Goal: Task Accomplishment & Management: Manage account settings

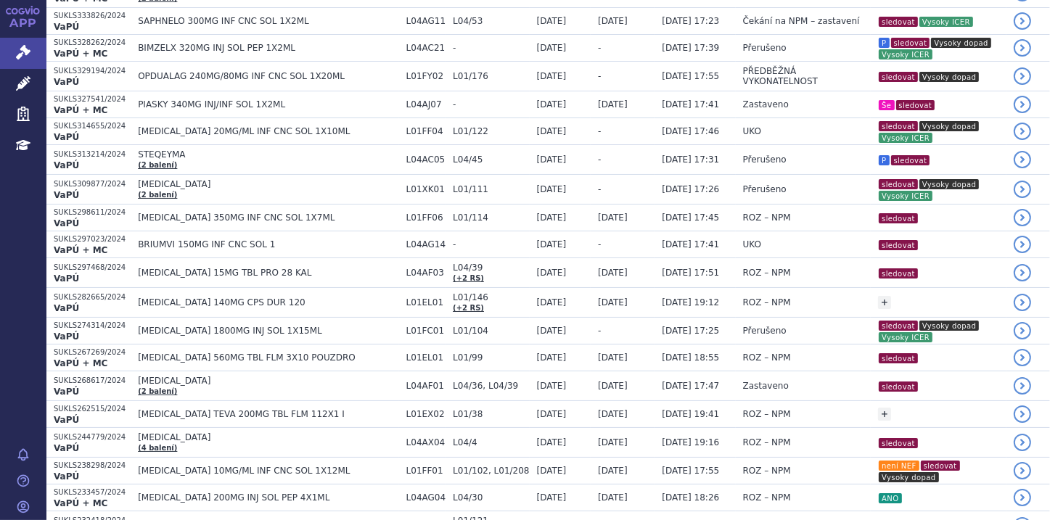
scroll to position [1277, 0]
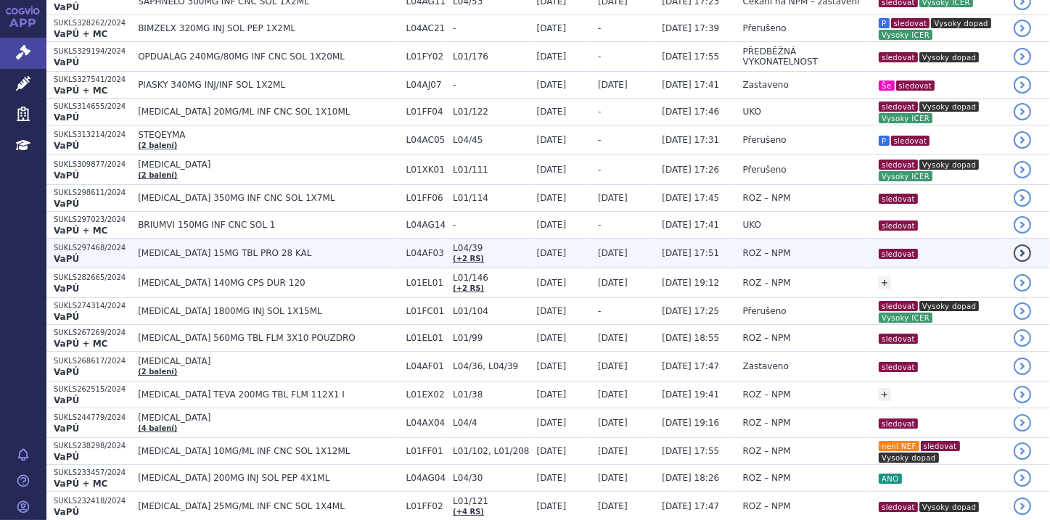
click at [181, 248] on span "[MEDICAL_DATA] 15MG TBL PRO 28 KAL" at bounding box center [268, 253] width 260 height 10
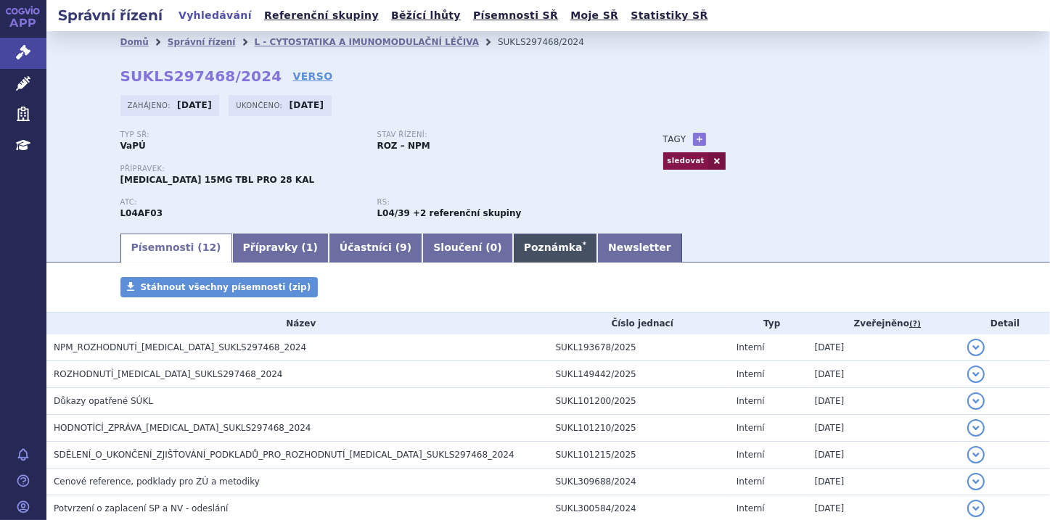
drag, startPoint x: 0, startPoint y: 0, endPoint x: 492, endPoint y: 252, distance: 552.4
click at [513, 252] on link "Poznámka *" at bounding box center [555, 248] width 84 height 29
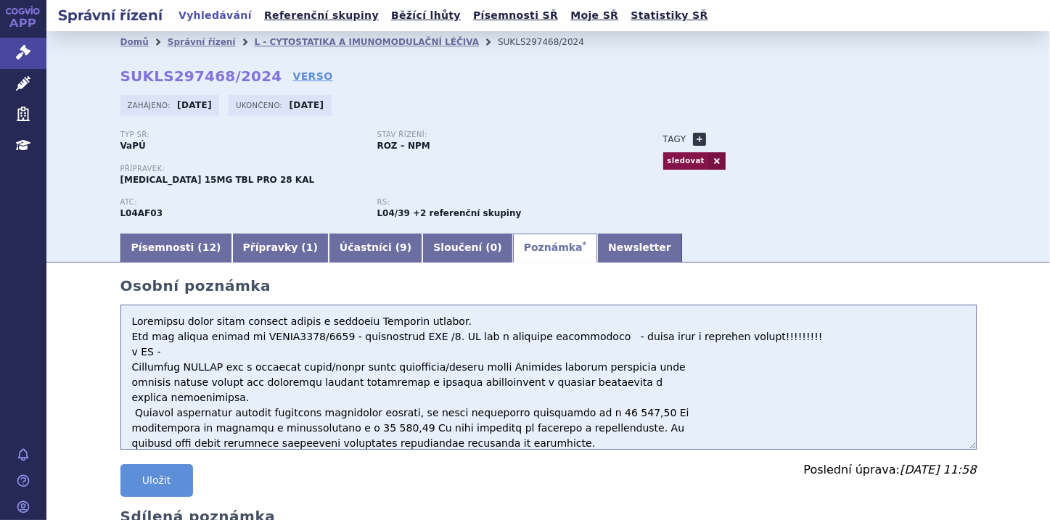
click at [693, 137] on link "+" at bounding box center [699, 139] width 13 height 13
click at [804, 136] on span at bounding box center [808, 139] width 15 height 17
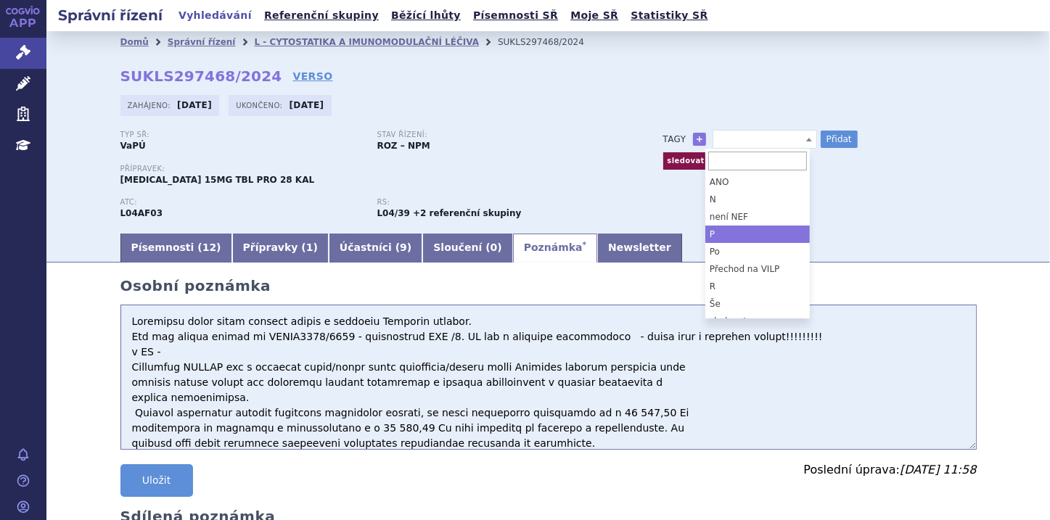
select select "P"
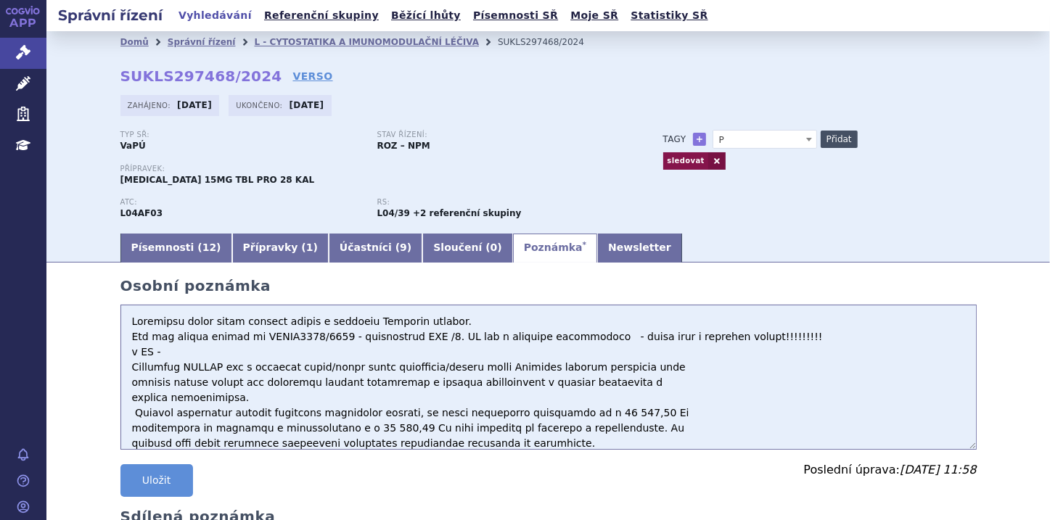
click at [828, 136] on button "Přidat" at bounding box center [838, 139] width 37 height 17
select select
click at [180, 251] on link "Písemnosti ( 12 )" at bounding box center [176, 248] width 112 height 29
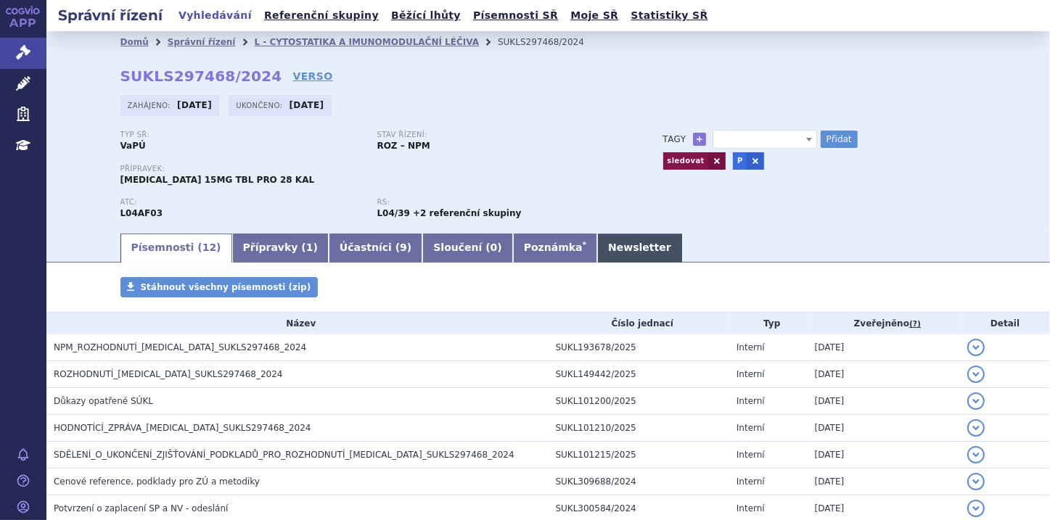
click at [597, 252] on link "Newsletter" at bounding box center [639, 248] width 85 height 29
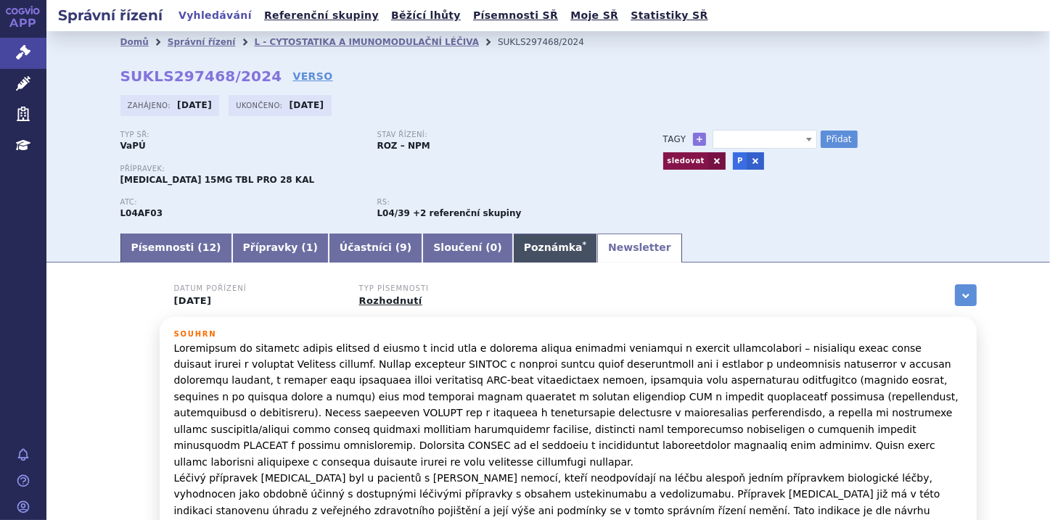
click at [513, 254] on link "Poznámka *" at bounding box center [555, 248] width 84 height 29
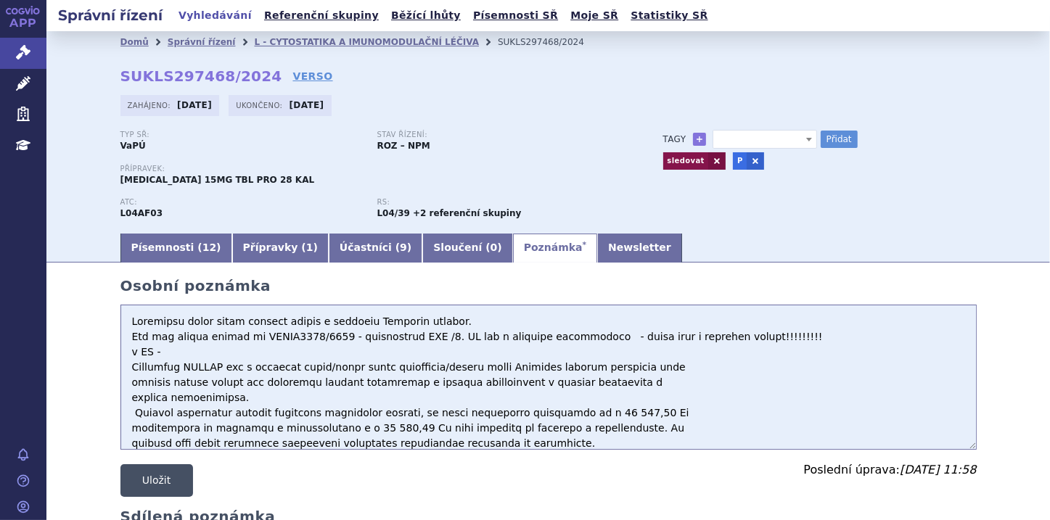
click at [174, 479] on button "Uložit" at bounding box center [156, 480] width 73 height 33
click at [708, 160] on link at bounding box center [716, 160] width 17 height 17
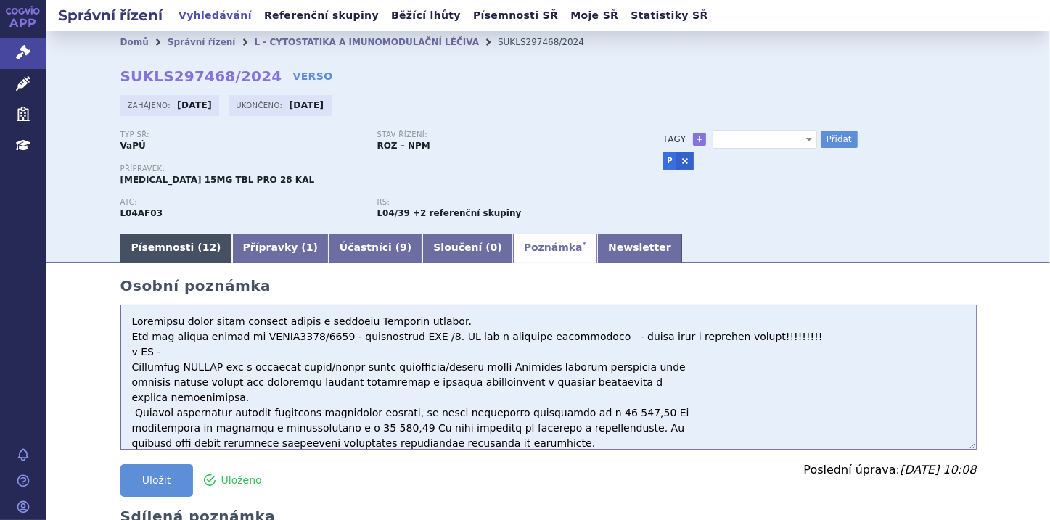
click at [153, 251] on link "Písemnosti ( 12 )" at bounding box center [176, 248] width 112 height 29
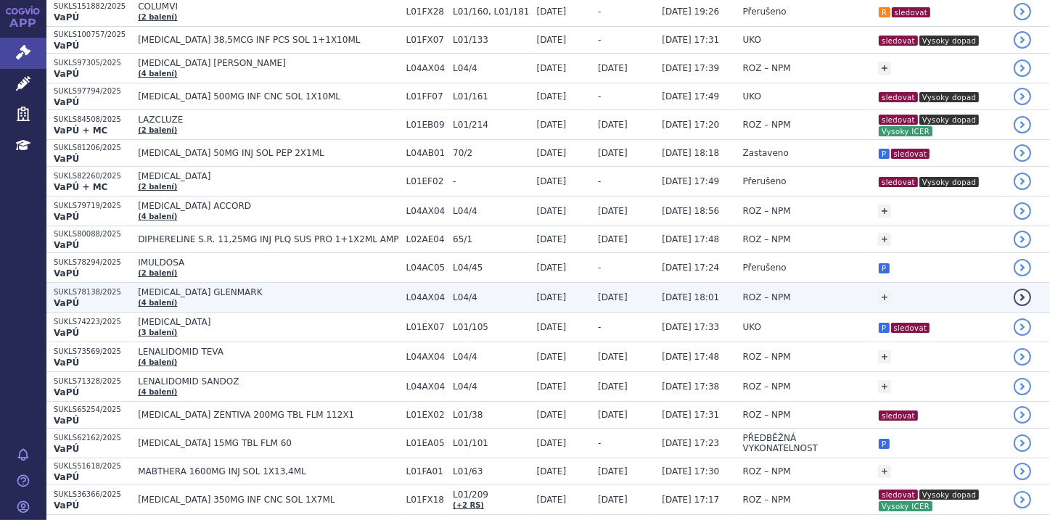
scroll to position [928, 0]
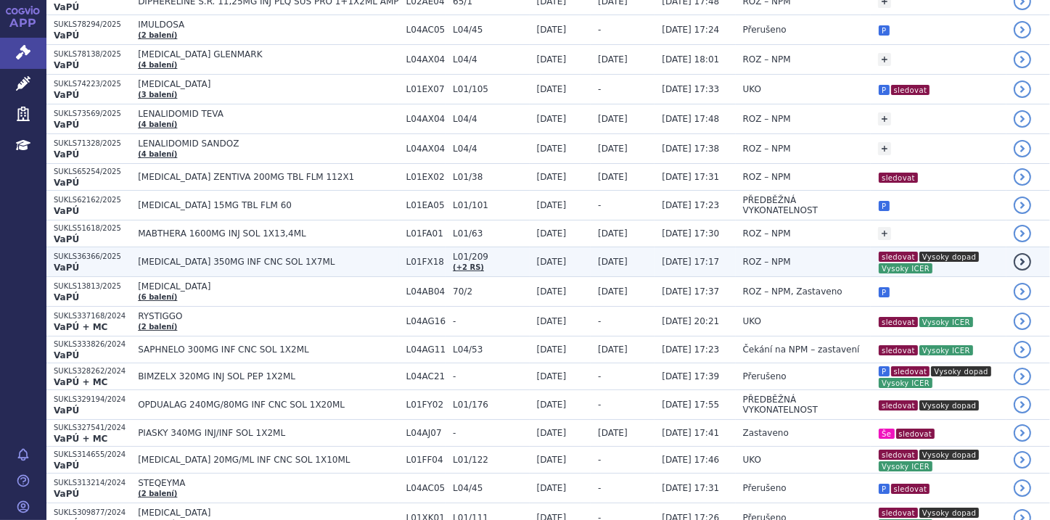
click at [223, 262] on td "RYBREVANT 350MG INF CNC SOL 1X7ML" at bounding box center [265, 262] width 268 height 30
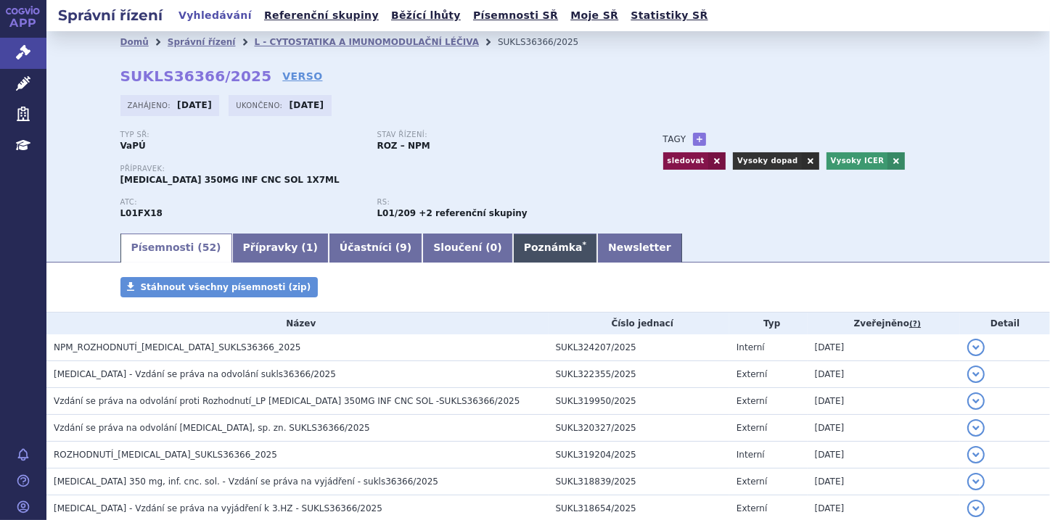
click at [513, 248] on link "Poznámka *" at bounding box center [555, 248] width 84 height 29
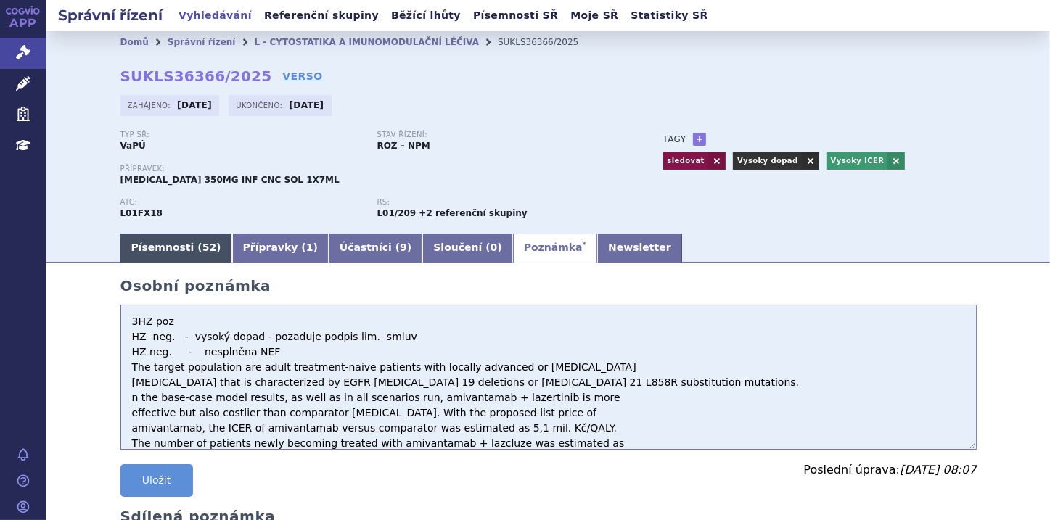
click at [139, 243] on link "Písemnosti ( 52 )" at bounding box center [176, 248] width 112 height 29
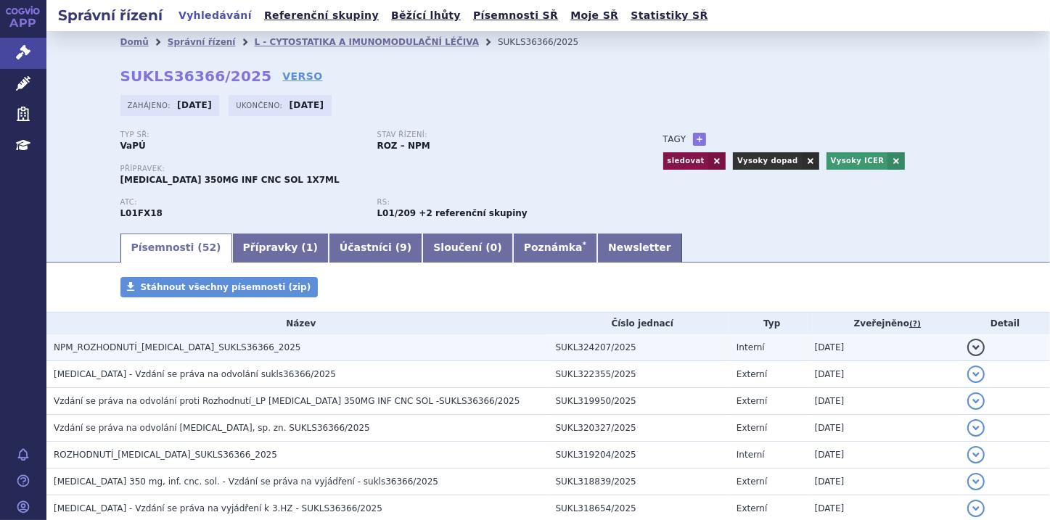
click at [240, 348] on span "NPM_ROZHODNUTÍ_RYBREVANT_SUKLS36366_2025" at bounding box center [177, 347] width 247 height 10
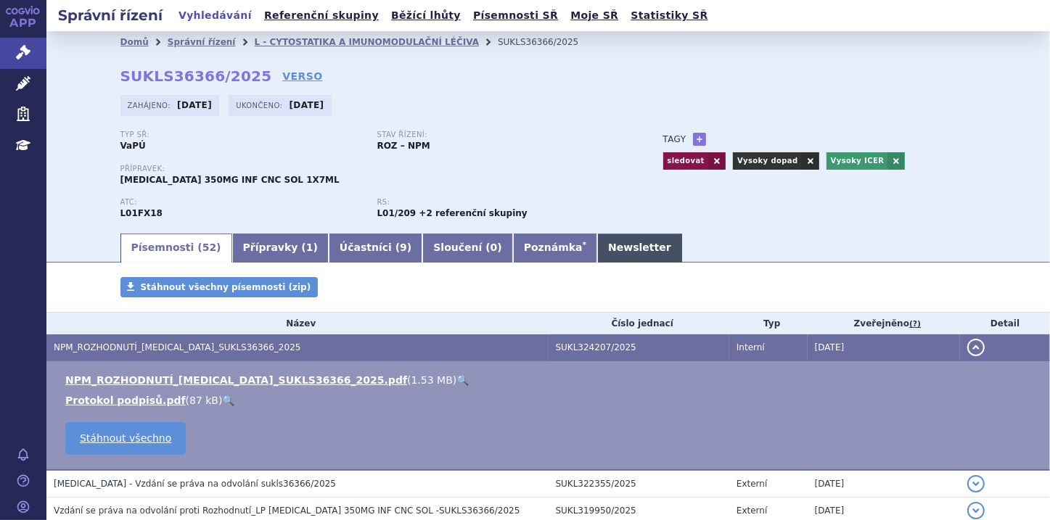
click at [597, 247] on link "Newsletter" at bounding box center [639, 248] width 85 height 29
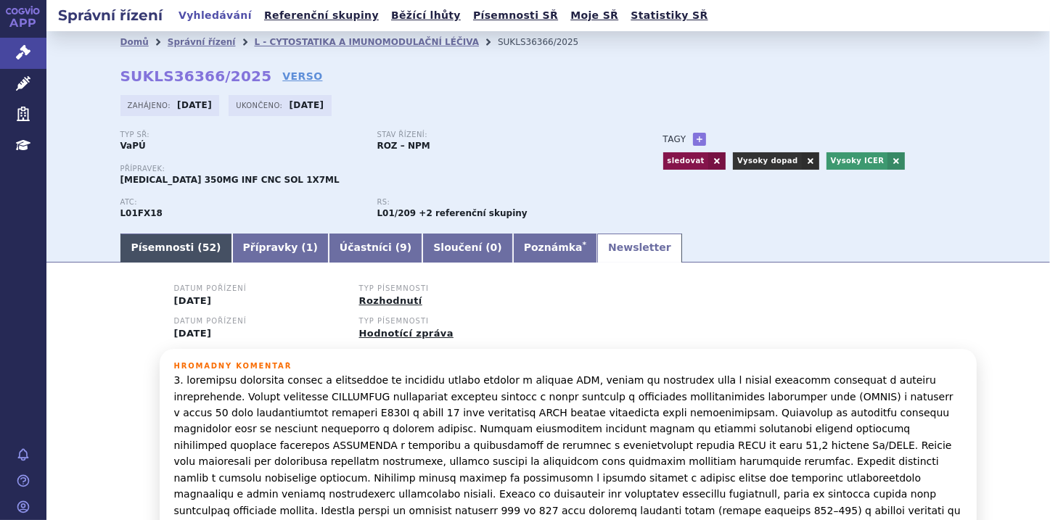
click at [205, 246] on link "Písemnosti ( 52 )" at bounding box center [176, 248] width 112 height 29
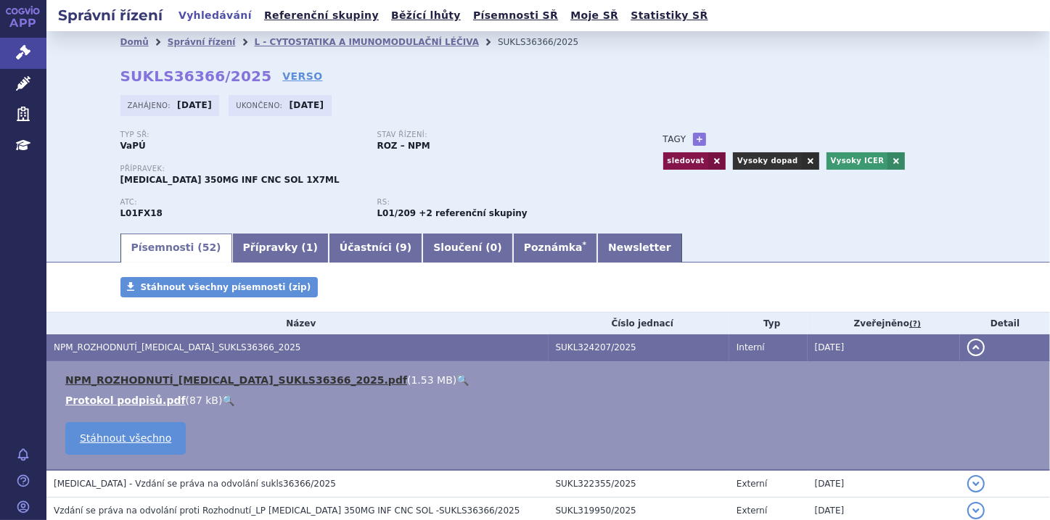
click at [173, 385] on link "NPM_ROZHODNUTÍ_RYBREVANT_SUKLS36366_2025.pdf" at bounding box center [236, 380] width 342 height 12
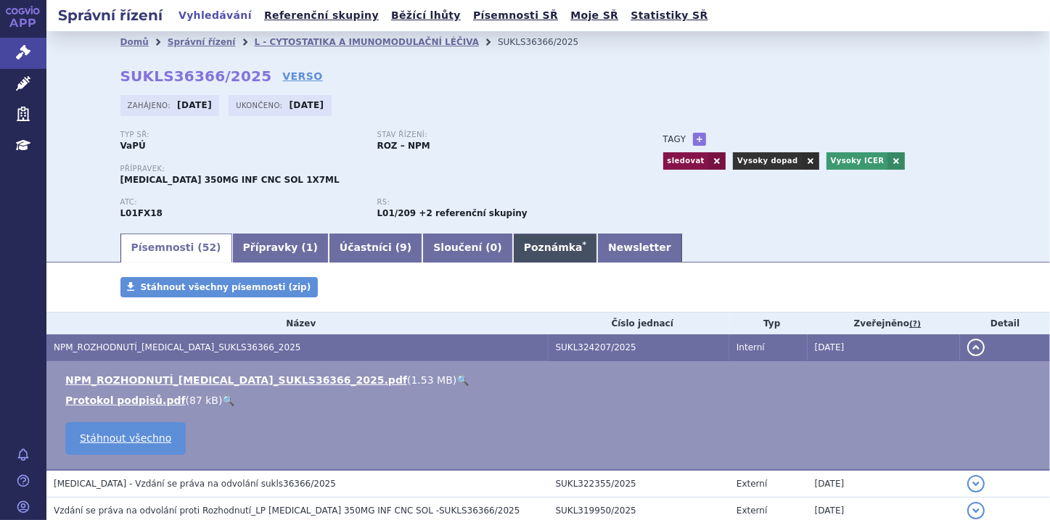
click at [513, 252] on link "Poznámka *" at bounding box center [555, 248] width 84 height 29
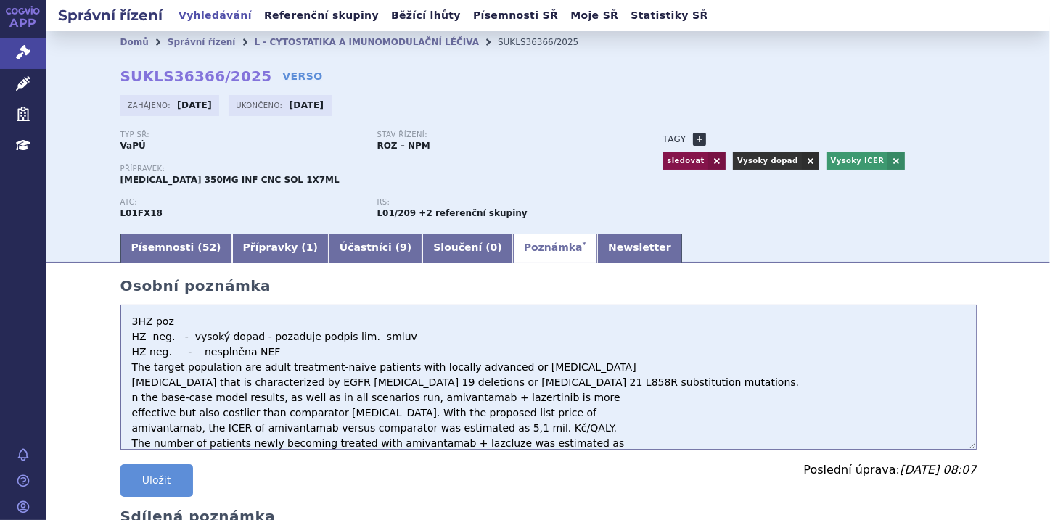
click at [693, 136] on link "+" at bounding box center [699, 139] width 13 height 13
click at [806, 139] on b at bounding box center [809, 140] width 6 height 4
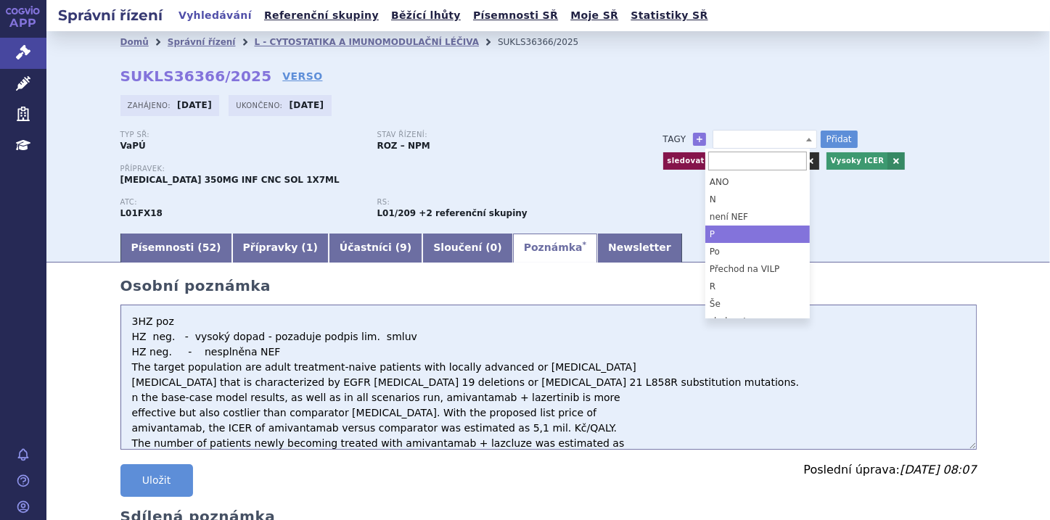
select select "P"
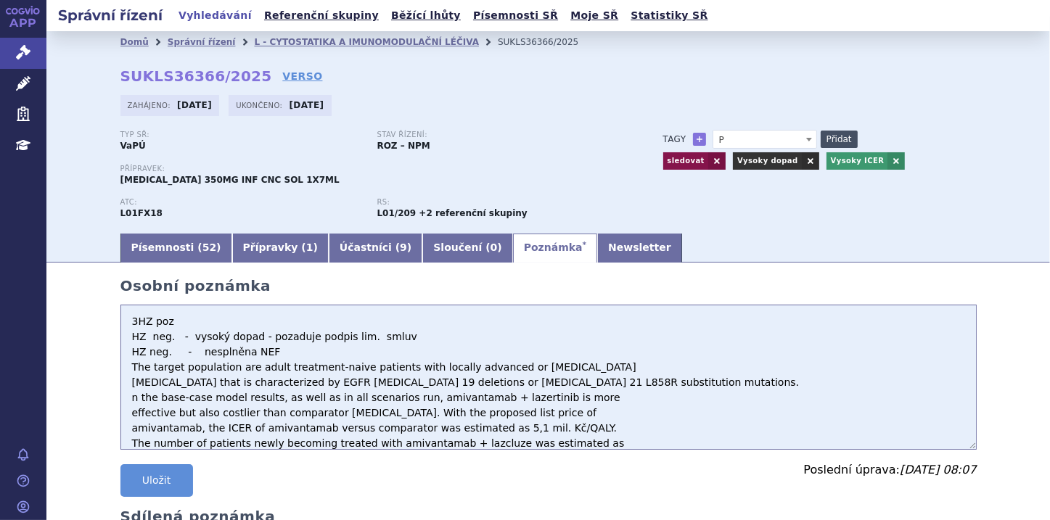
click at [836, 136] on button "Přidat" at bounding box center [838, 139] width 37 height 17
select select
click at [708, 160] on link at bounding box center [716, 160] width 17 height 17
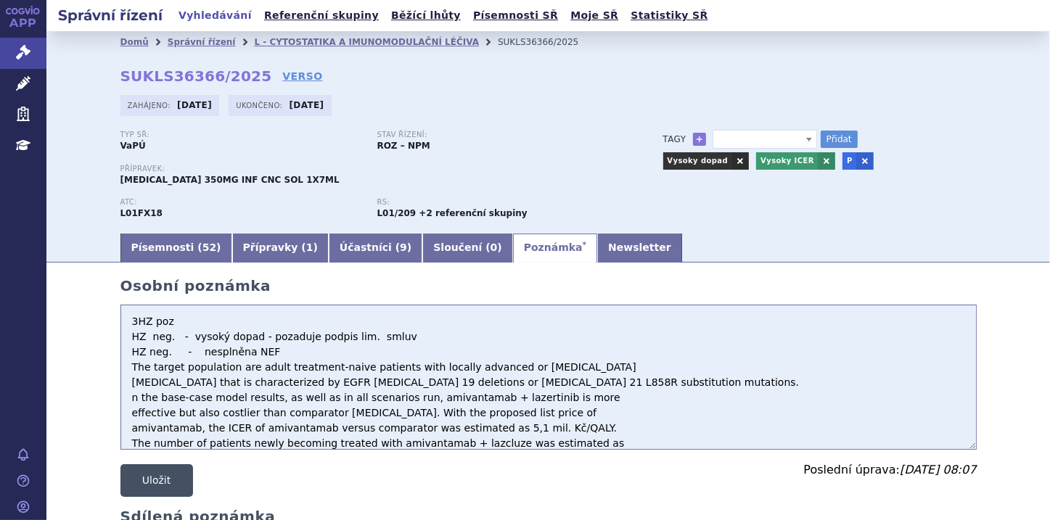
click at [160, 494] on button "Uložit" at bounding box center [156, 480] width 73 height 33
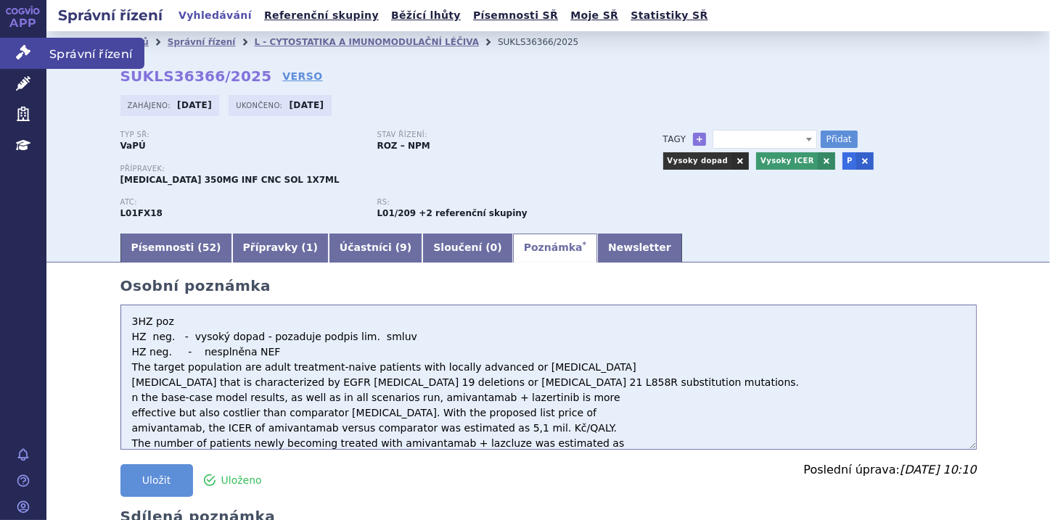
click at [16, 45] on icon at bounding box center [23, 52] width 15 height 15
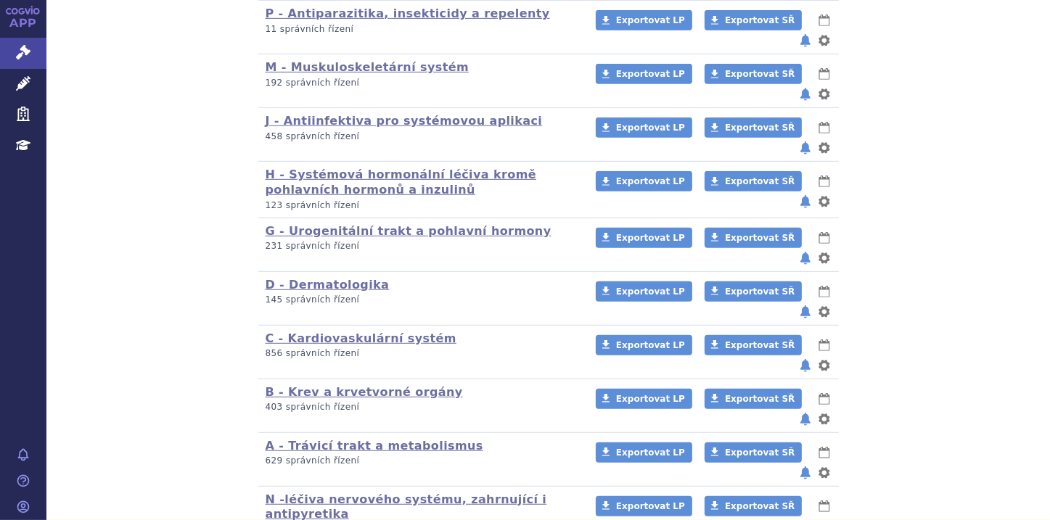
scroll to position [870, 0]
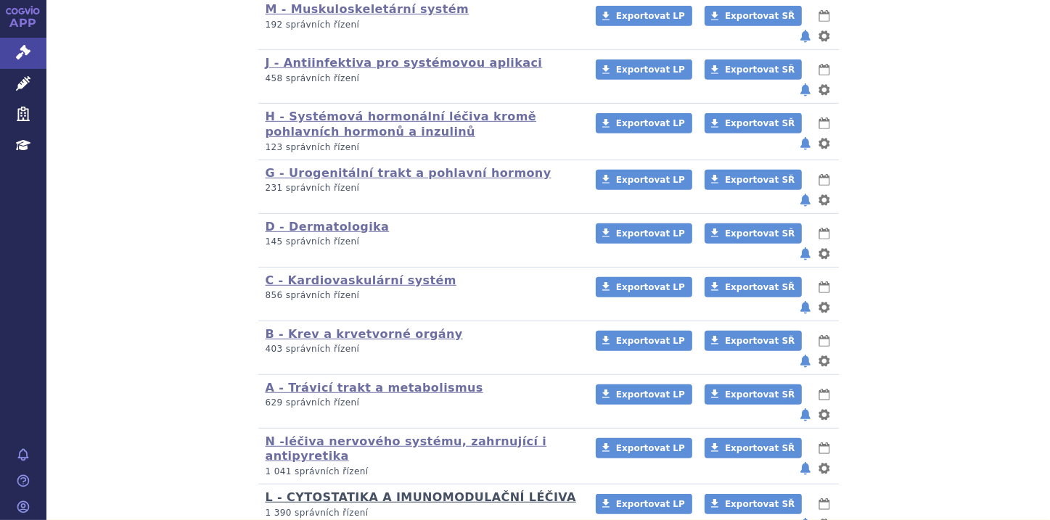
click at [378, 490] on link "L - CYTOSTATIKA A IMUNOMODULAČNÍ LÉČIVA" at bounding box center [420, 497] width 310 height 14
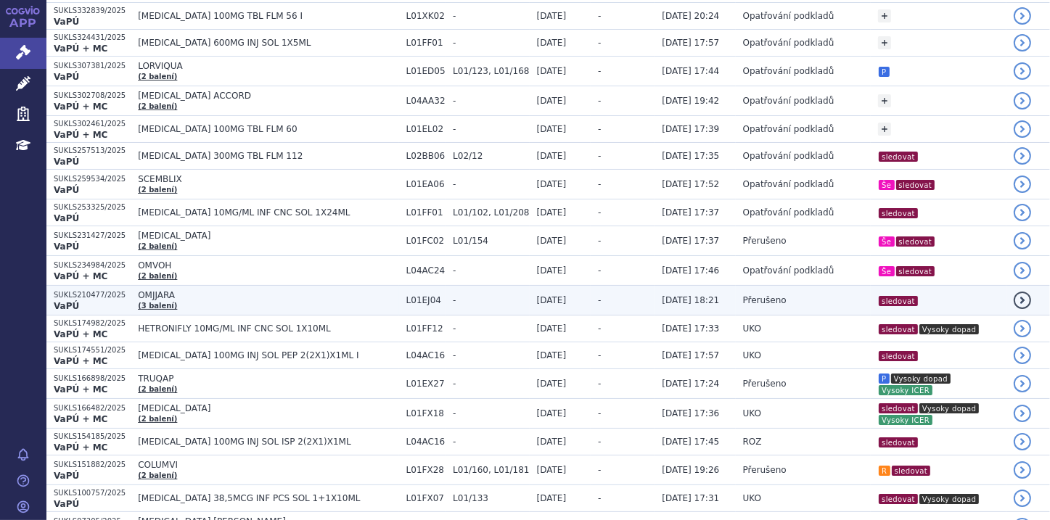
scroll to position [58, 0]
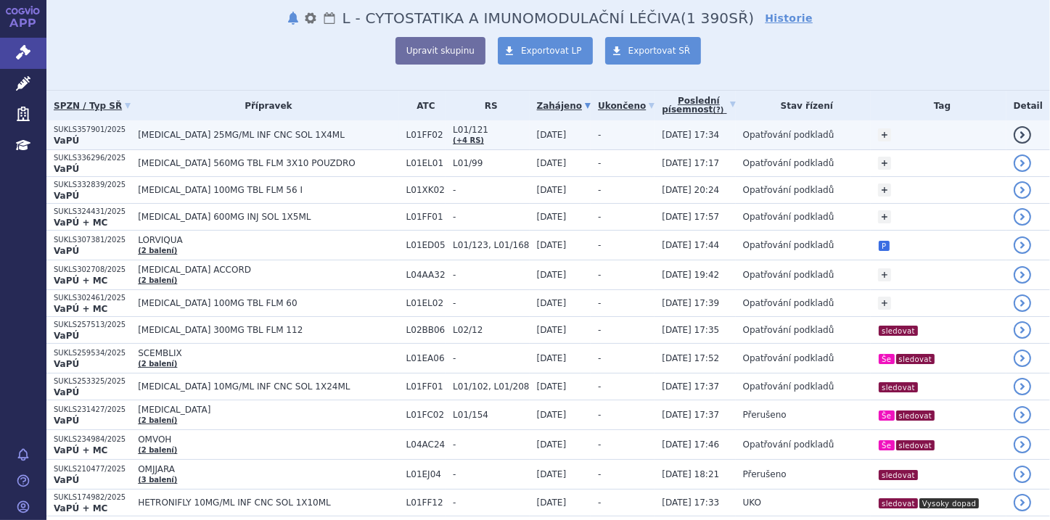
click at [179, 131] on span "[MEDICAL_DATA] 25MG/ML INF CNC SOL 1X4ML" at bounding box center [268, 135] width 260 height 10
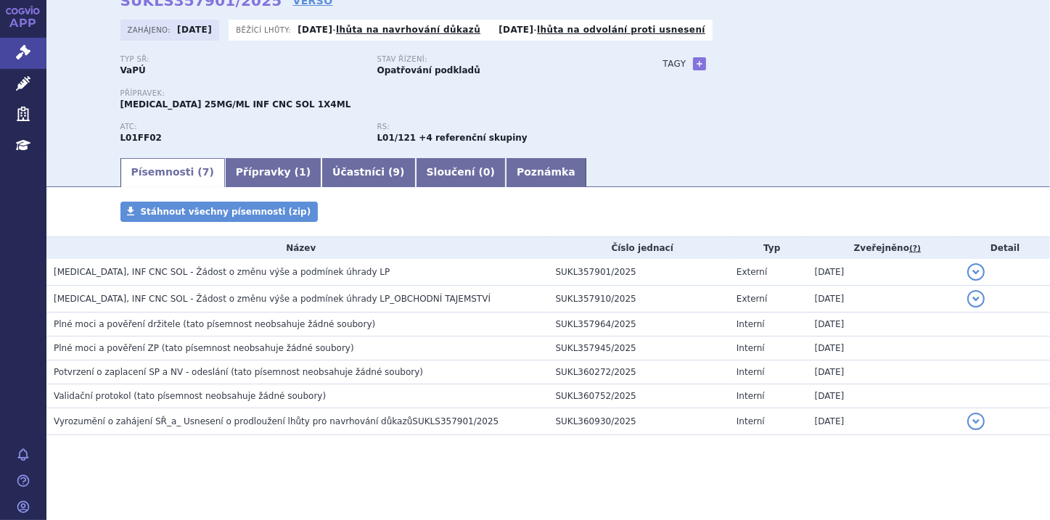
scroll to position [78, 0]
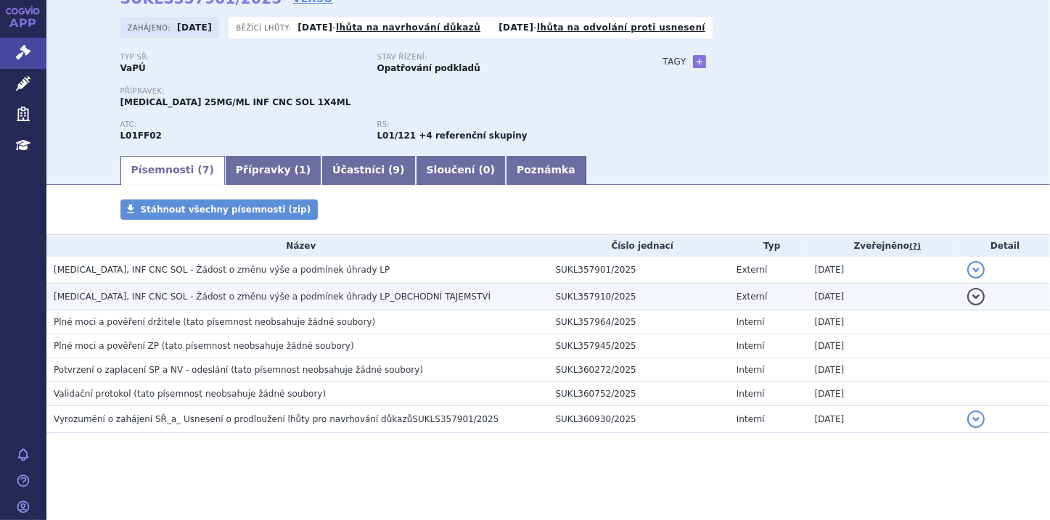
click at [967, 299] on button "detail" at bounding box center [975, 296] width 17 height 17
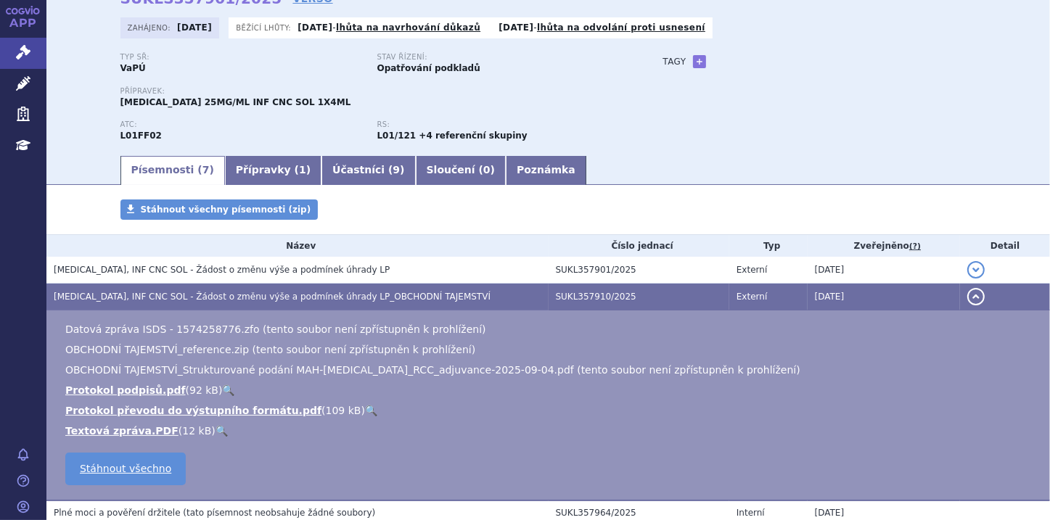
click at [967, 299] on button "detail" at bounding box center [975, 296] width 17 height 17
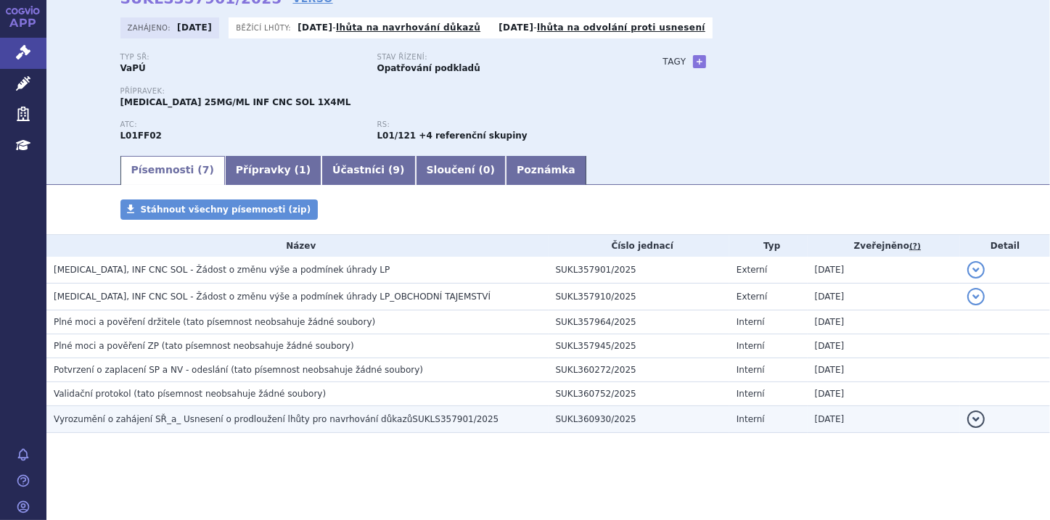
click at [967, 423] on button "detail" at bounding box center [975, 419] width 17 height 17
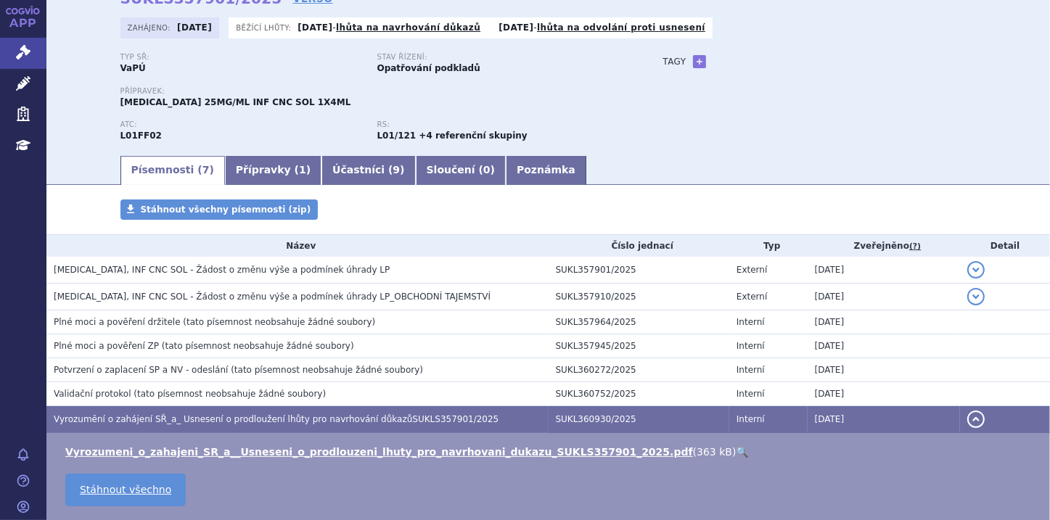
click at [967, 423] on button "detail" at bounding box center [975, 419] width 17 height 17
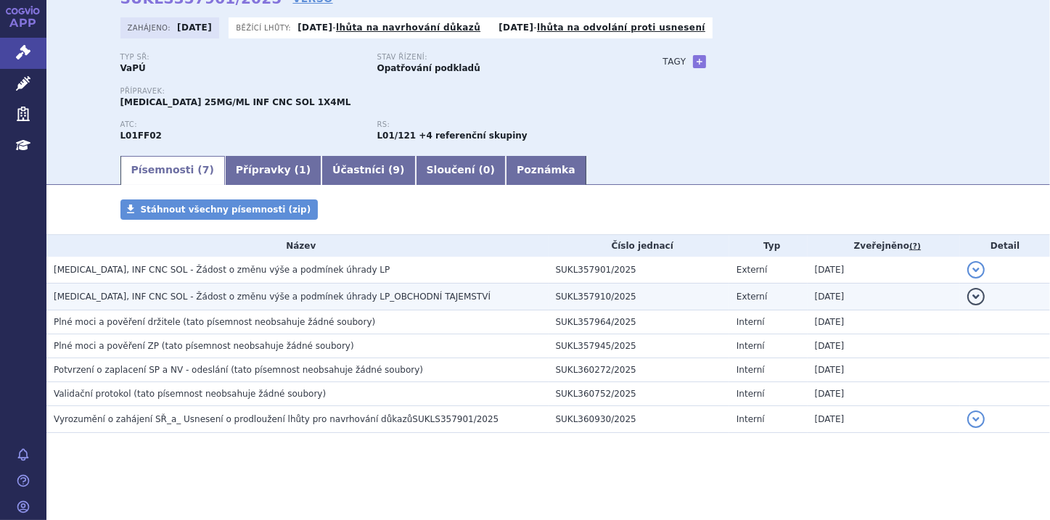
click at [967, 299] on button "detail" at bounding box center [975, 296] width 17 height 17
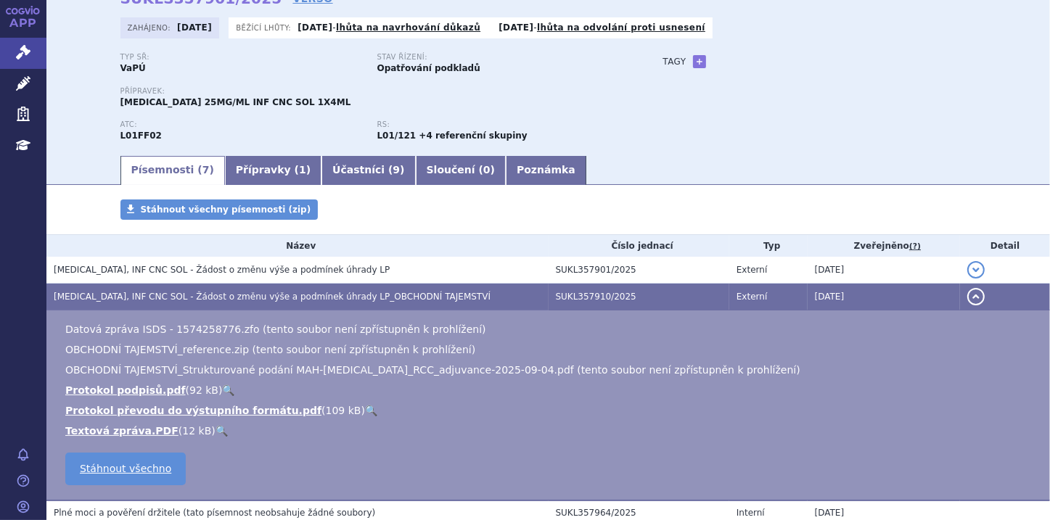
click at [967, 299] on button "detail" at bounding box center [975, 296] width 17 height 17
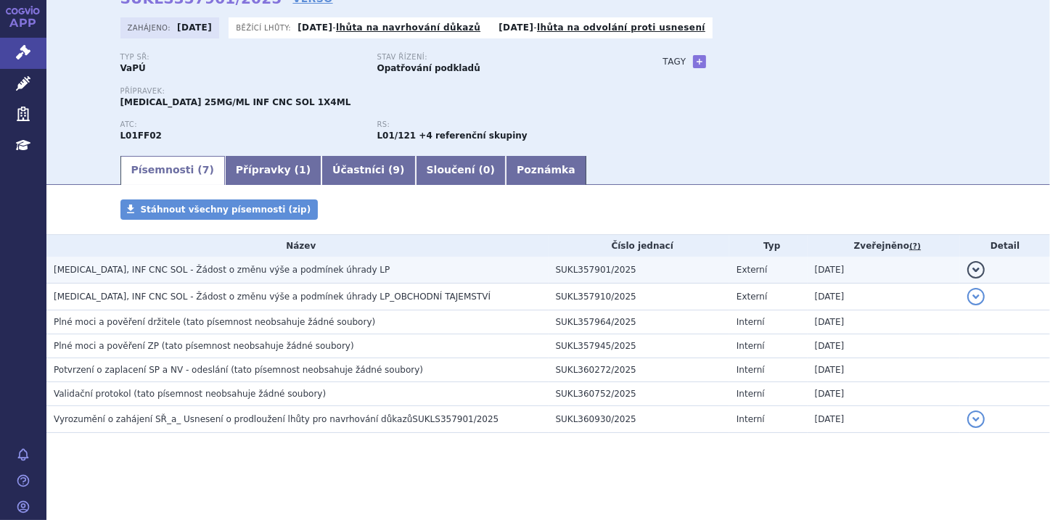
click at [967, 271] on button "detail" at bounding box center [975, 269] width 17 height 17
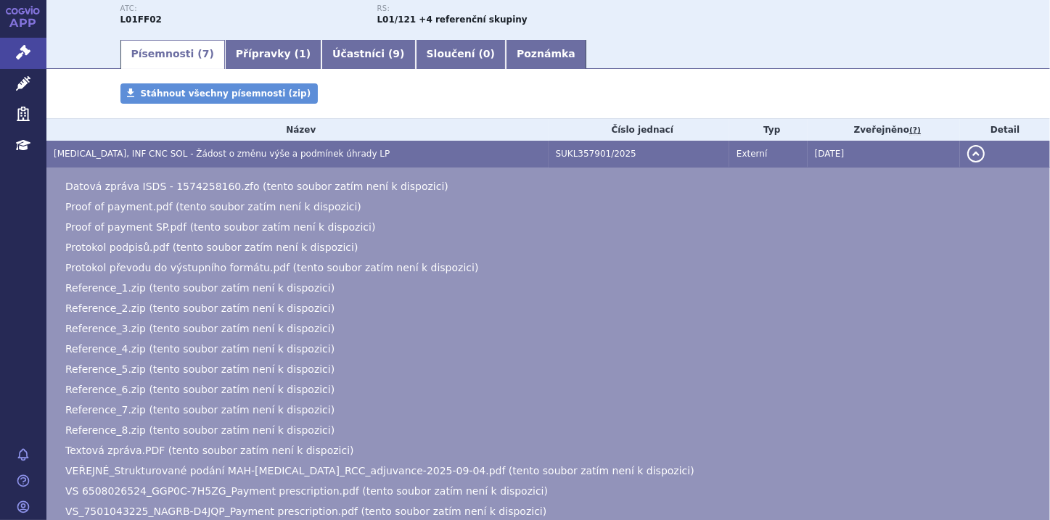
scroll to position [136, 0]
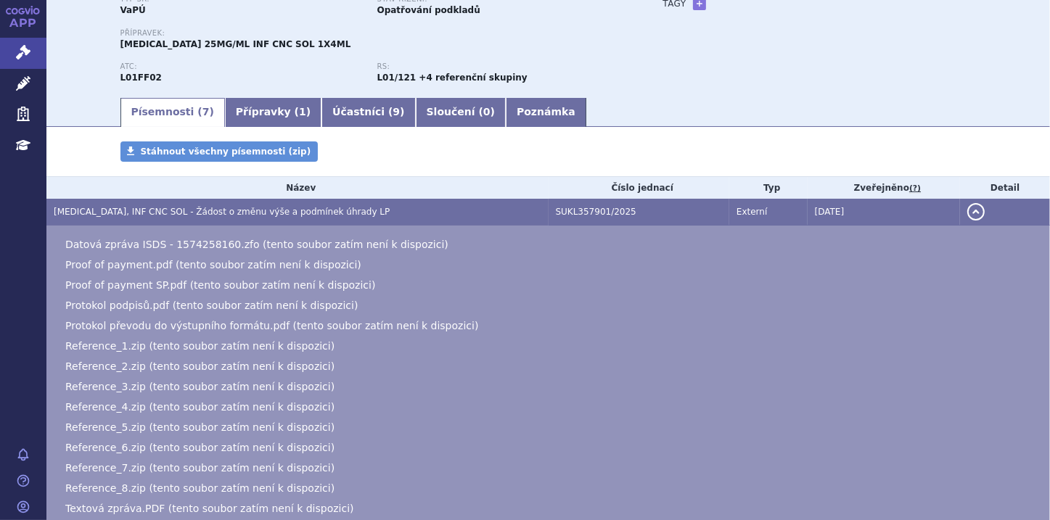
click at [967, 213] on button "detail" at bounding box center [975, 211] width 17 height 17
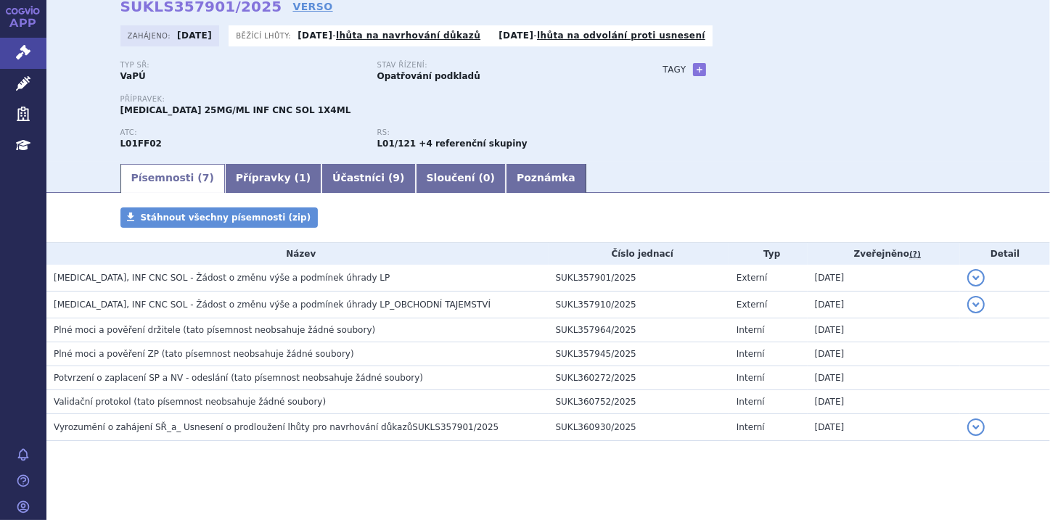
scroll to position [78, 0]
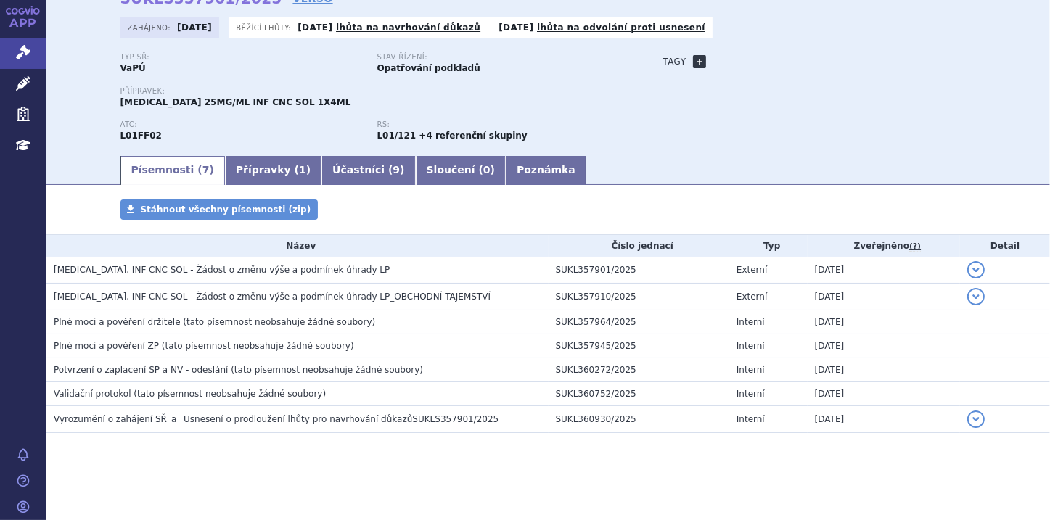
click at [693, 61] on link "+" at bounding box center [699, 61] width 13 height 13
click at [806, 62] on b at bounding box center [809, 62] width 6 height 4
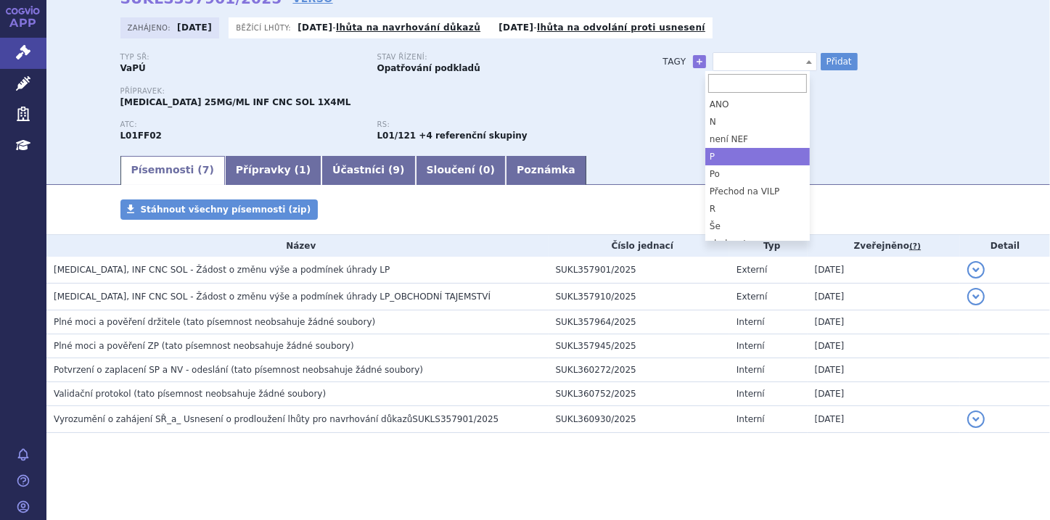
select select "P"
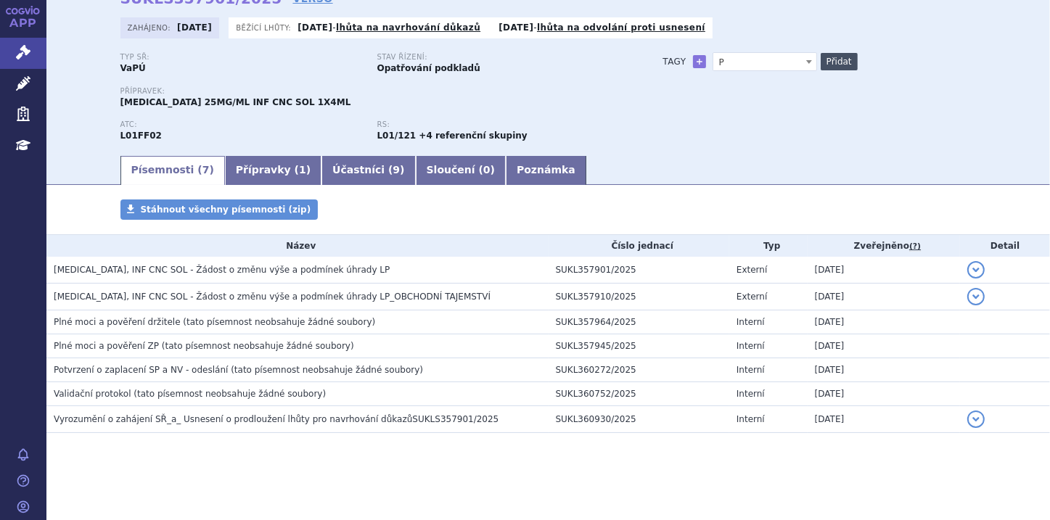
click at [836, 67] on button "Přidat" at bounding box center [838, 61] width 37 height 17
select select
click at [506, 168] on link "Poznámka" at bounding box center [546, 170] width 81 height 29
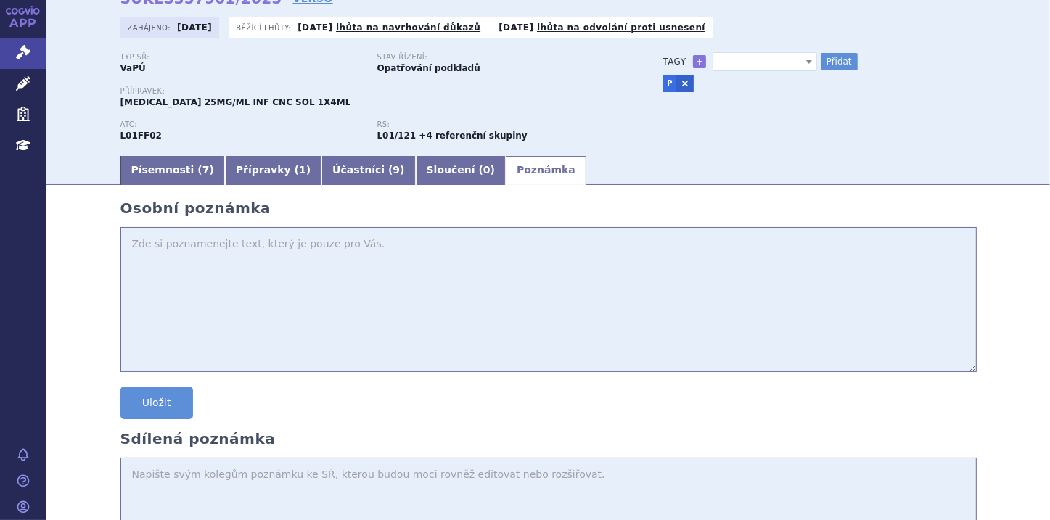
click at [228, 248] on textarea at bounding box center [548, 299] width 856 height 145
click at [155, 246] on textarea "Str. úpdani zatim neni" at bounding box center [548, 299] width 856 height 145
click at [165, 249] on textarea "Str. podani zatim neni" at bounding box center [548, 299] width 856 height 145
click at [228, 250] on textarea "Str. podáni zatim neni" at bounding box center [548, 299] width 856 height 145
type textarea "Str. podáni zatim neni"
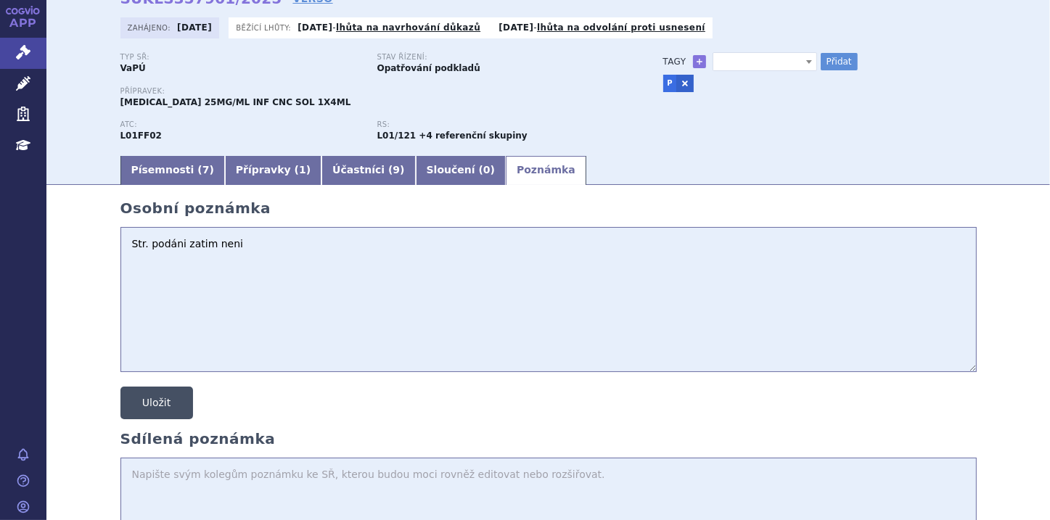
click at [162, 400] on button "Uložit" at bounding box center [156, 403] width 73 height 33
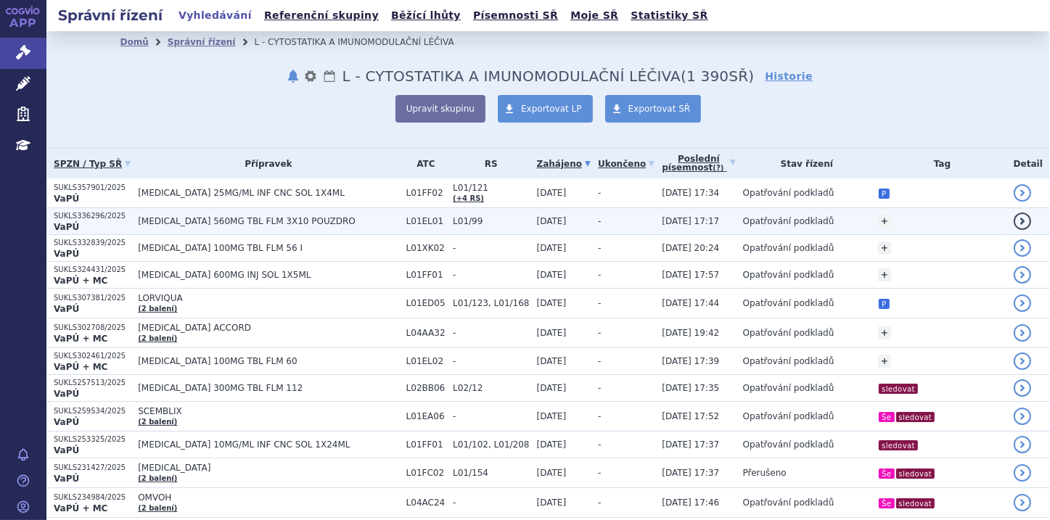
click at [92, 209] on td "SUKLS336296/2025 VaPÚ" at bounding box center [88, 221] width 84 height 27
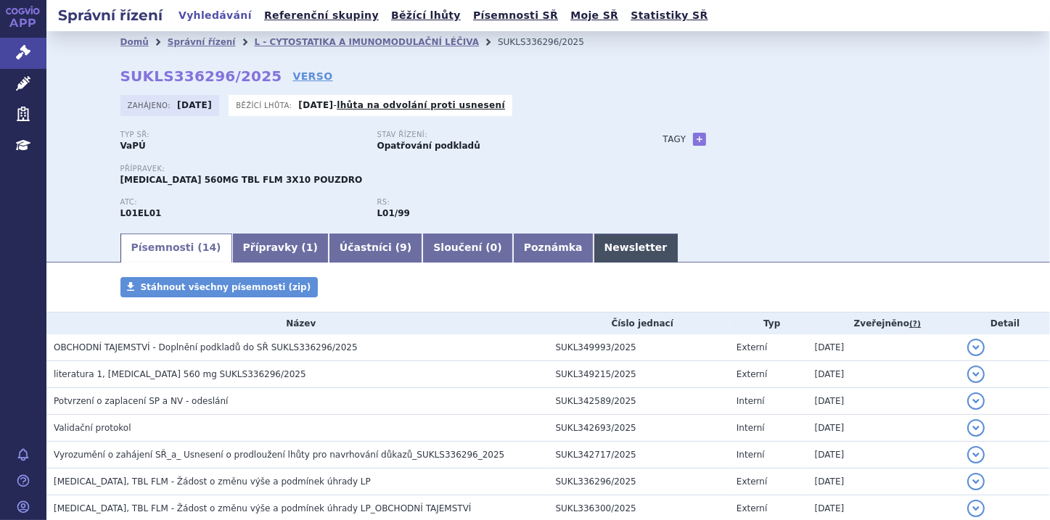
click at [593, 252] on link "Newsletter" at bounding box center [635, 248] width 85 height 29
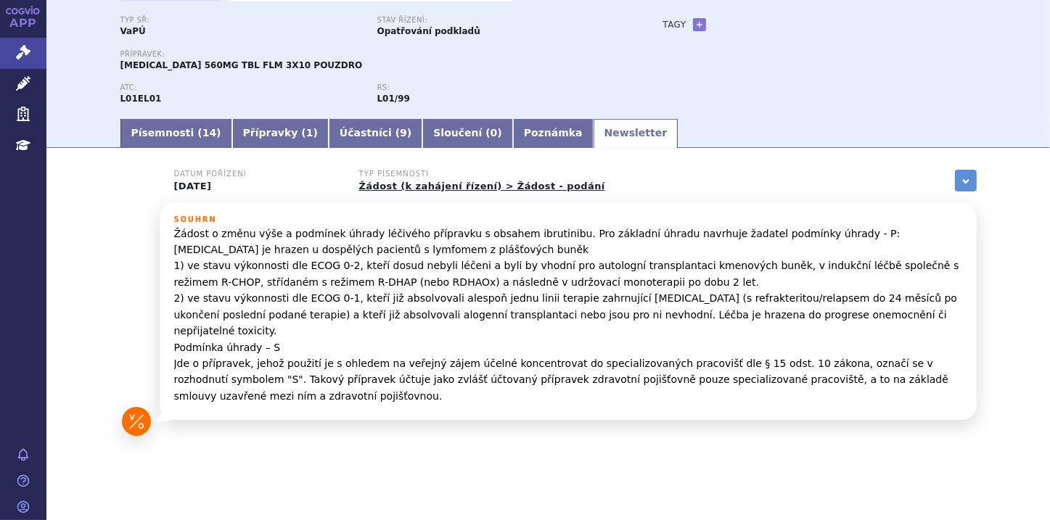
scroll to position [116, 0]
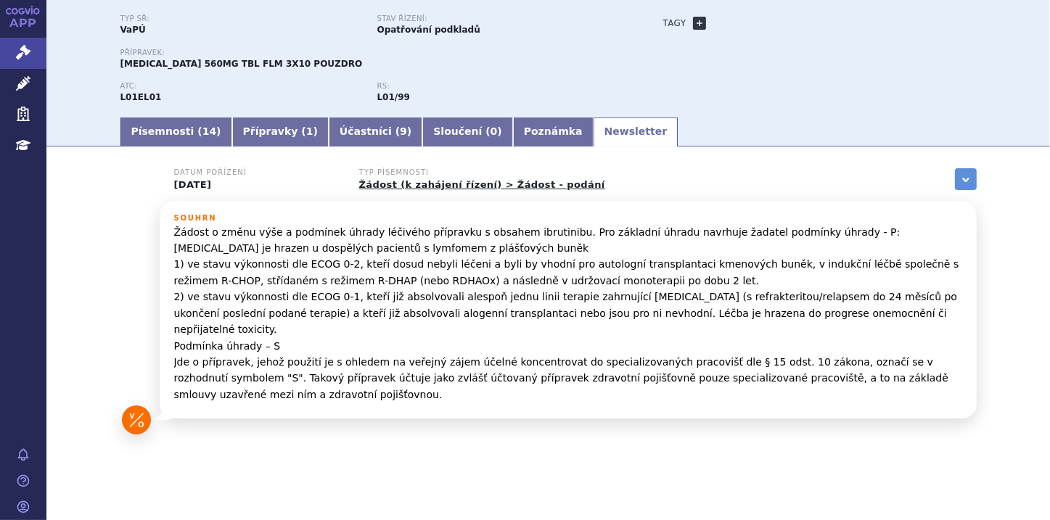
click at [695, 24] on link "+" at bounding box center [699, 23] width 13 height 13
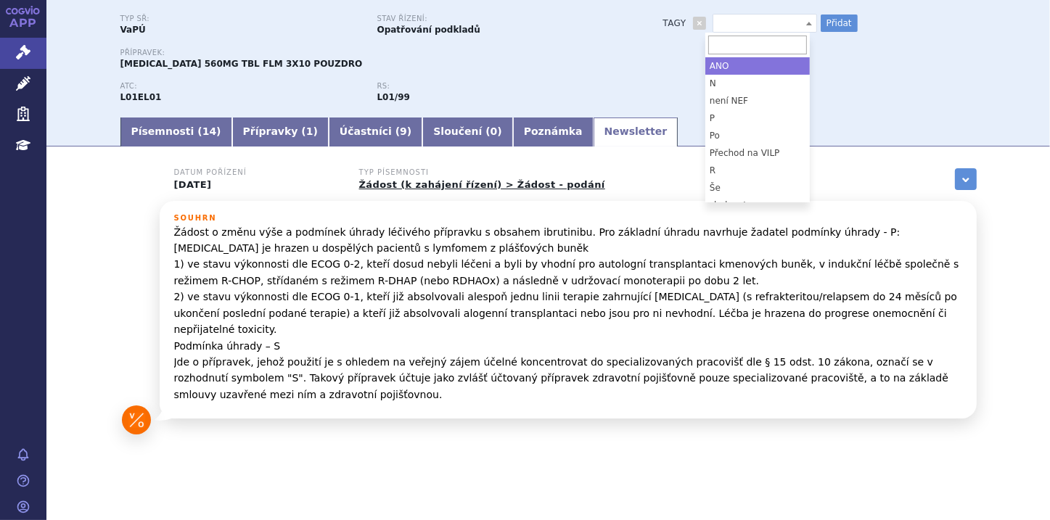
click at [806, 22] on b at bounding box center [809, 24] width 6 height 4
select select "P"
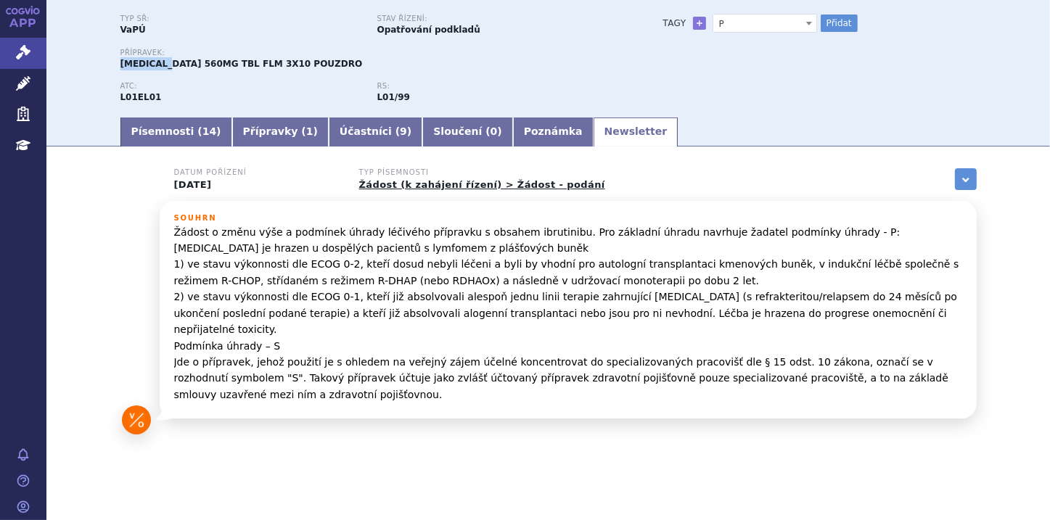
drag, startPoint x: 110, startPoint y: 67, endPoint x: 165, endPoint y: 62, distance: 54.6
click at [165, 62] on div "Domů Správní řízení L - CYTOSTATIKA A IMUNOMODULAČNÍ LÉČIVA SUKLS336296/2025 SU…" at bounding box center [548, 26] width 914 height 178
copy span "[MEDICAL_DATA]"
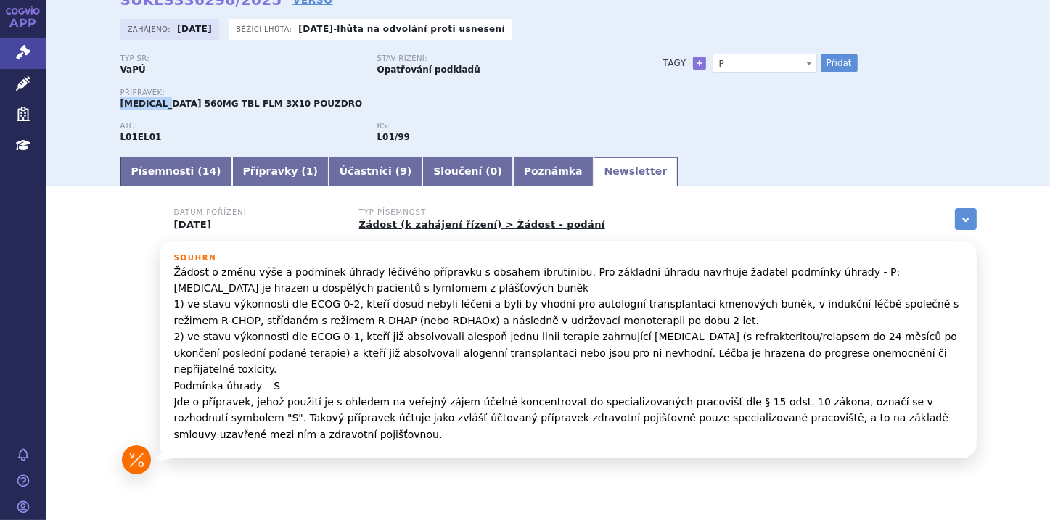
scroll to position [58, 0]
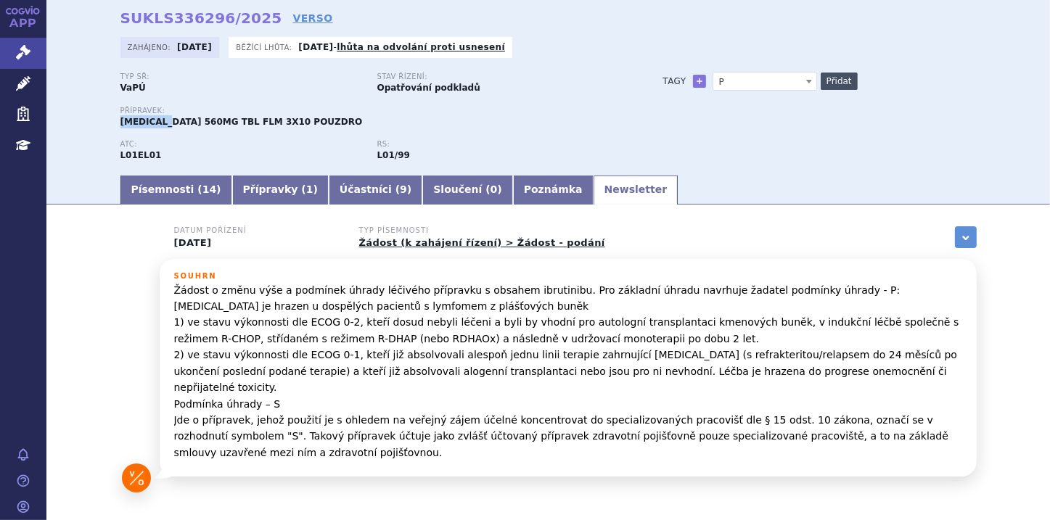
click at [825, 78] on button "Přidat" at bounding box center [838, 81] width 37 height 17
select select
click at [513, 191] on link "Poznámka" at bounding box center [553, 190] width 81 height 29
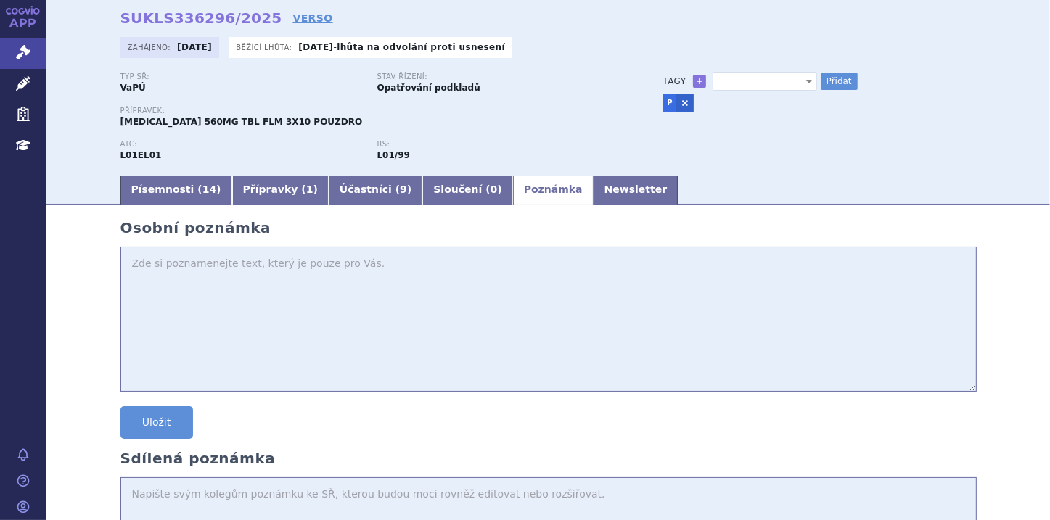
click at [131, 263] on textarea at bounding box center [548, 319] width 856 height 145
paste textarea "Ibrutinib je hrazen u dospělých pacientů s lymfomem z plášťových buněk ve stavu…"
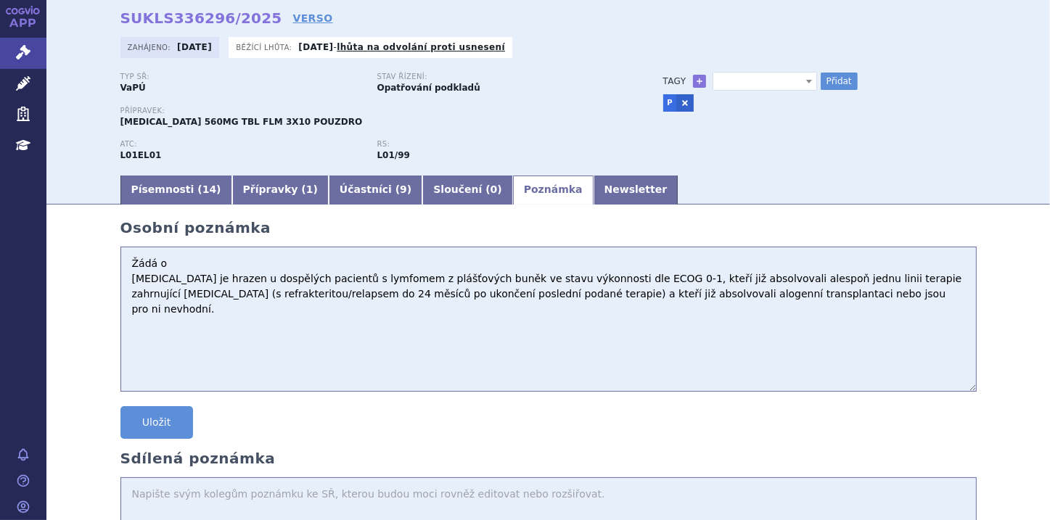
click at [128, 281] on textarea "Žádá o Ibrutinib je hrazen u dospělých pacientů s lymfomem z plášťových buněk v…" at bounding box center [548, 319] width 856 height 145
click at [175, 268] on textarea "Žádá o Ibrutinib je hrazen u dospělých pacientů s lymfomem z plášťových buněk v…" at bounding box center [548, 319] width 856 height 145
click at [160, 421] on button "Uložit" at bounding box center [156, 422] width 73 height 33
click at [593, 185] on link "Newsletter" at bounding box center [635, 190] width 85 height 29
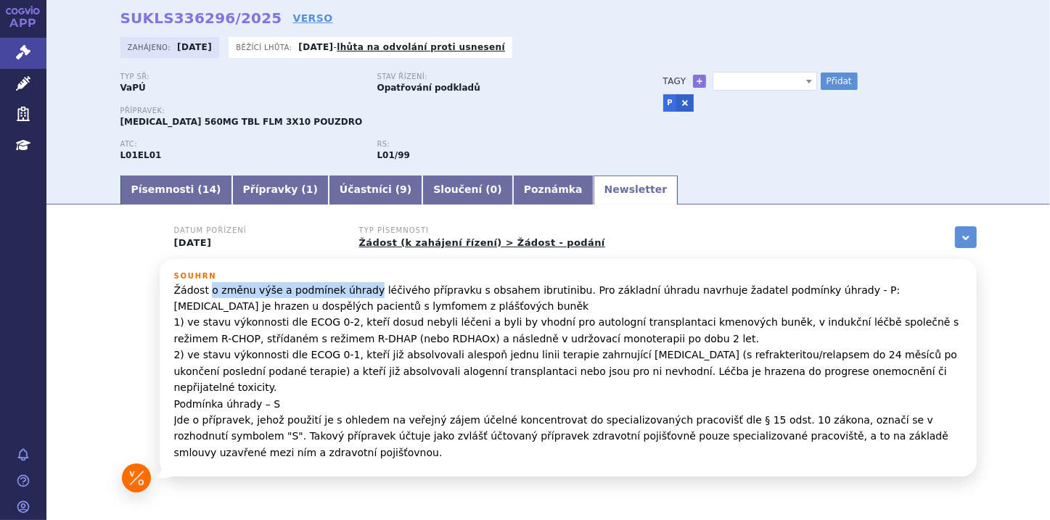
drag, startPoint x: 202, startPoint y: 293, endPoint x: 354, endPoint y: 287, distance: 152.4
click at [354, 287] on p "Žádost o změnu výše a podmínek úhrady léčivého přípravku s obsahem ibrutinibu. …" at bounding box center [568, 371] width 788 height 178
copy p "o změnu výše a podmínek úhrady"
click at [513, 191] on link "Poznámka" at bounding box center [553, 190] width 81 height 29
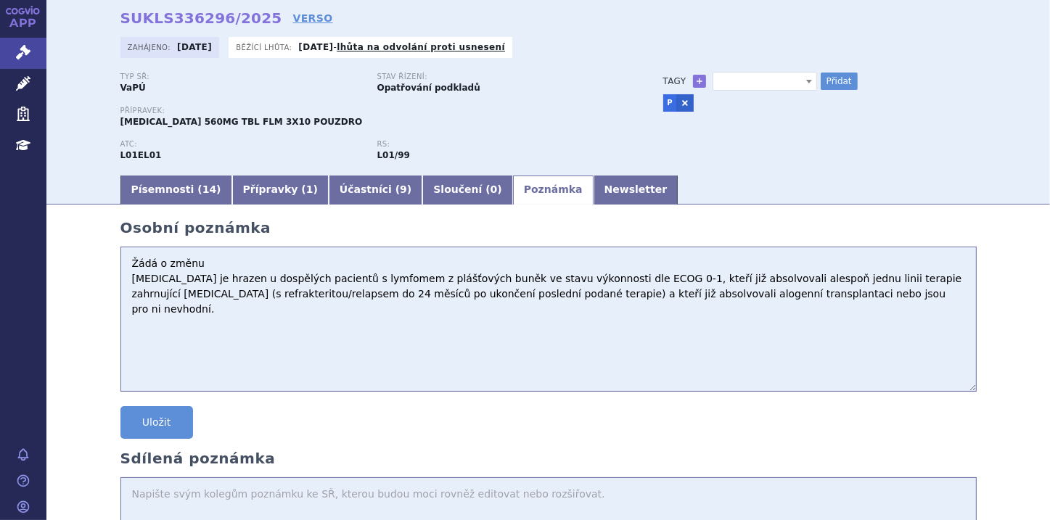
click at [209, 264] on textarea "Žádá o změnu Ibrutinib je hrazen u dospělých pacientů s lymfomem z plášťových b…" at bounding box center [548, 319] width 856 height 145
paste textarea "o změnu výše a podmínek úhrady"
click at [236, 265] on textarea "Žádá o změnu o změnu výše a podmínek úhrady Ibrutinib je hrazen u dospělých pac…" at bounding box center [548, 319] width 856 height 145
click at [123, 276] on textarea "Žádá o změnu výše a podmínek úhrady Ibrutinib je hrazen u dospělých pacientů s …" at bounding box center [548, 319] width 856 height 145
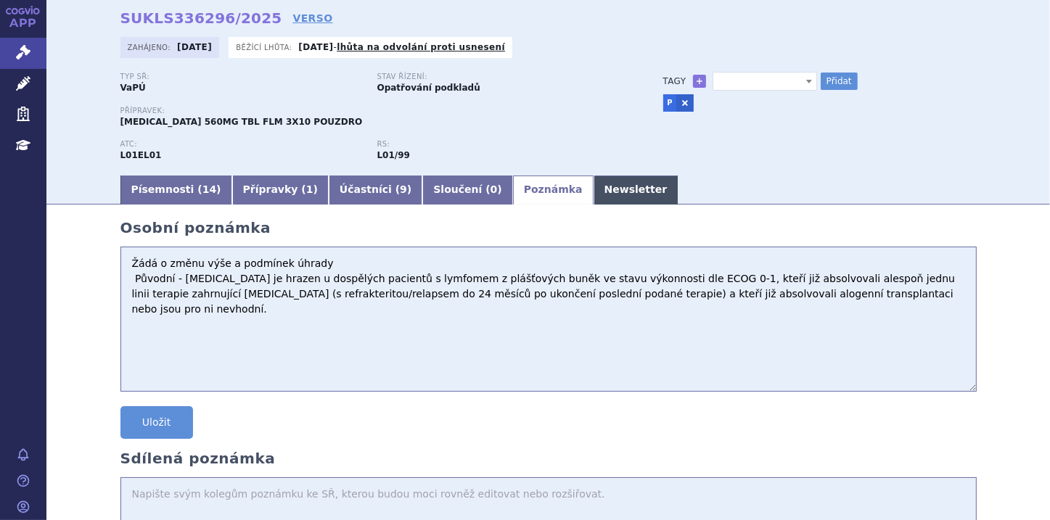
click at [593, 189] on link "Newsletter" at bounding box center [635, 190] width 85 height 29
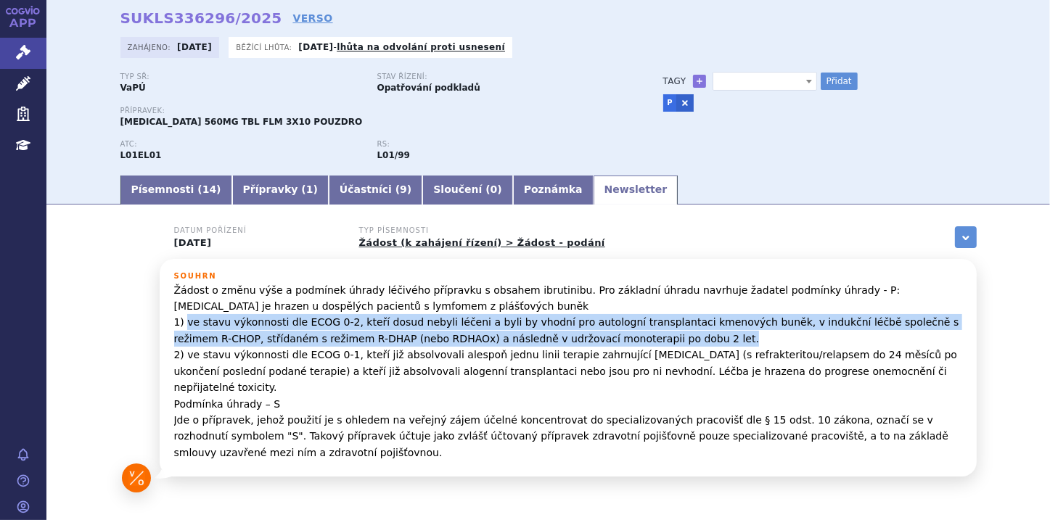
drag, startPoint x: 602, startPoint y: 340, endPoint x: 180, endPoint y: 327, distance: 422.3
click at [180, 327] on p "Žádost o změnu výše a podmínek úhrady léčivého přípravku s obsahem ibrutinibu. …" at bounding box center [568, 371] width 788 height 178
copy p "ve stavu výkonnosti dle ECOG 0-2, kteří dosud nebyli léčeni a byli by vhodní pr…"
click at [513, 198] on link "Poznámka" at bounding box center [553, 190] width 81 height 29
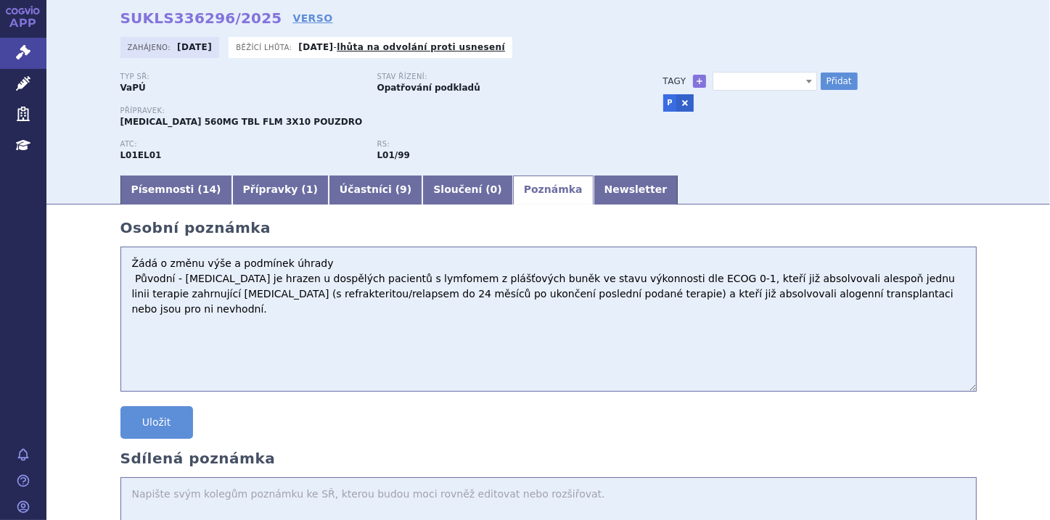
click at [339, 266] on textarea "Žádá o změnu výše a podmínek úhrady Původní - Ibrutinib je hrazen u dospělých p…" at bounding box center [548, 319] width 856 height 145
click at [816, 297] on textarea "Žádá o změnu výše a podmínek úhrady - rozšíření Původní - Ibrutinib je hrazen u…" at bounding box center [548, 319] width 856 height 145
click at [131, 308] on textarea "Žádá o změnu výše a podmínek úhrady - rozšíření Původní - Ibrutinib je hrazen u…" at bounding box center [548, 319] width 856 height 145
click at [123, 311] on textarea "Žádá o změnu výše a podmínek úhrady - rozšíření Původní - Ibrutinib je hrazen u…" at bounding box center [548, 319] width 856 height 145
click at [186, 311] on textarea "Žádá o změnu výše a podmínek úhrady - rozšíření Původní - Ibrutinib je hrazen u…" at bounding box center [548, 319] width 856 height 145
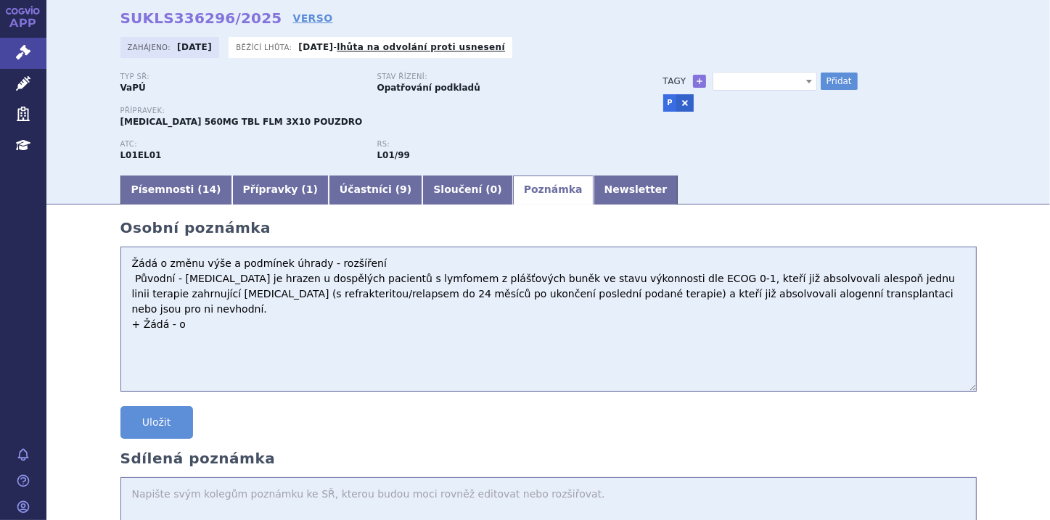
paste textarea "ve stavu výkonnosti dle ECOG 0-2, kteří dosud nebyli léčeni a byli by vhodní pr…"
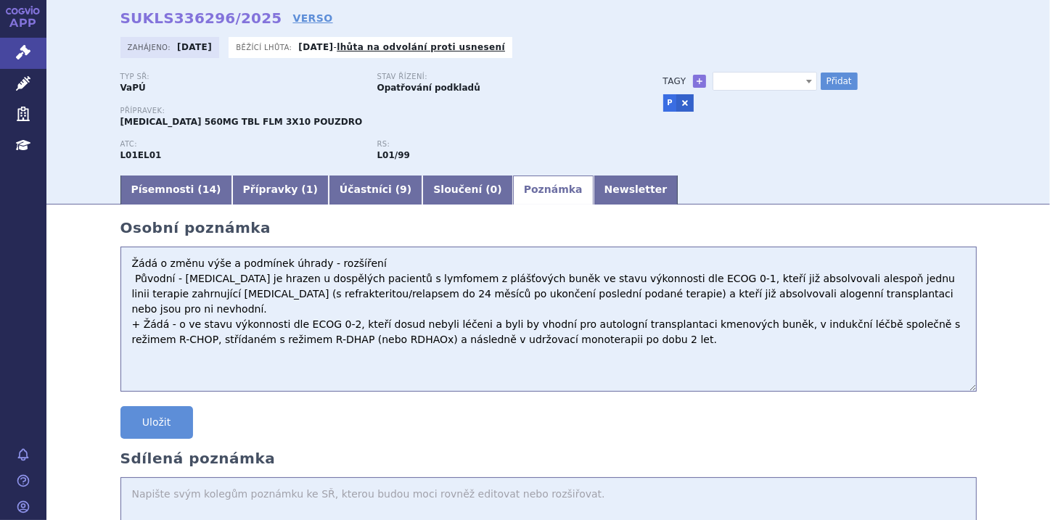
click at [353, 310] on textarea "Žádá o změnu výše a podmínek úhrady - rozšíření Původní - Ibrutinib je hrazen u…" at bounding box center [548, 319] width 856 height 145
click at [371, 258] on textarea "Žádá o změnu výše a podmínek úhrady - rozšíření Původní - Ibrutinib je hrazen u…" at bounding box center [548, 319] width 856 height 145
click at [421, 336] on textarea "Žádá o změnu výše a podmínek úhrady - ROZŠIRENI Původní - Ibrutinib je hrazen u…" at bounding box center [548, 319] width 856 height 145
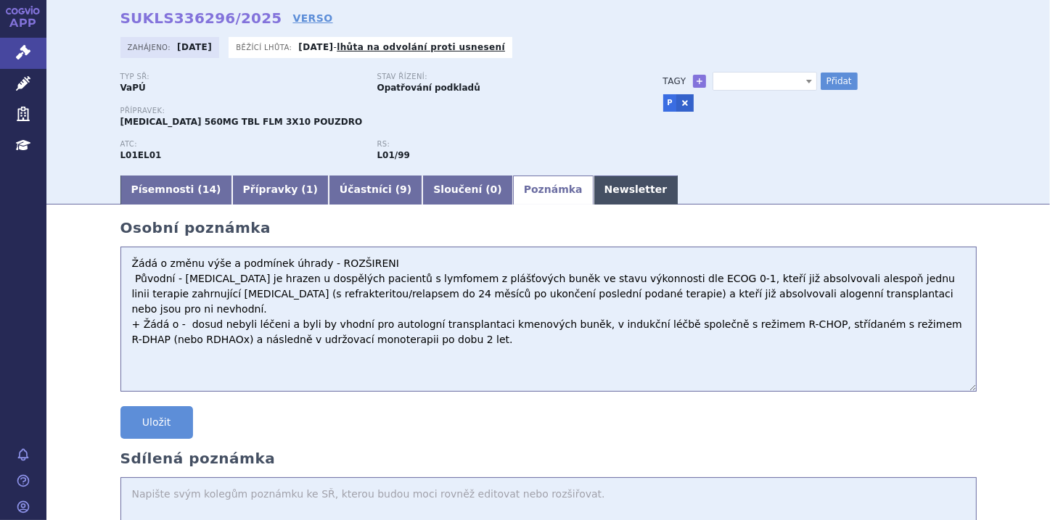
click at [593, 193] on link "Newsletter" at bounding box center [635, 190] width 85 height 29
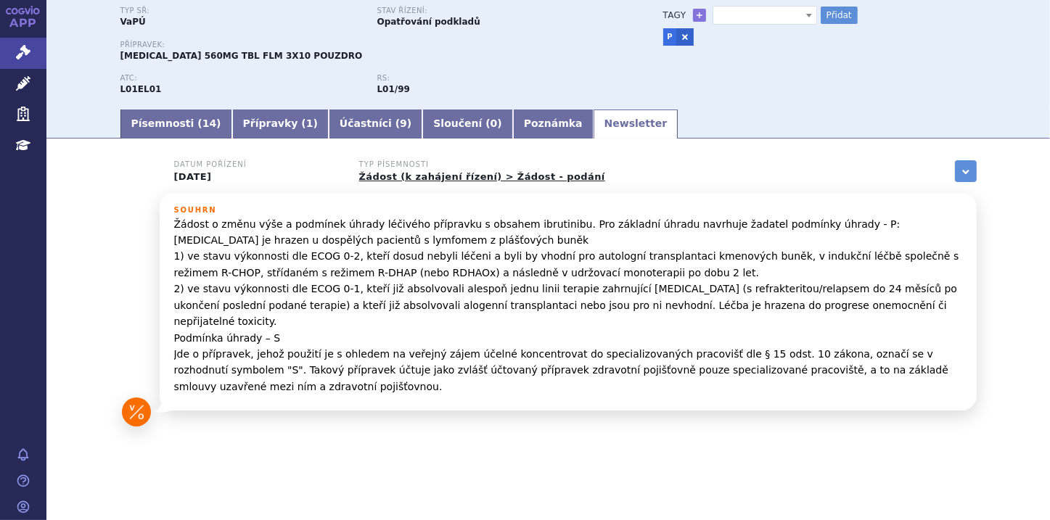
scroll to position [66, 0]
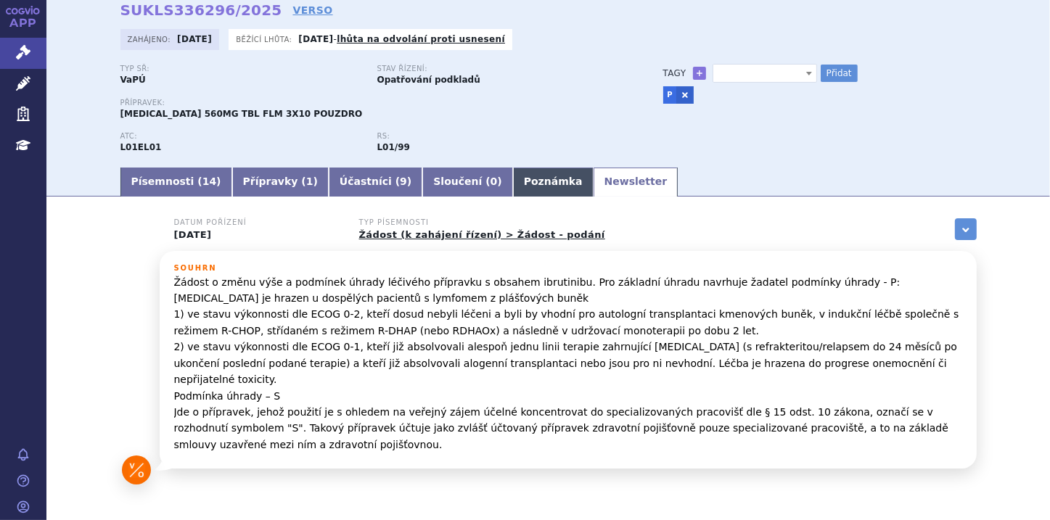
click at [513, 180] on link "Poznámka" at bounding box center [553, 182] width 81 height 29
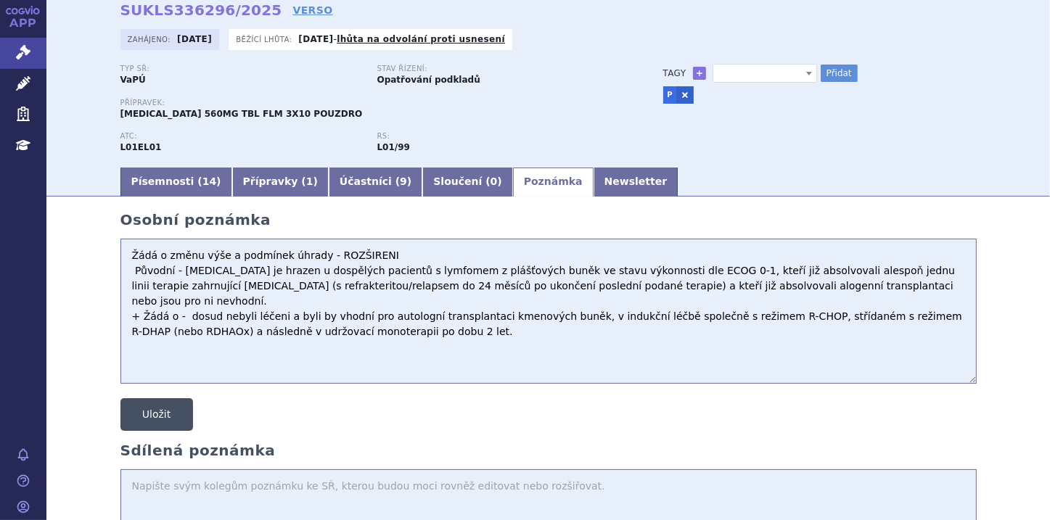
click at [139, 403] on button "Uložit" at bounding box center [156, 414] width 73 height 33
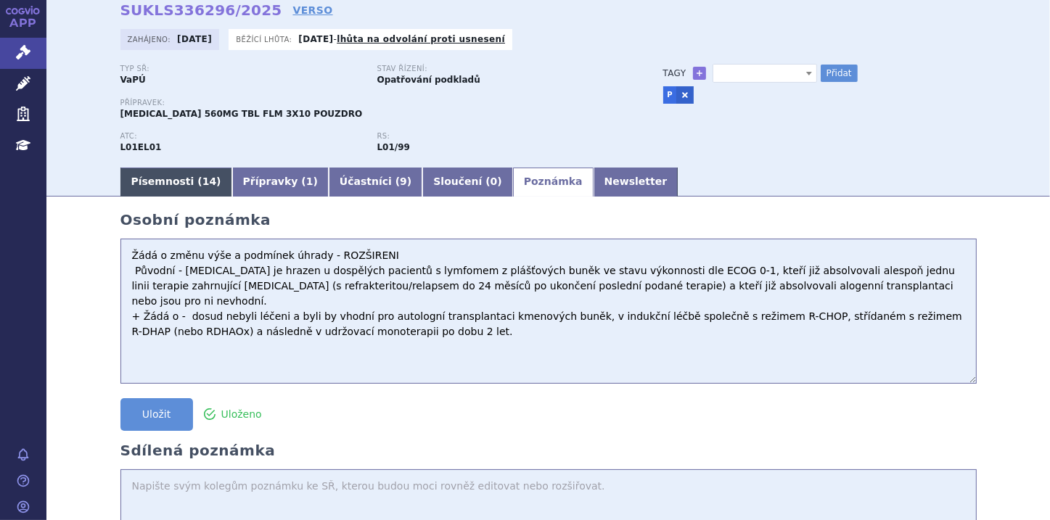
click at [157, 184] on link "Písemnosti ( 14 )" at bounding box center [176, 182] width 112 height 29
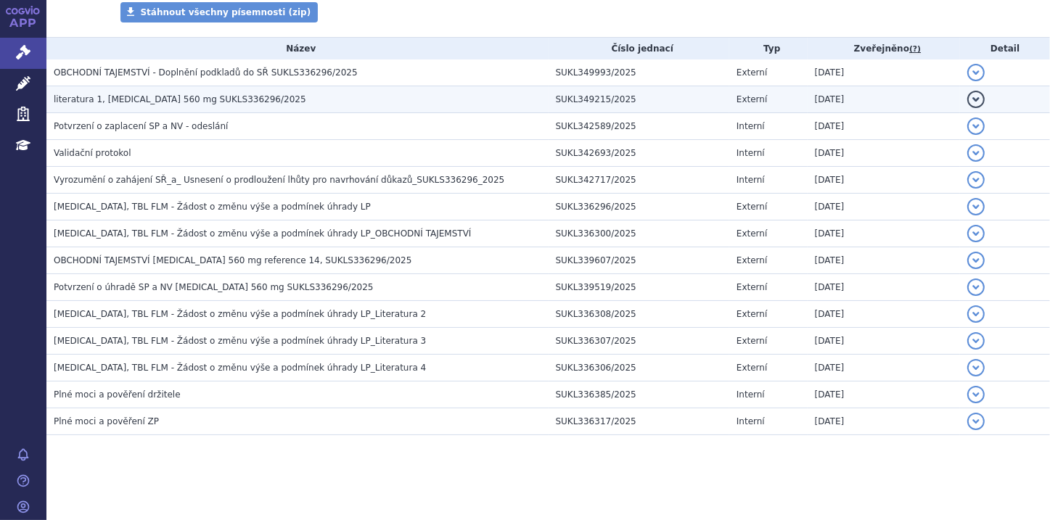
scroll to position [276, 0]
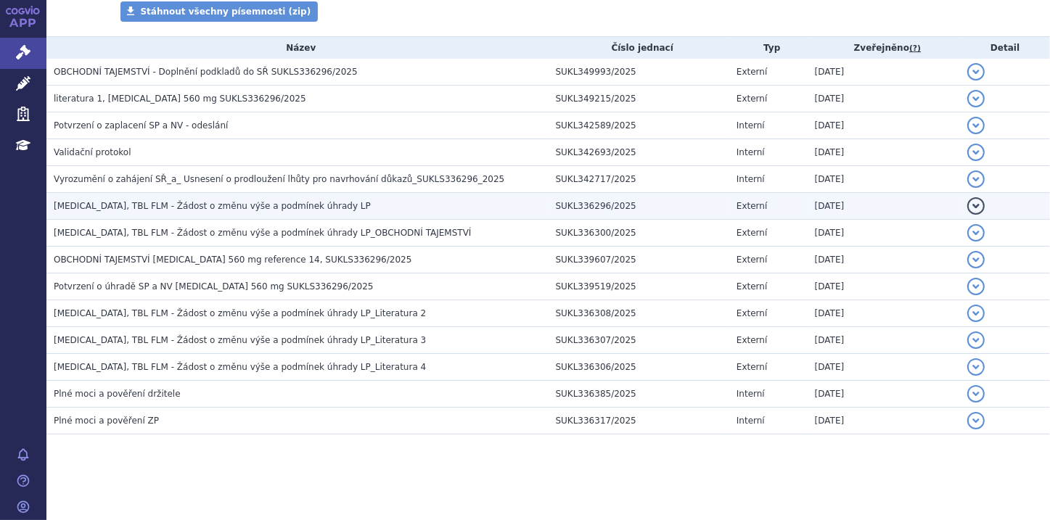
click at [323, 206] on h3 "IMBRUVICA, TBL FLM - Žádost o změnu výše a podmínek úhrady LP" at bounding box center [301, 206] width 495 height 15
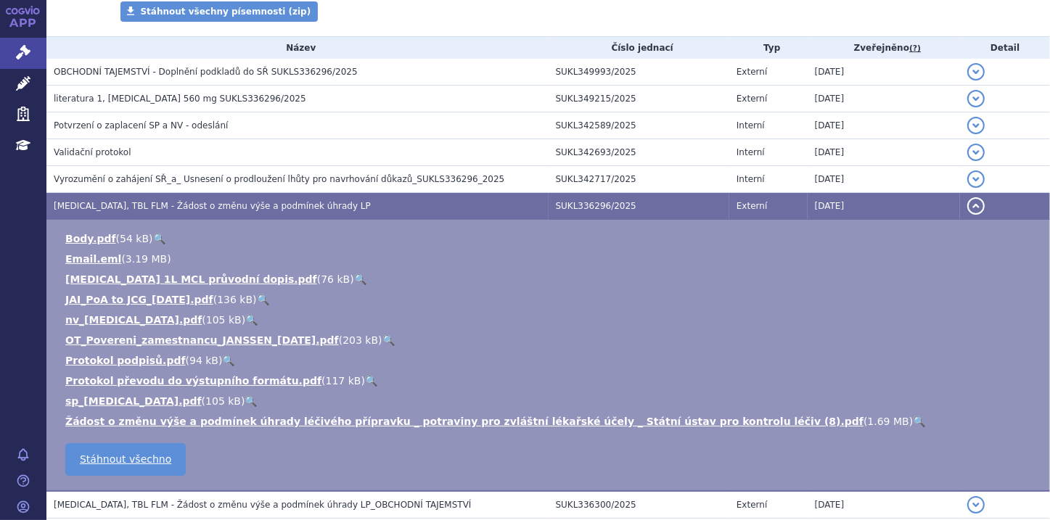
click at [967, 206] on button "detail" at bounding box center [975, 205] width 17 height 17
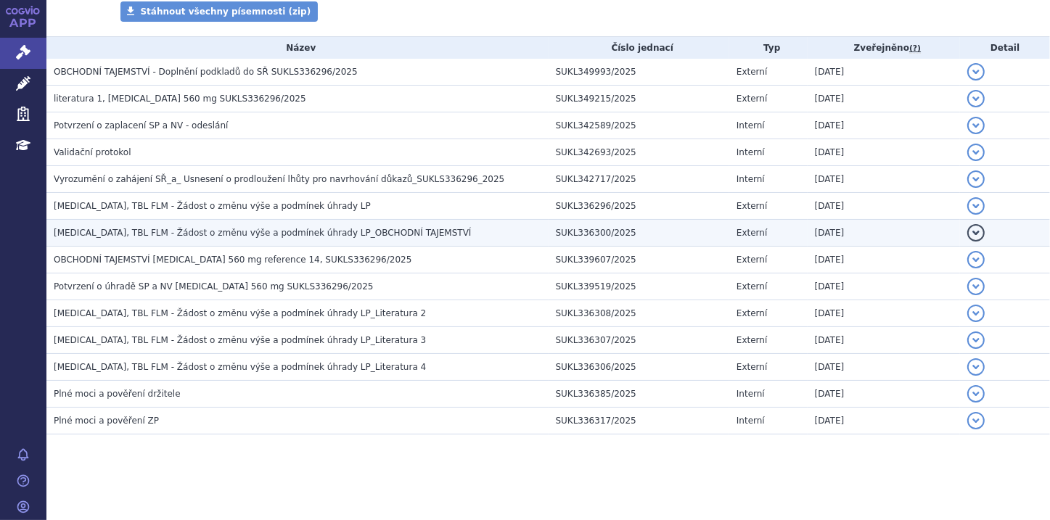
click at [414, 223] on td "IMBRUVICA, TBL FLM - Žádost o změnu výše a podmínek úhrady LP_OBCHODNÍ TAJEMSTVÍ" at bounding box center [297, 233] width 502 height 27
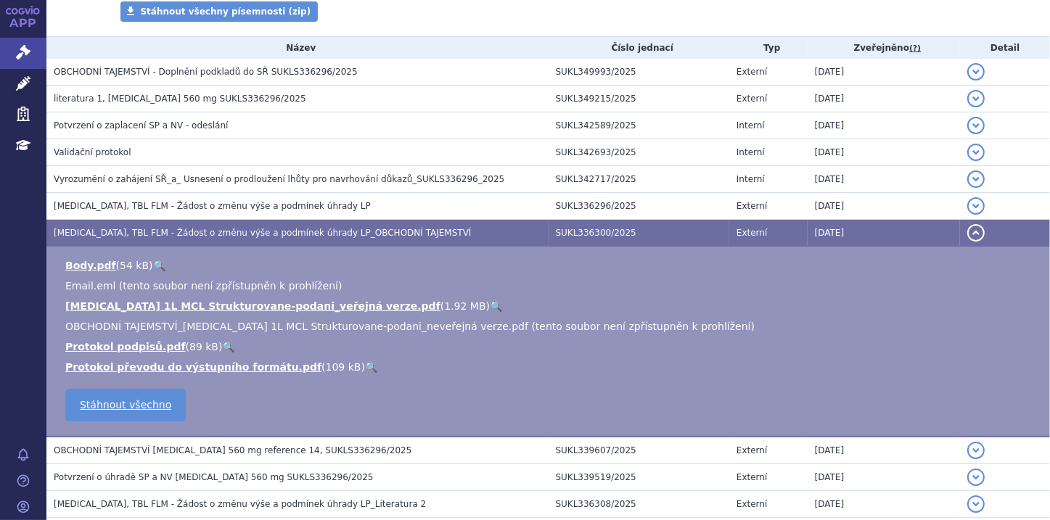
click at [490, 304] on link "🔍" at bounding box center [496, 306] width 12 height 12
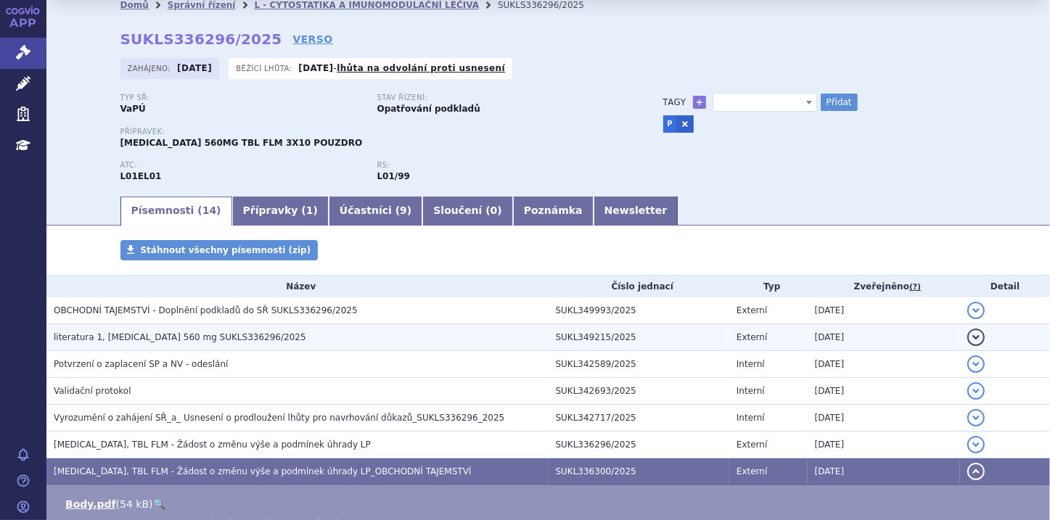
scroll to position [0, 0]
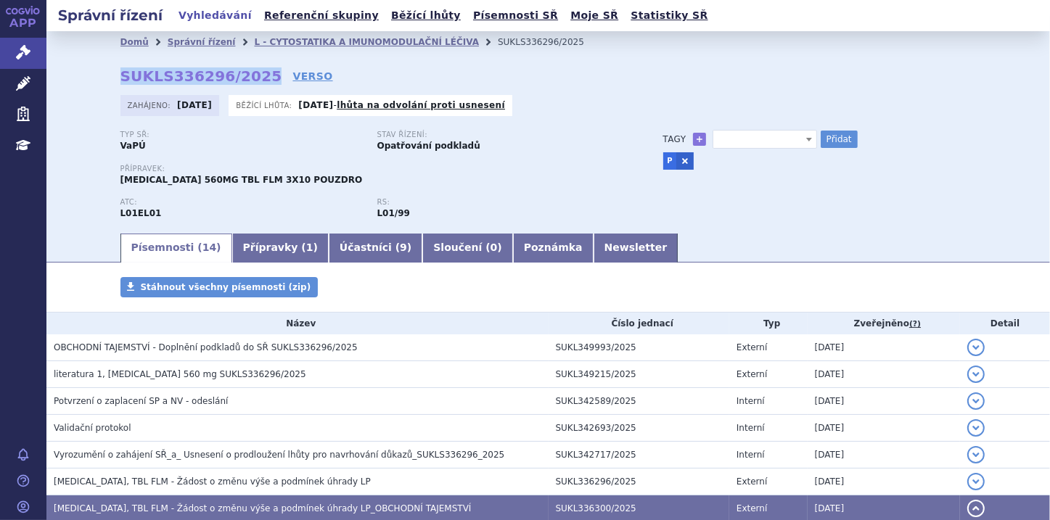
drag, startPoint x: 116, startPoint y: 72, endPoint x: 251, endPoint y: 73, distance: 134.9
click at [251, 73] on strong "SUKLS336296/2025" at bounding box center [201, 75] width 162 height 17
copy strong "SUKLS336296/2025"
click at [513, 251] on link "Poznámka" at bounding box center [553, 248] width 81 height 29
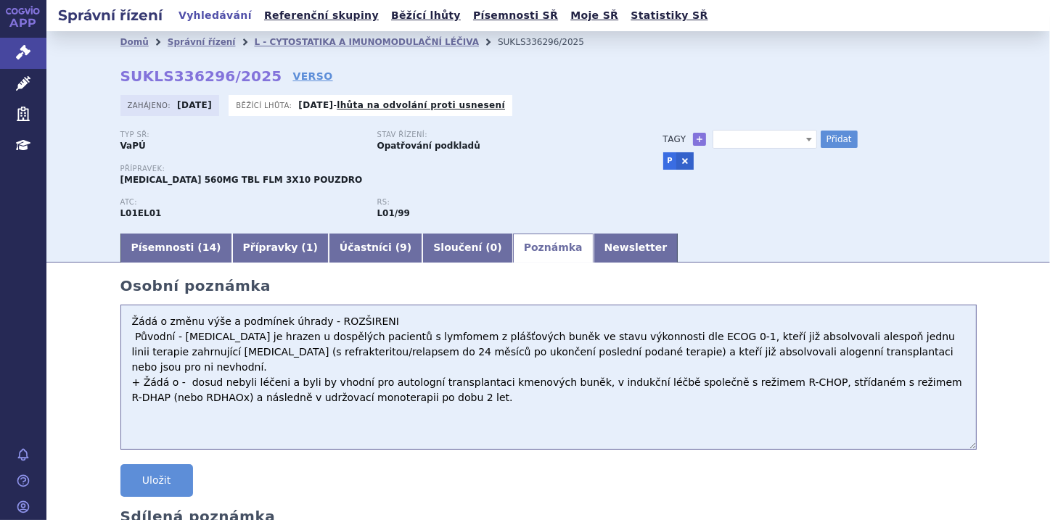
click at [136, 406] on textarea "Žádá o změnu výše a podmínek úhrady - ROZŠIRENI Původní - Ibrutinib je hrazen u…" at bounding box center [548, 377] width 856 height 145
paste textarea "nákladové efektivity LP IMBRUVICA v první linii ve srovnání s vysokodávkovou my…"
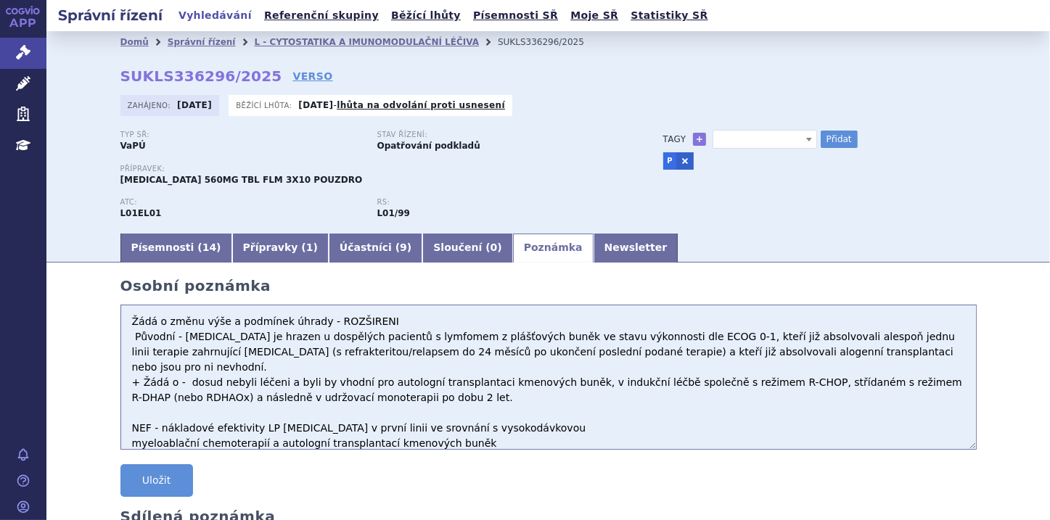
click at [123, 432] on textarea "Žádá o změnu výše a podmínek úhrady - ROZŠIRENI Původní - Ibrutinib je hrazen u…" at bounding box center [548, 377] width 856 height 145
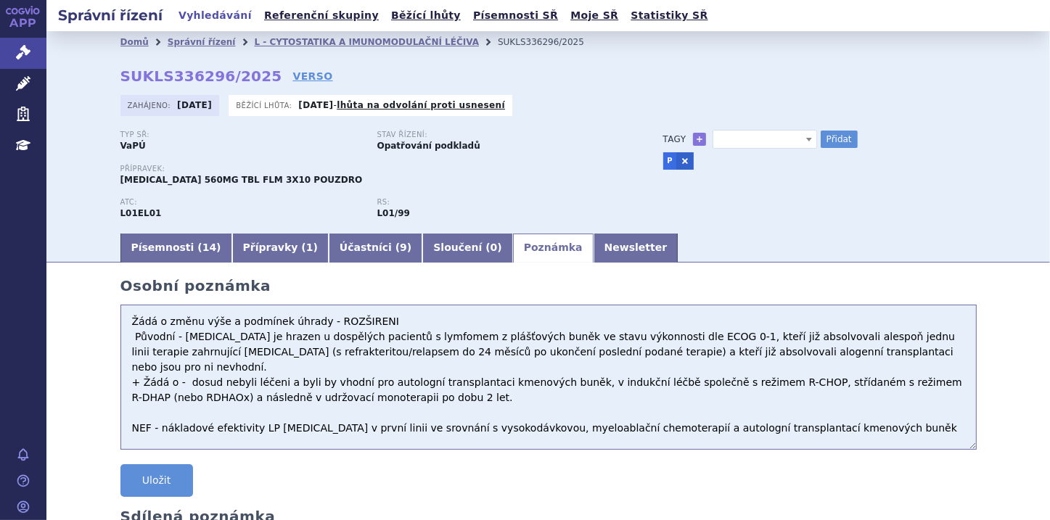
click at [826, 419] on textarea "Žádá o změnu výše a podmínek úhrady - ROZŠIRENI Původní - Ibrutinib je hrazen u…" at bounding box center [548, 377] width 856 height 145
click at [132, 400] on textarea "Žádá o změnu výše a podmínek úhrady - ROZŠIRENI Původní - Ibrutinib je hrazen u…" at bounding box center [548, 377] width 856 height 145
paste textarea "studie TRIANGLE,"
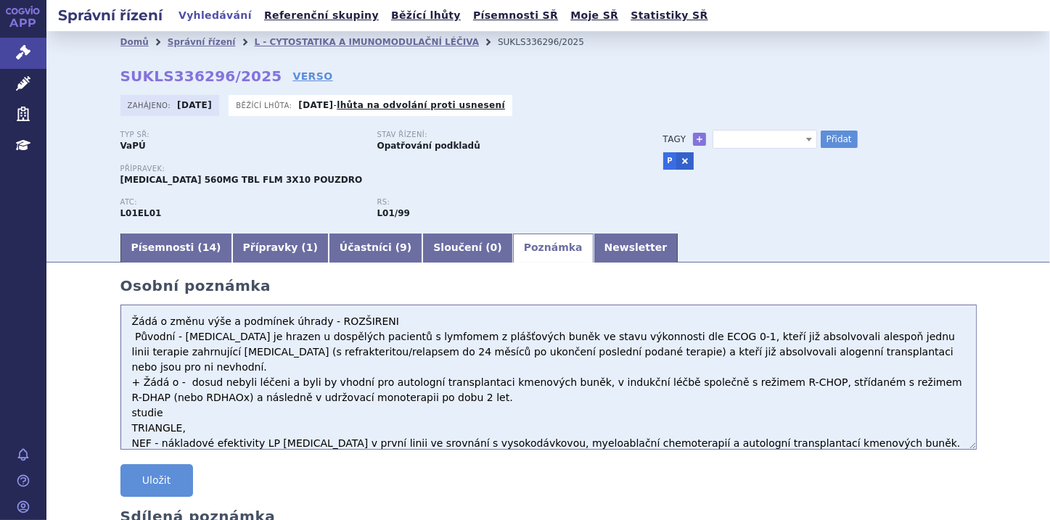
click at [125, 417] on textarea "Žádá o změnu výše a podmínek úhrady - ROZŠIRENI Původní - Ibrutinib je hrazen u…" at bounding box center [548, 377] width 856 height 145
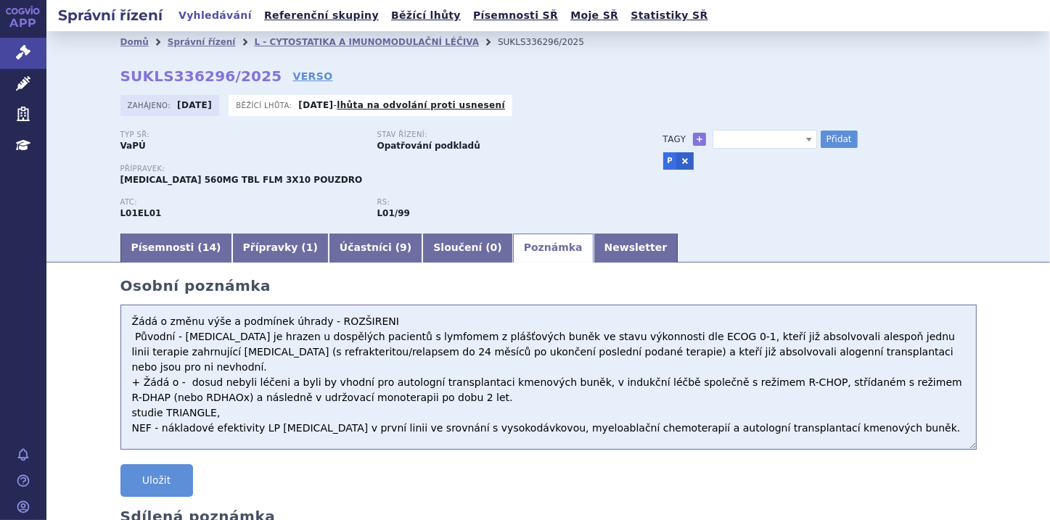
click at [133, 397] on textarea "Žádá o změnu výše a podmínek úhrady - ROZŠIRENI Původní - Ibrutinib je hrazen u…" at bounding box center [548, 377] width 856 height 145
click at [128, 429] on textarea "Žádá o změnu výše a podmínek úhrady - ROZŠIRENI Původní - Ibrutinib je hrazen u…" at bounding box center [548, 377] width 856 height 145
click at [846, 411] on textarea "Žádá o změnu výše a podmínek úhrady - ROZŠIRENI Původní - Ibrutinib je hrazen u…" at bounding box center [548, 377] width 856 height 145
paste textarea "Inkrementální náklady dosahují výše 1 889 997 Kč a při inkrementálním zisku 1,7…"
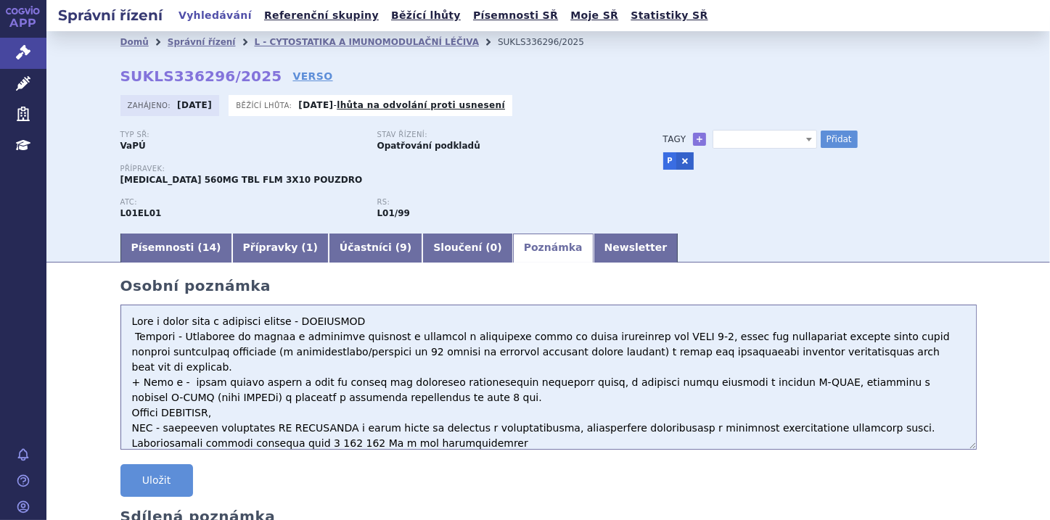
scroll to position [16, 0]
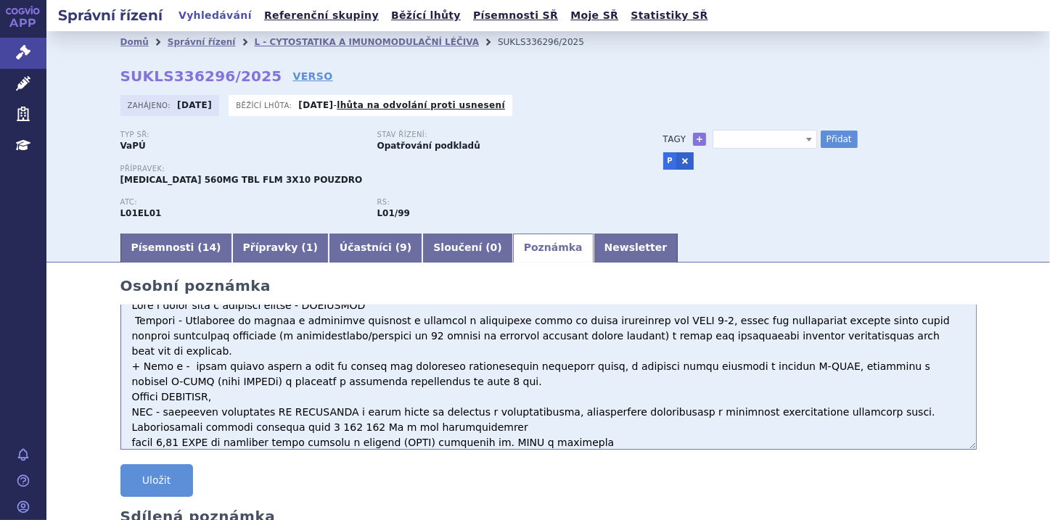
click at [121, 441] on textarea at bounding box center [548, 377] width 856 height 145
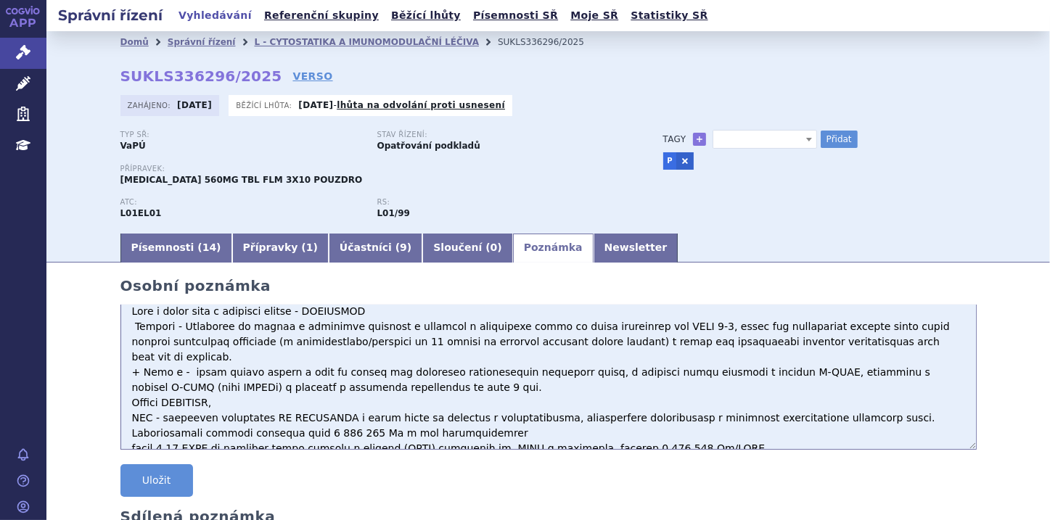
click at [125, 432] on textarea at bounding box center [548, 377] width 856 height 145
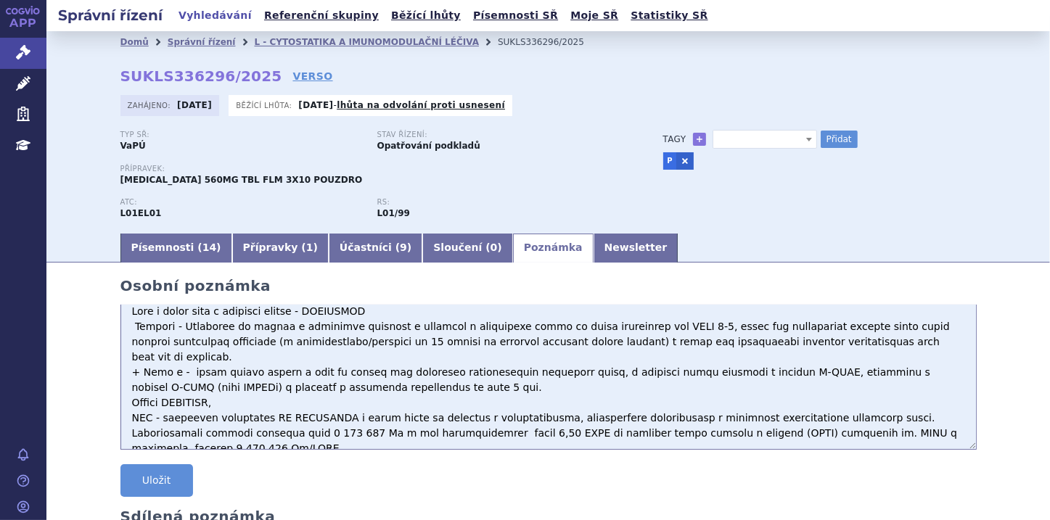
click at [181, 435] on textarea at bounding box center [548, 377] width 856 height 145
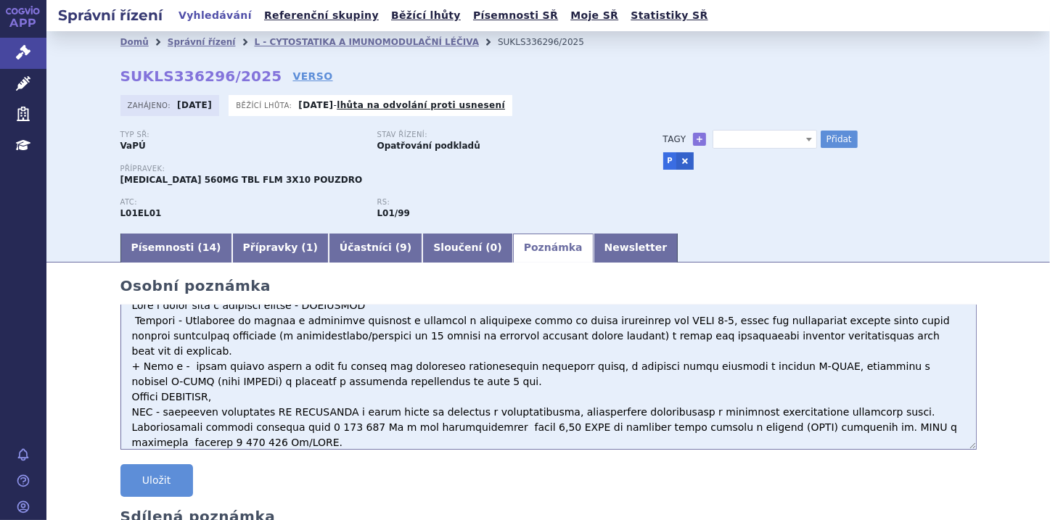
scroll to position [31, 0]
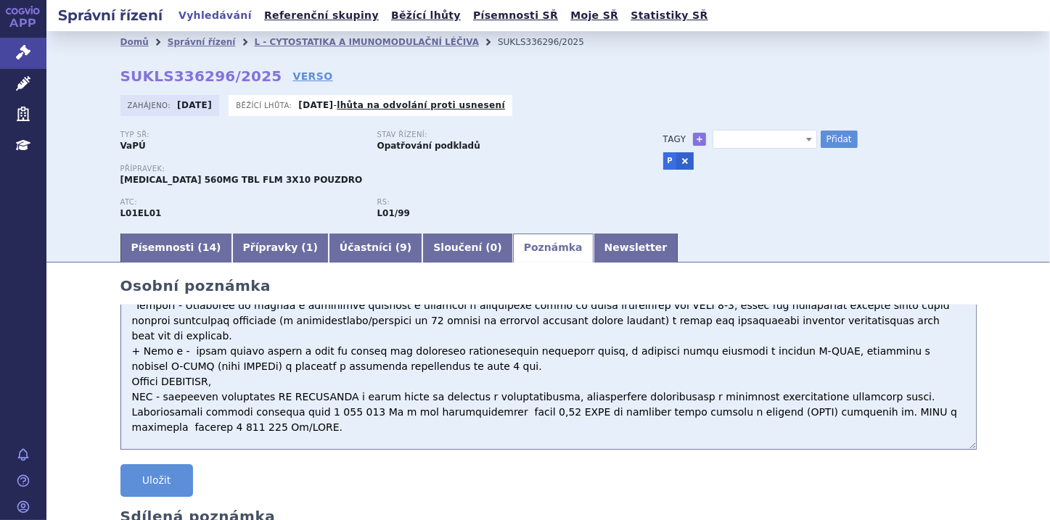
click at [174, 439] on textarea at bounding box center [548, 377] width 856 height 145
paste textarea "40–54 pacientů v jednotlivých letech. Tomu odpovídající dopad by činil v základ…"
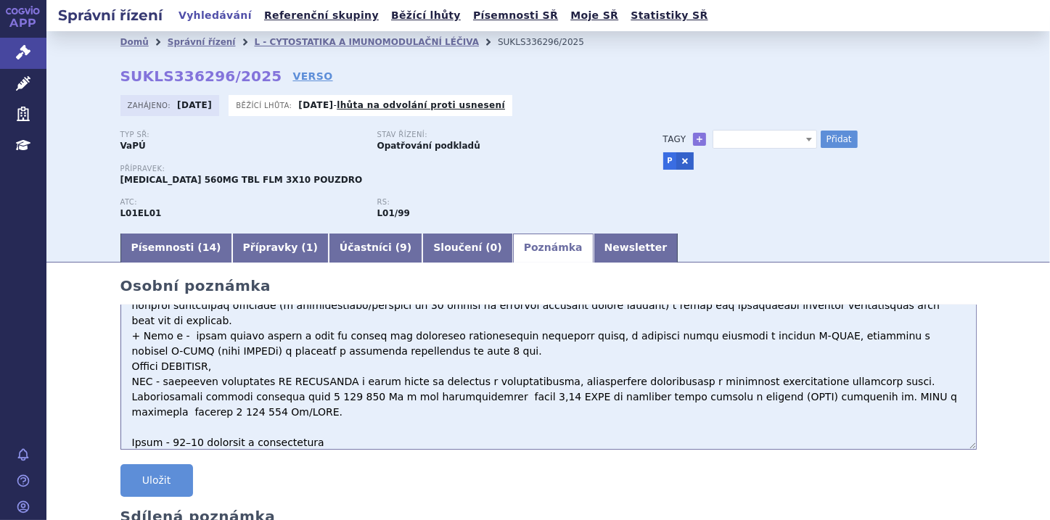
click at [127, 424] on textarea at bounding box center [548, 377] width 856 height 145
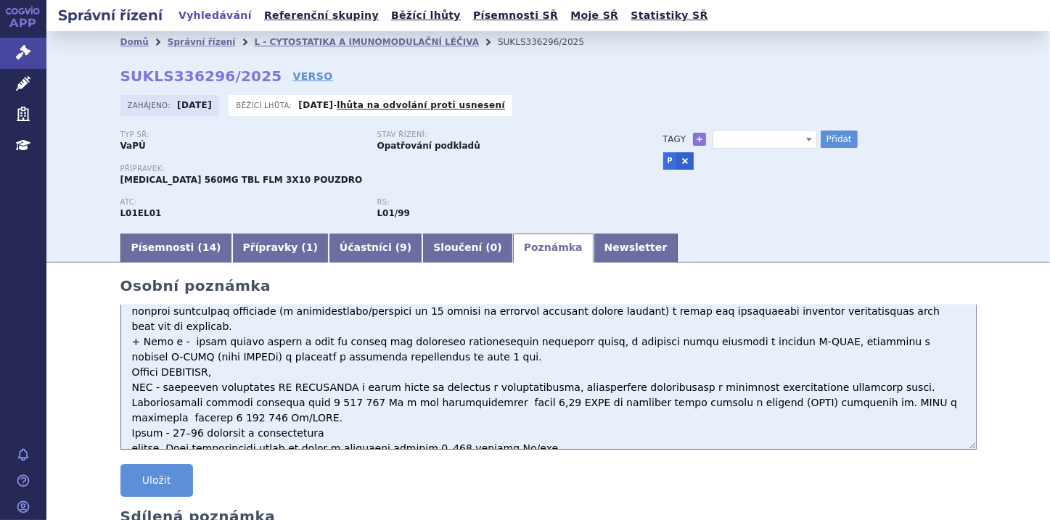
click at [125, 430] on textarea at bounding box center [548, 377] width 856 height 145
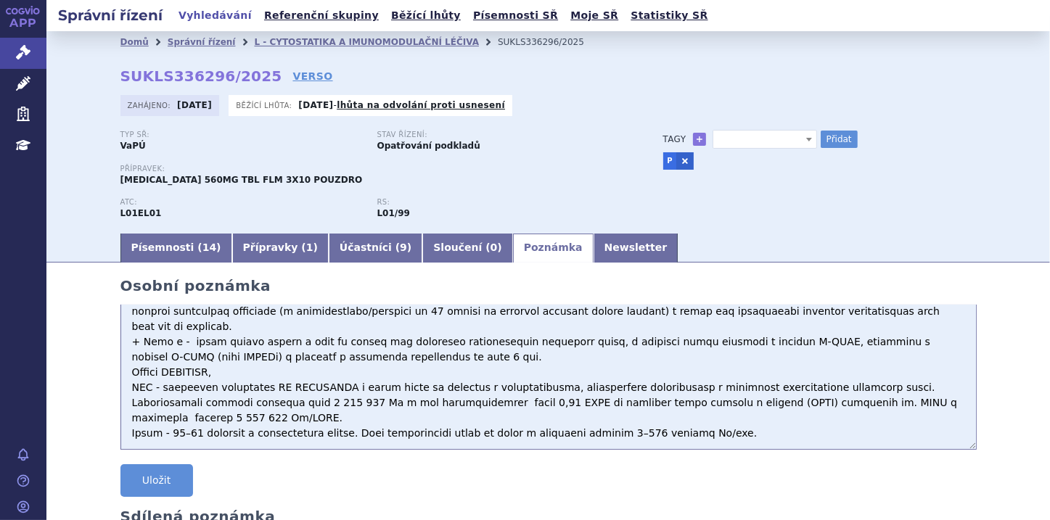
scroll to position [26, 0]
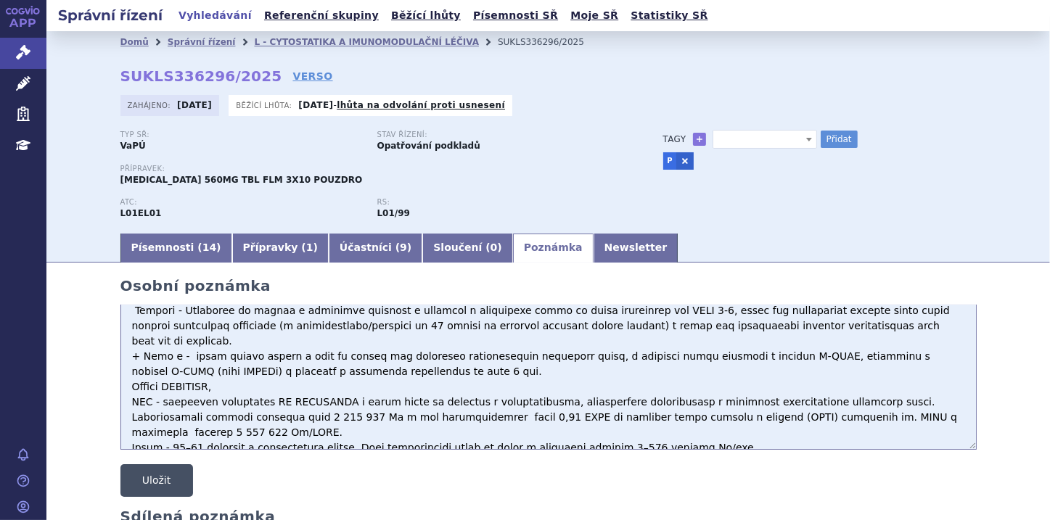
click at [136, 480] on button "Uložit" at bounding box center [156, 480] width 73 height 33
click at [714, 434] on textarea at bounding box center [548, 377] width 856 height 145
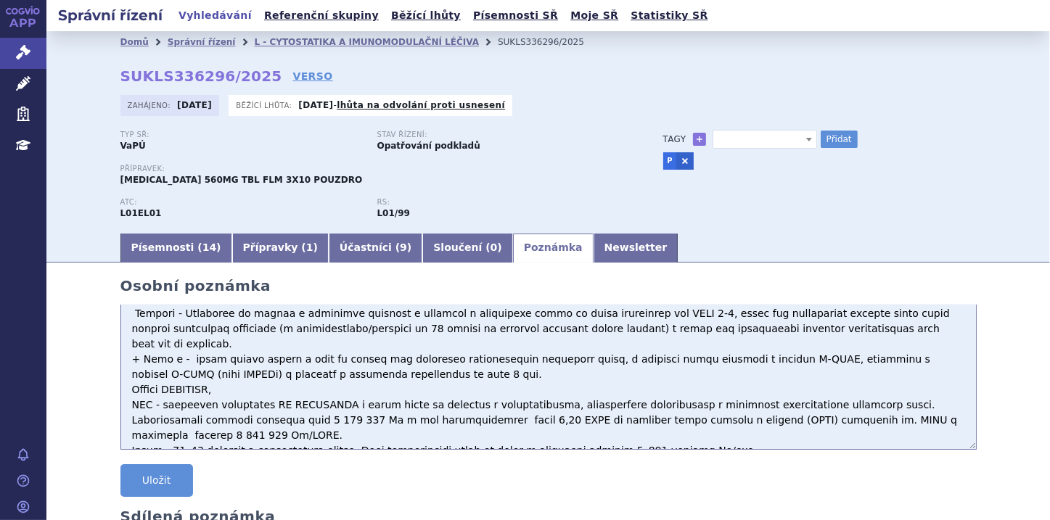
scroll to position [41, 0]
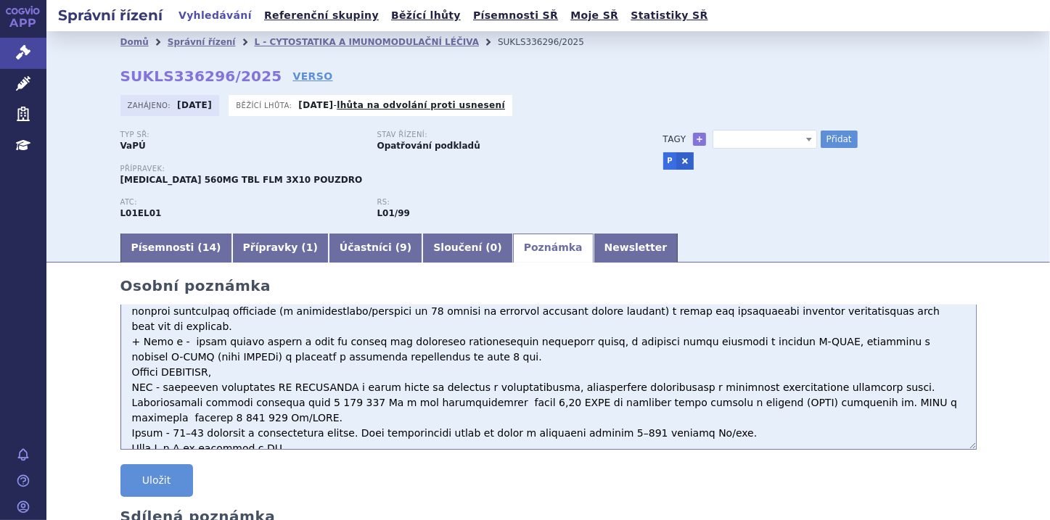
click at [120, 434] on textarea at bounding box center [548, 377] width 856 height 145
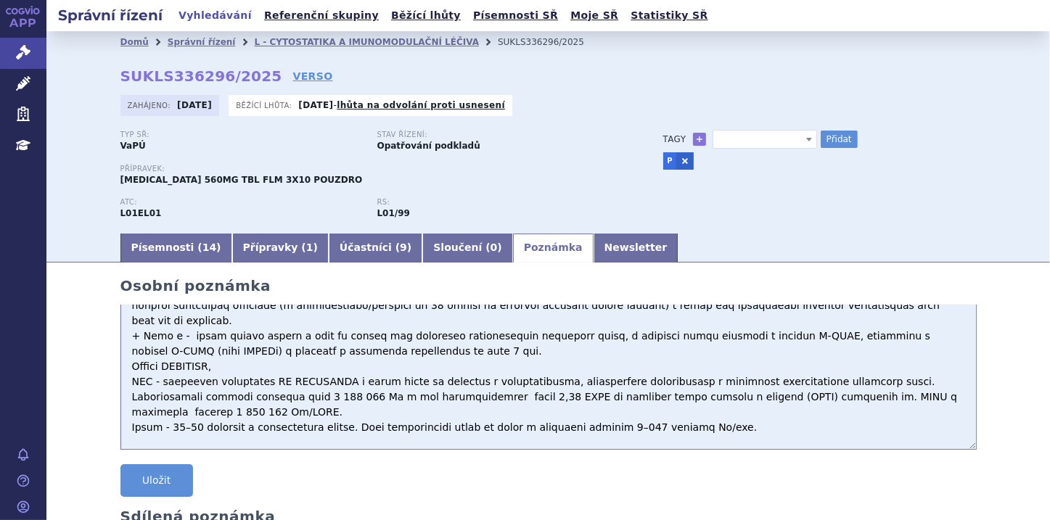
click at [136, 429] on textarea at bounding box center [548, 377] width 856 height 145
paste textarea "178 009,38 Kč"
click at [127, 427] on textarea at bounding box center [548, 377] width 856 height 145
type textarea "Žádá o změnu výše a podmínek úhrady - ROZŠIRENI Původní - Ibrutinib je hrazen u…"
click at [167, 481] on button "Uložit" at bounding box center [156, 480] width 73 height 33
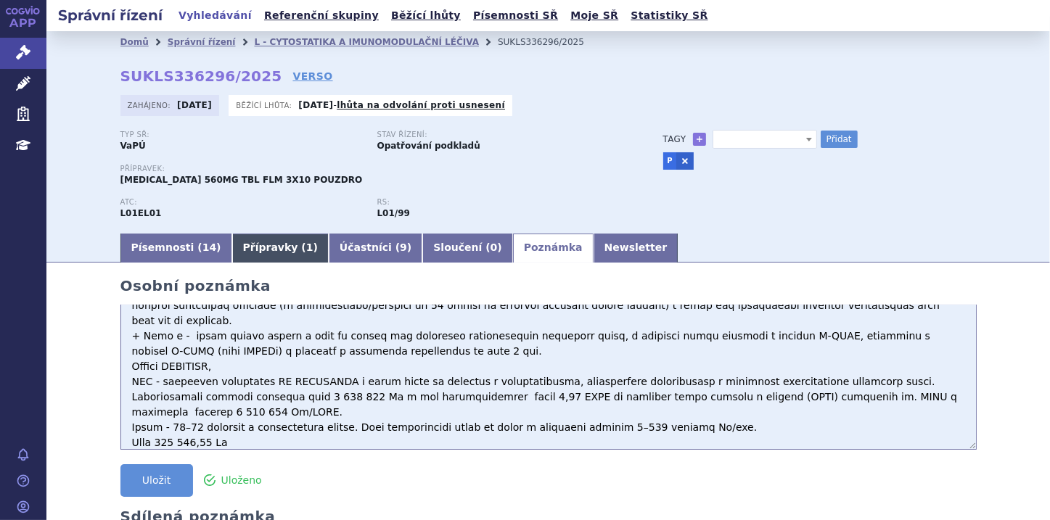
click at [251, 242] on link "Přípravky ( 1 )" at bounding box center [280, 248] width 96 height 29
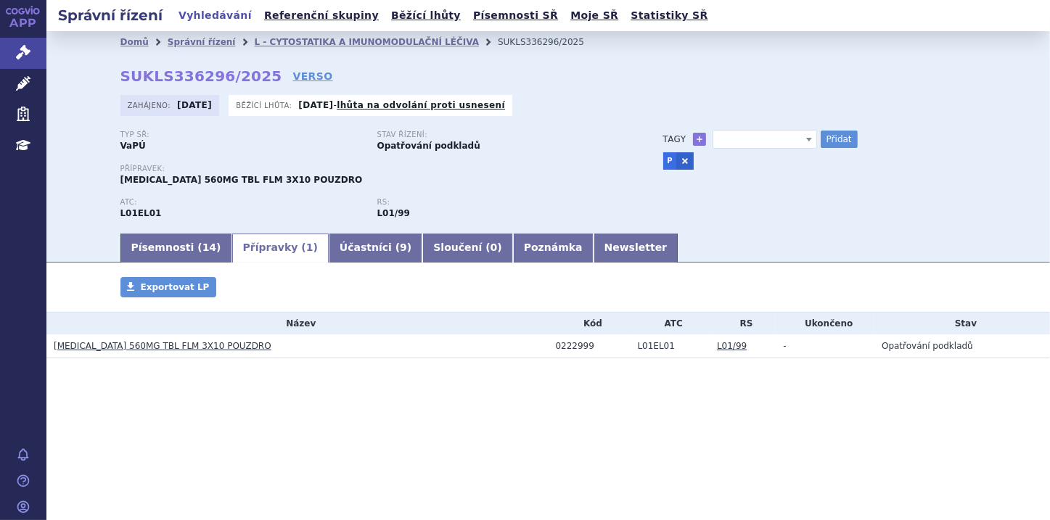
click at [783, 464] on div "Správní řízení Vyhledávání Referenční skupiny Běžící lhůty Písemnosti SŘ Moje S…" at bounding box center [547, 260] width 1003 height 520
click at [513, 252] on link "Poznámka" at bounding box center [553, 248] width 81 height 29
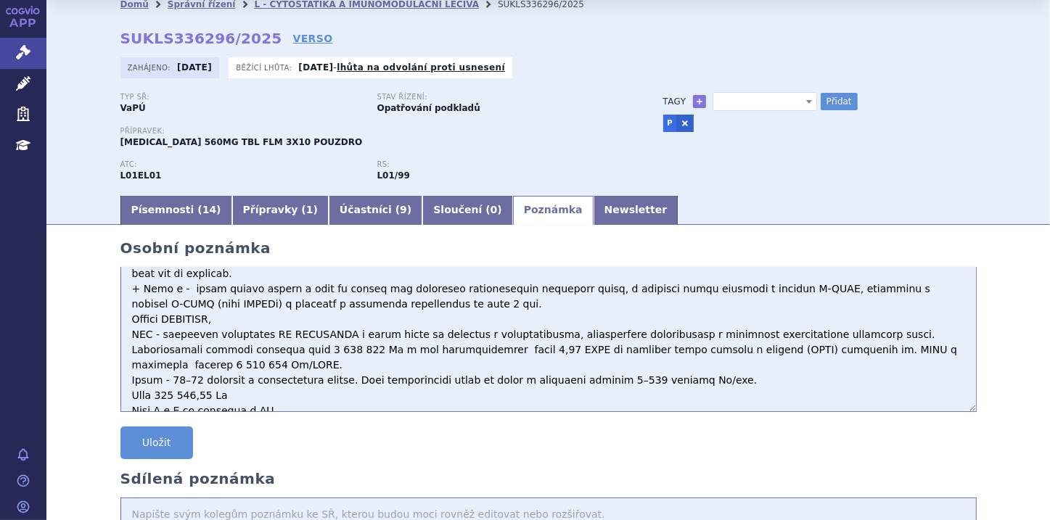
scroll to position [58, 0]
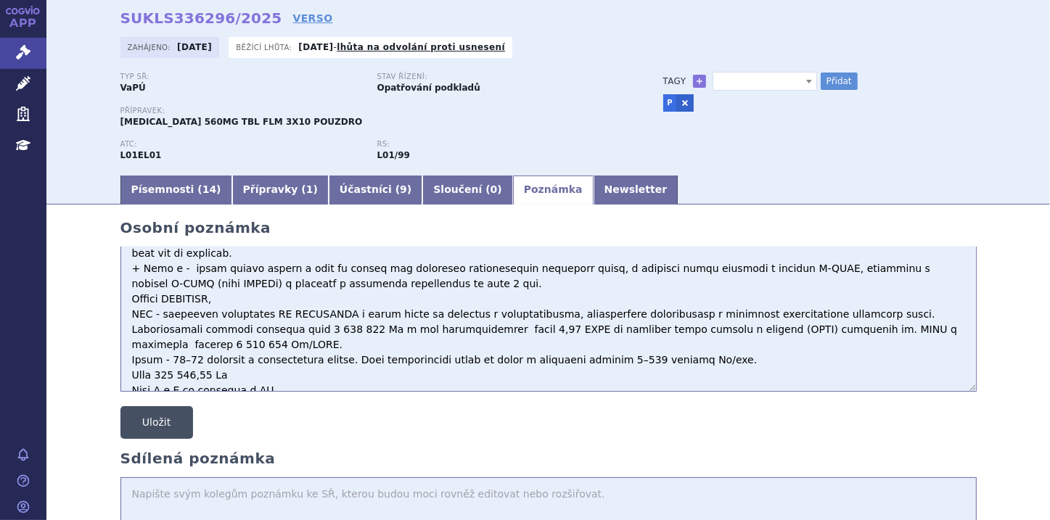
click at [142, 424] on button "Uložit" at bounding box center [156, 422] width 73 height 33
click at [131, 421] on button "Uložit" at bounding box center [156, 422] width 73 height 33
click at [177, 426] on button "Uložit" at bounding box center [156, 422] width 73 height 33
click at [370, 441] on div "Uložit Uloženo" at bounding box center [548, 428] width 856 height 44
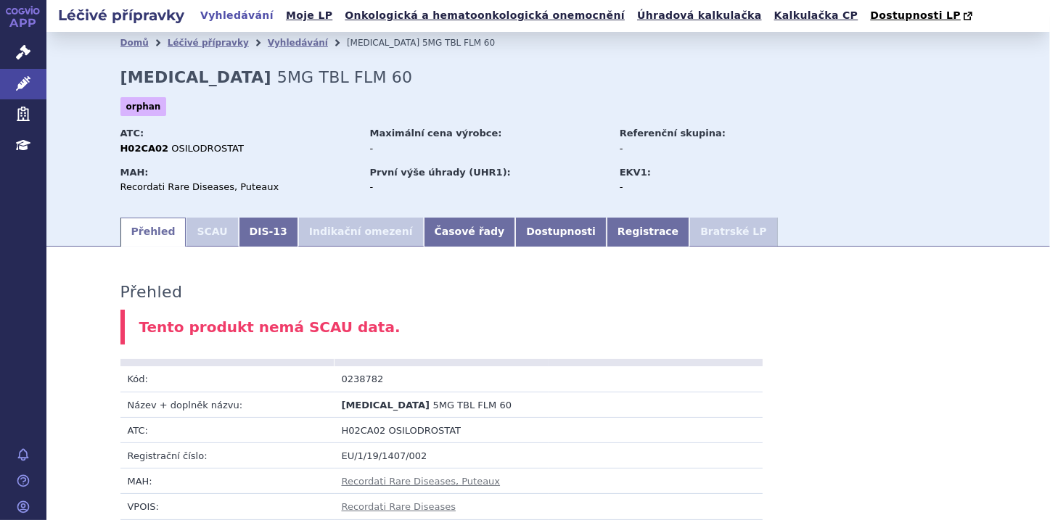
scroll to position [816, 0]
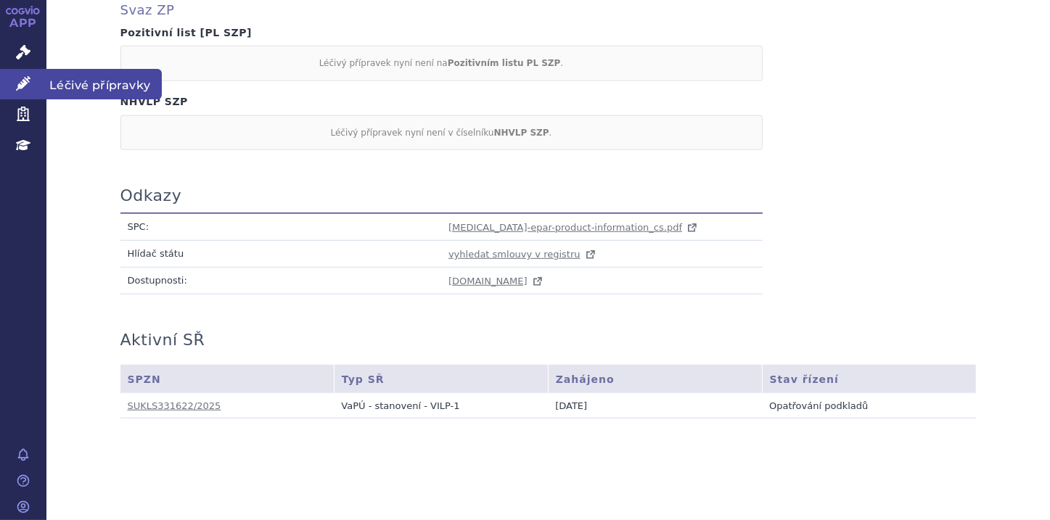
click at [31, 81] on link "Léčivé přípravky" at bounding box center [23, 84] width 46 height 30
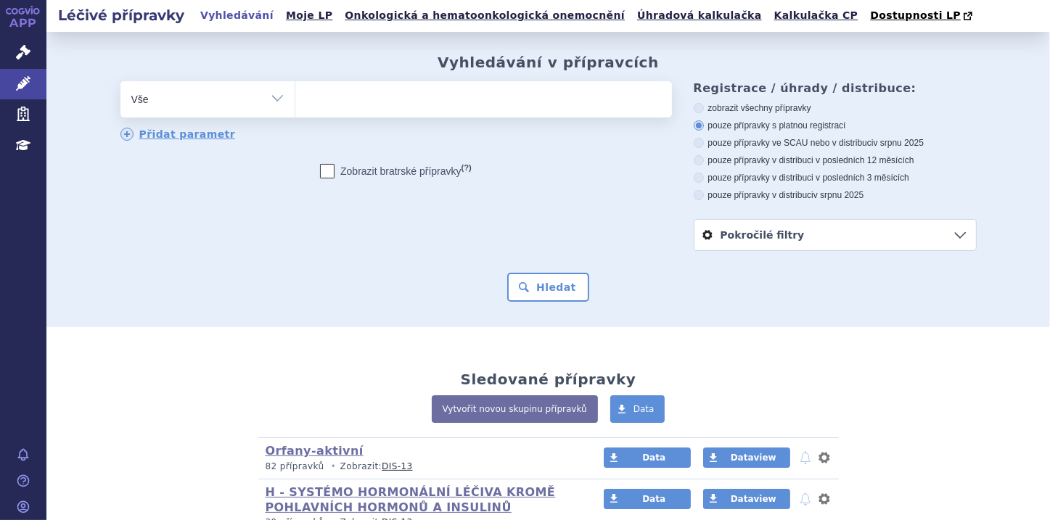
click at [309, 84] on ul at bounding box center [483, 96] width 376 height 30
click at [295, 84] on select at bounding box center [294, 99] width 1 height 36
paste input "[MEDICAL_DATA]"
type input "[MEDICAL_DATA]"
select select "[MEDICAL_DATA]"
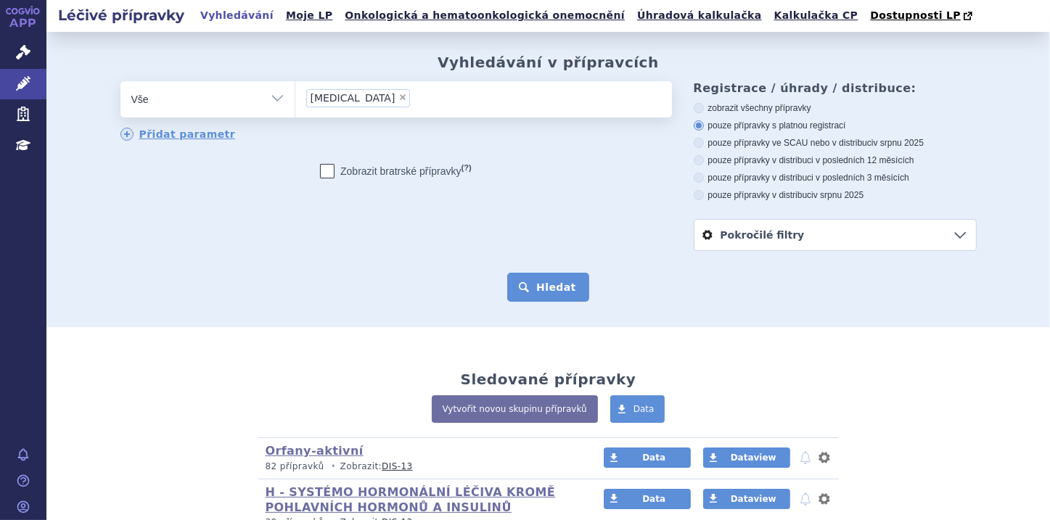
click at [534, 286] on button "Hledat" at bounding box center [548, 287] width 82 height 29
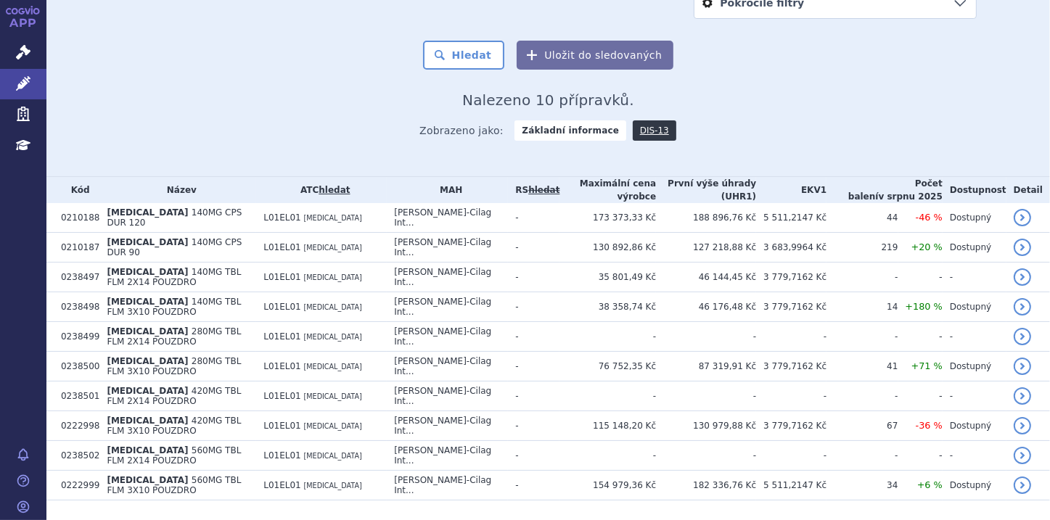
scroll to position [264, 0]
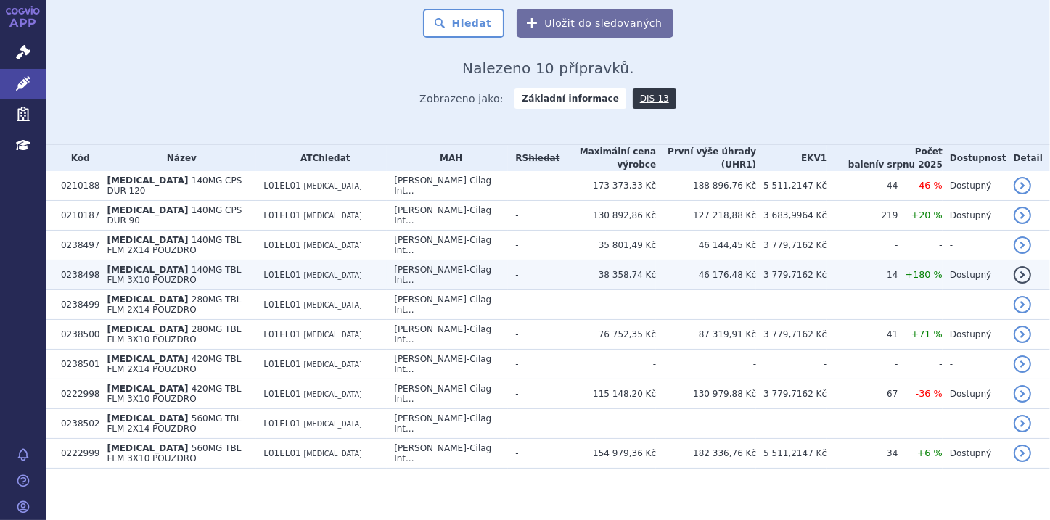
click at [165, 265] on span "140MG TBL FLM 3X10 POUZDRO" at bounding box center [174, 275] width 134 height 20
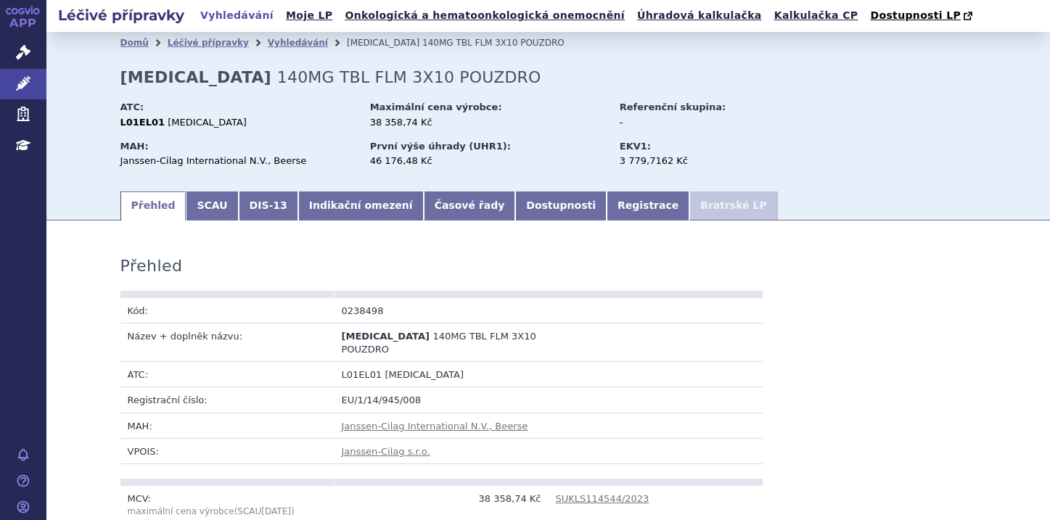
click at [315, 211] on link "Indikační omezení" at bounding box center [360, 205] width 125 height 29
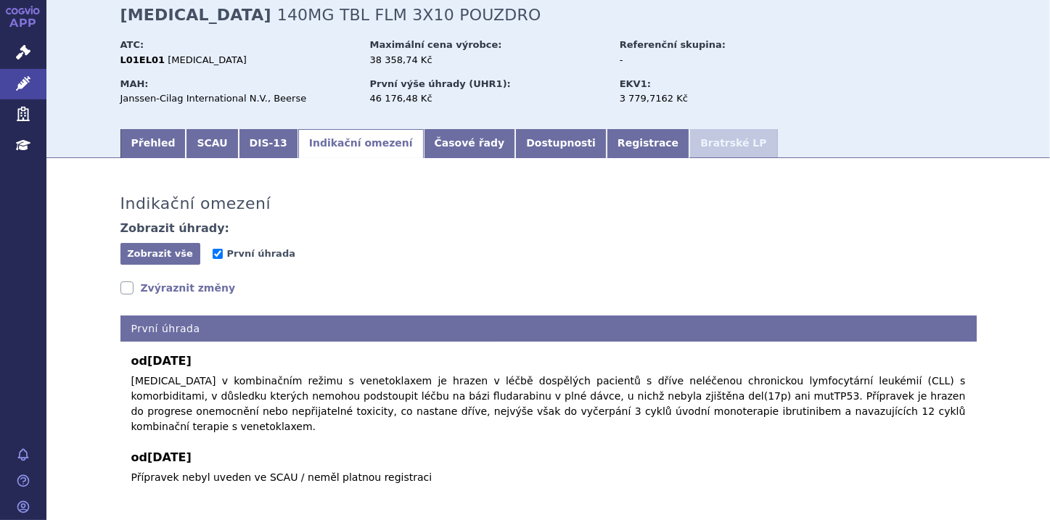
scroll to position [115, 0]
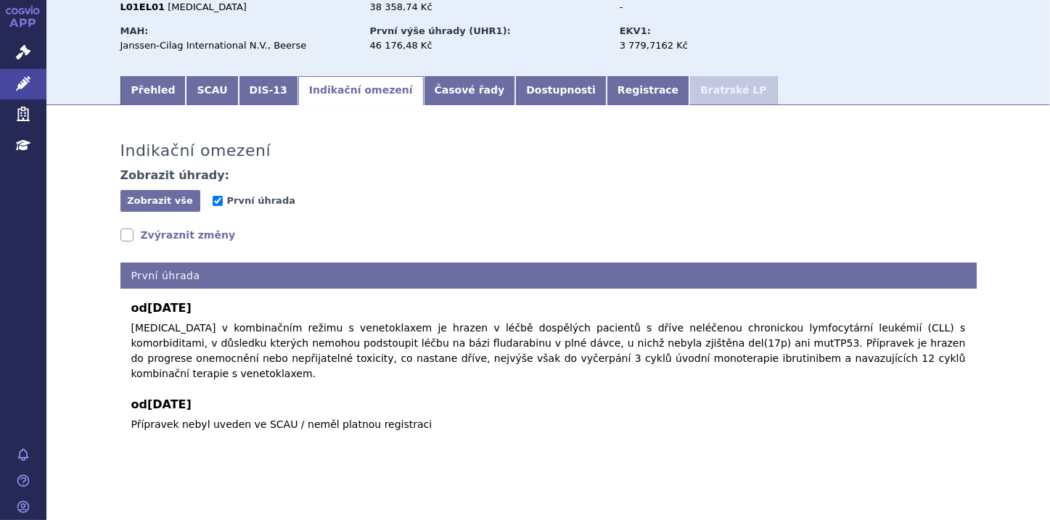
click at [120, 230] on link "Zvýraznit změny" at bounding box center [177, 235] width 115 height 15
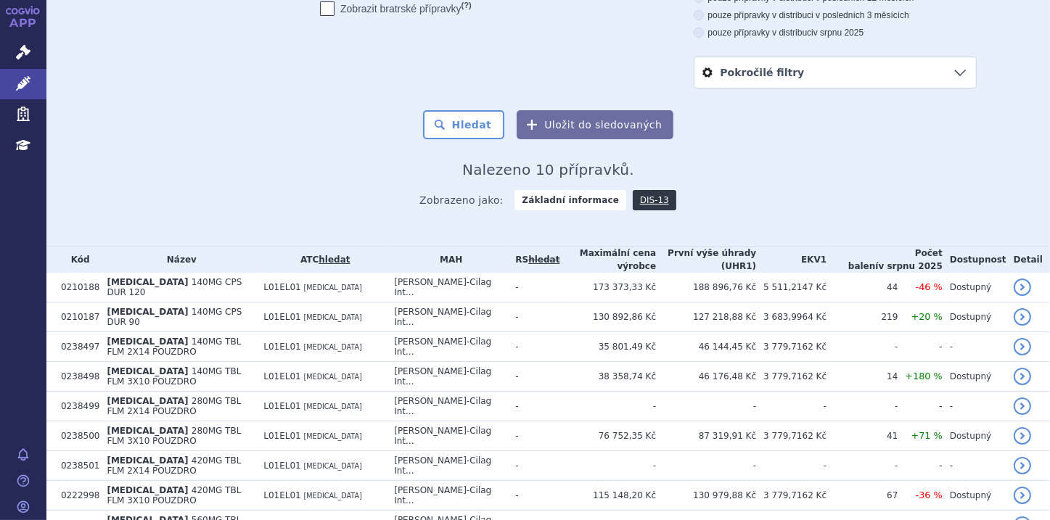
scroll to position [174, 0]
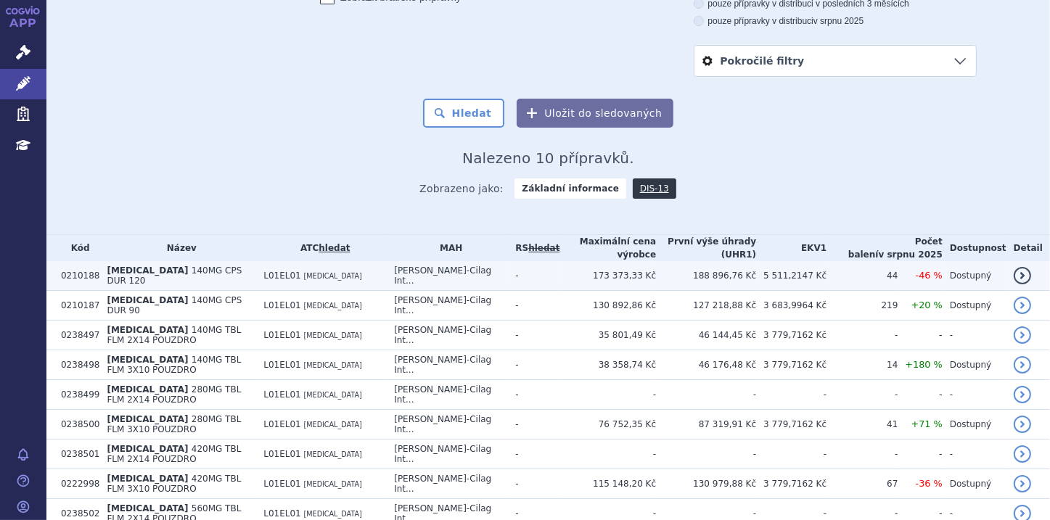
click at [139, 273] on span "[MEDICAL_DATA]" at bounding box center [147, 270] width 81 height 10
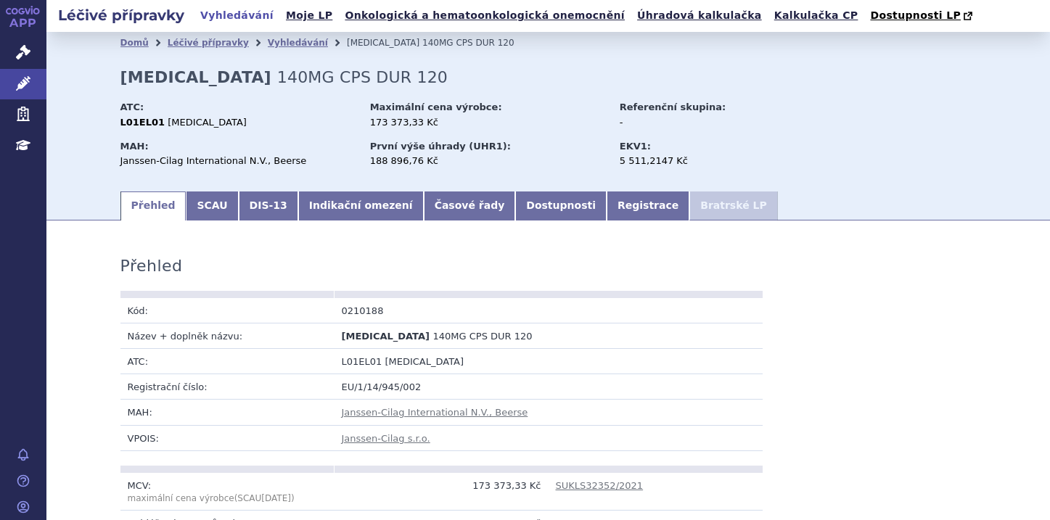
click at [331, 203] on link "Indikační omezení" at bounding box center [360, 205] width 125 height 29
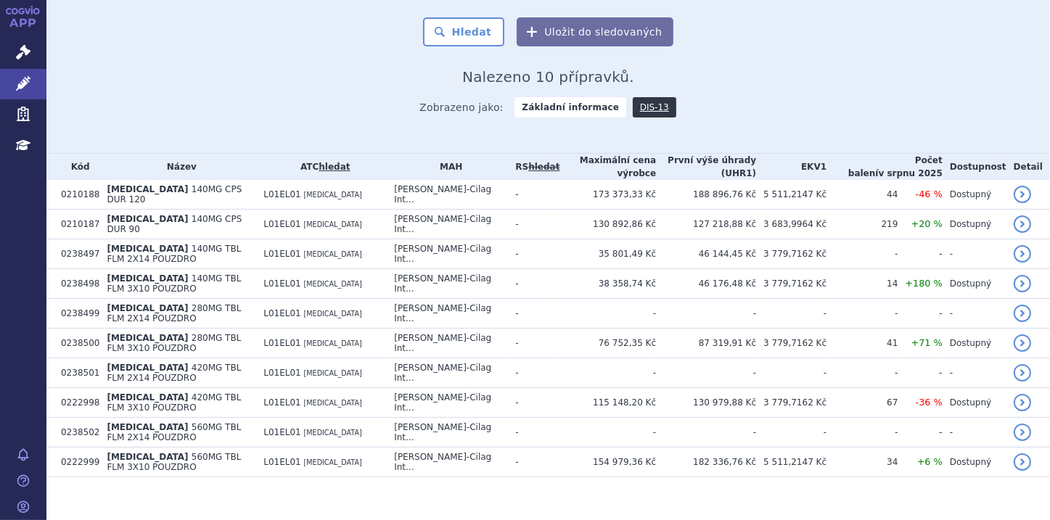
scroll to position [264, 0]
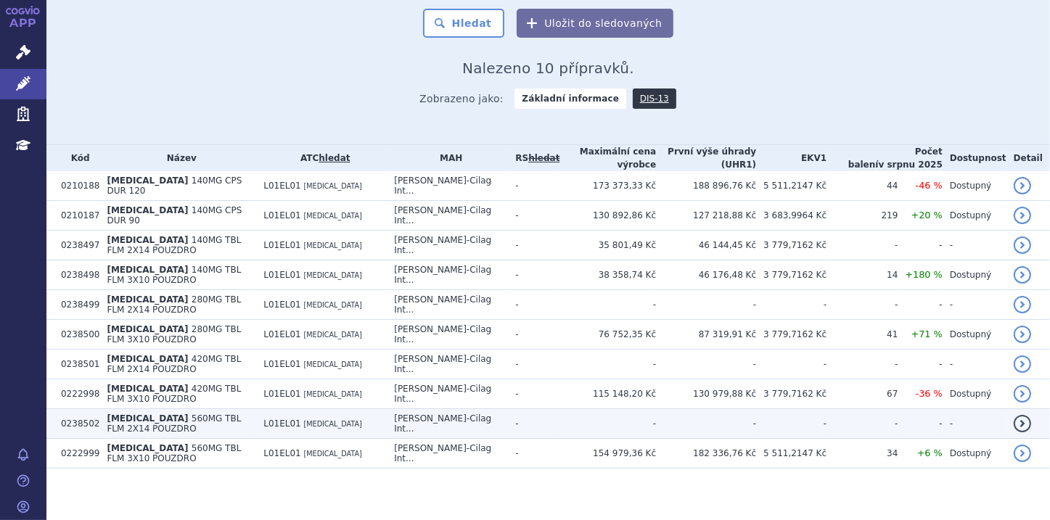
click at [118, 416] on span "560MG TBL FLM 2X14 POUZDRO" at bounding box center [174, 423] width 134 height 20
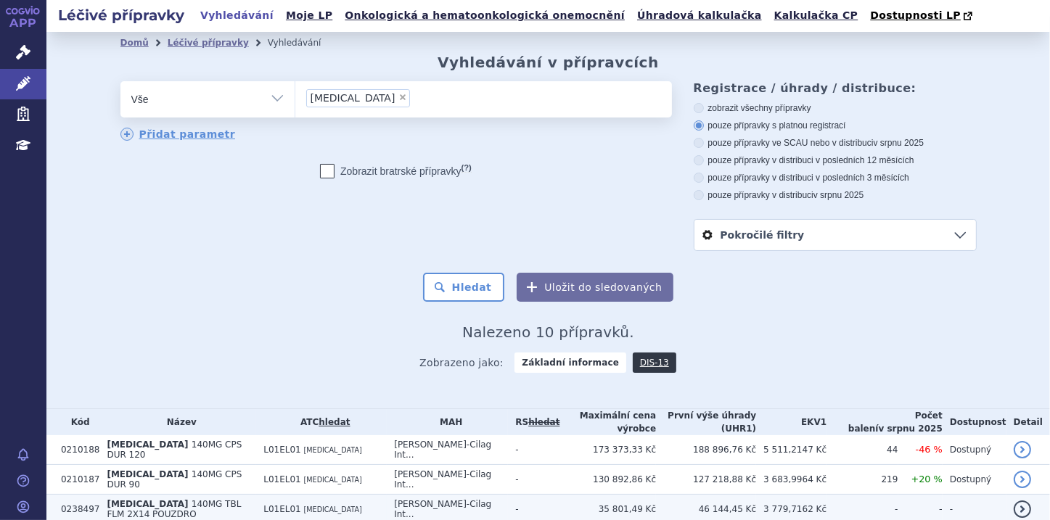
scroll to position [264, 0]
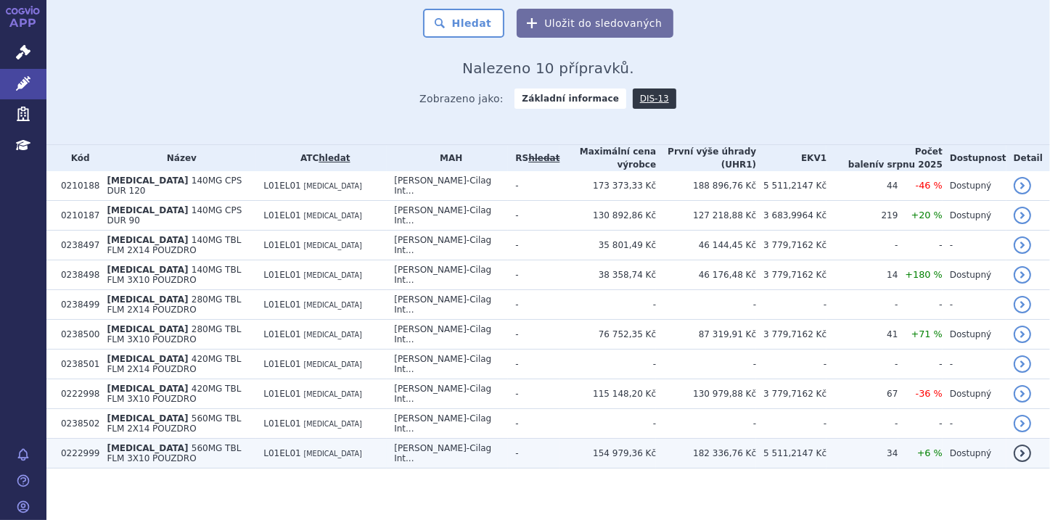
click at [119, 443] on span "[MEDICAL_DATA]" at bounding box center [147, 448] width 81 height 10
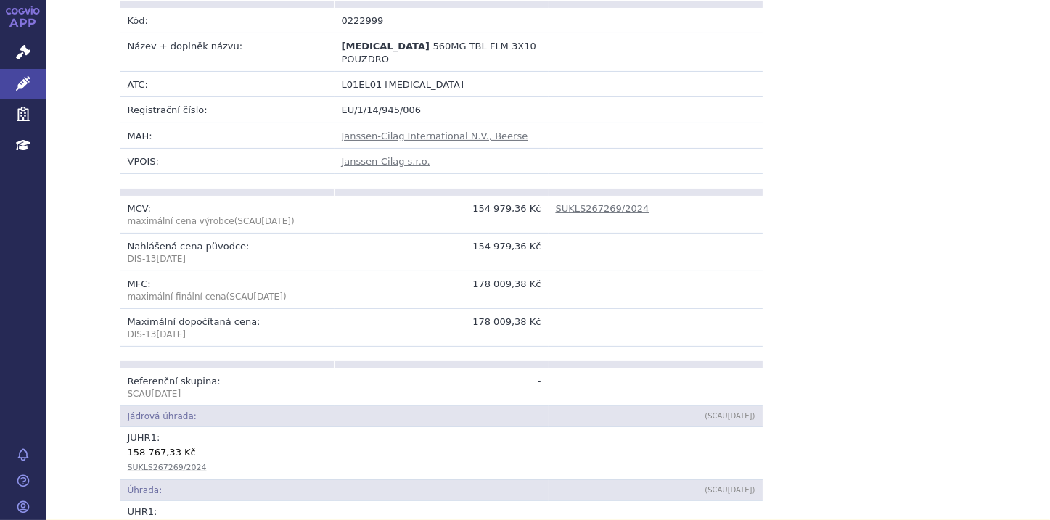
scroll to position [58, 0]
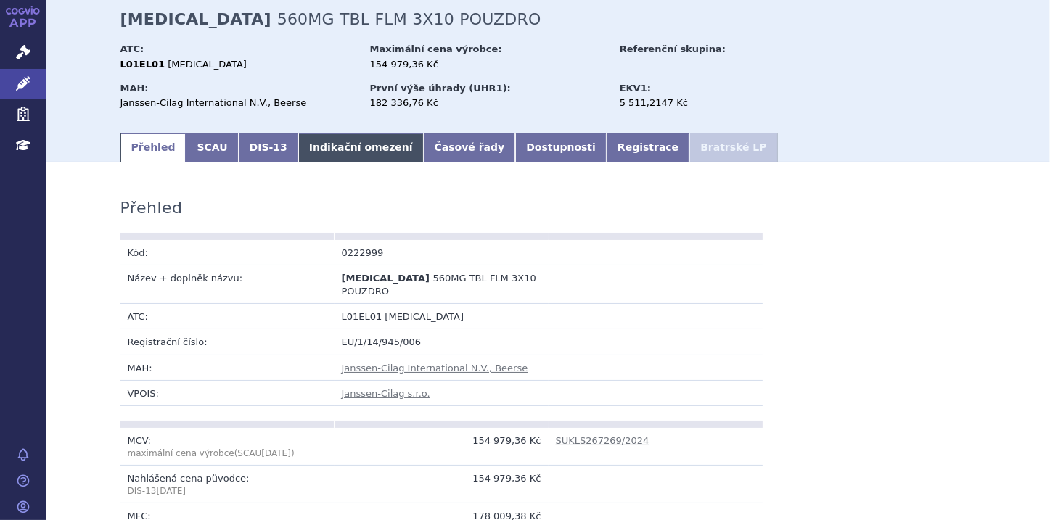
click at [331, 147] on link "Indikační omezení" at bounding box center [360, 147] width 125 height 29
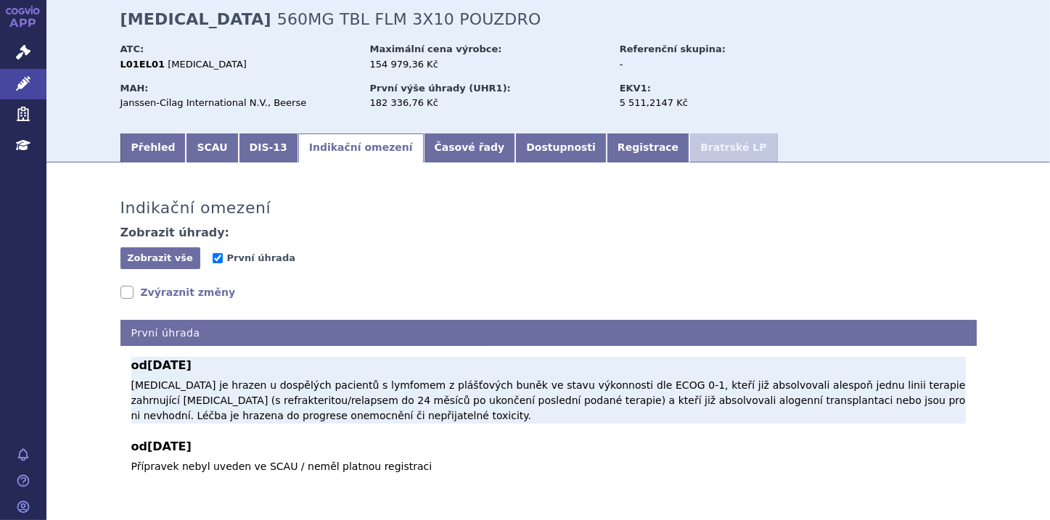
click at [790, 397] on p "[MEDICAL_DATA] je hrazen u dospělých pacientů s lymfomem z plášťových buněk ve …" at bounding box center [548, 401] width 834 height 46
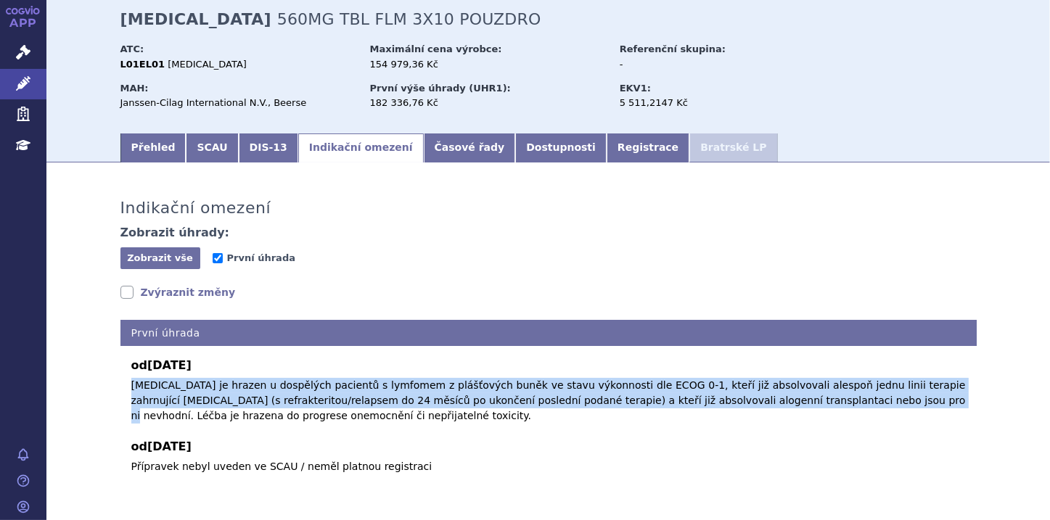
drag, startPoint x: 818, startPoint y: 400, endPoint x: 110, endPoint y: 383, distance: 708.1
click at [110, 383] on div "Indikační omezení Zobrazit úhrady: Zobrazit vše Skrýt vše První úhrada Zvýrazni…" at bounding box center [548, 333] width 914 height 312
copy p "Ibrutinib je hrazen u dospělých pacientů s lymfomem z plášťových buněk ve stavu…"
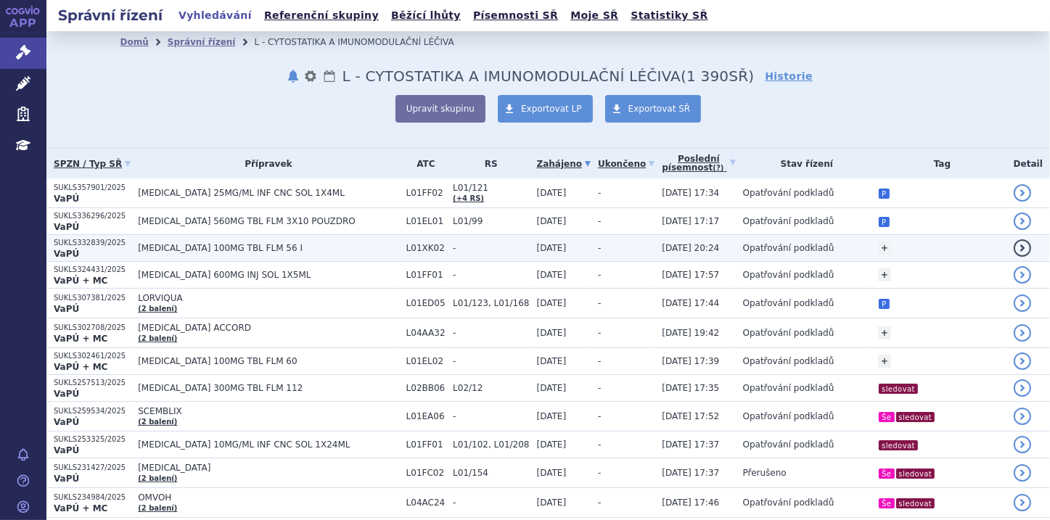
click at [176, 245] on span "ZEJULA 100MG TBL FLM 56 I" at bounding box center [268, 248] width 260 height 10
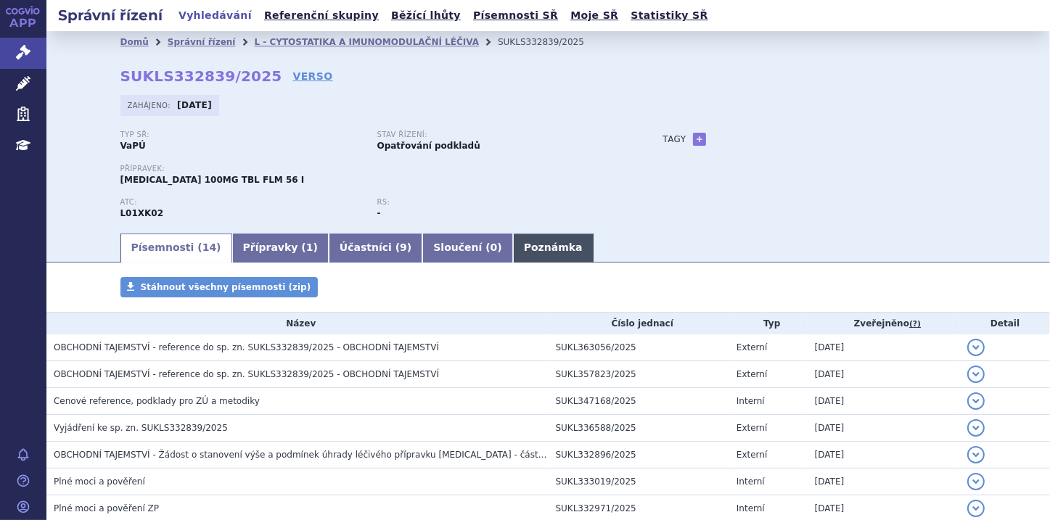
click at [513, 248] on link "Poznámka" at bounding box center [553, 248] width 81 height 29
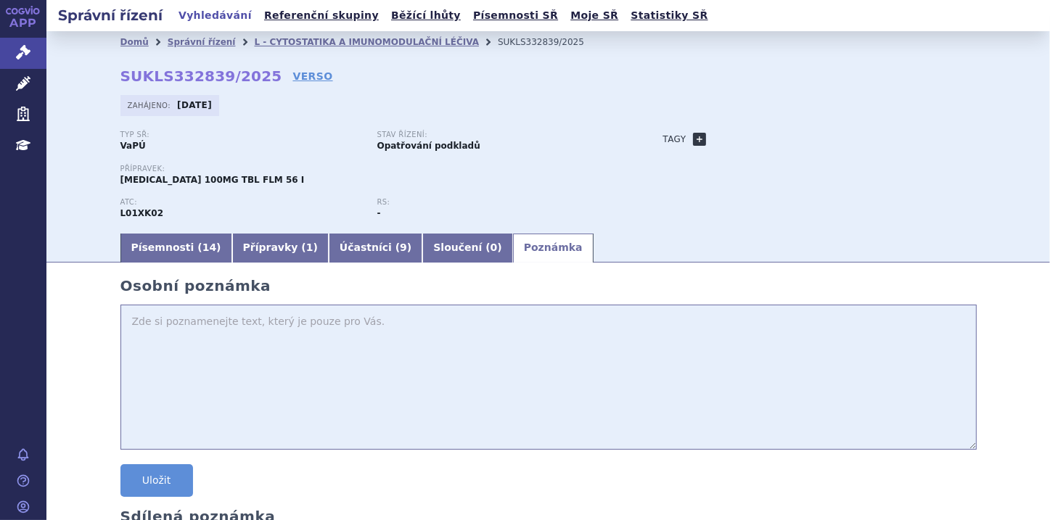
click at [693, 141] on link "+" at bounding box center [699, 139] width 13 height 13
click at [806, 140] on b at bounding box center [809, 140] width 6 height 4
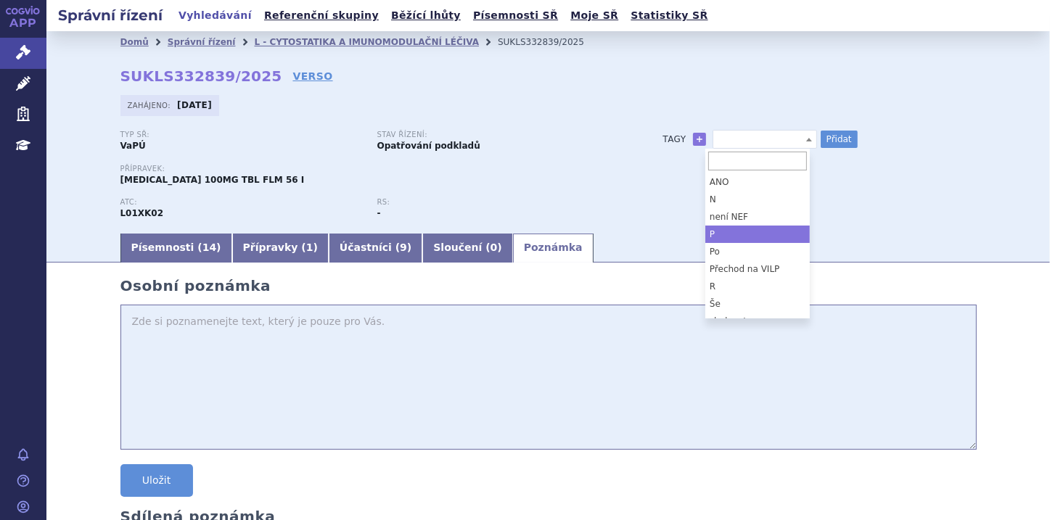
select select "P"
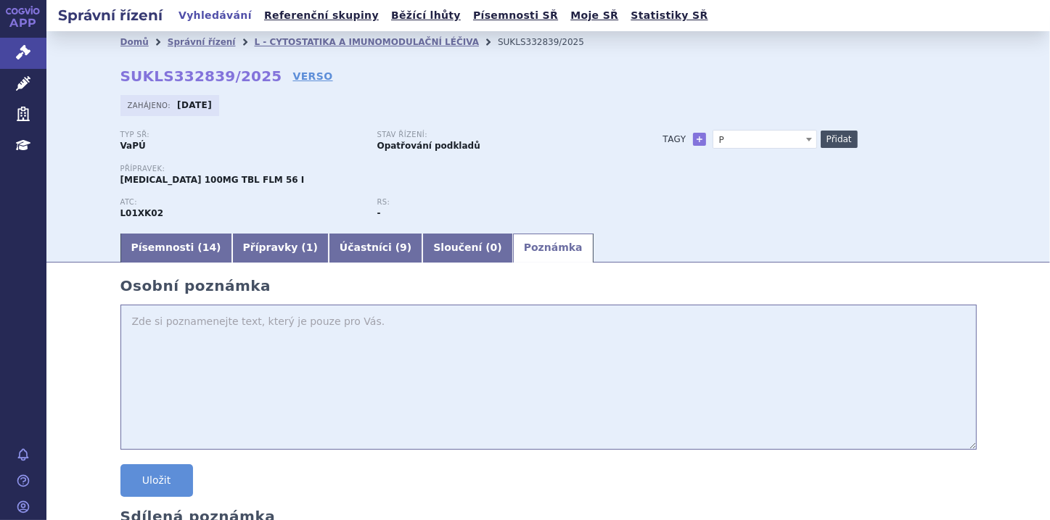
click at [822, 137] on button "Přidat" at bounding box center [838, 139] width 37 height 17
select select
click at [141, 327] on textarea at bounding box center [548, 377] width 856 height 145
click at [133, 365] on textarea at bounding box center [548, 377] width 856 height 145
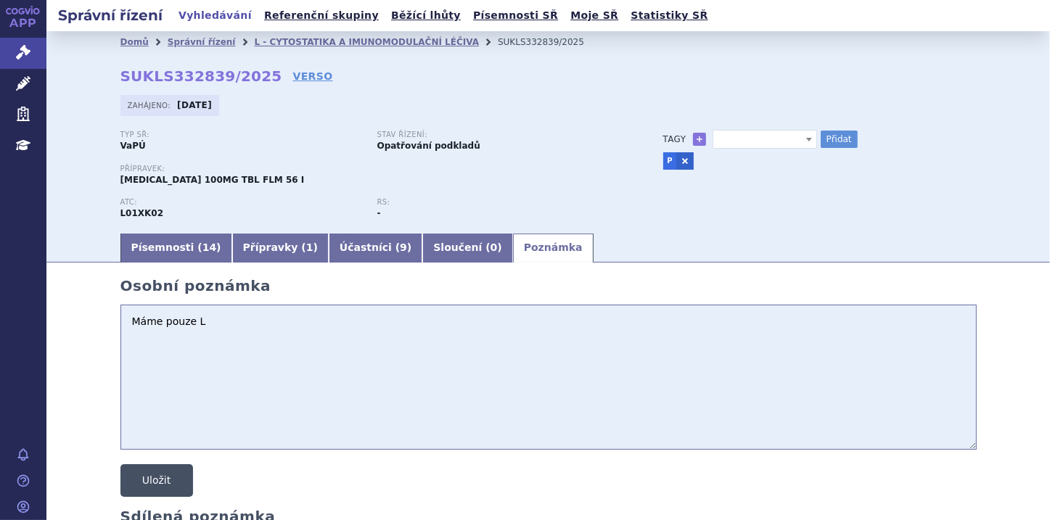
click at [171, 476] on button "Uložit" at bounding box center [156, 480] width 73 height 33
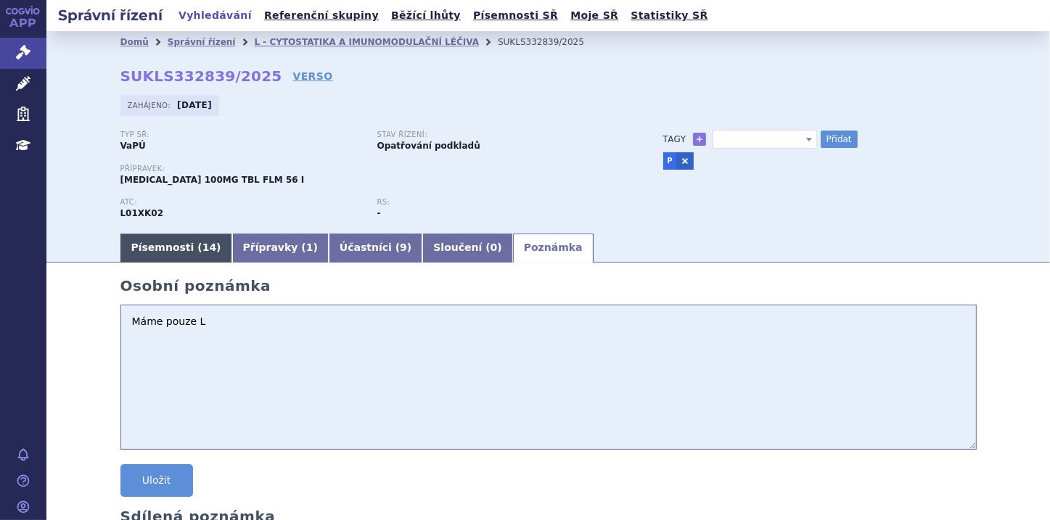
click at [176, 251] on link "Písemnosti ( 14 )" at bounding box center [176, 248] width 112 height 29
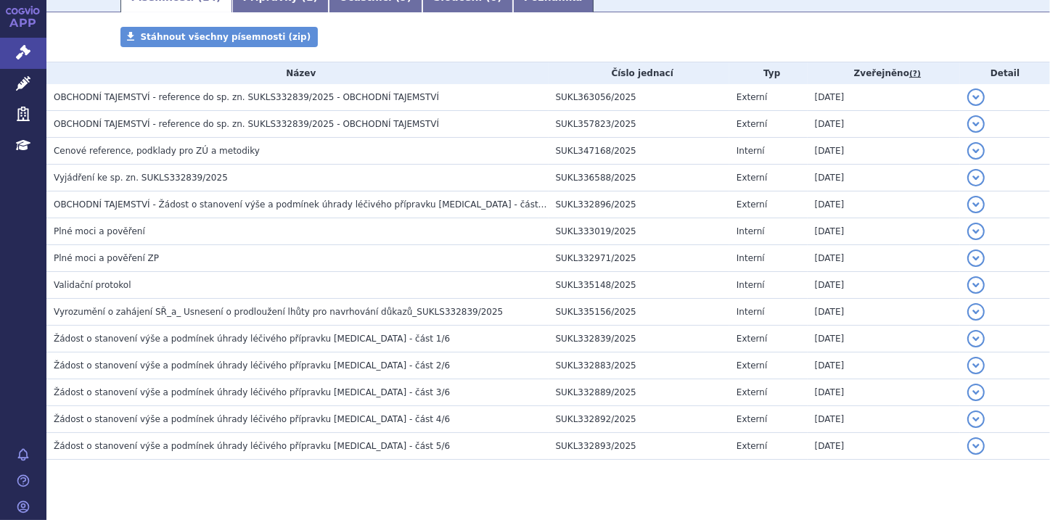
scroll to position [276, 0]
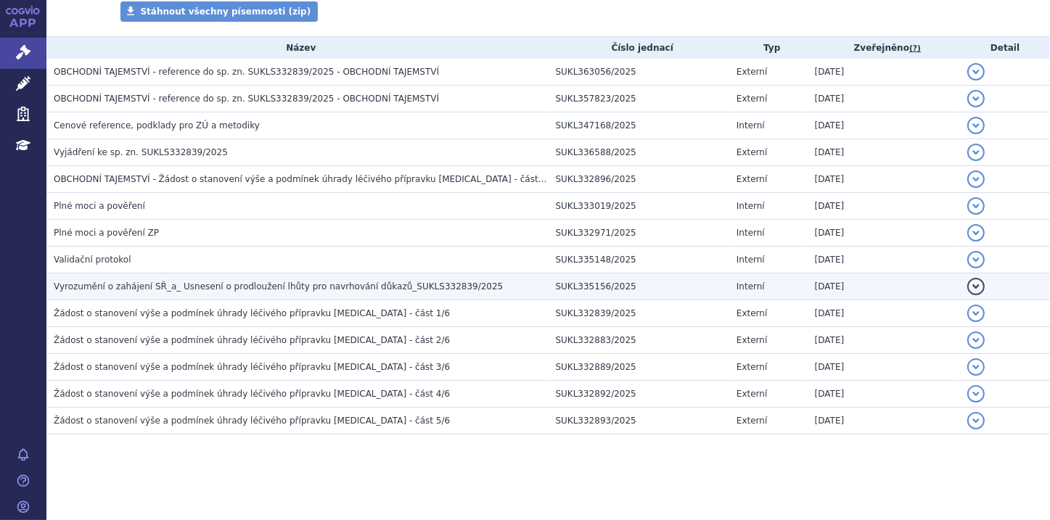
click at [241, 281] on span "Vyrozumění o zahájení SŘ_a_ Usnesení o prodloužení lhůty pro navrhování důkazů_…" at bounding box center [278, 286] width 449 height 10
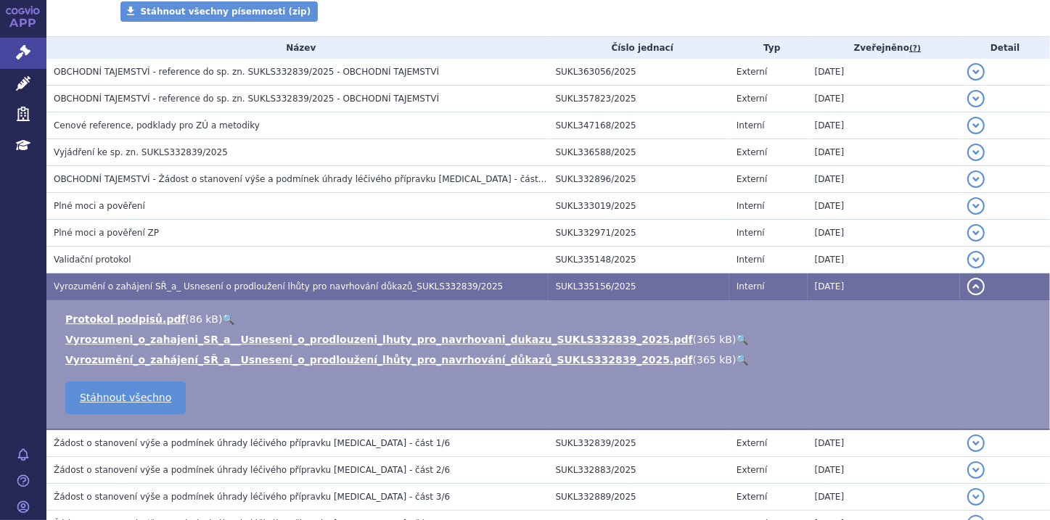
click at [967, 290] on button "detail" at bounding box center [975, 286] width 17 height 17
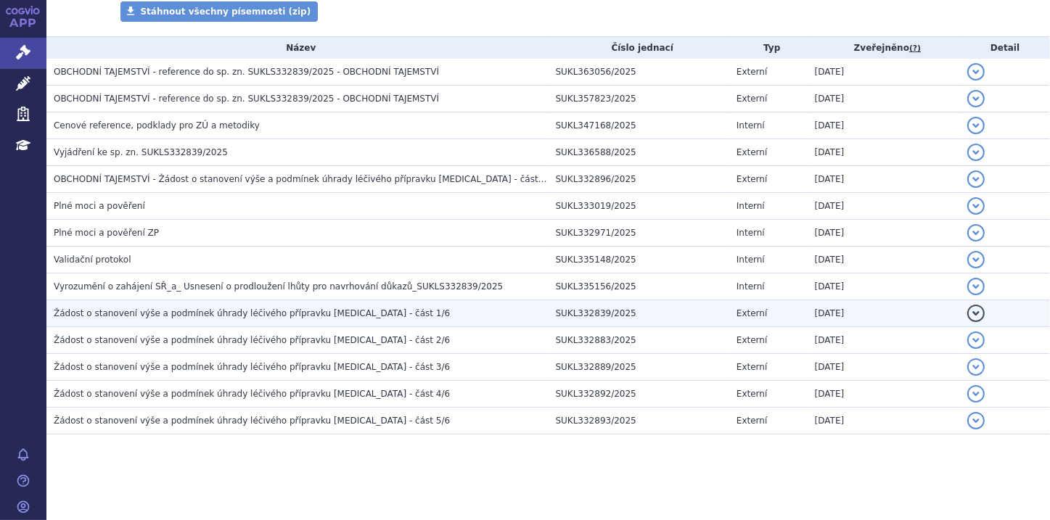
click at [269, 308] on span "Žádost o stanovení výše a podmínek úhrady léčivého přípravku Zejula - část 1/6" at bounding box center [252, 313] width 396 height 10
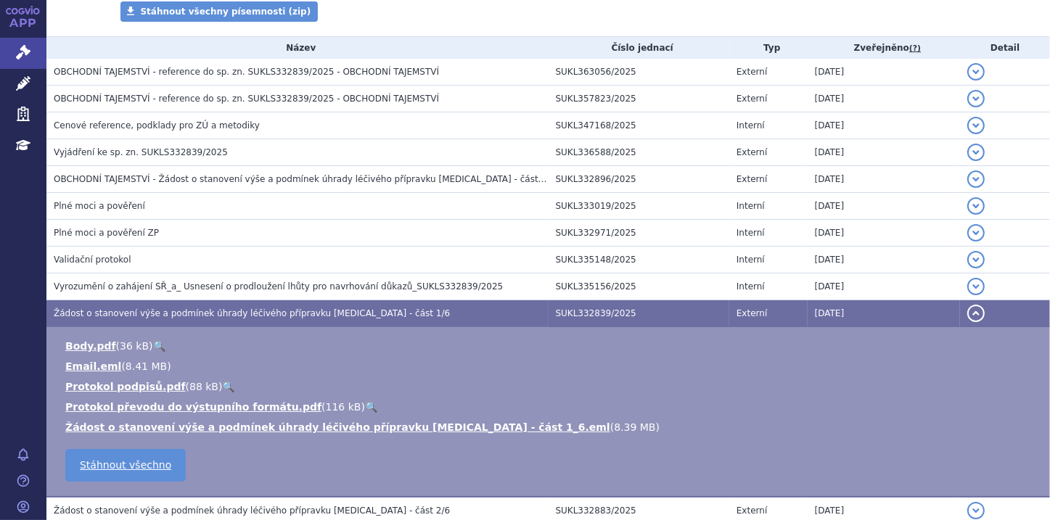
click at [972, 314] on button "detail" at bounding box center [975, 313] width 17 height 17
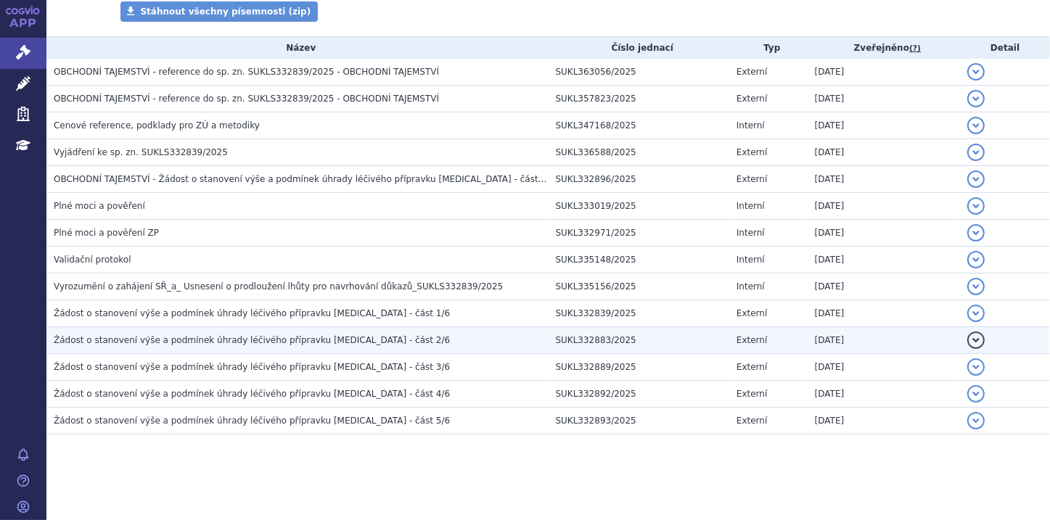
click at [342, 335] on span "Žádost o stanovení výše a podmínek úhrady léčivého přípravku Zejula - část 2/6" at bounding box center [252, 340] width 396 height 10
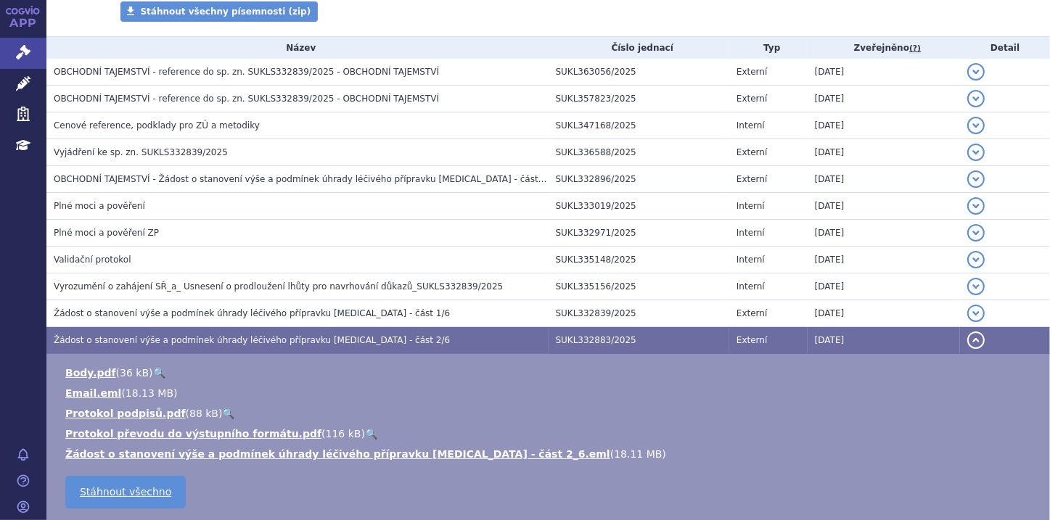
click at [968, 337] on button "detail" at bounding box center [975, 339] width 17 height 17
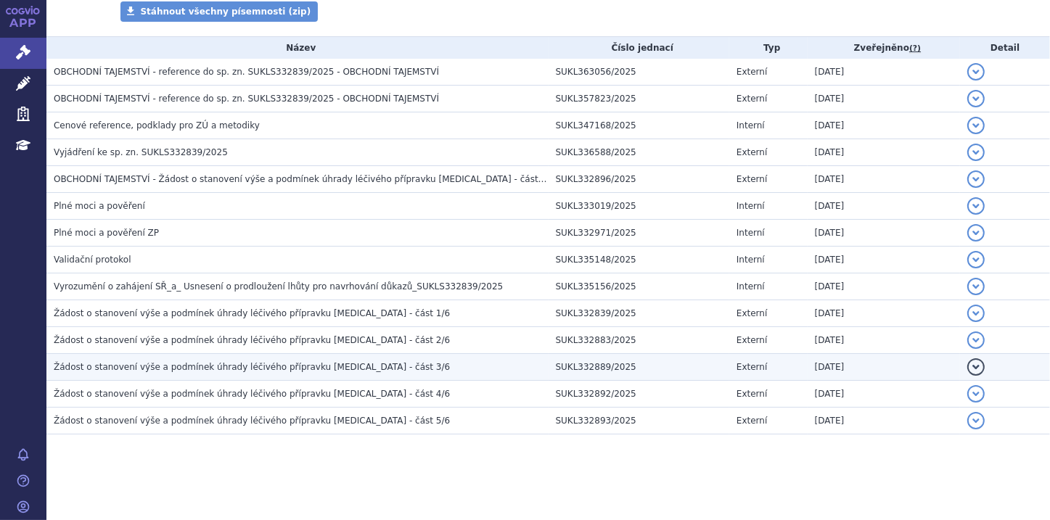
click at [276, 366] on span "Žádost o stanovení výše a podmínek úhrady léčivého přípravku Zejula - část 3/6" at bounding box center [252, 367] width 396 height 10
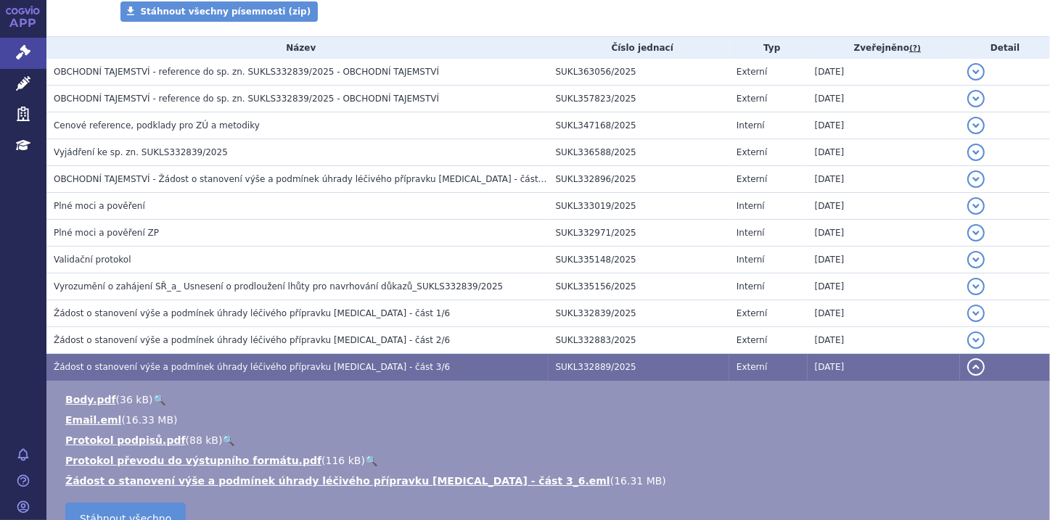
click at [967, 363] on button "detail" at bounding box center [975, 366] width 17 height 17
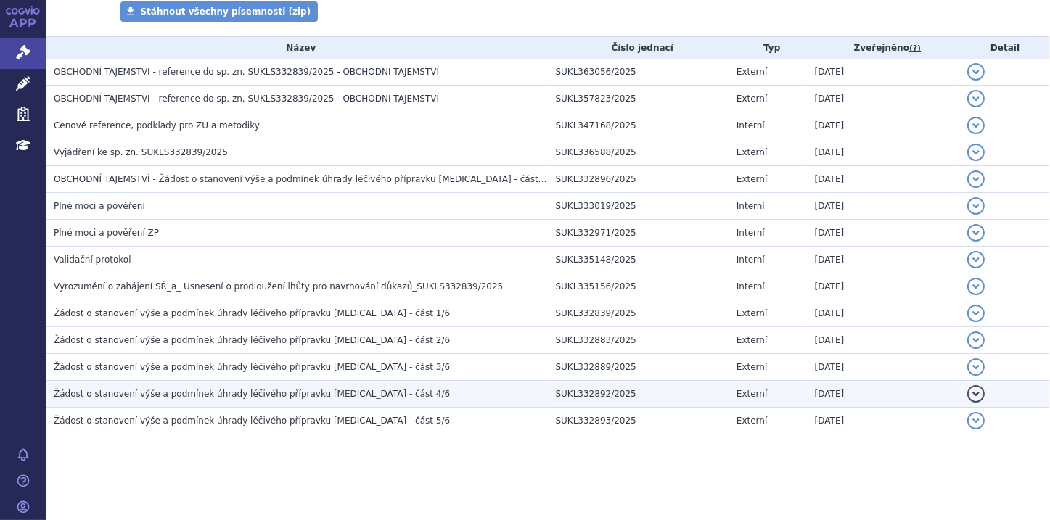
click at [361, 397] on h3 "Žádost o stanovení výše a podmínek úhrady léčivého přípravku Zejula - část 4/6" at bounding box center [301, 394] width 495 height 15
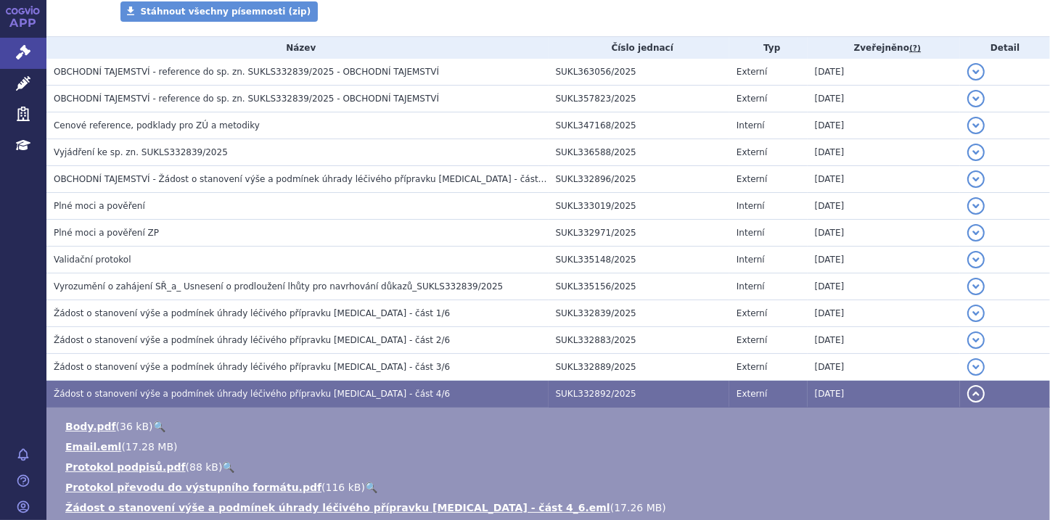
scroll to position [334, 0]
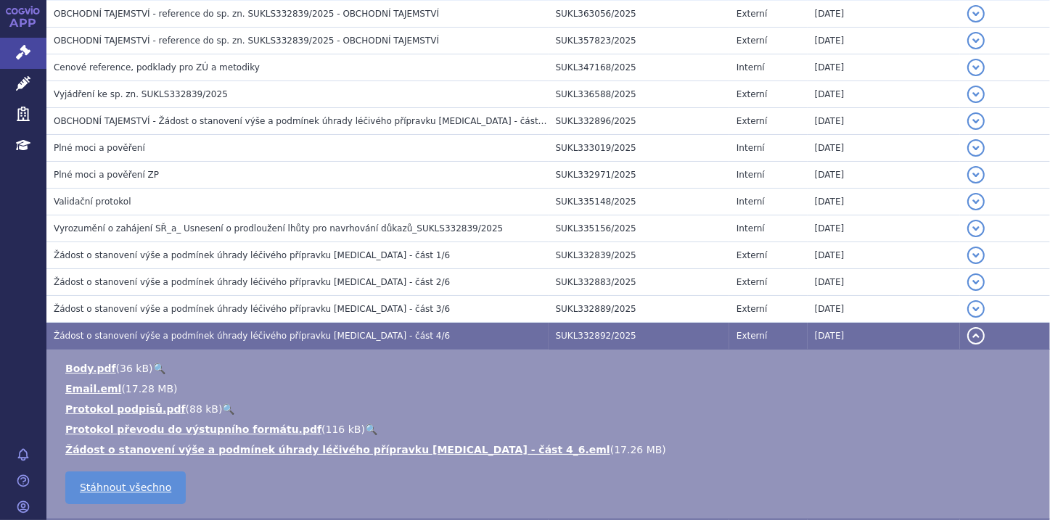
click at [968, 334] on button "detail" at bounding box center [975, 335] width 17 height 17
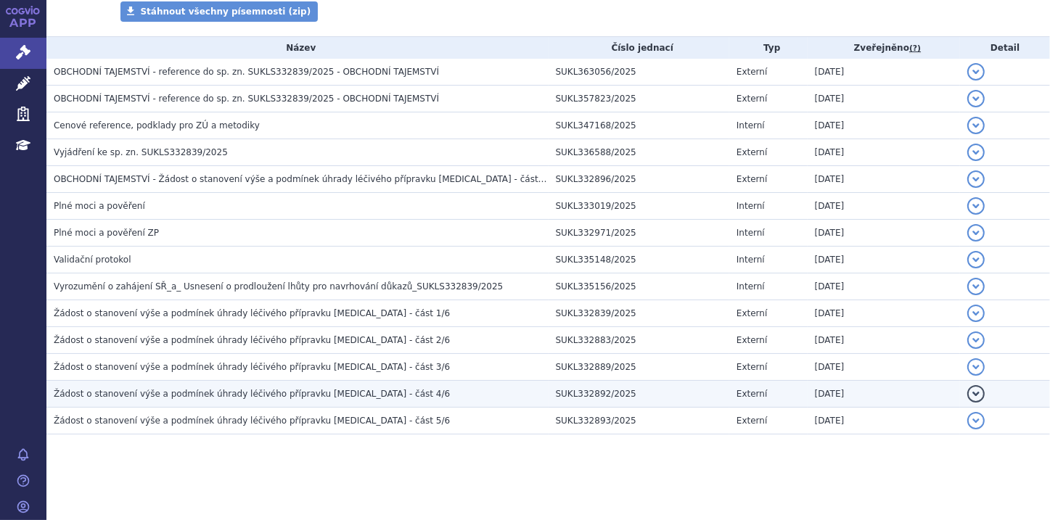
click at [361, 397] on h3 "Žádost o stanovení výše a podmínek úhrady léčivého přípravku Zejula - část 4/6" at bounding box center [301, 394] width 495 height 15
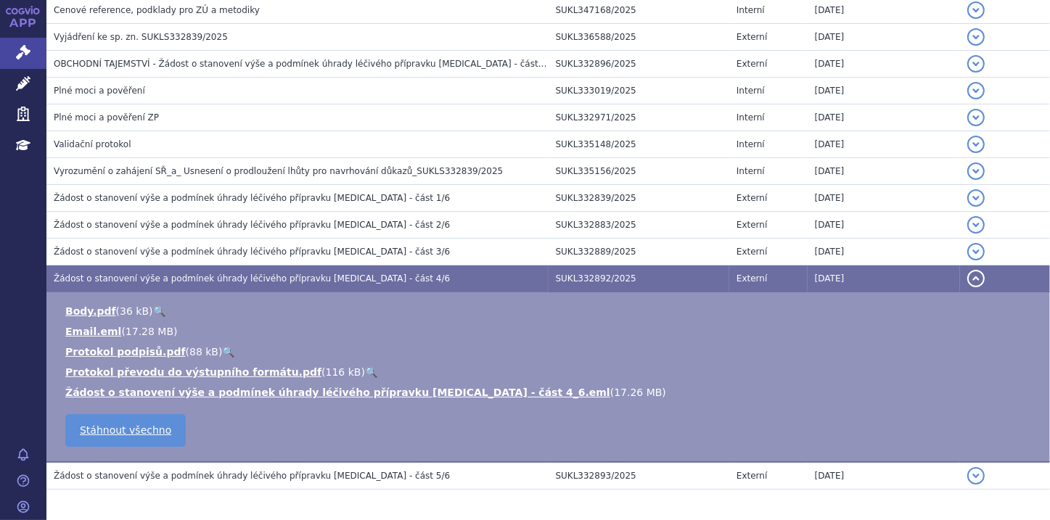
scroll to position [392, 0]
click at [968, 277] on button "detail" at bounding box center [975, 277] width 17 height 17
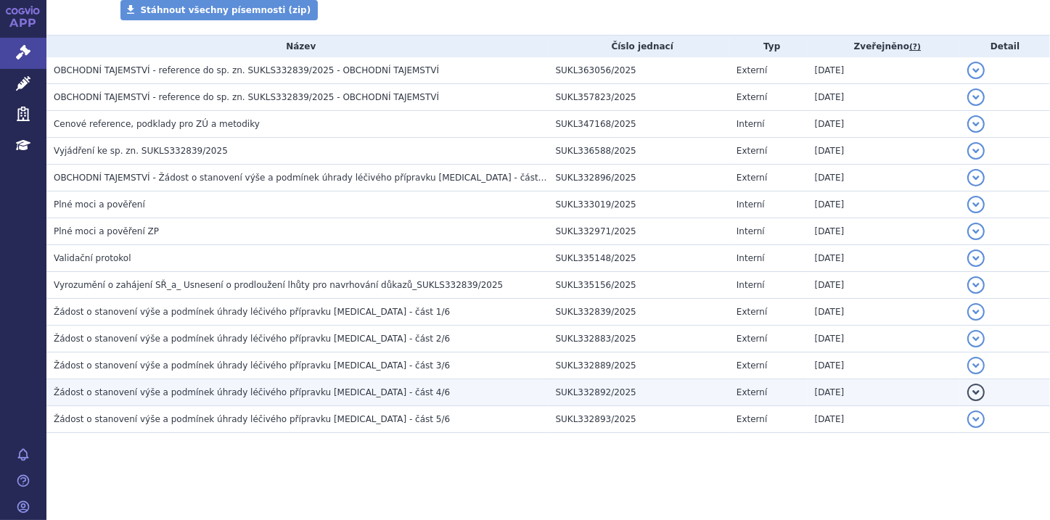
scroll to position [276, 0]
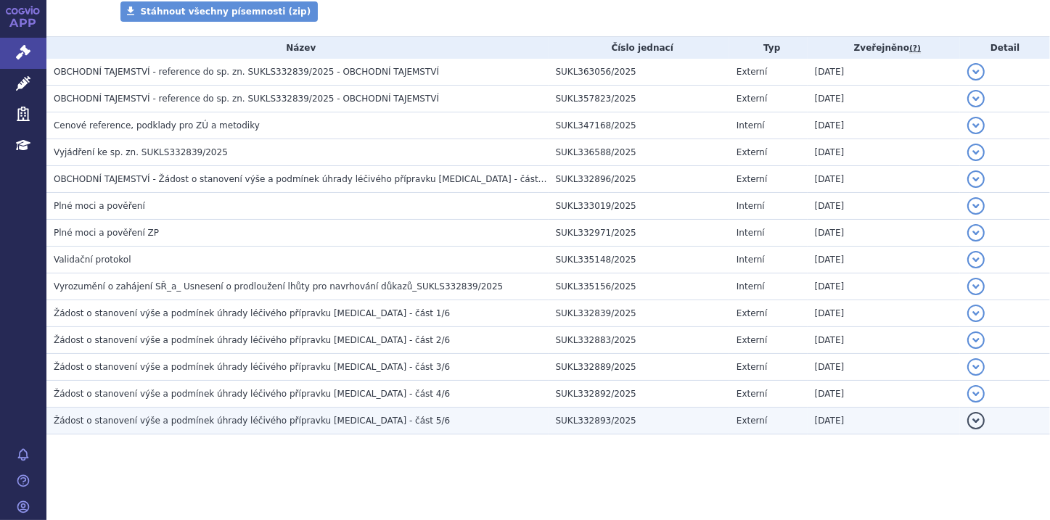
click at [244, 420] on span "Žádost o stanovení výše a podmínek úhrady léčivého přípravku Zejula - část 5/6" at bounding box center [252, 421] width 396 height 10
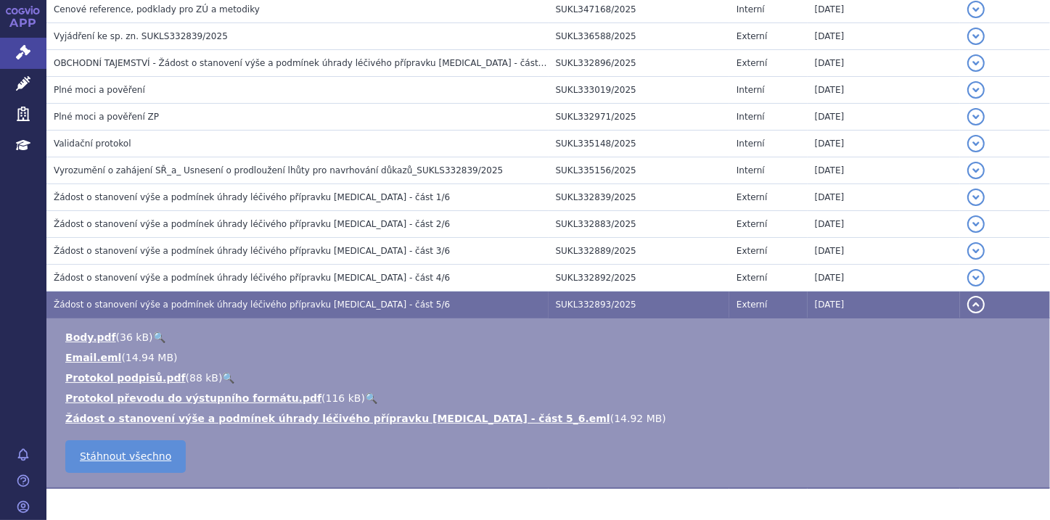
scroll to position [334, 0]
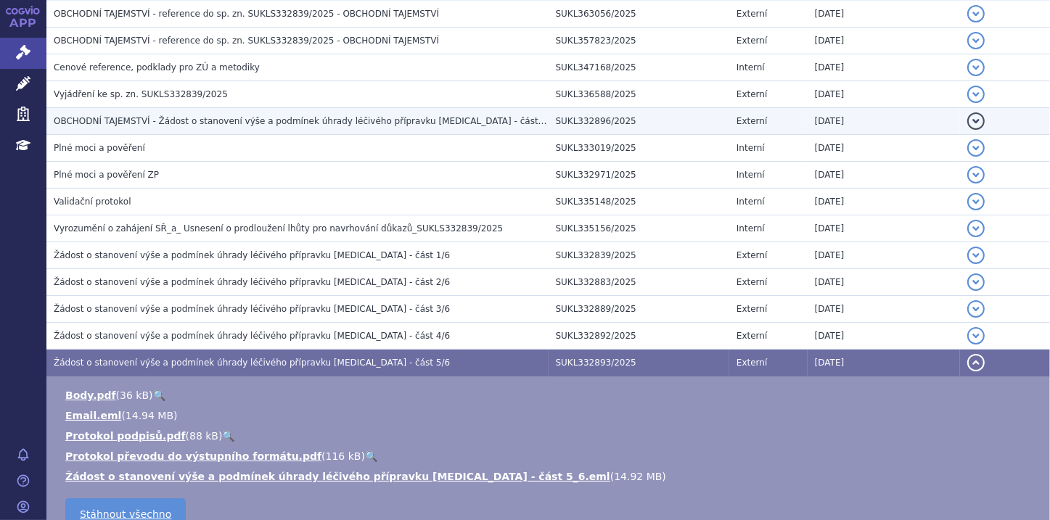
click at [408, 122] on span "OBCHODNÍ TAJEMSTVÍ - Žádost o stanovení výše a podmínek úhrady léčivého příprav…" at bounding box center [357, 121] width 606 height 10
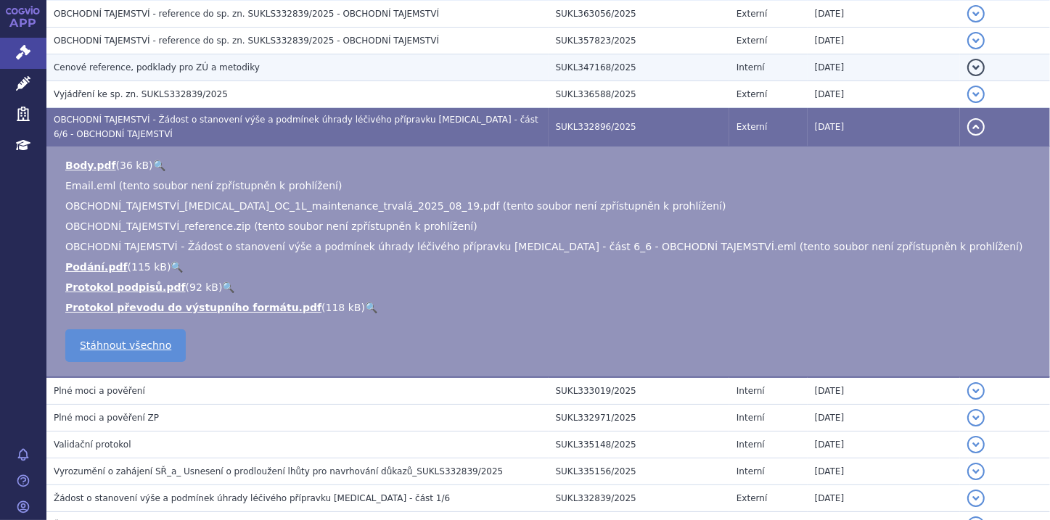
click at [968, 123] on button "detail" at bounding box center [975, 126] width 17 height 17
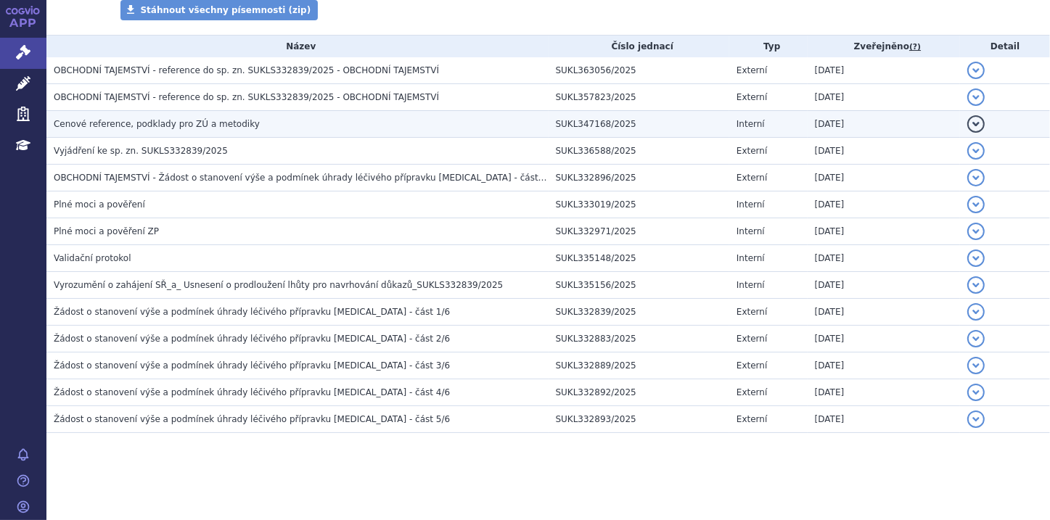
scroll to position [276, 0]
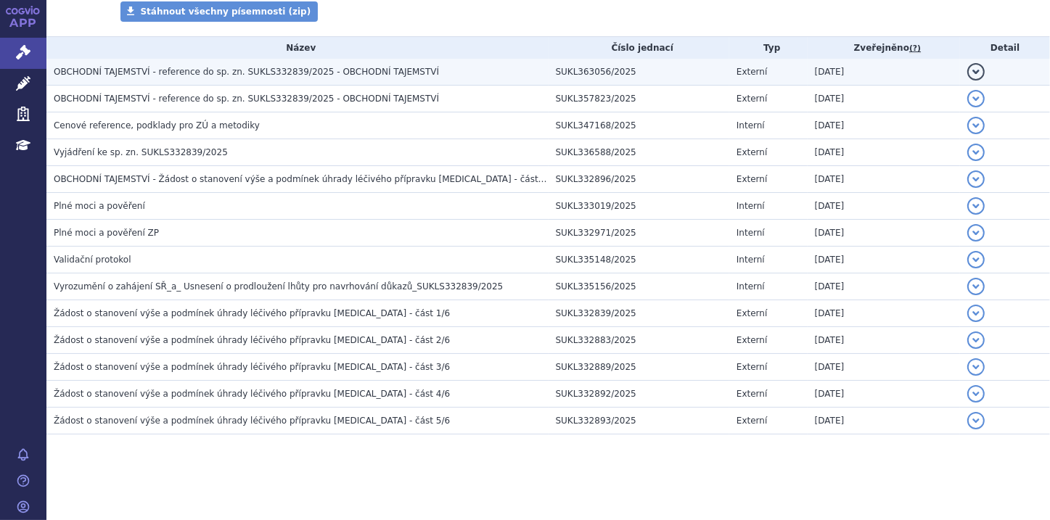
click at [349, 77] on span "OBCHODNÍ TAJEMSTVÍ - reference do sp. zn. SUKLS332839/2025 - OBCHODNÍ TAJEMSTVÍ" at bounding box center [246, 72] width 385 height 10
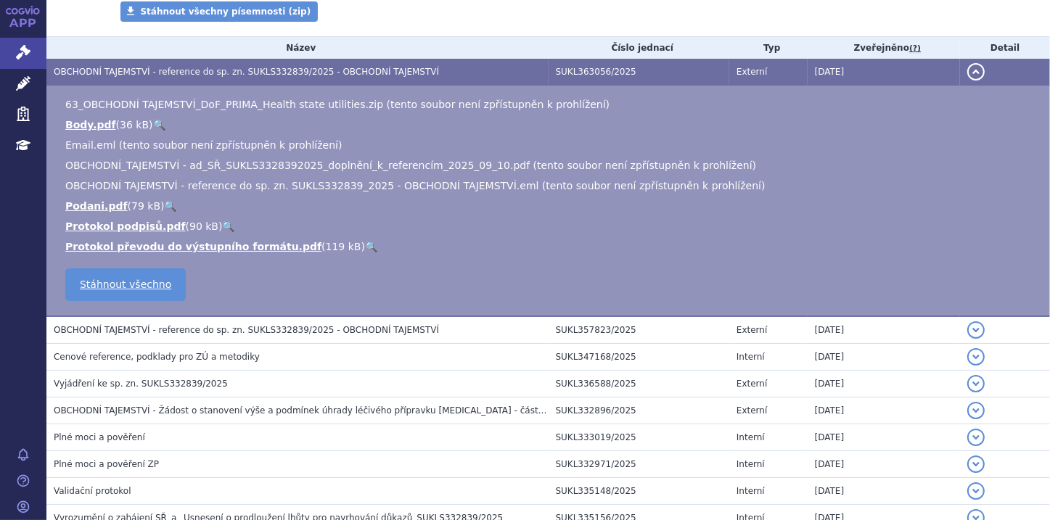
click at [969, 73] on button "detail" at bounding box center [975, 71] width 17 height 17
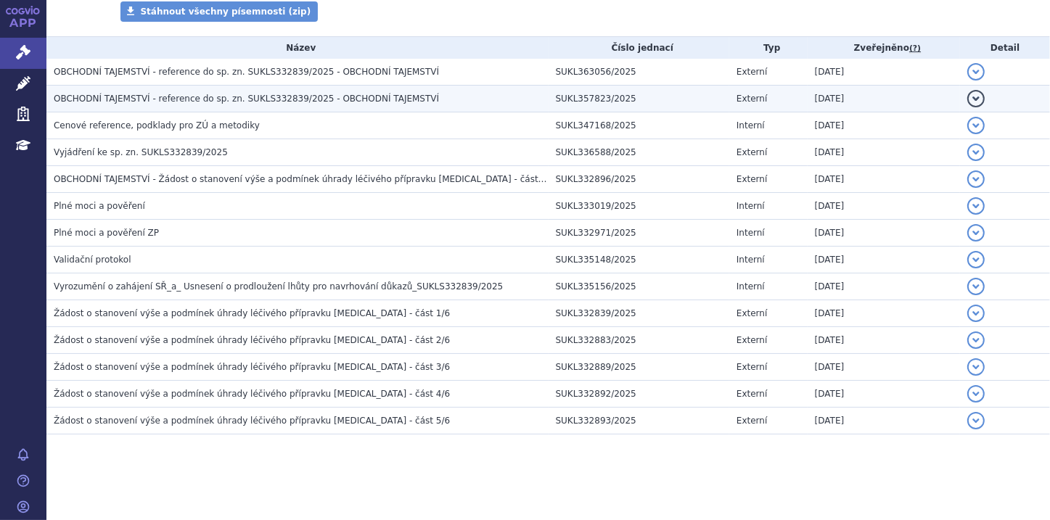
click at [209, 100] on span "OBCHODNÍ TAJEMSTVÍ - reference do sp. zn. SUKLS332839/2025 - OBCHODNÍ TAJEMSTVÍ" at bounding box center [246, 99] width 385 height 10
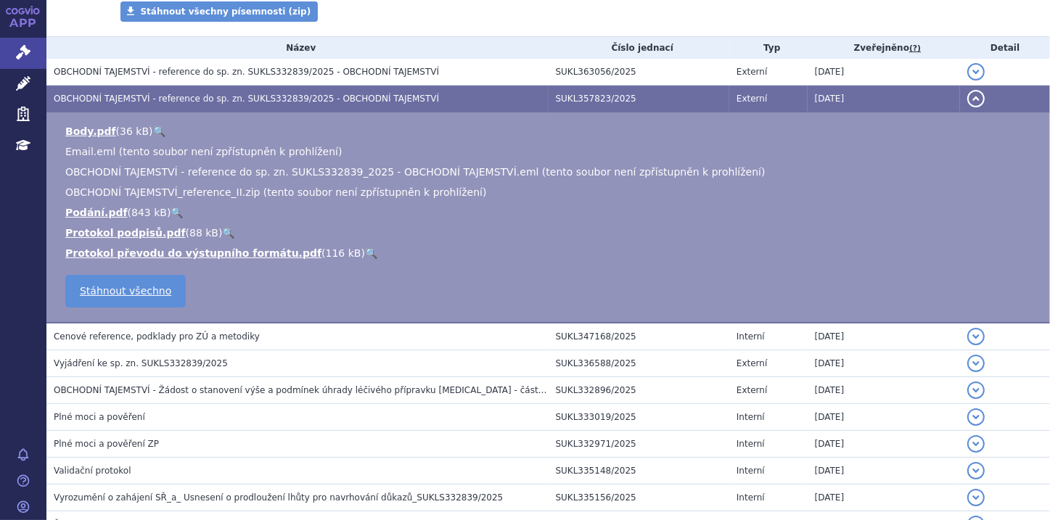
click at [967, 98] on button "detail" at bounding box center [975, 98] width 17 height 17
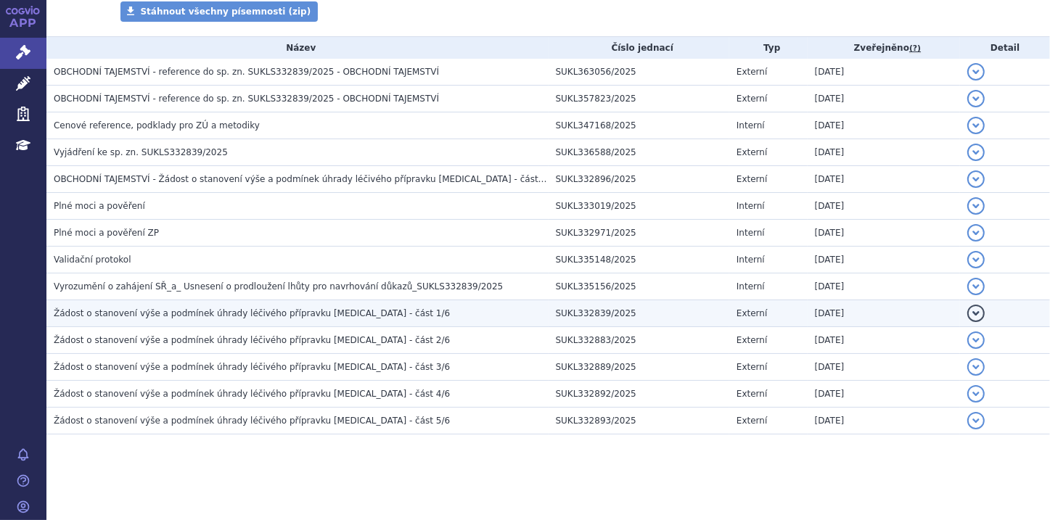
click at [366, 308] on h3 "Žádost o stanovení výše a podmínek úhrady léčivého přípravku Zejula - část 1/6" at bounding box center [301, 313] width 495 height 15
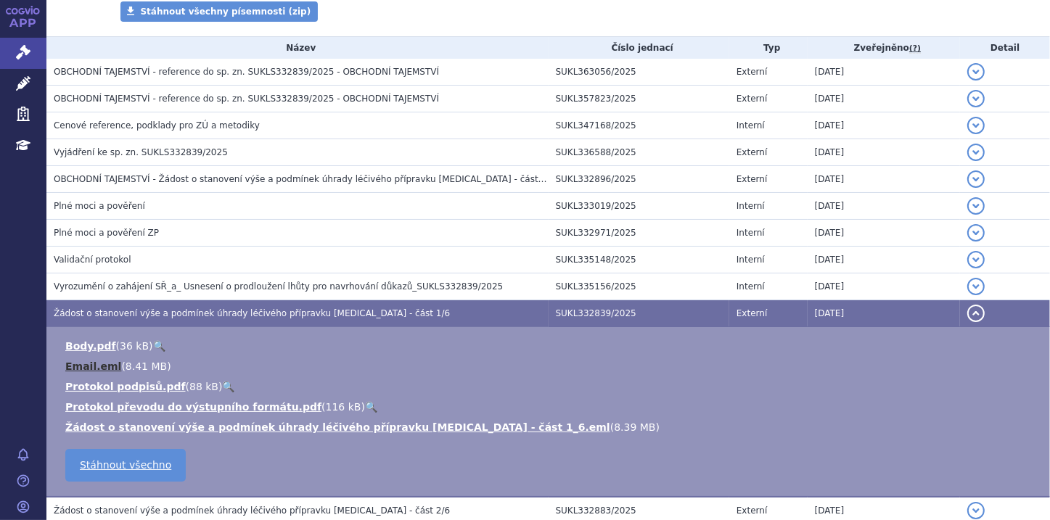
click at [84, 363] on link "Email.eml" at bounding box center [93, 366] width 56 height 12
click at [619, 396] on ul "Body.pdf ( 36 kB ) 🔍 Email.eml ( 8.41 MB ) 88 kB" at bounding box center [548, 387] width 974 height 96
click at [969, 312] on button "detail" at bounding box center [975, 313] width 17 height 17
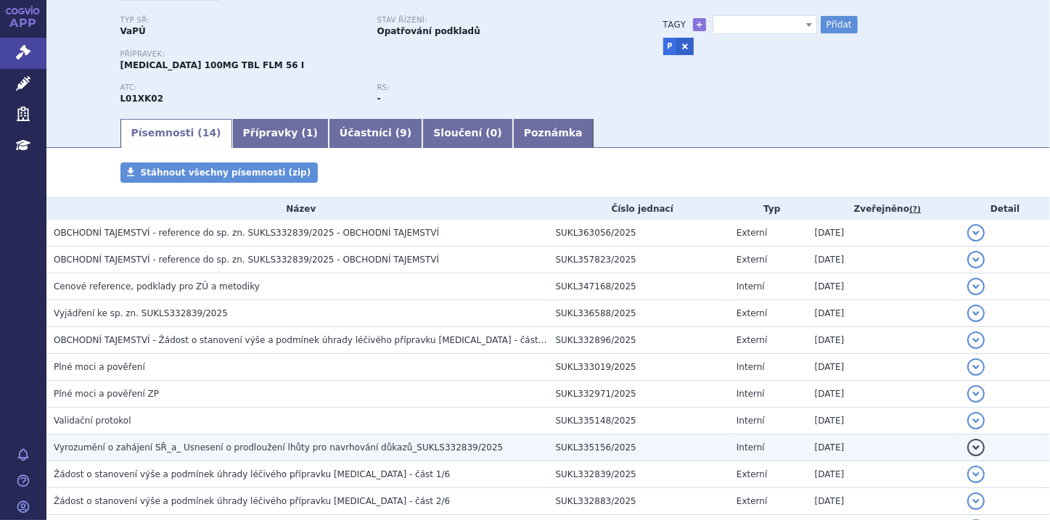
scroll to position [102, 0]
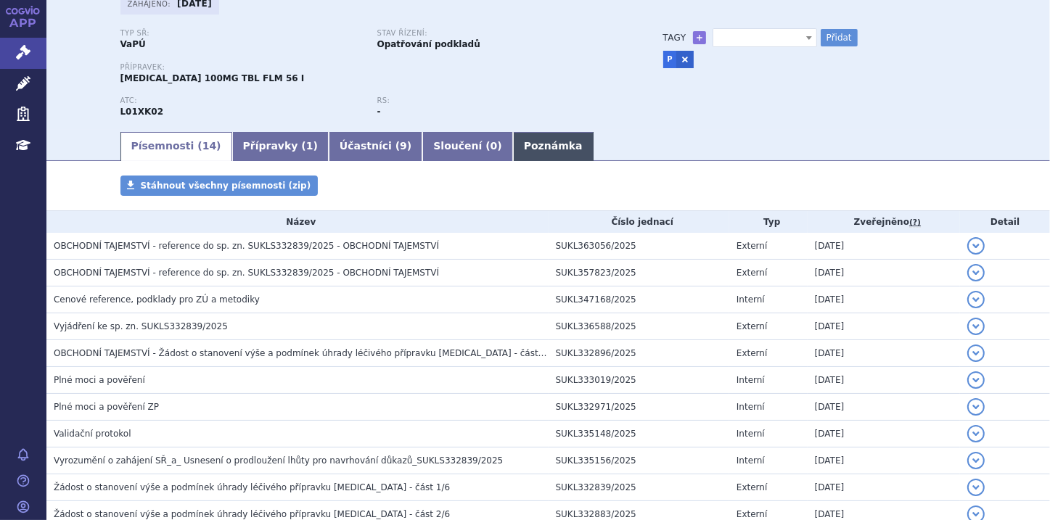
click at [513, 153] on link "Poznámka" at bounding box center [553, 146] width 81 height 29
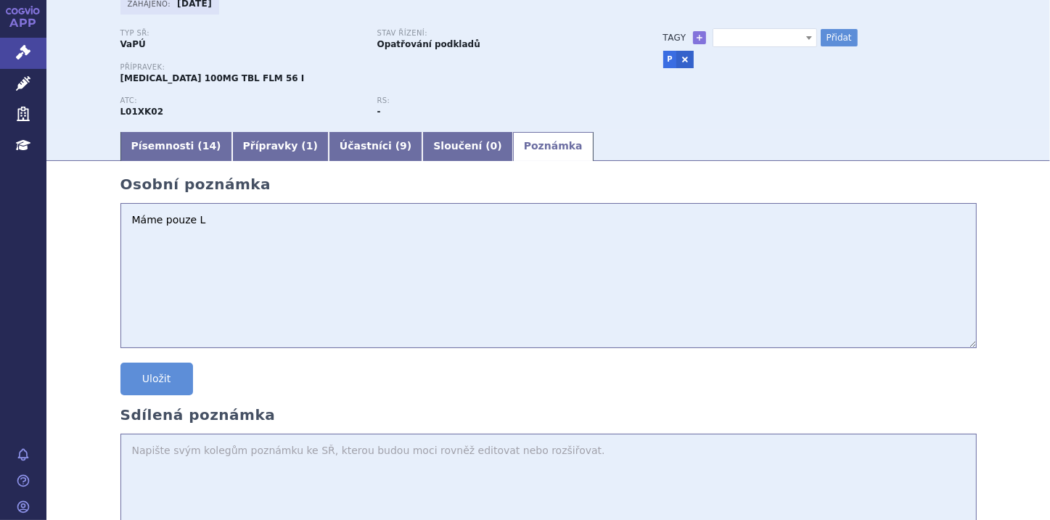
click at [122, 228] on textarea "Máme pouze L" at bounding box center [548, 275] width 856 height 145
click at [186, 217] on textarea "Indikace . Máme pouze L" at bounding box center [548, 275] width 856 height 145
click at [188, 216] on textarea "Indikace - Máme pouze L" at bounding box center [548, 275] width 856 height 145
click at [146, 374] on button "Uložit" at bounding box center [156, 379] width 73 height 33
click at [355, 221] on textarea "Indikace - udržovací léčba epitel. karc. ovarií Máme pouze L" at bounding box center [548, 275] width 856 height 145
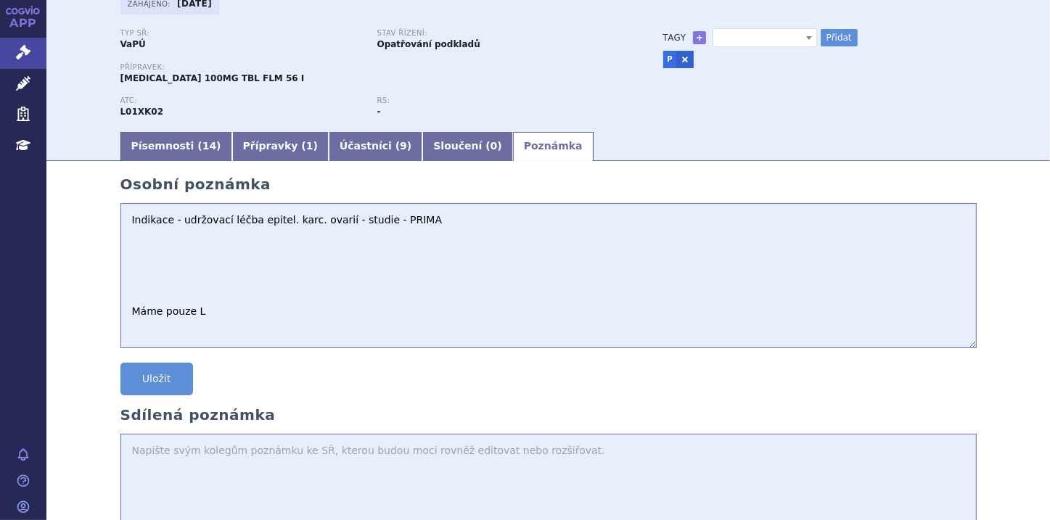
click at [139, 244] on textarea "Indikace - udržovací léčba epitel. karc. ovarií - studie - PRIMA Máme pouze L" at bounding box center [548, 275] width 856 height 145
click at [199, 246] on textarea "Indikace - udržovací léčba epitel. karc. ovarií - studie - PRIMA ICER 1,82 Máme…" at bounding box center [548, 275] width 856 height 145
click at [260, 252] on textarea "Indikace - udržovací léčba epitel. karc. ovarií - studie - PRIMA ICER 1,82 pro …" at bounding box center [548, 275] width 856 height 145
click at [338, 250] on textarea "Indikace - udržovací léčba epitel. karc. ovarií - studie - PRIMA ICER 1,82 pro …" at bounding box center [548, 275] width 856 height 145
drag, startPoint x: 286, startPoint y: 252, endPoint x: 334, endPoint y: 255, distance: 47.2
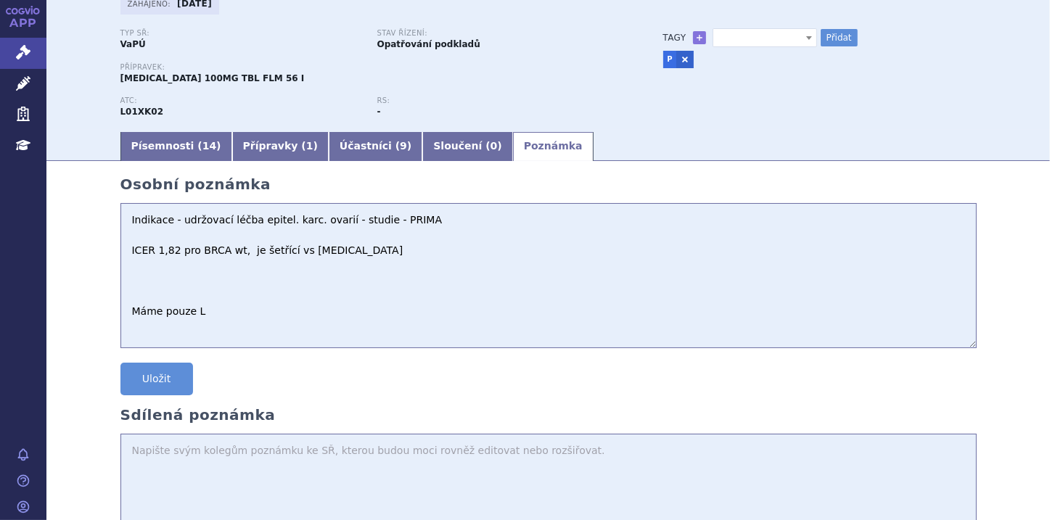
click at [334, 255] on textarea "Indikace - udržovací léčba epitel. karc. ovarií - studie - PRIMA ICER 1,82 pro …" at bounding box center [548, 275] width 856 height 145
click at [360, 252] on textarea "Indikace - udržovací léčba epitel. karc. ovarií - studie - PRIMA ICER 1,82 pro …" at bounding box center [548, 275] width 856 height 145
drag, startPoint x: 289, startPoint y: 253, endPoint x: 333, endPoint y: 252, distance: 44.3
click at [333, 252] on textarea "Indikace - udržovací léčba epitel. karc. ovarií - studie - PRIMA ICER 1,82 pro …" at bounding box center [548, 275] width 856 height 145
click at [339, 250] on textarea "Indikace - udržovací léčba epitel. karc. ovarií - studie - PRIMA ICER 1,82 pro …" at bounding box center [548, 275] width 856 height 145
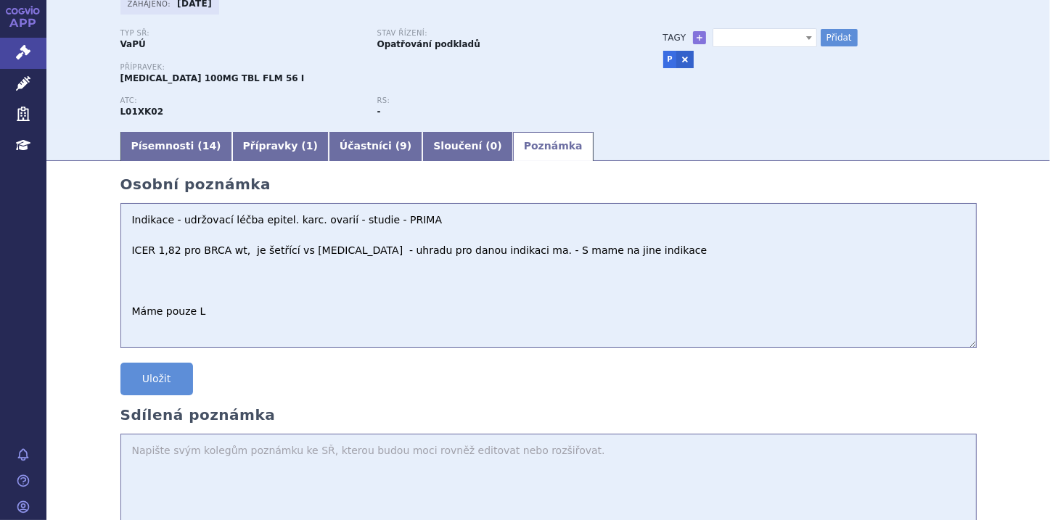
click at [234, 250] on textarea "Indikace - udržovací léčba epitel. karc. ovarií - studie - PRIMA ICER 1,82 pro …" at bounding box center [548, 275] width 856 height 145
click at [667, 250] on textarea "Indikace - udržovací léčba epitel. karc. ovarií - studie - PRIMA ICER 1,82 pro …" at bounding box center [548, 275] width 856 height 145
click at [273, 271] on textarea "Indikace - udržovací léčba epitel. karc. ovarií - studie - PRIMA ICER 1,82 pro …" at bounding box center [548, 275] width 856 height 145
click at [339, 270] on textarea "Indikace - udržovací léčba epitel. karc. ovarií - studie - PRIMA ICER 1,82 pro …" at bounding box center [548, 275] width 856 height 145
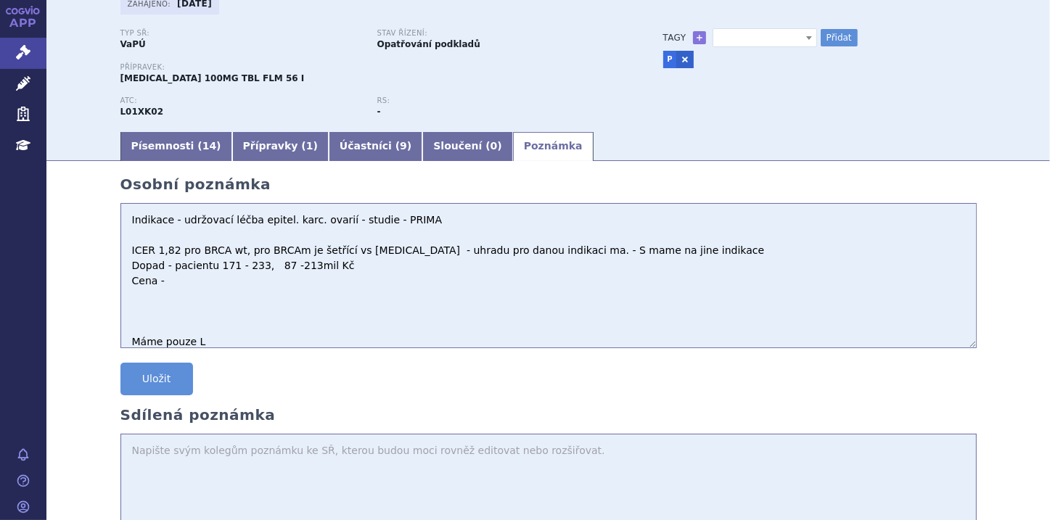
click at [170, 281] on textarea "Indikace - udržovací léčba epitel. karc. ovarií - studie - PRIMA ICER 1,82 pro …" at bounding box center [548, 275] width 856 height 145
click at [207, 282] on textarea "Indikace - udržovací léčba epitel. karc. ovarií - studie - PRIMA ICER 1,82 pro …" at bounding box center [548, 275] width 856 height 145
click at [170, 284] on textarea "Indikace - udržovací léčba epitel. karc. ovarií - studie - PRIMA ICER 1,82 pro …" at bounding box center [548, 275] width 856 height 145
click at [215, 284] on textarea "Indikace - udržovací léčba epitel. karc. ovarií - studie - PRIMA ICER 1,82 pro …" at bounding box center [548, 275] width 856 height 145
click at [223, 314] on textarea "Indikace - udržovací léčba epitel. karc. ovarií - studie - PRIMA ICER 1,82 pro …" at bounding box center [548, 275] width 856 height 145
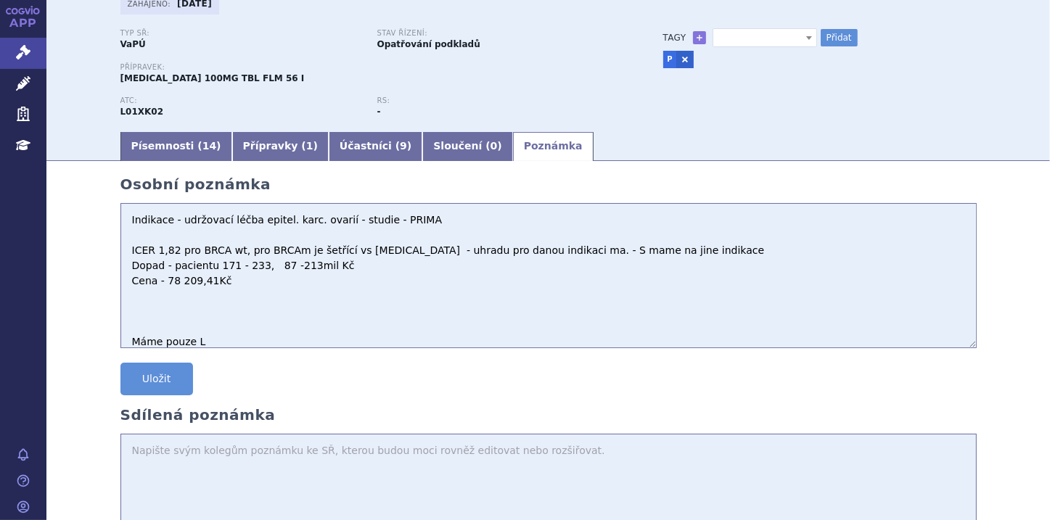
click at [125, 305] on textarea "Indikace - udržovací léčba epitel. karc. ovarií - studie - PRIMA ICER 1,82 pro …" at bounding box center [548, 275] width 856 height 145
click at [120, 323] on textarea "Indikace - udržovací léčba epitel. karc. ovarií - studie - PRIMA ICER 1,82 pro …" at bounding box center [548, 275] width 856 height 145
click at [227, 286] on textarea "Indikace - udržovací léčba epitel. karc. ovarií - studie - PRIMA ICER 1,82 pro …" at bounding box center [548, 275] width 856 height 145
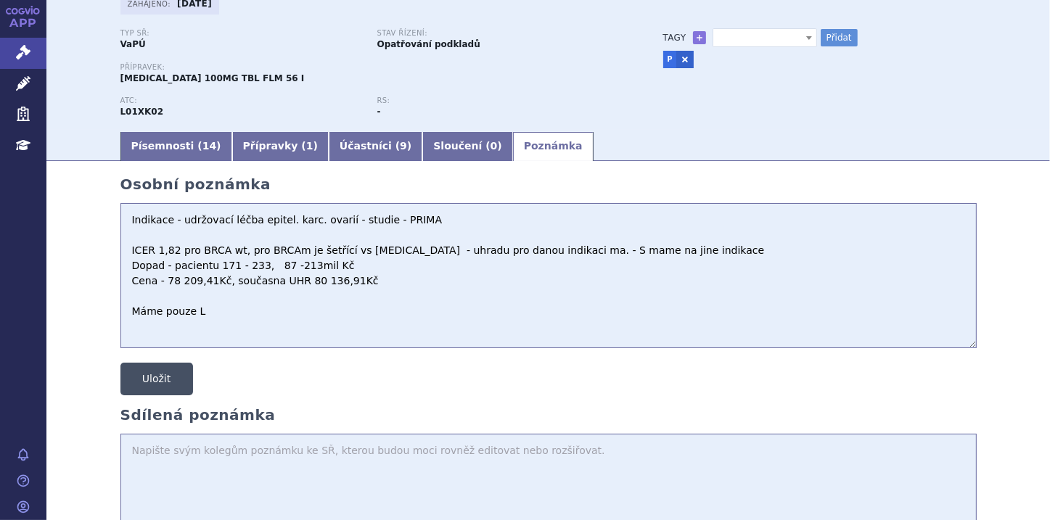
click at [165, 386] on button "Uložit" at bounding box center [156, 379] width 73 height 33
click at [258, 270] on textarea "Indikace - udržovací léčba epitel. karc. ovarií - studie - PRIMA ICER 1,82 pro …" at bounding box center [548, 275] width 856 height 145
type textarea "Indikace - udržovací léčba epitel. karc. ovarií - studie - PRIMA ICER 1,82 pro …"
click at [801, 41] on span at bounding box center [808, 37] width 15 height 17
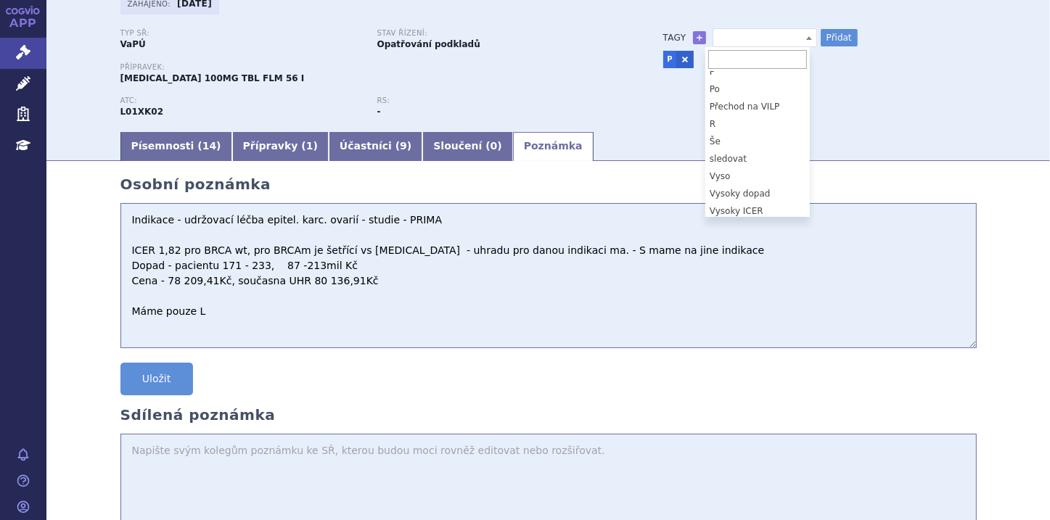
scroll to position [64, 0]
select select "Vysoky dopad"
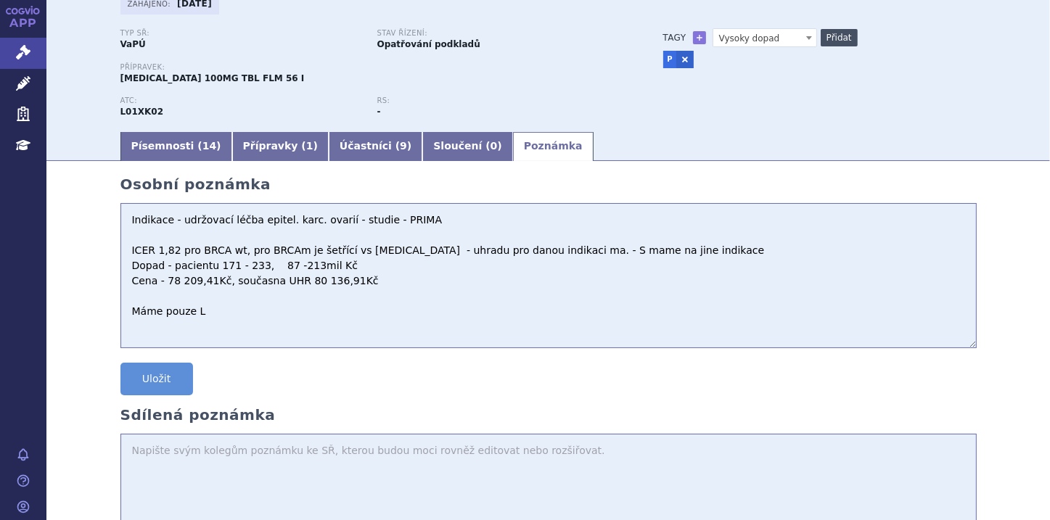
click at [824, 33] on button "Přidat" at bounding box center [838, 37] width 37 height 17
click at [806, 38] on b at bounding box center [809, 38] width 6 height 4
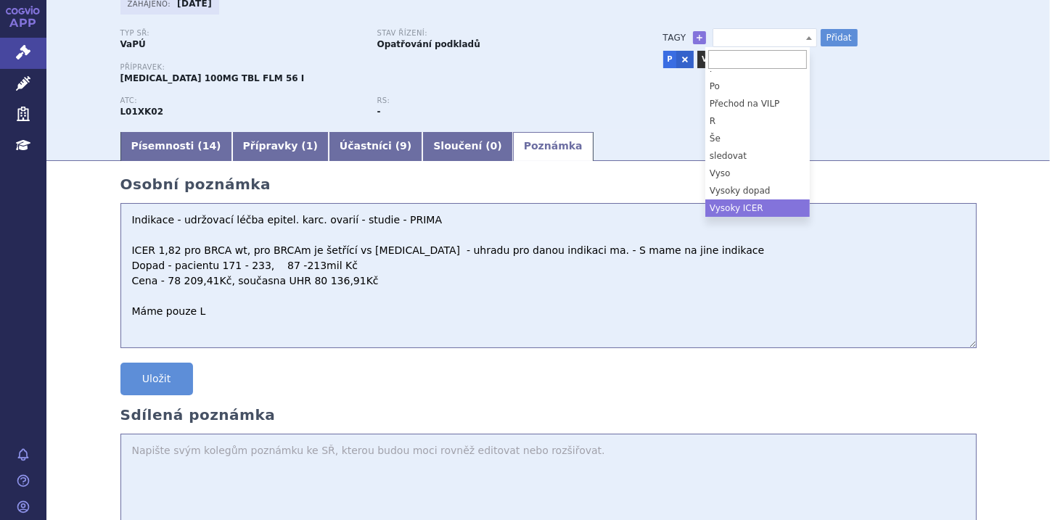
select select "Vysoky ICER"
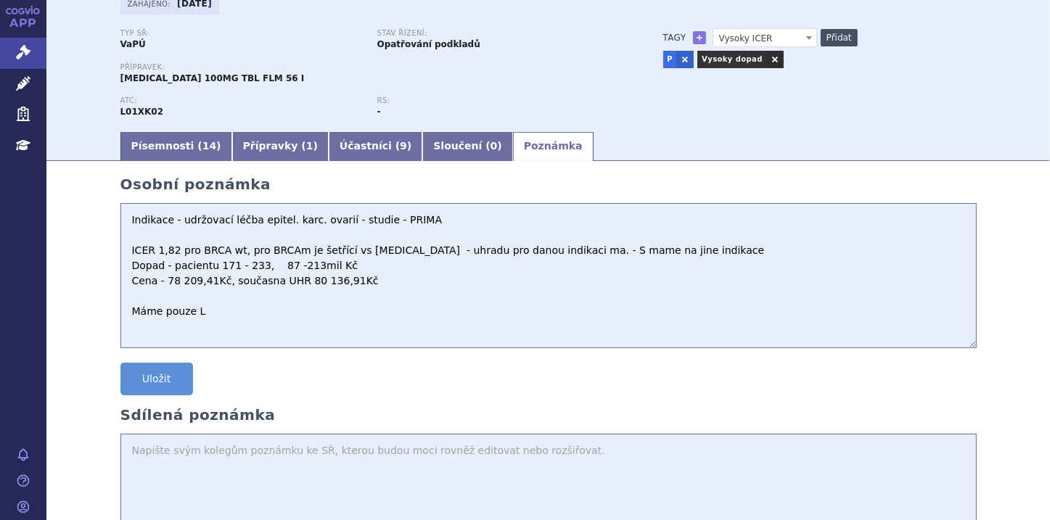
click at [844, 40] on button "Přidat" at bounding box center [838, 37] width 37 height 17
select select
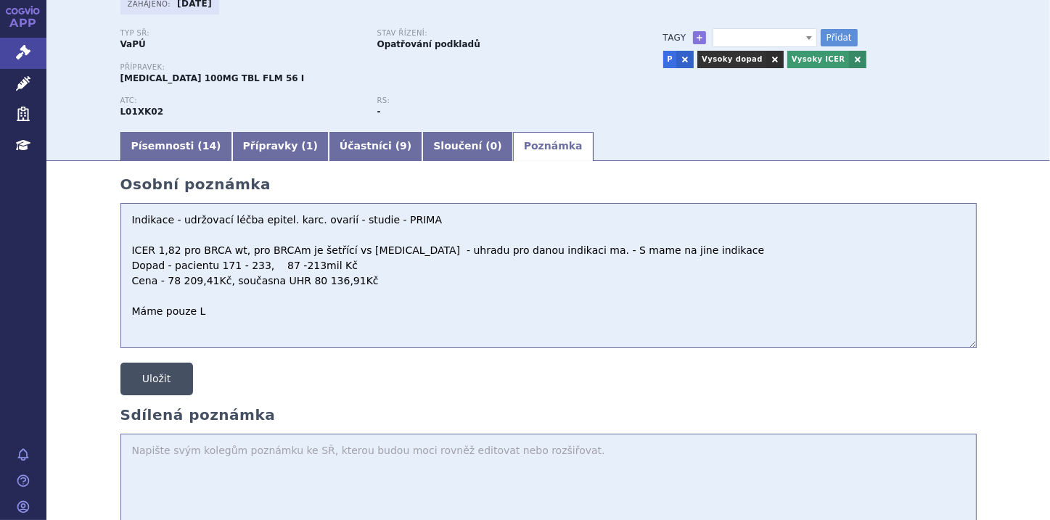
click at [161, 376] on button "Uložit" at bounding box center [156, 379] width 73 height 33
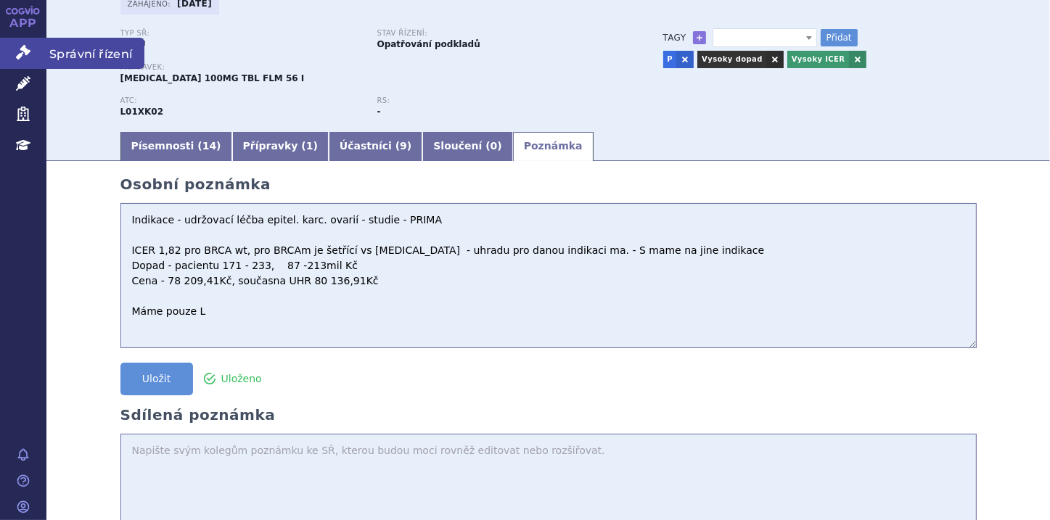
click at [28, 51] on icon at bounding box center [23, 52] width 15 height 15
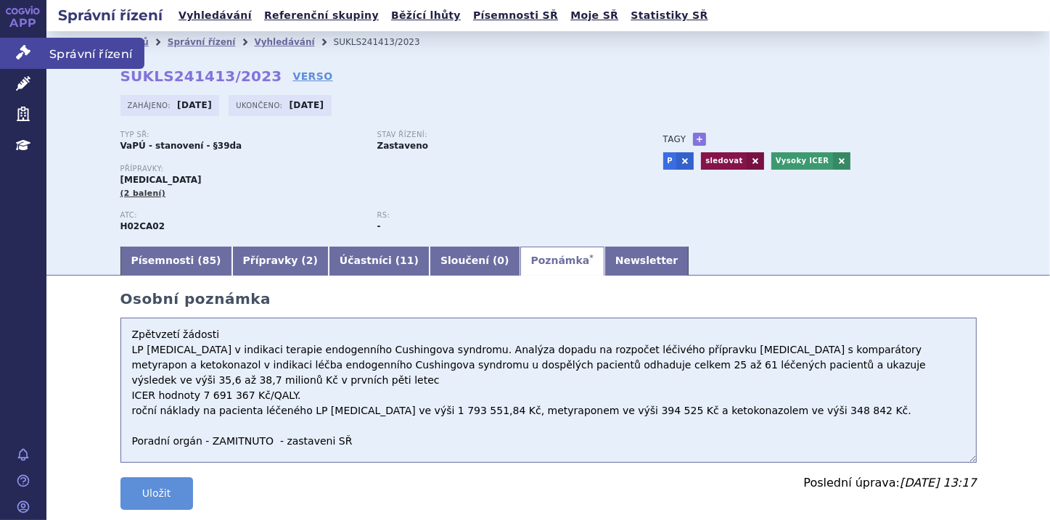
click at [32, 58] on link "Správní řízení" at bounding box center [23, 53] width 46 height 30
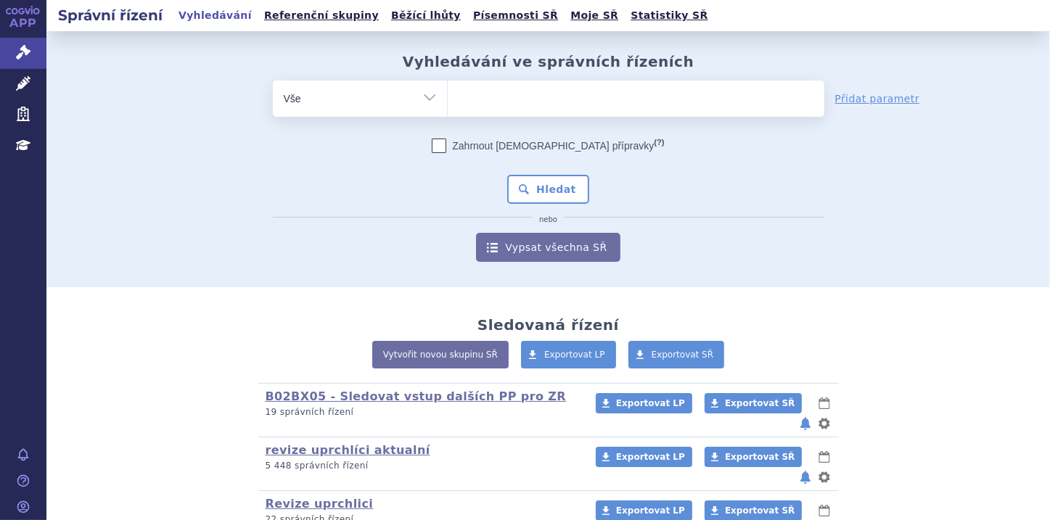
select select "filter-file-number"
click at [273, 81] on select "Vše Spisová značka Typ SŘ Přípravek/SUKL kód Účastník/Držitel" at bounding box center [360, 97] width 174 height 33
click at [458, 94] on input "search" at bounding box center [462, 97] width 8 height 18
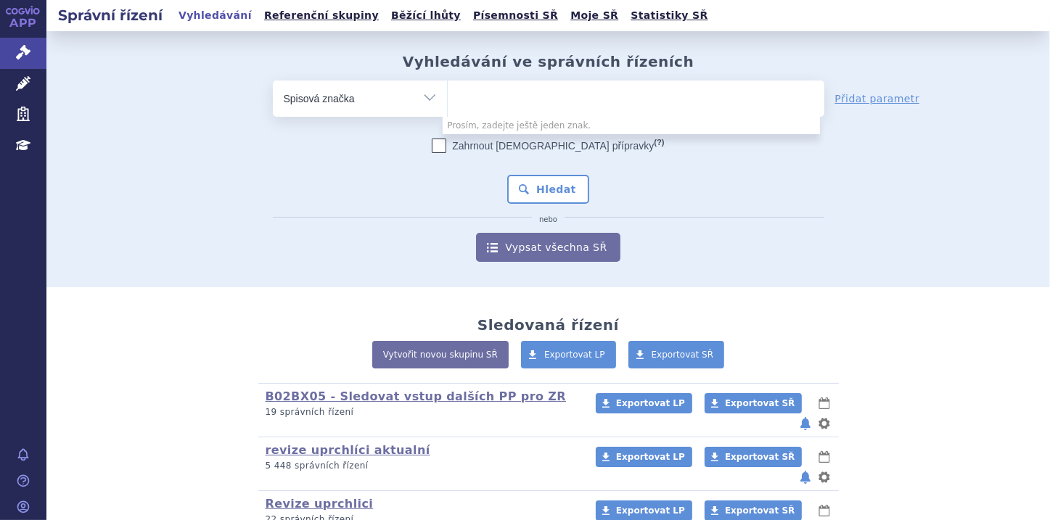
paste input "SUKLS239576/2022"
type input "SUKLS239576/2022"
select select "SUKLS239576/2022"
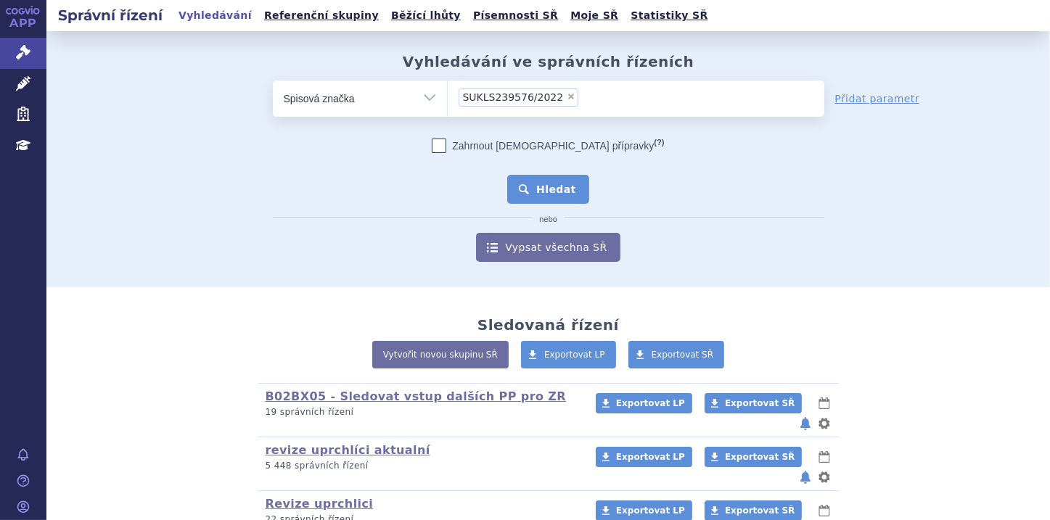
click at [525, 184] on button "Hledat" at bounding box center [548, 189] width 82 height 29
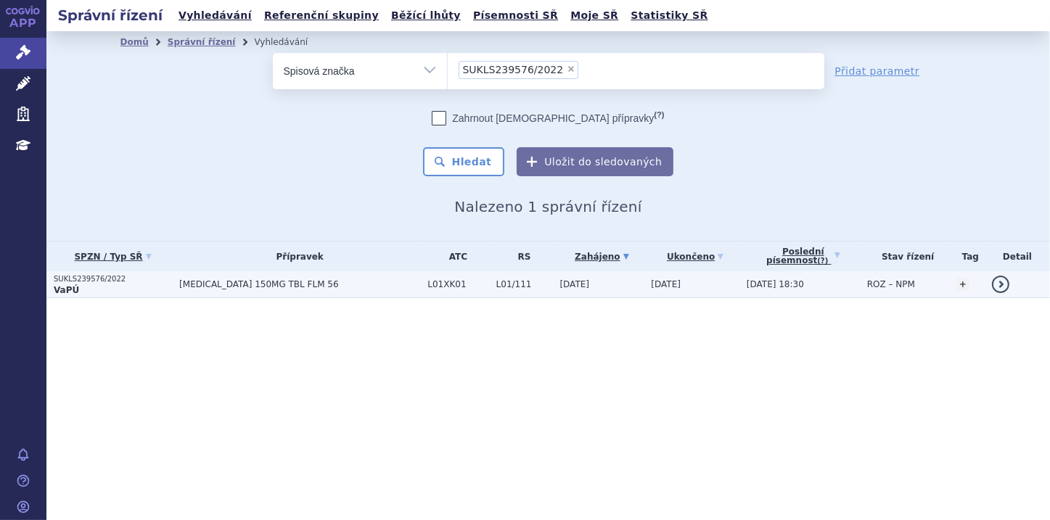
click at [109, 292] on p "VaPÚ" at bounding box center [113, 290] width 118 height 12
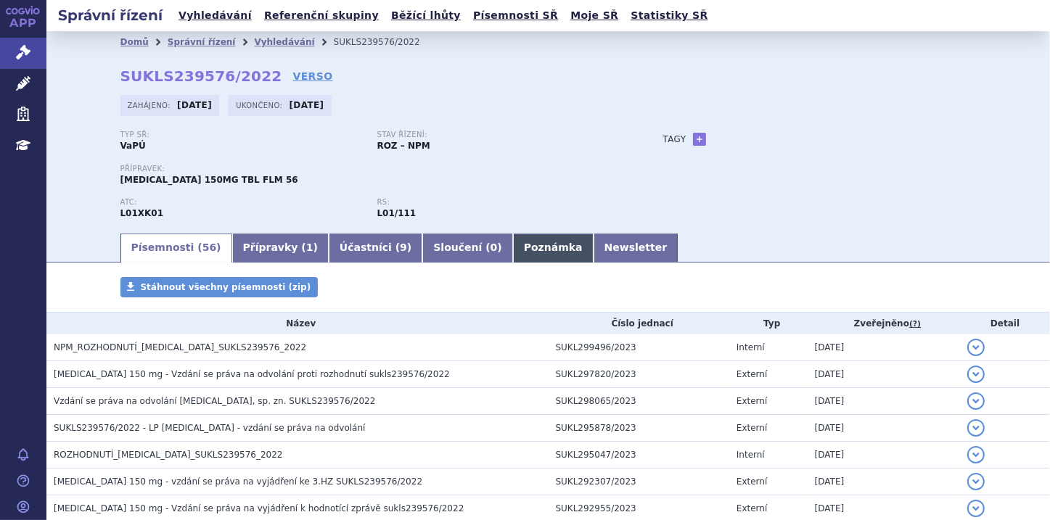
click at [513, 246] on link "Poznámka" at bounding box center [553, 248] width 81 height 29
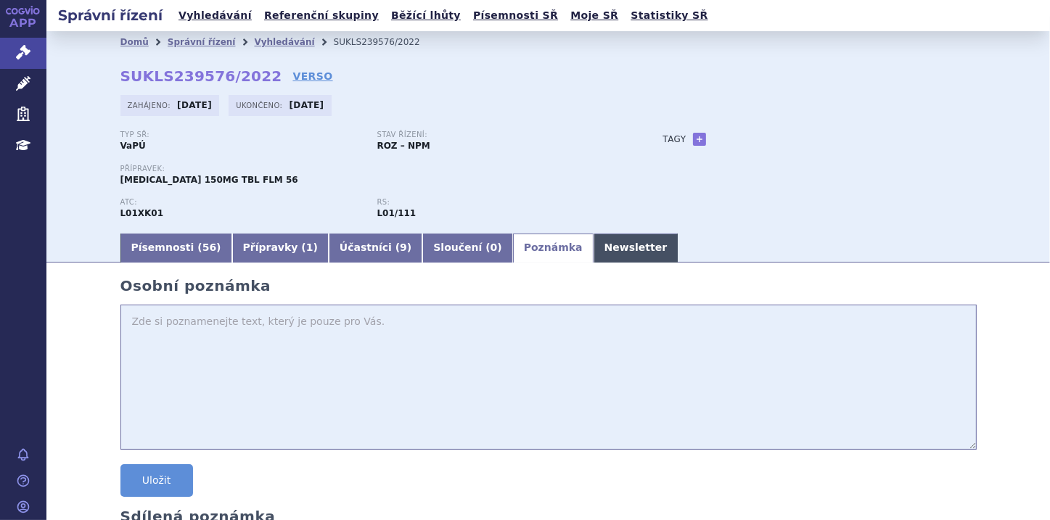
click at [593, 248] on link "Newsletter" at bounding box center [635, 248] width 85 height 29
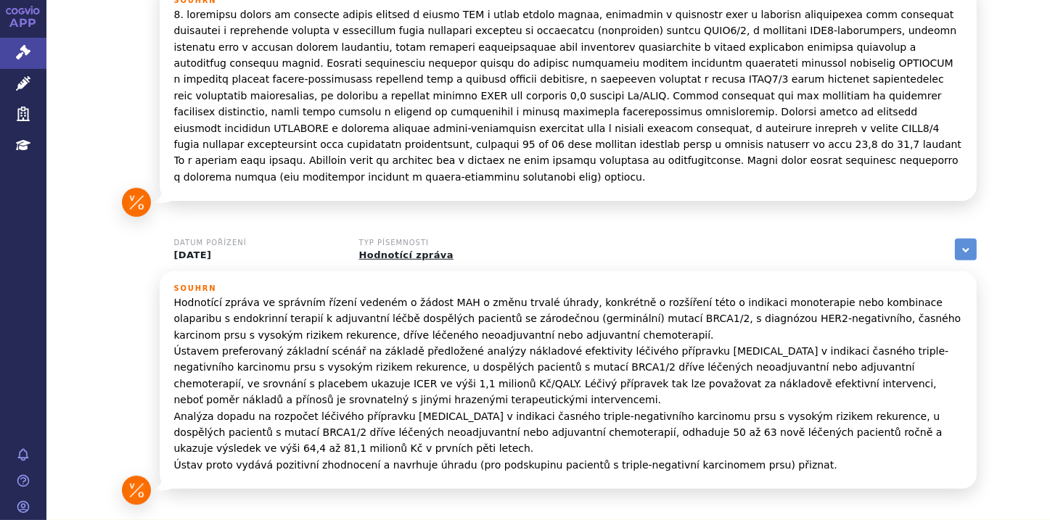
scroll to position [907, 0]
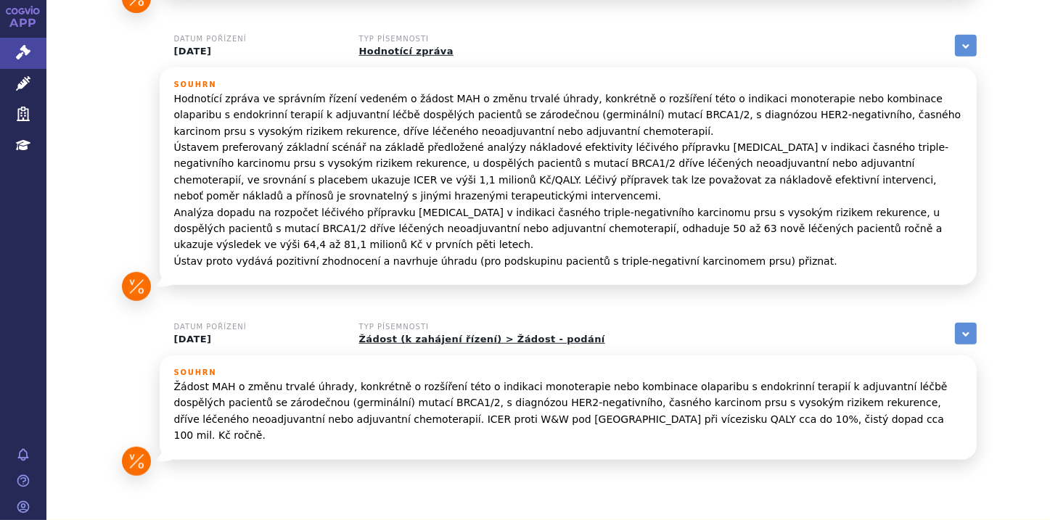
drag, startPoint x: 734, startPoint y: 334, endPoint x: 557, endPoint y: 406, distance: 191.3
click at [557, 406] on div "Referenční indikace udržovací léčba platina-senzitivního relabujícího high-grad…" at bounding box center [568, 415] width 817 height 120
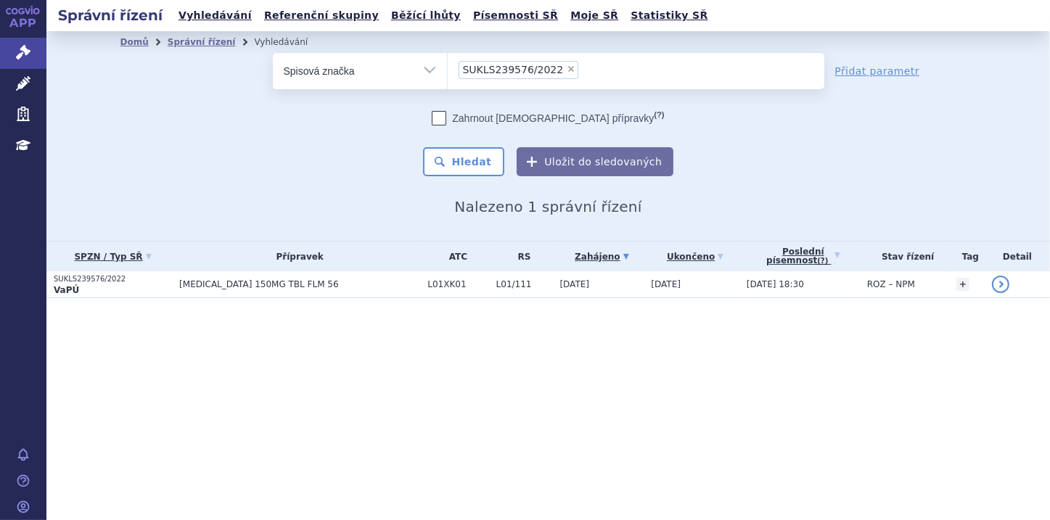
click at [566, 68] on span "×" at bounding box center [570, 69] width 9 height 9
click at [448, 68] on select "SUKLS239576/2022" at bounding box center [447, 70] width 1 height 36
select select
type input "SUKLS241126/2022"
select select "SUKLS241126/2022"
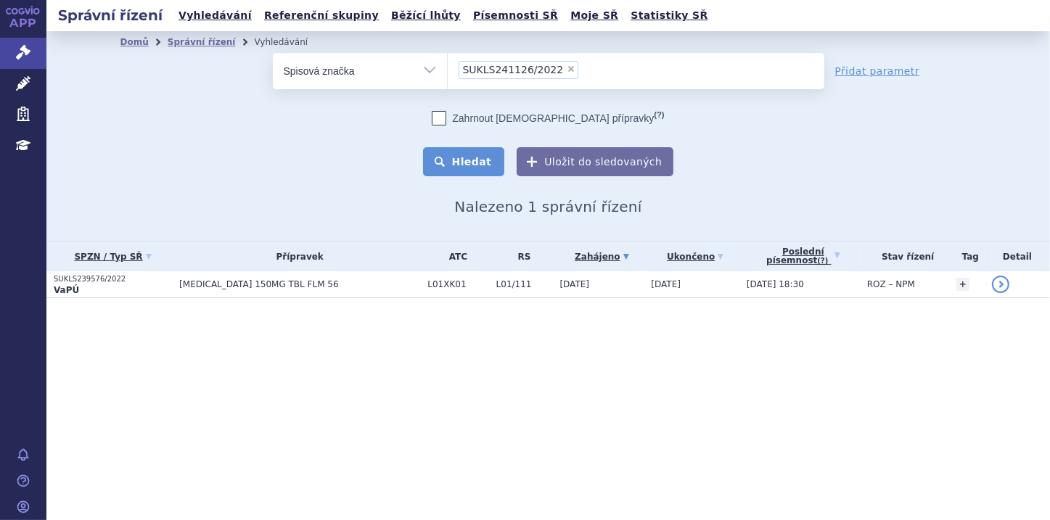
click at [470, 165] on button "Hledat" at bounding box center [464, 161] width 82 height 29
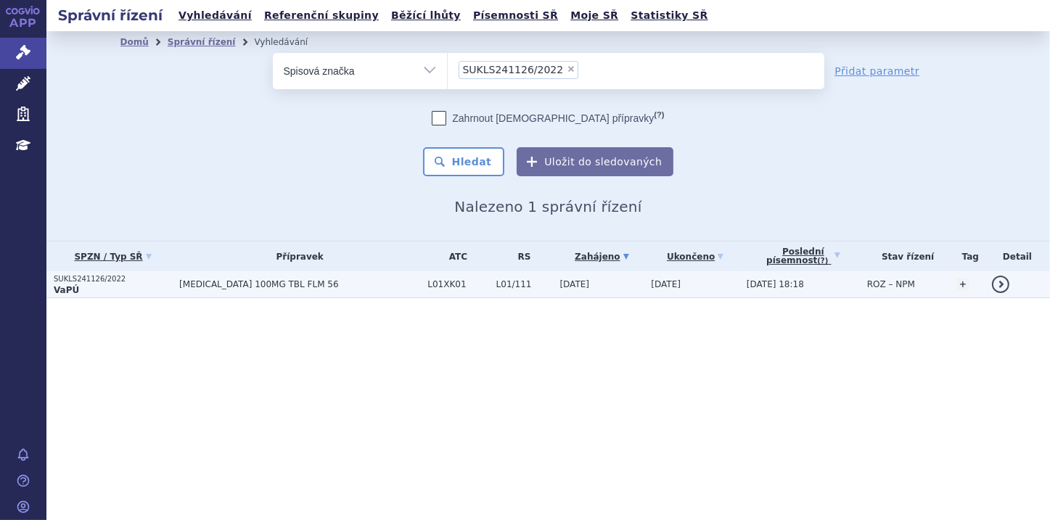
click at [135, 289] on p "VaPÚ" at bounding box center [113, 290] width 118 height 12
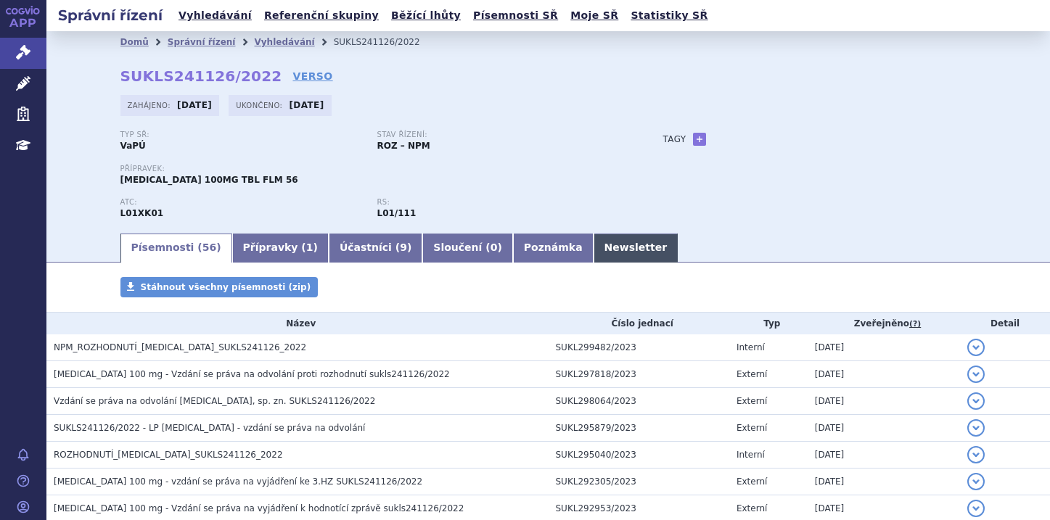
click at [593, 250] on link "Newsletter" at bounding box center [635, 248] width 85 height 29
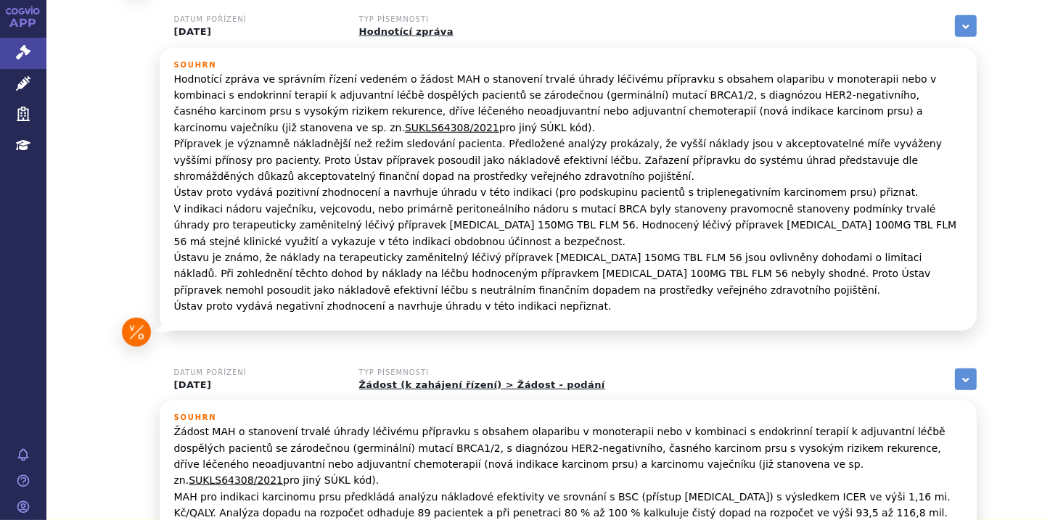
scroll to position [1183, 0]
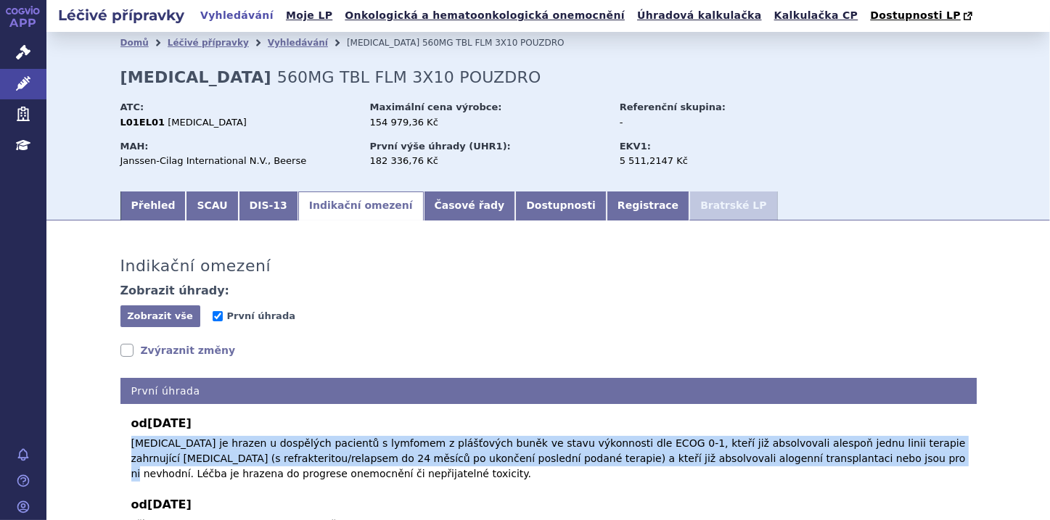
scroll to position [58, 0]
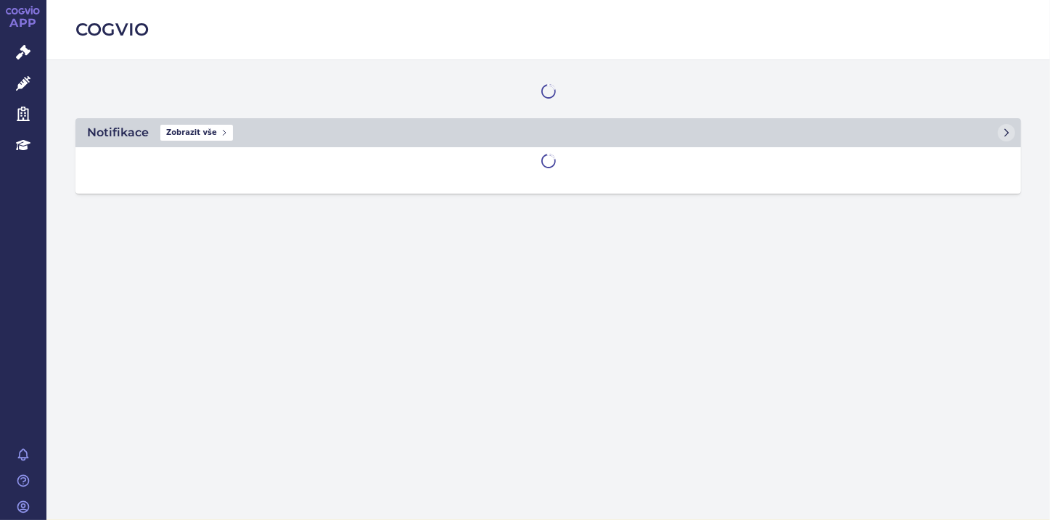
click at [17, 81] on icon at bounding box center [23, 83] width 15 height 15
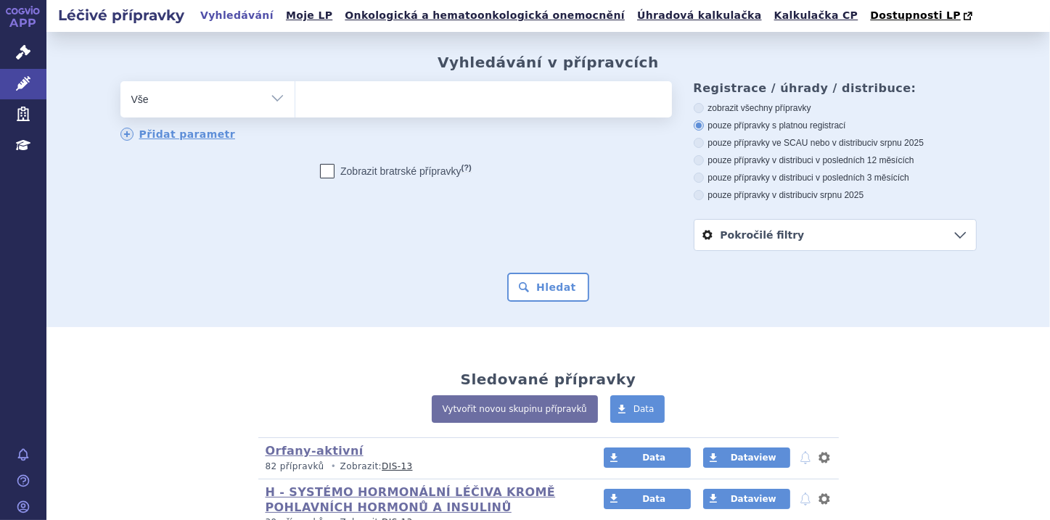
click at [325, 102] on ul at bounding box center [483, 96] width 376 height 30
click at [295, 102] on select at bounding box center [294, 99] width 1 height 36
paste input "LYNPARZA"
type input "LYNPARZA"
select select "[MEDICAL_DATA]"
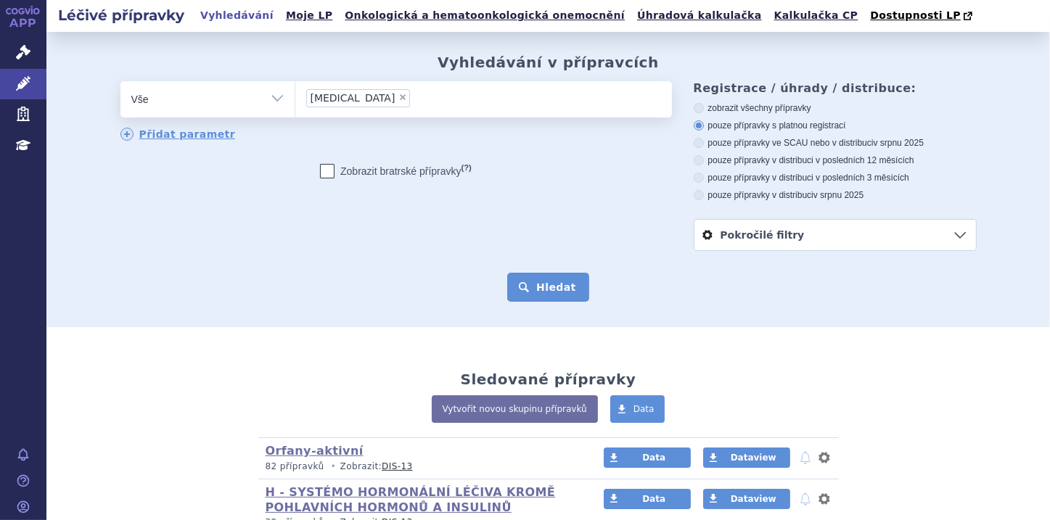
click at [545, 284] on button "Hledat" at bounding box center [548, 287] width 82 height 29
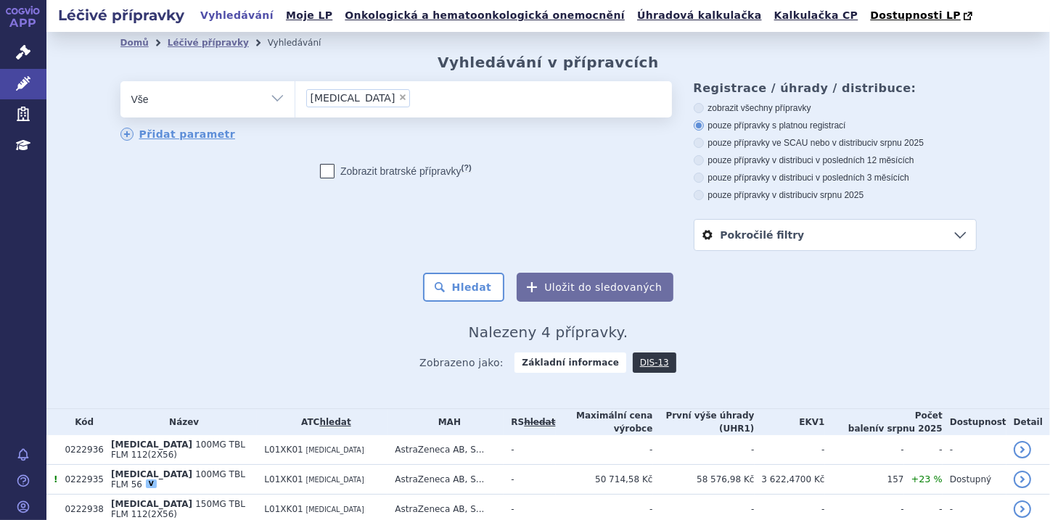
scroll to position [76, 0]
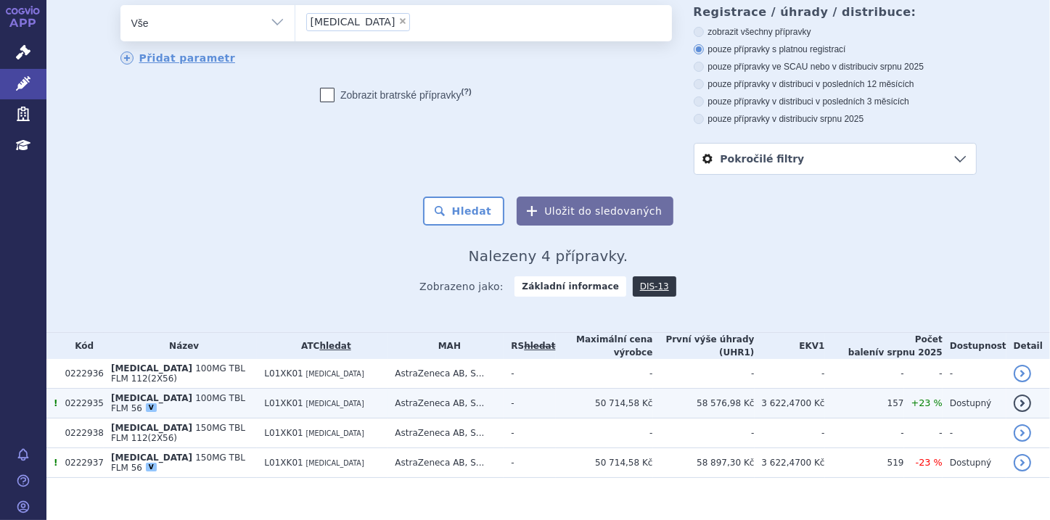
click at [131, 396] on span "LYNPARZA" at bounding box center [151, 398] width 81 height 10
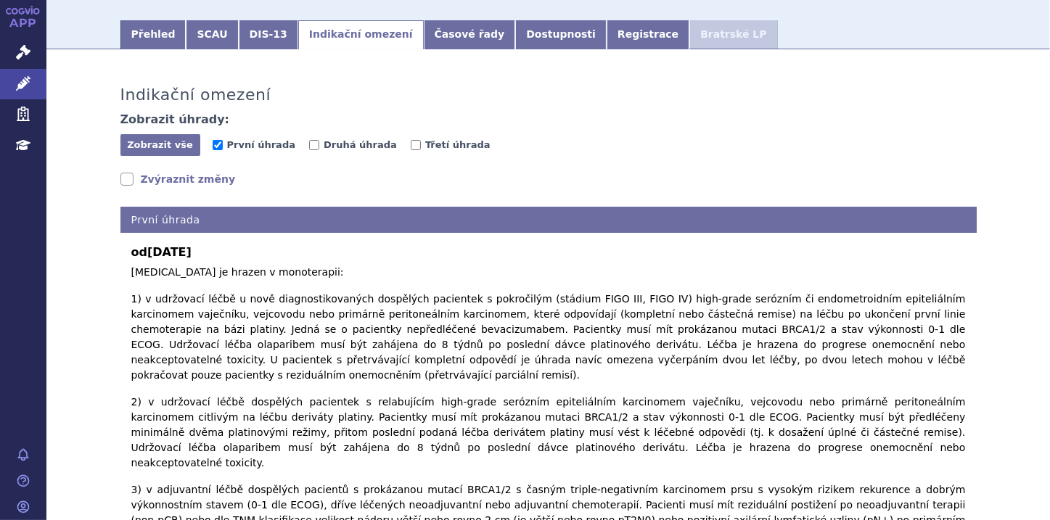
scroll to position [174, 0]
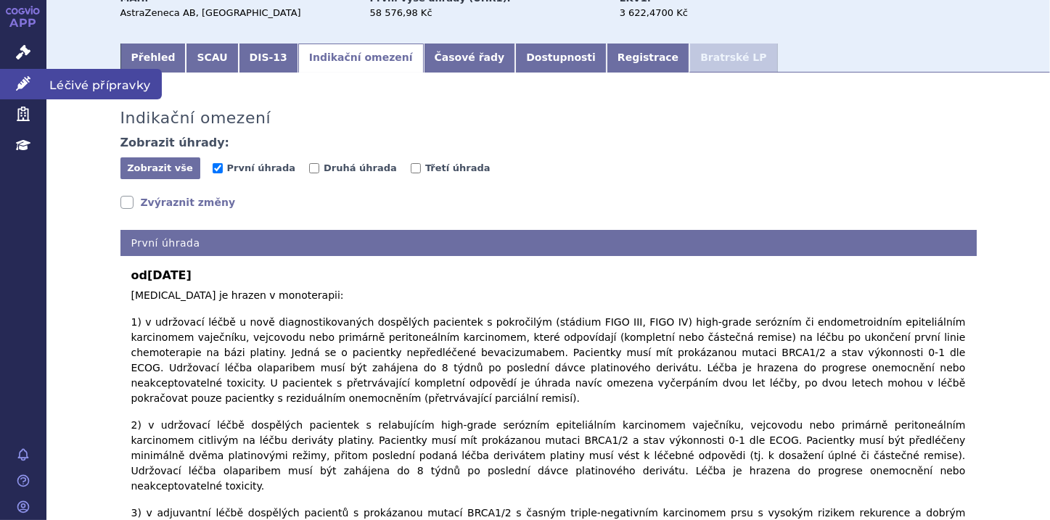
click at [30, 80] on link "Léčivé přípravky" at bounding box center [23, 84] width 46 height 30
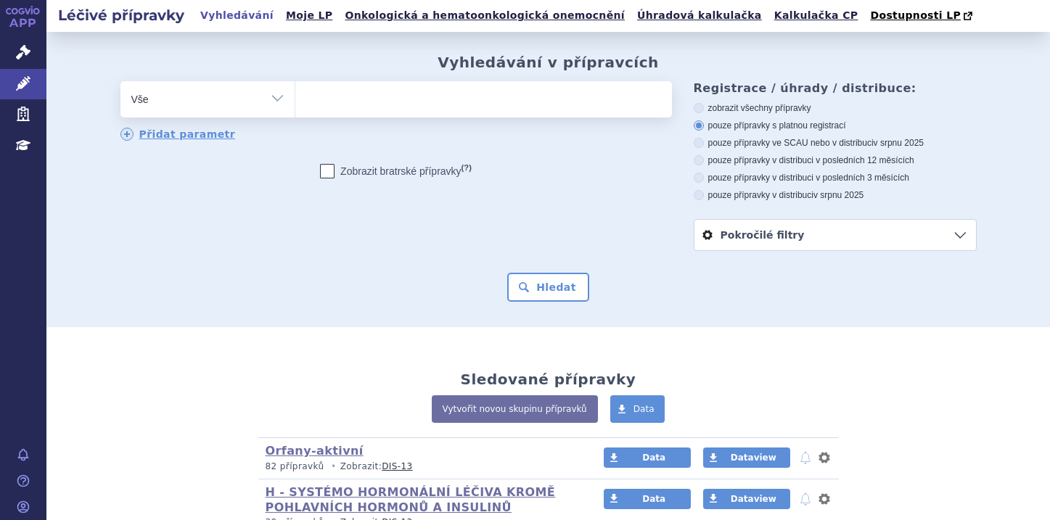
click at [400, 92] on ul at bounding box center [483, 96] width 376 height 30
click at [295, 92] on select at bounding box center [294, 99] width 1 height 36
type input "ze"
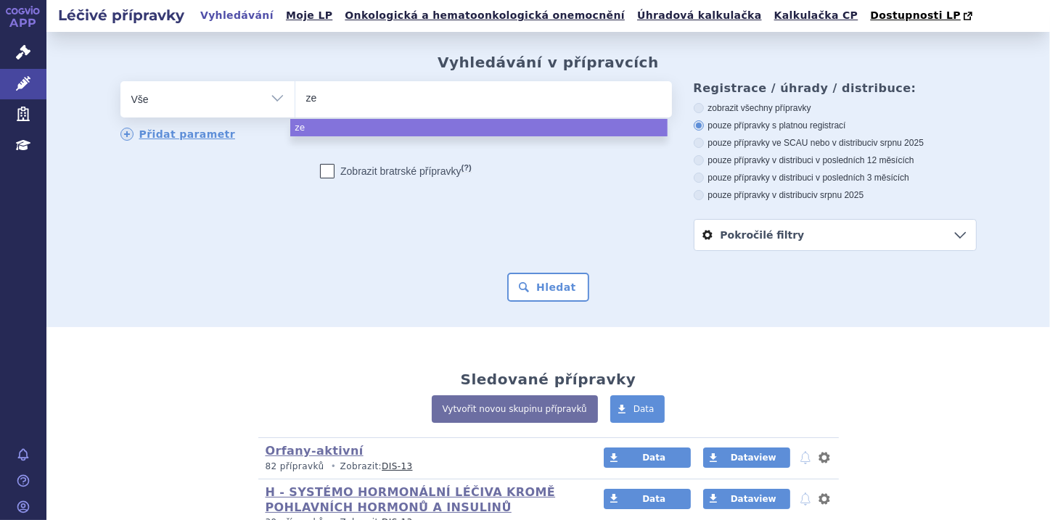
type input "zej"
type input "zeju"
type input "zejula"
select select "zejula"
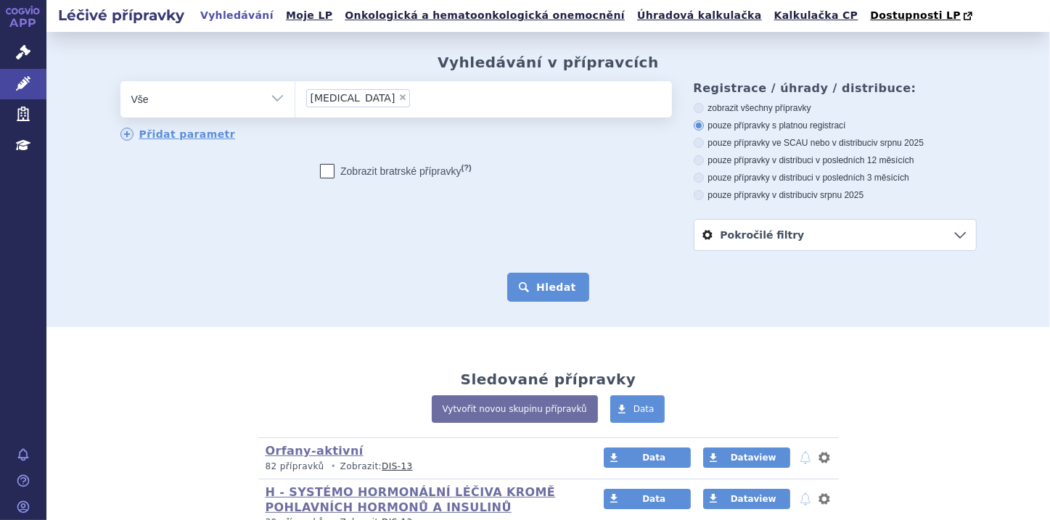
click at [559, 287] on button "Hledat" at bounding box center [548, 287] width 82 height 29
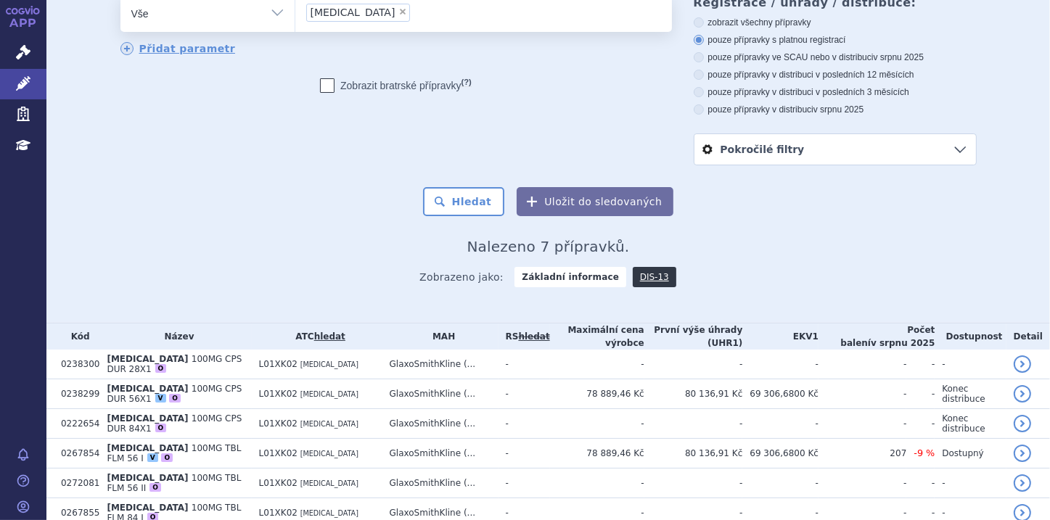
scroll to position [167, 0]
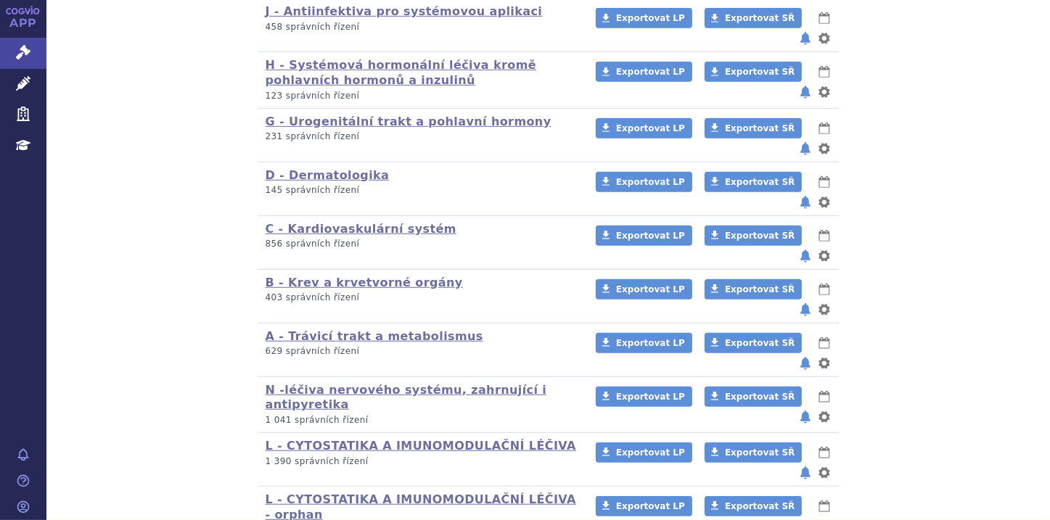
scroll to position [937, 0]
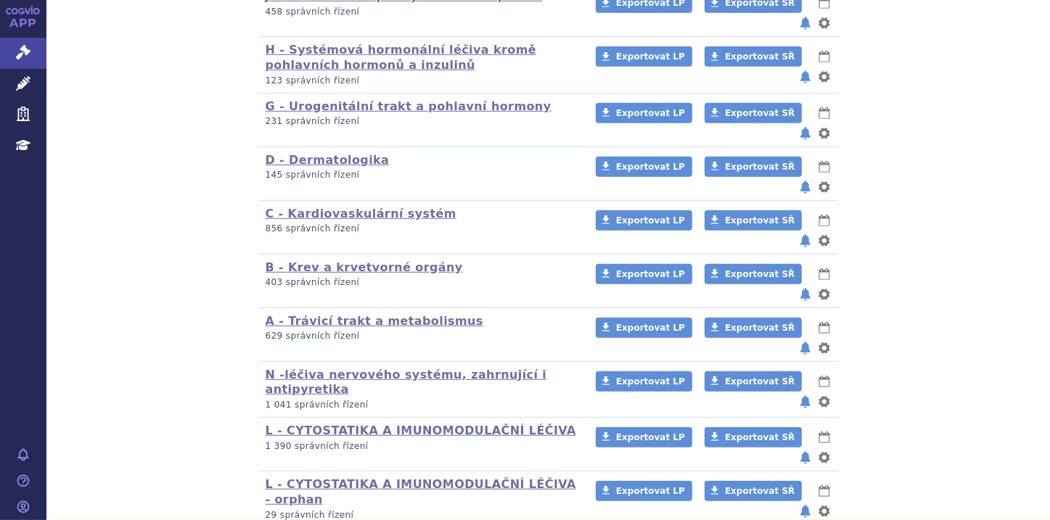
click at [397, 418] on div "L - CYTOSTATIKA A IMUNOMODULAČNÍ LÉČIVA (bez ) (sdílená skupina) (Doporučení V/…" at bounding box center [548, 444] width 566 height 53
click at [396, 424] on link "L - CYTOSTATIKA A IMUNOMODULAČNÍ LÉČIVA" at bounding box center [420, 431] width 310 height 14
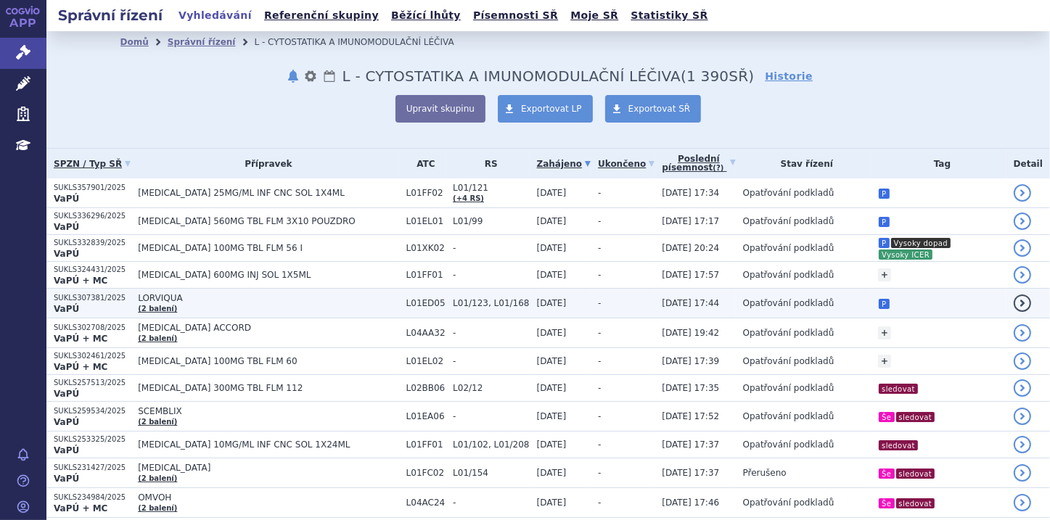
click at [200, 294] on span "LORVIQUA" at bounding box center [268, 298] width 260 height 10
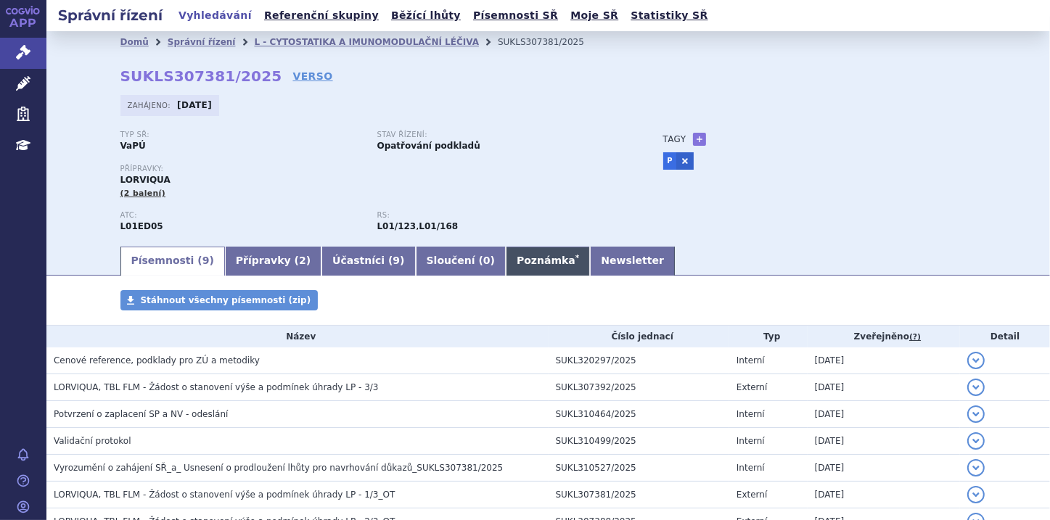
click at [506, 263] on link "Poznámka *" at bounding box center [548, 261] width 84 height 29
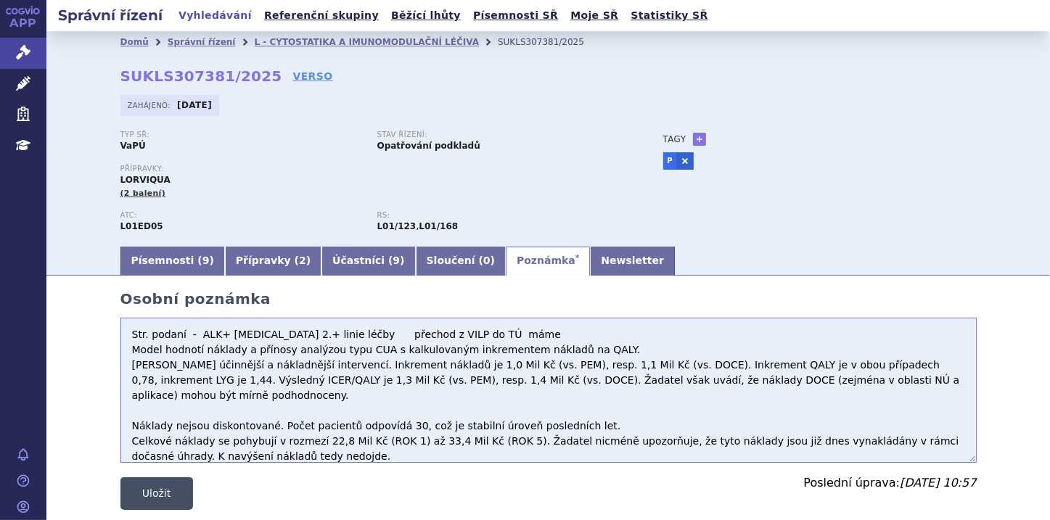
click at [161, 499] on button "Uložit" at bounding box center [156, 493] width 73 height 33
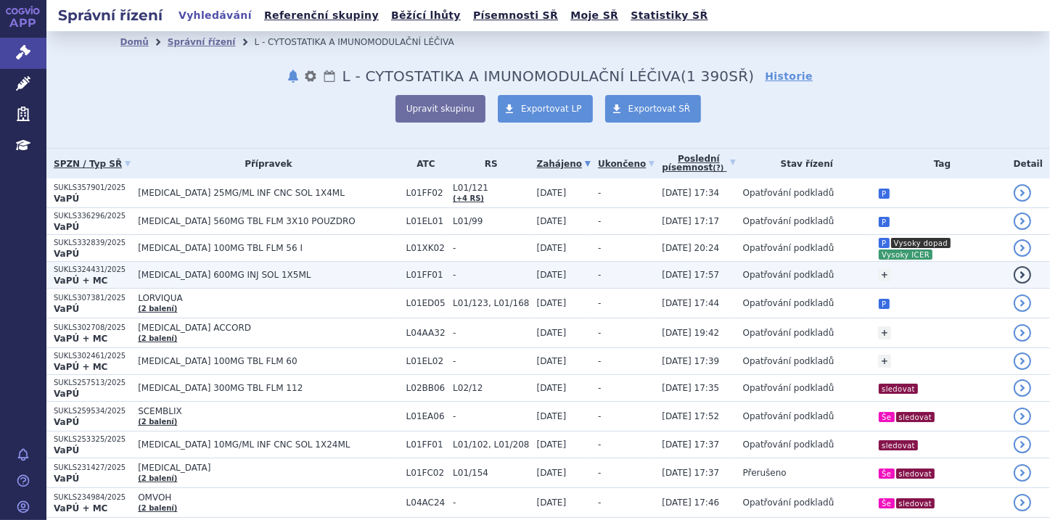
click at [318, 270] on span "OPDIVO 600MG INJ SOL 1X5ML" at bounding box center [268, 275] width 260 height 10
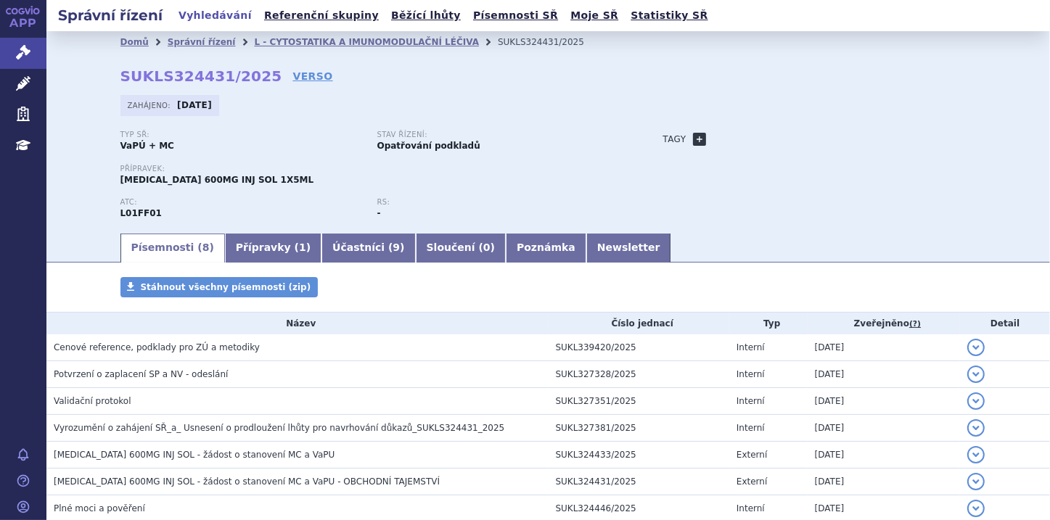
click at [693, 145] on link "+" at bounding box center [699, 139] width 13 height 13
click at [801, 144] on span at bounding box center [808, 139] width 15 height 17
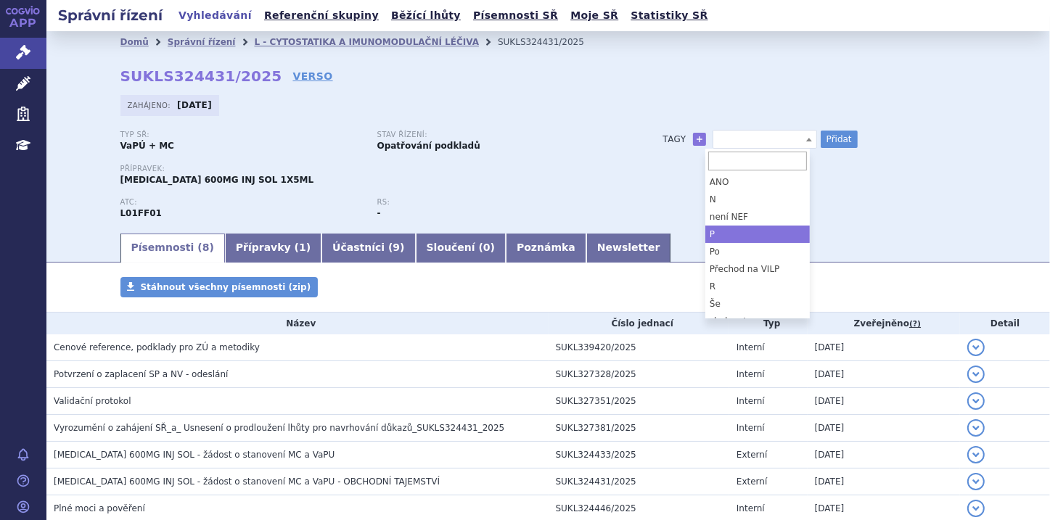
select select "P"
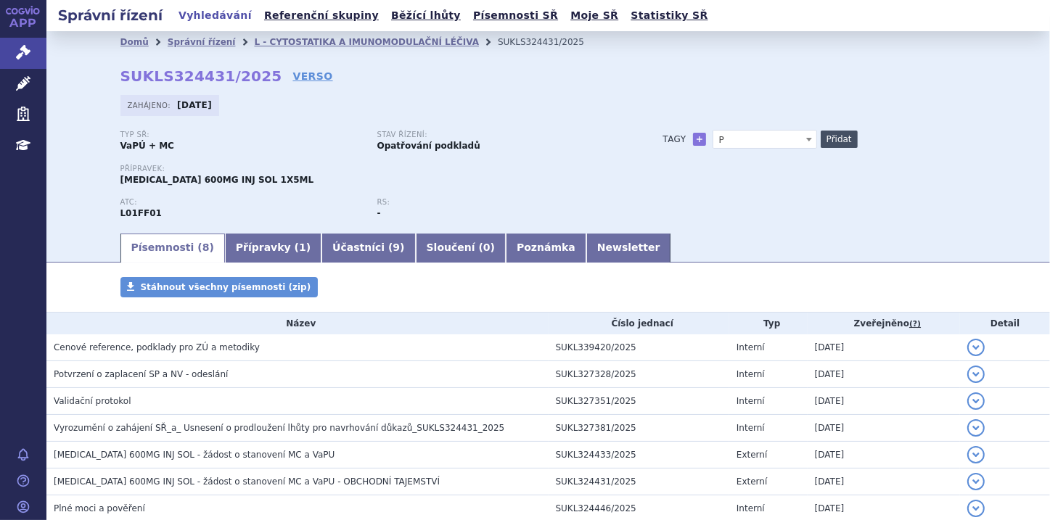
click at [844, 138] on button "Přidat" at bounding box center [838, 139] width 37 height 17
select select
click at [586, 259] on link "Newsletter" at bounding box center [628, 248] width 85 height 29
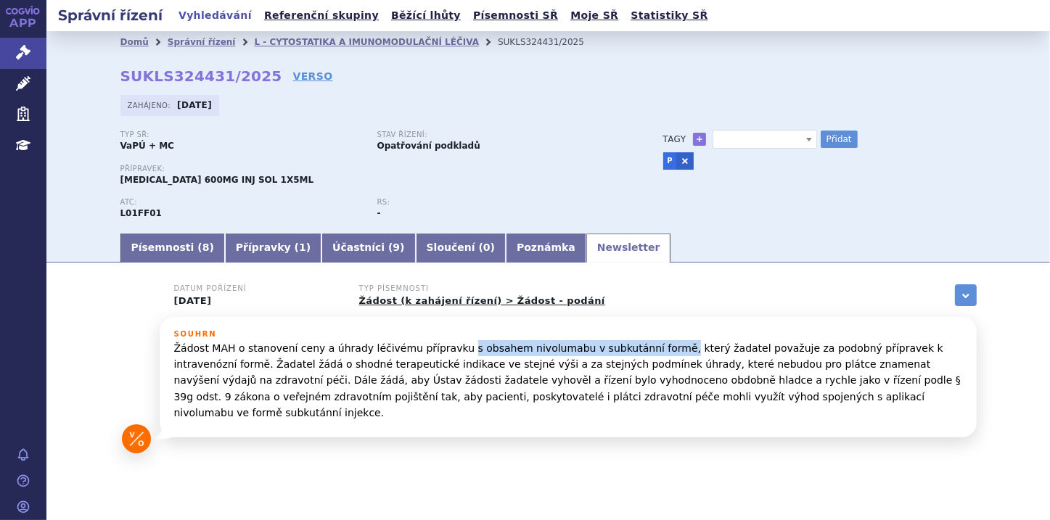
drag, startPoint x: 435, startPoint y: 351, endPoint x: 632, endPoint y: 357, distance: 197.4
click at [632, 357] on p "Žádost MAH o stanovení ceny a úhrady léčivému přípravku s obsahem nivolumabu v …" at bounding box center [568, 380] width 788 height 81
copy p "s obsahem nivolumabu v subkutánní formě,"
click at [343, 359] on p "Žádost MAH o stanovení ceny a úhrady léčivému přípravku s obsahem nivolumabu v …" at bounding box center [568, 380] width 788 height 81
drag, startPoint x: 170, startPoint y: 348, endPoint x: 630, endPoint y: 355, distance: 459.9
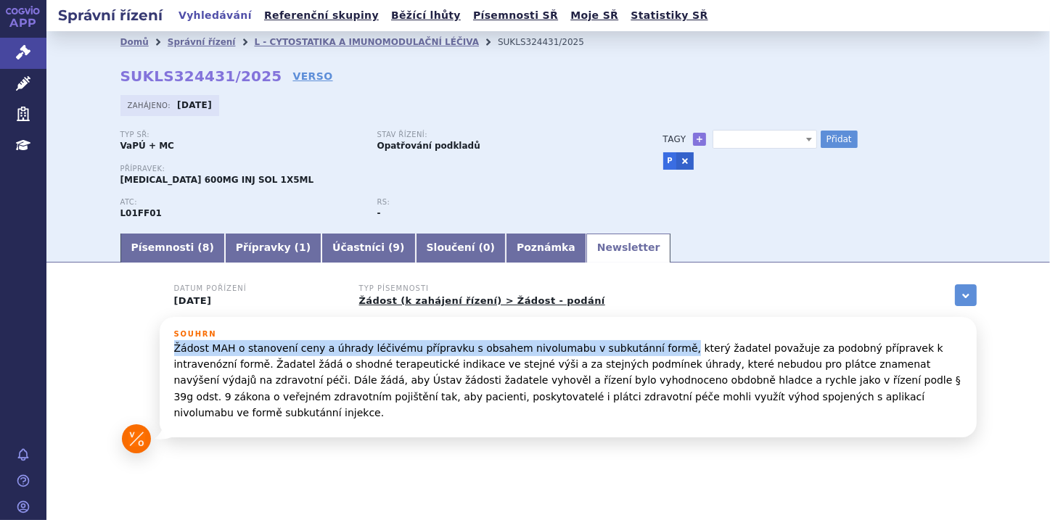
click at [630, 355] on p "Žádost MAH o stanovení ceny a úhrady léčivému přípravku s obsahem nivolumabu v …" at bounding box center [568, 380] width 788 height 81
copy p "Žádost MAH o stanovení ceny a úhrady léčivému přípravku s obsahem nivolumabu v …"
click at [506, 258] on link "Poznámka" at bounding box center [546, 248] width 81 height 29
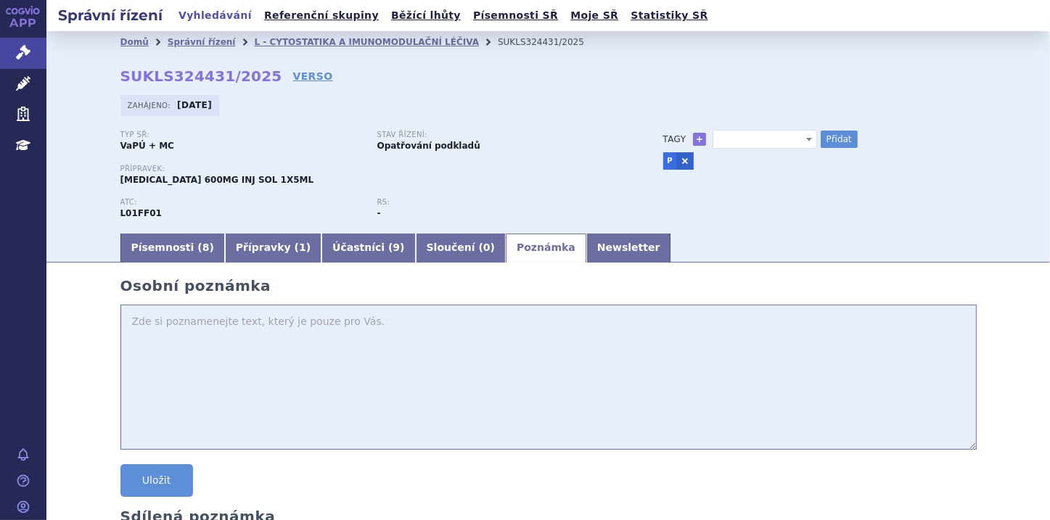
click at [124, 328] on textarea at bounding box center [548, 377] width 856 height 145
paste textarea "Žádost MAH o stanovení ceny a úhrady léčivému přípravku s obsahem nivolumabu v …"
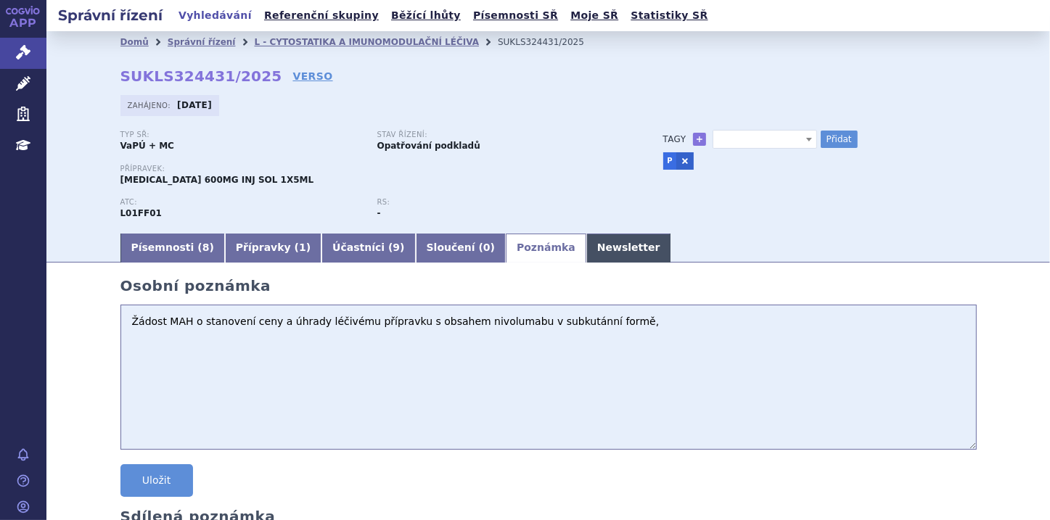
type textarea "Žádost MAH o stanovení ceny a úhrady léčivému přípravku s obsahem nivolumabu v …"
click at [586, 241] on link "Newsletter" at bounding box center [628, 248] width 85 height 29
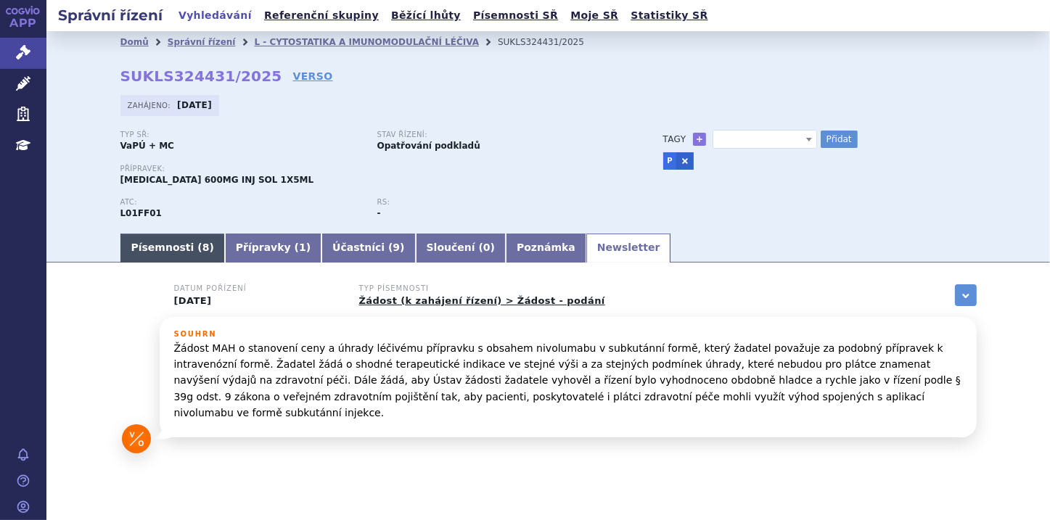
click at [160, 247] on link "Písemnosti ( 8 )" at bounding box center [172, 248] width 104 height 29
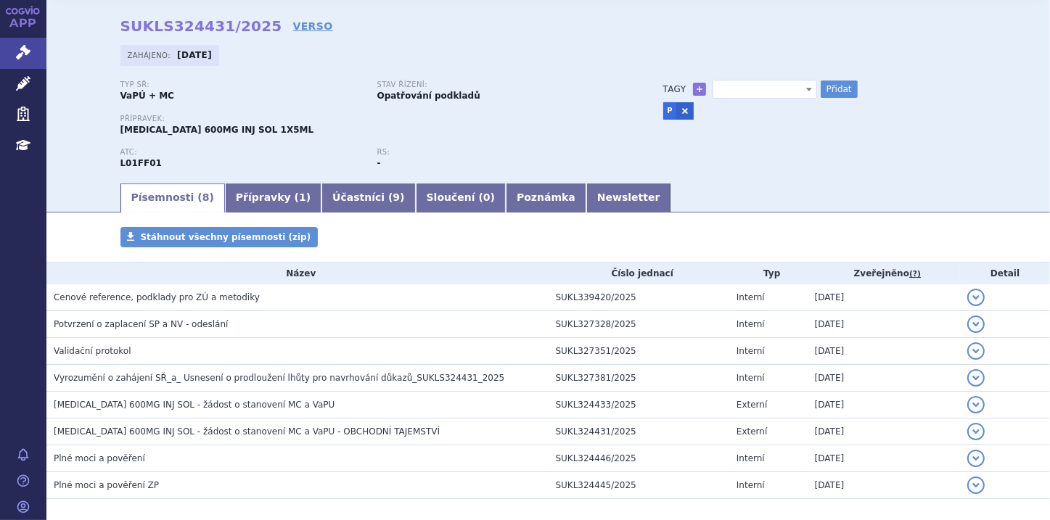
scroll to position [116, 0]
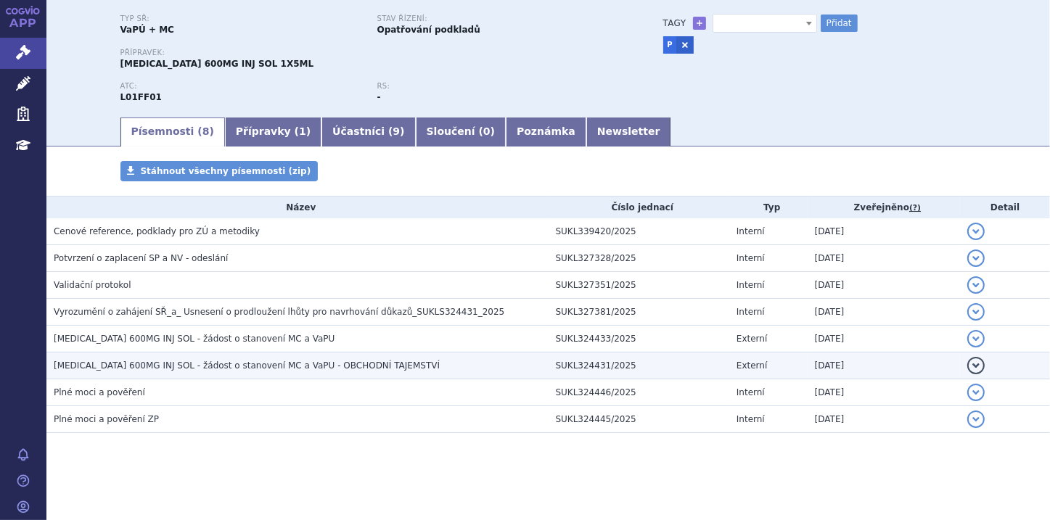
click at [339, 370] on span "OPDIVO 600MG INJ SOL - žádost o stanovení MC a VaPU - OBCHODNÍ TAJEMSTVÍ" at bounding box center [247, 365] width 386 height 10
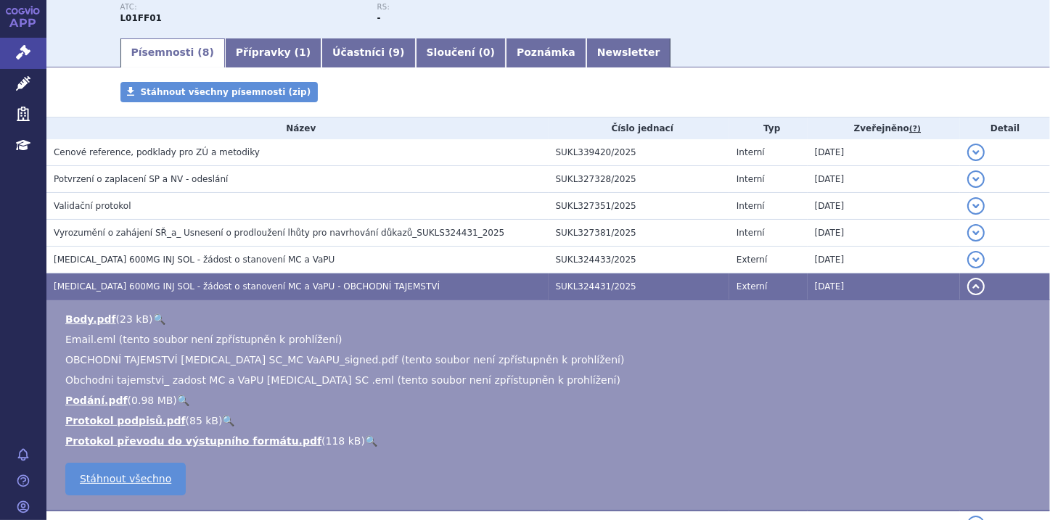
scroll to position [232, 0]
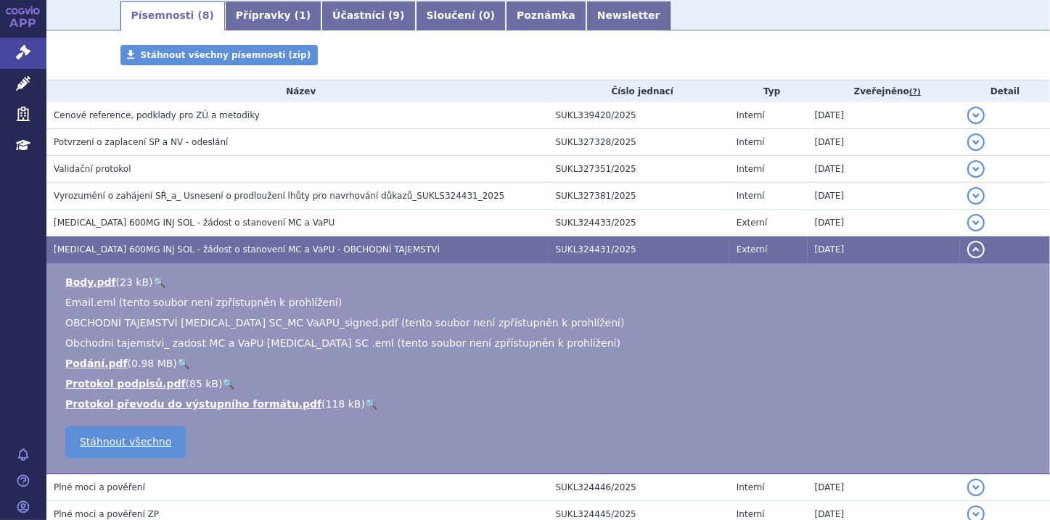
click at [968, 252] on button "detail" at bounding box center [975, 249] width 17 height 17
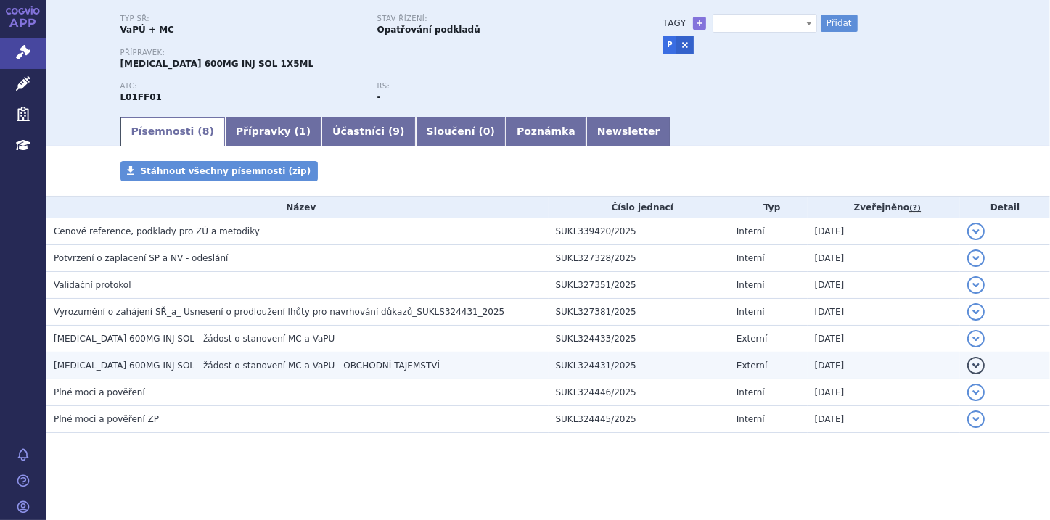
scroll to position [116, 0]
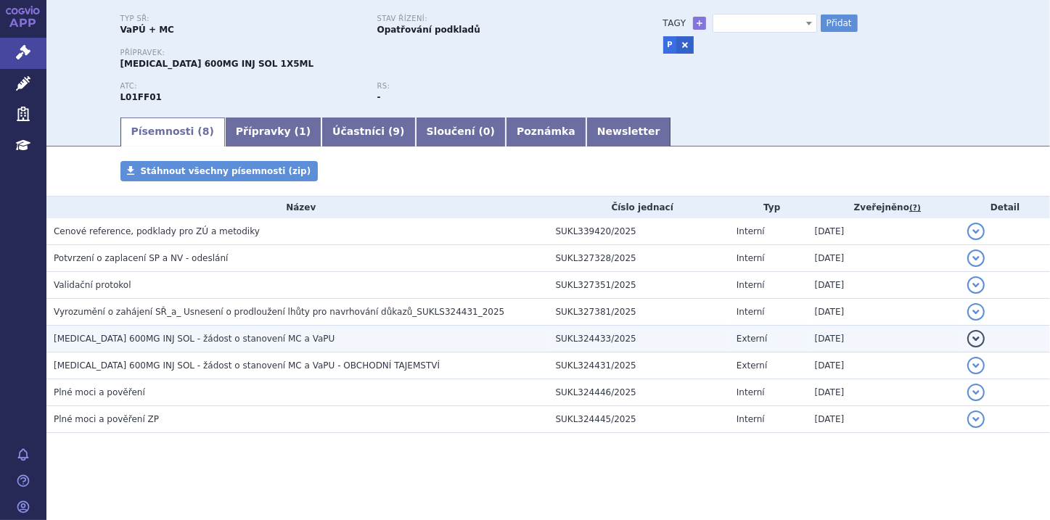
click at [197, 332] on h3 "OPDIVO 600MG INJ SOL - žádost o stanovení MC a VaPU" at bounding box center [301, 338] width 495 height 15
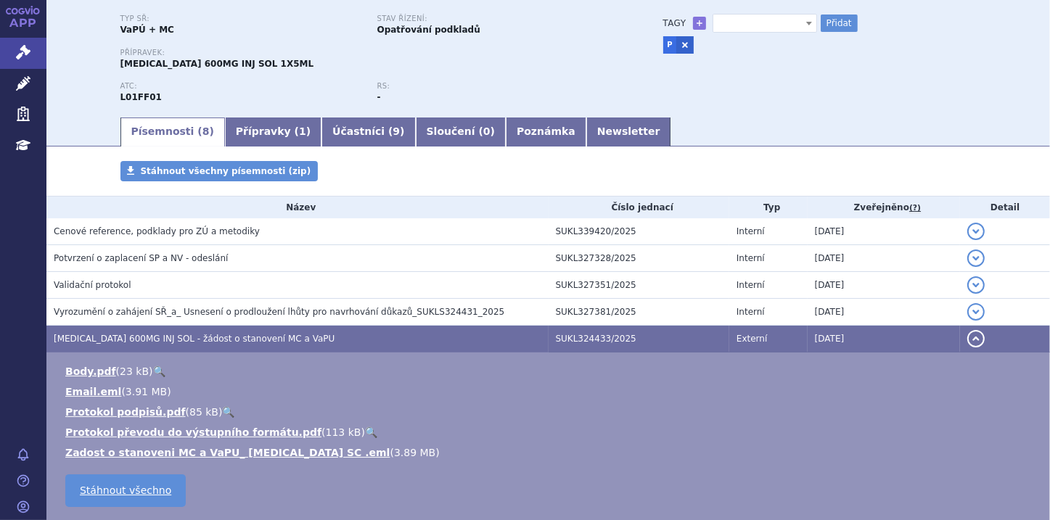
click at [972, 342] on button "detail" at bounding box center [975, 338] width 17 height 17
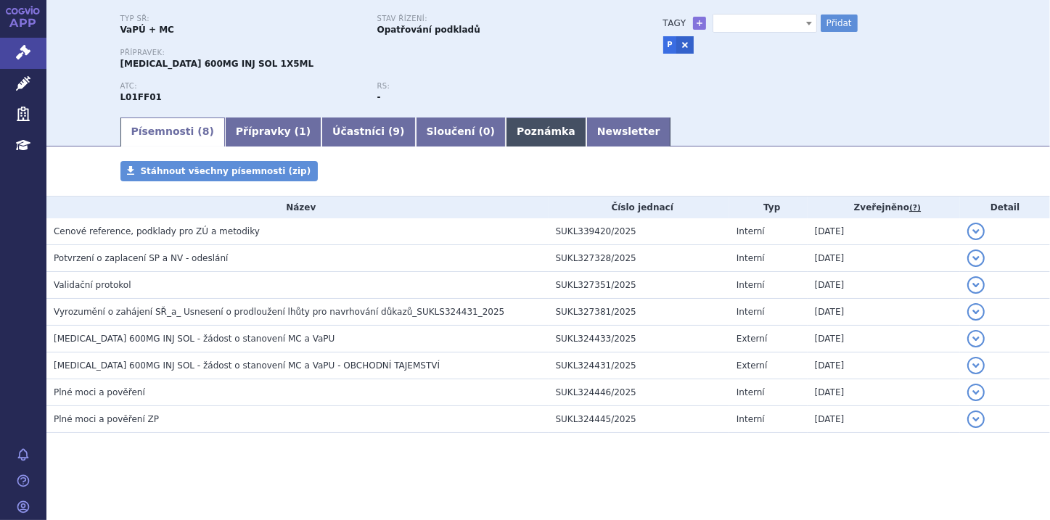
click at [506, 136] on link "Poznámka" at bounding box center [546, 132] width 81 height 29
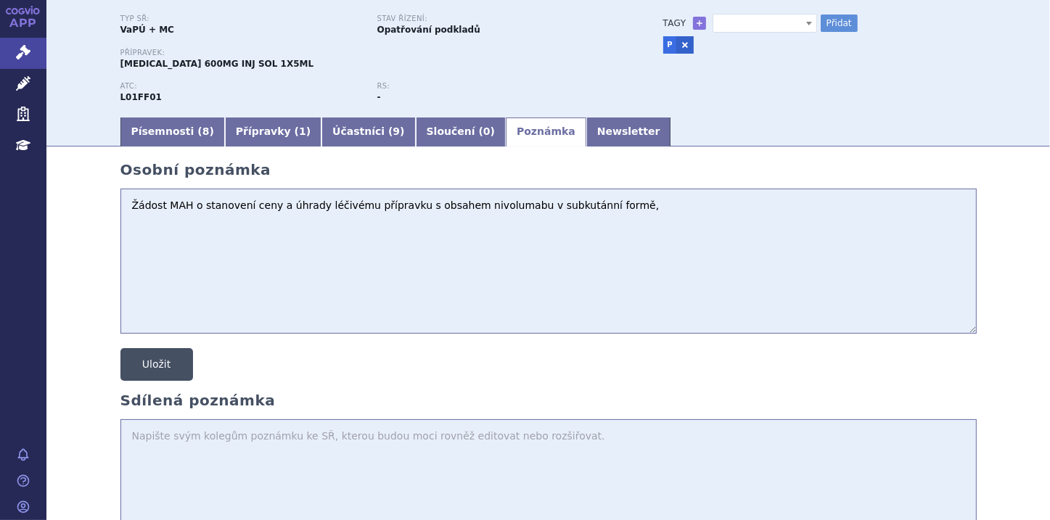
click at [155, 357] on button "Uložit" at bounding box center [156, 364] width 73 height 33
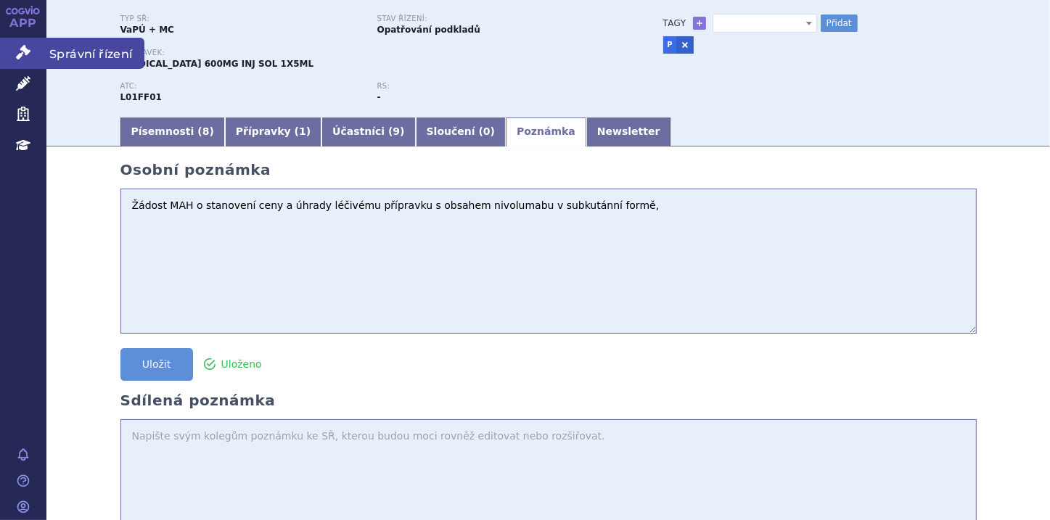
click at [26, 41] on link "Správní řízení" at bounding box center [23, 53] width 46 height 30
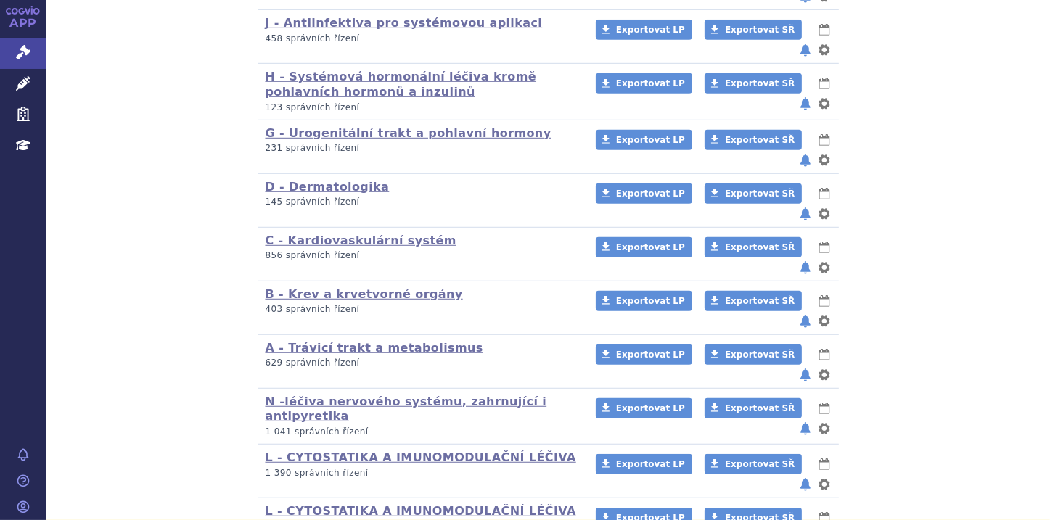
scroll to position [937, 0]
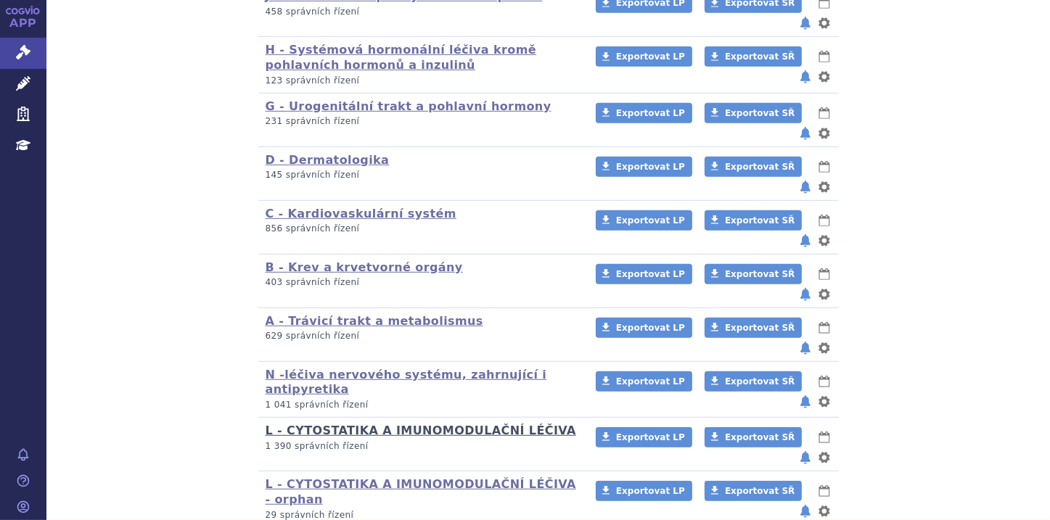
click at [348, 424] on link "L - CYTOSTATIKA A IMUNOMODULAČNÍ LÉČIVA" at bounding box center [420, 431] width 310 height 14
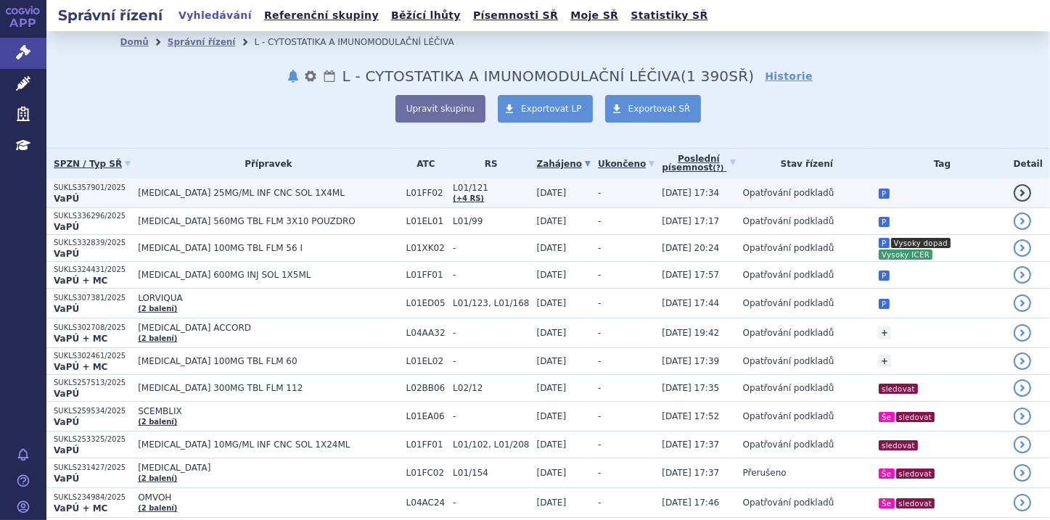
click at [177, 190] on span "KEYTRUDA 25MG/ML INF CNC SOL 1X4ML" at bounding box center [268, 193] width 260 height 10
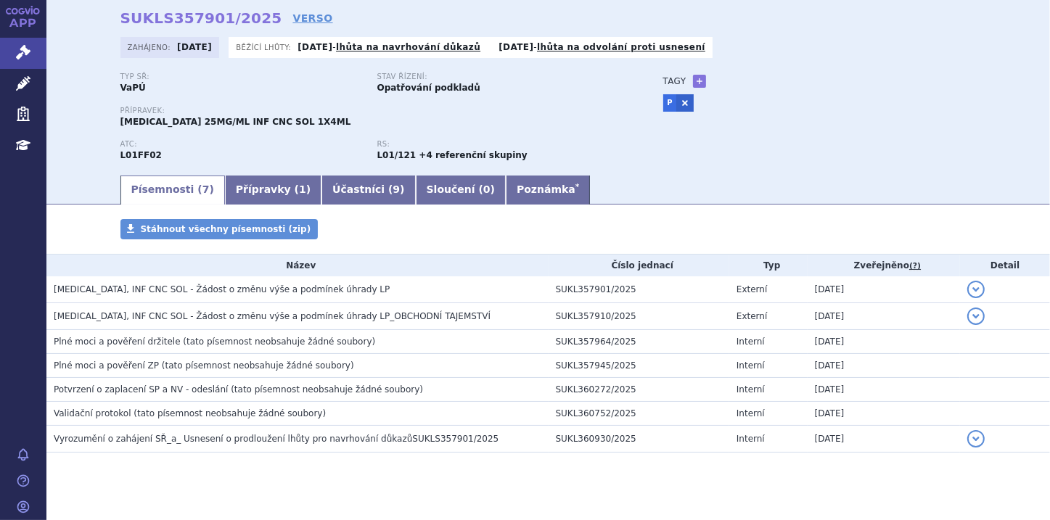
scroll to position [78, 0]
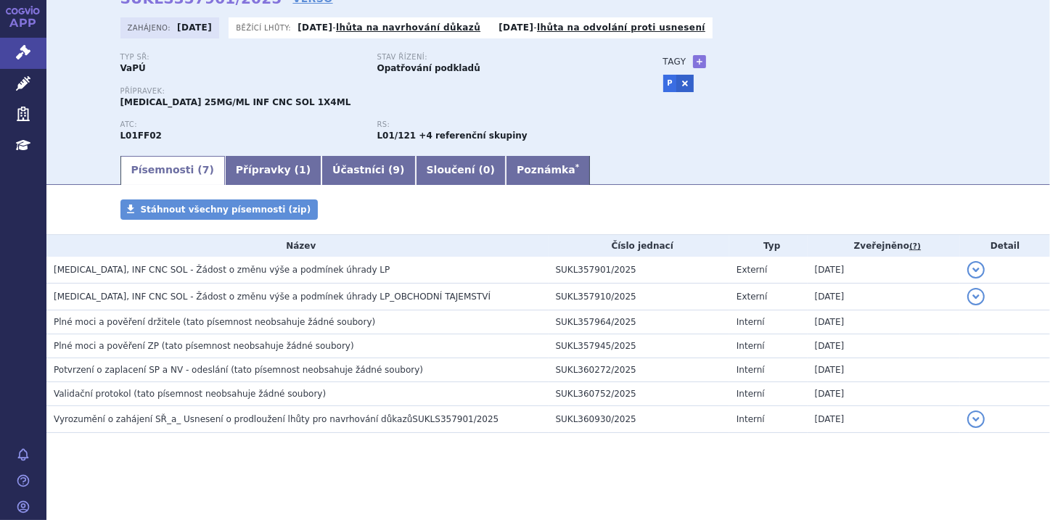
click at [482, 187] on section "Domů Správní řízení L - CYTOSTATIKA A IMUNOMODULAČNÍ LÉČIVA SUKLS357901/2025 SU…" at bounding box center [547, 237] width 1003 height 566
click at [506, 176] on link "Poznámka *" at bounding box center [548, 170] width 84 height 29
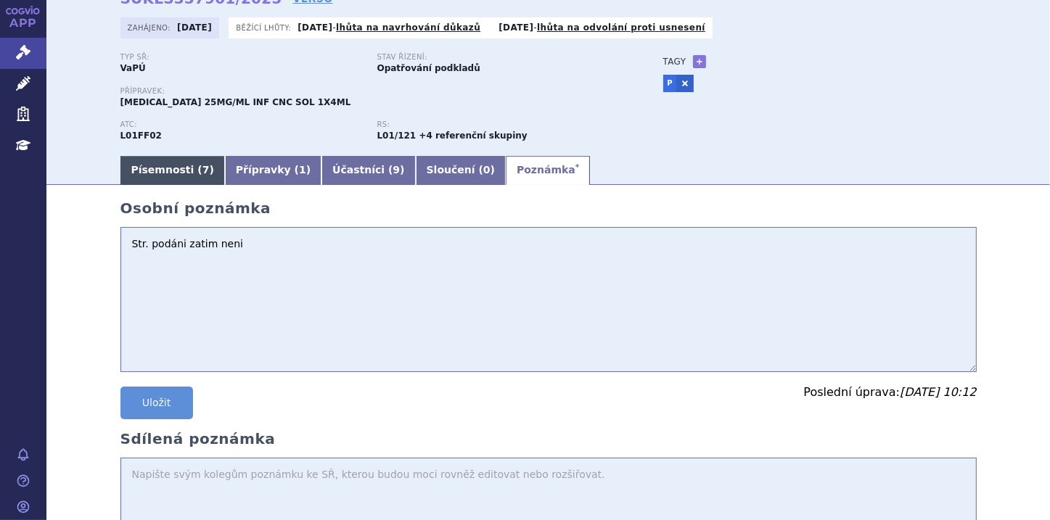
click at [174, 176] on link "Písemnosti ( 7 )" at bounding box center [172, 170] width 104 height 29
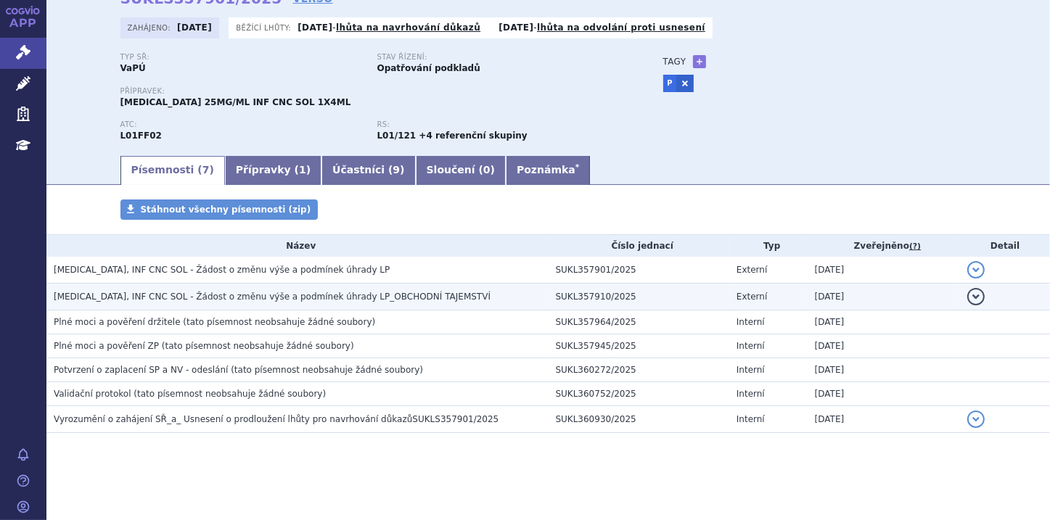
click at [425, 299] on h3 "[MEDICAL_DATA], INF CNC SOL - Žádost o změnu výše a podmínek úhrady LP_OBCHODNÍ…" at bounding box center [301, 296] width 495 height 15
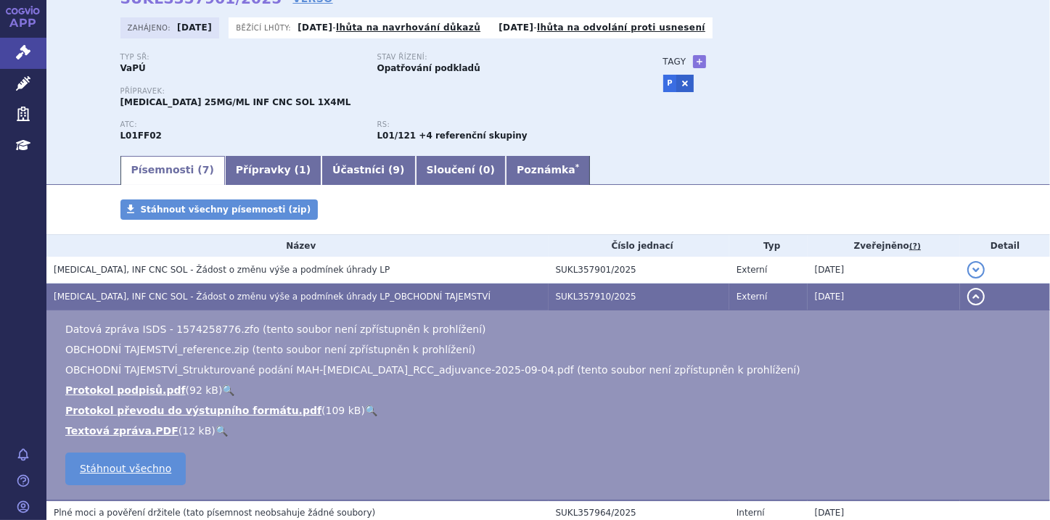
click at [968, 301] on button "detail" at bounding box center [975, 296] width 17 height 17
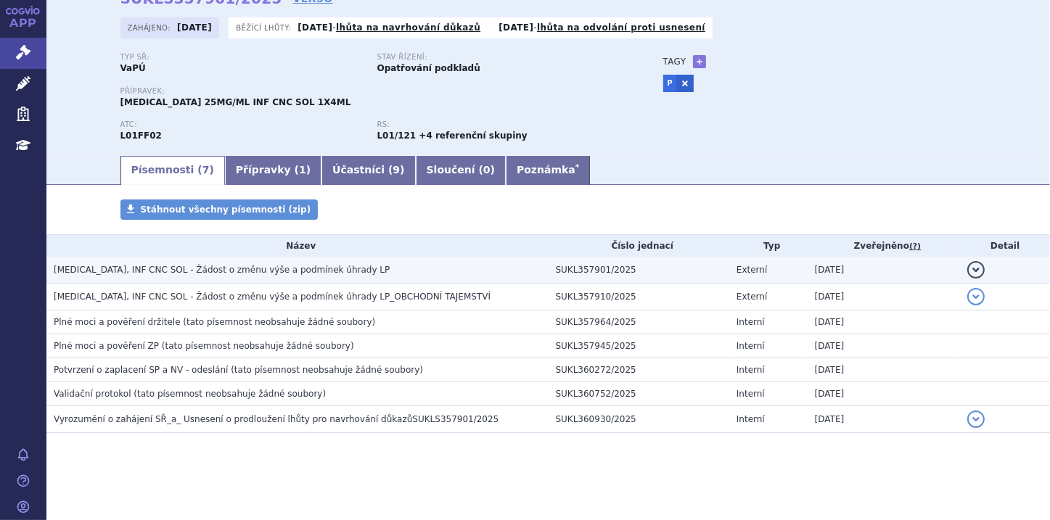
click at [968, 272] on button "detail" at bounding box center [975, 269] width 17 height 17
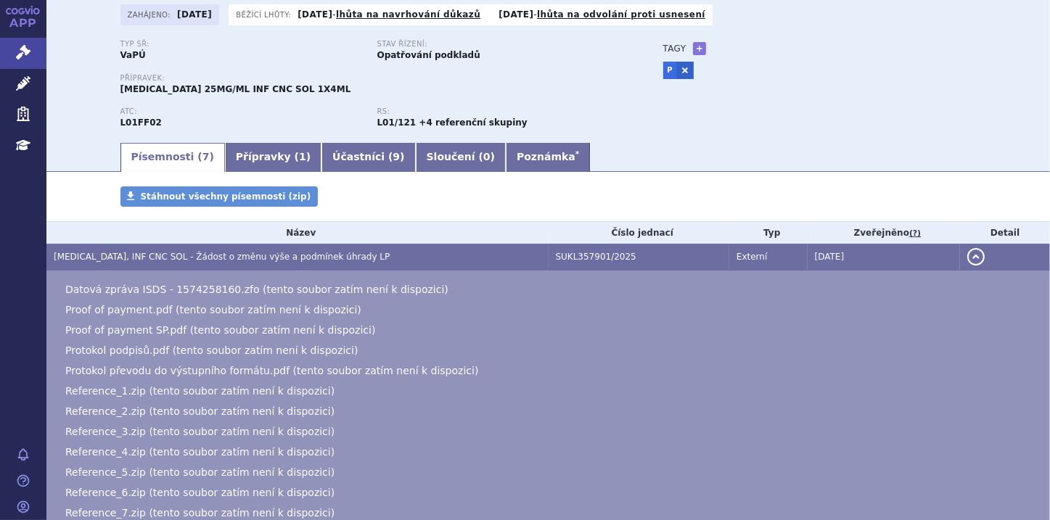
scroll to position [84, 0]
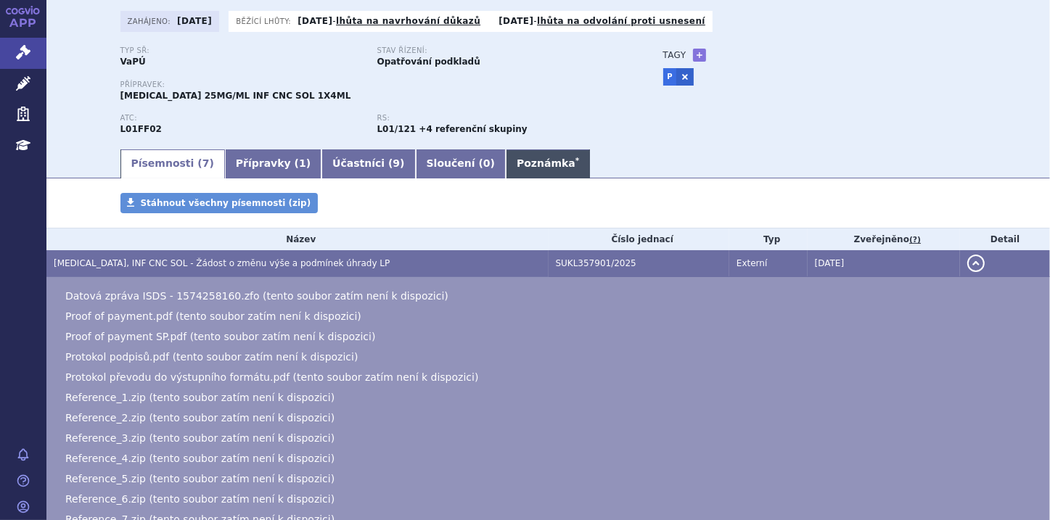
click at [506, 167] on link "Poznámka *" at bounding box center [548, 163] width 84 height 29
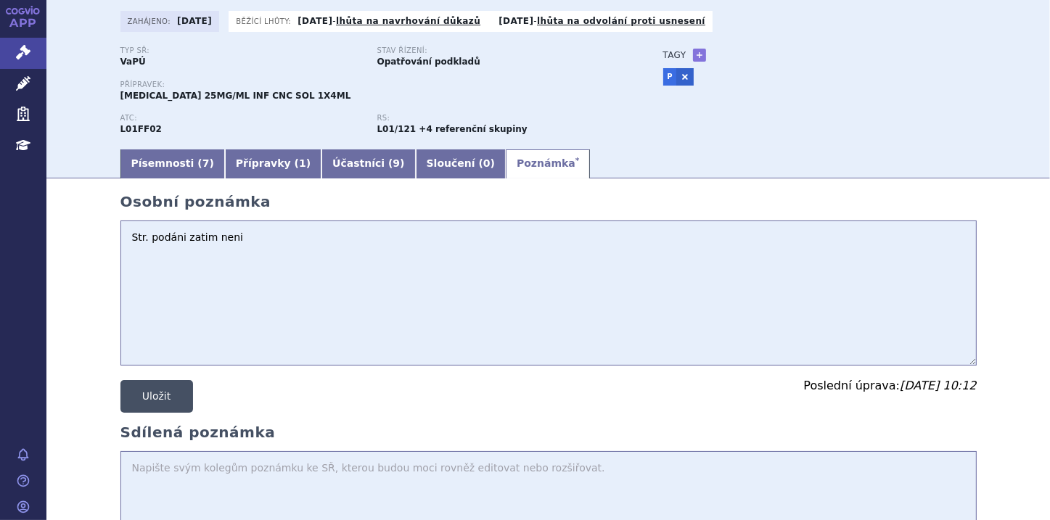
click at [154, 403] on button "Uložit" at bounding box center [156, 396] width 73 height 33
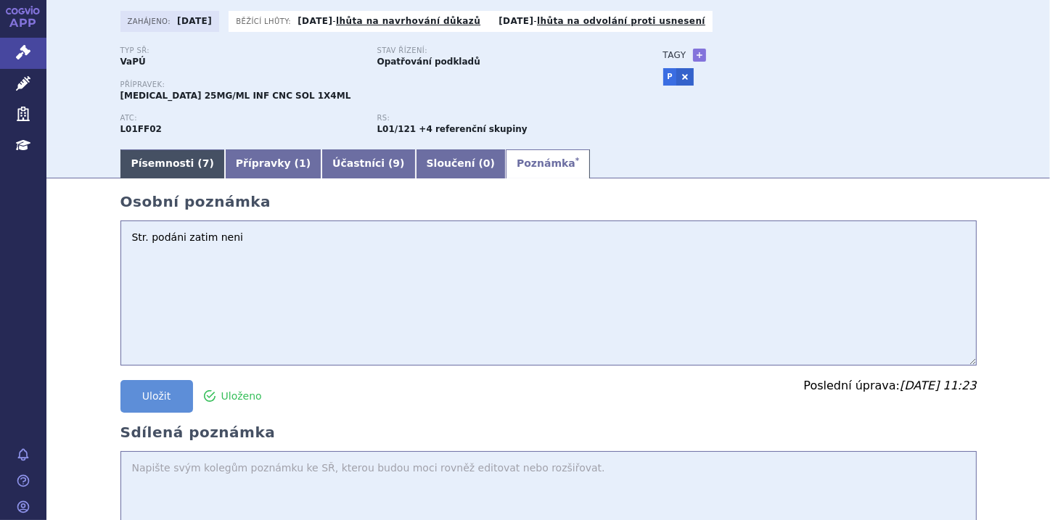
click at [174, 162] on link "Písemnosti ( 7 )" at bounding box center [172, 163] width 104 height 29
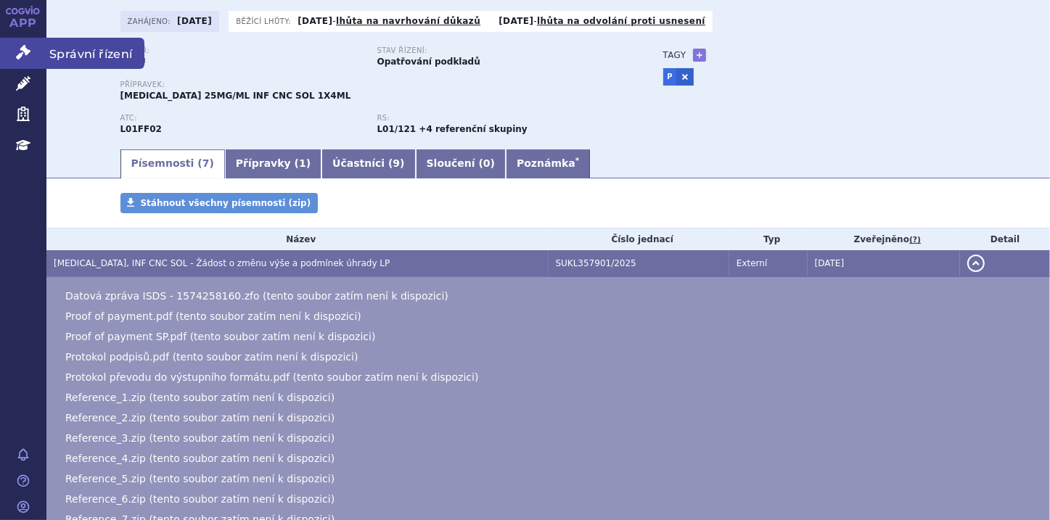
click at [20, 50] on icon at bounding box center [23, 52] width 15 height 15
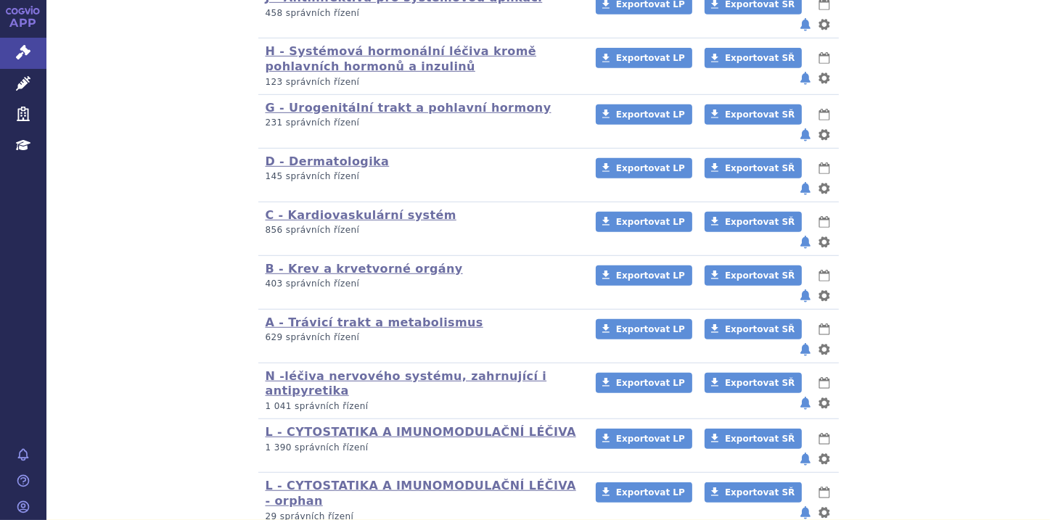
scroll to position [937, 0]
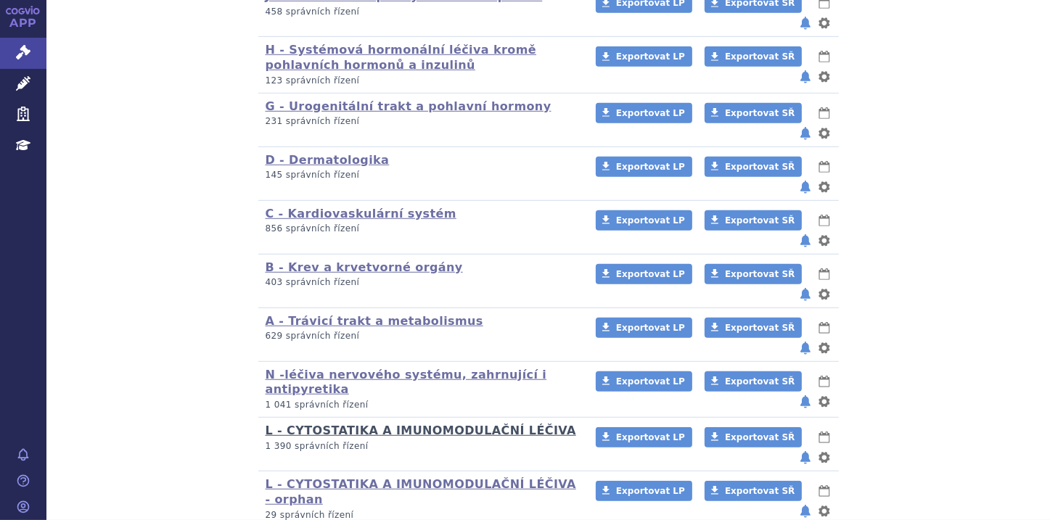
click at [466, 424] on link "L - CYTOSTATIKA A IMUNOMODULAČNÍ LÉČIVA" at bounding box center [420, 431] width 310 height 14
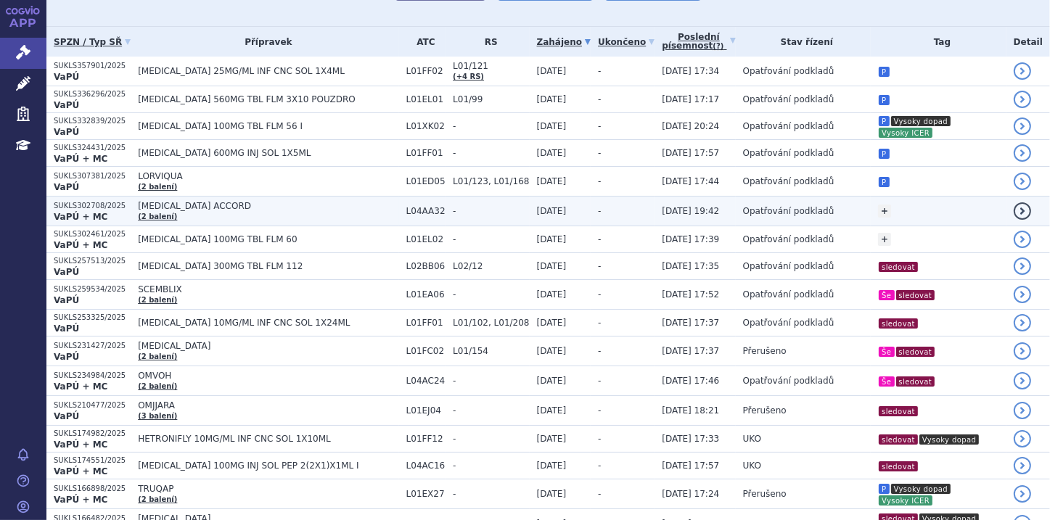
scroll to position [116, 0]
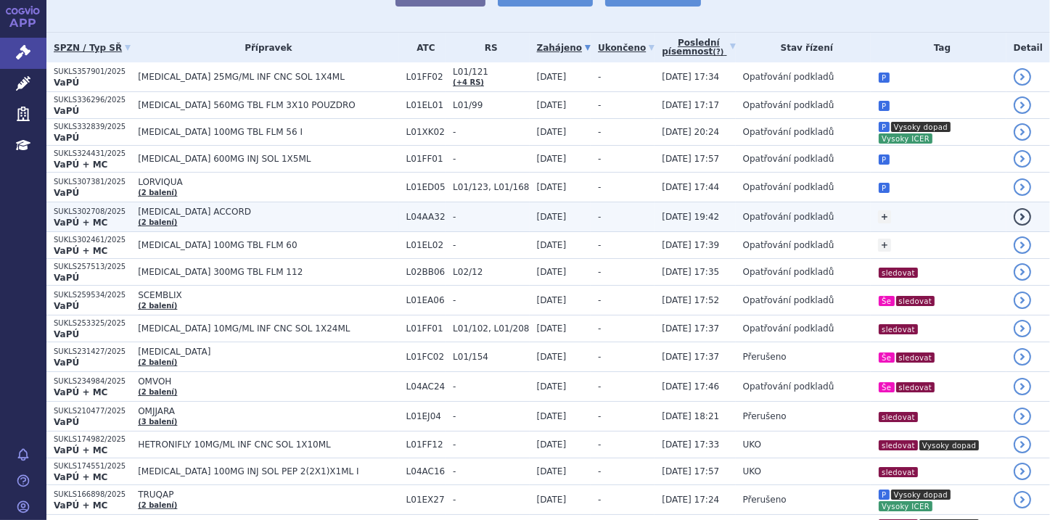
click at [156, 210] on span "APREMILAST ACCORD" at bounding box center [268, 212] width 260 height 10
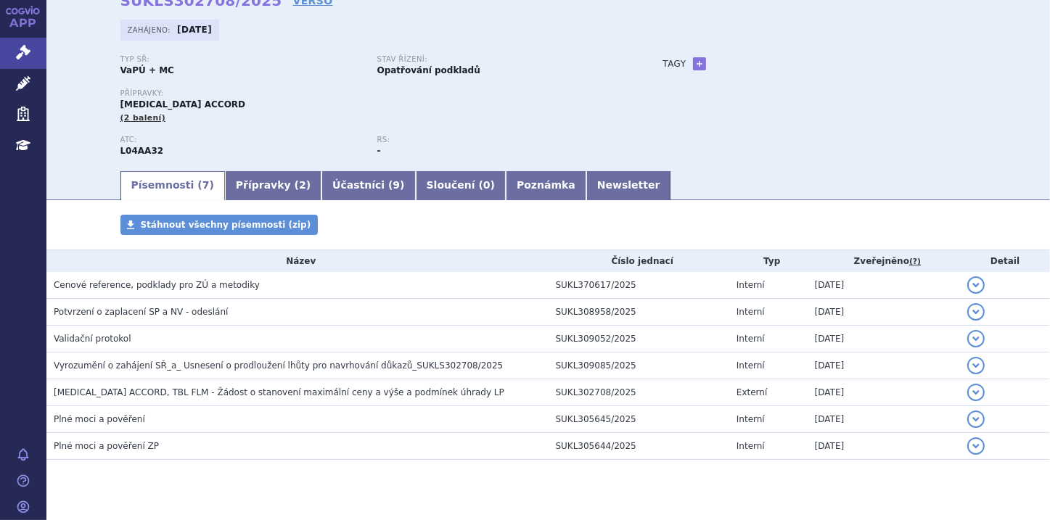
scroll to position [103, 0]
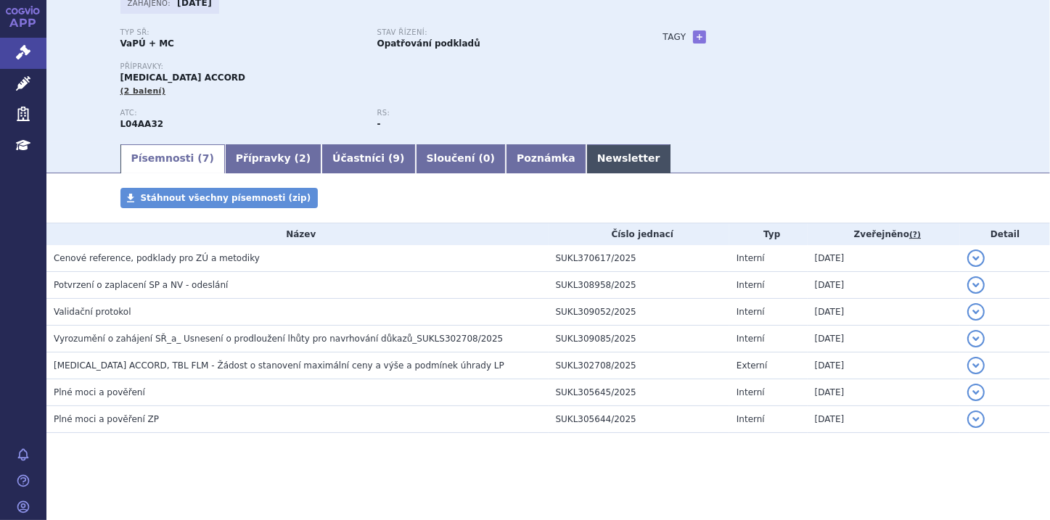
click at [586, 160] on link "Newsletter" at bounding box center [628, 158] width 85 height 29
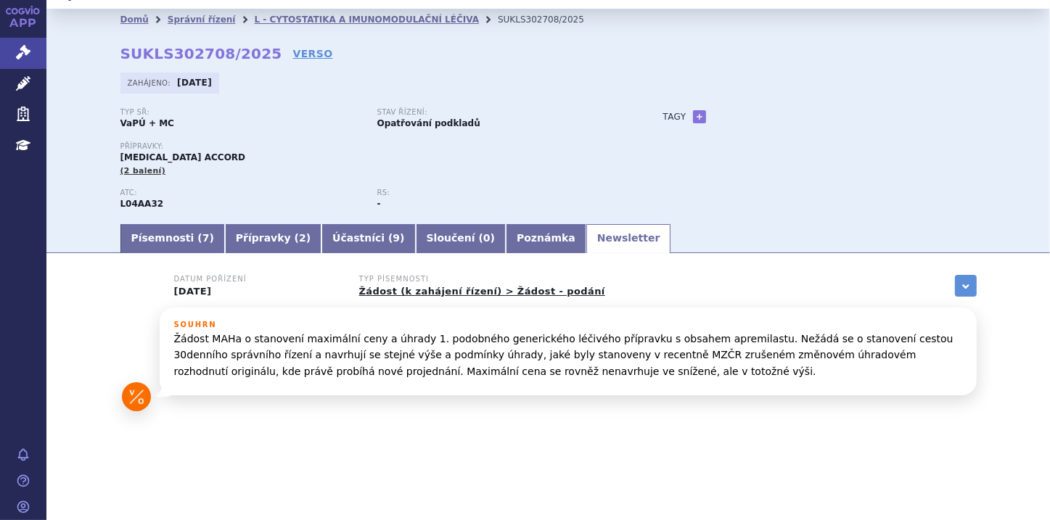
scroll to position [24, 0]
click at [174, 241] on link "Písemnosti ( 7 )" at bounding box center [172, 238] width 104 height 29
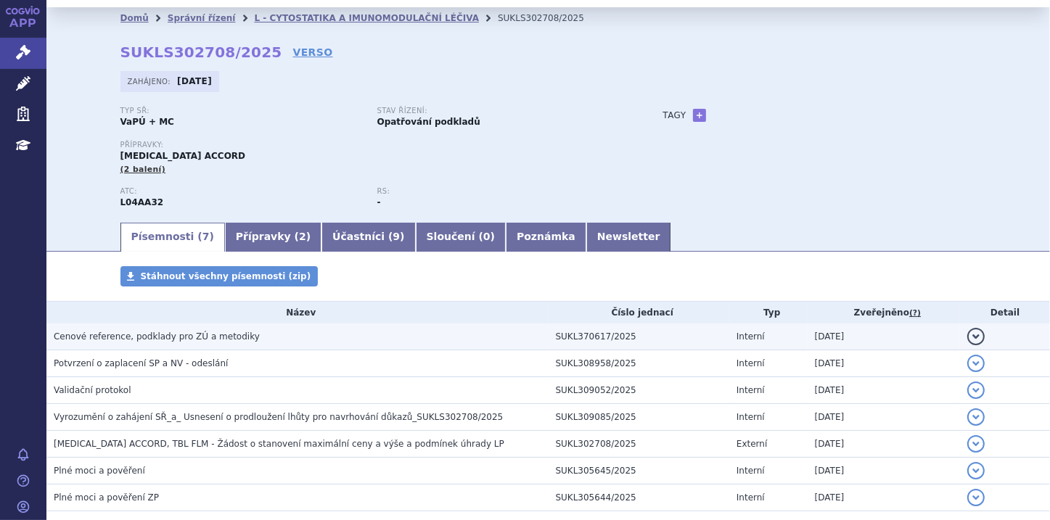
click at [185, 338] on span "Cenové reference, podklady pro ZÚ a metodiky" at bounding box center [157, 336] width 206 height 10
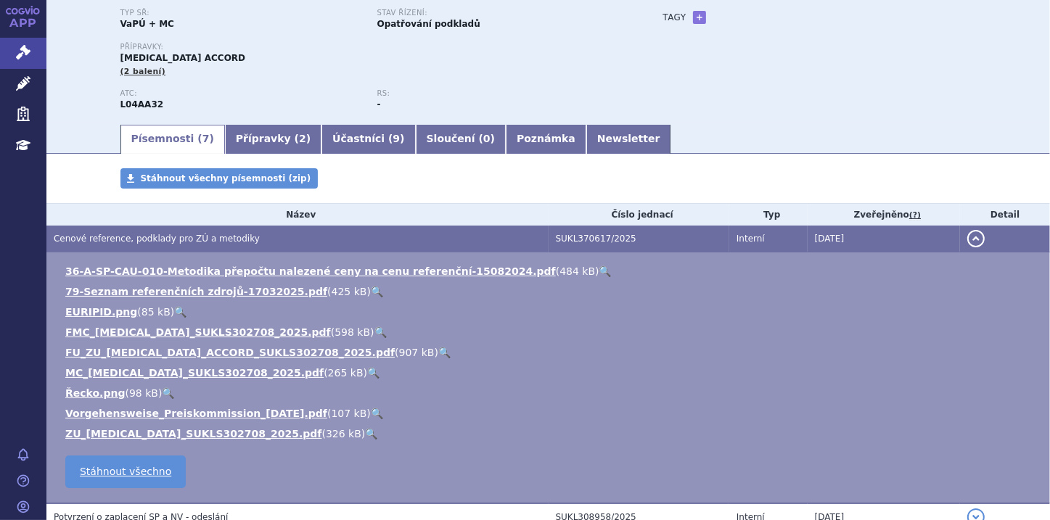
scroll to position [140, 0]
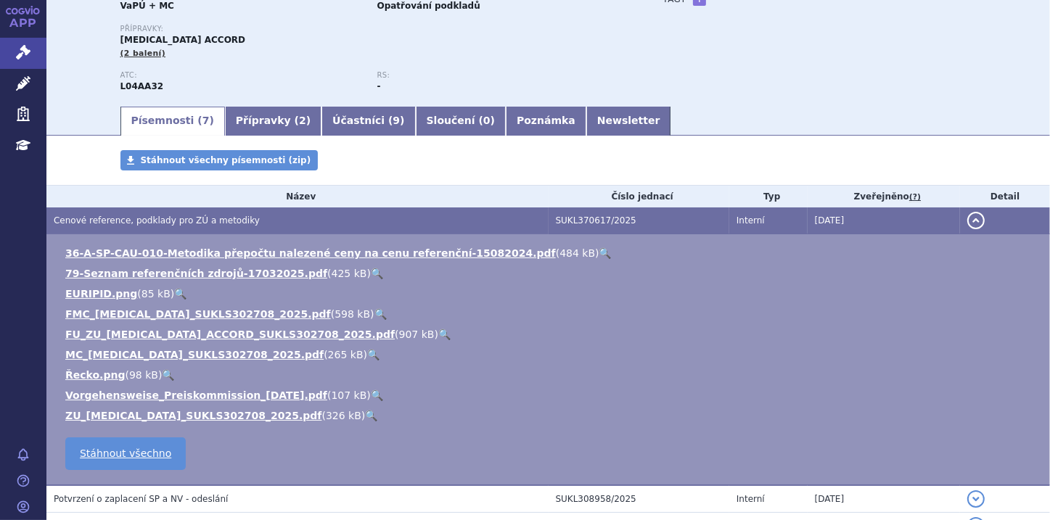
click at [969, 220] on button "detail" at bounding box center [975, 220] width 17 height 17
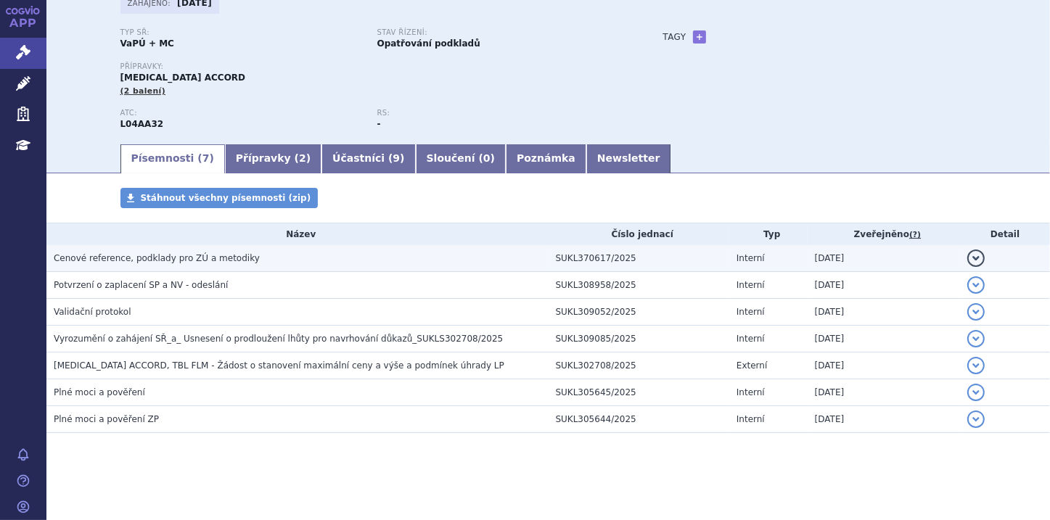
scroll to position [103, 0]
click at [969, 220] on div "Stáhnout všechny písemnosti (zip)" at bounding box center [548, 205] width 914 height 35
click at [967, 259] on button "detail" at bounding box center [975, 258] width 17 height 17
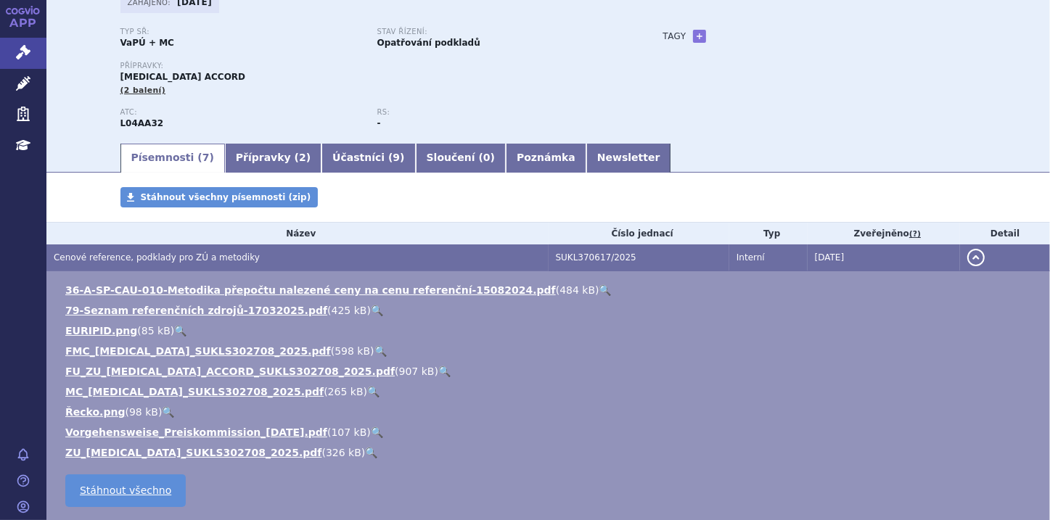
click at [374, 354] on link "🔍" at bounding box center [380, 351] width 12 height 12
drag, startPoint x: 114, startPoint y: 123, endPoint x: 155, endPoint y: 125, distance: 41.4
click at [155, 125] on div "Domů Správní řízení L - CYTOSTATIKA A IMUNOMODULAČNÍ LÉČIVA SUKLS302708/2025 SU…" at bounding box center [548, 45] width 914 height 191
copy strong "L04AA32"
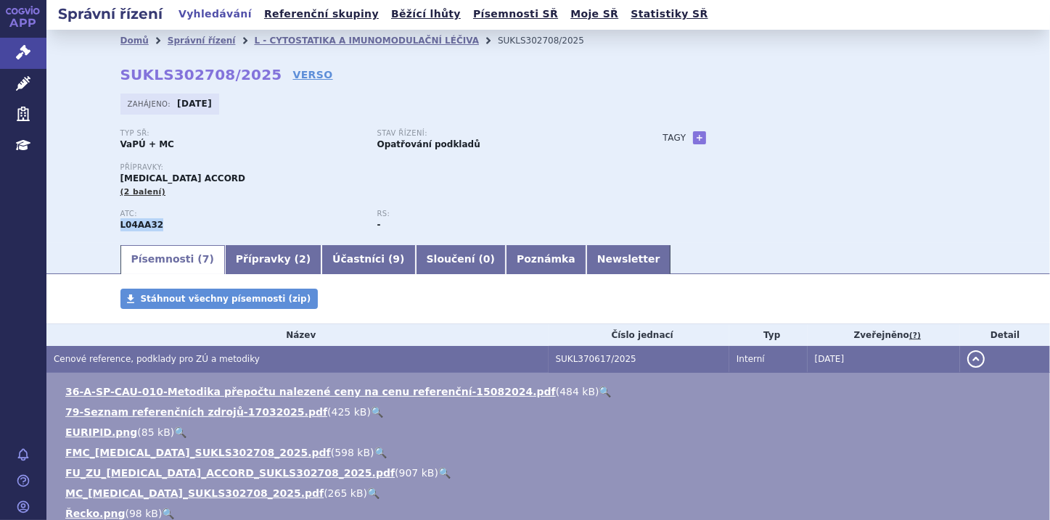
scroll to position [0, 0]
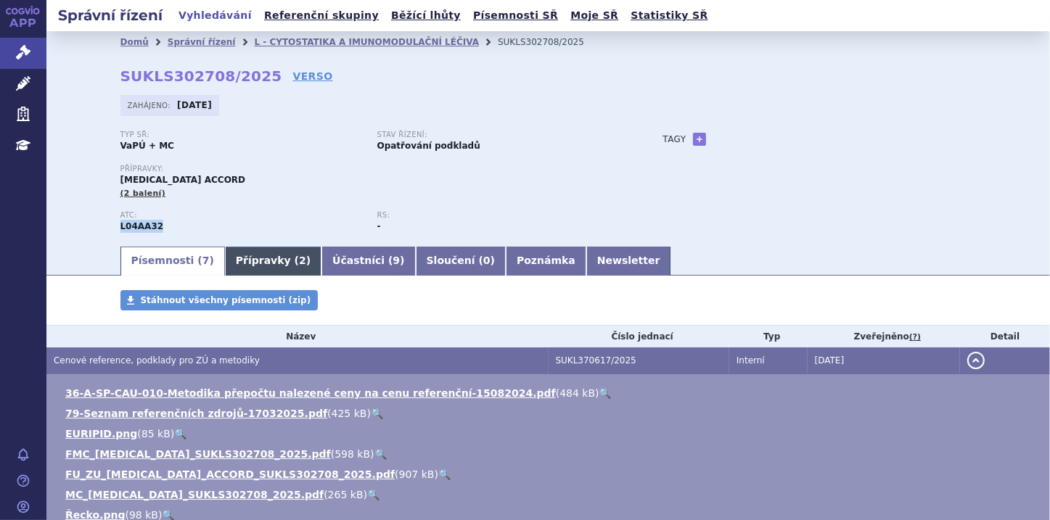
click at [248, 255] on link "Přípravky ( 2 )" at bounding box center [273, 261] width 96 height 29
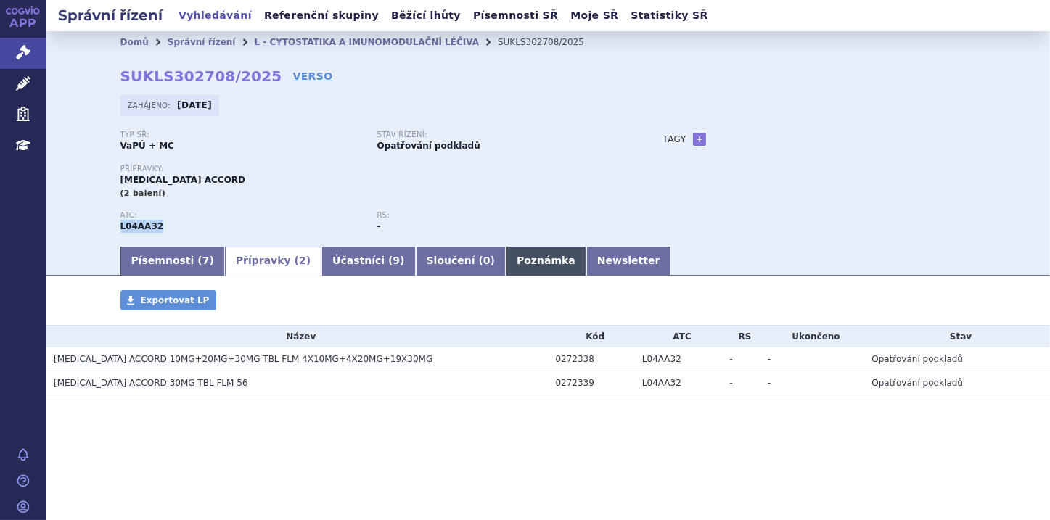
click at [506, 257] on link "Poznámka" at bounding box center [546, 261] width 81 height 29
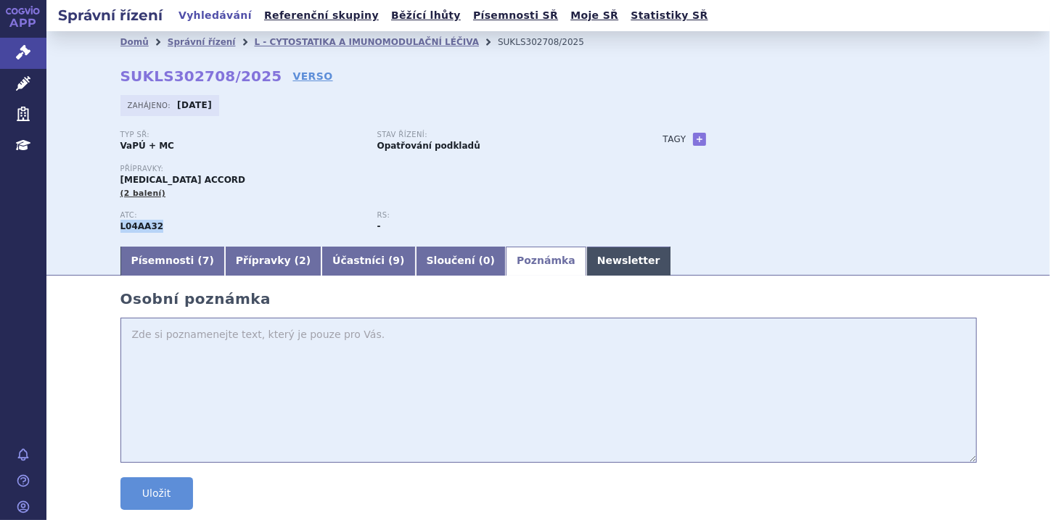
click at [586, 263] on link "Newsletter" at bounding box center [628, 261] width 85 height 29
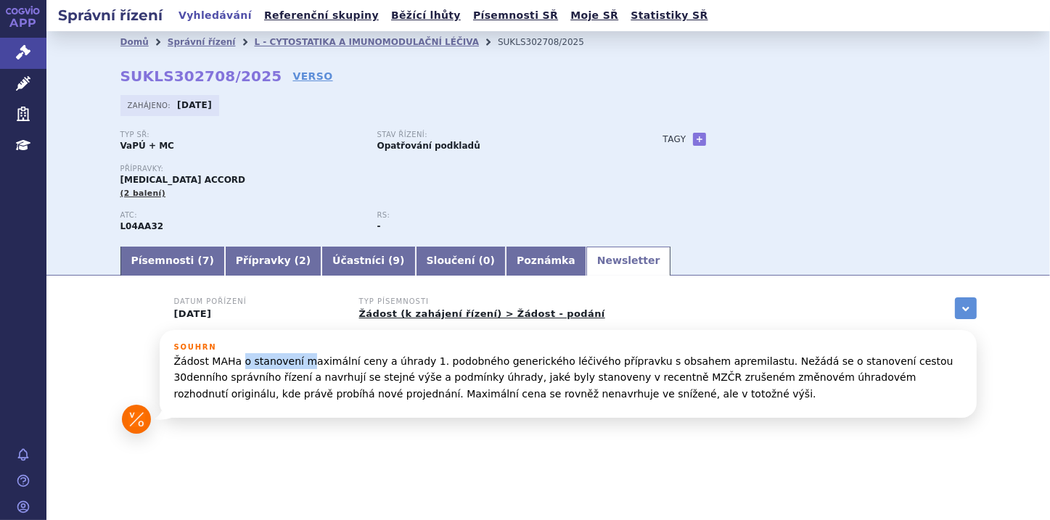
drag, startPoint x: 233, startPoint y: 365, endPoint x: 295, endPoint y: 364, distance: 62.4
click at [295, 364] on p "Žádost MAHa o stanovení maximální ceny a úhrady 1. podobného generického léčivé…" at bounding box center [568, 377] width 788 height 49
drag, startPoint x: 295, startPoint y: 364, endPoint x: 252, endPoint y: 363, distance: 43.5
click at [252, 363] on p "Žádost MAHa o stanovení maximální ceny a úhrady 1. podobného generického léčivé…" at bounding box center [568, 377] width 788 height 49
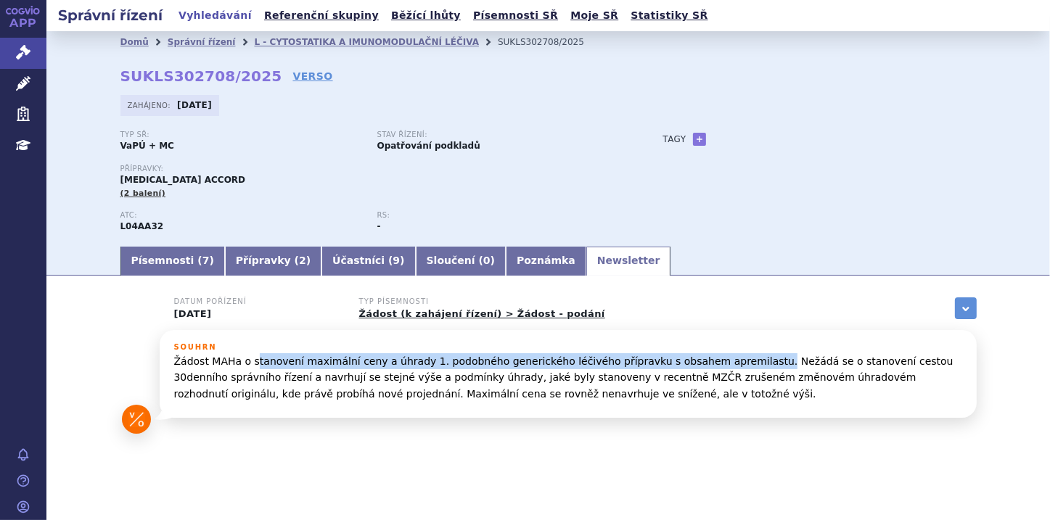
drag, startPoint x: 247, startPoint y: 362, endPoint x: 716, endPoint y: 365, distance: 469.3
click at [716, 365] on p "Žádost MAHa o stanovení maximální ceny a úhrady 1. podobného generického léčivé…" at bounding box center [568, 377] width 788 height 49
copy p "tanovení maximální ceny a úhrady 1. podobného generického léčivého přípravku s …"
click at [506, 271] on link "Poznámka" at bounding box center [546, 261] width 81 height 29
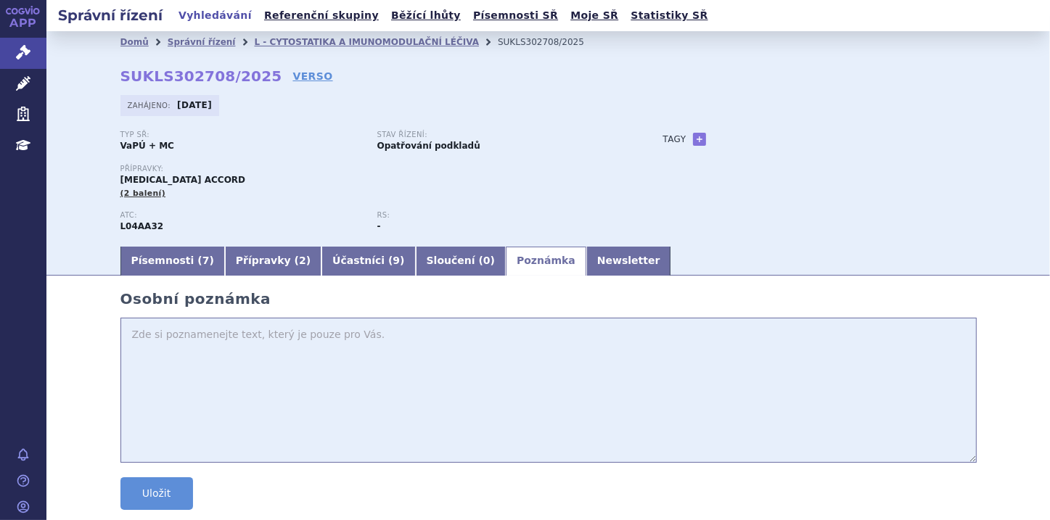
click at [192, 345] on textarea at bounding box center [548, 390] width 856 height 145
paste textarea "tanovení maximální ceny a úhrady 1. podobného generického léčivého přípravku s …"
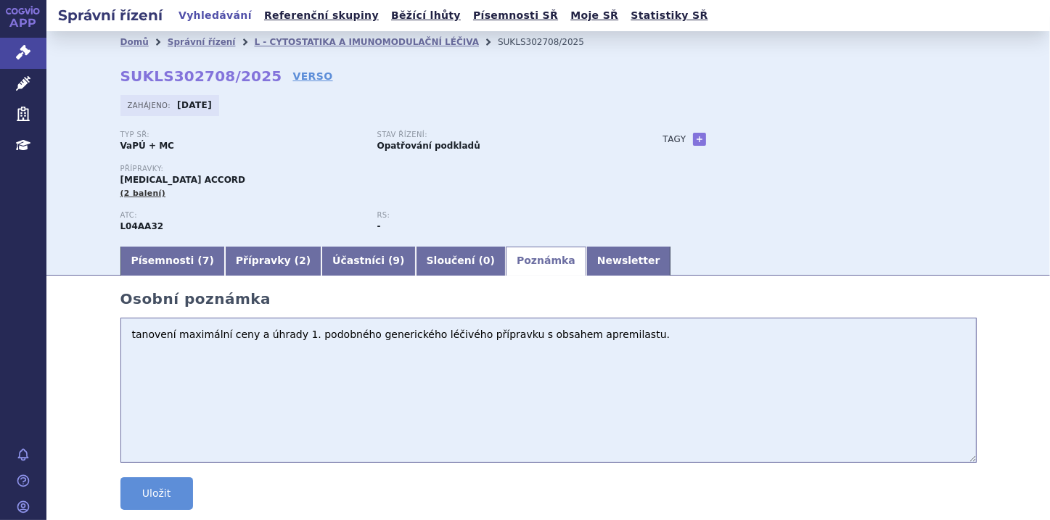
click at [125, 338] on textarea "tanovení maximální ceny a úhrady 1. podobného generického léčivého přípravku s …" at bounding box center [548, 390] width 856 height 145
click at [654, 338] on textarea "Stanovení maximální ceny a úhrady 1. podobného generického léčivého přípravku s…" at bounding box center [548, 390] width 856 height 145
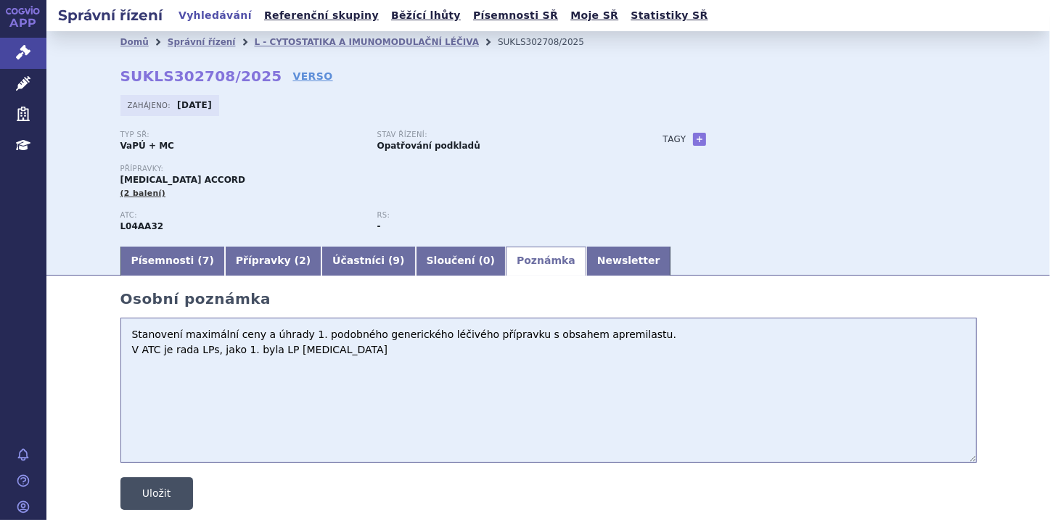
type textarea "Stanovení maximální ceny a úhrady 1. podobného generického léčivého přípravku s…"
click at [160, 493] on button "Uložit" at bounding box center [156, 493] width 73 height 33
click at [698, 136] on div "Tagy + Přidat" at bounding box center [805, 139] width 342 height 17
click at [694, 136] on link "+" at bounding box center [699, 139] width 13 height 13
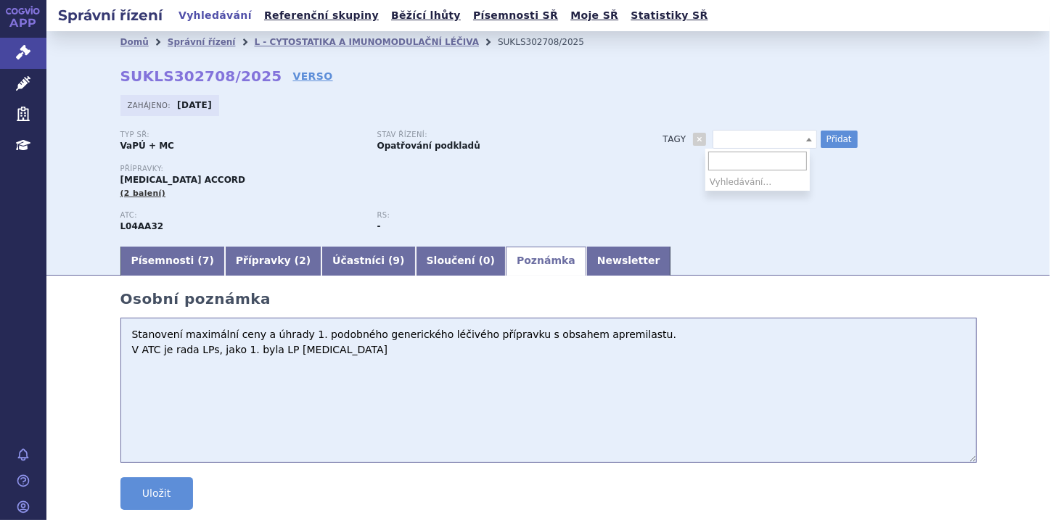
click at [806, 139] on b at bounding box center [809, 140] width 6 height 4
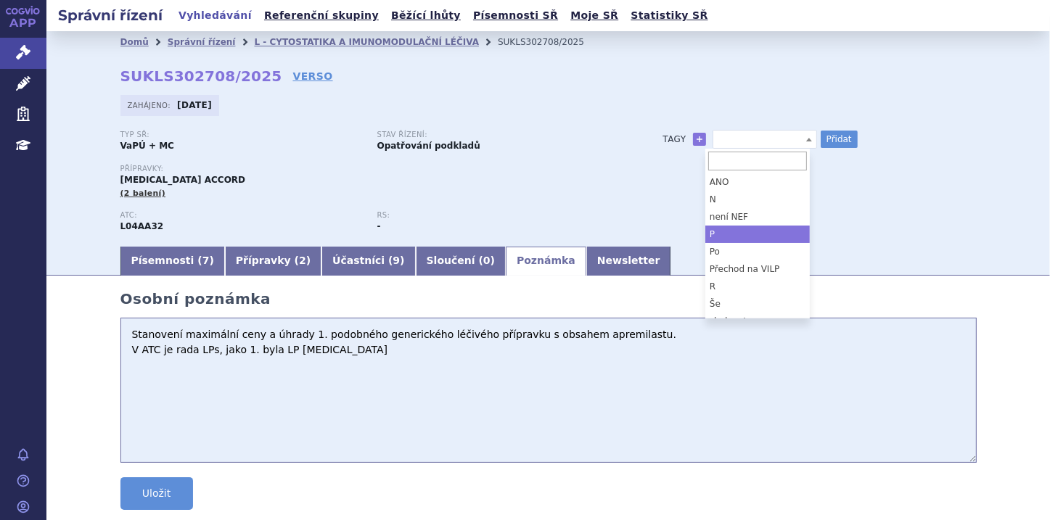
select select "P"
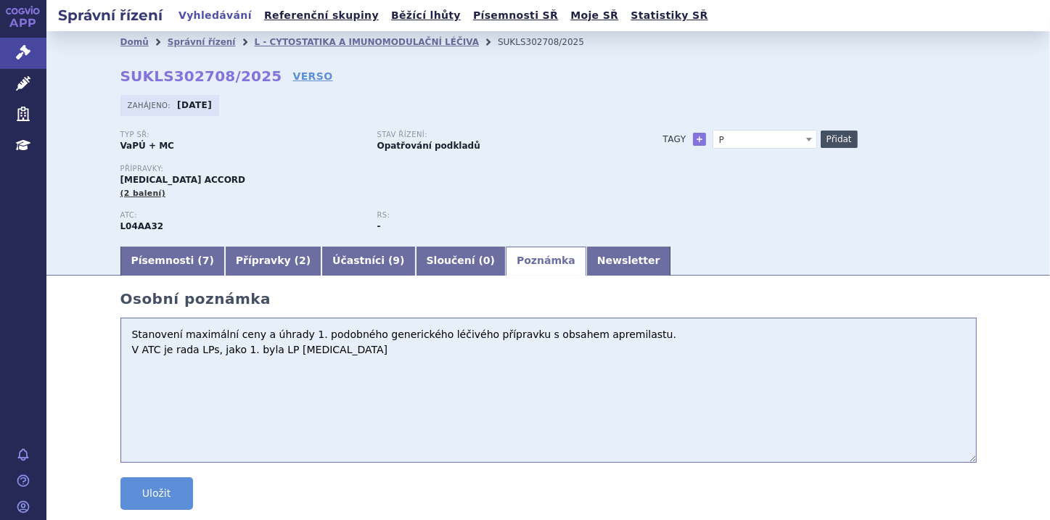
click at [831, 141] on button "Přidat" at bounding box center [838, 139] width 37 height 17
select select
click at [171, 492] on button "Uložit" at bounding box center [156, 493] width 73 height 33
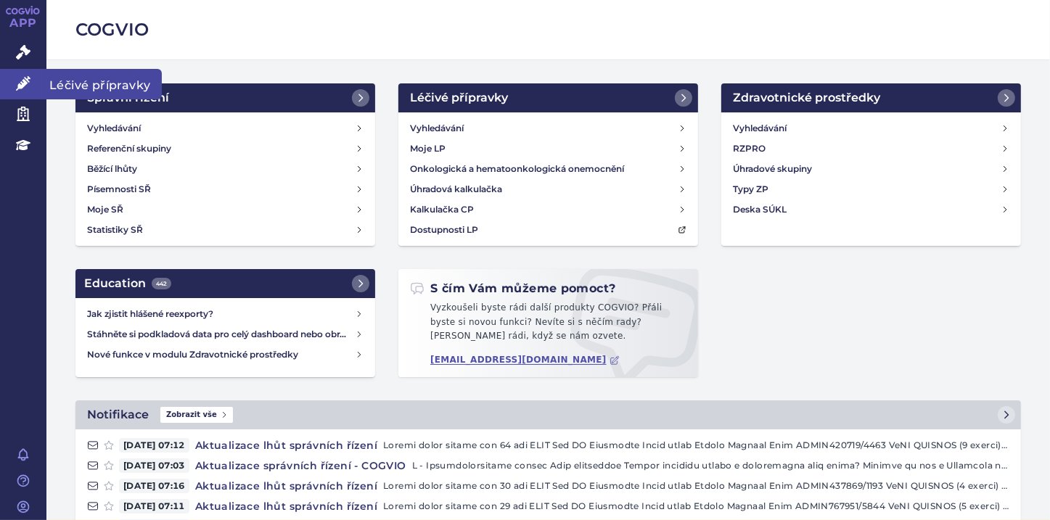
click at [26, 85] on icon at bounding box center [23, 83] width 15 height 15
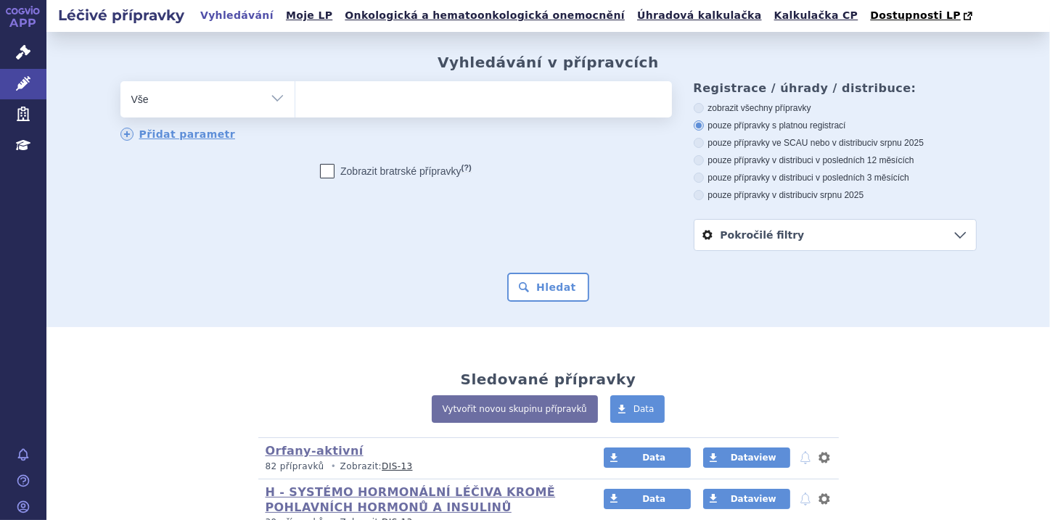
click at [278, 96] on select "Vše Přípravek/SUKL kód MAH VPOIS ATC/Aktivní látka Léková forma Síla" at bounding box center [207, 97] width 174 height 33
select select "filter-atc-group"
click at [120, 82] on select "Vše Přípravek/SUKL kód MAH VPOIS ATC/Aktivní látka Léková forma Síla" at bounding box center [207, 97] width 174 height 33
click at [309, 102] on ul at bounding box center [483, 96] width 376 height 30
click at [295, 102] on select at bounding box center [294, 99] width 1 height 36
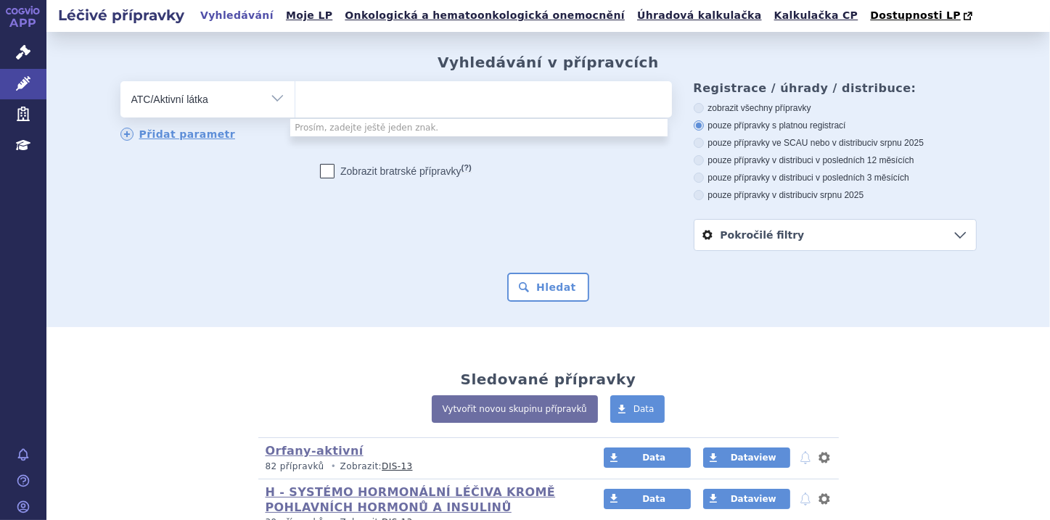
paste input "L04AA32"
type input "L04AA32"
select select "L04AA32"
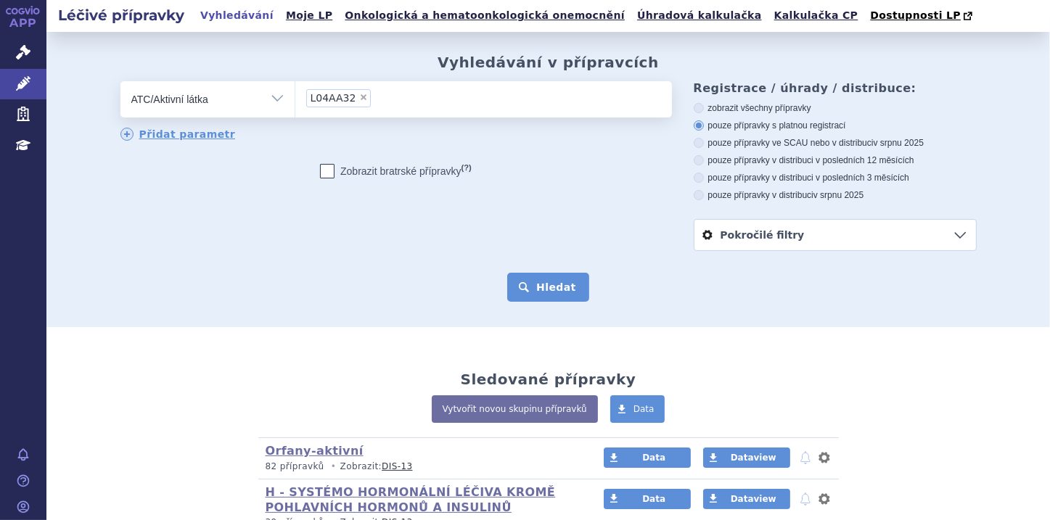
click at [558, 285] on button "Hledat" at bounding box center [548, 287] width 82 height 29
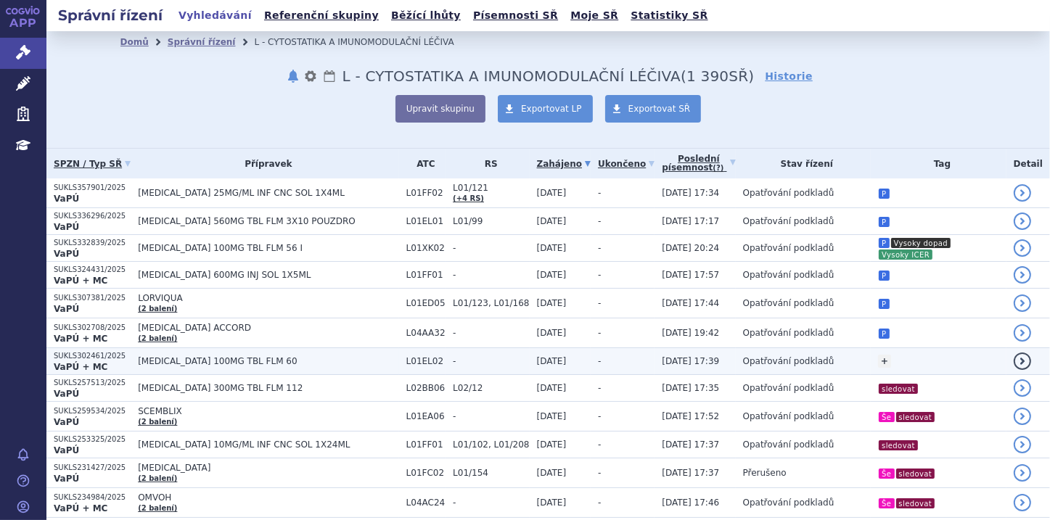
click at [88, 359] on p "SUKLS302461/2025" at bounding box center [92, 356] width 77 height 10
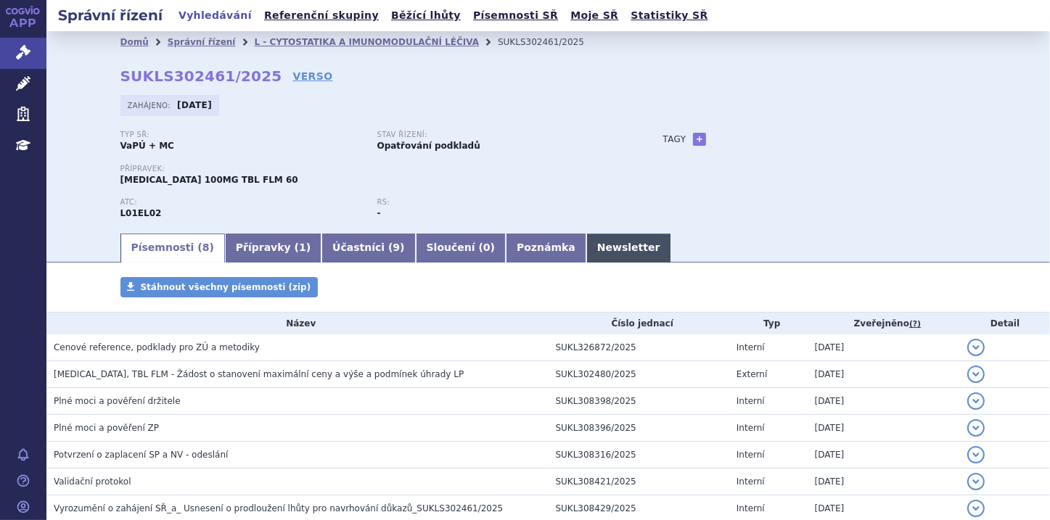
click at [586, 247] on link "Newsletter" at bounding box center [628, 248] width 85 height 29
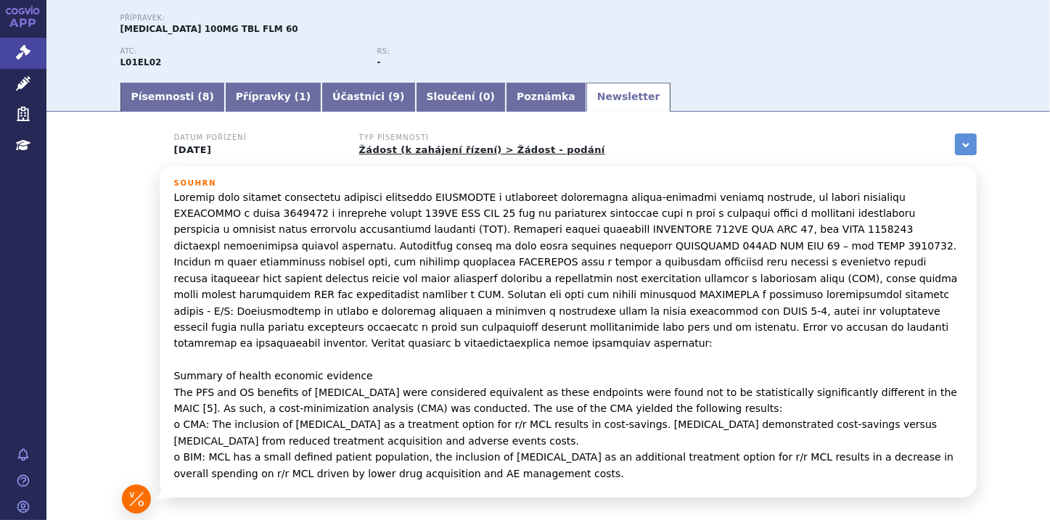
scroll to position [180, 0]
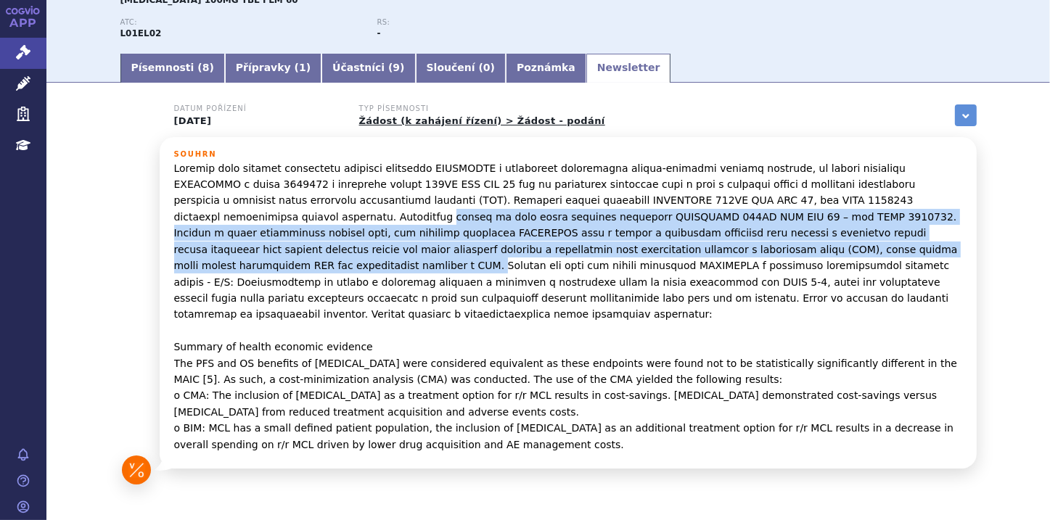
drag, startPoint x: 846, startPoint y: 201, endPoint x: 664, endPoint y: 253, distance: 189.4
click at [664, 253] on p "Summary of health economic evidence The PFS and OS benefits of acalabrutinib we…" at bounding box center [568, 306] width 788 height 292
copy p "žádost se týká pouze léčivého přípravku CALQUENCE 100MG TBL FLM 60 – kód SÚKL 0…"
click at [506, 63] on link "Poznámka" at bounding box center [546, 68] width 81 height 29
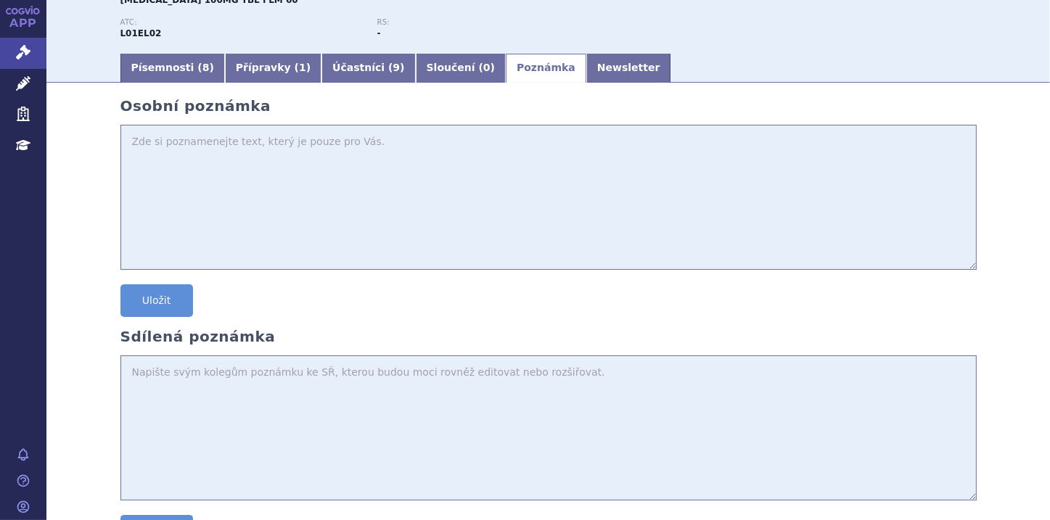
click at [148, 136] on textarea at bounding box center [548, 197] width 856 height 145
paste textarea "žádost se týká pouze léčivého přípravku CALQUENCE 100MG TBL FLM 60 – kód SÚKL 0…"
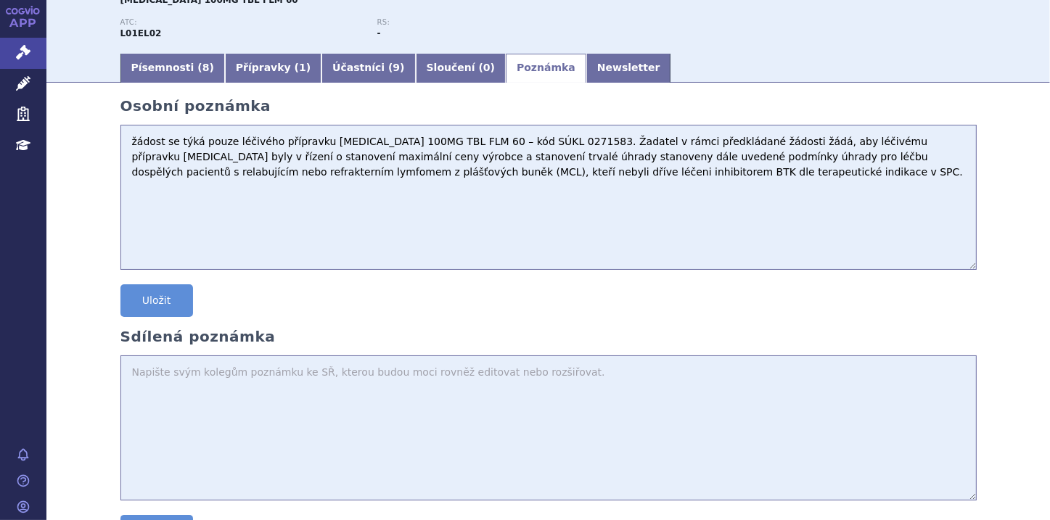
click at [623, 154] on textarea "žádost se týká pouze léčivého přípravku CALQUENCE 100MG TBL FLM 60 – kód SÚKL 0…" at bounding box center [548, 197] width 856 height 145
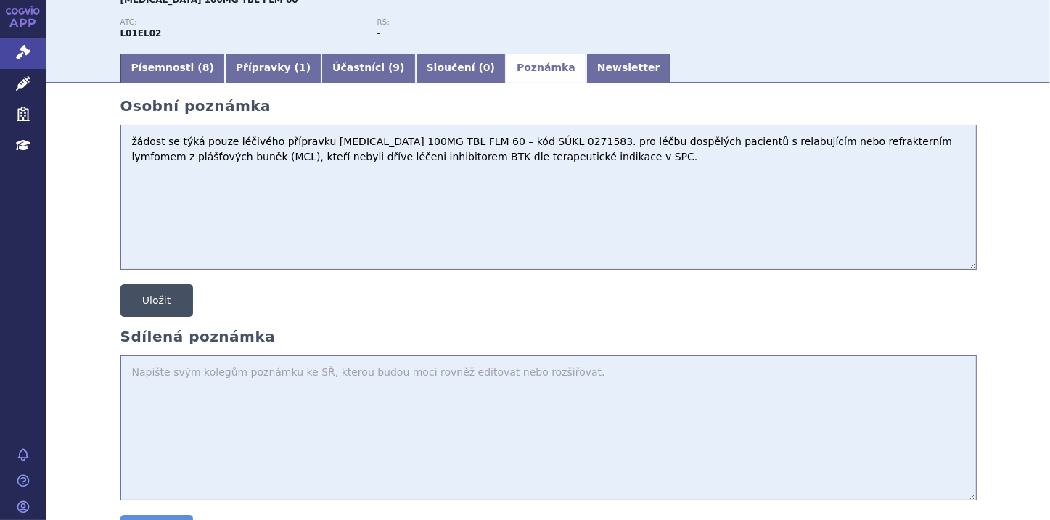
type textarea "žádost se týká pouze léčivého přípravku CALQUENCE 100MG TBL FLM 60 – kód SÚKL 0…"
click at [165, 303] on button "Uložit" at bounding box center [156, 300] width 73 height 33
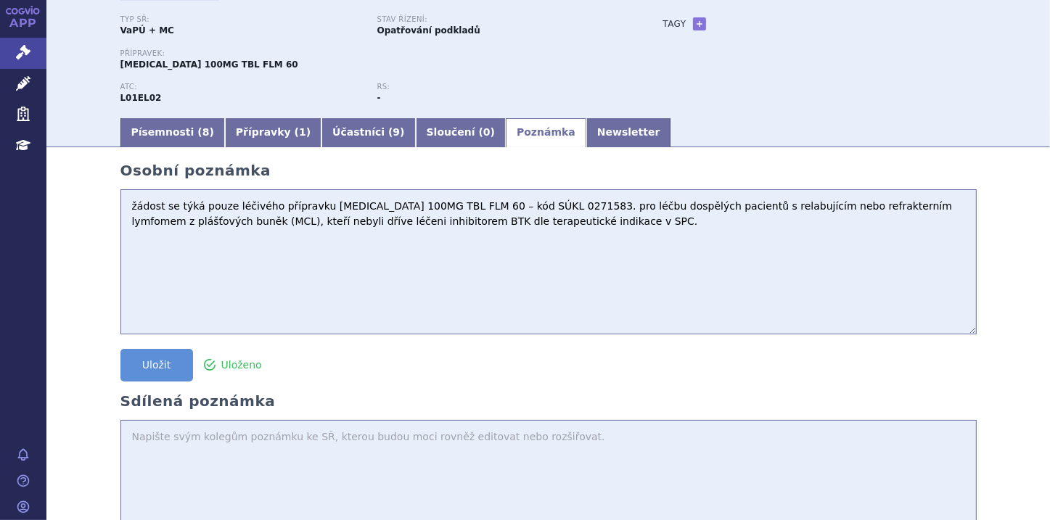
scroll to position [6, 0]
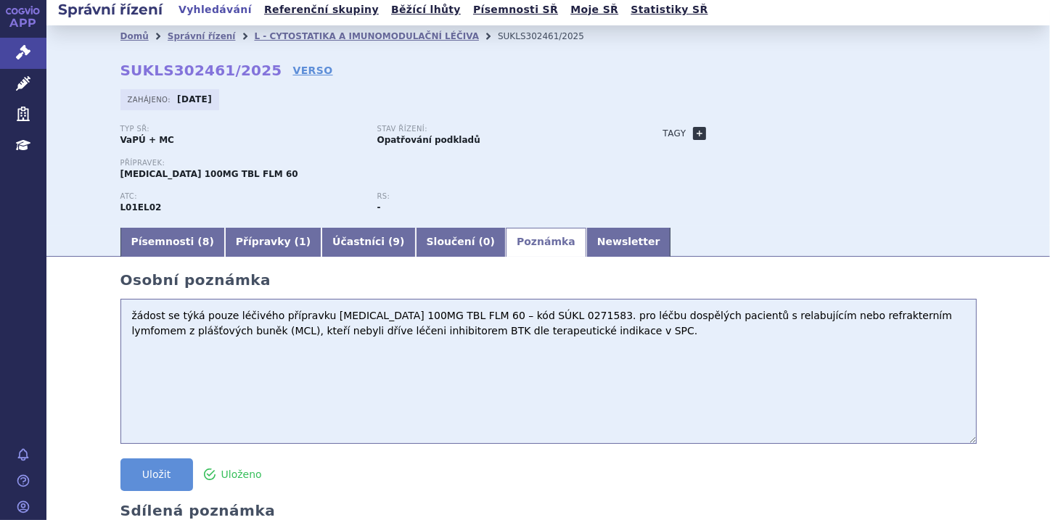
click at [693, 131] on link "+" at bounding box center [699, 133] width 13 height 13
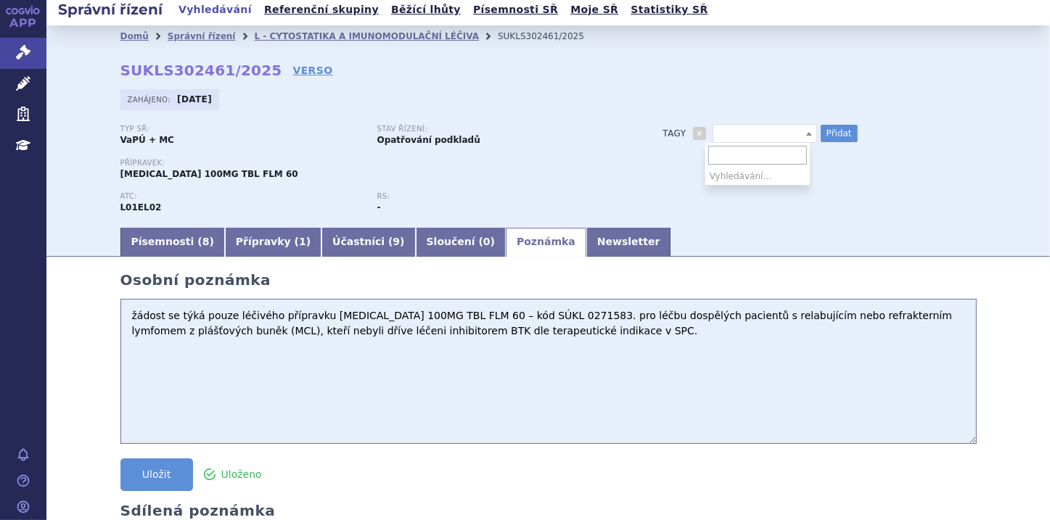
click at [806, 133] on b at bounding box center [809, 134] width 6 height 4
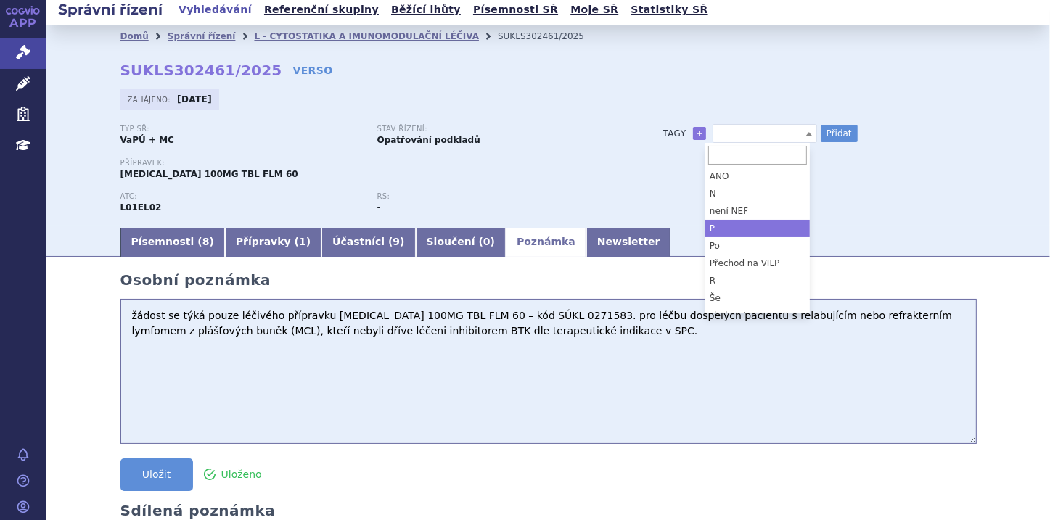
select select "P"
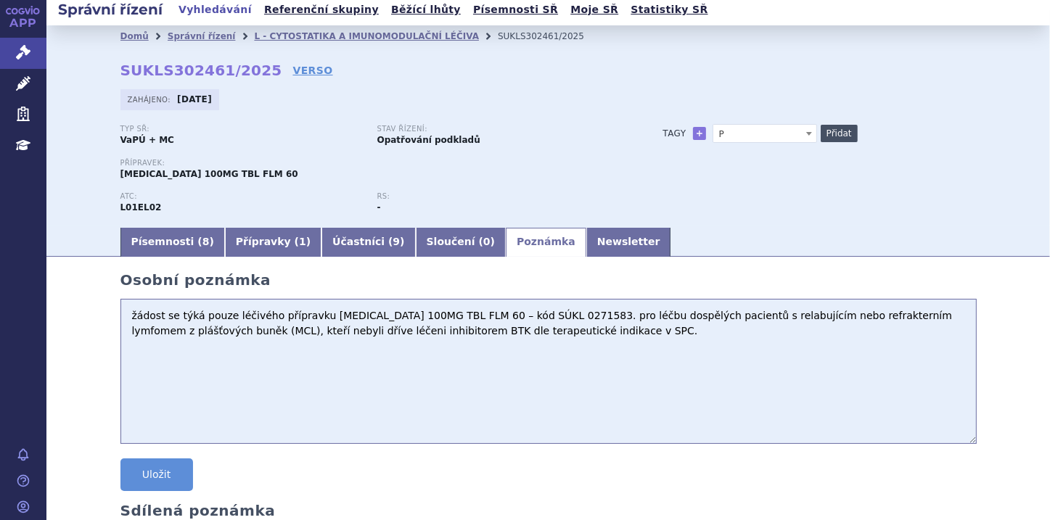
click at [827, 131] on button "Přidat" at bounding box center [838, 133] width 37 height 17
select select
click at [161, 473] on button "Uložit" at bounding box center [156, 474] width 73 height 33
click at [130, 474] on button "Uložit" at bounding box center [156, 474] width 73 height 33
click at [586, 250] on link "Newsletter" at bounding box center [628, 242] width 85 height 29
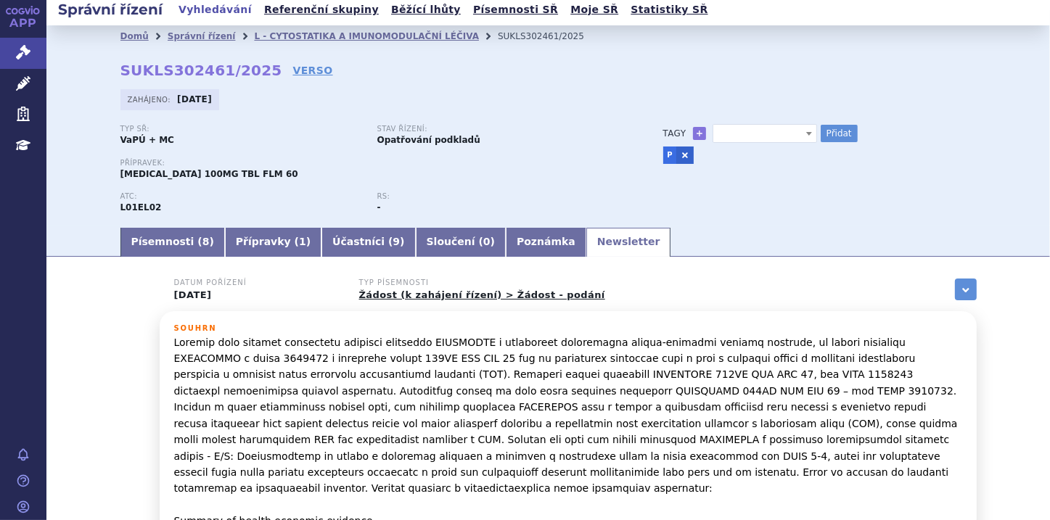
scroll to position [64, 0]
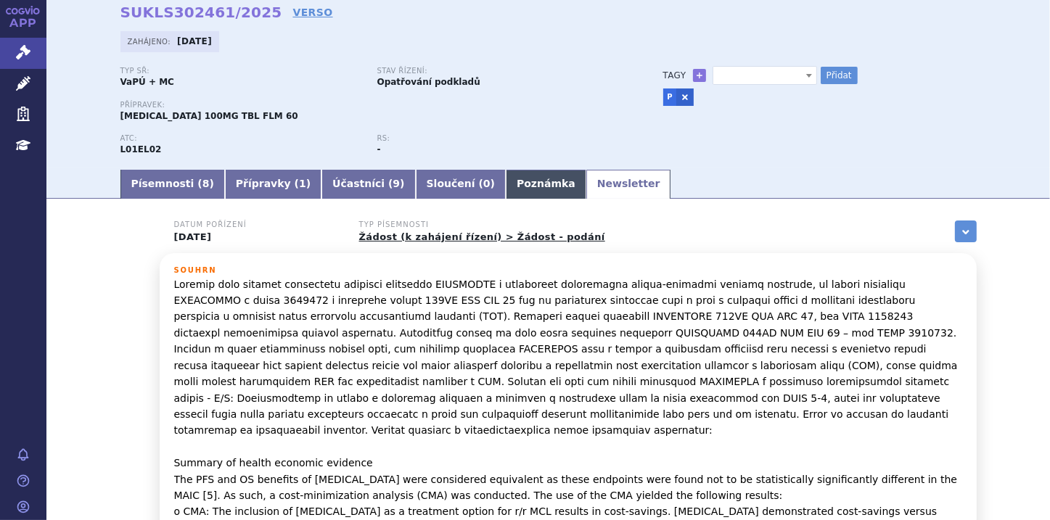
click at [506, 192] on link "Poznámka" at bounding box center [546, 184] width 81 height 29
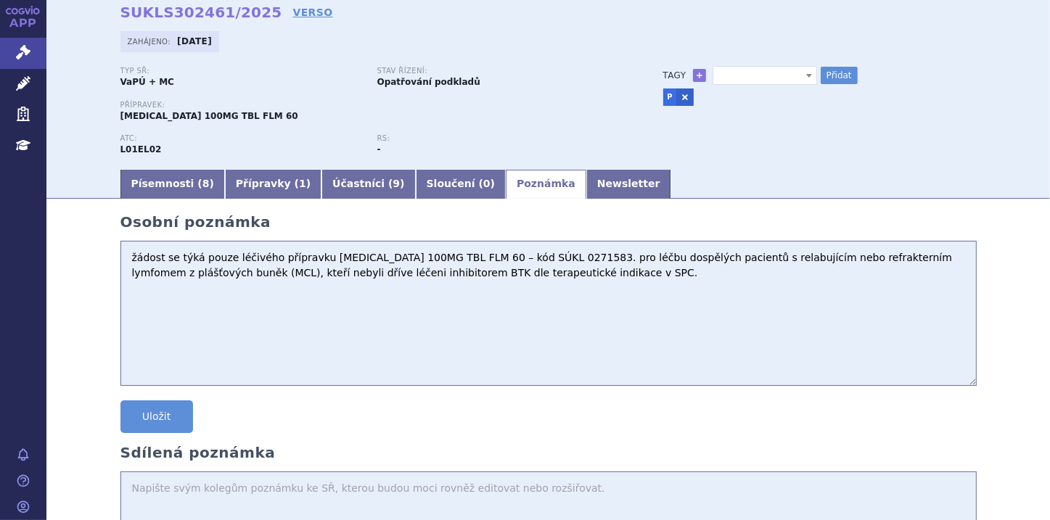
click at [539, 276] on textarea "žádost se týká pouze léčivého přípravku CALQUENCE 100MG TBL FLM 60 – kód SÚKL 0…" at bounding box center [548, 313] width 856 height 145
type textarea "žádost se týká pouze léčivého přípravku CALQUENCE 100MG TBL FLM 60 – kód SÚKL 0…"
click at [130, 415] on button "Uložit" at bounding box center [156, 416] width 73 height 33
click at [28, 61] on link "Správní řízení" at bounding box center [23, 53] width 46 height 30
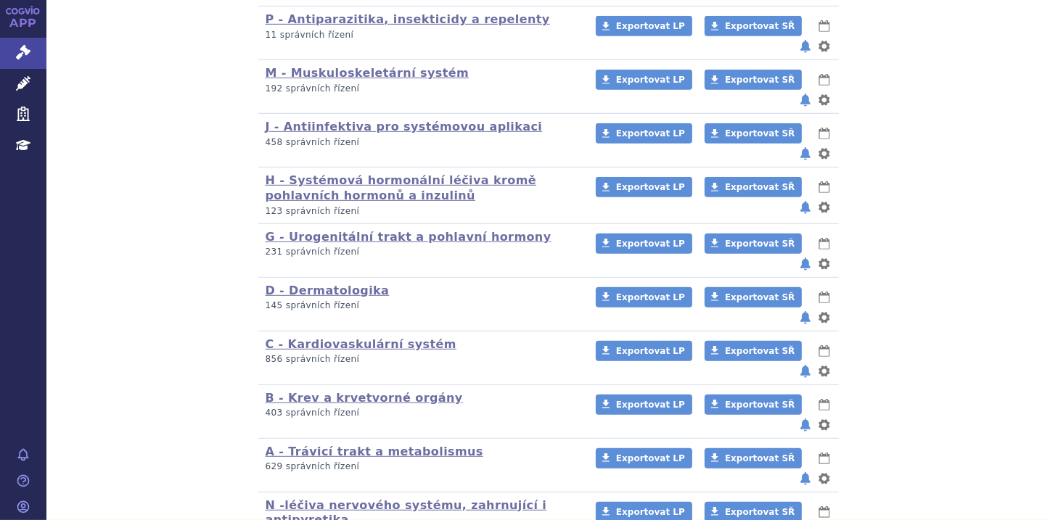
scroll to position [937, 0]
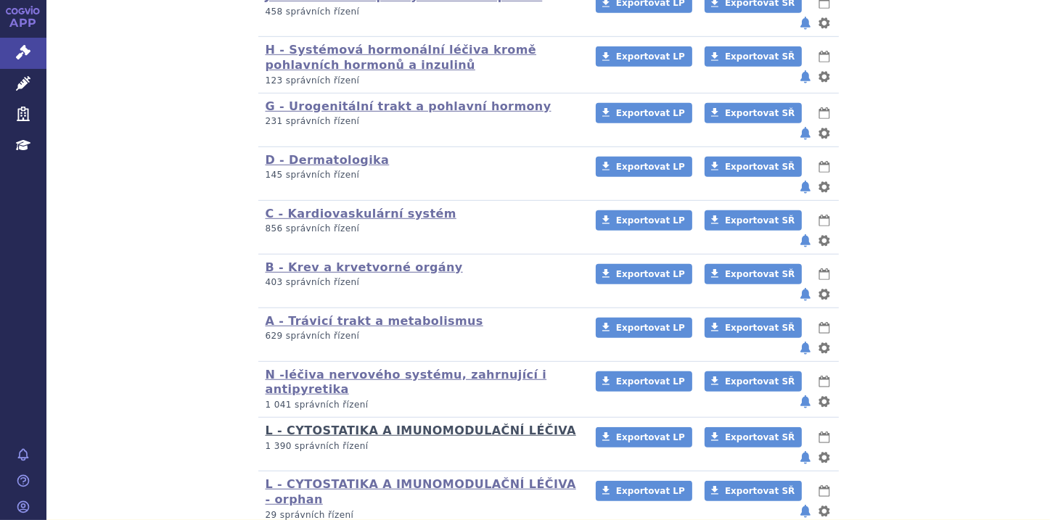
click at [392, 424] on link "L - CYTOSTATIKA A IMUNOMODULAČNÍ LÉČIVA" at bounding box center [420, 431] width 310 height 14
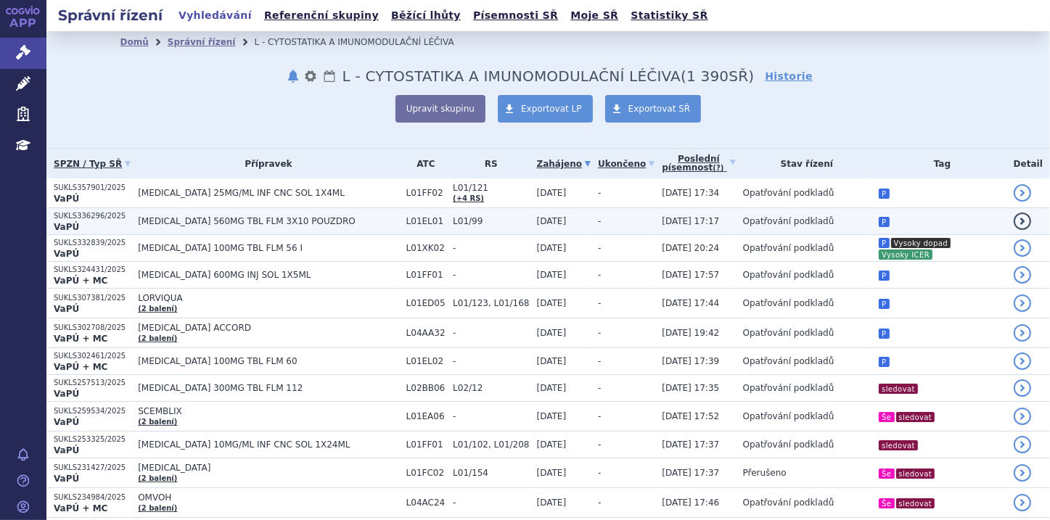
click at [257, 222] on span "[MEDICAL_DATA] 560MG TBL FLM 3X10 POUZDRO" at bounding box center [268, 221] width 260 height 10
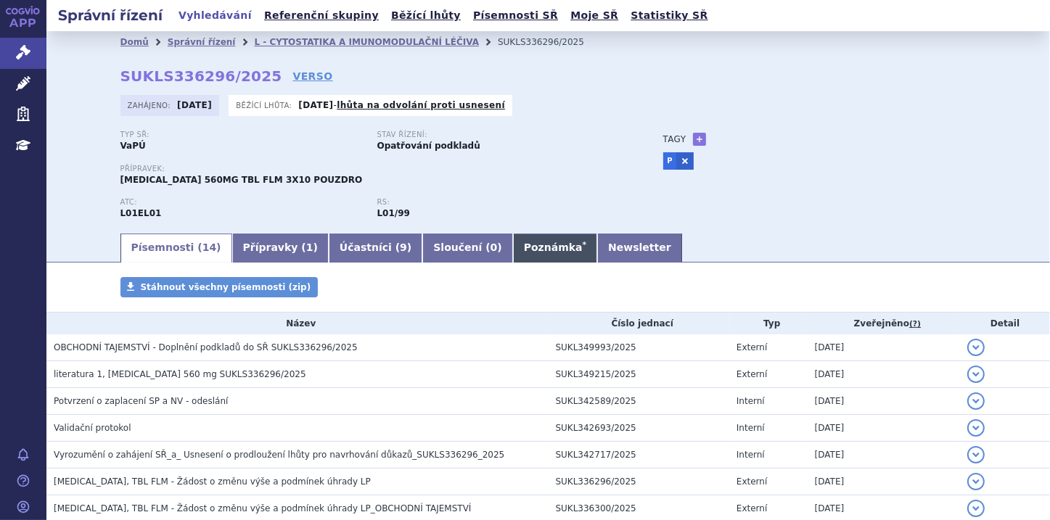
click at [513, 253] on link "Poznámka *" at bounding box center [555, 248] width 84 height 29
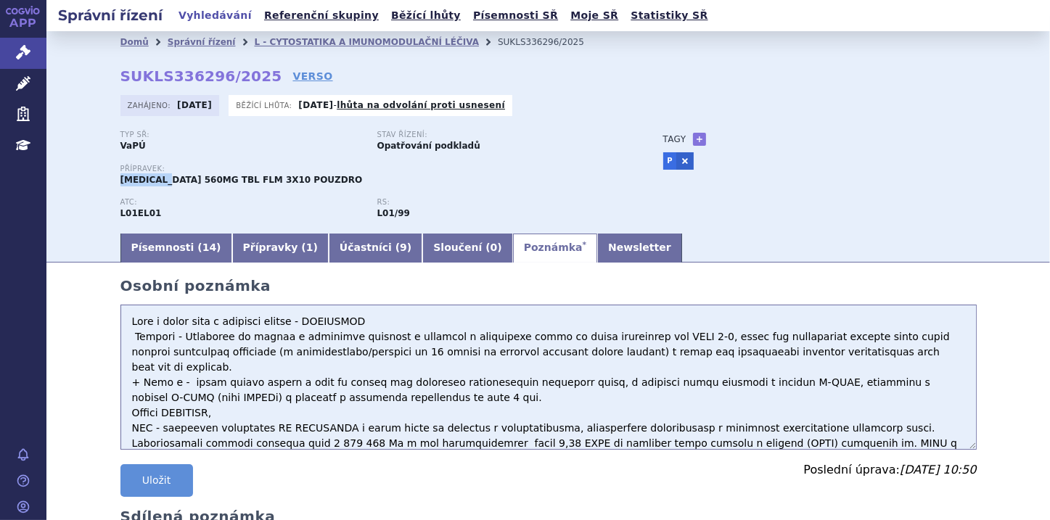
drag, startPoint x: 113, startPoint y: 180, endPoint x: 164, endPoint y: 180, distance: 50.8
click at [164, 180] on div "Domů Správní řízení L - CYTOSTATIKA A IMUNOMODULAČNÍ LÉČIVA SUKLS336296/2025 SU…" at bounding box center [548, 142] width 914 height 178
copy span "[MEDICAL_DATA]"
click at [22, 52] on icon at bounding box center [23, 52] width 15 height 15
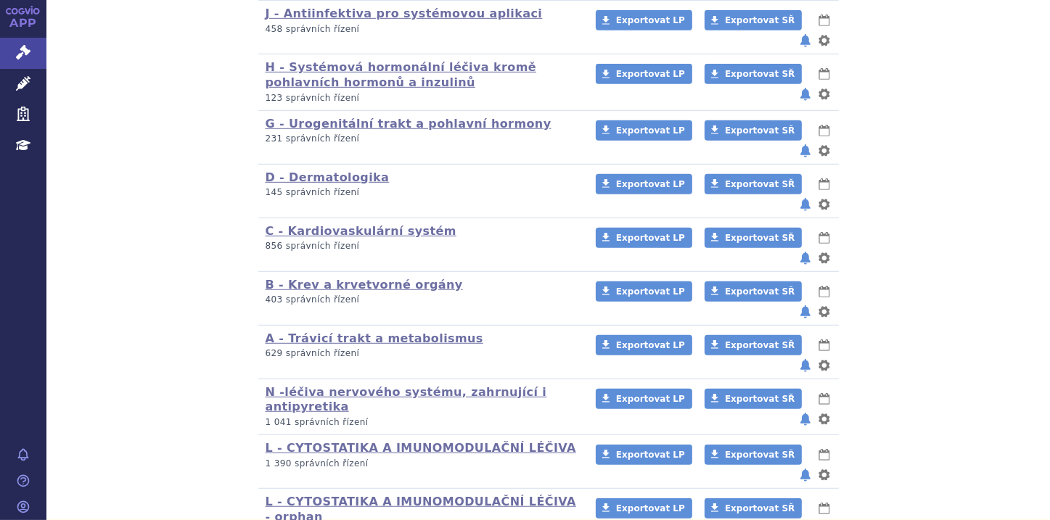
scroll to position [937, 0]
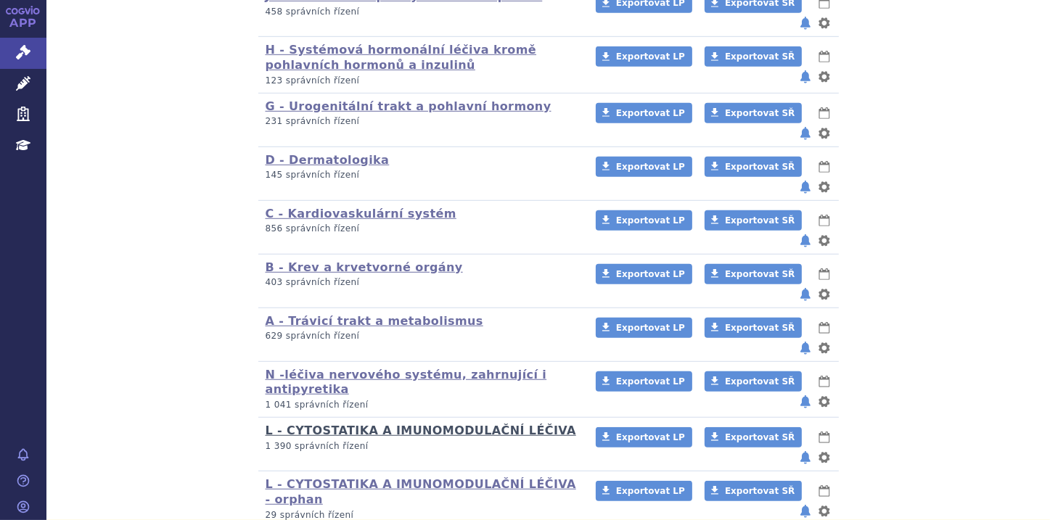
click at [363, 424] on link "L - CYTOSTATIKA A IMUNOMODULAČNÍ LÉČIVA" at bounding box center [420, 431] width 310 height 14
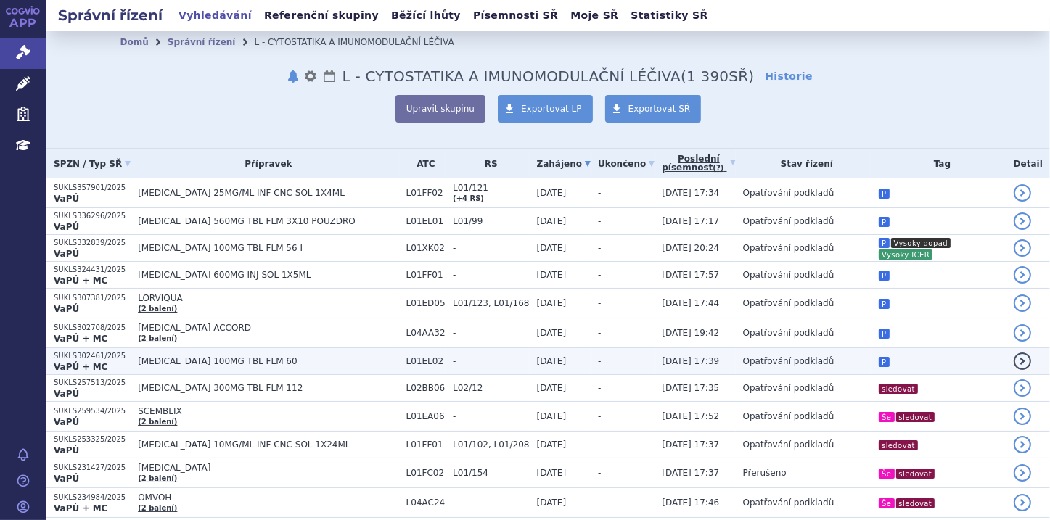
click at [306, 360] on span "[MEDICAL_DATA] 100MG TBL FLM 60" at bounding box center [268, 361] width 260 height 10
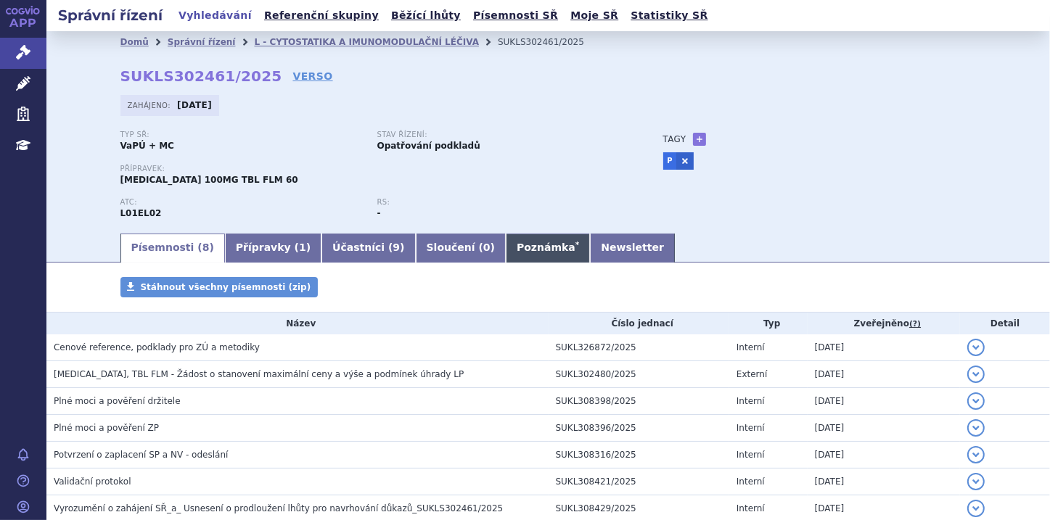
click at [506, 258] on link "Poznámka *" at bounding box center [548, 248] width 84 height 29
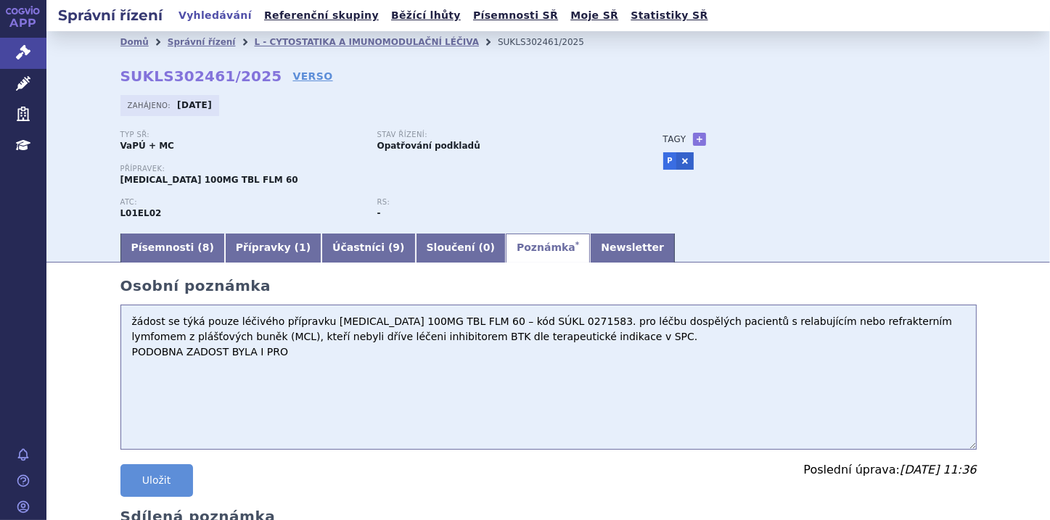
click at [308, 349] on textarea "žádost se týká pouze léčivého přípravku CALQUENCE 100MG TBL FLM 60 – kód SÚKL 0…" at bounding box center [548, 377] width 856 height 145
paste textarea "IMBRUVICA"
click at [347, 357] on textarea "žádost se týká pouze léčivého přípravku CALQUENCE 100MG TBL FLM 60 – kód SÚKL 0…" at bounding box center [548, 377] width 856 height 145
type textarea "žádost se týká pouze léčivého přípravku CALQUENCE 100MG TBL FLM 60 – kód SÚKL 0…"
drag, startPoint x: 115, startPoint y: 178, endPoint x: 260, endPoint y: 179, distance: 144.3
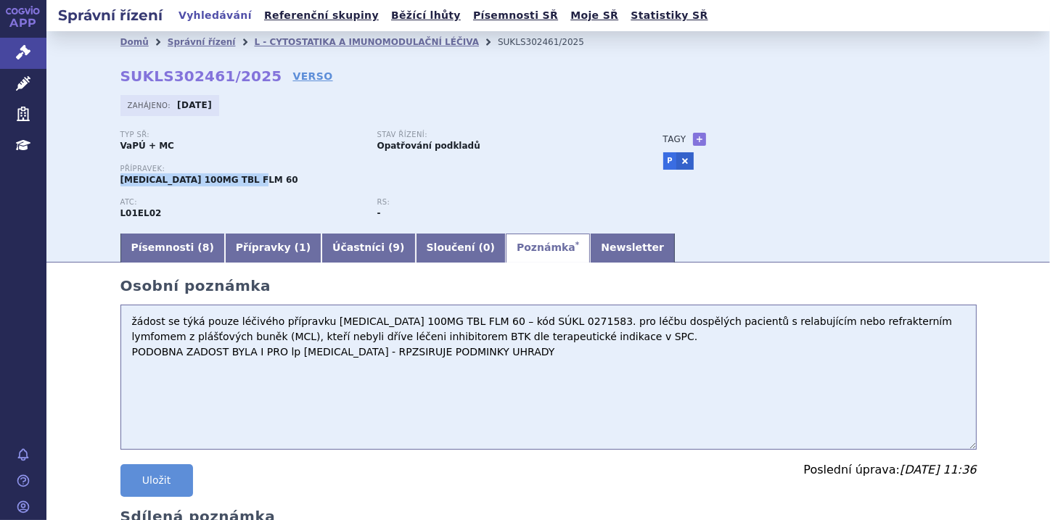
click at [260, 179] on div "Přípravek: CALQUENCE 100MG TBL FLM 60" at bounding box center [377, 176] width 514 height 22
copy span "CALQUENCE 100MG TBL FLM 60"
click at [139, 487] on button "Uložit" at bounding box center [156, 480] width 73 height 33
click at [17, 52] on icon at bounding box center [23, 52] width 15 height 15
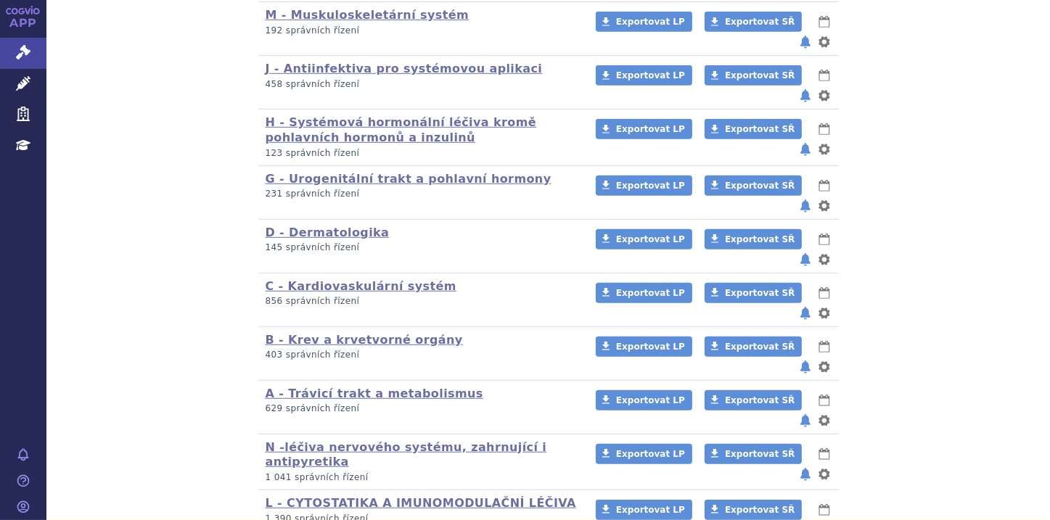
scroll to position [937, 0]
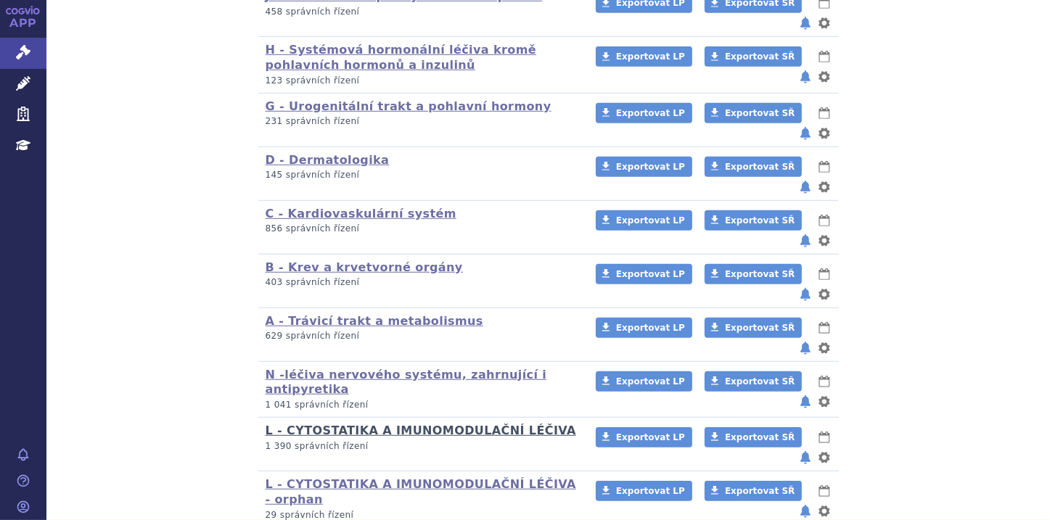
click at [469, 424] on link "L - CYTOSTATIKA A IMUNOMODULAČNÍ LÉČIVA" at bounding box center [420, 431] width 310 height 14
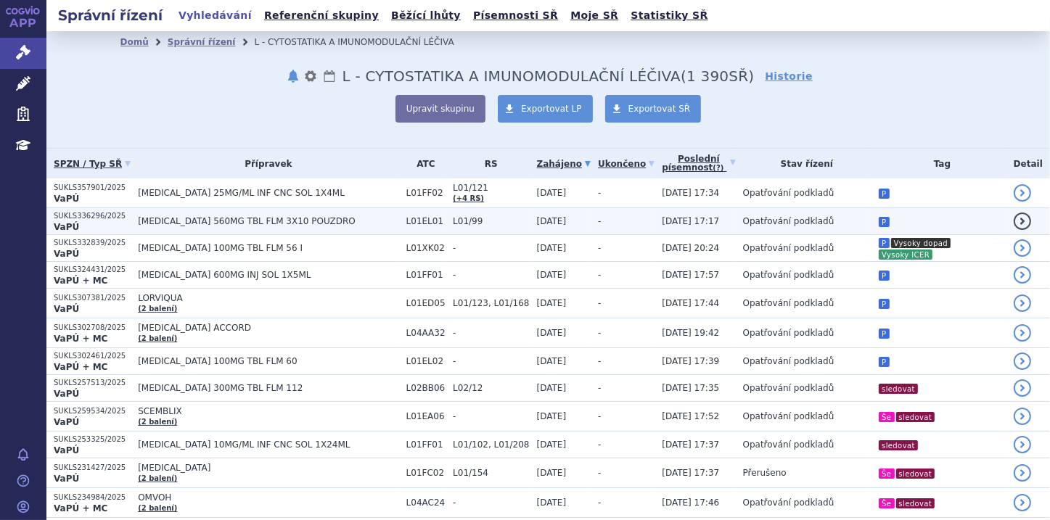
click at [249, 220] on span "[MEDICAL_DATA] 560MG TBL FLM 3X10 POUZDRO" at bounding box center [268, 221] width 260 height 10
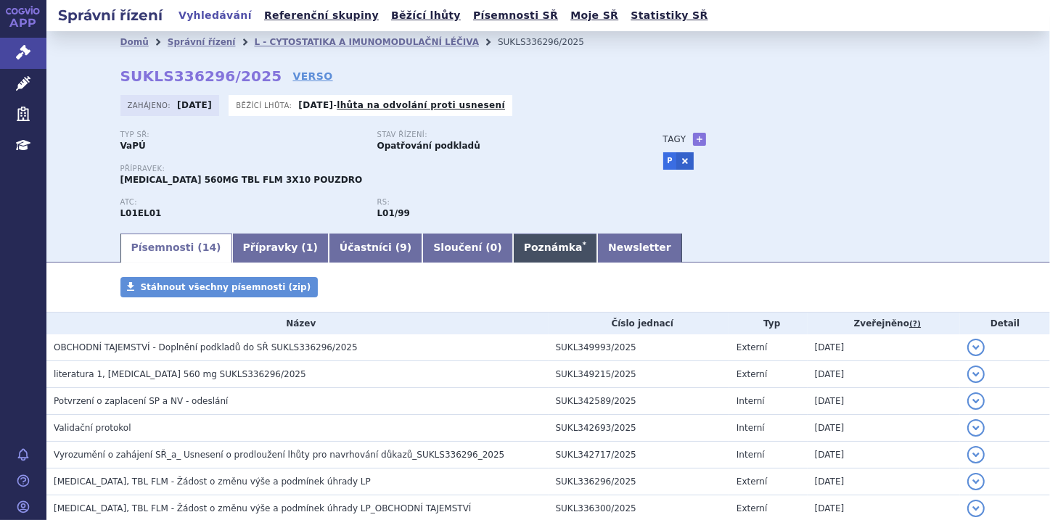
click at [513, 258] on link "Poznámka *" at bounding box center [555, 248] width 84 height 29
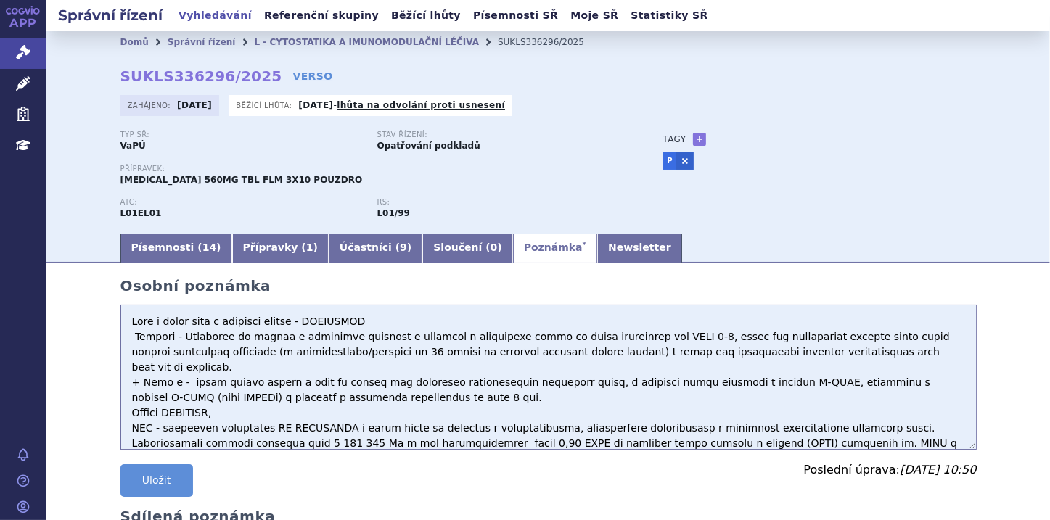
drag, startPoint x: 502, startPoint y: 334, endPoint x: 659, endPoint y: 338, distance: 156.7
click at [659, 338] on textarea at bounding box center [548, 377] width 856 height 145
click at [13, 52] on link "Správní řízení" at bounding box center [23, 53] width 46 height 30
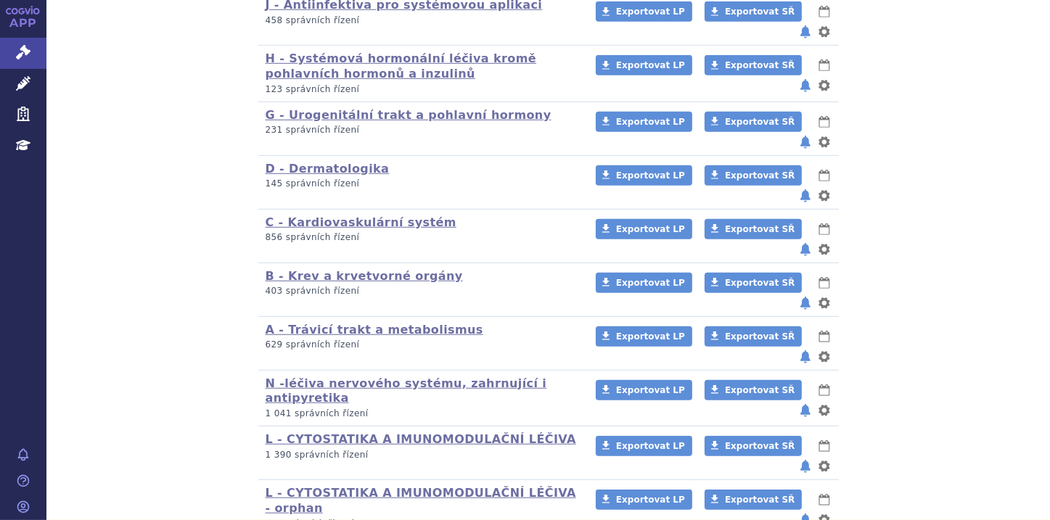
scroll to position [937, 0]
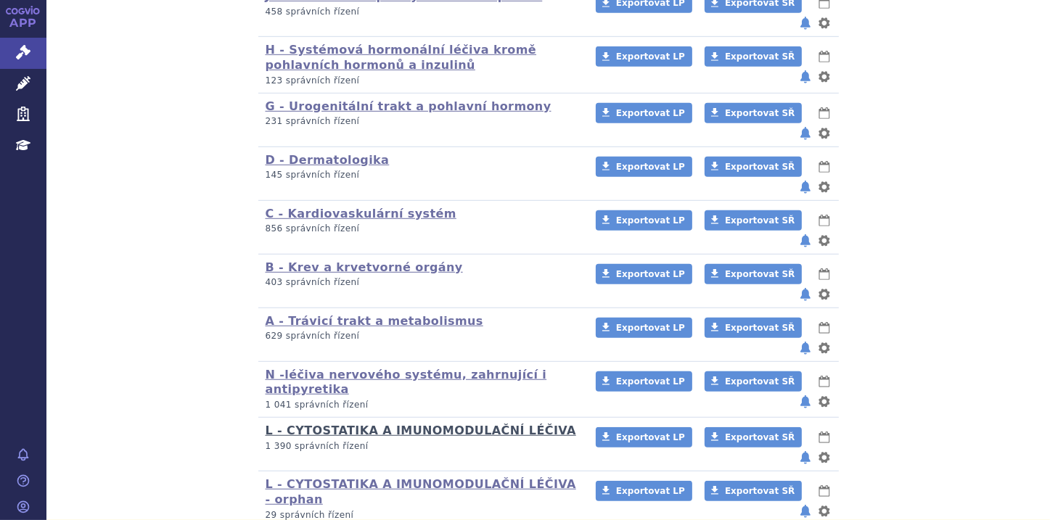
click at [369, 424] on link "L - CYTOSTATIKA A IMUNOMODULAČNÍ LÉČIVA" at bounding box center [420, 431] width 310 height 14
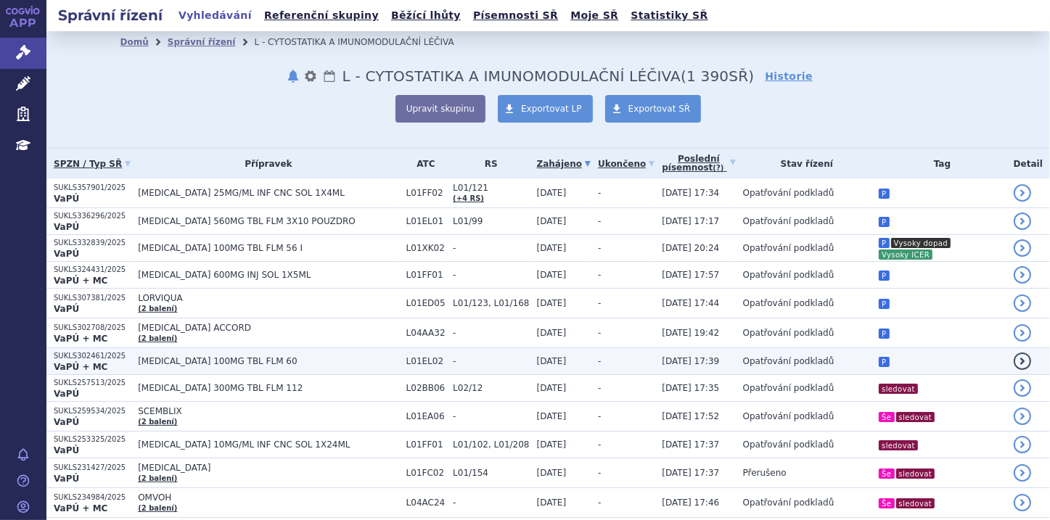
click at [126, 358] on p "SUKLS302461/2025" at bounding box center [92, 356] width 77 height 10
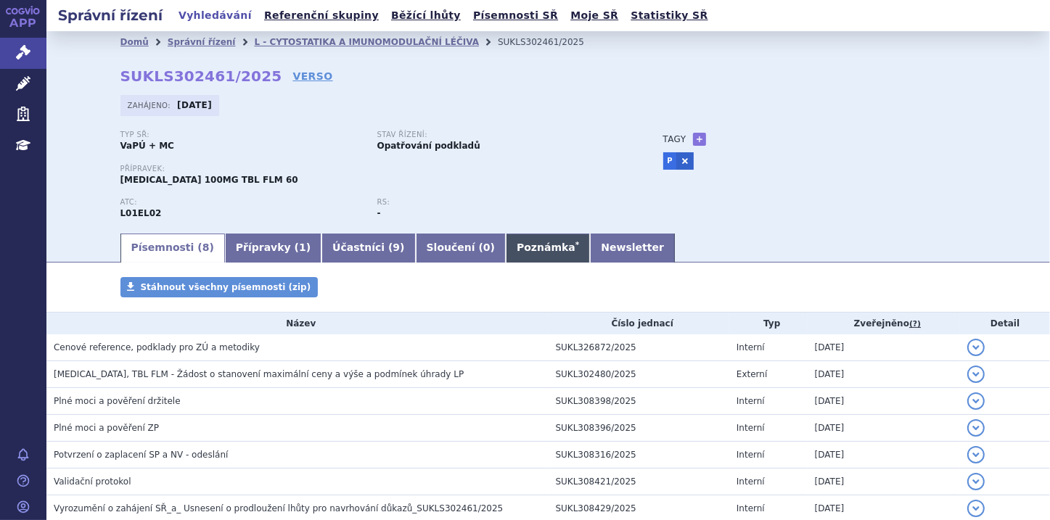
click at [506, 236] on link "Poznámka *" at bounding box center [548, 248] width 84 height 29
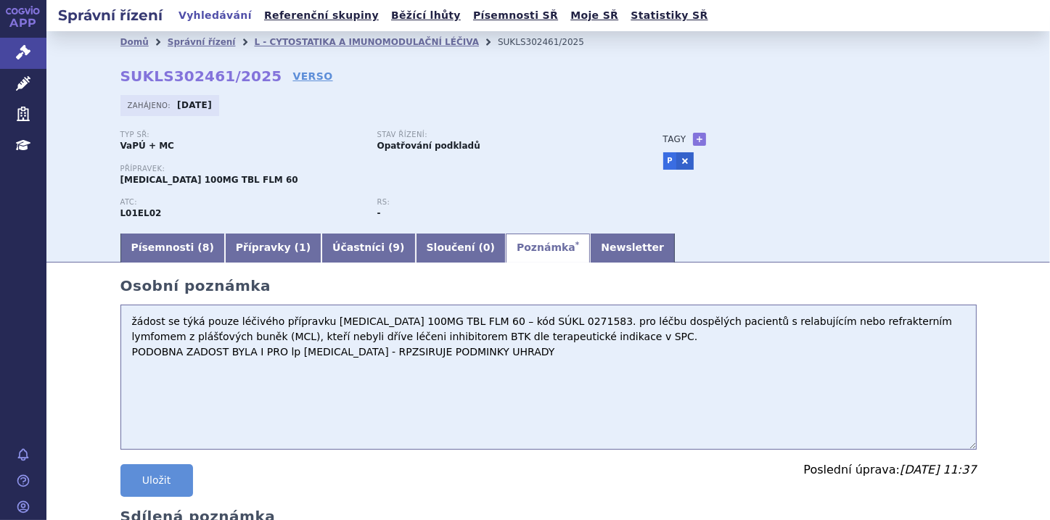
click at [269, 355] on textarea "žádost se týká pouze léčivého přípravku CALQUENCE 100MG TBL FLM 60 – kód SÚKL 0…" at bounding box center [548, 377] width 856 height 145
click at [423, 348] on textarea "žádost se týká pouze léčivého přípravku CALQUENCE 100MG TBL FLM 60 – kód SÚKL 0…" at bounding box center [548, 377] width 856 height 145
paste textarea "ve stavu výkonnosti dle ECOG 0-1,"
click at [297, 357] on textarea "žádost se týká pouze léčivého přípravku CALQUENCE 100MG TBL FLM 60 – kód SÚKL 0…" at bounding box center [548, 377] width 856 height 145
click at [305, 356] on textarea "žádost se týká pouze léčivého přípravku CALQUENCE 100MG TBL FLM 60 – kód SÚKL 0…" at bounding box center [548, 377] width 856 height 145
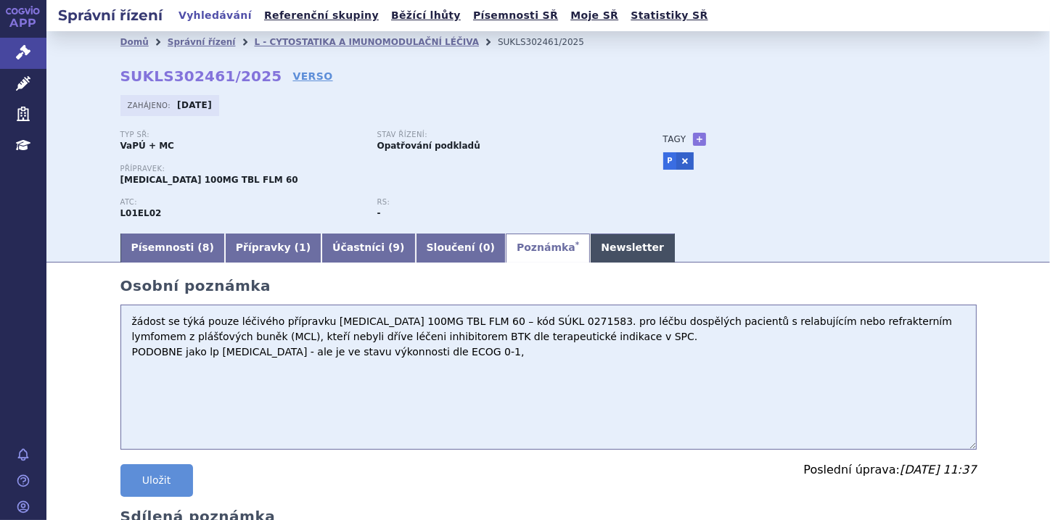
click at [590, 254] on link "Newsletter" at bounding box center [632, 248] width 85 height 29
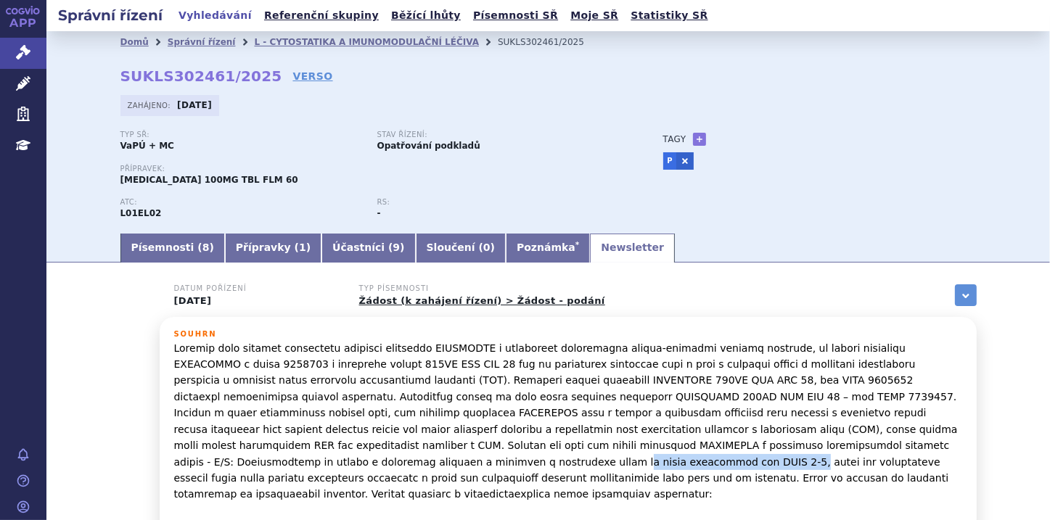
drag, startPoint x: 692, startPoint y: 448, endPoint x: 841, endPoint y: 443, distance: 149.5
click at [841, 443] on p "Summary of health economic evidence The PFS and OS benefits of acalabrutinib we…" at bounding box center [568, 486] width 788 height 292
copy p "e stavu výkonnosti dle ECOG 0-2,"
click at [506, 245] on link "Poznámka *" at bounding box center [548, 248] width 84 height 29
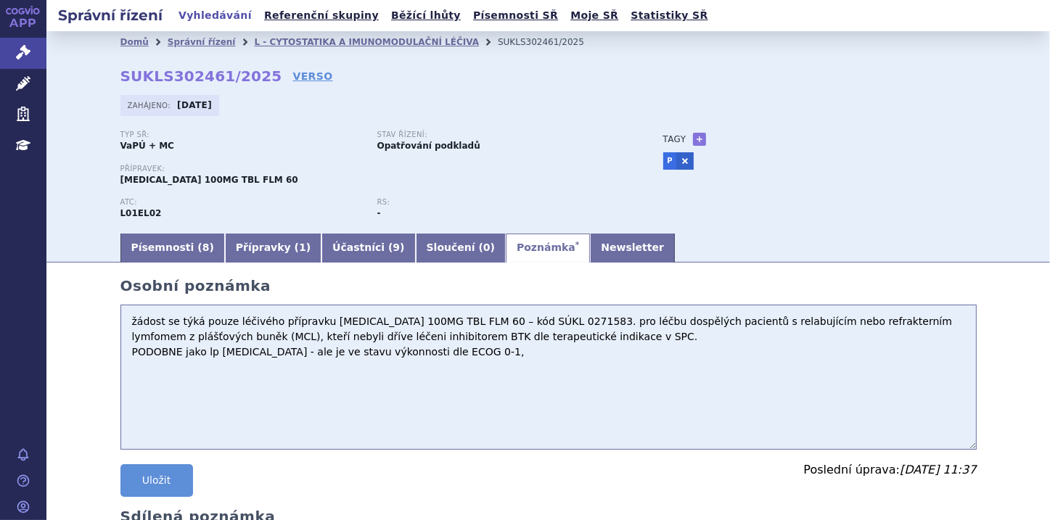
click at [519, 343] on textarea "žádost se týká pouze léčivého přípravku CALQUENCE 100MG TBL FLM 60 – kód SÚKL 0…" at bounding box center [548, 377] width 856 height 145
paste textarea "e stavu výkonnosti dle ECOG 0-2,"
drag, startPoint x: 309, startPoint y: 322, endPoint x: 455, endPoint y: 324, distance: 146.5
click at [455, 324] on textarea "žádost se týká pouze léčivého přípravku CALQUENCE 100MG TBL FLM 60 – kód SÚKL 0…" at bounding box center [548, 377] width 856 height 145
type textarea "žádost se týká pouze léčivého přípravku CALQUENCE 100MG TBL FLM 60 – kód SÚKL 0…"
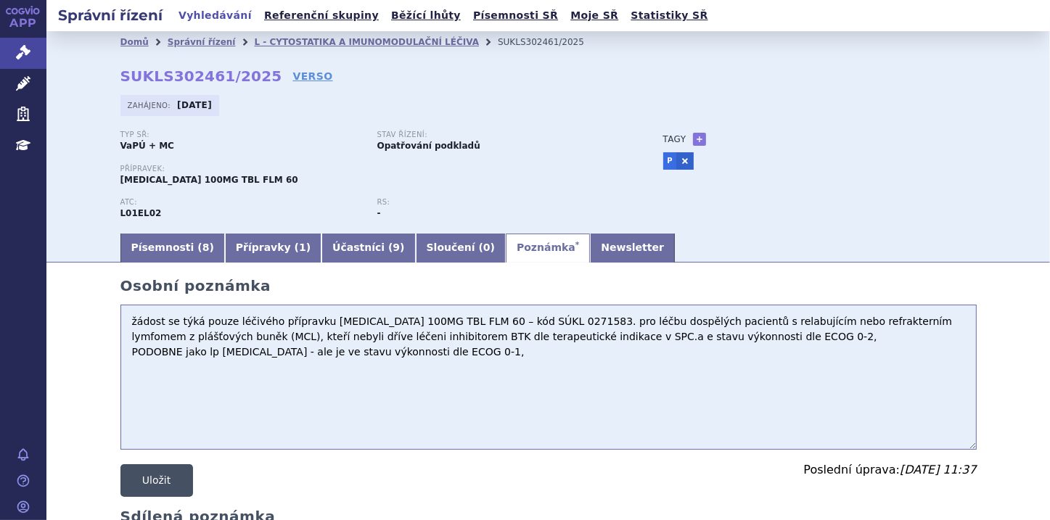
click at [157, 476] on button "Uložit" at bounding box center [156, 480] width 73 height 33
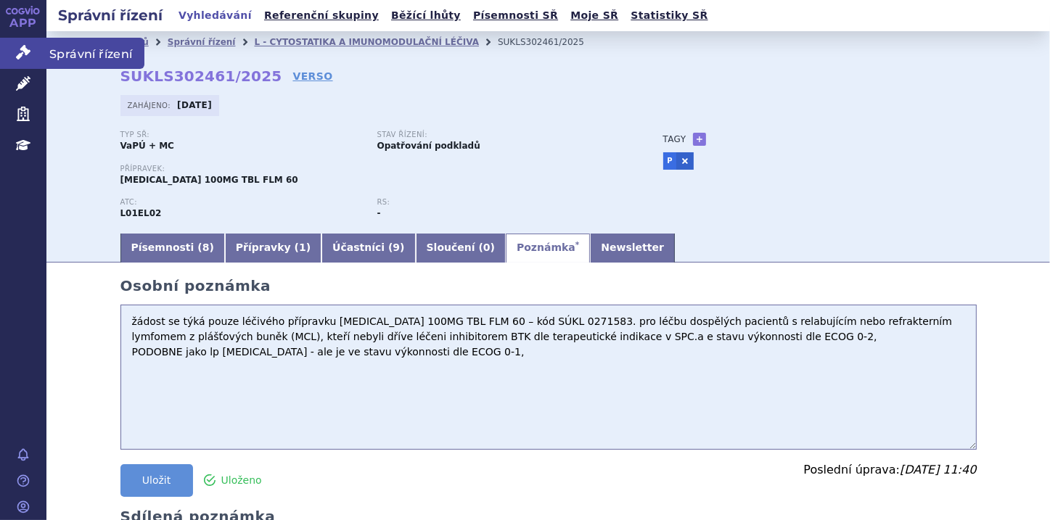
click at [33, 61] on link "Správní řízení" at bounding box center [23, 53] width 46 height 30
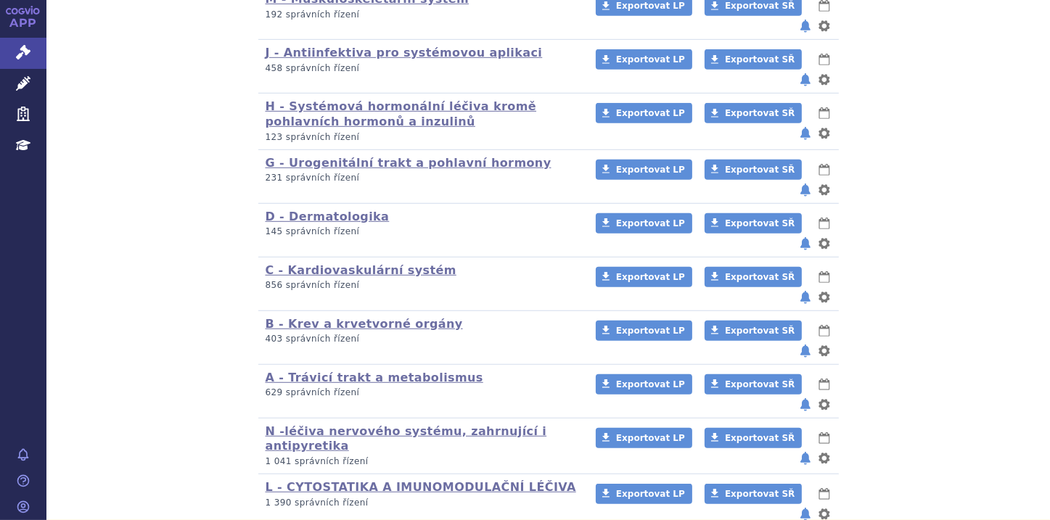
scroll to position [937, 0]
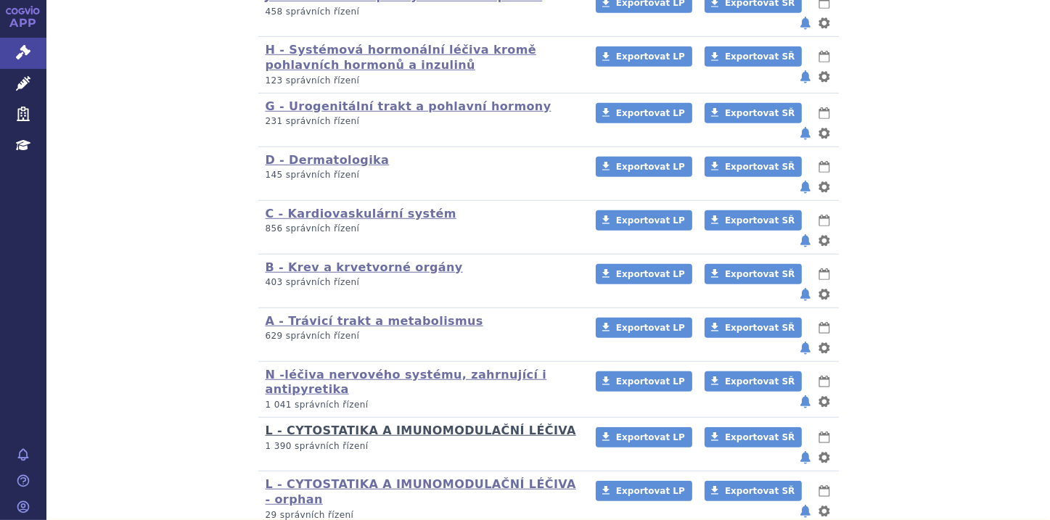
click at [363, 424] on link "L - CYTOSTATIKA A IMUNOMODULAČNÍ LÉČIVA" at bounding box center [420, 431] width 310 height 14
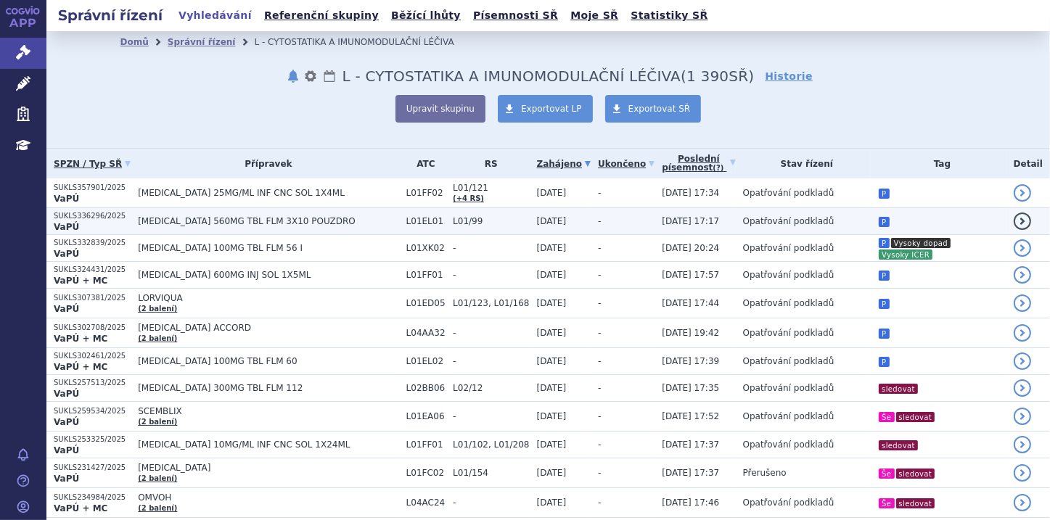
click at [279, 216] on span "[MEDICAL_DATA] 560MG TBL FLM 3X10 POUZDRO" at bounding box center [268, 221] width 260 height 10
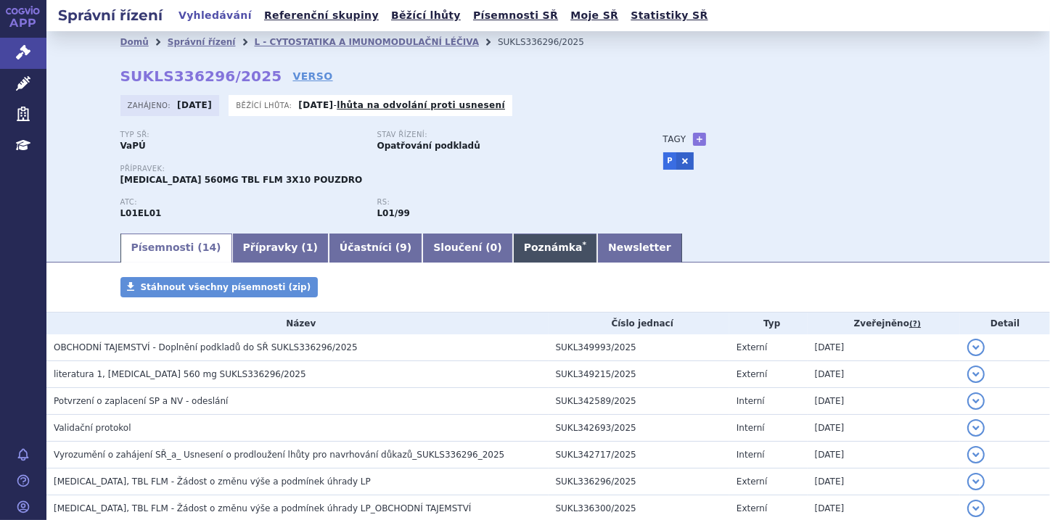
click at [513, 247] on link "Poznámka *" at bounding box center [555, 248] width 84 height 29
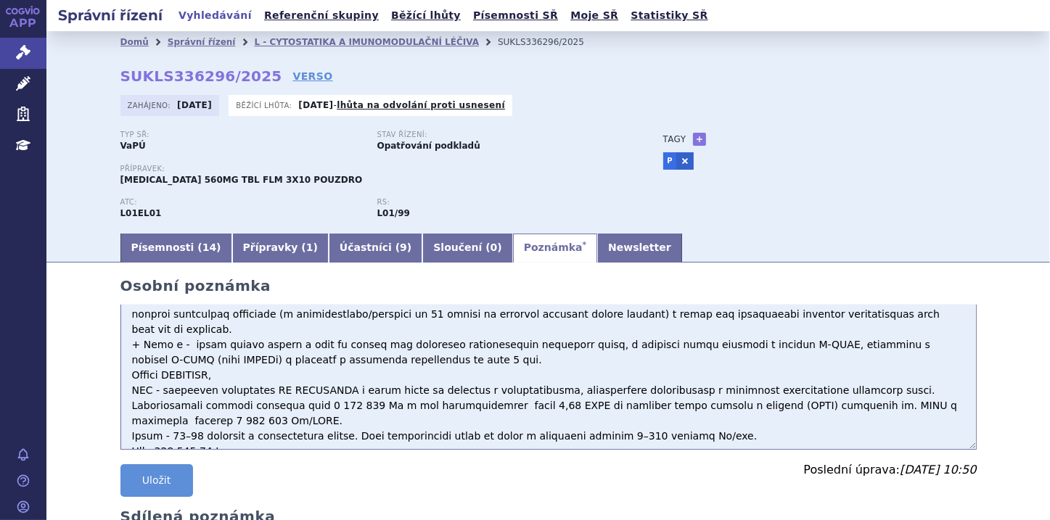
scroll to position [56, 0]
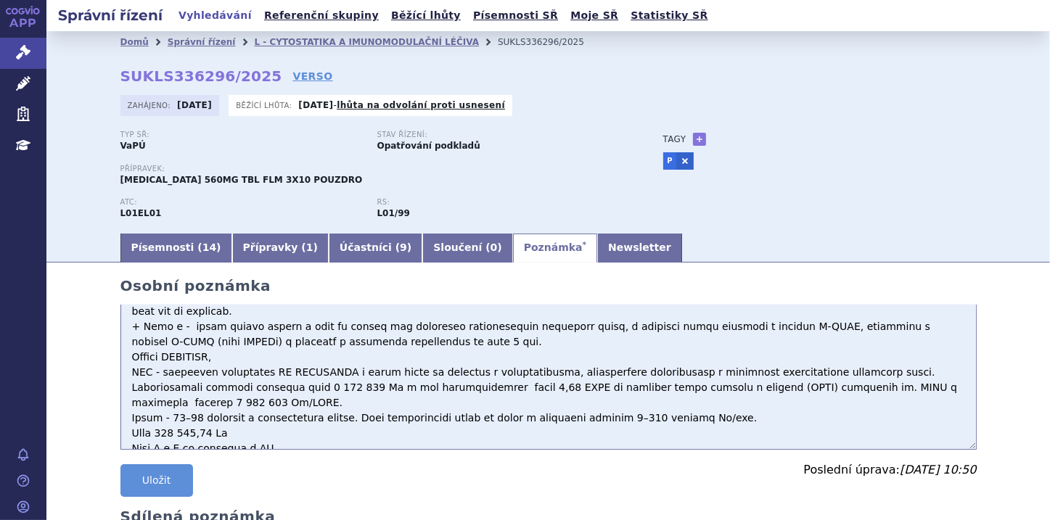
click at [276, 432] on textarea at bounding box center [548, 377] width 856 height 145
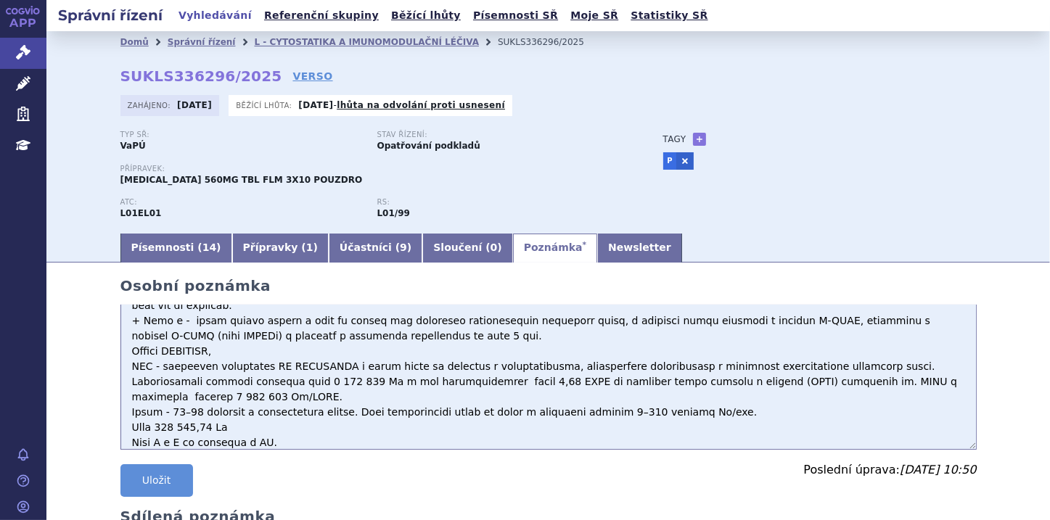
paste textarea "[MEDICAL_DATA] 100MG TBL FLM 60"
click at [128, 445] on textarea at bounding box center [548, 377] width 856 height 145
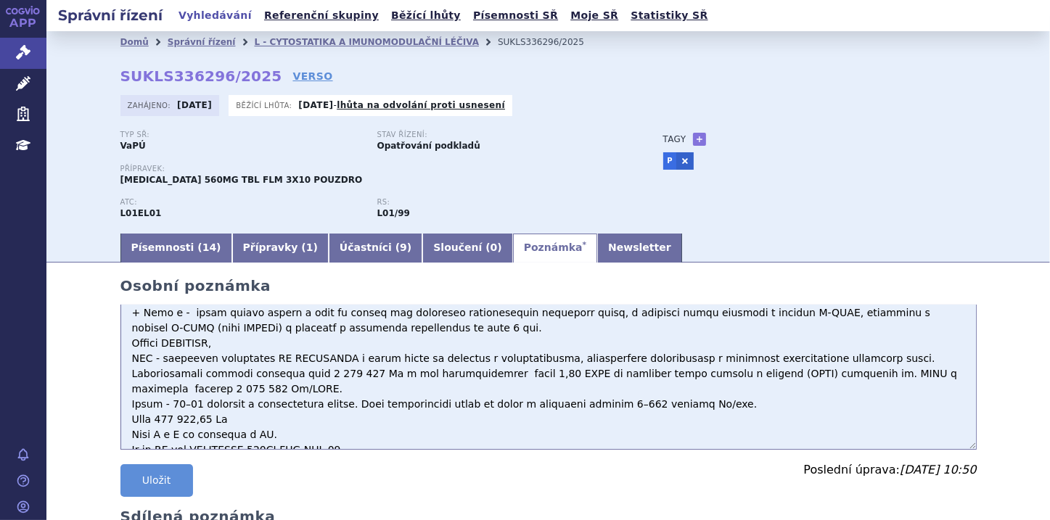
scroll to position [71, 0]
click at [356, 434] on textarea at bounding box center [548, 377] width 856 height 145
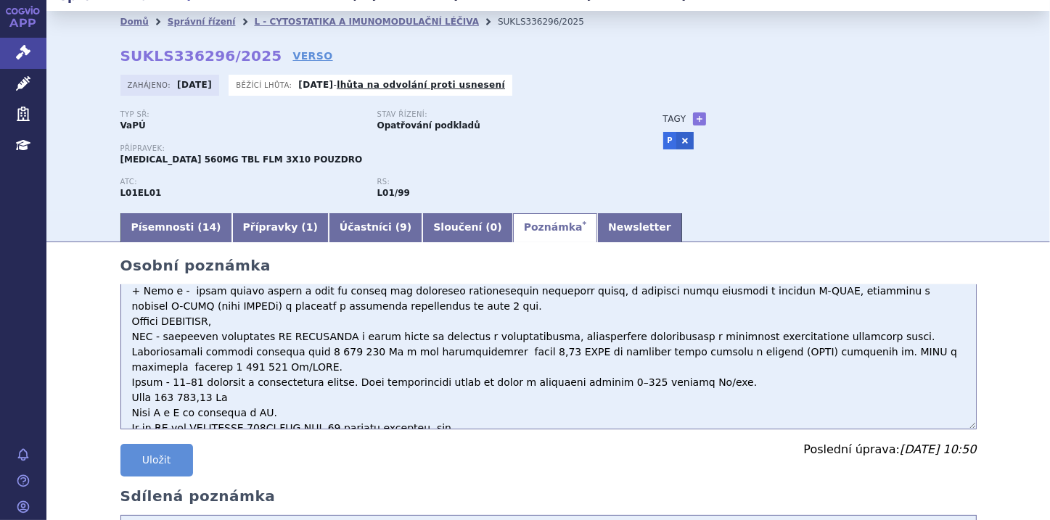
scroll to position [0, 0]
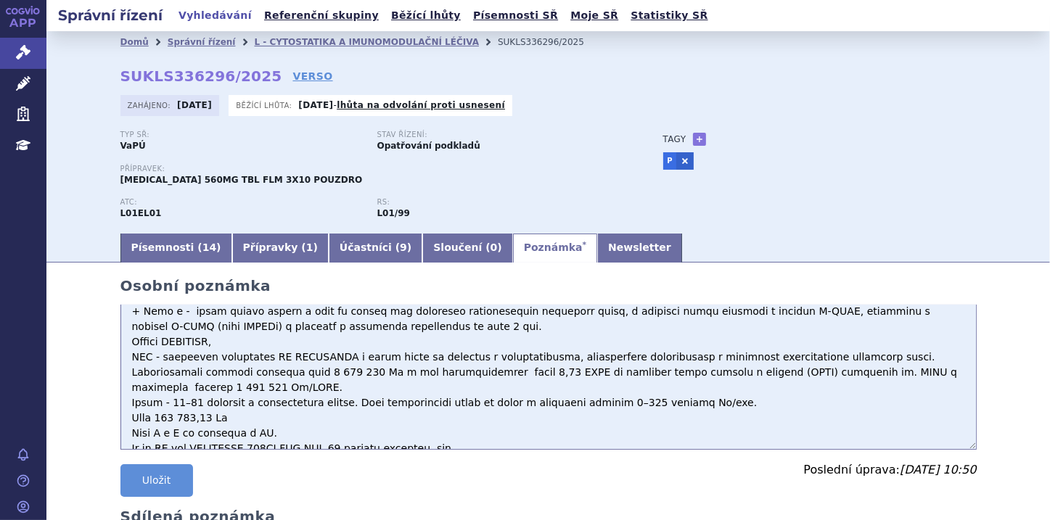
click at [467, 434] on textarea at bounding box center [548, 377] width 856 height 145
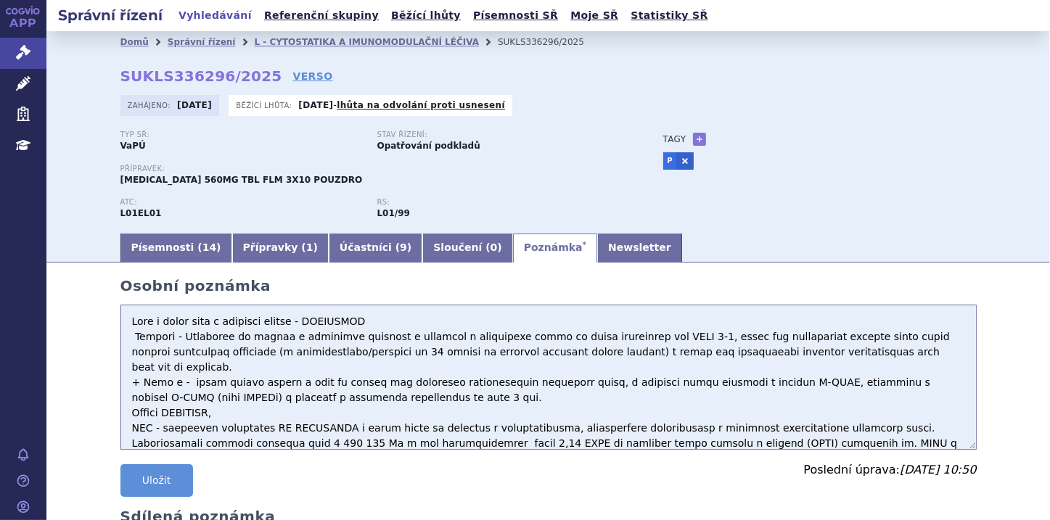
drag, startPoint x: 611, startPoint y: 333, endPoint x: 659, endPoint y: 335, distance: 47.9
click at [659, 335] on textarea at bounding box center [548, 377] width 856 height 145
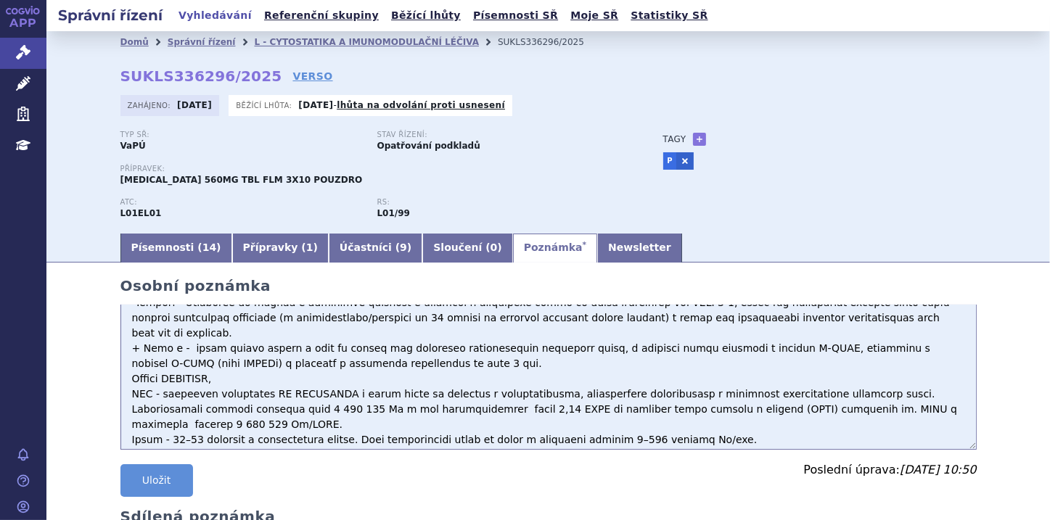
scroll to position [71, 0]
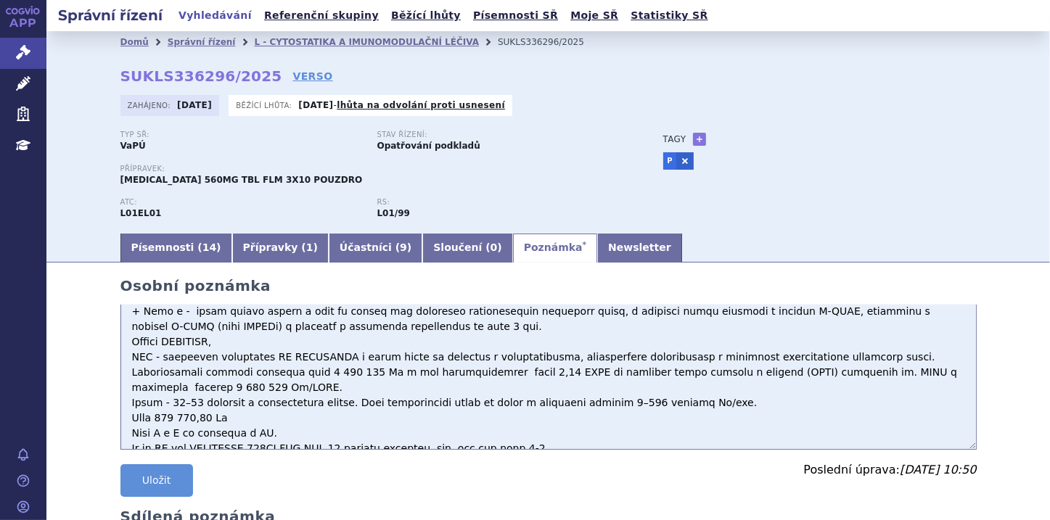
click at [143, 433] on textarea at bounding box center [548, 377] width 856 height 145
click at [168, 435] on textarea at bounding box center [548, 377] width 856 height 145
click at [316, 435] on textarea at bounding box center [548, 377] width 856 height 145
click at [521, 437] on textarea at bounding box center [548, 377] width 856 height 145
paste textarea "ECOG 0-1,"
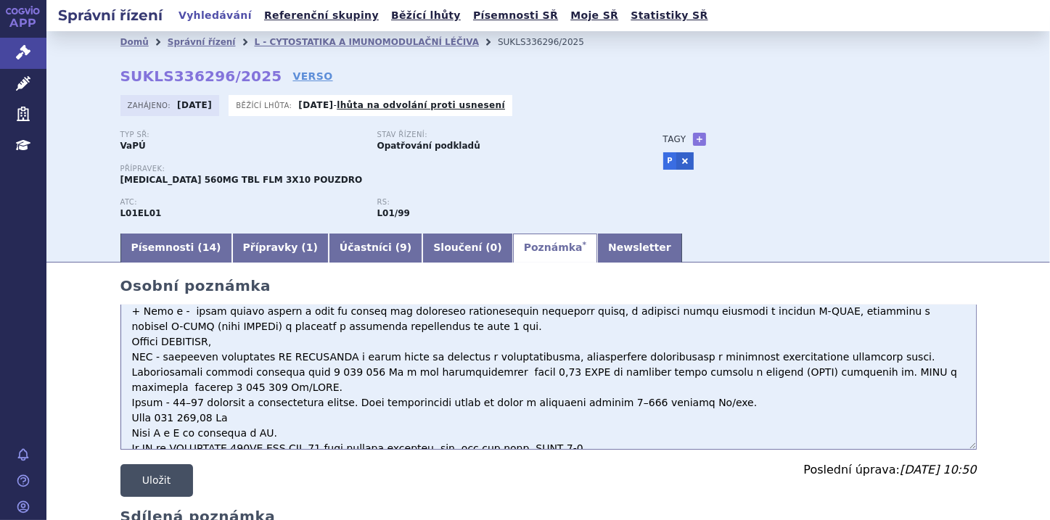
type textarea "Žádá o změnu výše a podmínek úhrady - ROZŠIRENI Původní - Ibrutinib je hrazen u…"
click at [171, 474] on button "Uložit" at bounding box center [156, 480] width 73 height 33
click at [177, 479] on button "Uložit" at bounding box center [156, 480] width 73 height 33
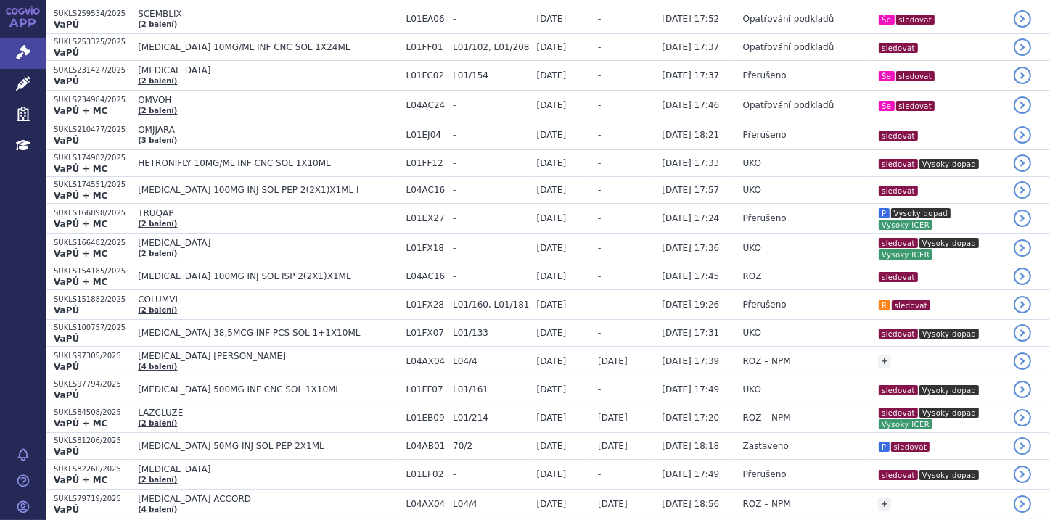
scroll to position [406, 0]
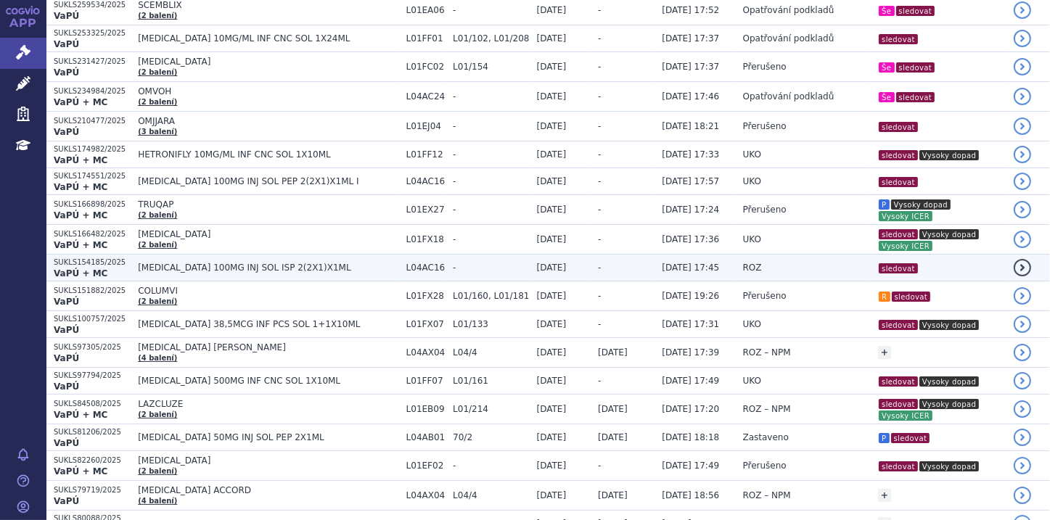
click at [176, 265] on span "[MEDICAL_DATA] 100MG INJ SOL ISP 2(2X1)X1ML" at bounding box center [268, 268] width 260 height 10
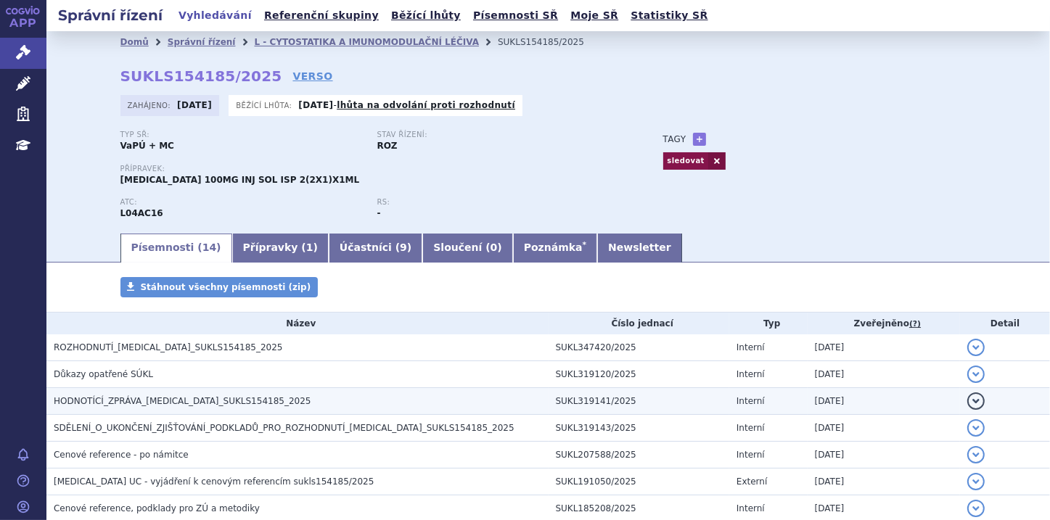
click at [967, 402] on button "detail" at bounding box center [975, 400] width 17 height 17
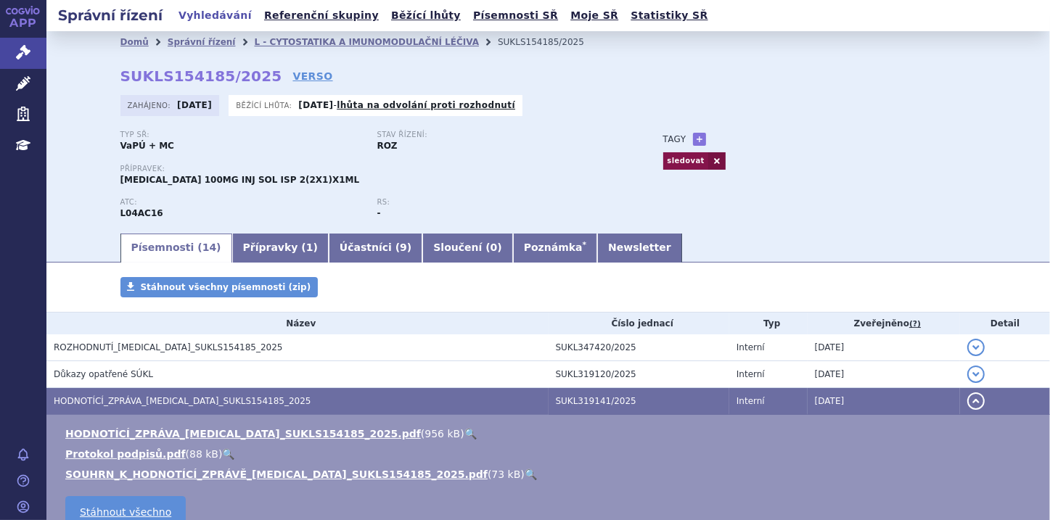
click at [524, 474] on link "🔍" at bounding box center [530, 475] width 12 height 12
click at [513, 239] on link "Poznámka *" at bounding box center [555, 248] width 84 height 29
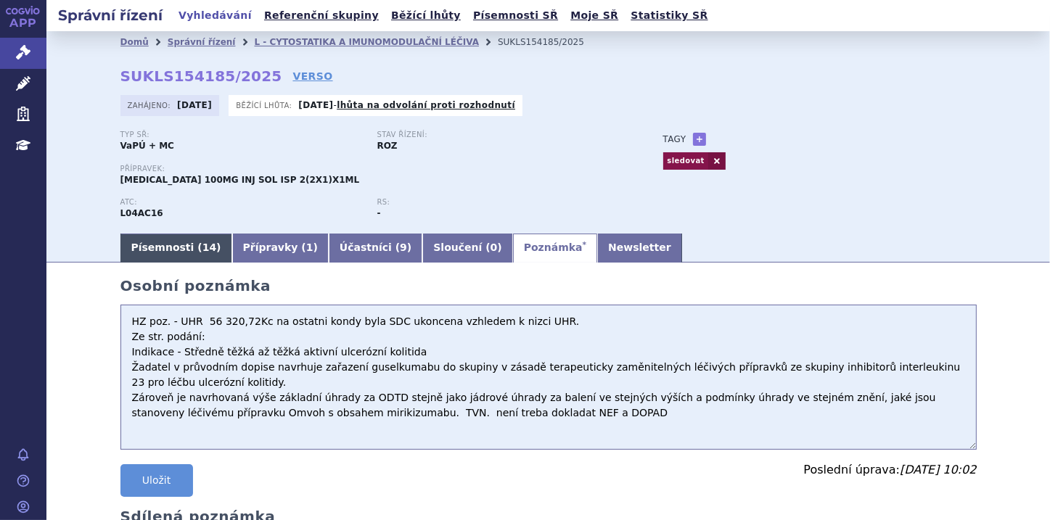
click at [160, 247] on link "Písemnosti ( 14 )" at bounding box center [176, 248] width 112 height 29
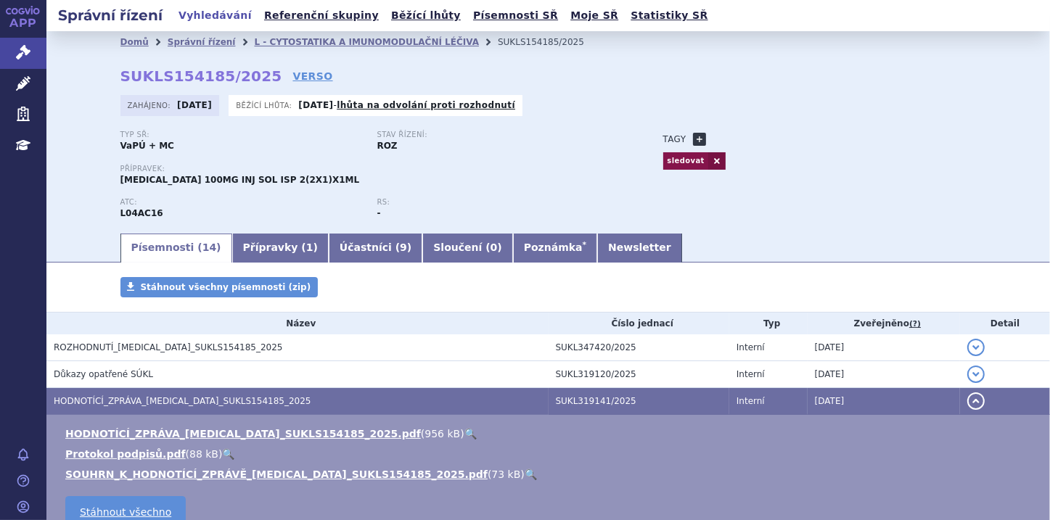
click at [693, 139] on link "+" at bounding box center [699, 139] width 13 height 13
click at [806, 140] on b at bounding box center [809, 140] width 6 height 4
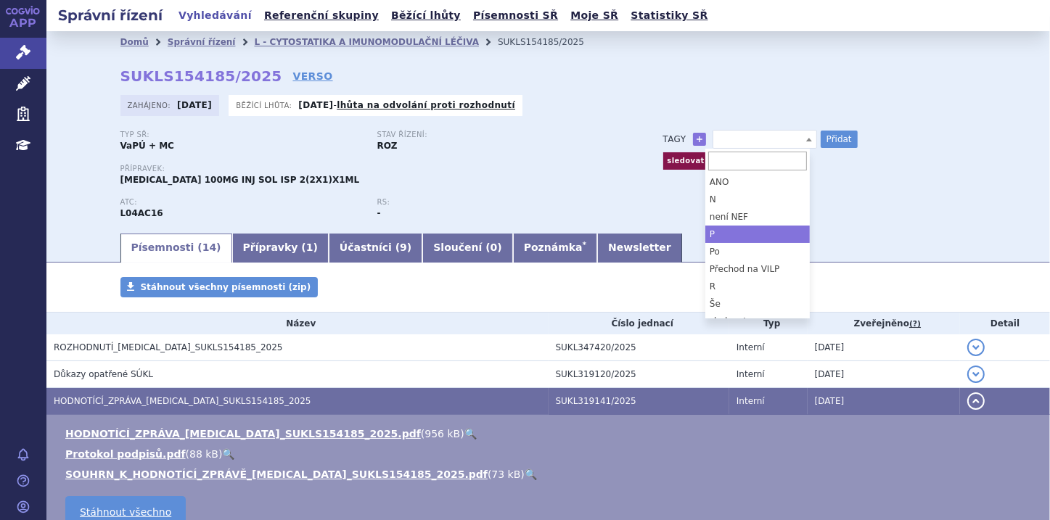
select select "P"
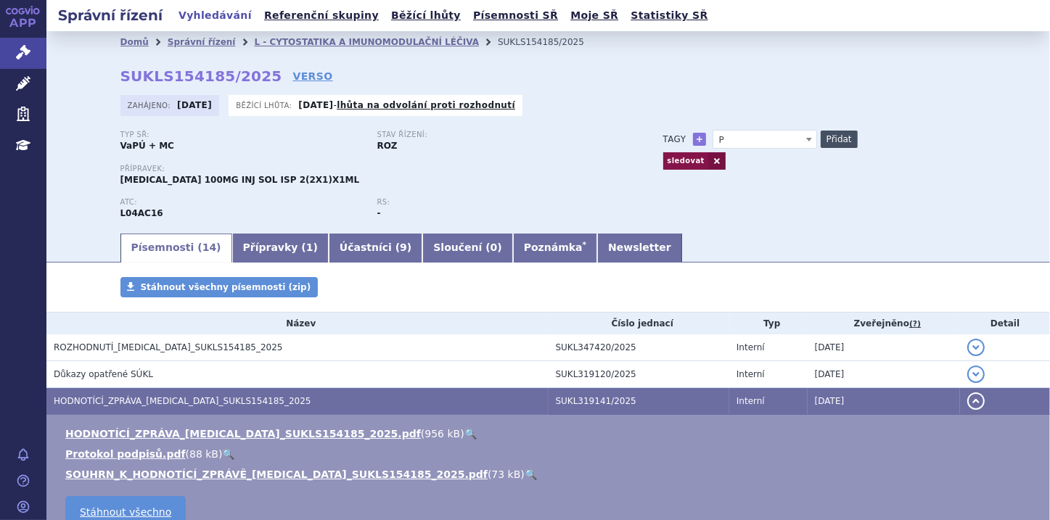
click at [826, 139] on button "Přidat" at bounding box center [838, 139] width 37 height 17
select select
click at [708, 157] on link at bounding box center [716, 160] width 17 height 17
click at [789, 282] on div "Stáhnout všechny písemnosti (zip)" at bounding box center [548, 294] width 914 height 35
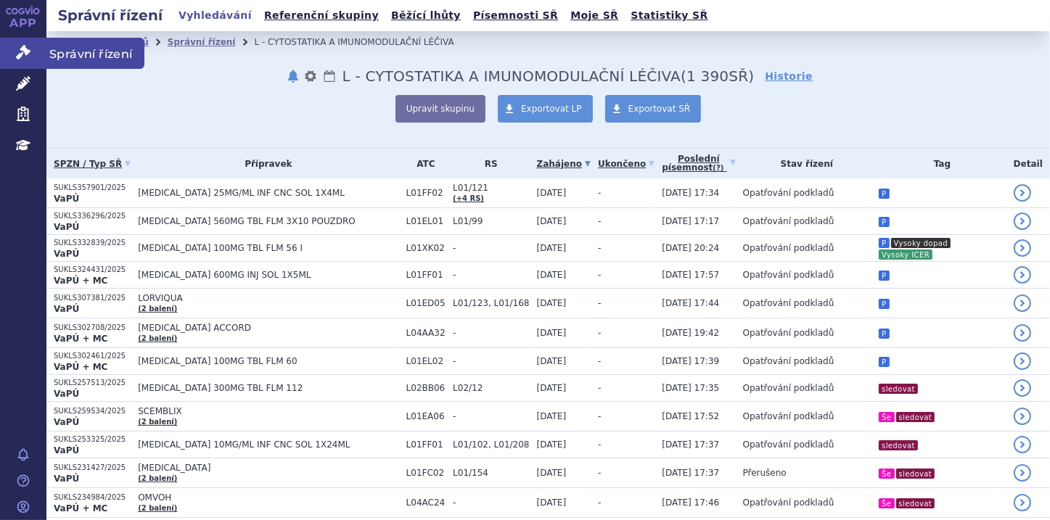
click at [20, 58] on icon at bounding box center [23, 52] width 15 height 15
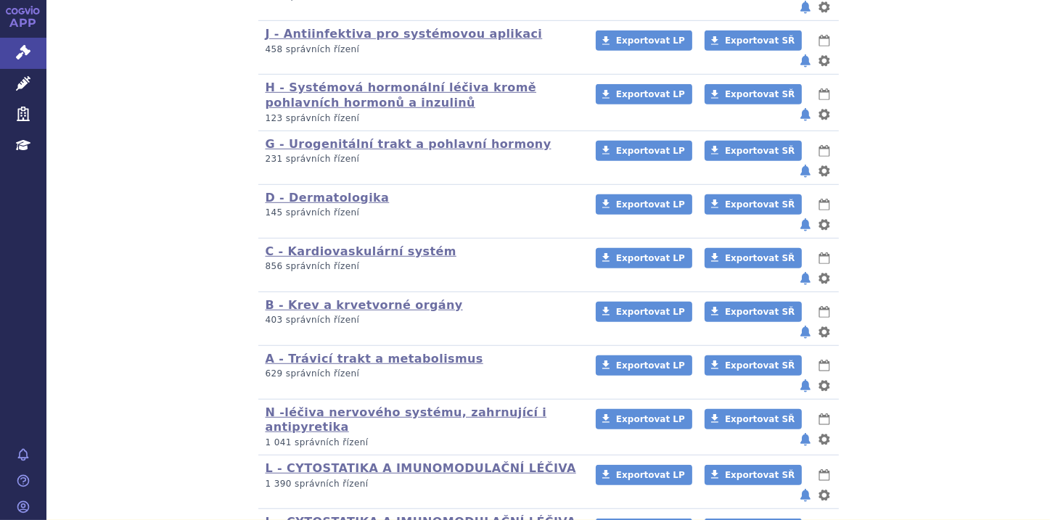
scroll to position [879, 0]
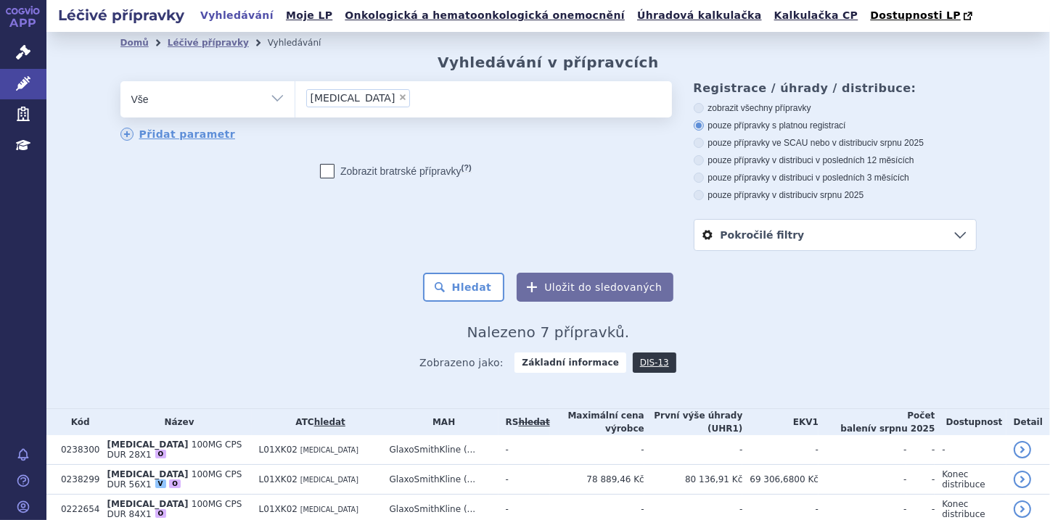
scroll to position [167, 0]
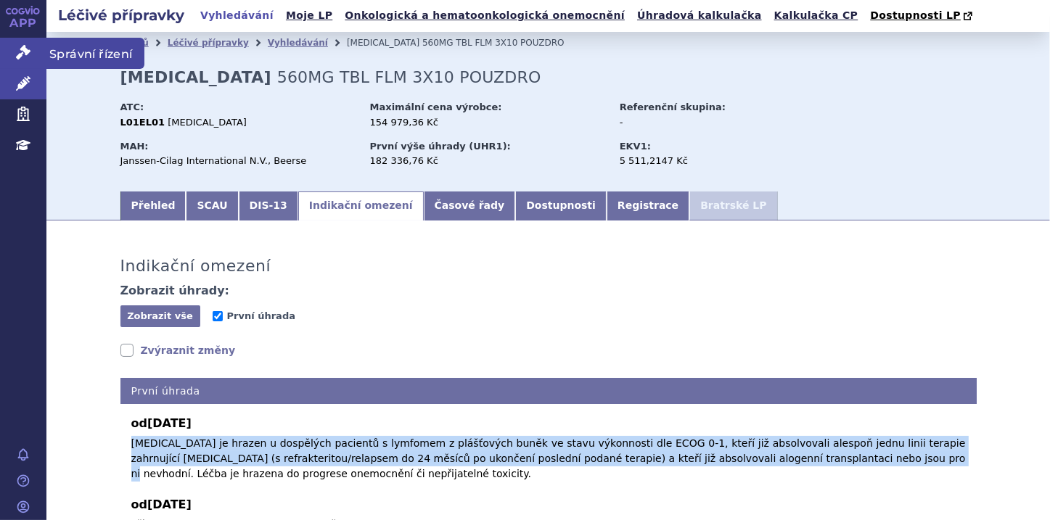
scroll to position [58, 0]
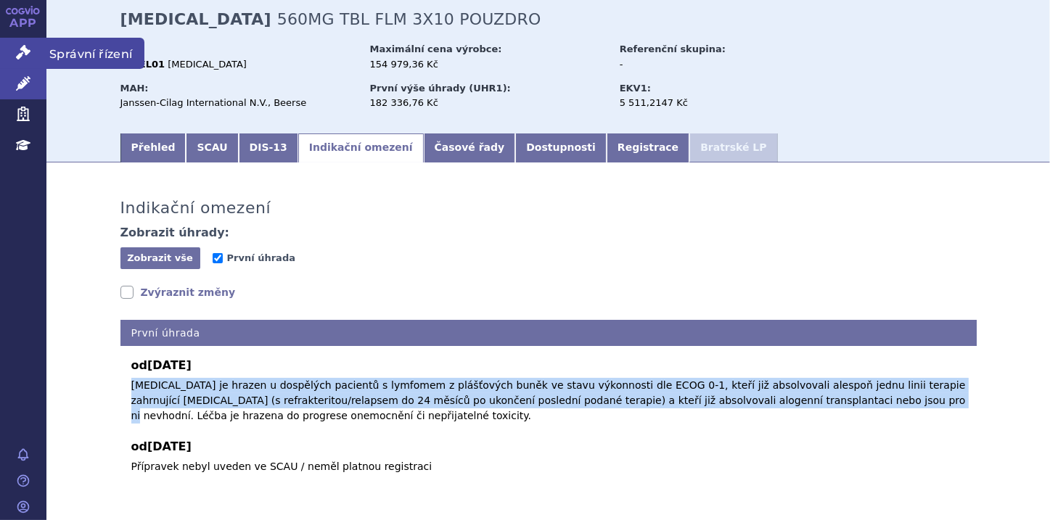
click at [22, 57] on icon at bounding box center [23, 52] width 15 height 15
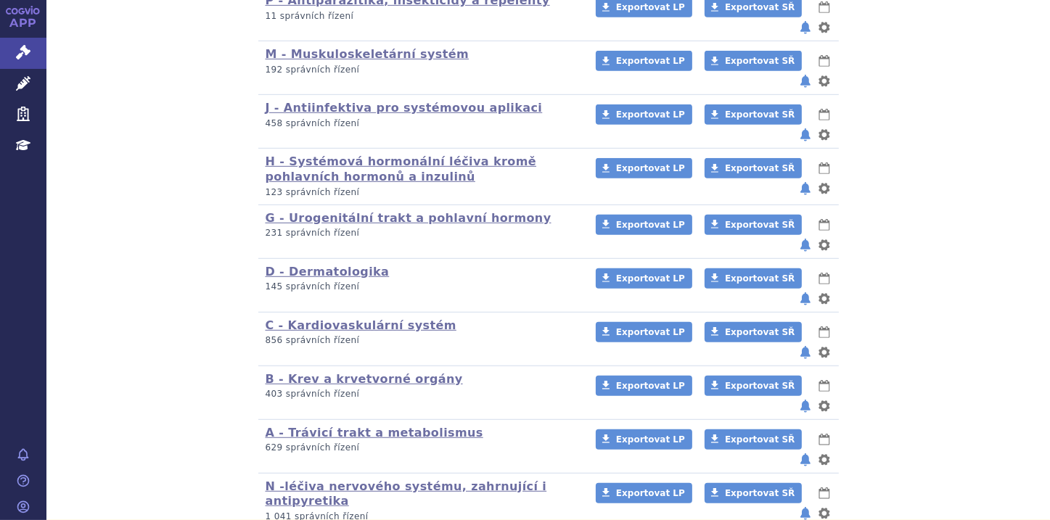
scroll to position [937, 0]
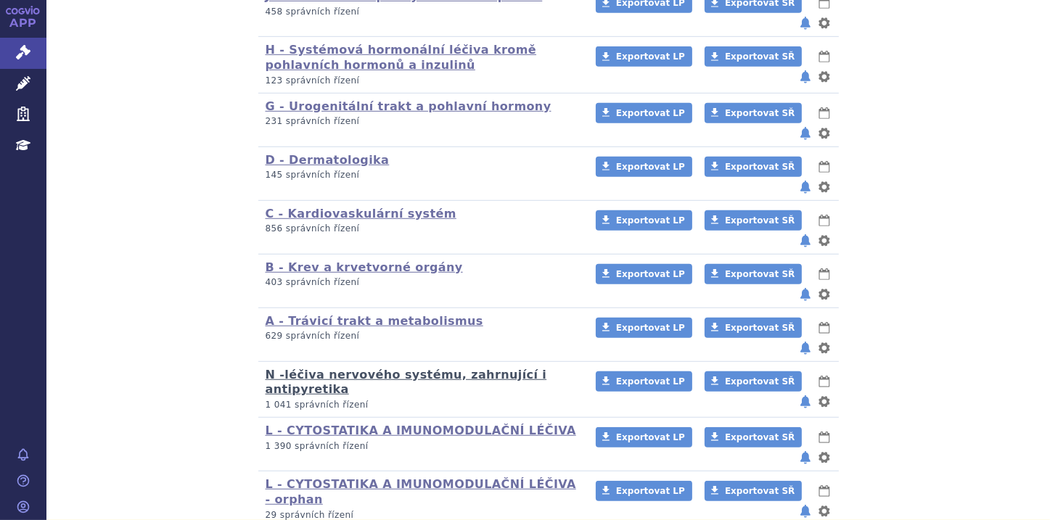
click at [442, 368] on link "N -léčiva nervového systému, zahrnující i antipyretika" at bounding box center [405, 382] width 281 height 29
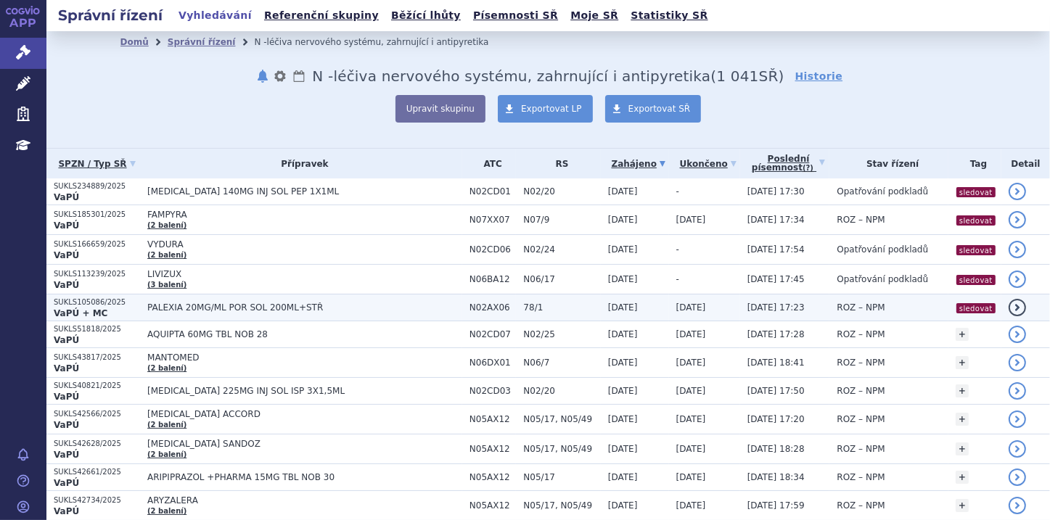
click at [281, 316] on td "PALEXIA 20MG/ML POR SOL 200ML+STŘ" at bounding box center [301, 307] width 322 height 27
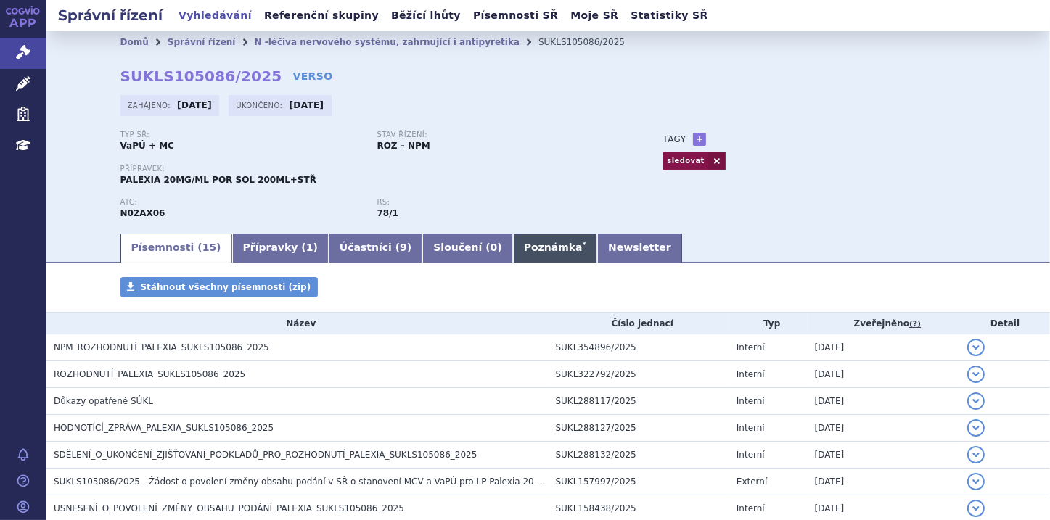
click at [513, 243] on link "Poznámka *" at bounding box center [555, 248] width 84 height 29
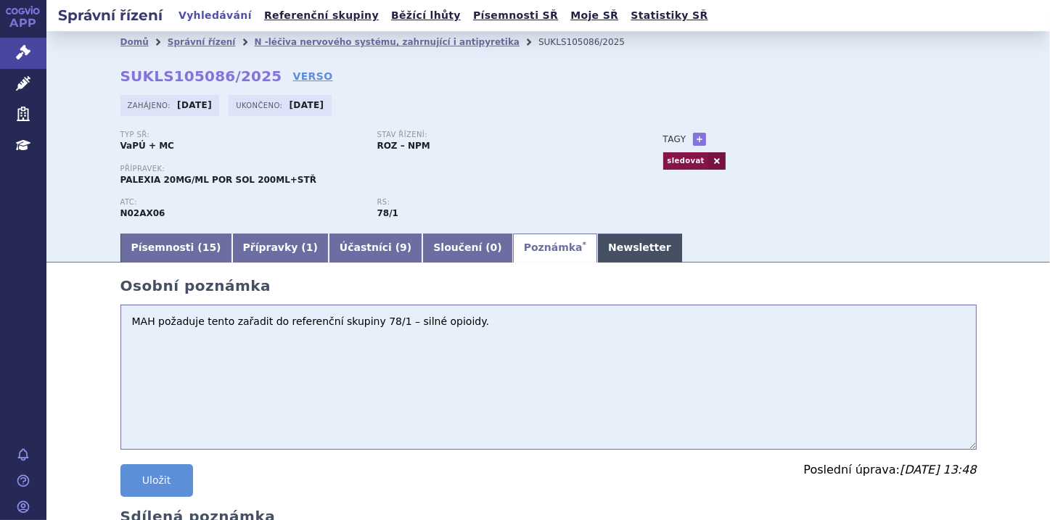
click at [597, 252] on link "Newsletter" at bounding box center [639, 248] width 85 height 29
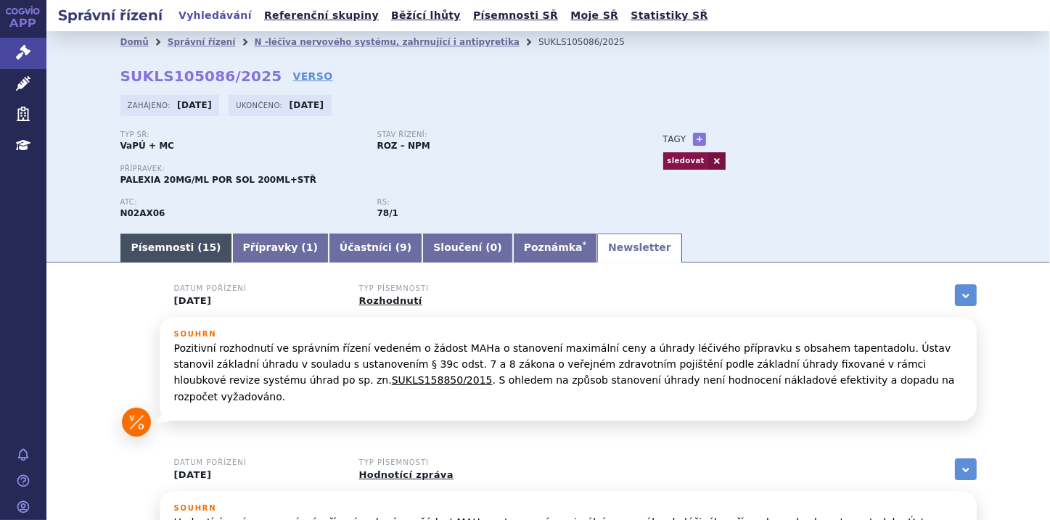
click at [157, 252] on link "Písemnosti ( 15 )" at bounding box center [176, 248] width 112 height 29
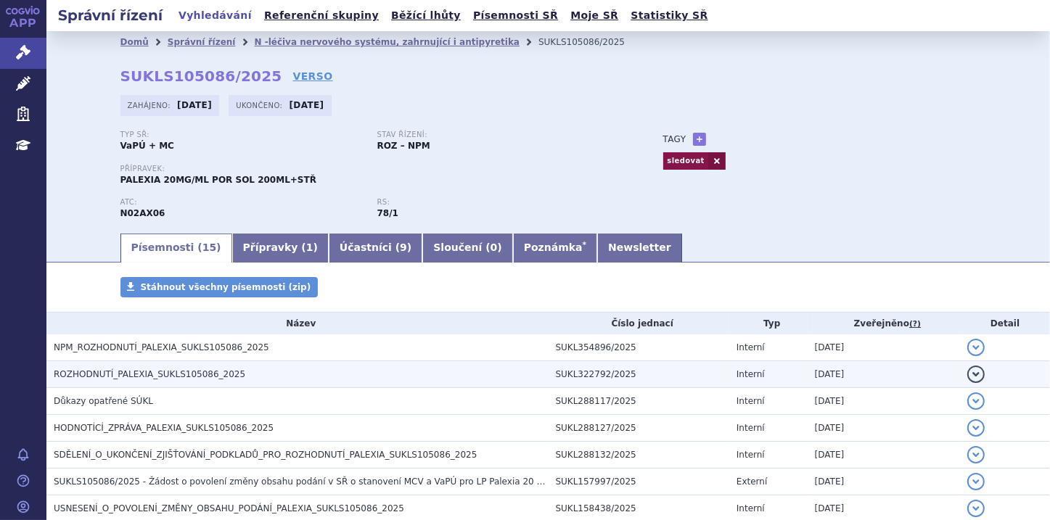
click at [219, 369] on span "ROZHODNUTÍ_PALEXIA_SUKLS105086_2025" at bounding box center [149, 374] width 191 height 10
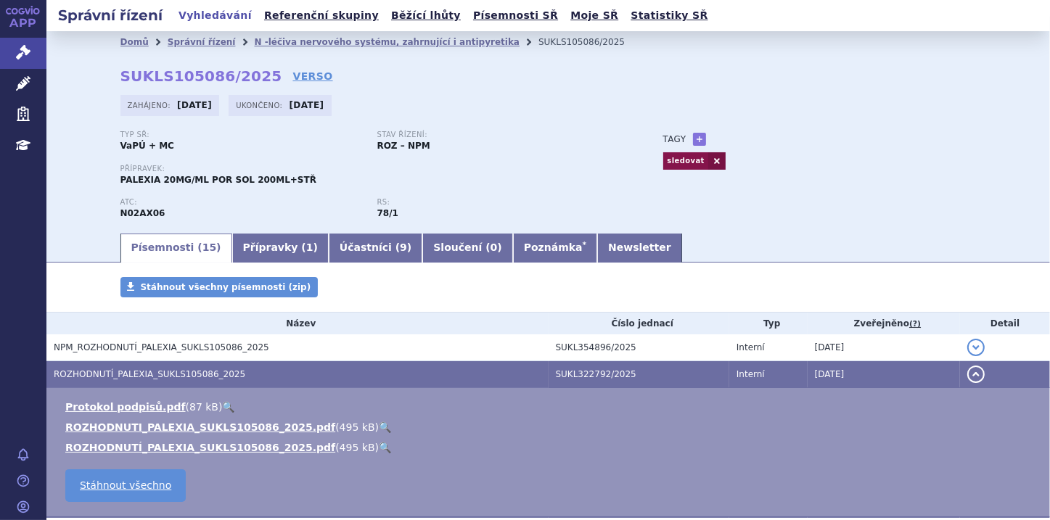
click at [379, 427] on link "🔍" at bounding box center [385, 427] width 12 height 12
click at [513, 244] on link "Poznámka *" at bounding box center [555, 248] width 84 height 29
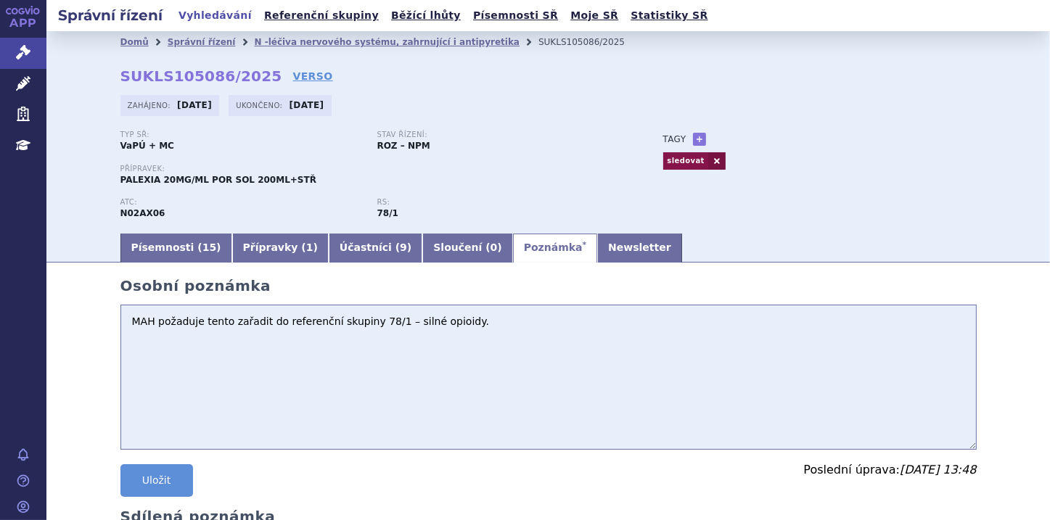
click at [455, 325] on textarea "MAH požaduje tento zařadit do referenční skupiny 78/1 – silné opioidy." at bounding box center [548, 377] width 856 height 145
type textarea "MAH požaduje tento zařadit do referenční skupiny 78/1 – silné opioidy - pozit R…"
click at [165, 482] on button "Uložit" at bounding box center [156, 480] width 73 height 33
click at [693, 140] on link "+" at bounding box center [699, 139] width 13 height 13
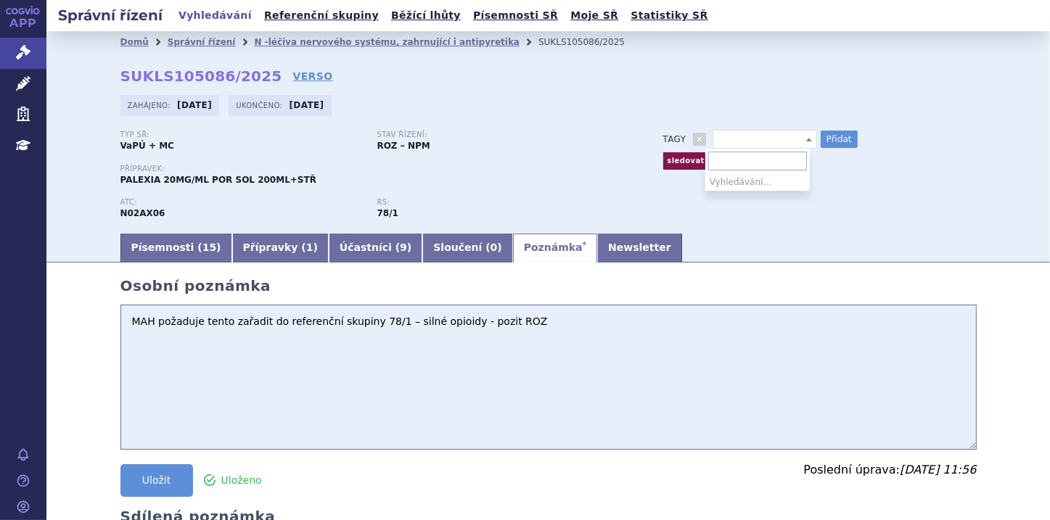
click at [806, 139] on b at bounding box center [809, 140] width 6 height 4
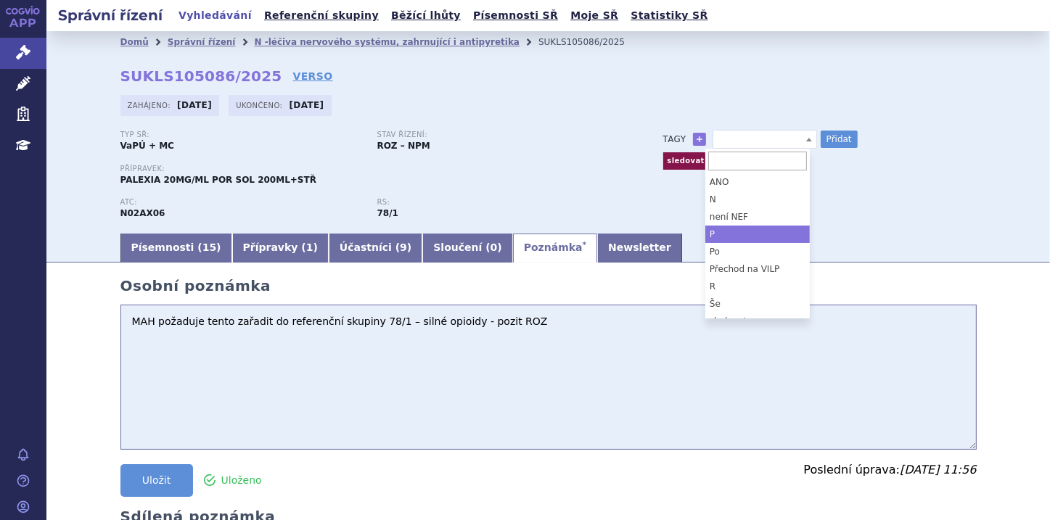
select select "P"
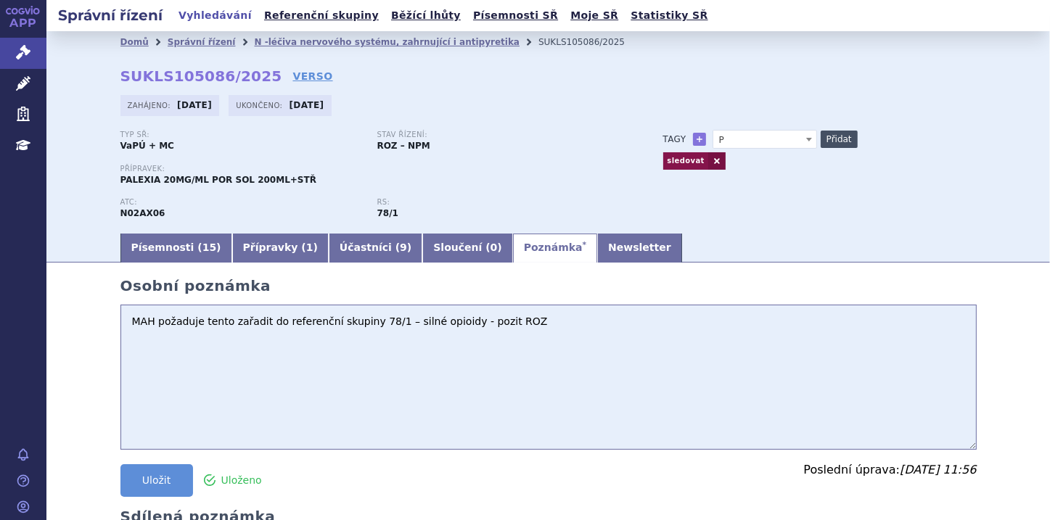
click at [836, 144] on button "Přidat" at bounding box center [838, 139] width 37 height 17
select select
click at [708, 164] on link at bounding box center [716, 160] width 17 height 17
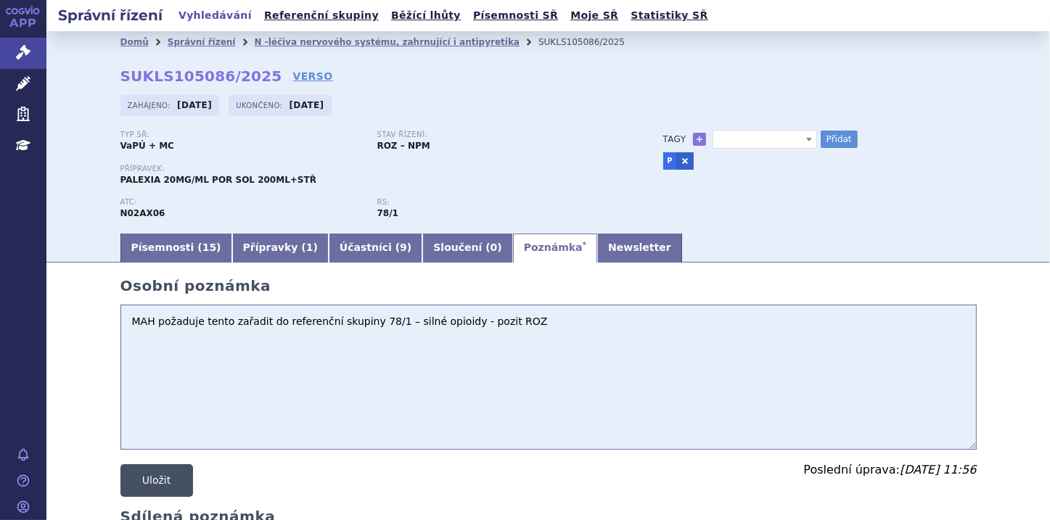
click at [151, 485] on button "Uložit" at bounding box center [156, 480] width 73 height 33
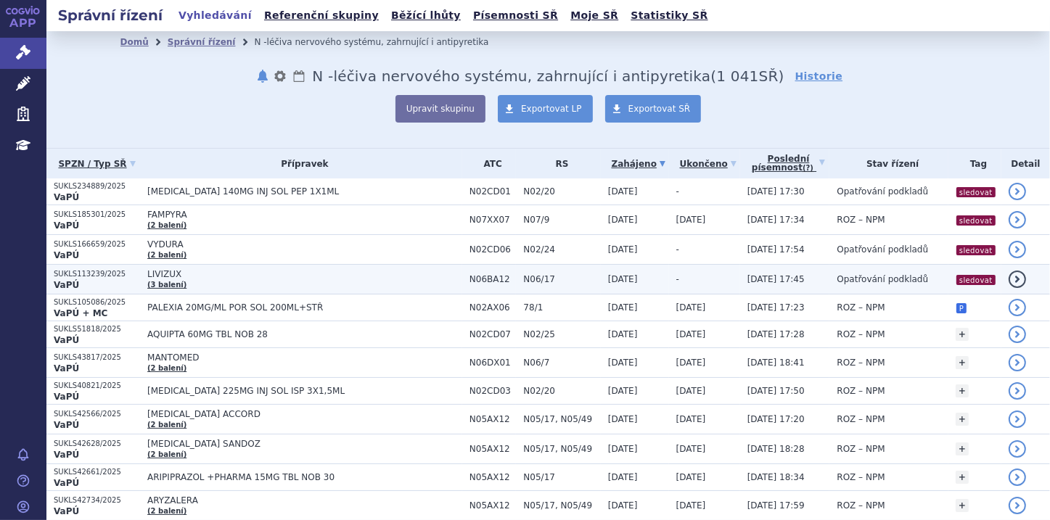
click at [99, 277] on p "SUKLS113239/2025" at bounding box center [97, 274] width 86 height 10
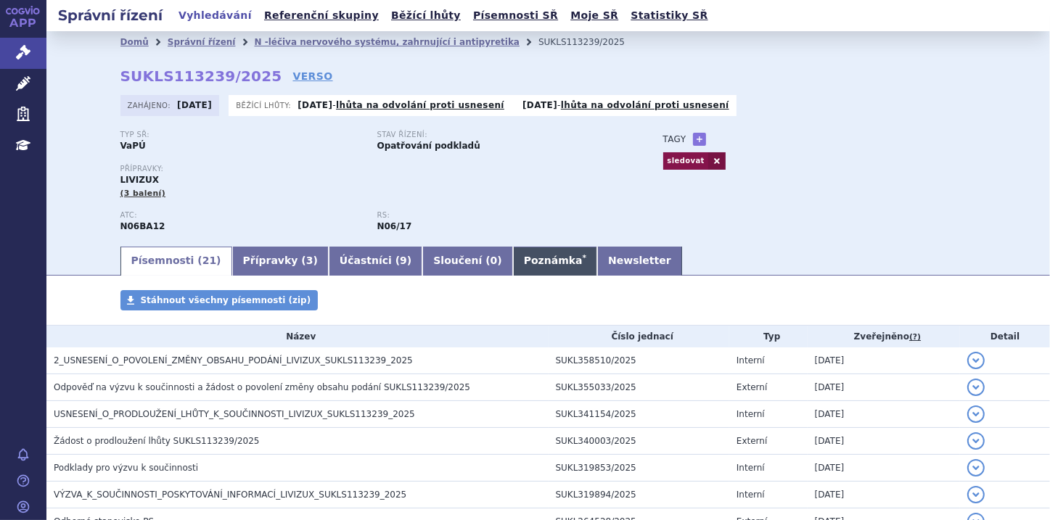
click at [513, 263] on link "Poznámka *" at bounding box center [555, 261] width 84 height 29
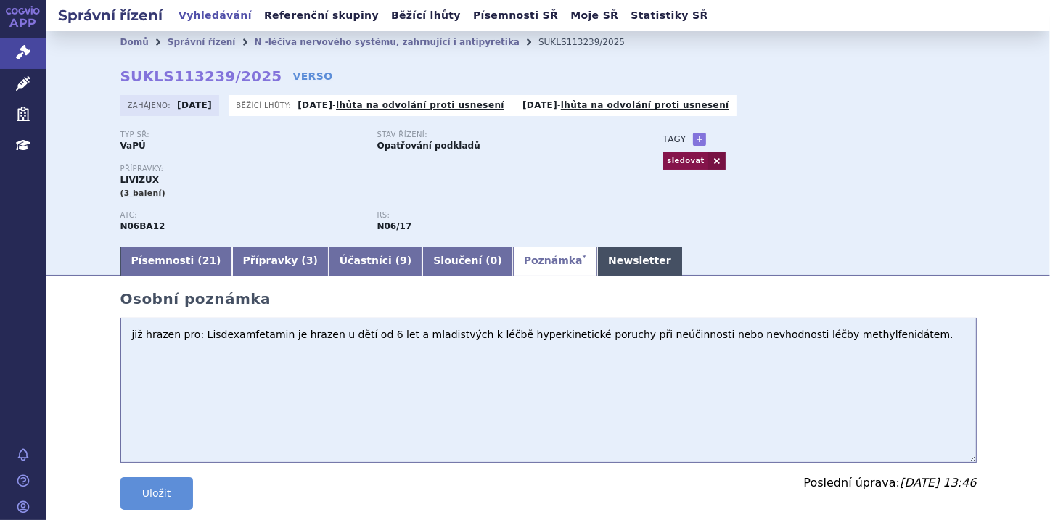
click at [597, 265] on link "Newsletter" at bounding box center [639, 261] width 85 height 29
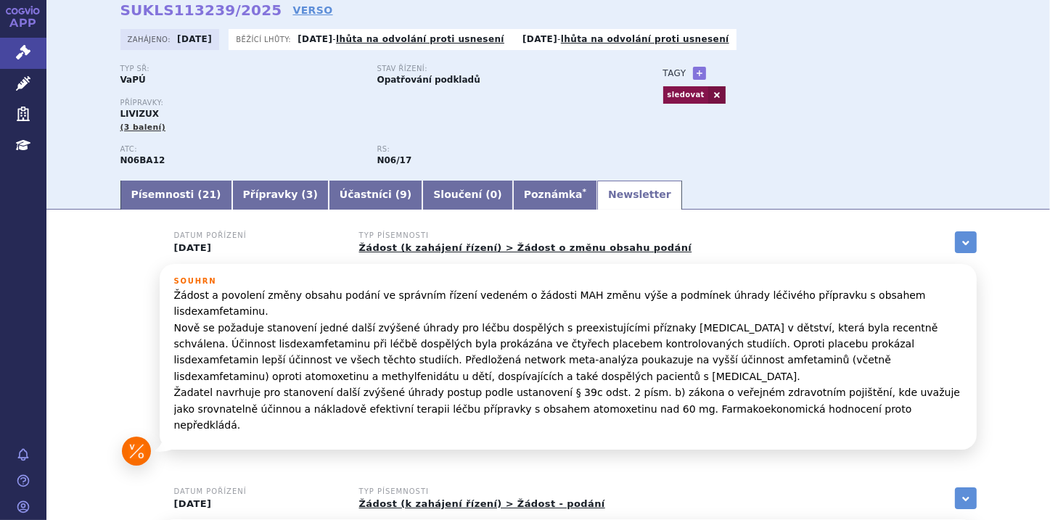
scroll to position [116, 0]
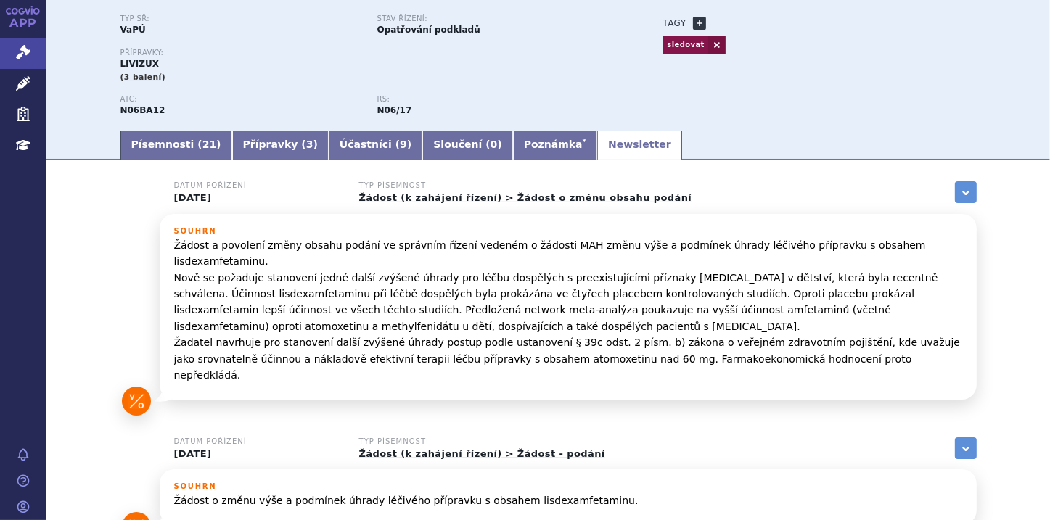
click at [693, 23] on link "+" at bounding box center [699, 23] width 13 height 13
click at [806, 23] on b at bounding box center [809, 24] width 6 height 4
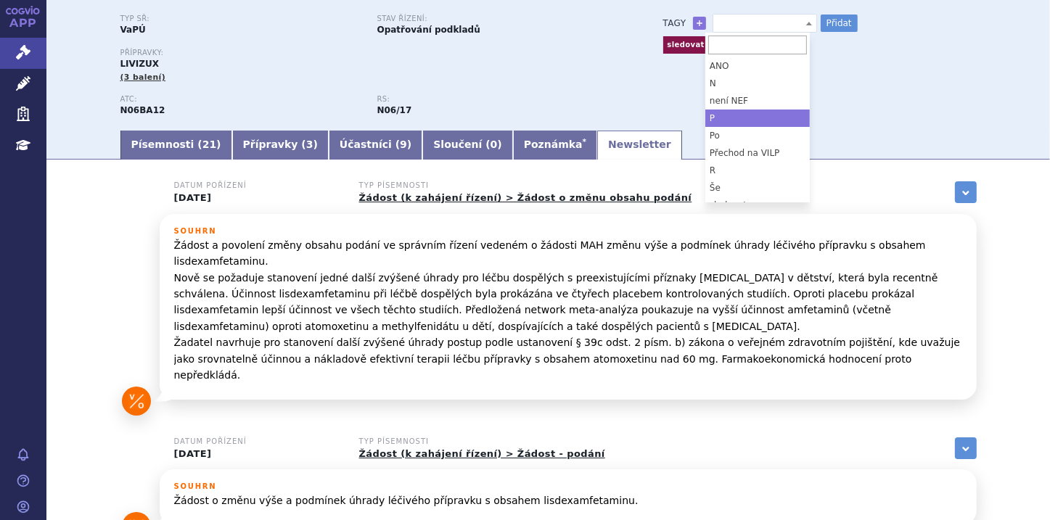
select select "P"
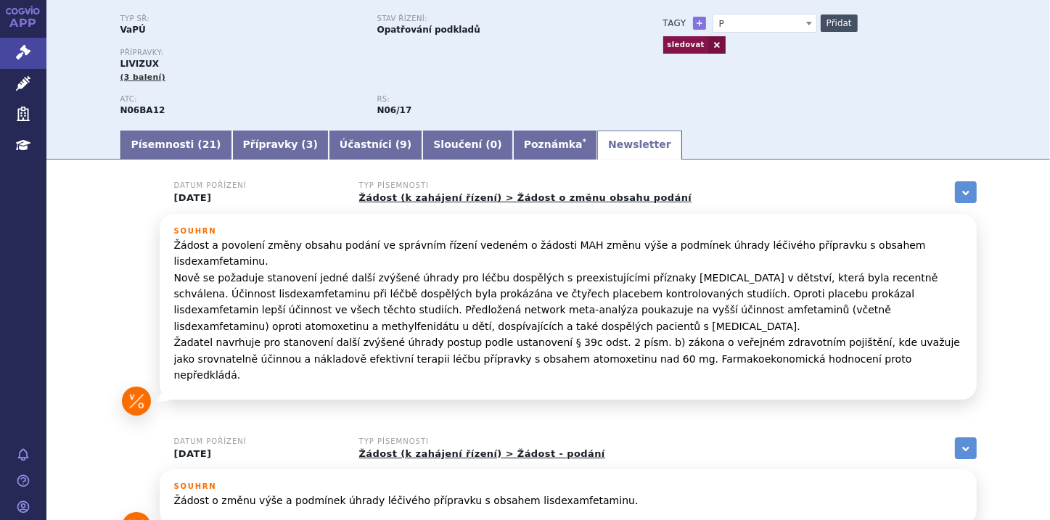
click at [836, 24] on button "Přidat" at bounding box center [838, 23] width 37 height 17
select select
click at [513, 147] on link "Poznámka *" at bounding box center [555, 145] width 84 height 29
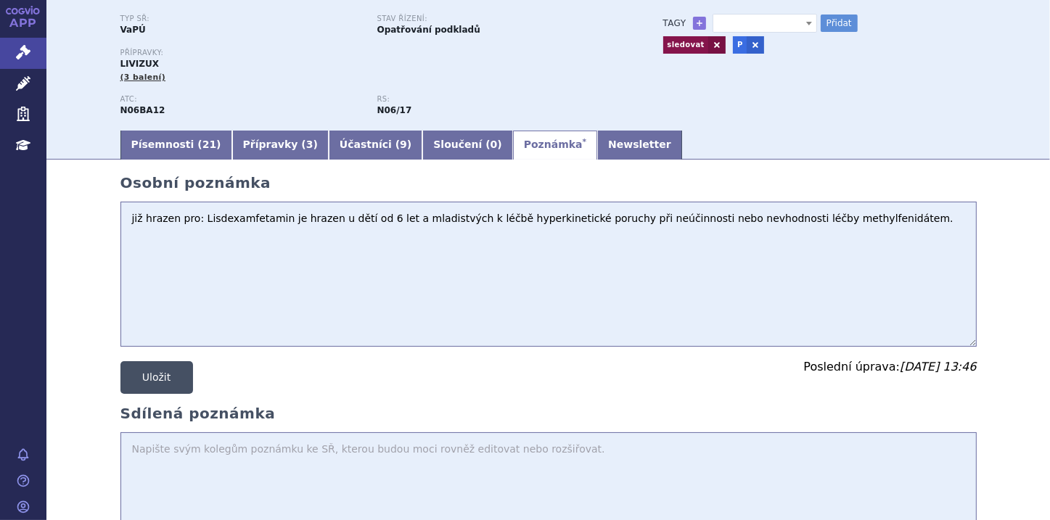
click at [161, 367] on button "Uložit" at bounding box center [156, 377] width 73 height 33
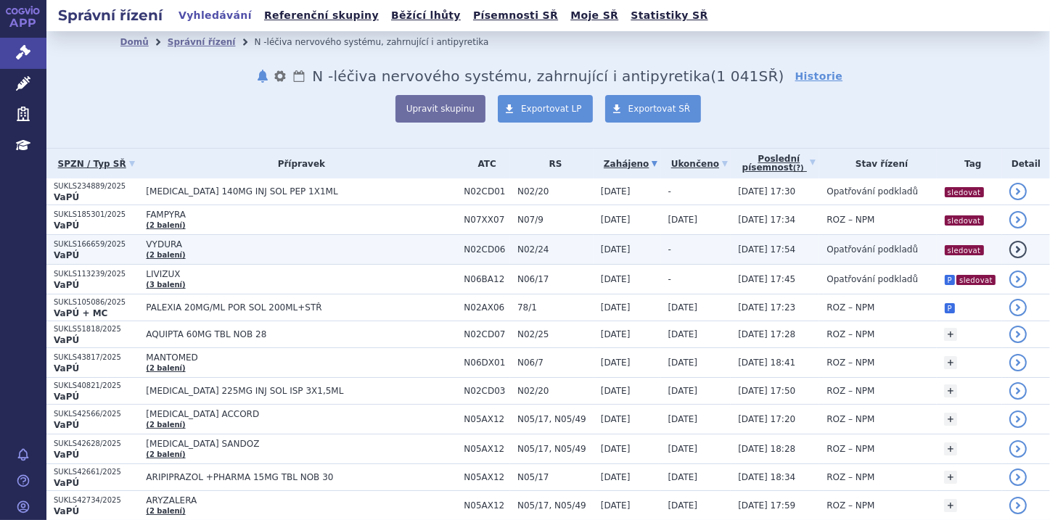
click at [57, 244] on p "SUKLS166659/2025" at bounding box center [96, 244] width 85 height 10
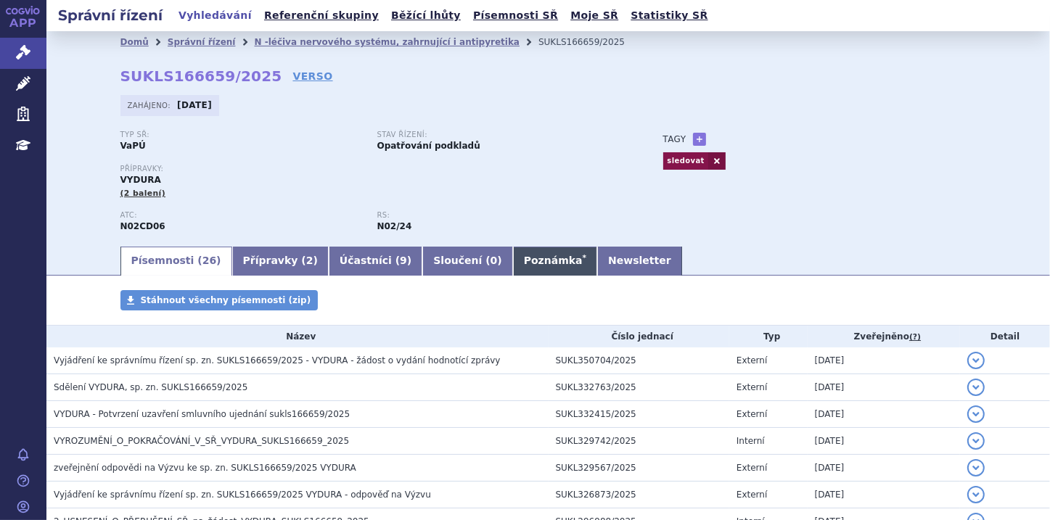
click at [513, 260] on link "Poznámka *" at bounding box center [555, 261] width 84 height 29
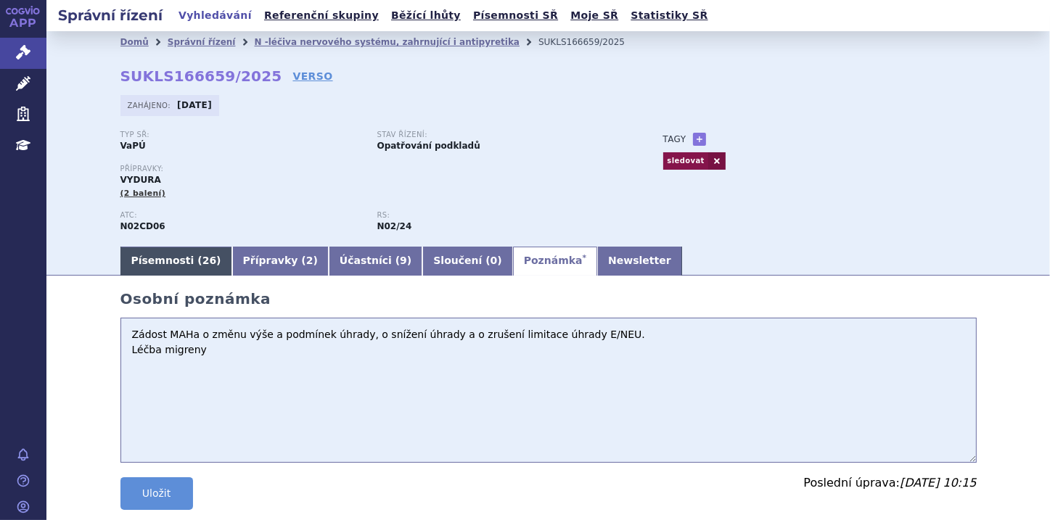
click at [163, 260] on link "Písemnosti ( 26 )" at bounding box center [176, 261] width 112 height 29
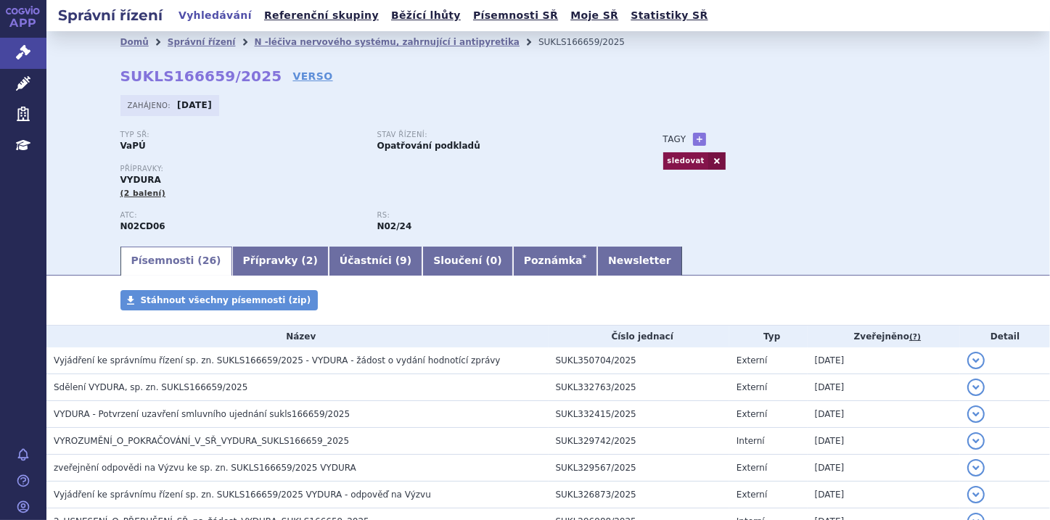
scroll to position [58, 0]
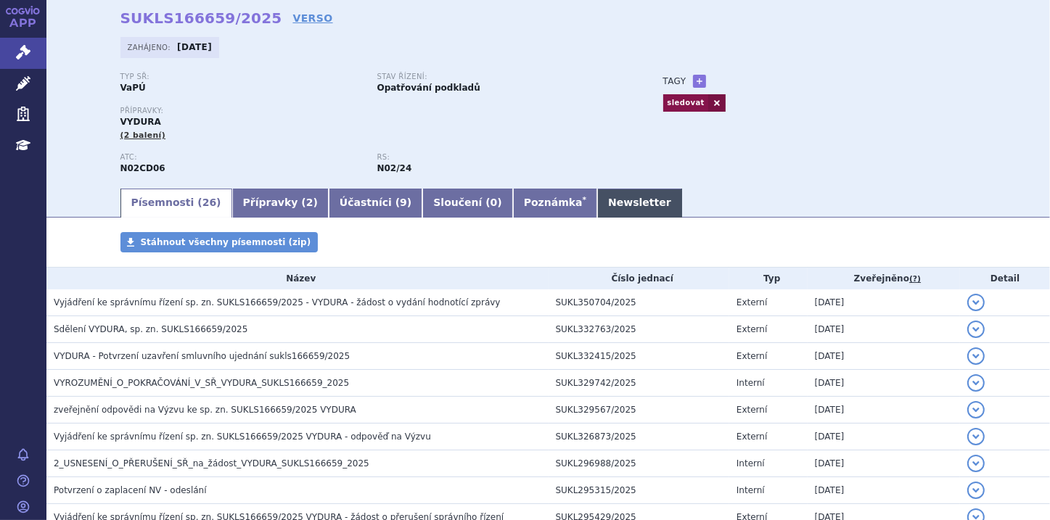
click at [597, 200] on link "Newsletter" at bounding box center [639, 203] width 85 height 29
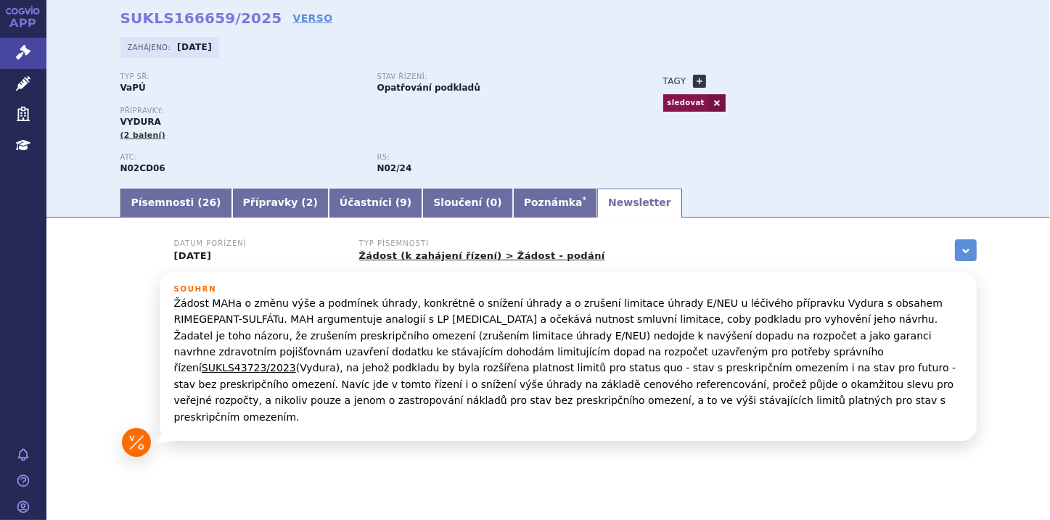
click at [693, 81] on link "+" at bounding box center [699, 81] width 13 height 13
click at [801, 78] on span at bounding box center [808, 81] width 15 height 17
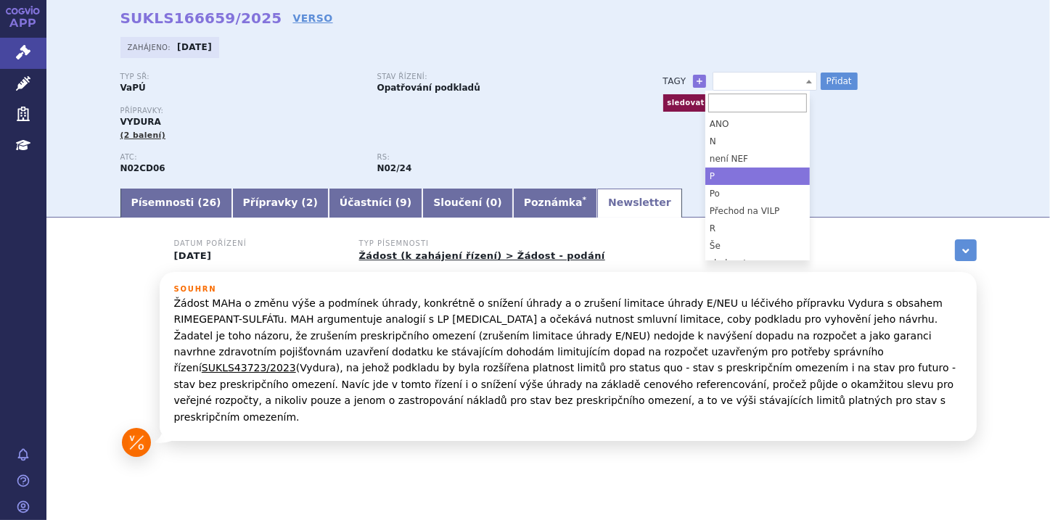
select select "P"
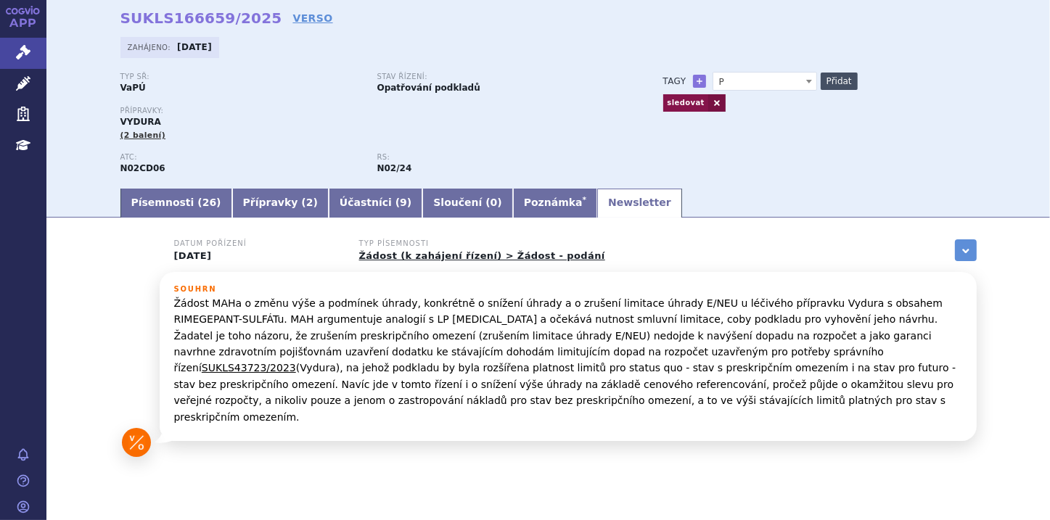
click at [829, 80] on button "Přidat" at bounding box center [838, 81] width 37 height 17
select select
click at [513, 204] on link "Poznámka *" at bounding box center [555, 203] width 84 height 29
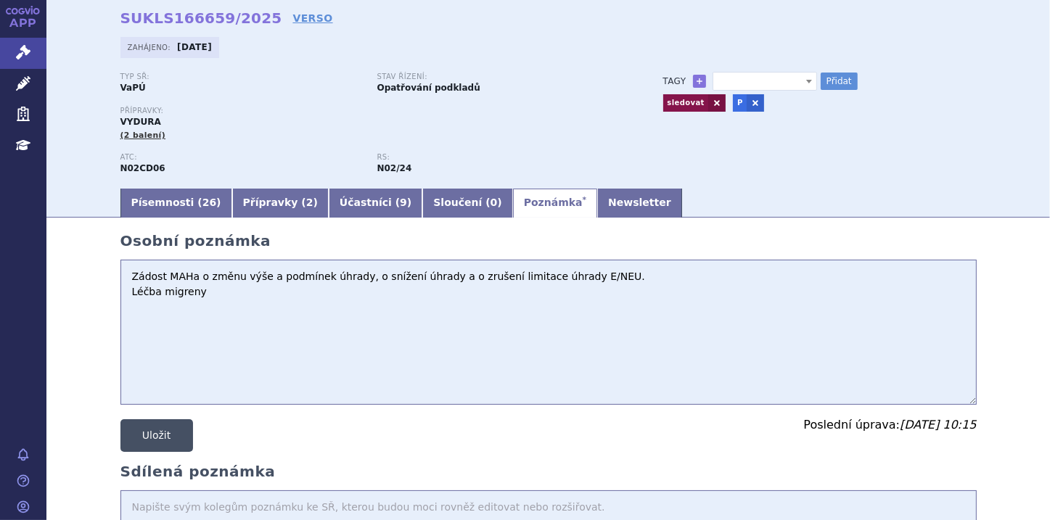
click at [164, 427] on button "Uložit" at bounding box center [156, 435] width 73 height 33
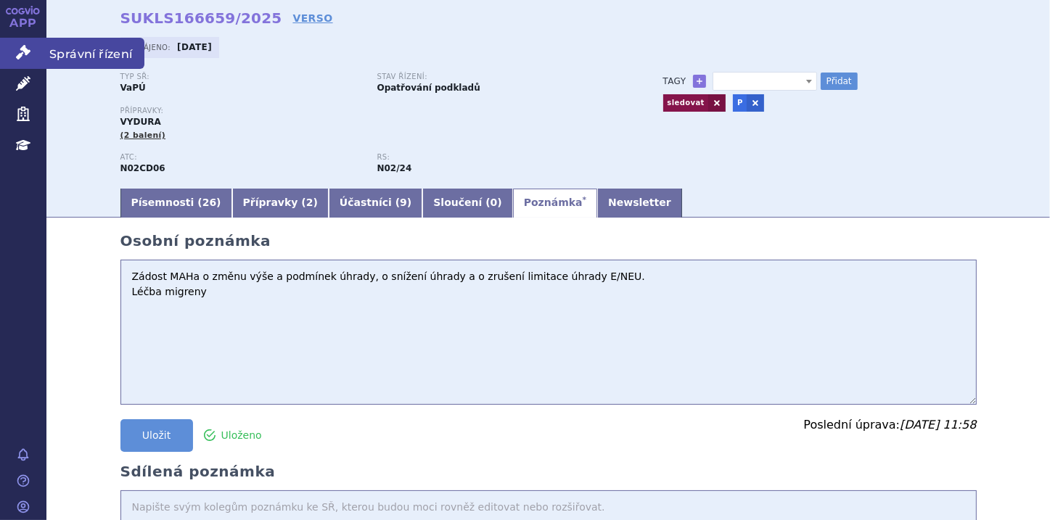
click at [16, 46] on icon at bounding box center [23, 52] width 15 height 15
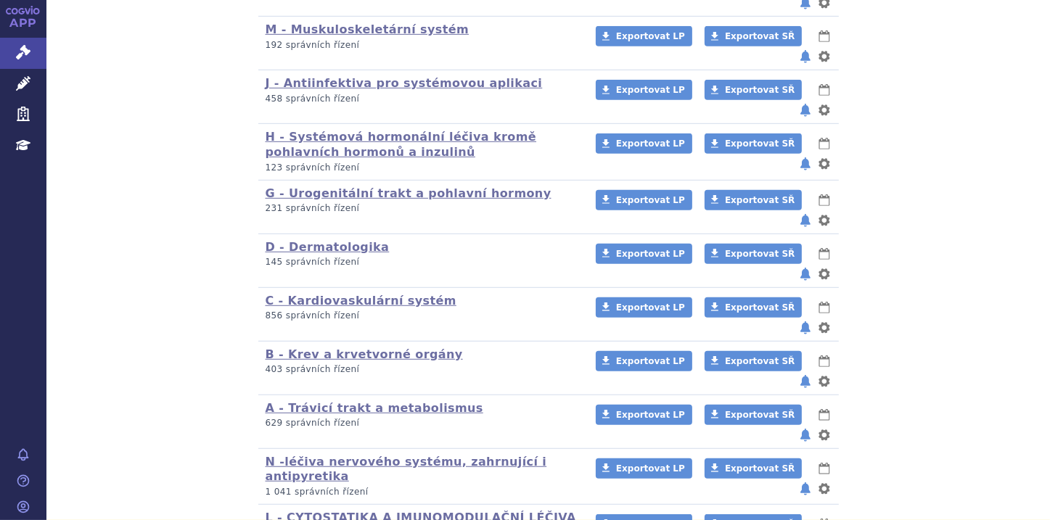
scroll to position [870, 0]
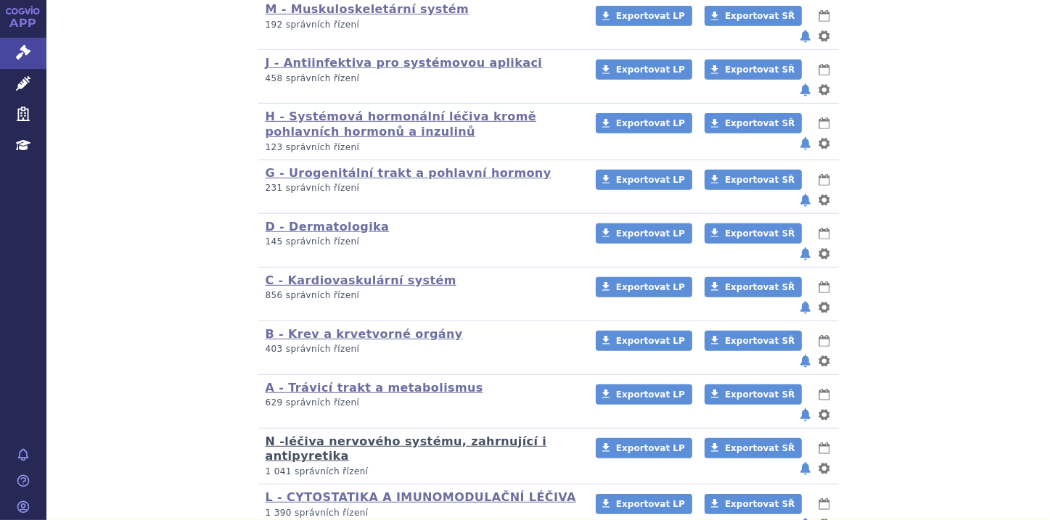
click at [408, 434] on link "N -léčiva nervového systému, zahrnující i antipyretika" at bounding box center [405, 448] width 281 height 29
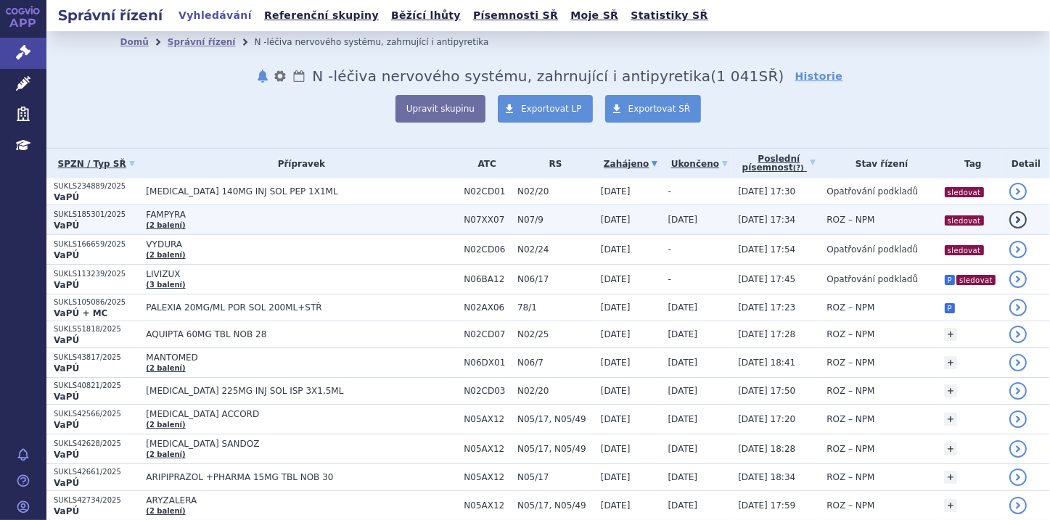
click at [203, 223] on td "FAMPYRA (2 balení)" at bounding box center [298, 220] width 318 height 30
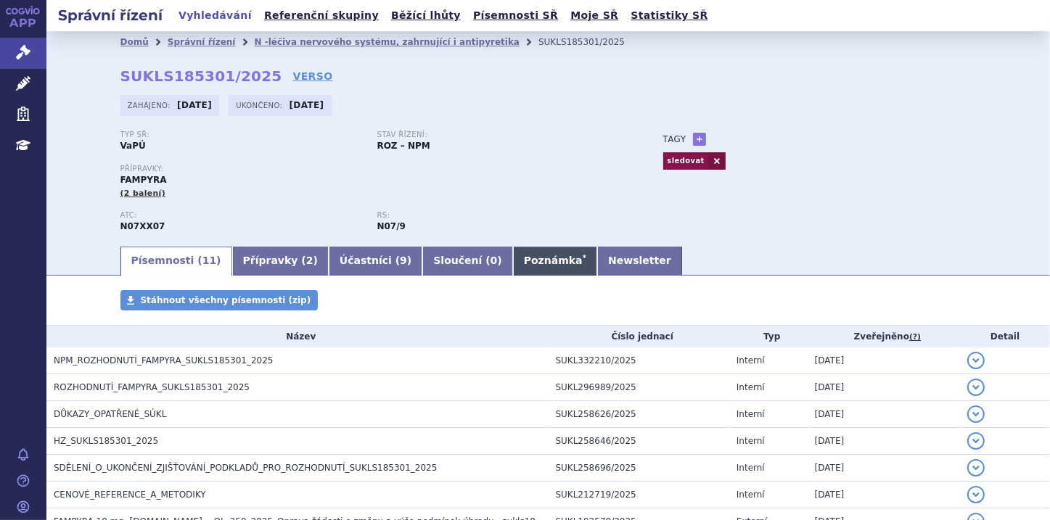
click at [513, 262] on link "Poznámka *" at bounding box center [555, 261] width 84 height 29
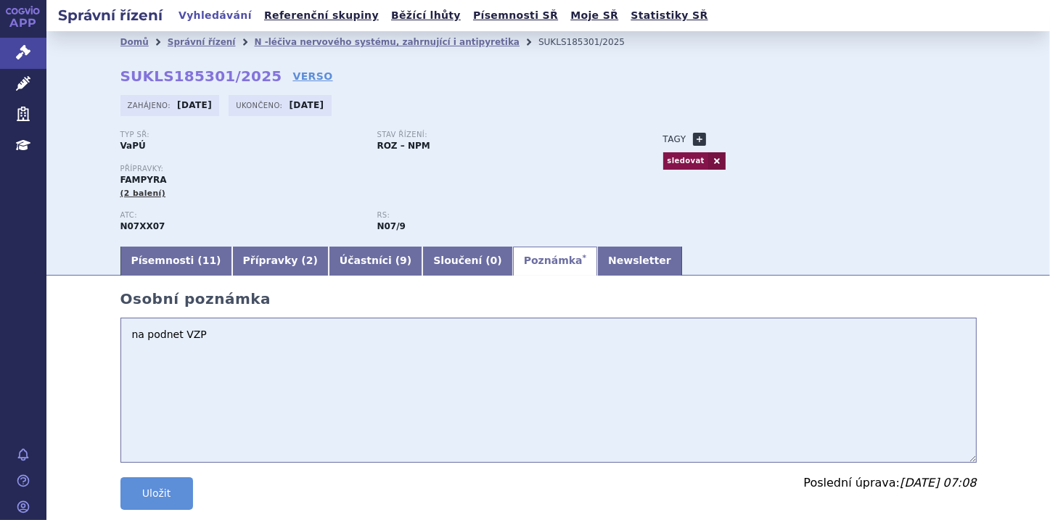
click at [693, 139] on link "+" at bounding box center [699, 139] width 13 height 13
click at [801, 139] on span at bounding box center [808, 139] width 15 height 17
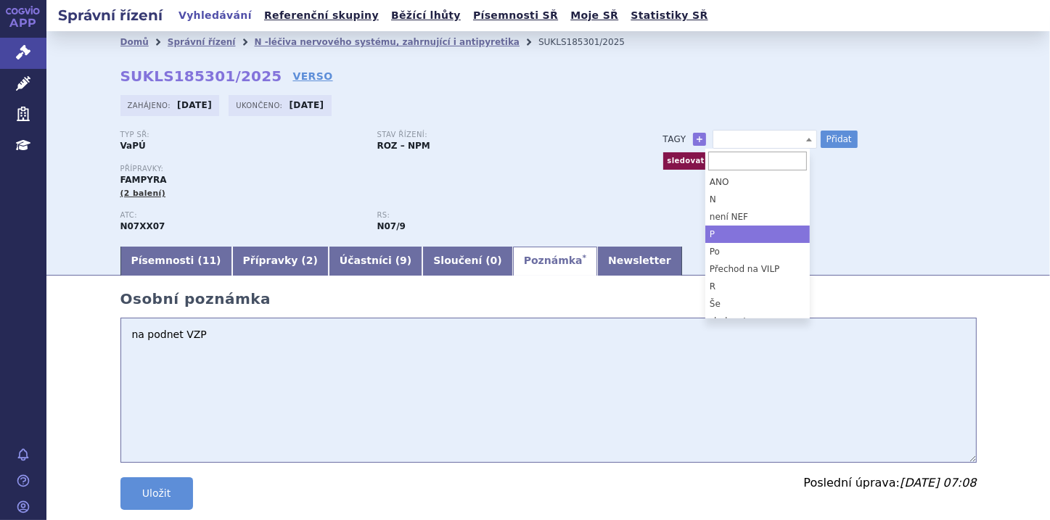
select select "P"
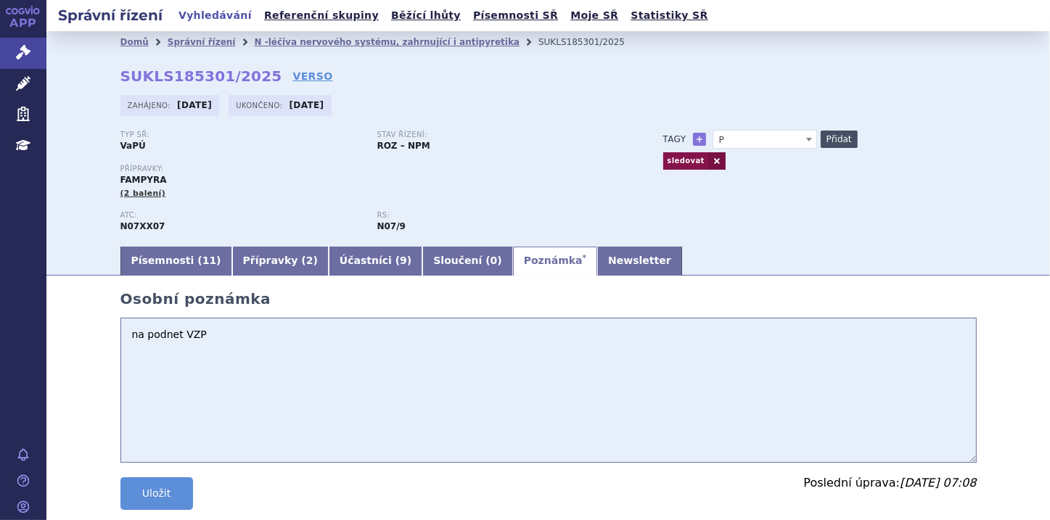
click at [833, 144] on button "Přidat" at bounding box center [838, 139] width 37 height 17
select select
click at [710, 165] on link at bounding box center [716, 160] width 17 height 17
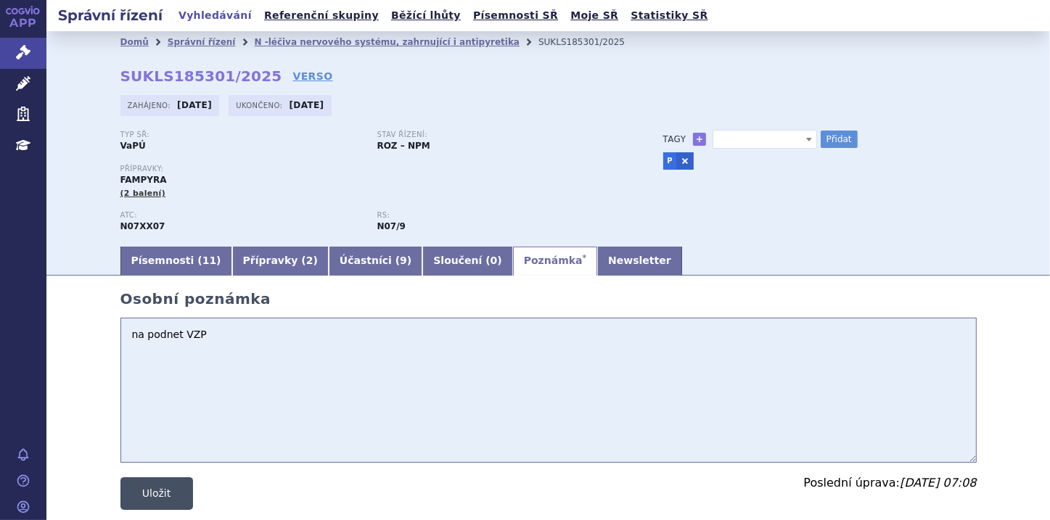
click at [139, 493] on button "Uložit" at bounding box center [156, 493] width 73 height 33
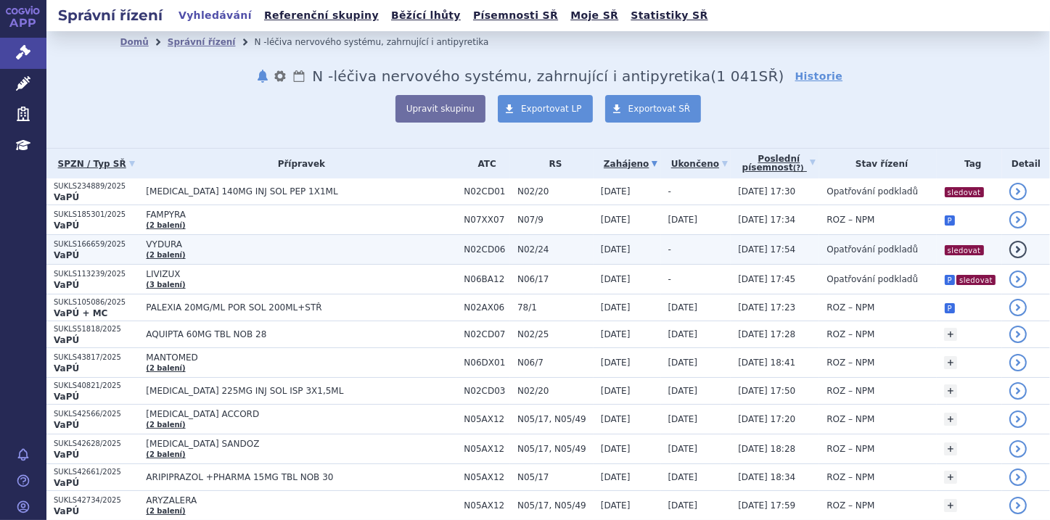
click at [289, 246] on span "VYDURA" at bounding box center [301, 244] width 310 height 10
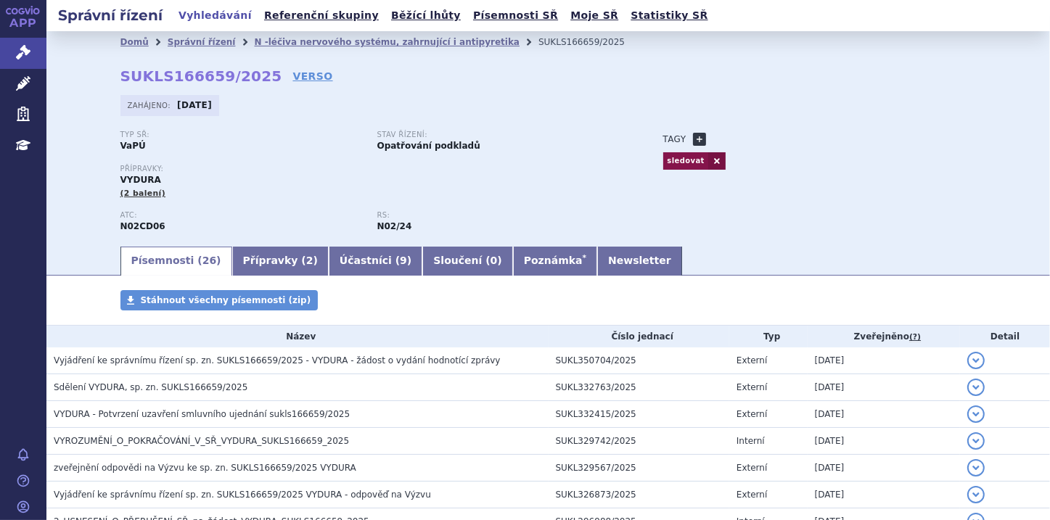
click at [698, 137] on link "+" at bounding box center [699, 139] width 13 height 13
click at [801, 137] on span at bounding box center [808, 139] width 15 height 17
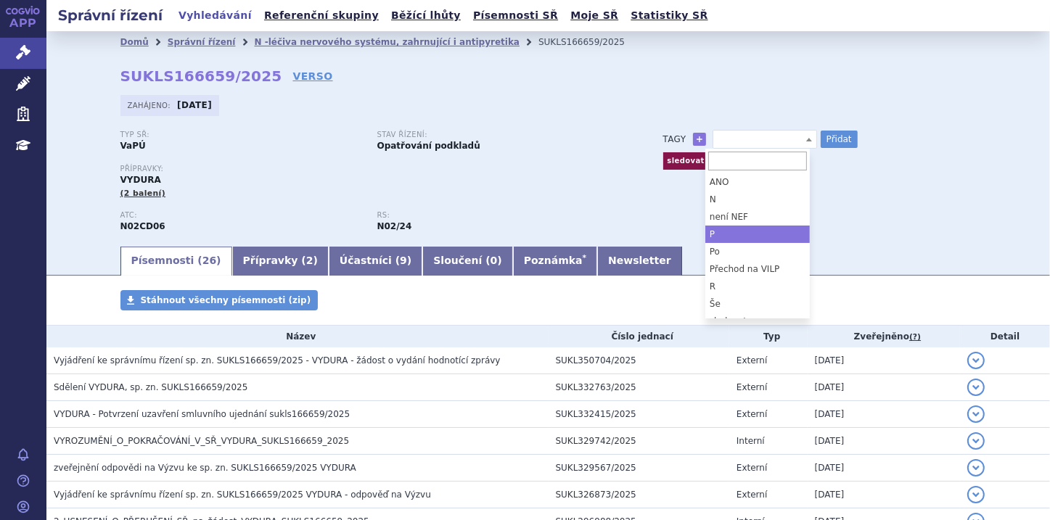
select select "P"
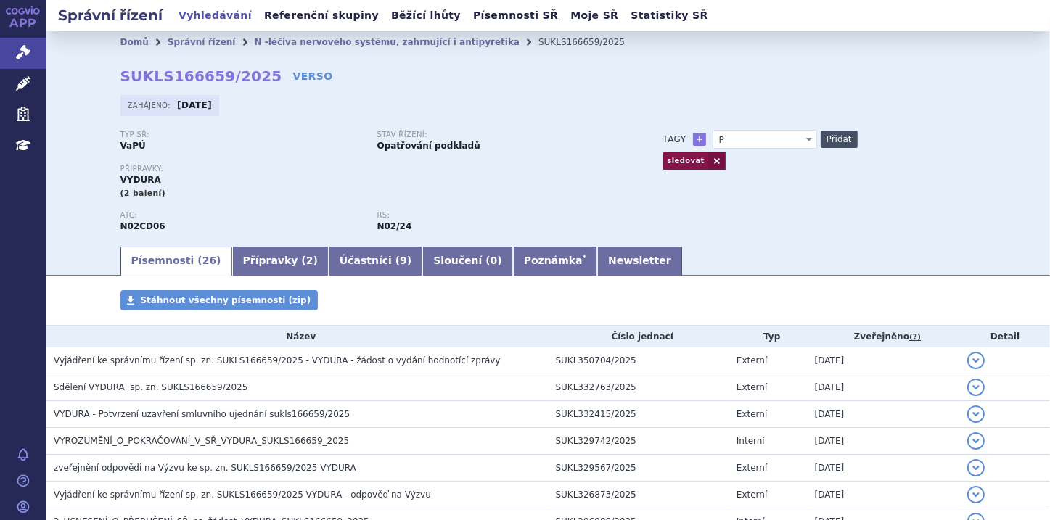
click at [827, 139] on button "Přidat" at bounding box center [838, 139] width 37 height 17
select select
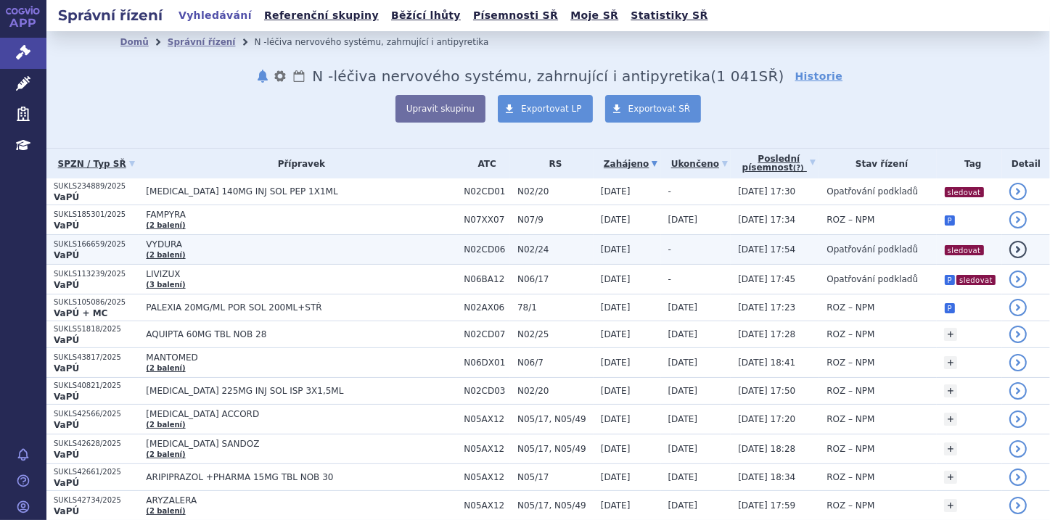
click at [111, 242] on p "SUKLS166659/2025" at bounding box center [96, 244] width 85 height 10
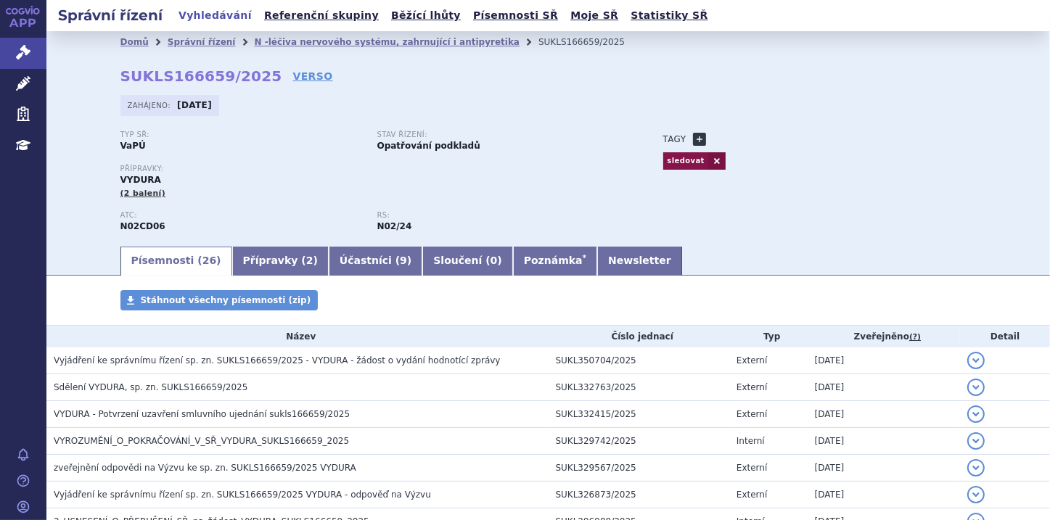
click at [693, 136] on link "+" at bounding box center [699, 139] width 13 height 13
click at [806, 138] on span at bounding box center [808, 139] width 15 height 17
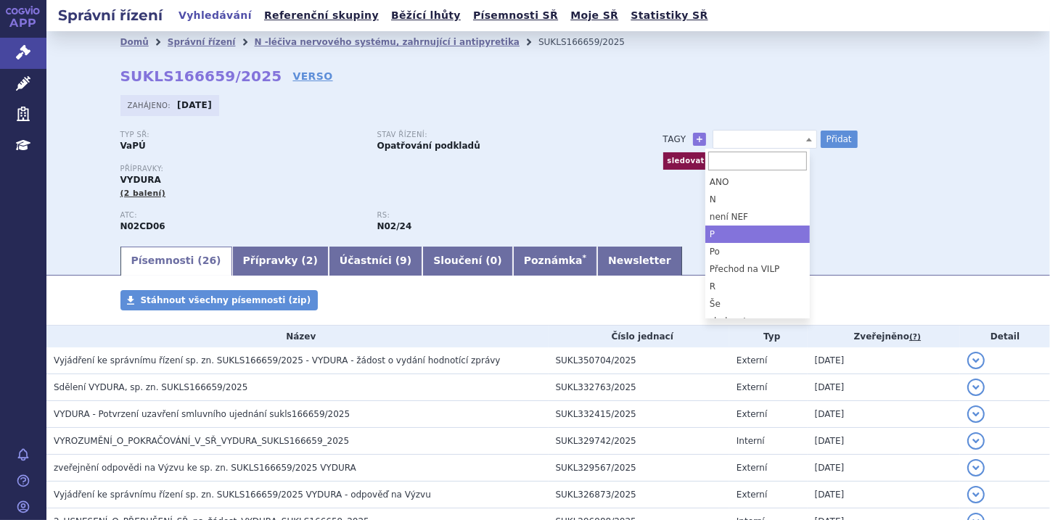
select select "P"
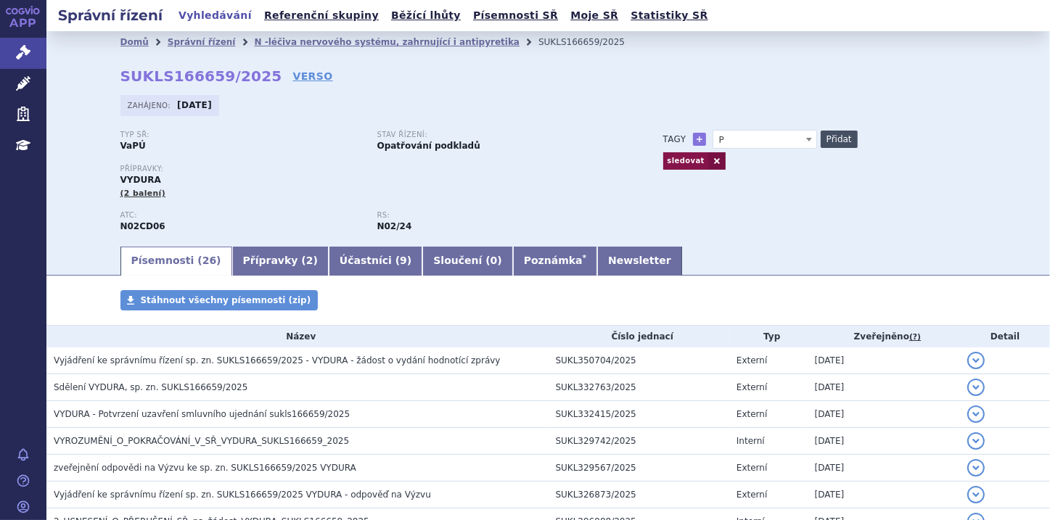
click at [827, 139] on button "Přidat" at bounding box center [838, 139] width 37 height 17
select select
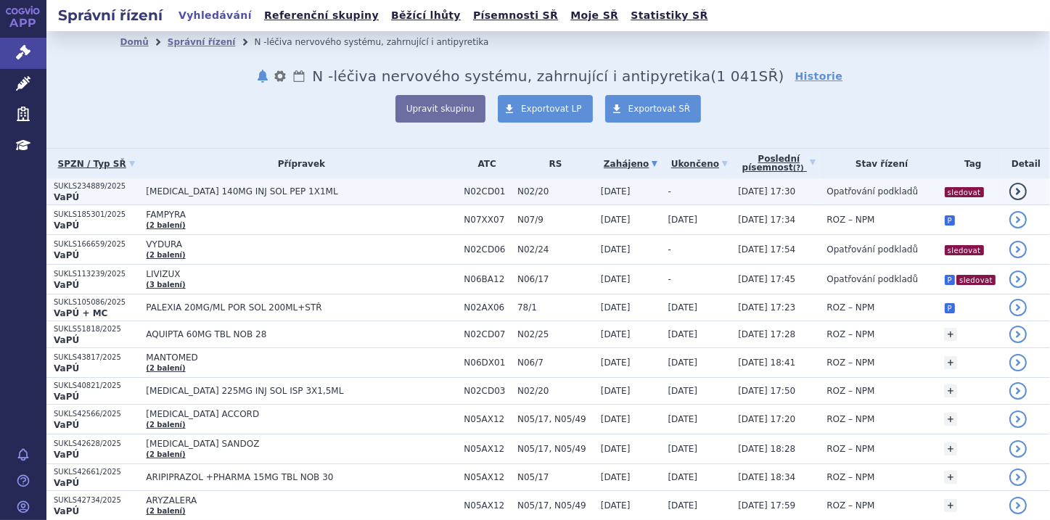
click at [206, 189] on span "[MEDICAL_DATA] 140MG INJ SOL PEP 1X1ML" at bounding box center [301, 191] width 310 height 10
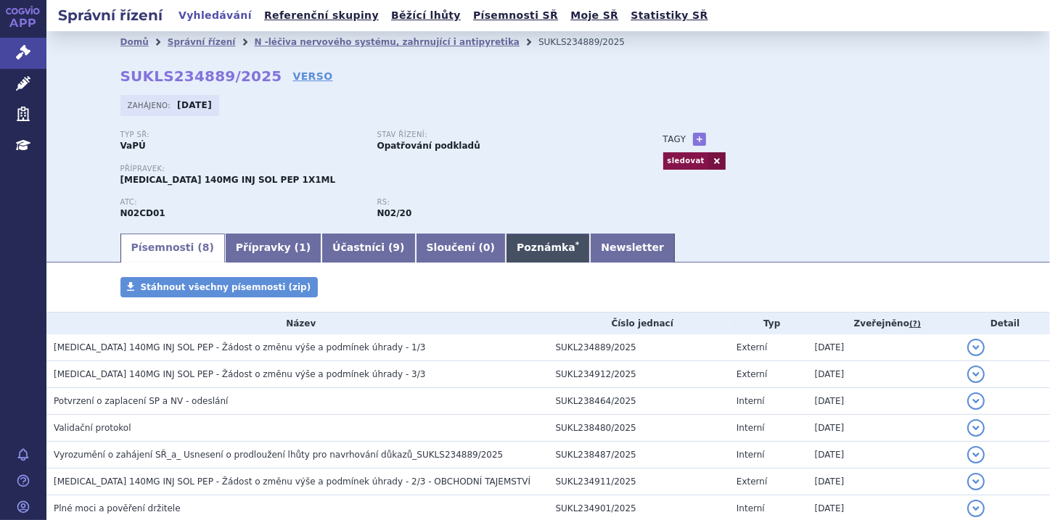
click at [506, 250] on link "Poznámka *" at bounding box center [548, 248] width 84 height 29
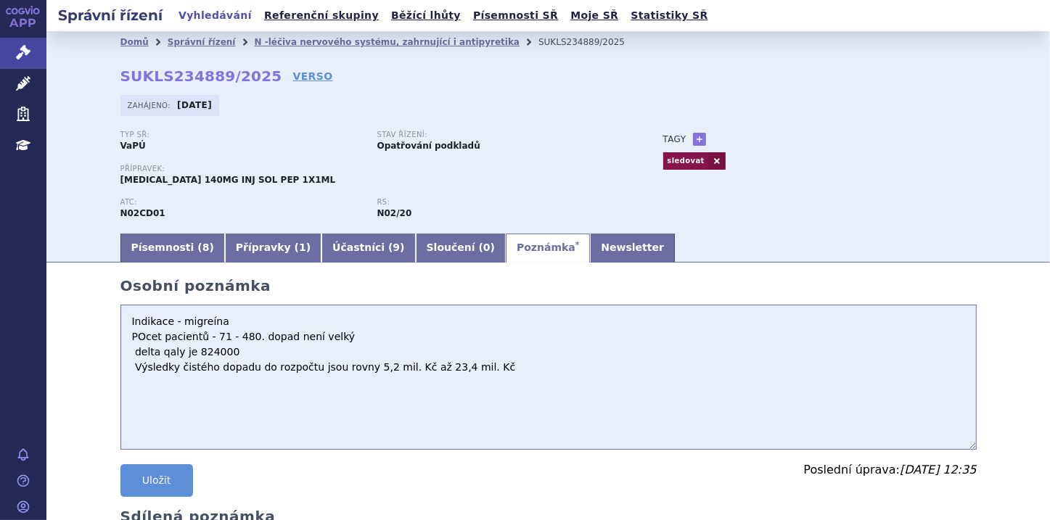
click at [203, 355] on textarea "Indikace - migreína POcet pacientů - 71 - 480. dopad není velký delta qaly je 8…" at bounding box center [548, 377] width 856 height 145
type textarea "Indikace - migreína POcet pacientů - 71 - 480. dopad není velký delta qaly je 8…"
click at [694, 140] on link "+" at bounding box center [699, 139] width 13 height 13
click at [803, 142] on span at bounding box center [808, 139] width 15 height 17
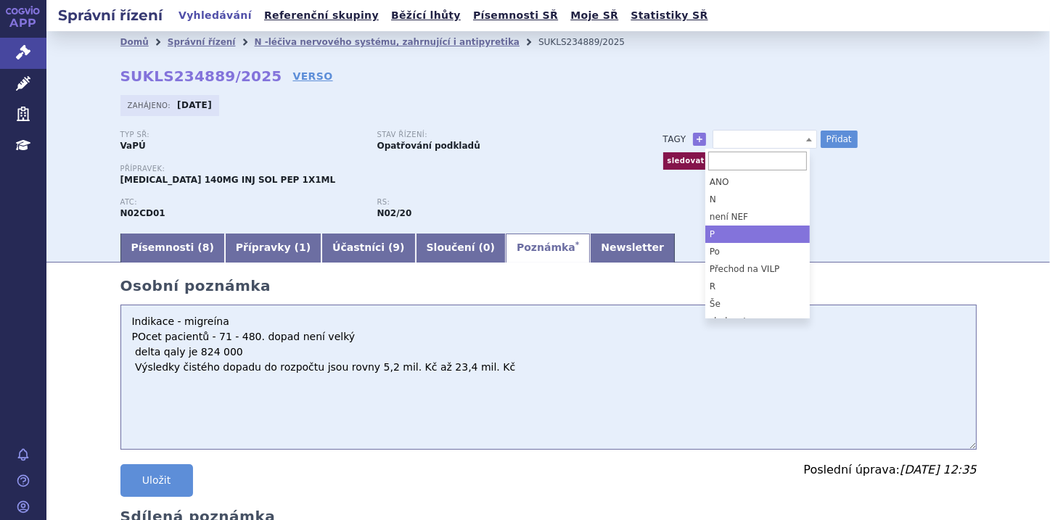
select select "P"
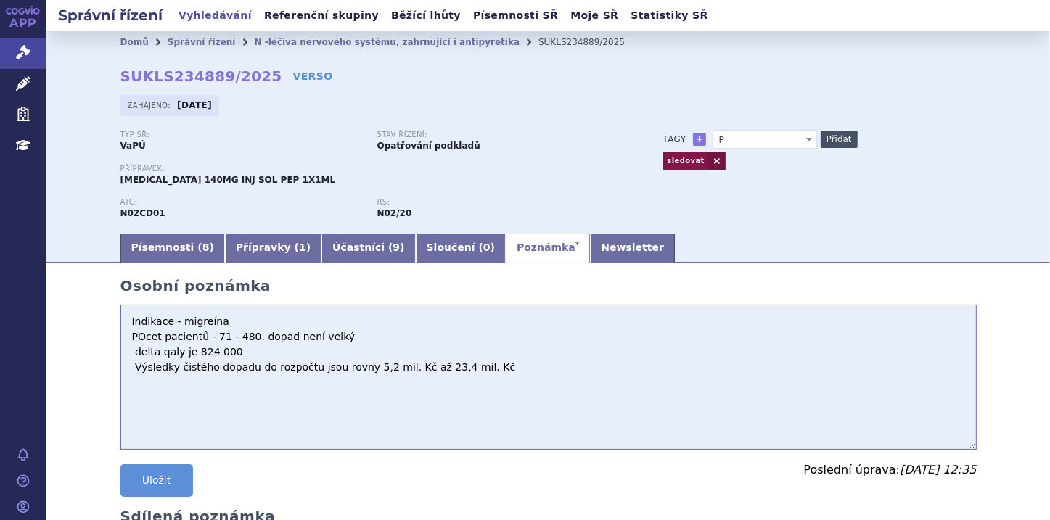
click at [823, 145] on button "Přidat" at bounding box center [838, 139] width 37 height 17
select select
click at [170, 487] on button "Uložit" at bounding box center [156, 480] width 73 height 33
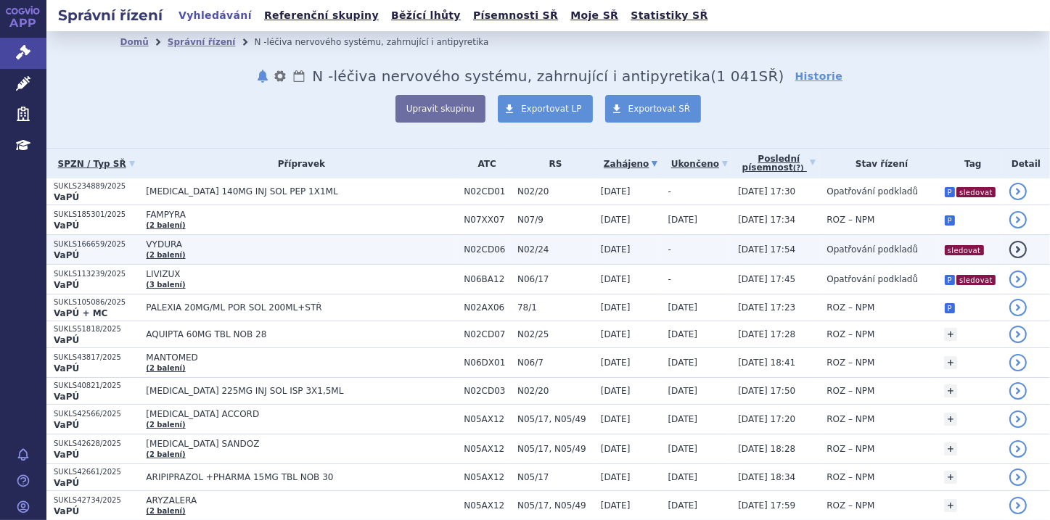
click at [1009, 249] on link "detail" at bounding box center [1017, 249] width 17 height 17
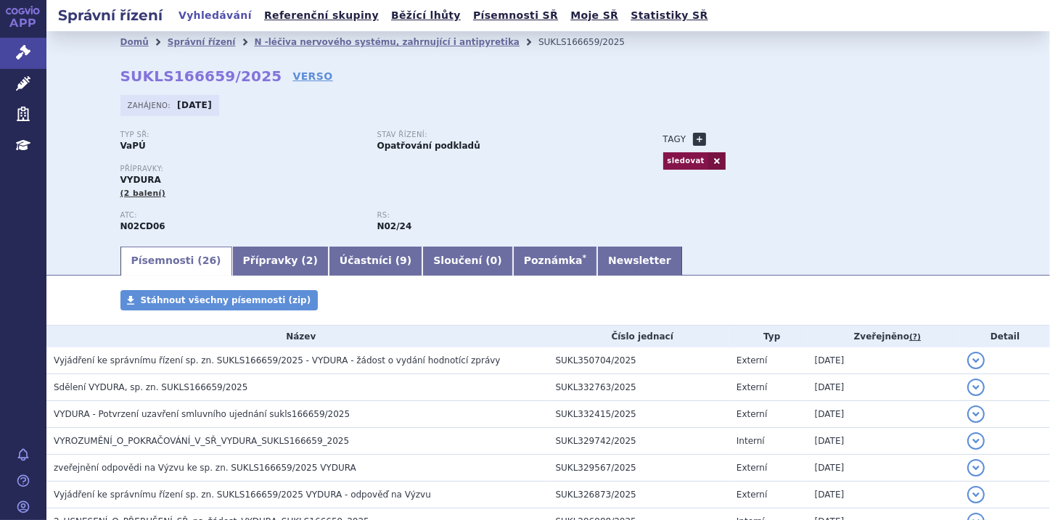
click at [693, 134] on link "+" at bounding box center [699, 139] width 13 height 13
click at [806, 140] on b at bounding box center [809, 140] width 6 height 4
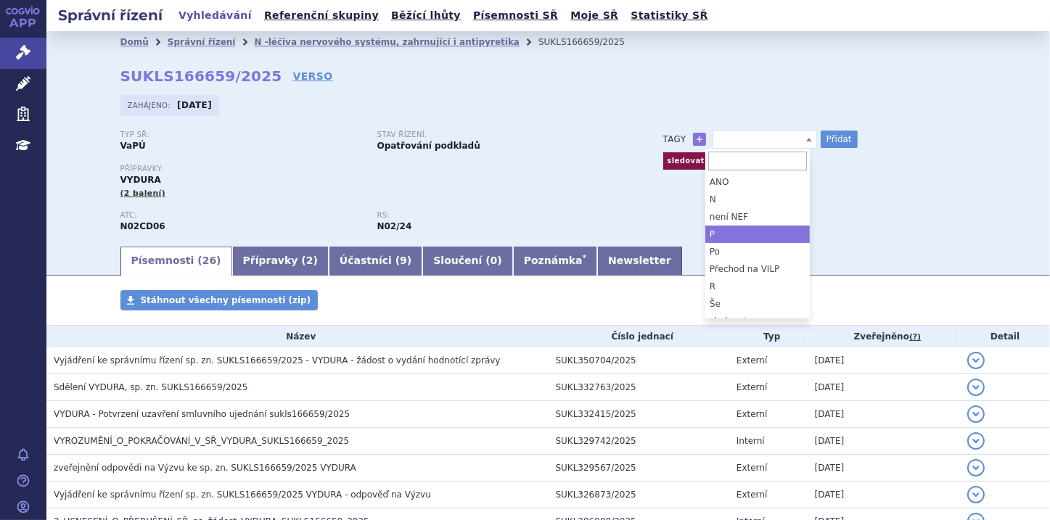
select select "P"
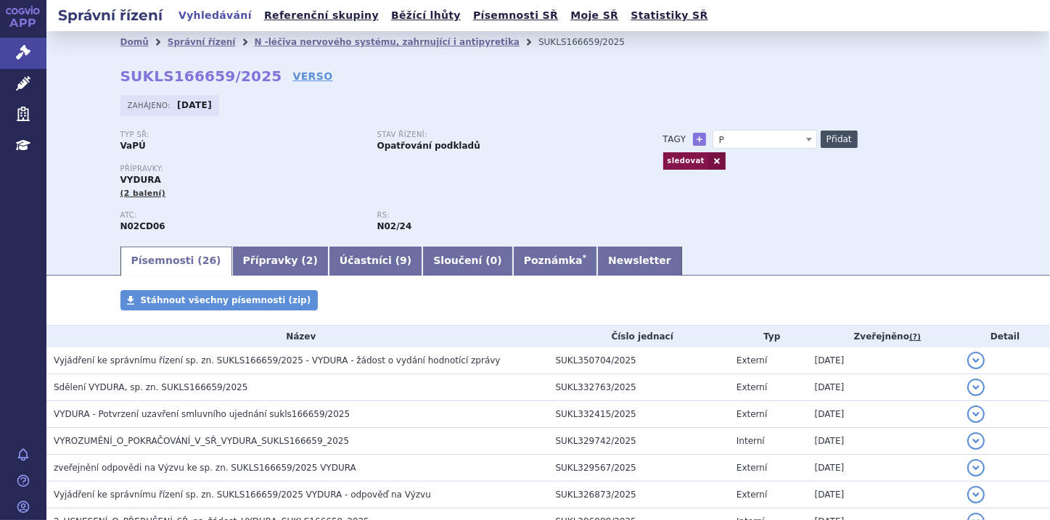
click at [825, 142] on button "Přidat" at bounding box center [838, 139] width 37 height 17
select select
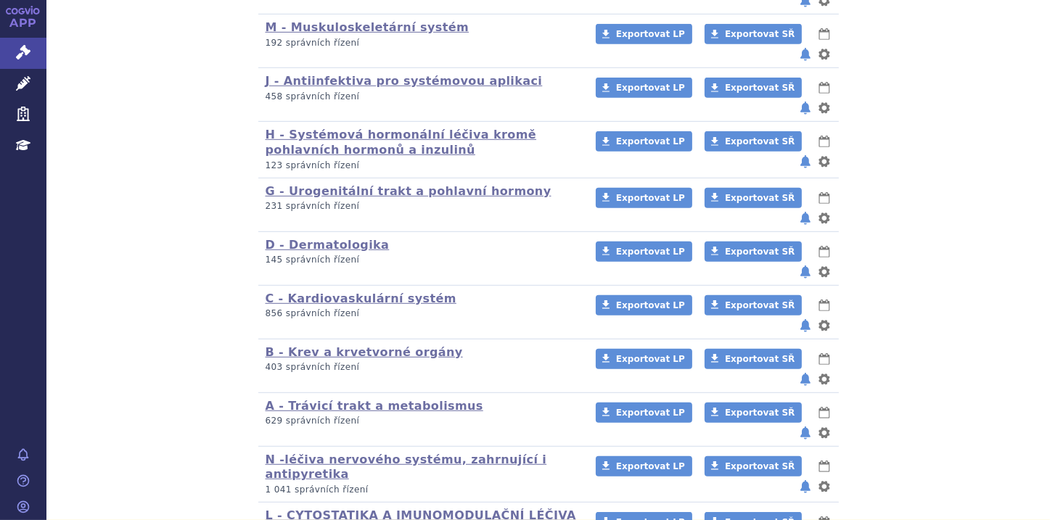
scroll to position [937, 0]
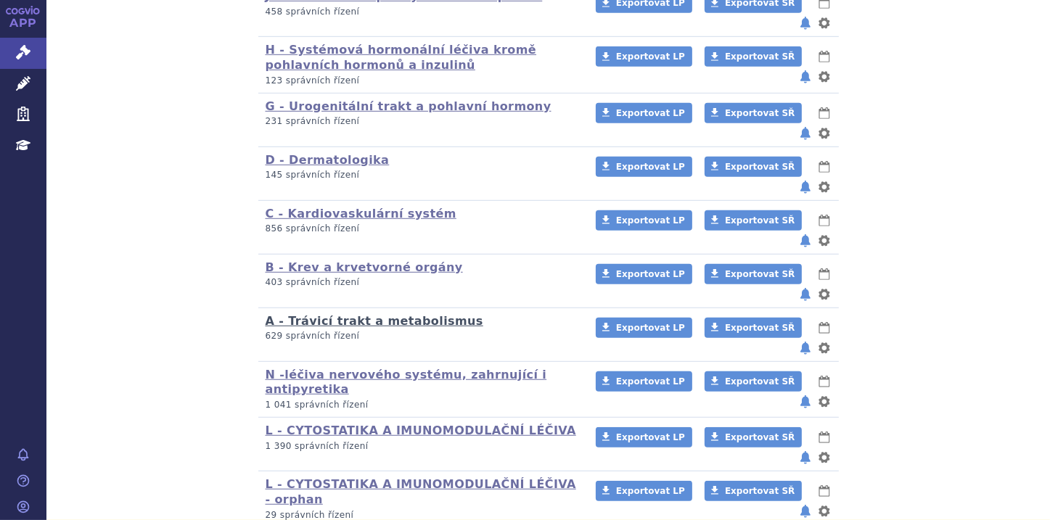
click at [414, 314] on link "A - Trávicí trakt a metabolismus" at bounding box center [374, 321] width 218 height 14
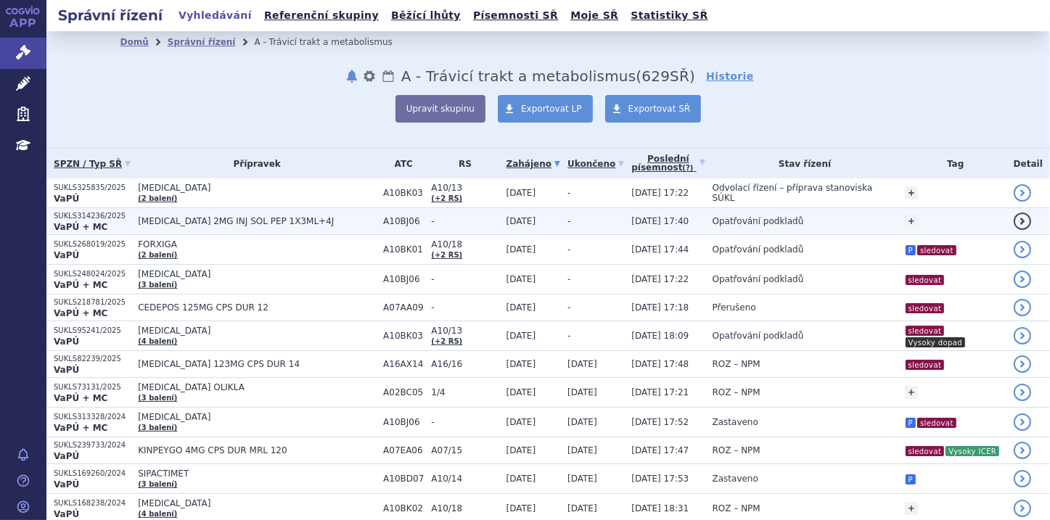
click at [177, 215] on td "[MEDICAL_DATA] 2MG INJ SOL PEP 1X3ML+4J" at bounding box center [253, 221] width 245 height 27
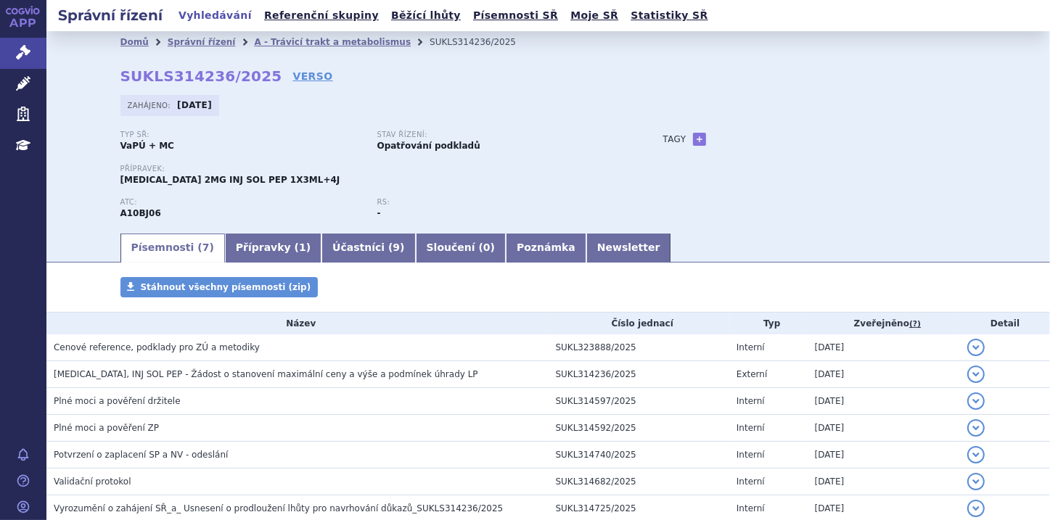
scroll to position [89, 0]
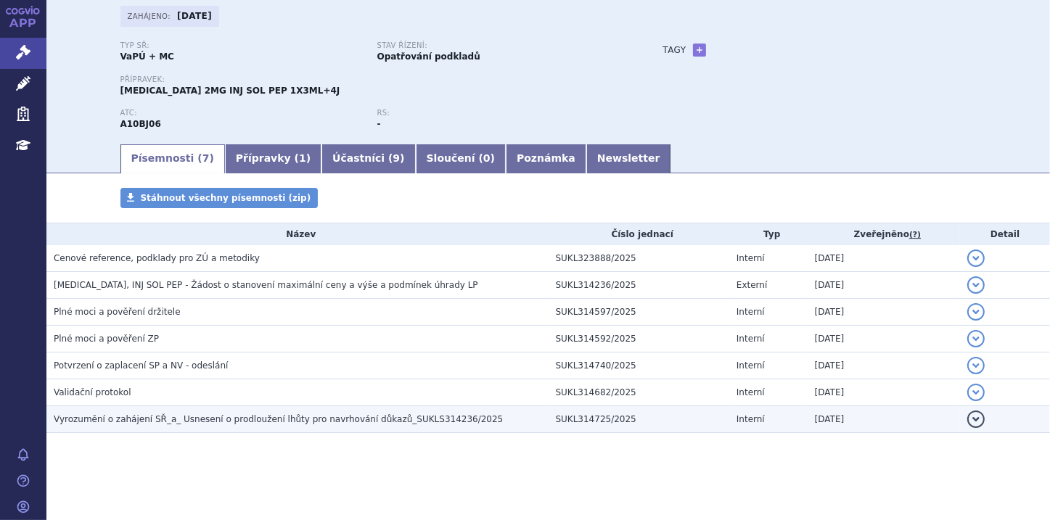
click at [972, 419] on button "detail" at bounding box center [975, 419] width 17 height 17
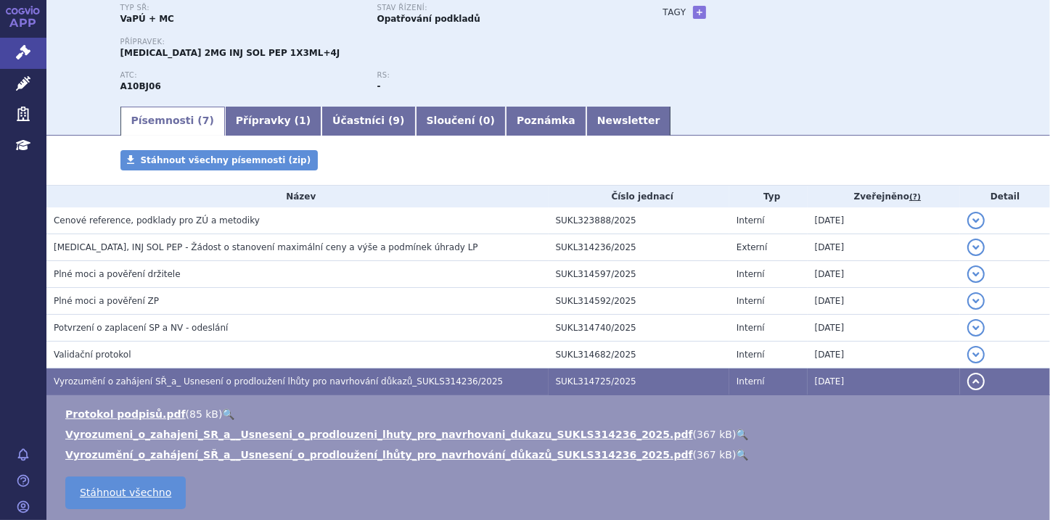
scroll to position [147, 0]
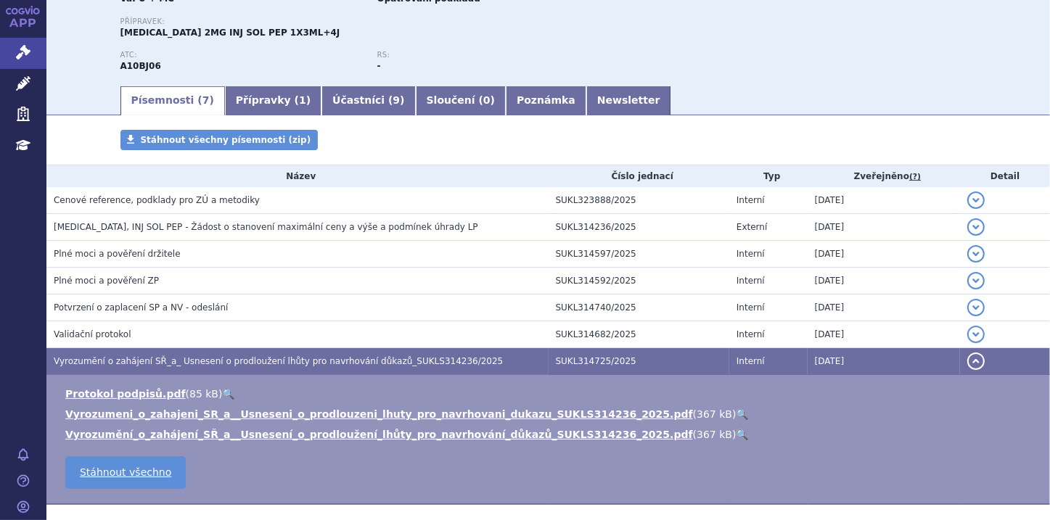
click at [967, 363] on button "detail" at bounding box center [975, 361] width 17 height 17
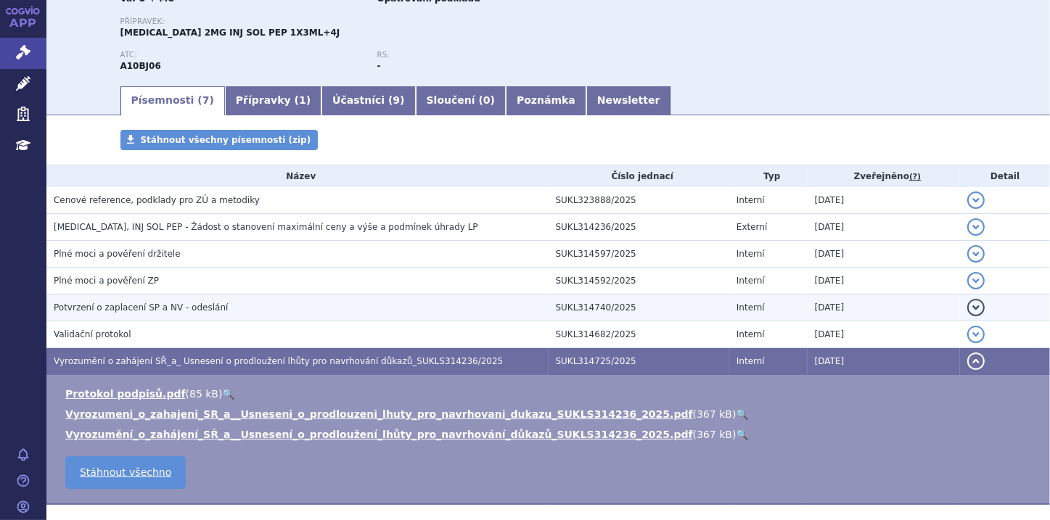
scroll to position [89, 0]
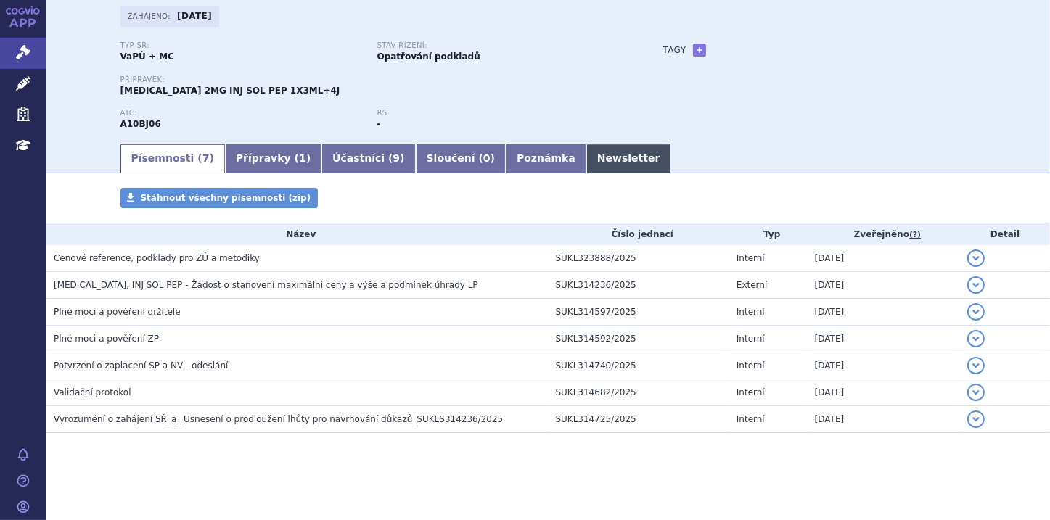
click at [586, 149] on link "Newsletter" at bounding box center [628, 158] width 85 height 29
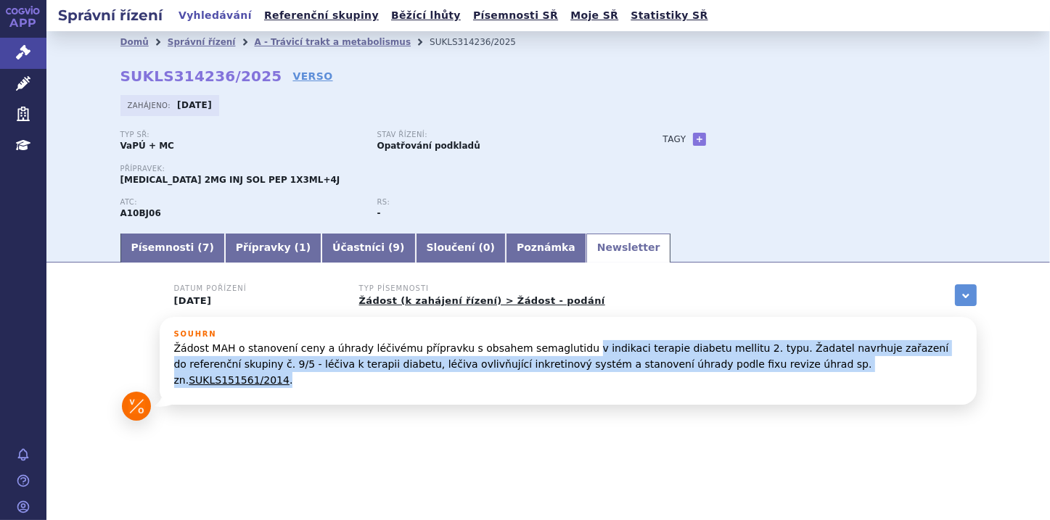
drag, startPoint x: 548, startPoint y: 353, endPoint x: 778, endPoint y: 369, distance: 229.8
click at [778, 369] on p "Žádost MAH o stanovení ceny a úhrady léčivému přípravku s obsahem semaglutidu v…" at bounding box center [568, 364] width 788 height 49
copy p "v indikaci terapie diabetu mellitu 2. typu. Žadatel navrhuje zařazení do refere…"
click at [506, 248] on link "Poznámka" at bounding box center [546, 248] width 81 height 29
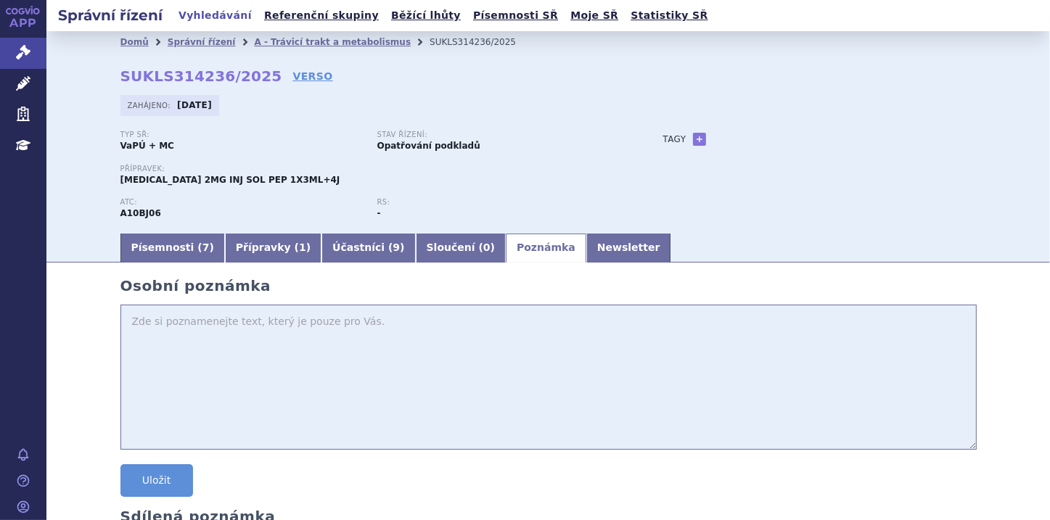
click at [255, 319] on textarea at bounding box center [548, 377] width 856 height 145
paste textarea "v indikaci terapie diabetu mellitu 2. typu. Žadatel navrhuje zařazení do refere…"
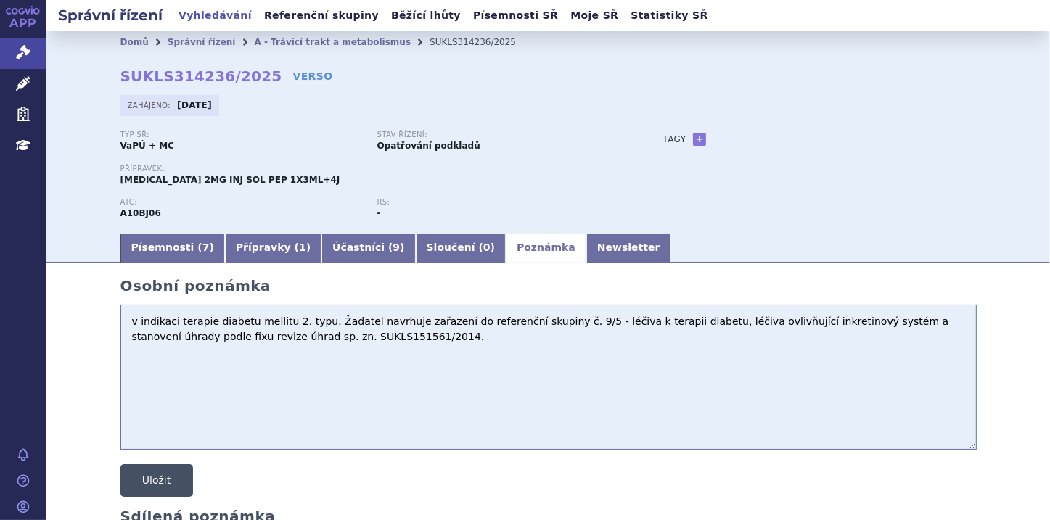
type textarea "v indikaci terapie diabetu mellitu 2. typu. Žadatel navrhuje zařazení do refere…"
click at [170, 474] on button "Uložit" at bounding box center [156, 480] width 73 height 33
click at [693, 136] on link "+" at bounding box center [699, 139] width 13 height 13
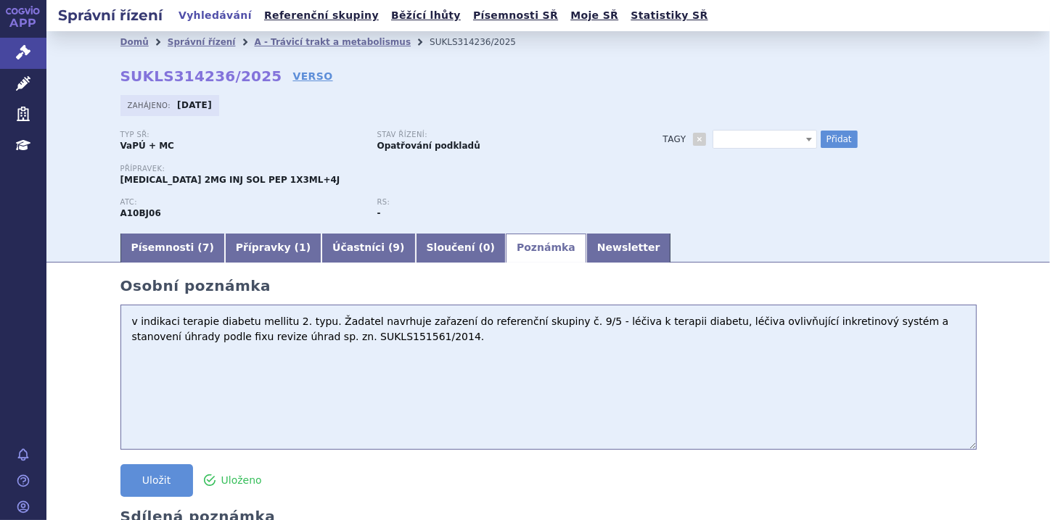
click at [806, 138] on b at bounding box center [809, 140] width 6 height 4
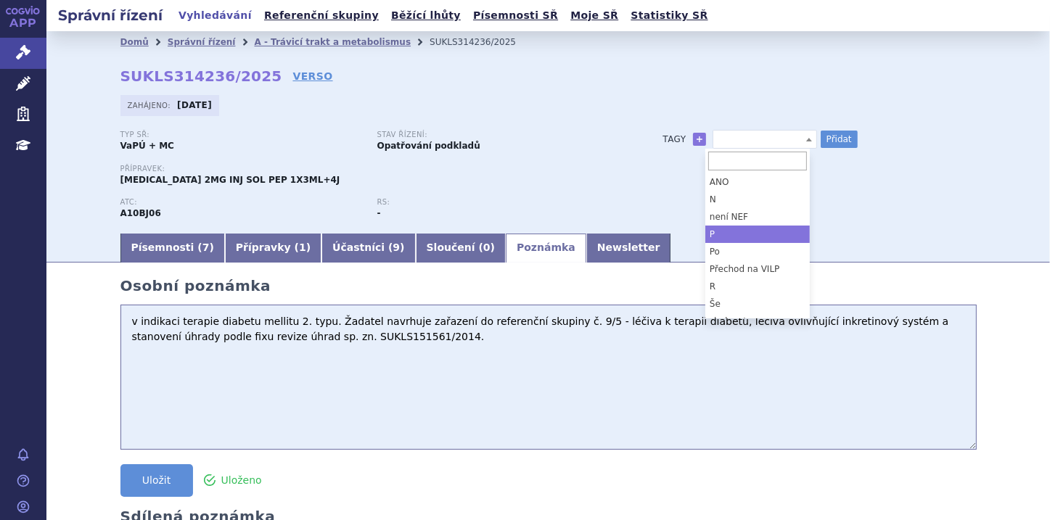
select select "P"
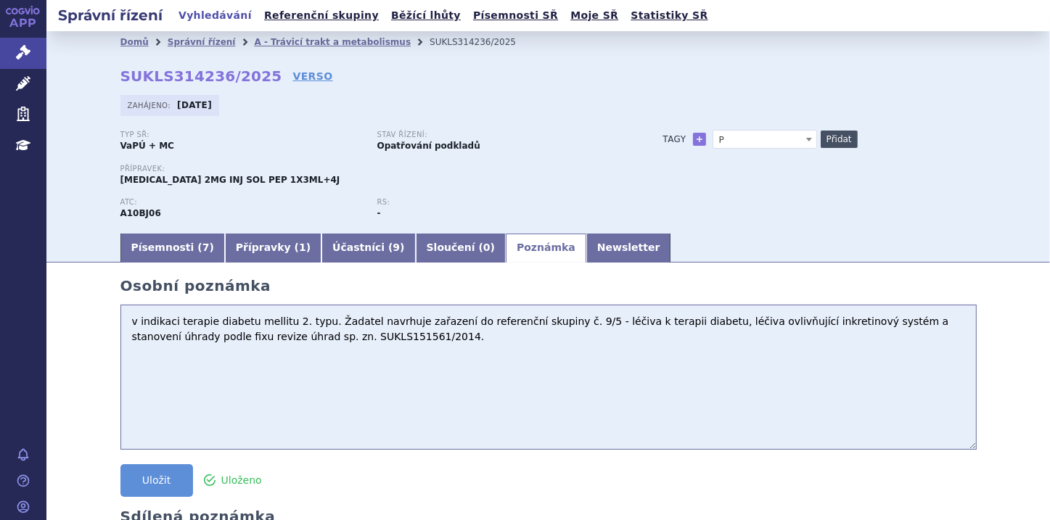
click at [833, 137] on button "Přidat" at bounding box center [838, 139] width 37 height 17
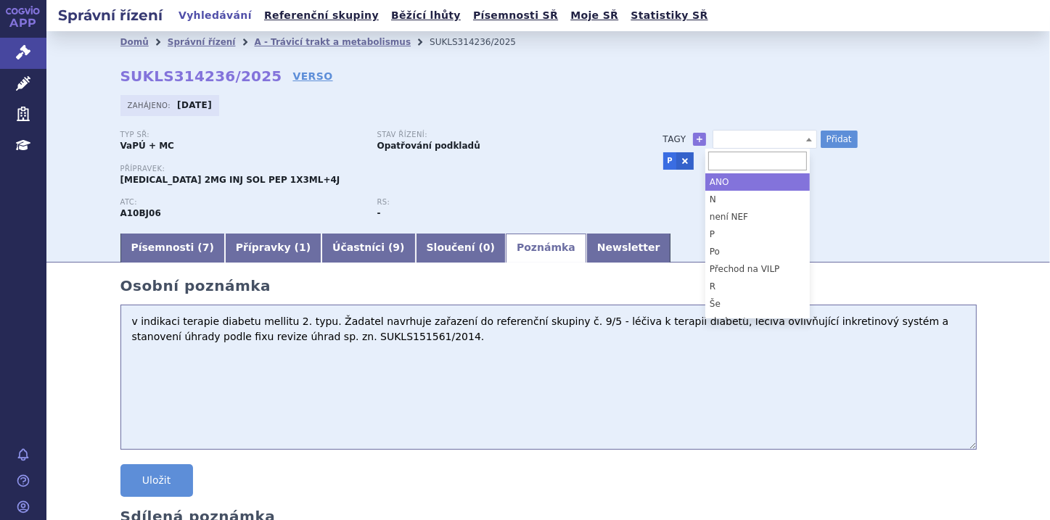
click at [801, 137] on span at bounding box center [808, 139] width 15 height 17
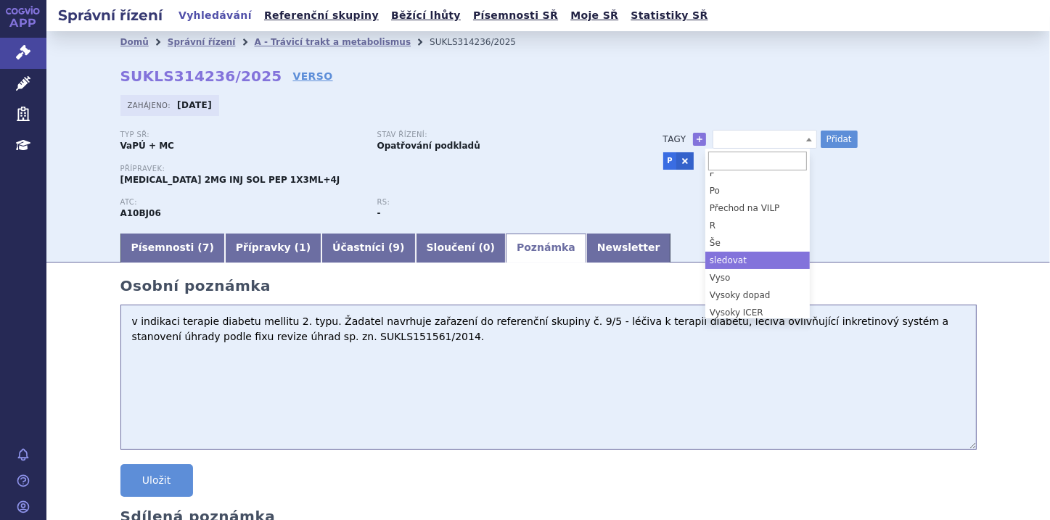
select select "sledovat"
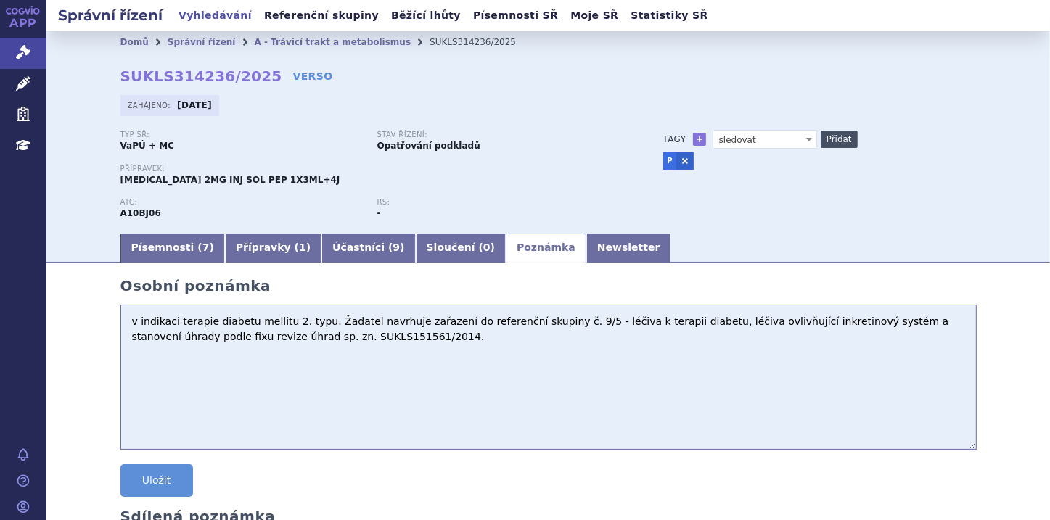
click at [825, 140] on button "Přidat" at bounding box center [838, 139] width 37 height 17
select select
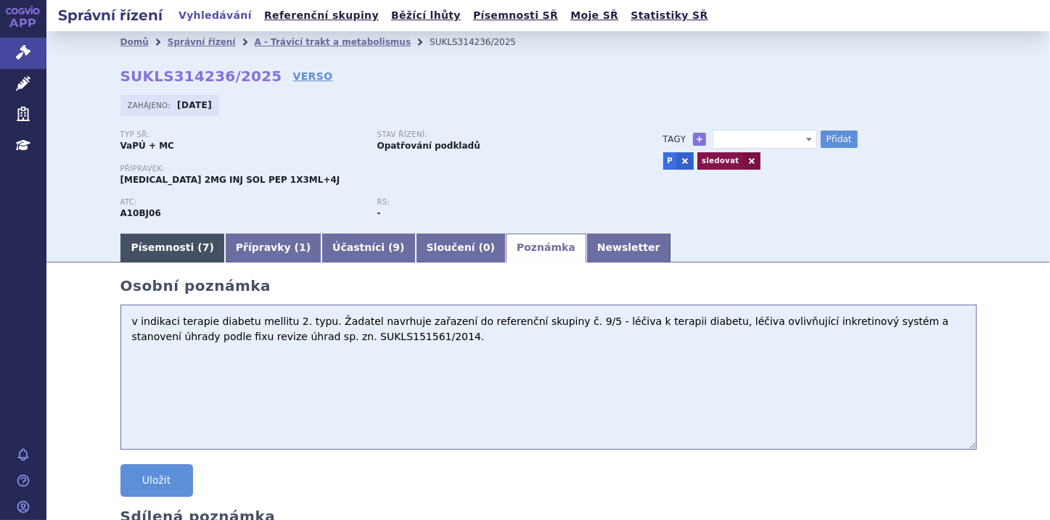
click at [143, 255] on link "Písemnosti ( 7 )" at bounding box center [172, 248] width 104 height 29
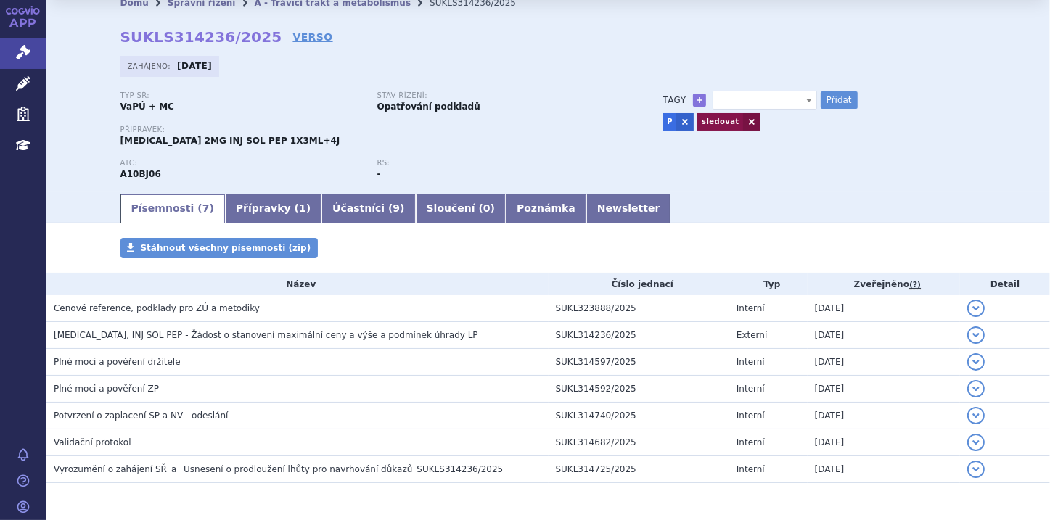
scroll to position [89, 0]
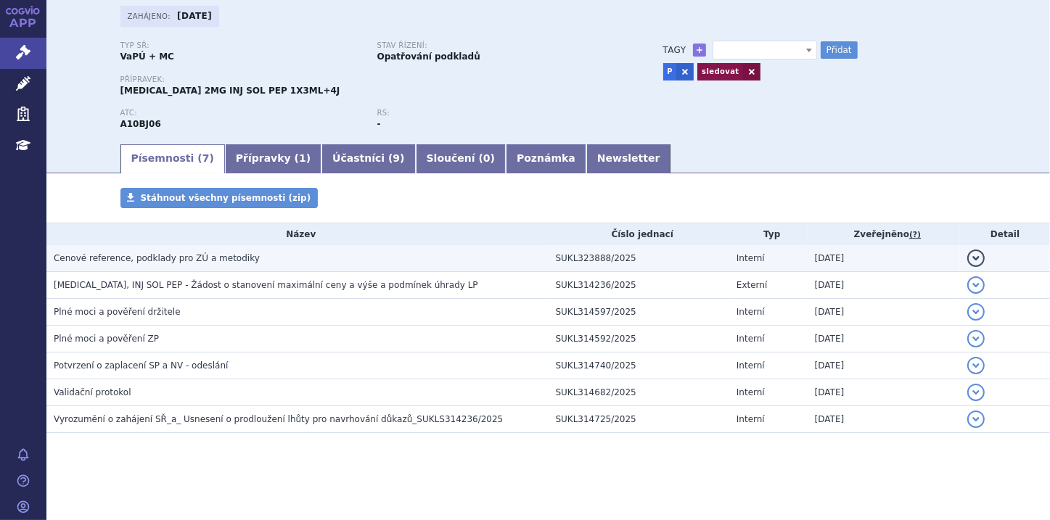
click at [967, 258] on button "detail" at bounding box center [975, 258] width 17 height 17
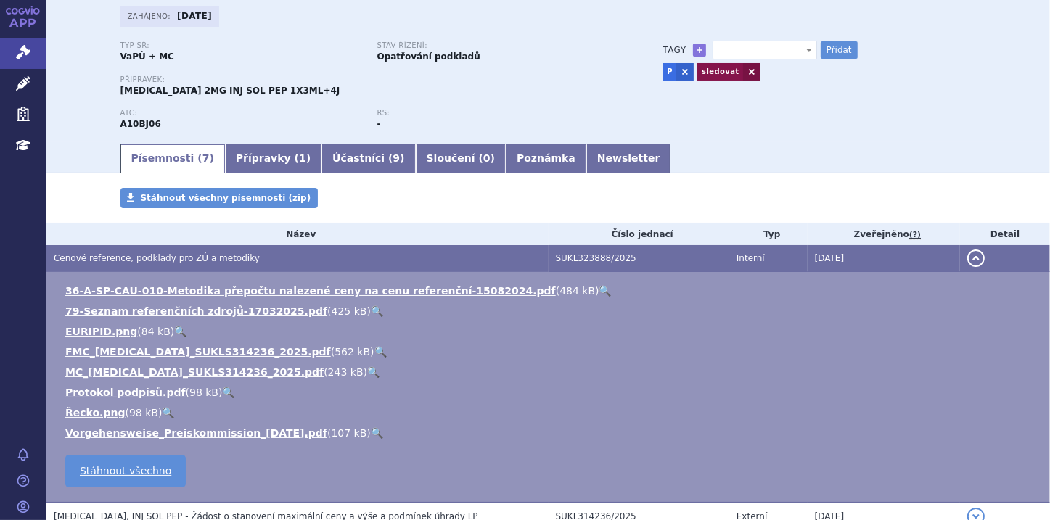
click at [967, 258] on button "detail" at bounding box center [975, 258] width 17 height 17
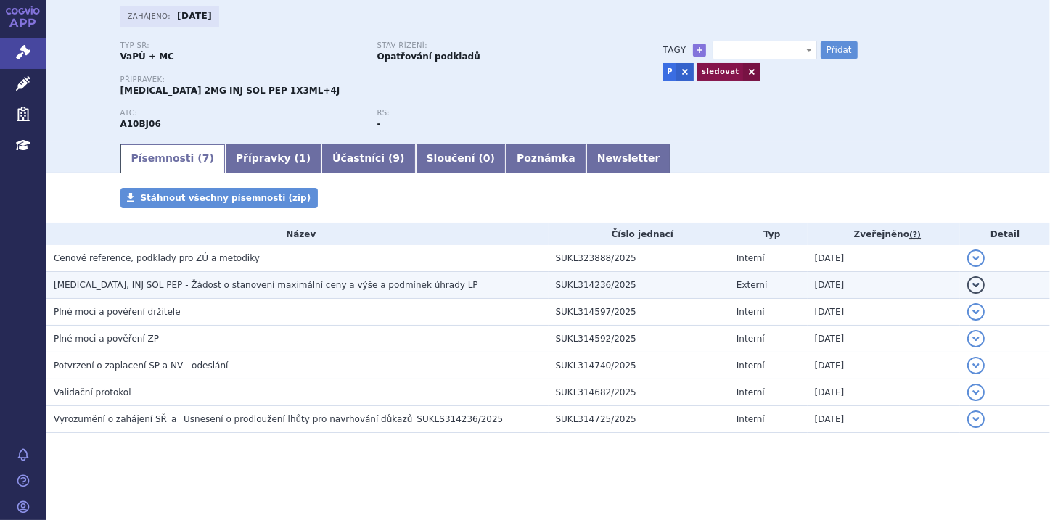
click at [969, 281] on button "detail" at bounding box center [975, 284] width 17 height 17
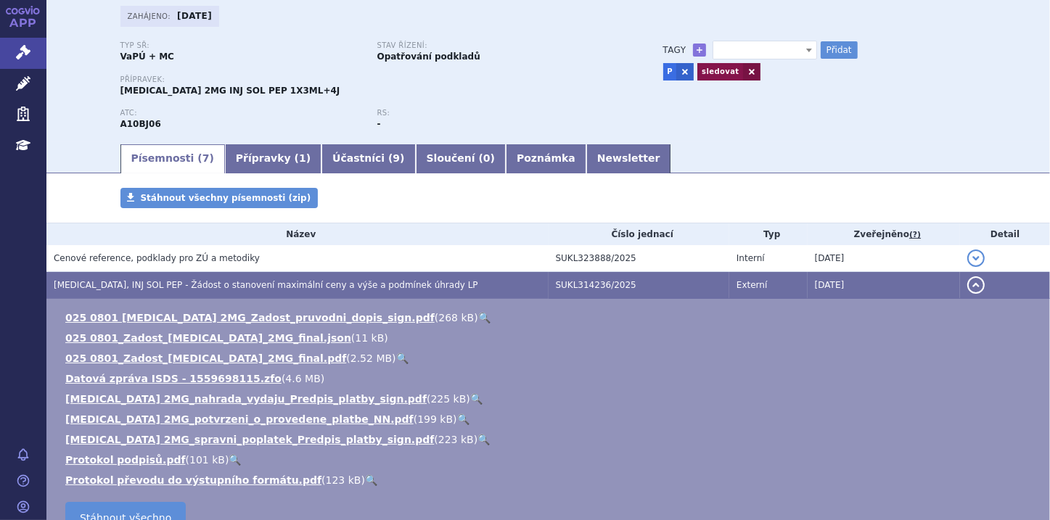
click at [969, 281] on button "detail" at bounding box center [975, 284] width 17 height 17
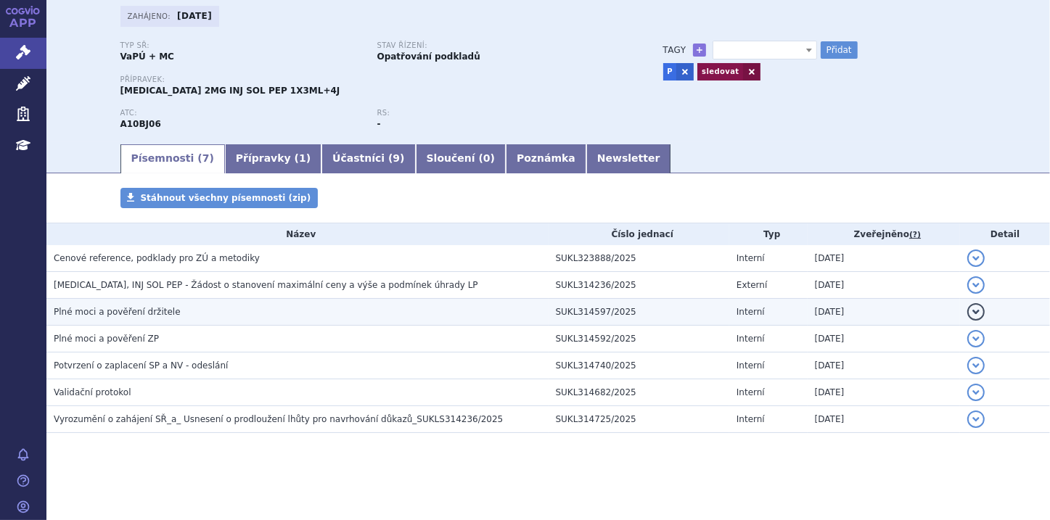
click at [967, 310] on button "detail" at bounding box center [975, 311] width 17 height 17
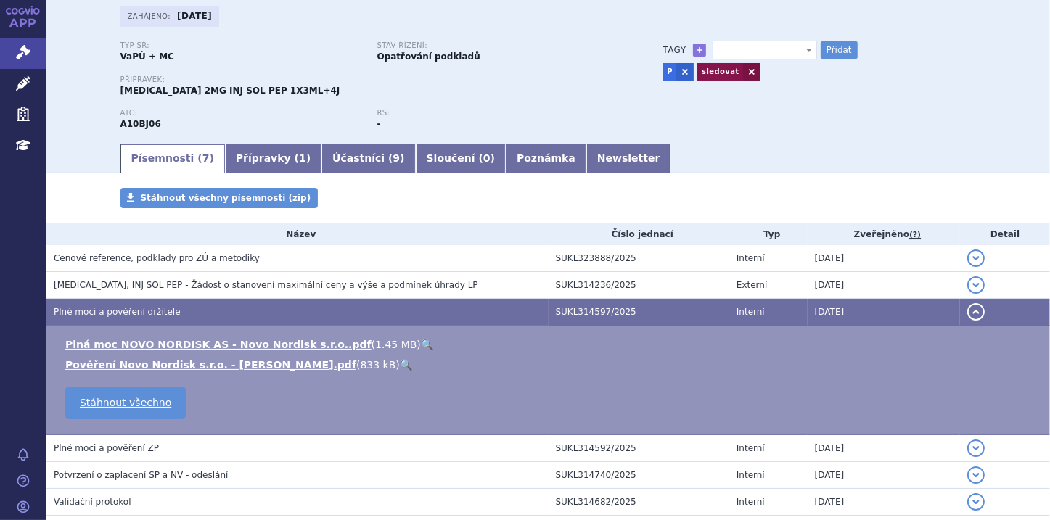
click at [967, 310] on button "detail" at bounding box center [975, 311] width 17 height 17
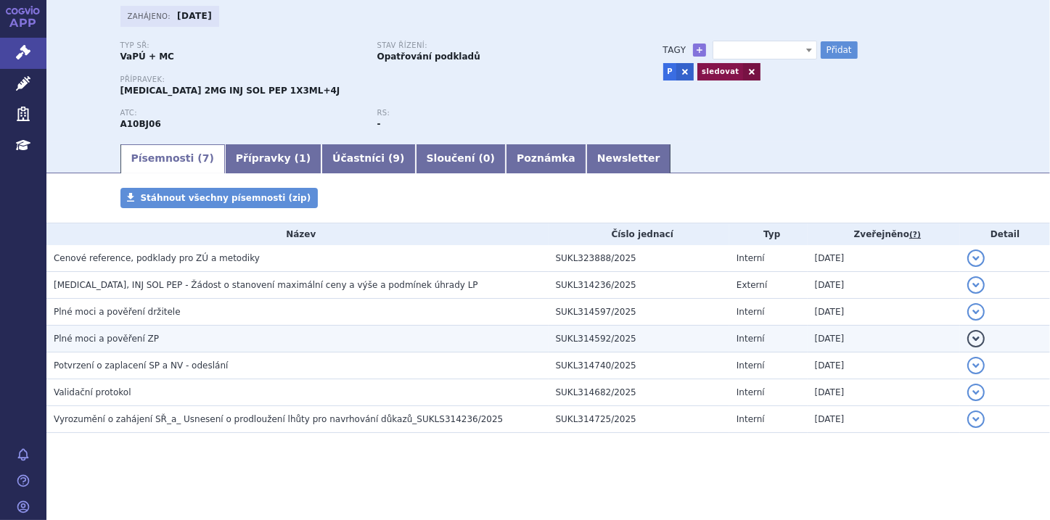
click at [971, 338] on button "detail" at bounding box center [975, 338] width 17 height 17
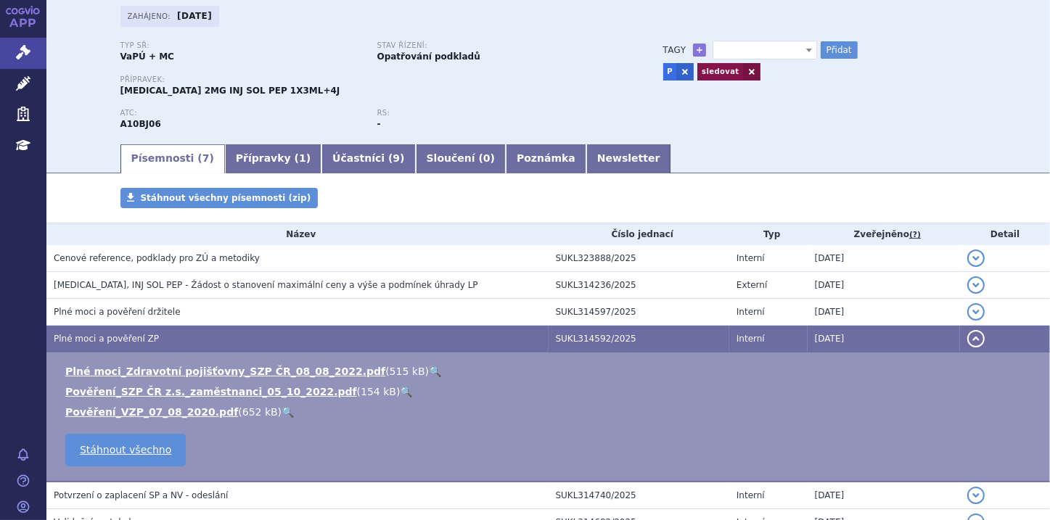
click at [971, 338] on button "detail" at bounding box center [975, 338] width 17 height 17
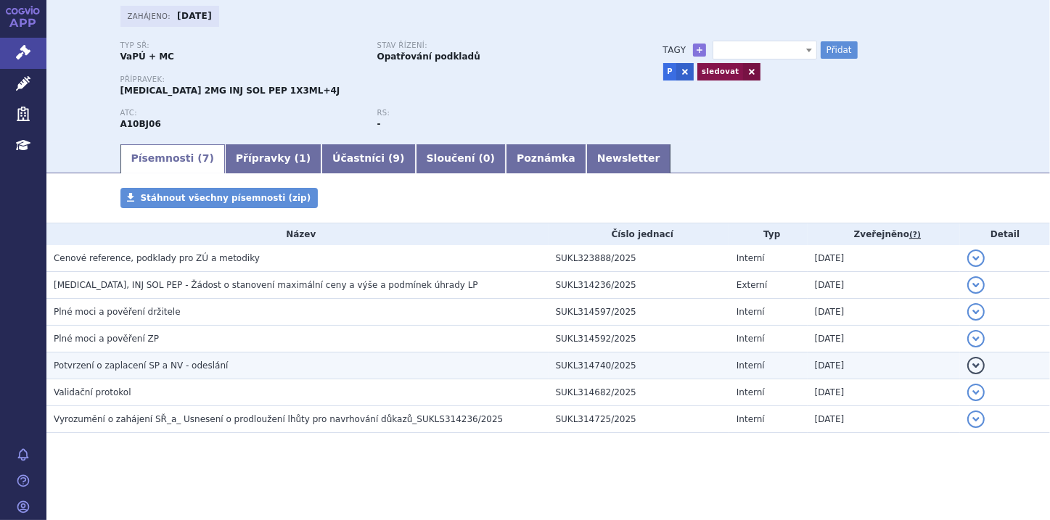
click at [967, 366] on button "detail" at bounding box center [975, 365] width 17 height 17
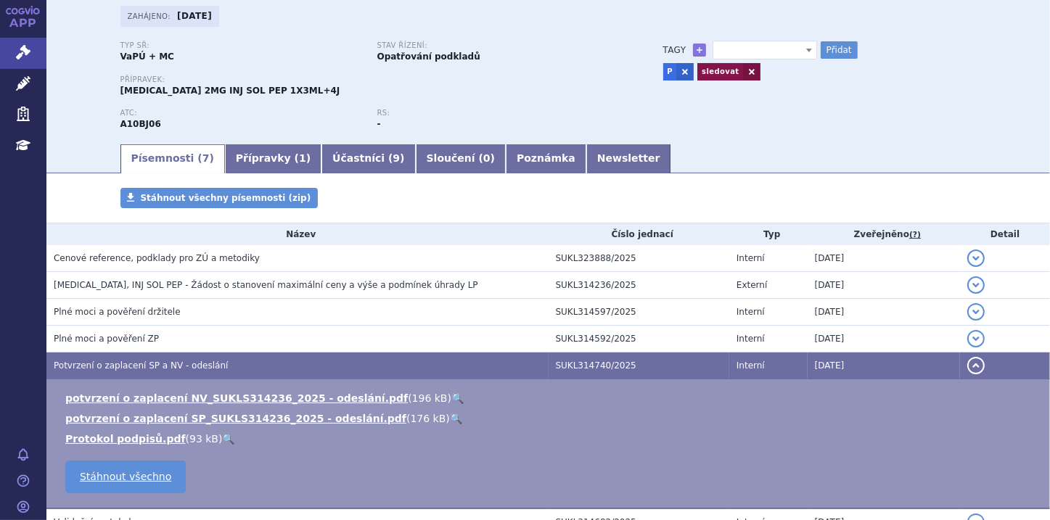
click at [967, 366] on button "detail" at bounding box center [975, 365] width 17 height 17
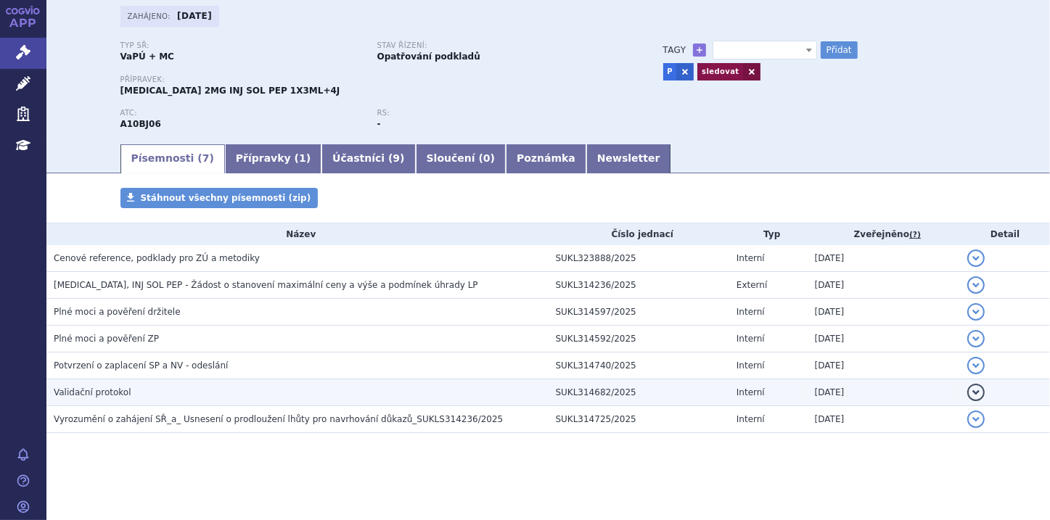
click at [968, 388] on button "detail" at bounding box center [975, 392] width 17 height 17
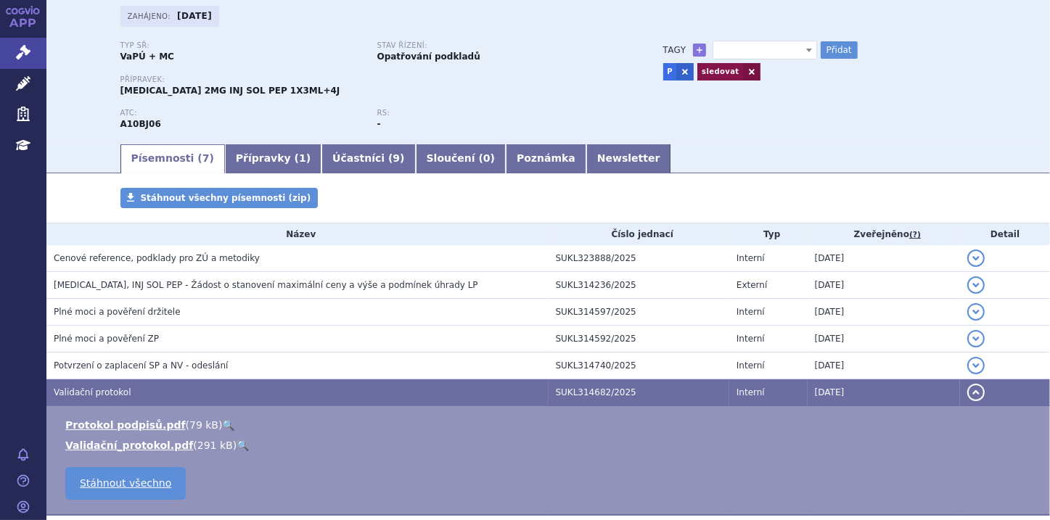
click at [968, 388] on button "detail" at bounding box center [975, 392] width 17 height 17
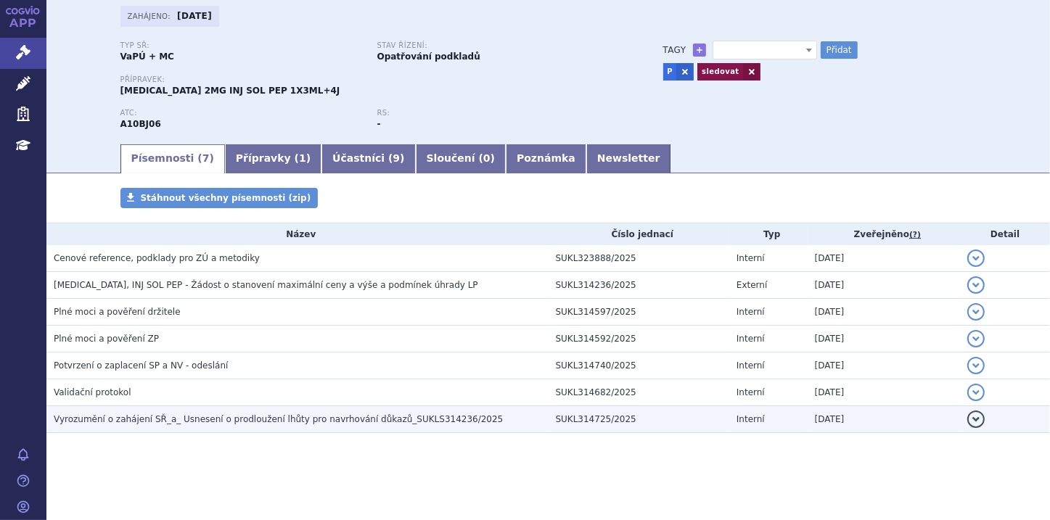
click at [969, 417] on button "detail" at bounding box center [975, 419] width 17 height 17
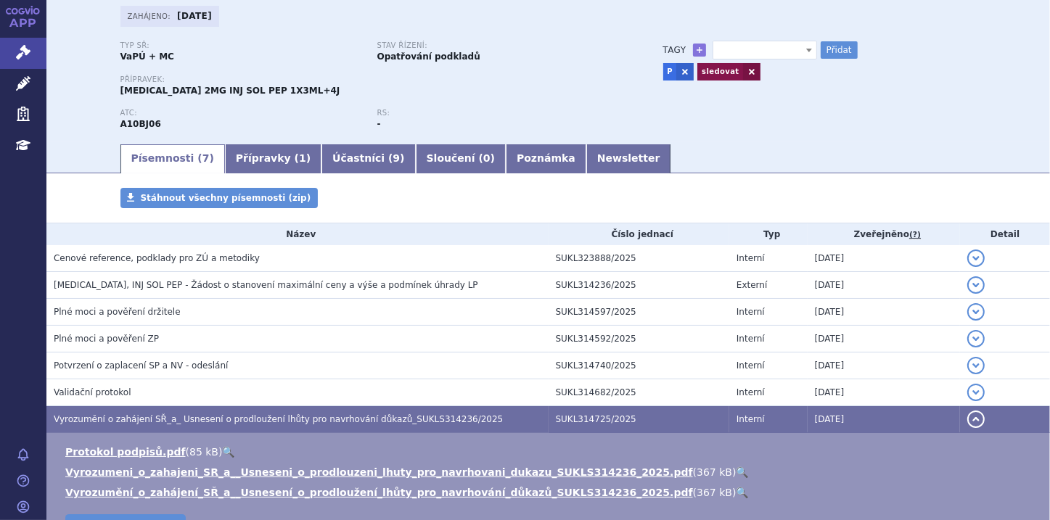
click at [969, 417] on button "detail" at bounding box center [975, 419] width 17 height 17
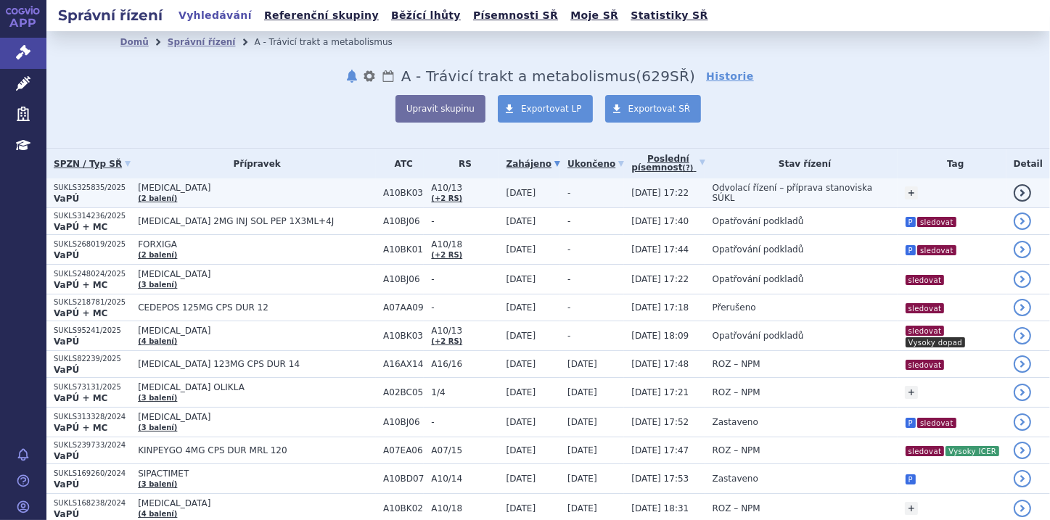
click at [161, 191] on span "[MEDICAL_DATA]" at bounding box center [257, 188] width 238 height 10
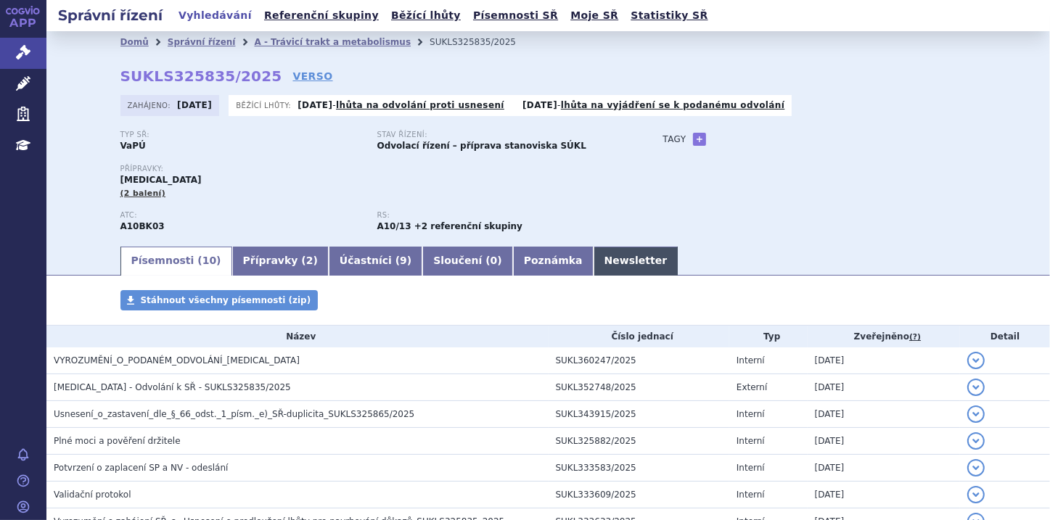
click at [593, 264] on link "Newsletter" at bounding box center [635, 261] width 85 height 29
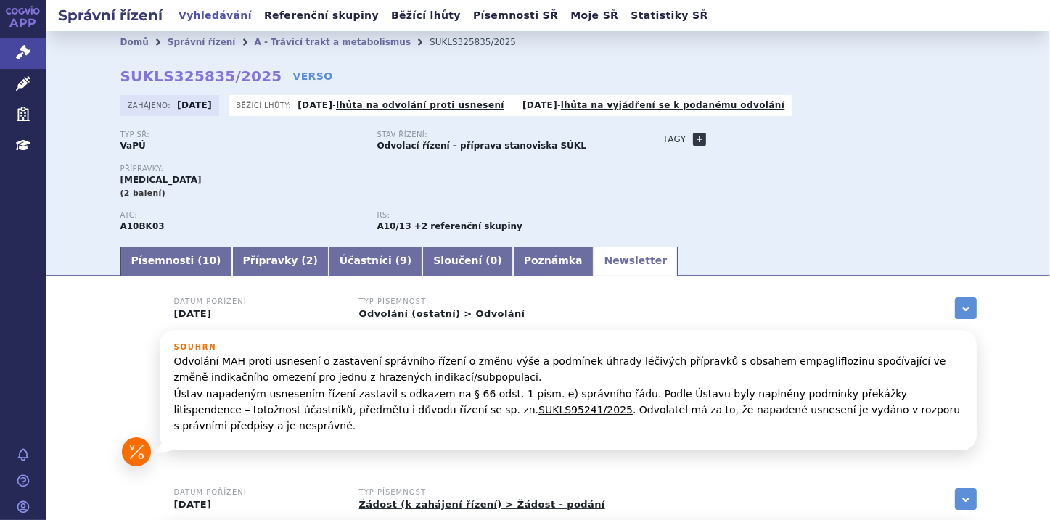
click at [697, 139] on link "+" at bounding box center [699, 139] width 13 height 13
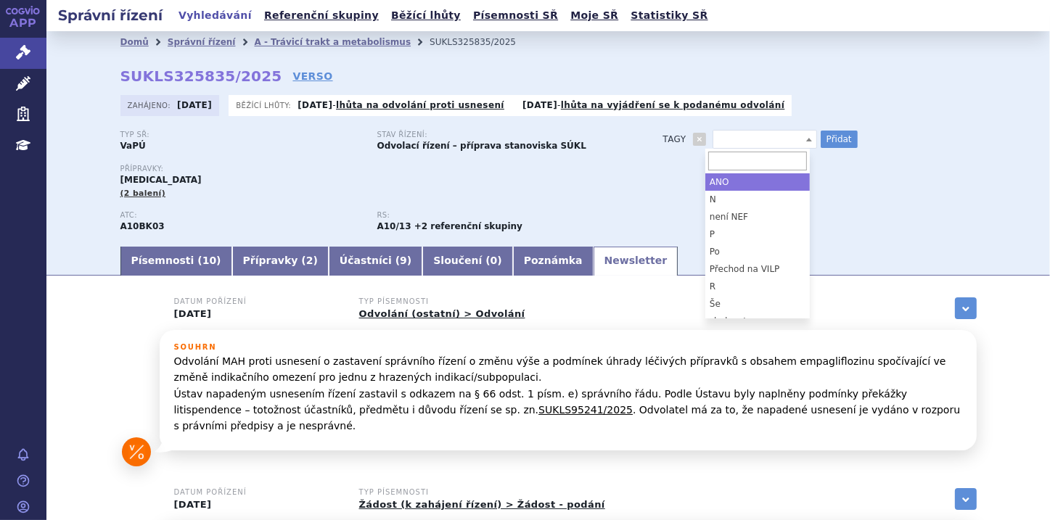
click at [806, 138] on b at bounding box center [809, 140] width 6 height 4
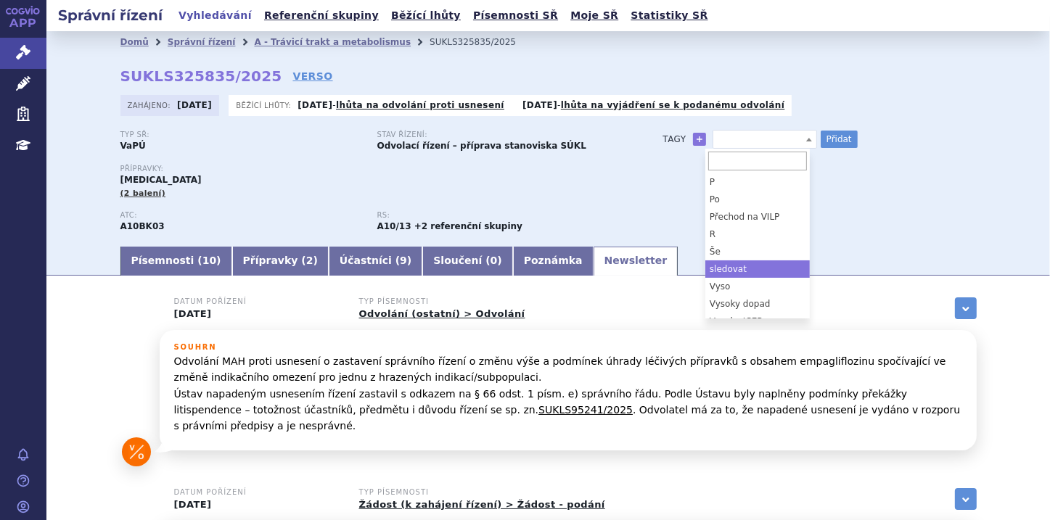
select select "sledovat"
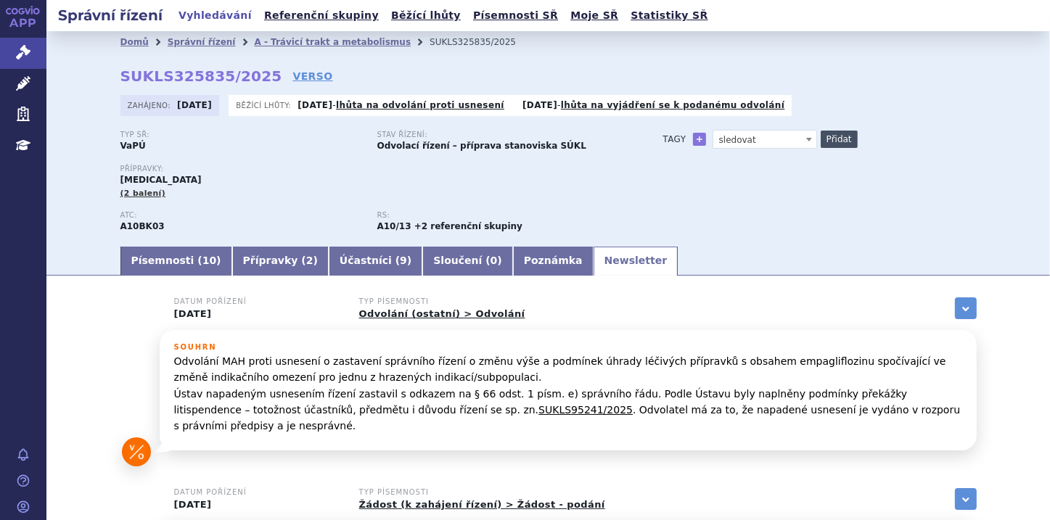
click at [821, 144] on button "Přidat" at bounding box center [838, 139] width 37 height 17
select select
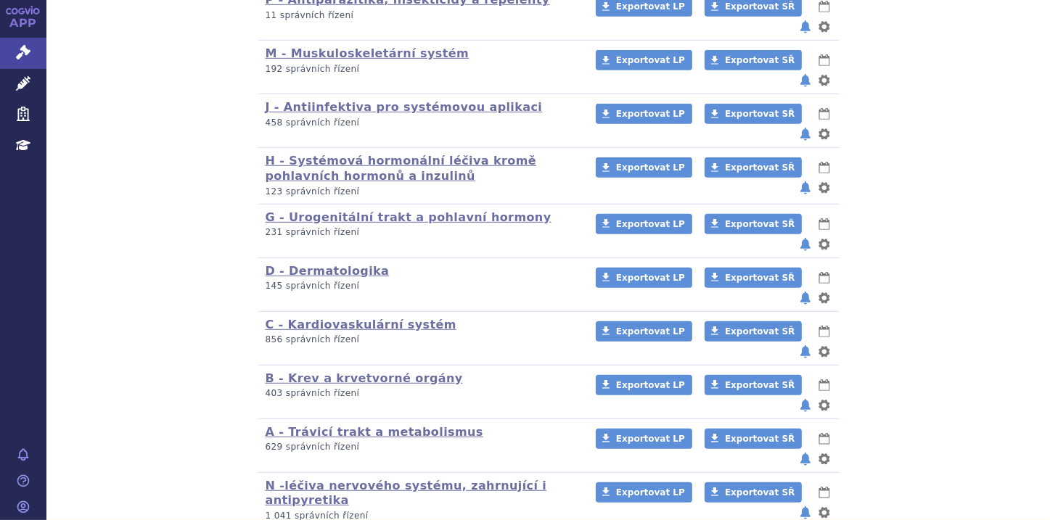
scroll to position [928, 0]
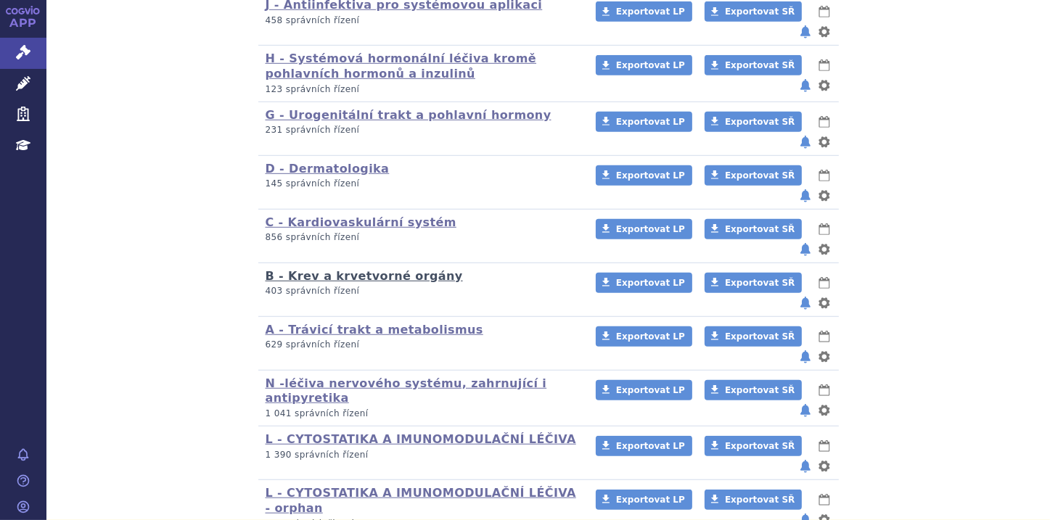
click at [376, 269] on link "B - Krev a krvetvorné orgány" at bounding box center [363, 276] width 197 height 14
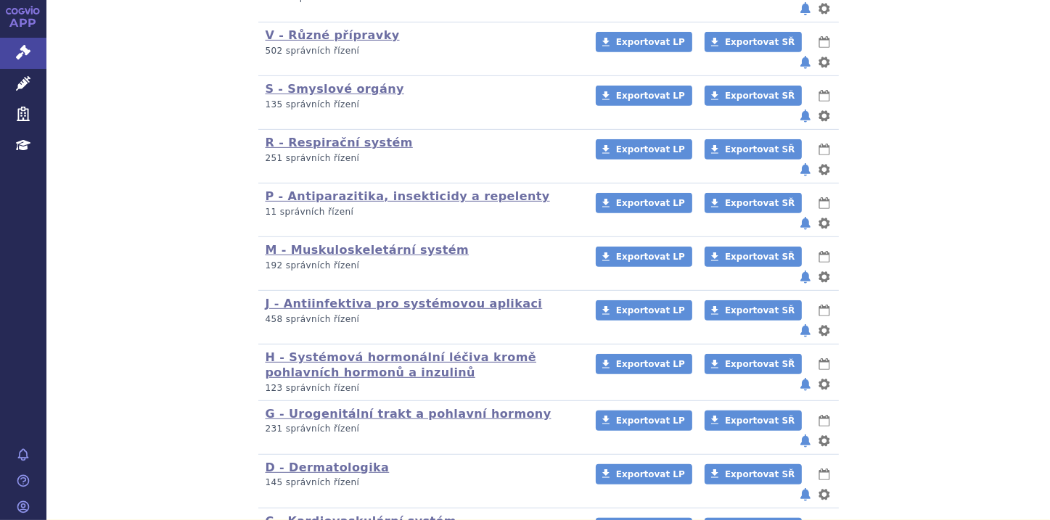
scroll to position [638, 0]
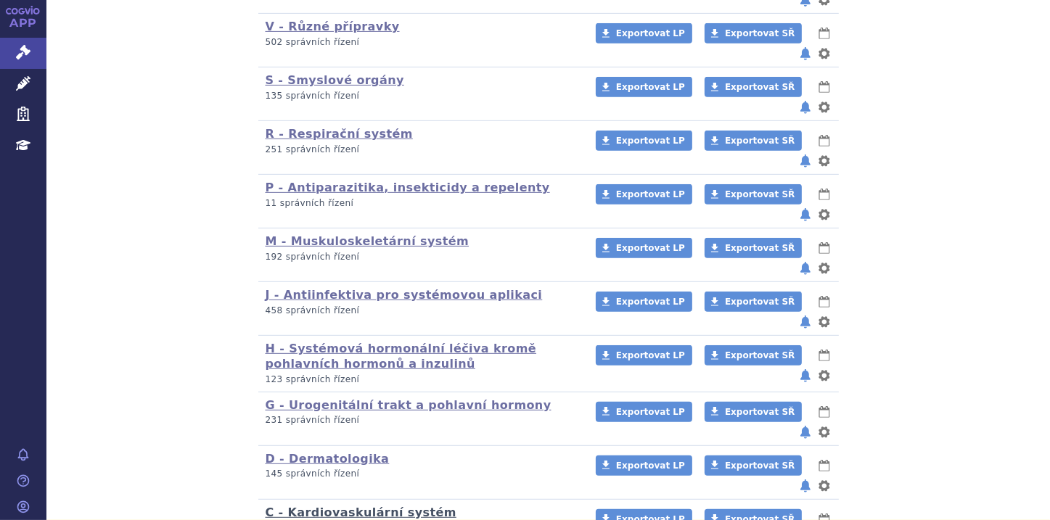
click at [324, 506] on link "C - Kardiovaskulární systém" at bounding box center [360, 513] width 191 height 14
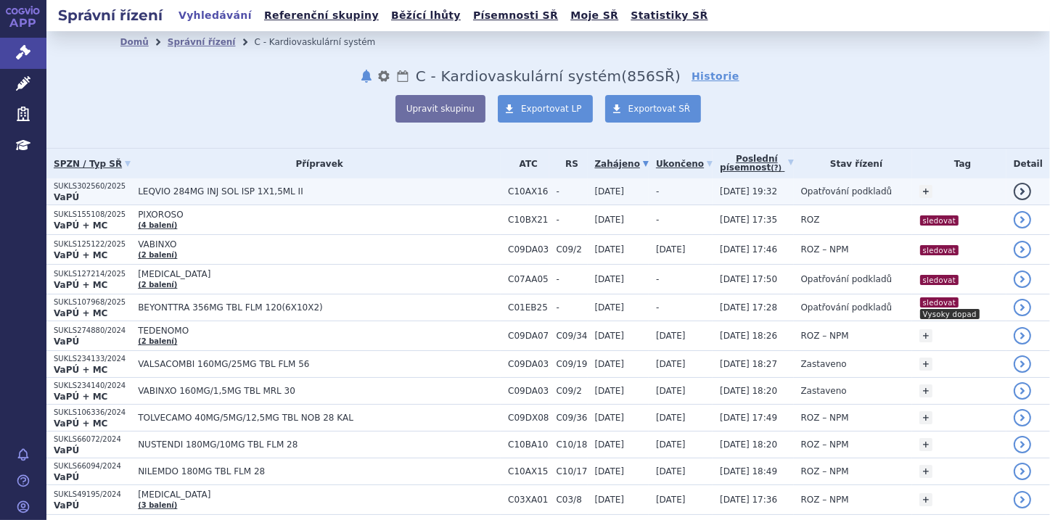
click at [170, 193] on span "LEQVIO 284MG INJ SOL ISP 1X1,5ML II" at bounding box center [319, 191] width 363 height 10
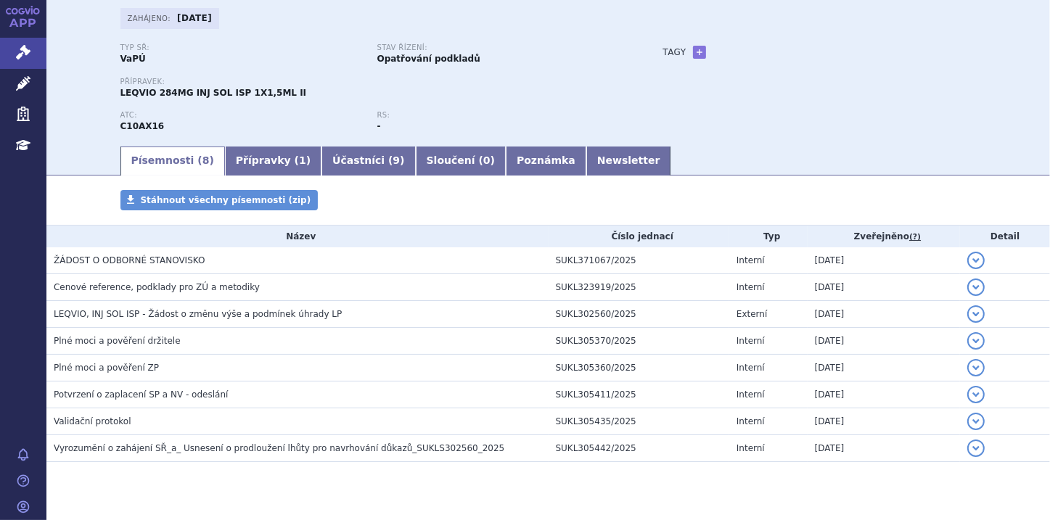
scroll to position [116, 0]
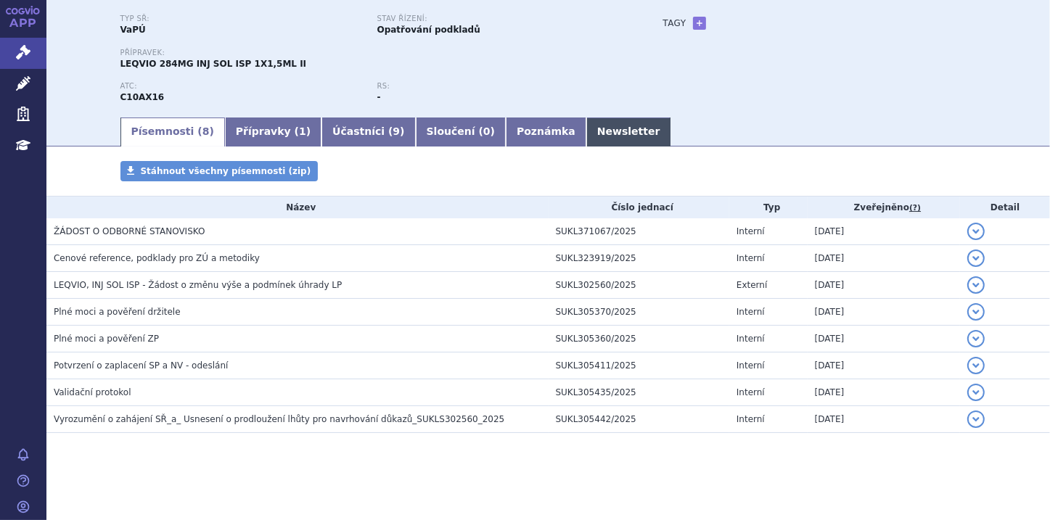
click at [586, 126] on link "Newsletter" at bounding box center [628, 132] width 85 height 29
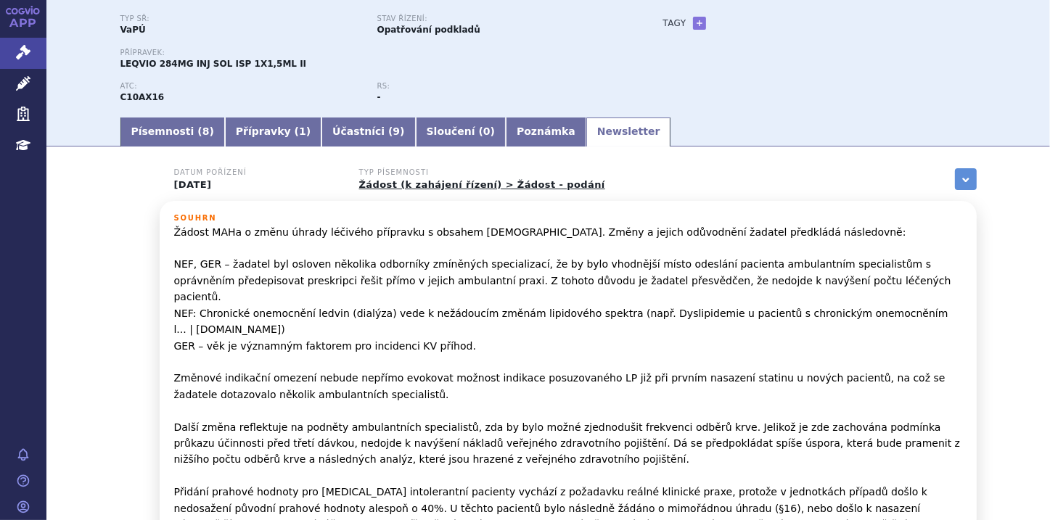
scroll to position [174, 0]
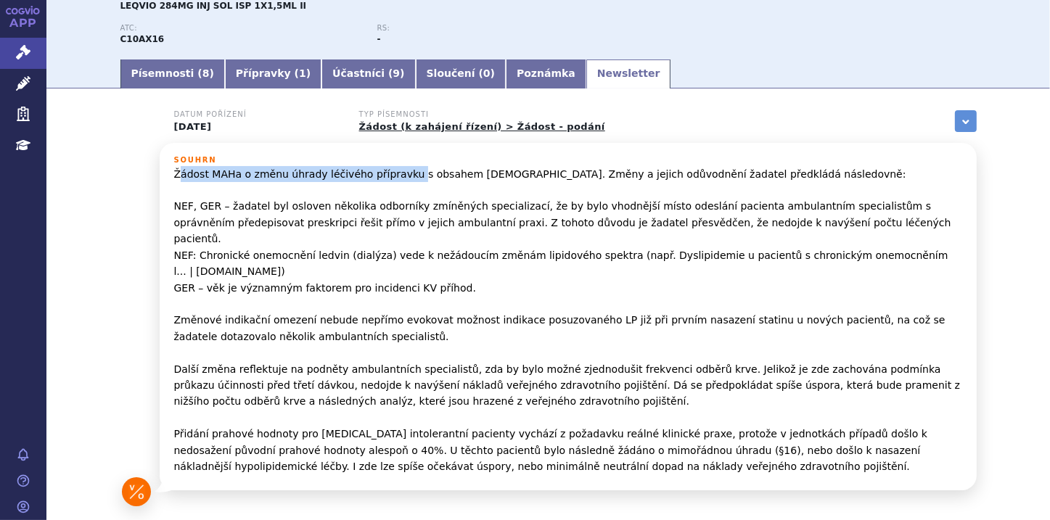
drag, startPoint x: 172, startPoint y: 175, endPoint x: 395, endPoint y: 181, distance: 223.5
click at [395, 181] on p "Žádost MAHa o změnu úhrady léčivého přípravku s obsahem inklisiranu. Změny a je…" at bounding box center [568, 320] width 788 height 309
copy p "ádost MAHa o změnu úhrady léčivého přípravku"
click at [506, 73] on link "Poznámka" at bounding box center [546, 73] width 81 height 29
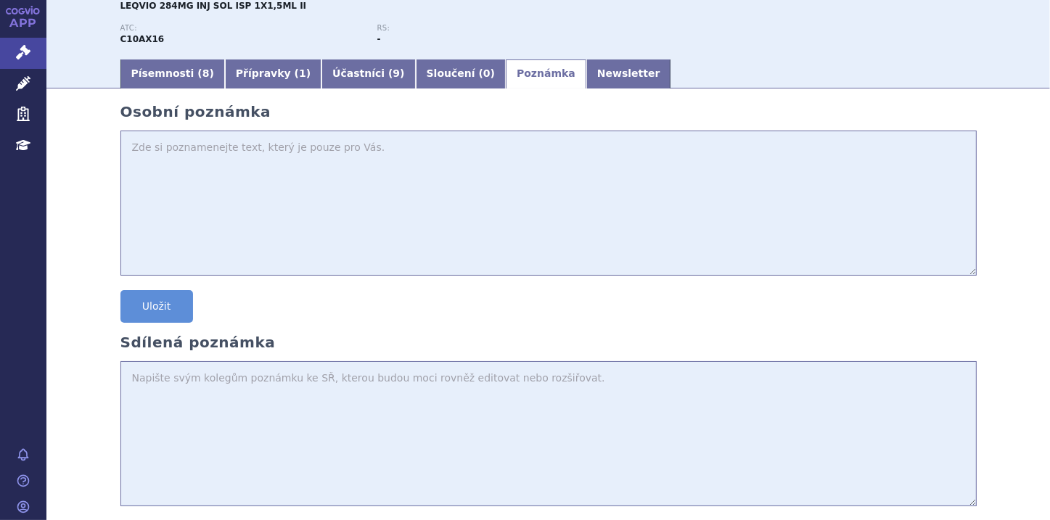
click at [239, 149] on textarea at bounding box center [548, 203] width 856 height 145
paste textarea "ádost MAHa o změnu úhrady léčivého přípravku"
click at [125, 149] on textarea "ádost MAHa o změnu úhrady léčivého přípravku" at bounding box center [548, 203] width 856 height 145
type textarea "Źádost MAHa o změnu úhrady léčivého přípravku"
click at [151, 302] on button "Uložit" at bounding box center [156, 306] width 73 height 33
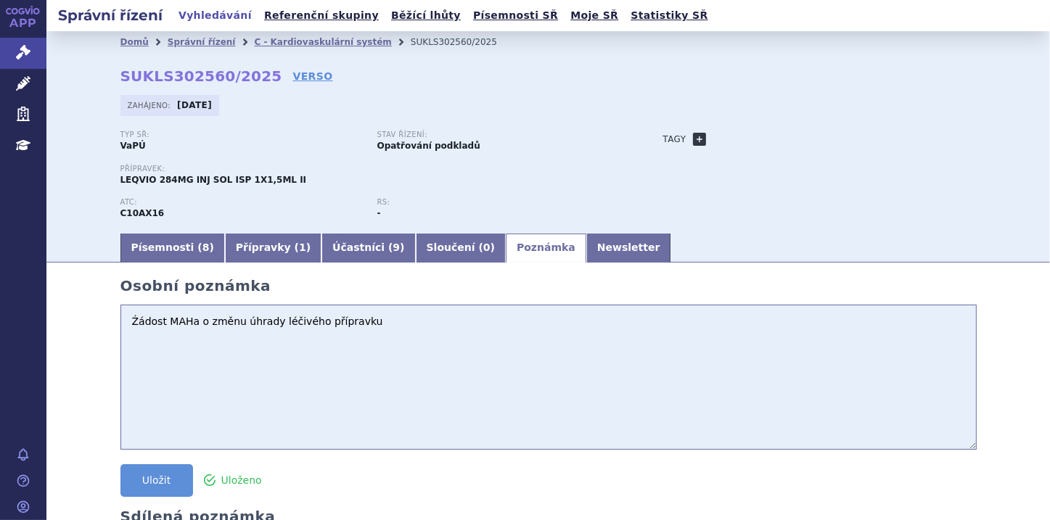
click at [696, 139] on link "+" at bounding box center [699, 139] width 13 height 13
click at [806, 139] on b at bounding box center [809, 140] width 6 height 4
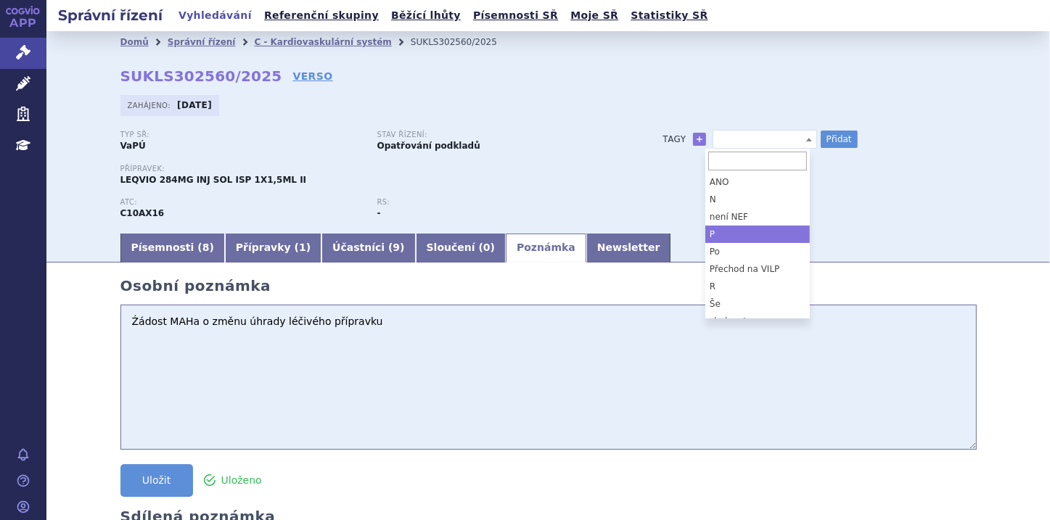
select select "P"
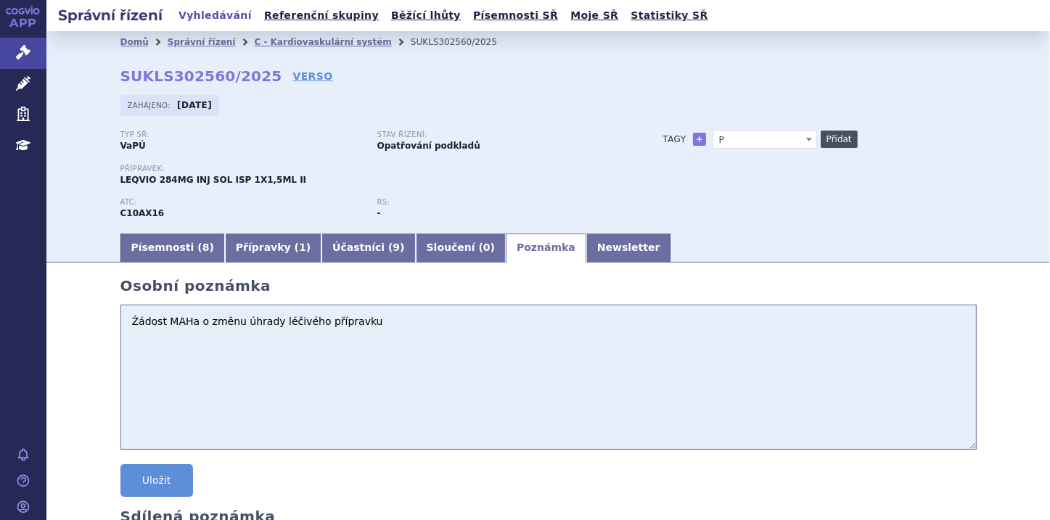
click at [822, 139] on button "Přidat" at bounding box center [838, 139] width 37 height 17
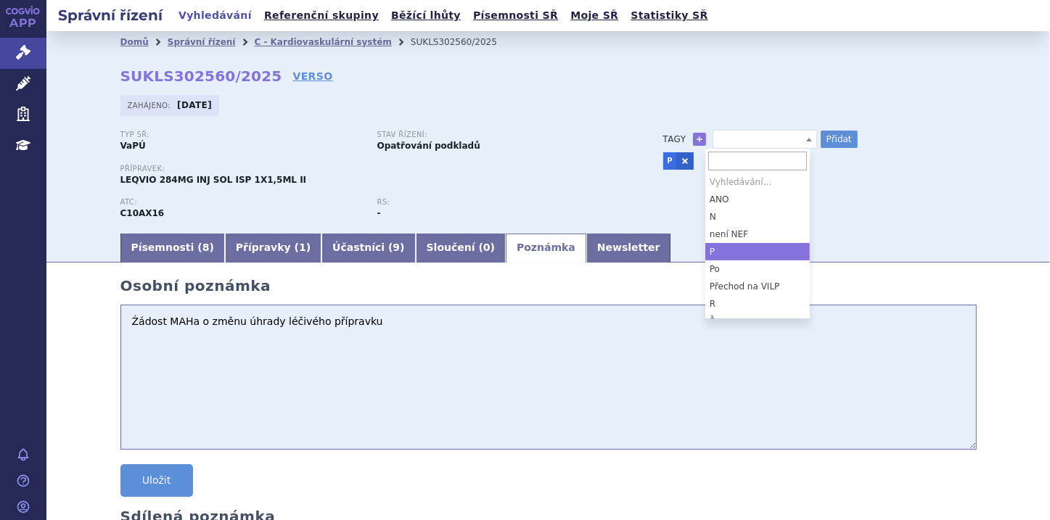
click at [801, 137] on span at bounding box center [808, 139] width 15 height 17
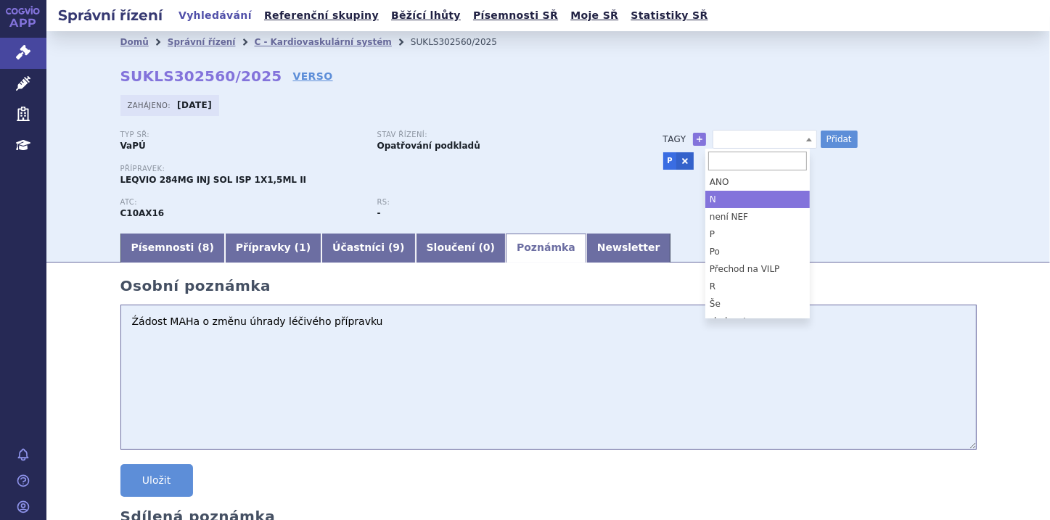
scroll to position [44, 0]
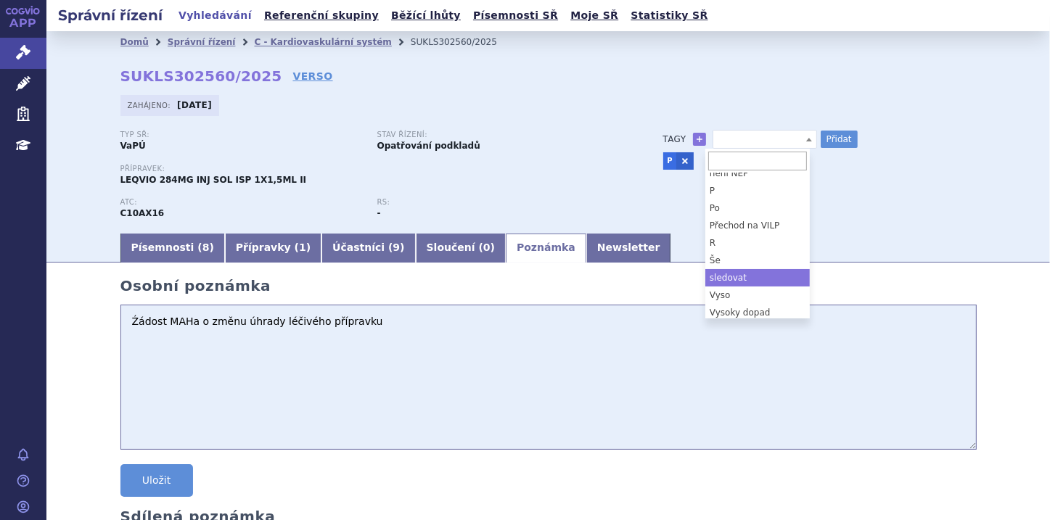
select select "sledovat"
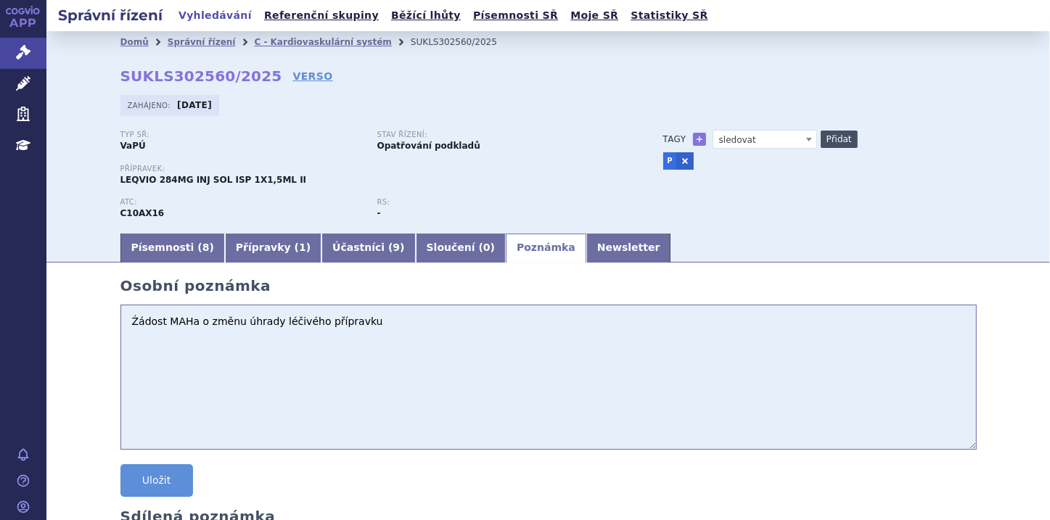
click at [825, 140] on button "Přidat" at bounding box center [838, 139] width 37 height 17
select select
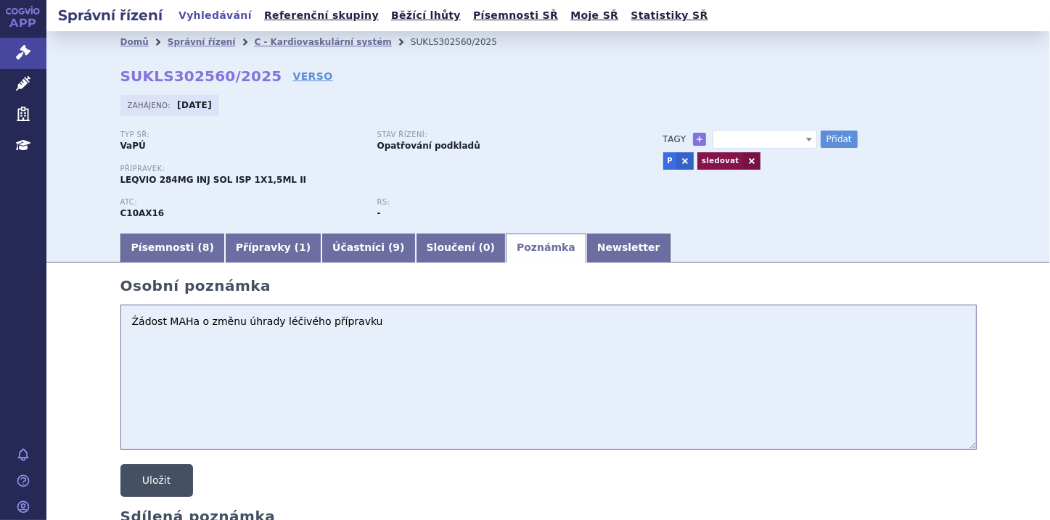
click at [157, 479] on button "Uložit" at bounding box center [156, 480] width 73 height 33
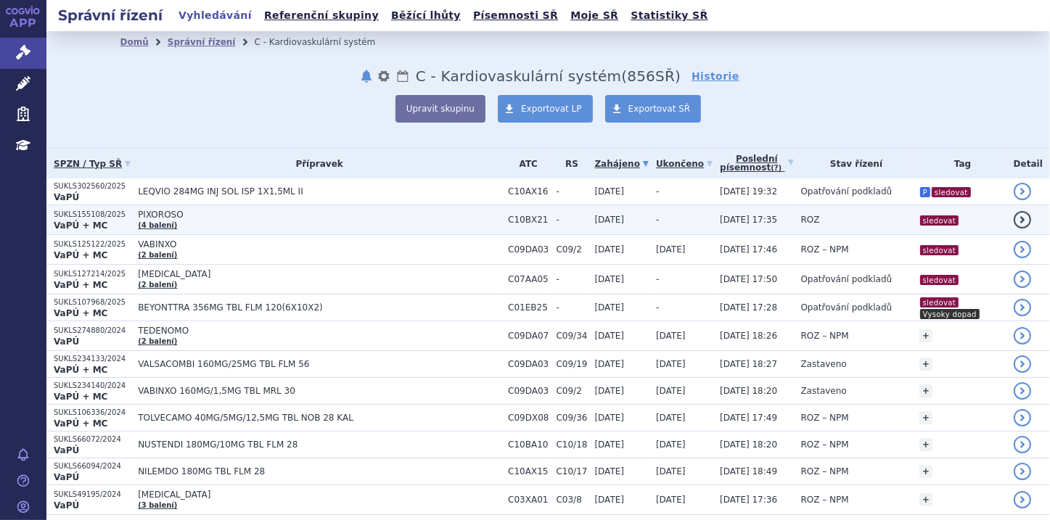
click at [244, 220] on td "PIXOROSO (4 balení)" at bounding box center [316, 220] width 370 height 30
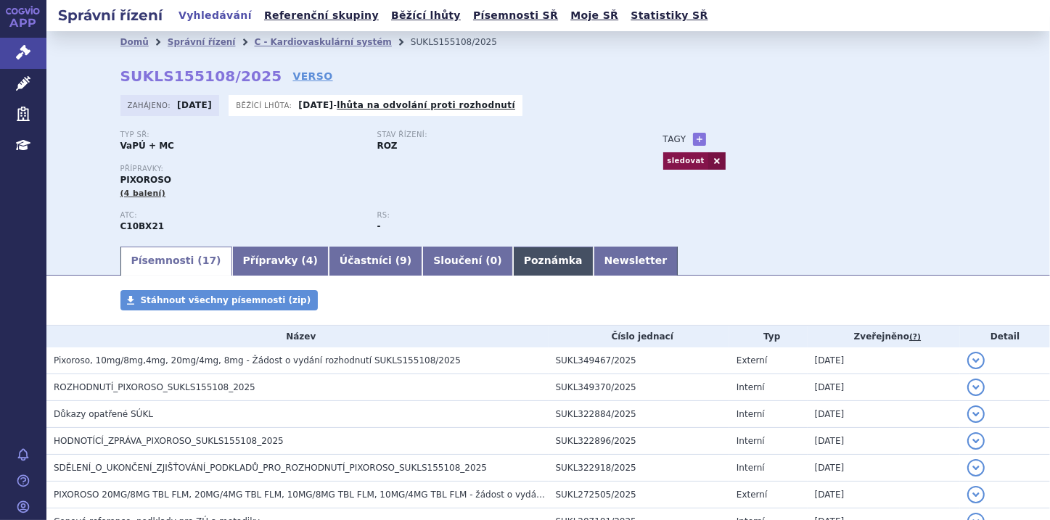
click at [513, 266] on link "Poznámka" at bounding box center [553, 261] width 81 height 29
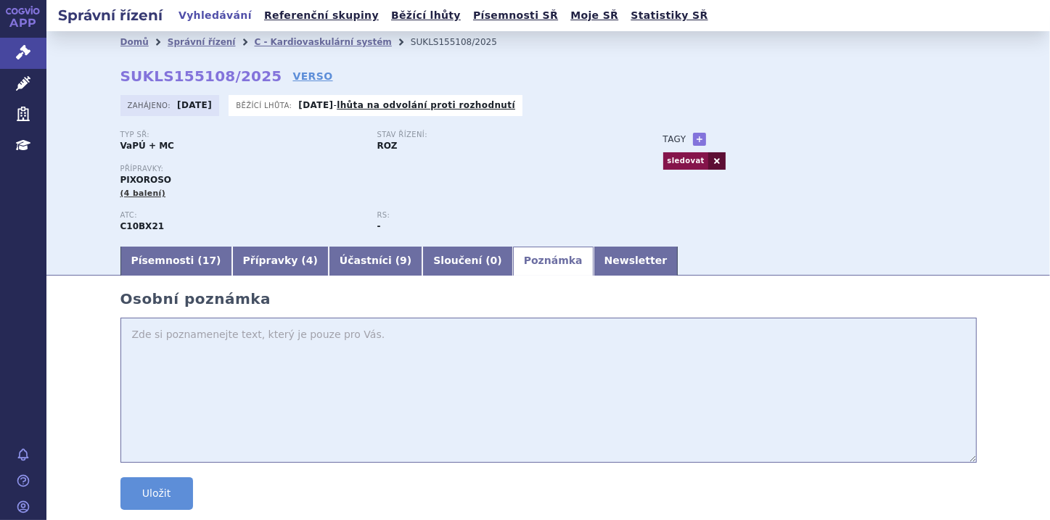
click at [708, 157] on link at bounding box center [716, 160] width 17 height 17
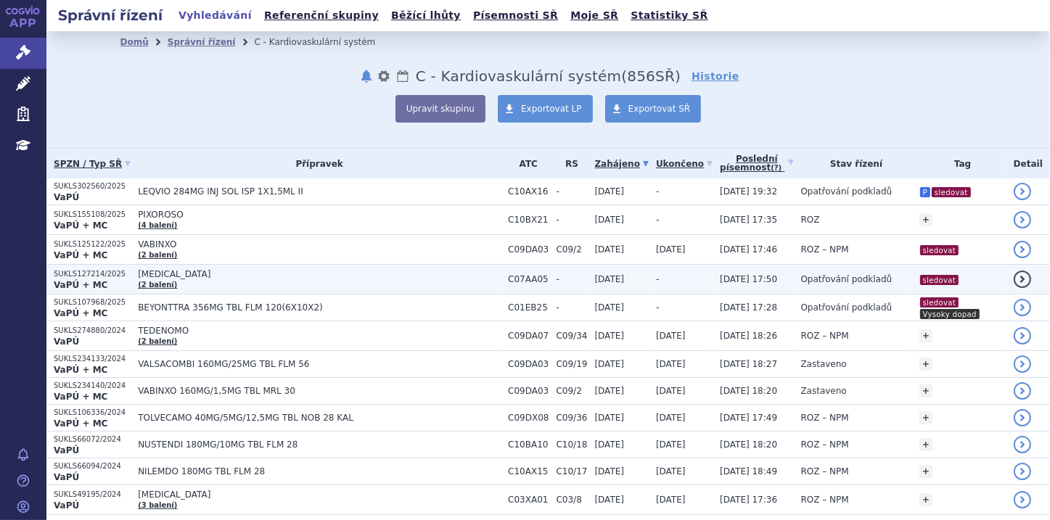
click at [245, 276] on span "[MEDICAL_DATA]" at bounding box center [319, 274] width 363 height 10
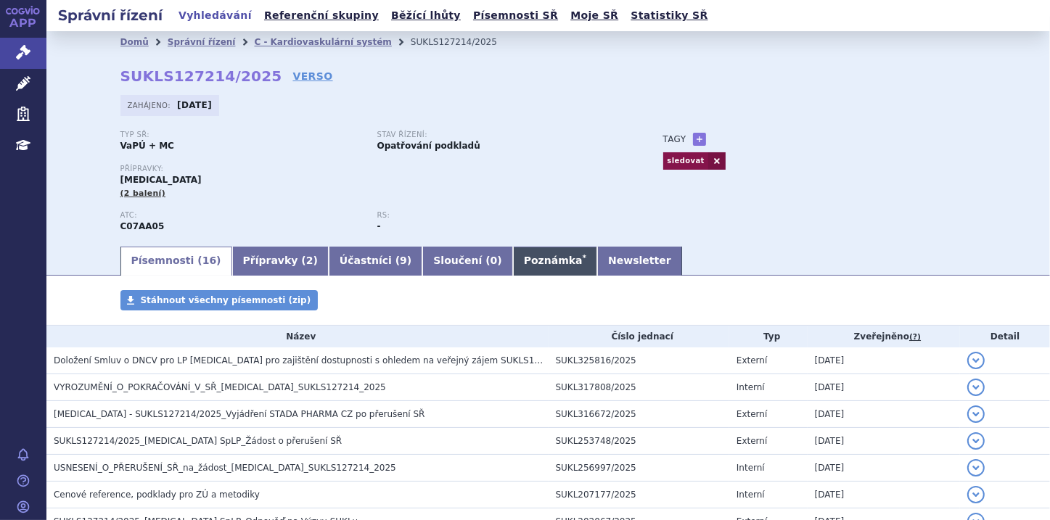
click at [513, 263] on link "Poznámka *" at bounding box center [555, 261] width 84 height 29
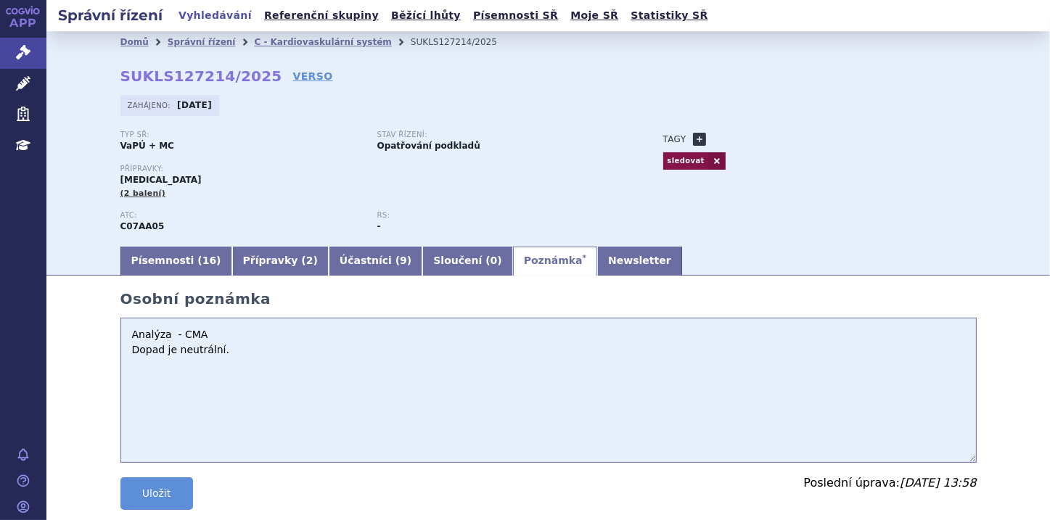
click at [693, 139] on link "+" at bounding box center [699, 139] width 13 height 13
click at [806, 139] on b at bounding box center [809, 140] width 6 height 4
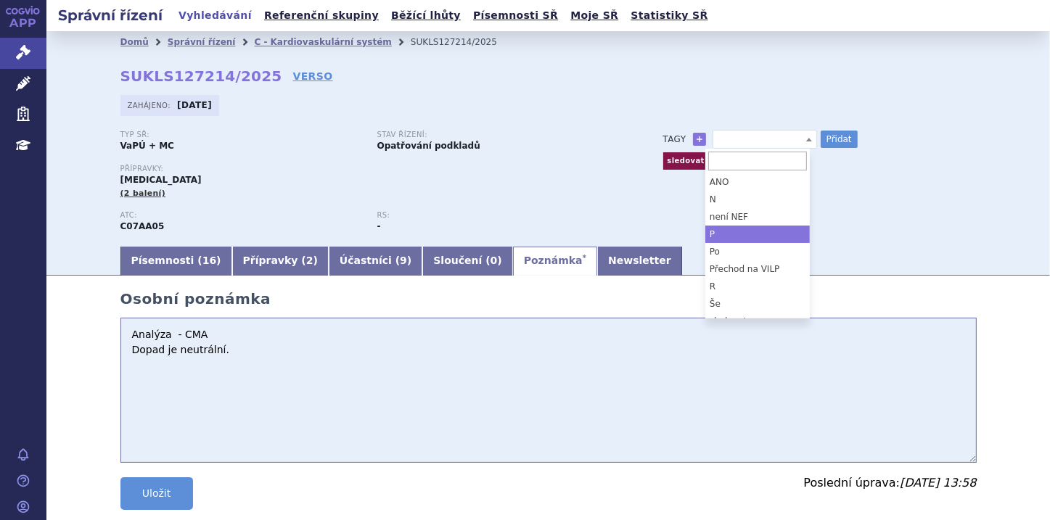
select select "P"
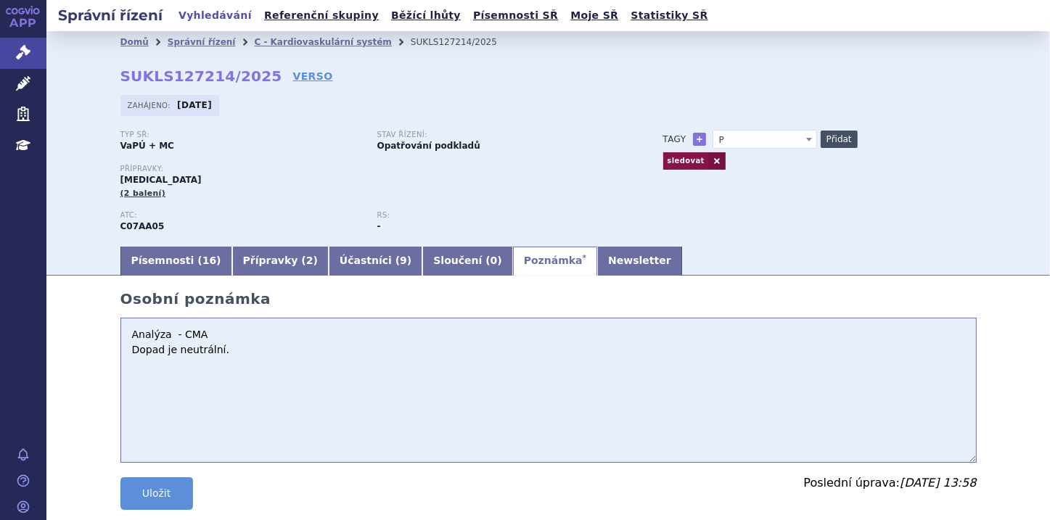
click at [820, 141] on button "Přidat" at bounding box center [838, 139] width 37 height 17
select select
click at [152, 492] on button "Uložit" at bounding box center [156, 493] width 73 height 33
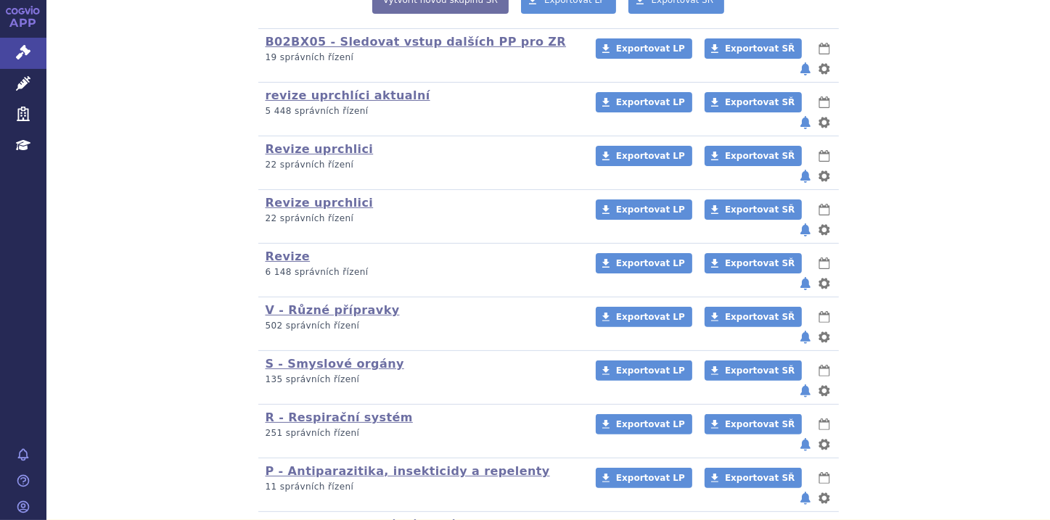
scroll to position [638, 0]
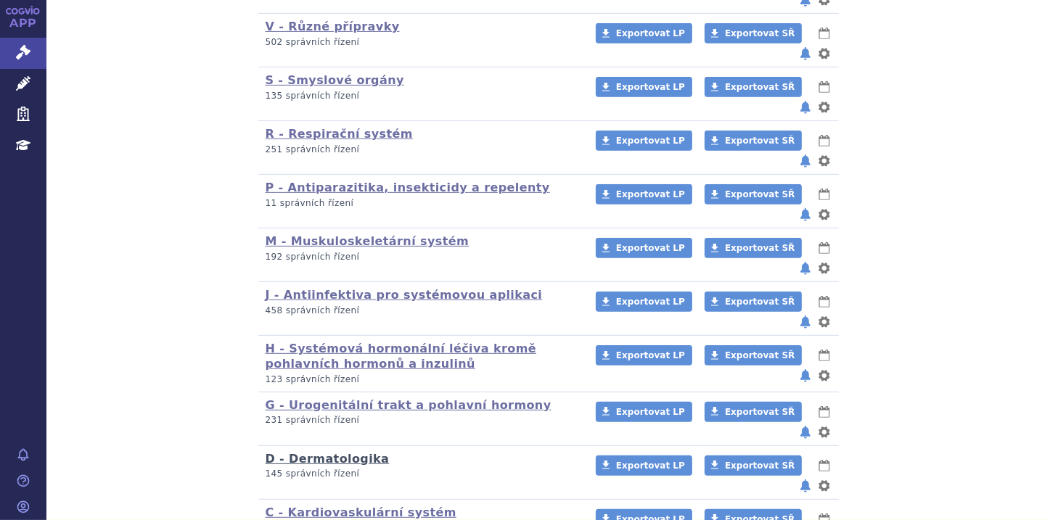
click at [336, 452] on link "D - Dermatologika" at bounding box center [327, 459] width 124 height 14
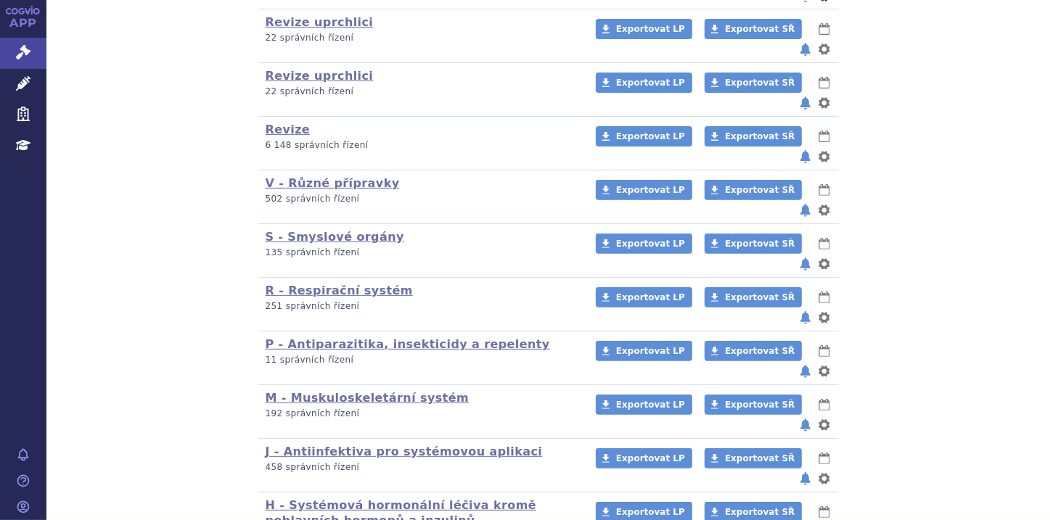
scroll to position [522, 0]
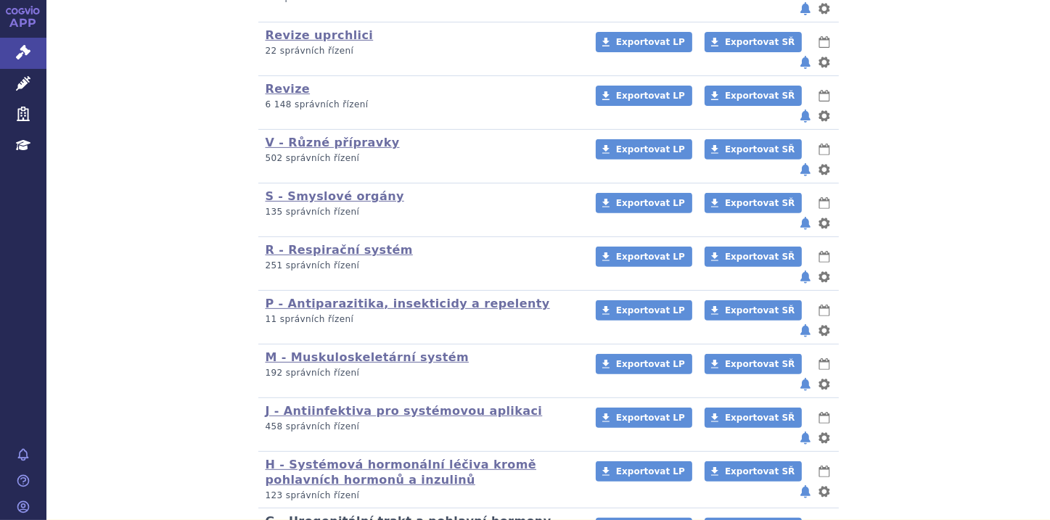
click at [392, 514] on link "G - Urogenitální trakt a pohlavní hormony" at bounding box center [408, 521] width 286 height 14
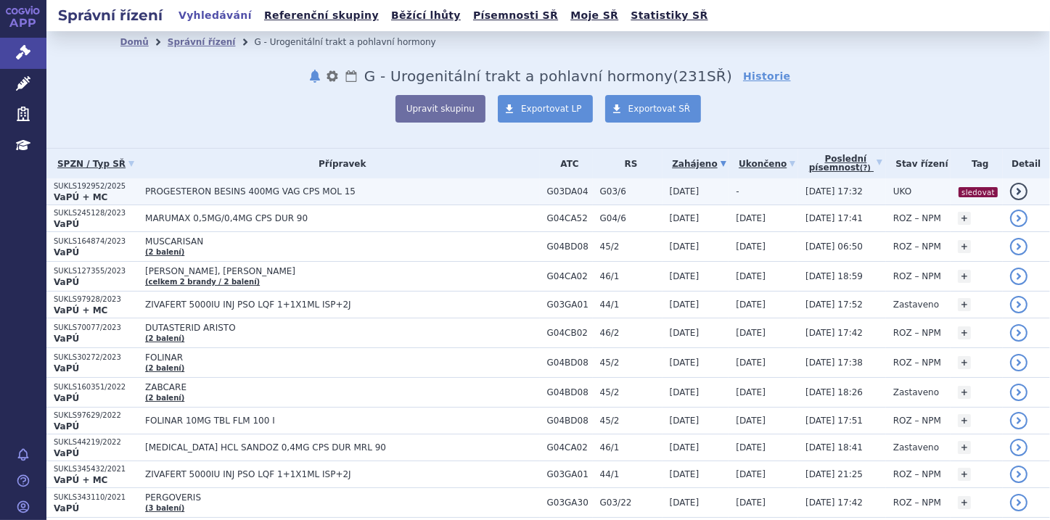
click at [197, 186] on span "PROGESTERON BESINS 400MG VAG CPS MOL 15" at bounding box center [326, 191] width 363 height 10
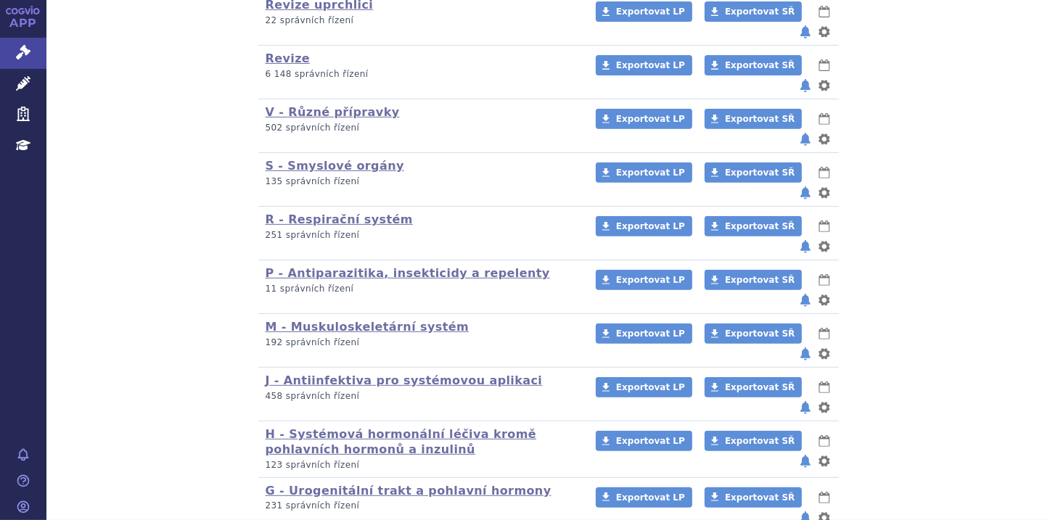
scroll to position [580, 0]
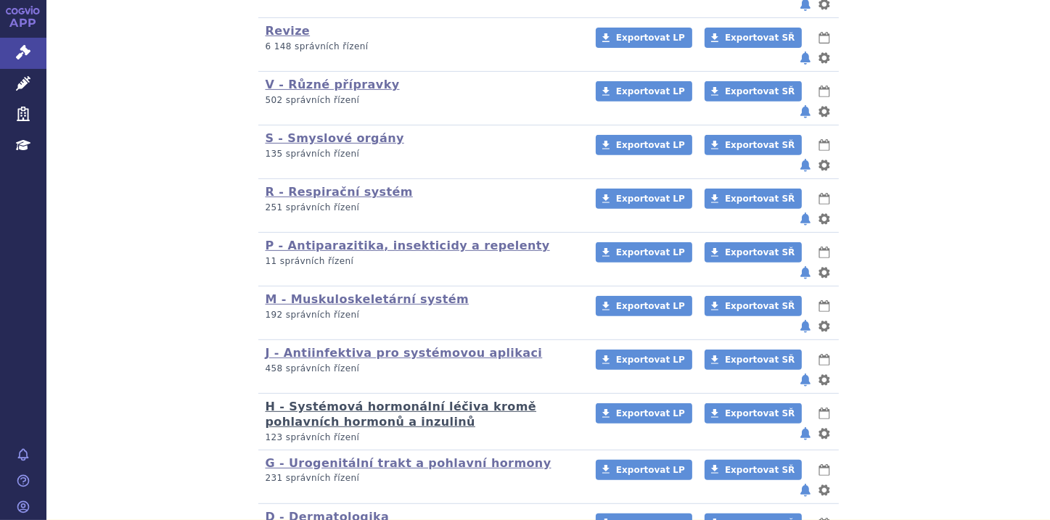
click at [329, 400] on link "H - Systémová hormonální léčiva kromě pohlavních hormonů a inzulinů" at bounding box center [400, 414] width 271 height 29
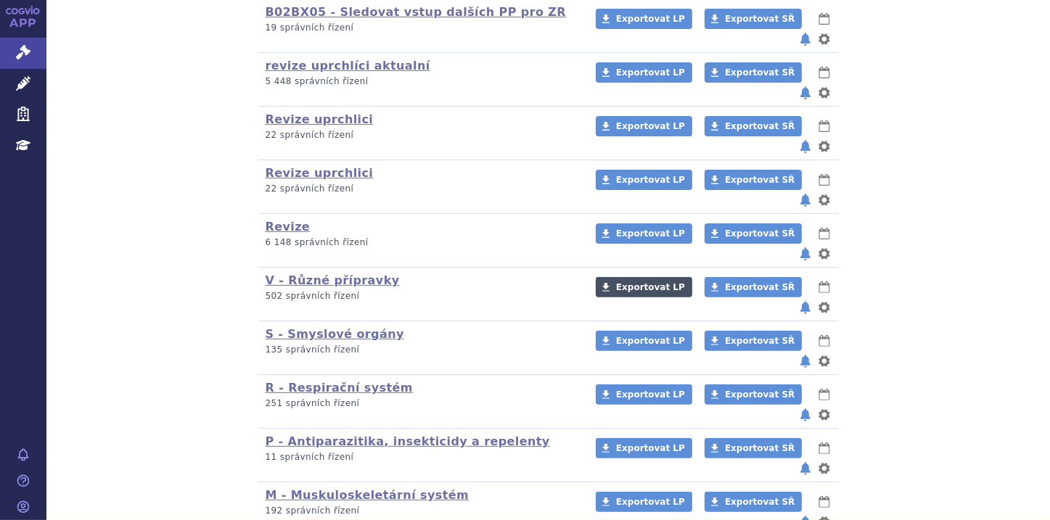
scroll to position [406, 0]
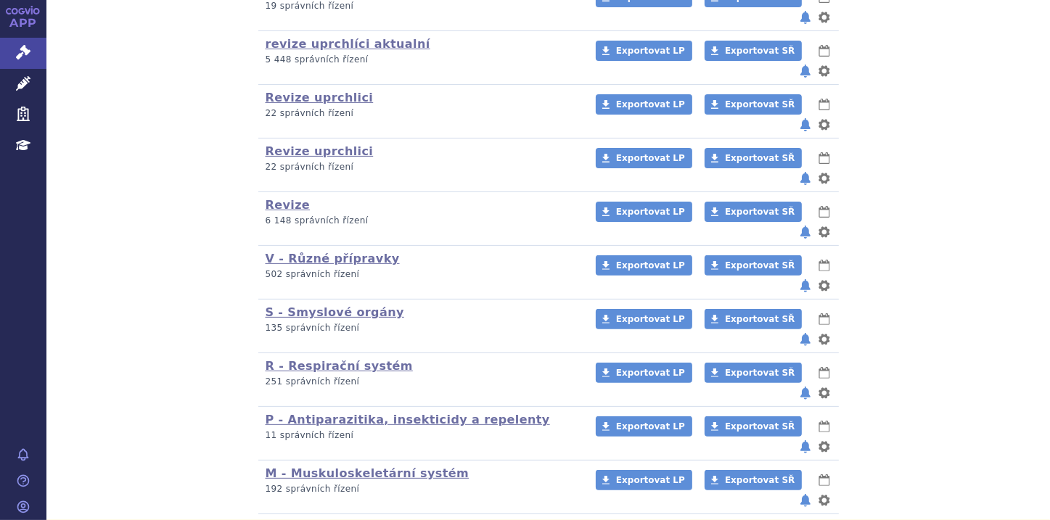
click at [347, 519] on link "J - Antiinfektiva pro systémovou aplikaci" at bounding box center [403, 527] width 277 height 14
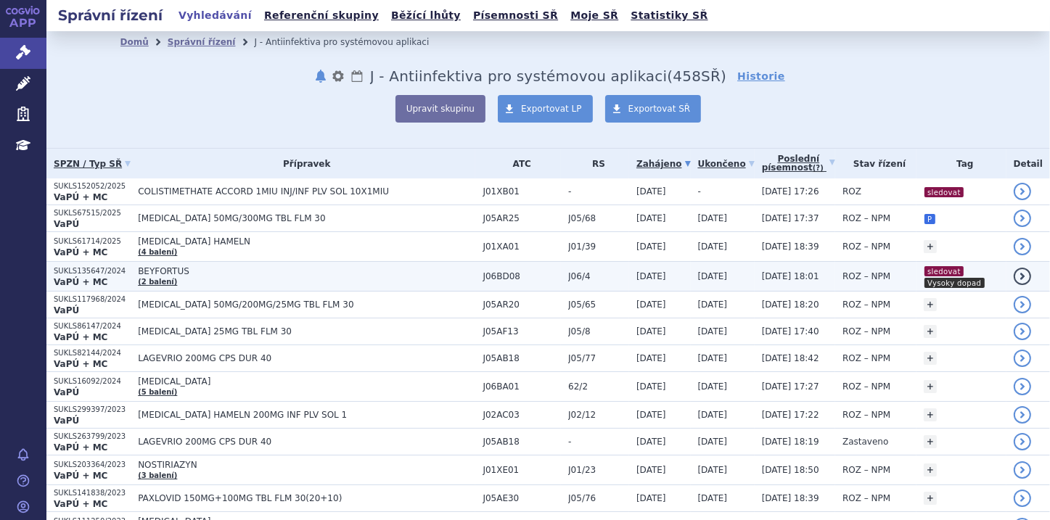
click at [138, 278] on link "(2 balení)" at bounding box center [157, 282] width 39 height 8
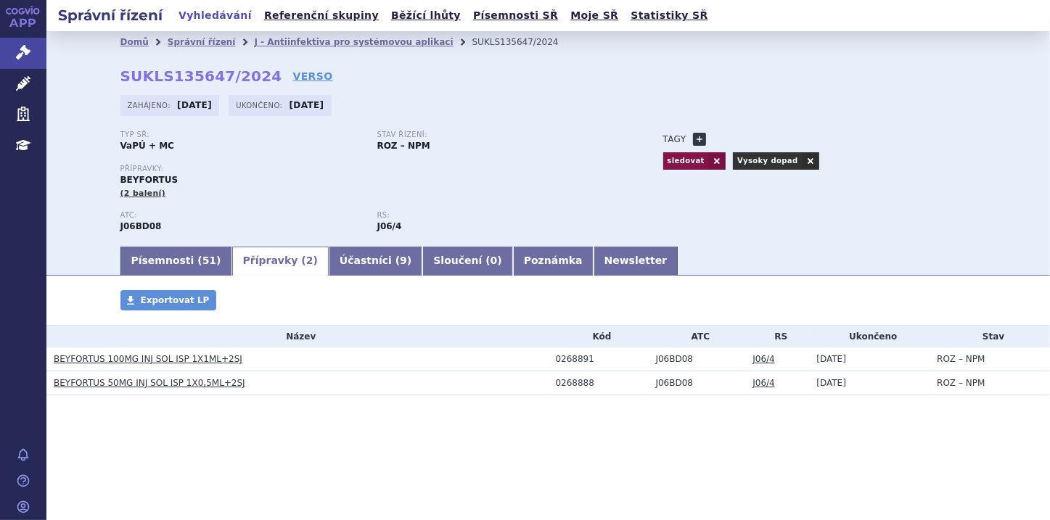
click at [698, 138] on link "+" at bounding box center [699, 139] width 13 height 13
click at [806, 142] on span at bounding box center [808, 139] width 15 height 17
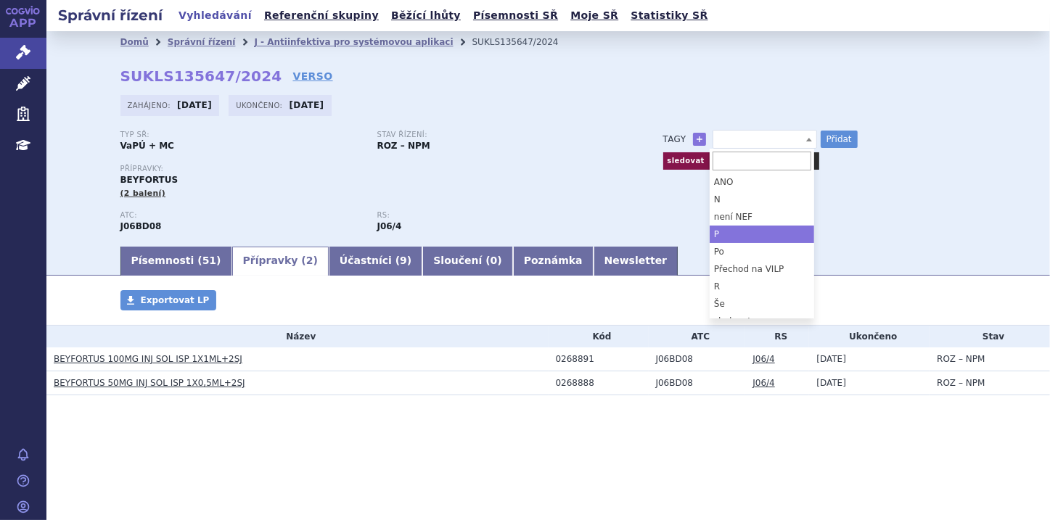
select select "P"
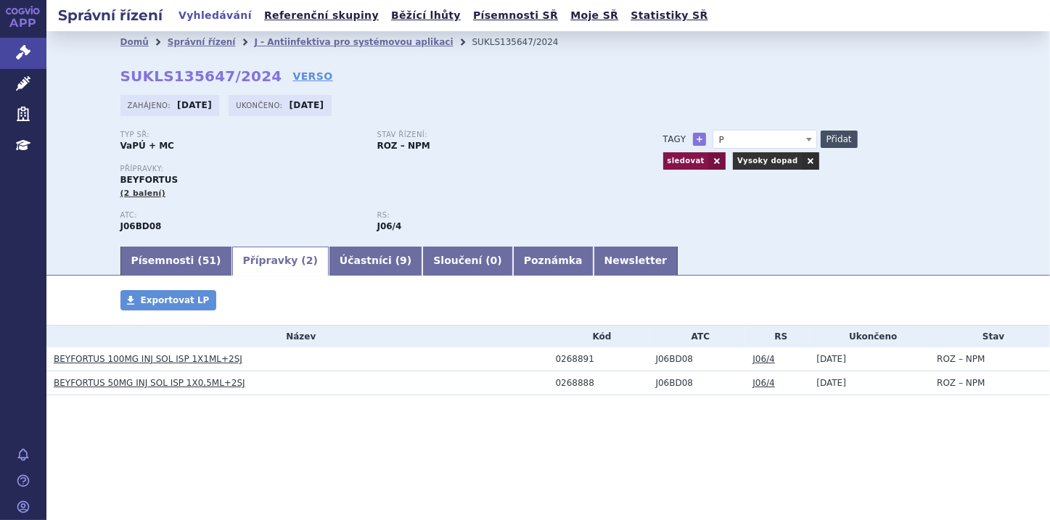
click at [836, 141] on button "Přidat" at bounding box center [838, 139] width 37 height 17
select select
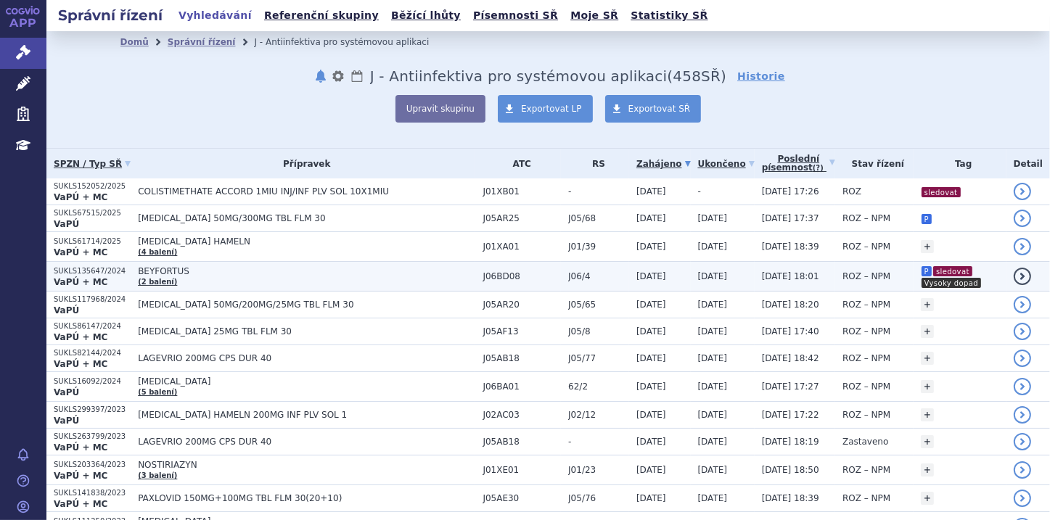
click at [224, 275] on span "BEYFORTUS" at bounding box center [306, 271] width 337 height 10
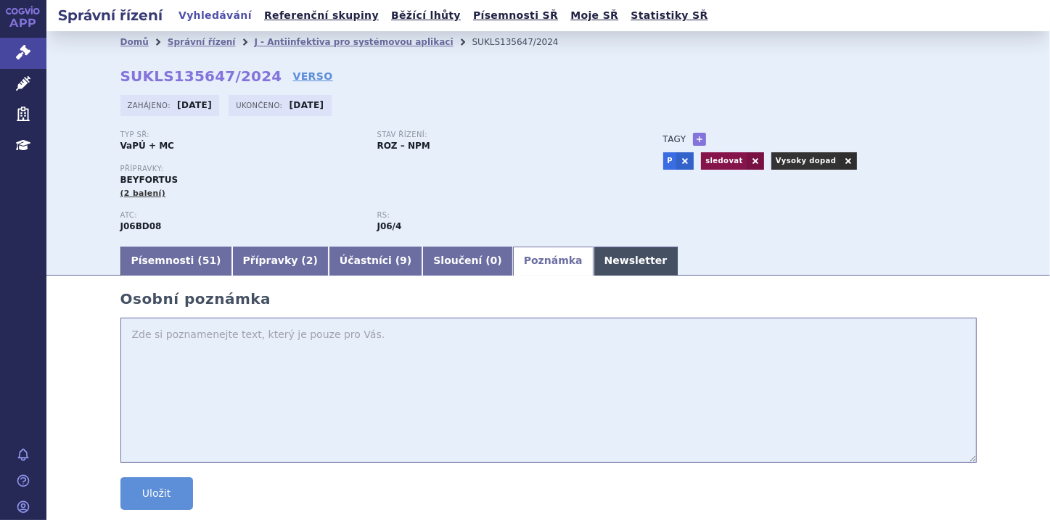
click at [593, 264] on link "Newsletter" at bounding box center [635, 261] width 85 height 29
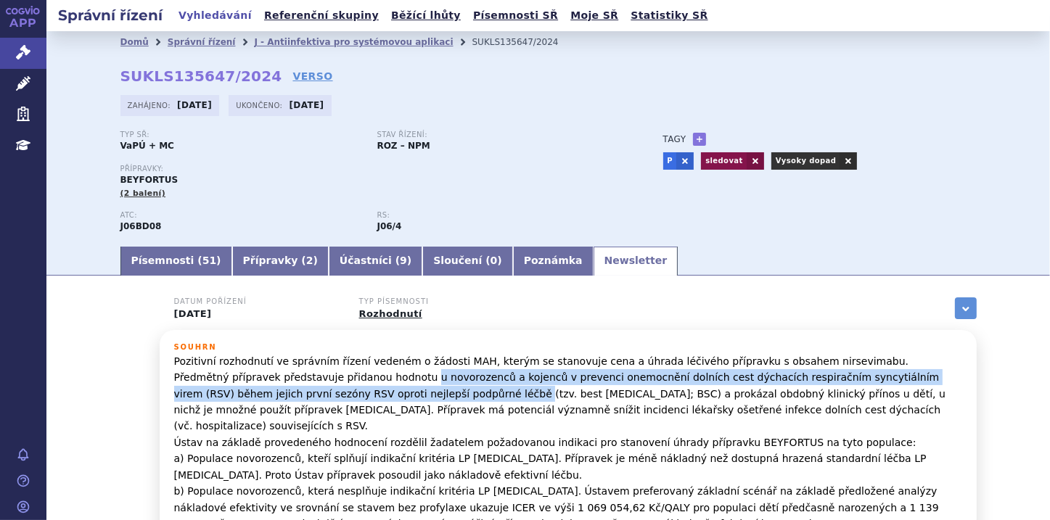
drag, startPoint x: 407, startPoint y: 377, endPoint x: 389, endPoint y: 400, distance: 29.0
click at [389, 400] on p "Pozitivní rozhodnutí ve správním řízení vedeném o žádosti MAH, kterým se stanov…" at bounding box center [568, 467] width 788 height 228
copy p "u novorozenců a kojenců v prevenci onemocnění dolních cest dýchacích respirační…"
click at [513, 257] on link "Poznámka" at bounding box center [553, 261] width 81 height 29
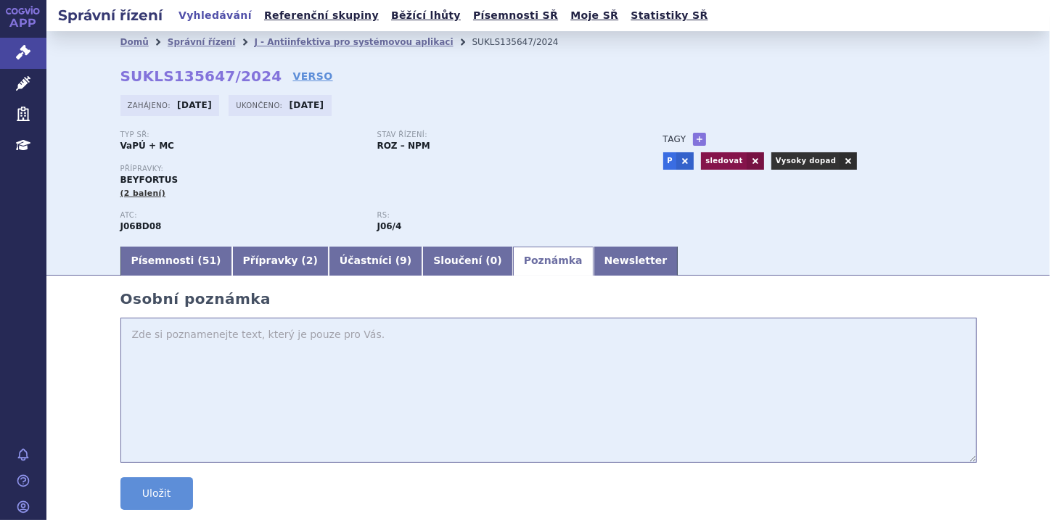
click at [137, 345] on textarea at bounding box center [548, 390] width 856 height 145
paste textarea "u novorozenců a kojenců v prevenci onemocnění dolních cest dýchacích respirační…"
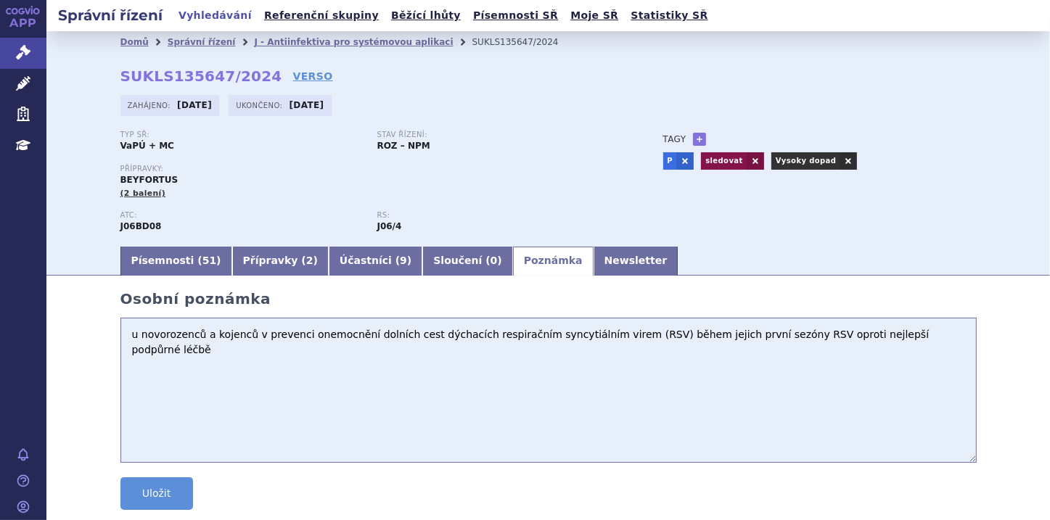
click at [134, 339] on textarea "u novorozenců a kojenců v prevenci onemocnění dolních cest dýchacích respirační…" at bounding box center [548, 390] width 856 height 145
click at [129, 351] on textarea "U novorozenců a kojenců v prevenci onemocnění dolních cest dýchacích respirační…" at bounding box center [548, 390] width 856 height 145
click at [894, 331] on textarea "U novorozenců a kojenců v prevenci onemocnění dolních cest dýchacích respirační…" at bounding box center [548, 390] width 856 height 145
click at [897, 333] on textarea "U novorozenců a kojenců v prevenci onemocnění dolních cest dýchacích respirační…" at bounding box center [548, 390] width 856 height 145
click at [162, 351] on textarea "U novorozenců a kojenců v prevenci onemocnění dolních cest dýchacích respirační…" at bounding box center [548, 390] width 856 height 145
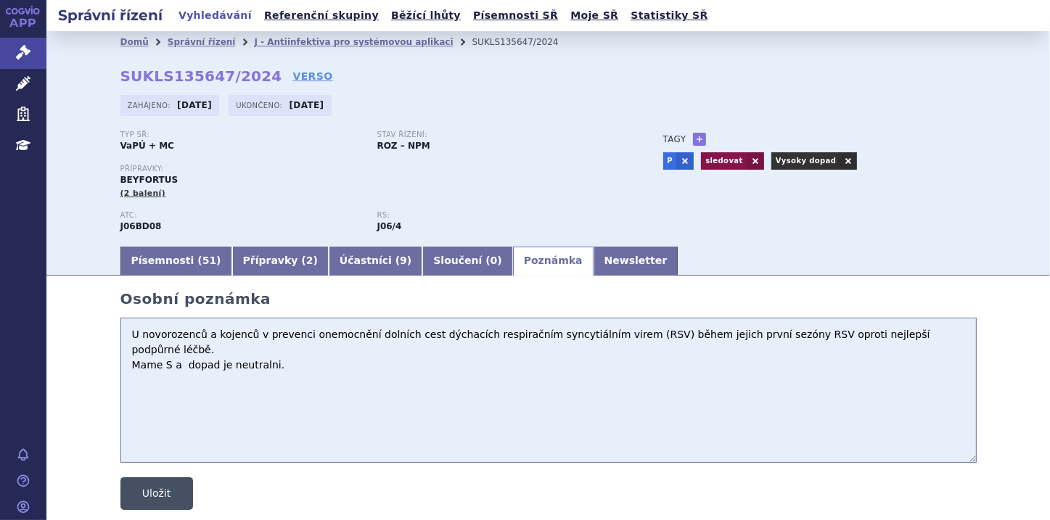
type textarea "U novorozenců a kojenců v prevenci onemocnění dolních cest dýchacích respirační…"
click at [165, 489] on button "Uložit" at bounding box center [156, 493] width 73 height 33
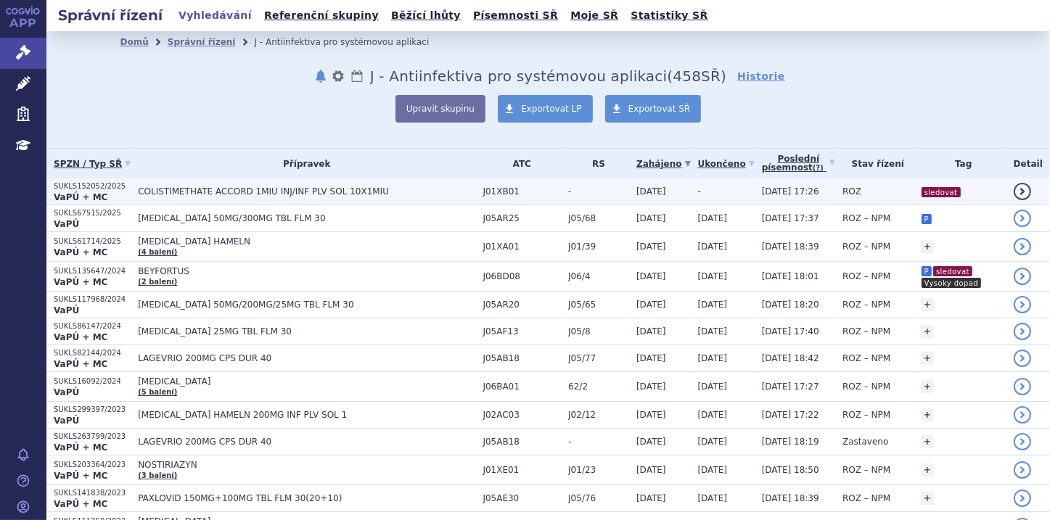
click at [139, 190] on span "COLISTIMETHATE ACCORD 1MIU INJ/INF PLV SOL 10X1MIU" at bounding box center [306, 191] width 337 height 10
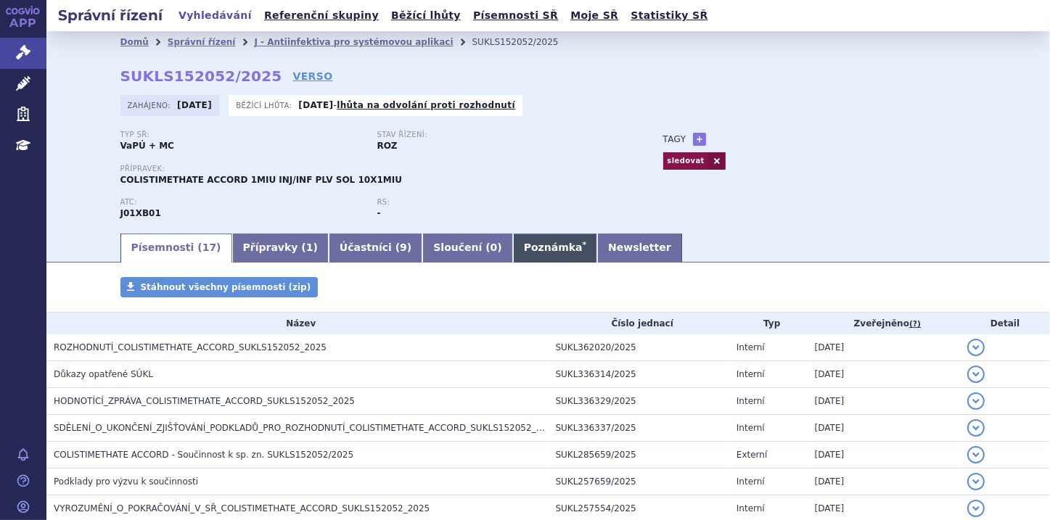
click at [513, 252] on link "Poznámka *" at bounding box center [555, 248] width 84 height 29
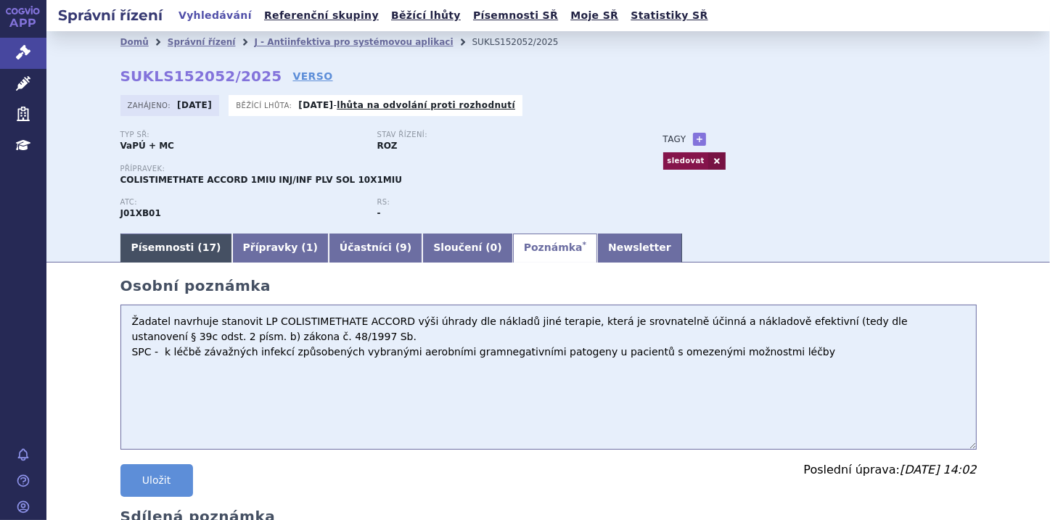
click at [174, 245] on link "Písemnosti ( 17 )" at bounding box center [176, 248] width 112 height 29
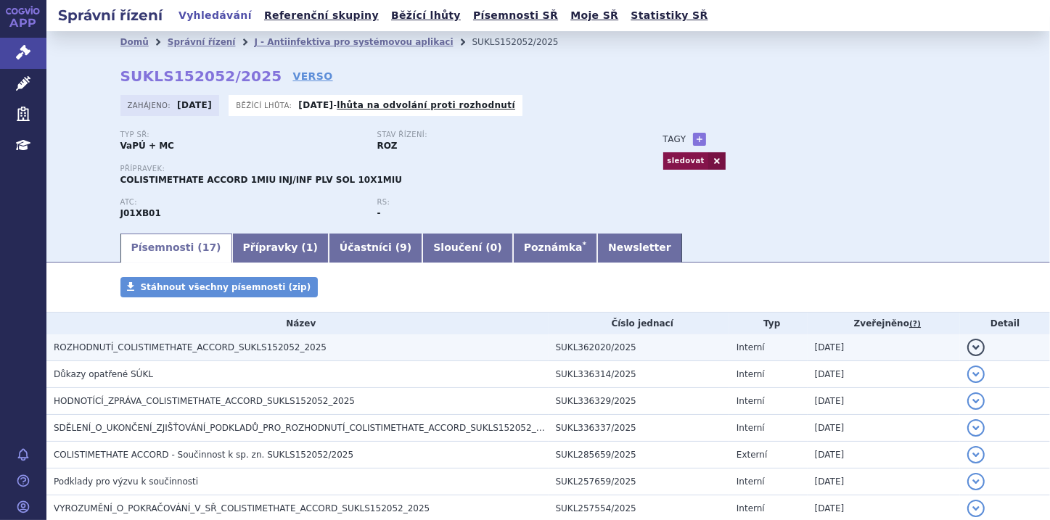
click at [324, 345] on h3 "ROZHODNUTÍ_COLISTIMETHATE_ACCORD_SUKLS152052_2025" at bounding box center [301, 347] width 495 height 15
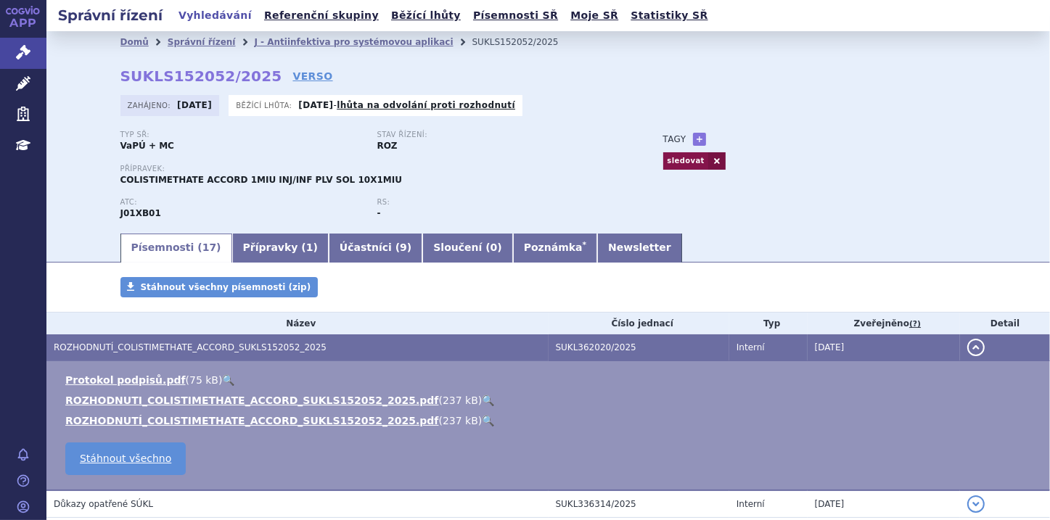
click at [482, 397] on link "🔍" at bounding box center [488, 401] width 12 height 12
click at [967, 348] on button "detail" at bounding box center [975, 347] width 17 height 17
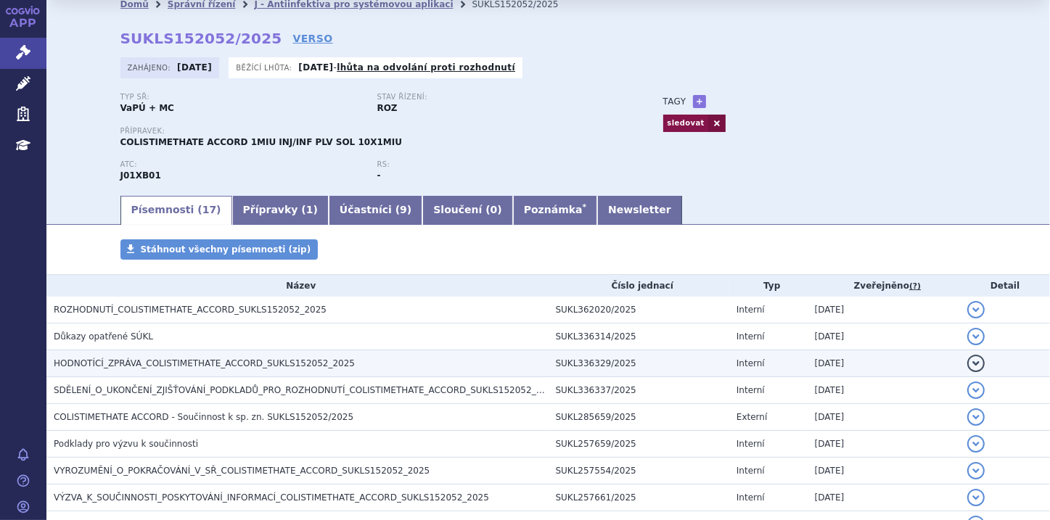
scroll to position [58, 0]
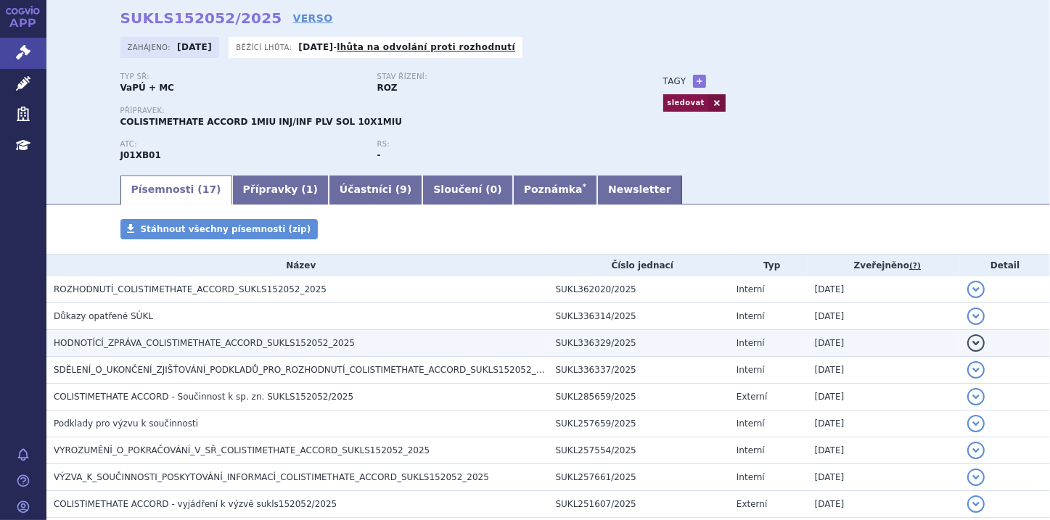
click at [967, 342] on button "detail" at bounding box center [975, 342] width 17 height 17
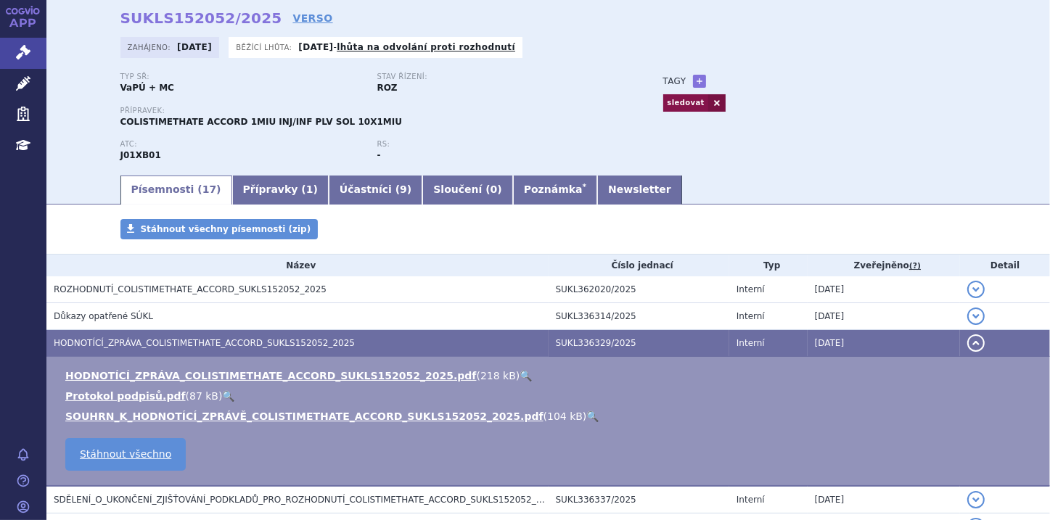
click at [586, 419] on link "🔍" at bounding box center [592, 417] width 12 height 12
click at [513, 192] on link "Poznámka *" at bounding box center [555, 190] width 84 height 29
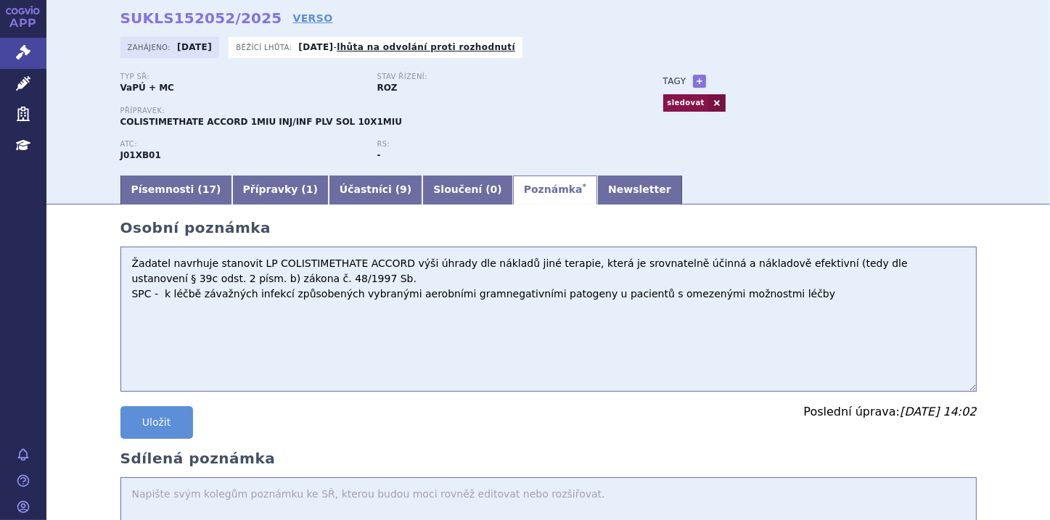
click at [137, 317] on textarea "Žadatel navrhuje stanovit LP COLISTIMETHATE ACCORD výši úhrady dle nákladů jiné…" at bounding box center [548, 319] width 856 height 145
click at [767, 298] on textarea "Žadatel navrhuje stanovit LP COLISTIMETHATE ACCORD výši úhrady dle nákladů jiné…" at bounding box center [548, 319] width 856 height 145
click at [189, 310] on textarea "Žadatel navrhuje stanovit LP COLISTIMETHATE ACCORD výši úhrady dle nákladů jiné…" at bounding box center [548, 319] width 856 height 145
type textarea "Žadatel navrhuje stanovit LP COLISTIMETHATE ACCORD výši úhrady dle nákladů jiné…"
click at [693, 81] on link "+" at bounding box center [699, 81] width 13 height 13
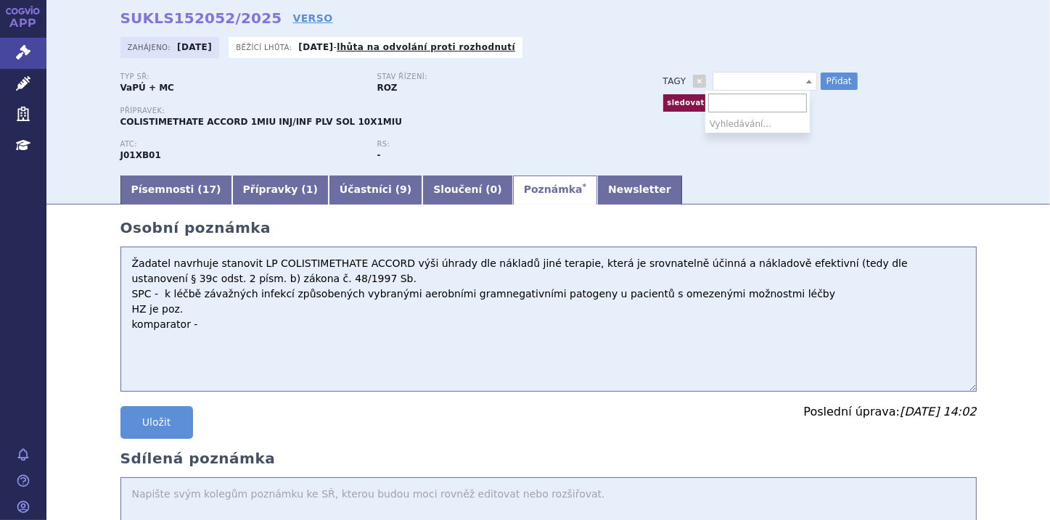
click at [801, 79] on span at bounding box center [808, 81] width 15 height 17
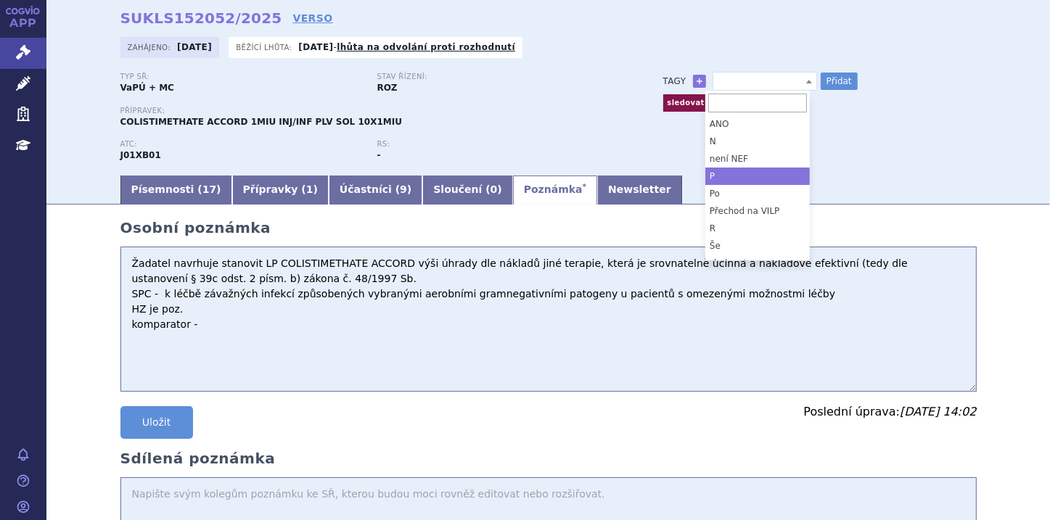
select select "P"
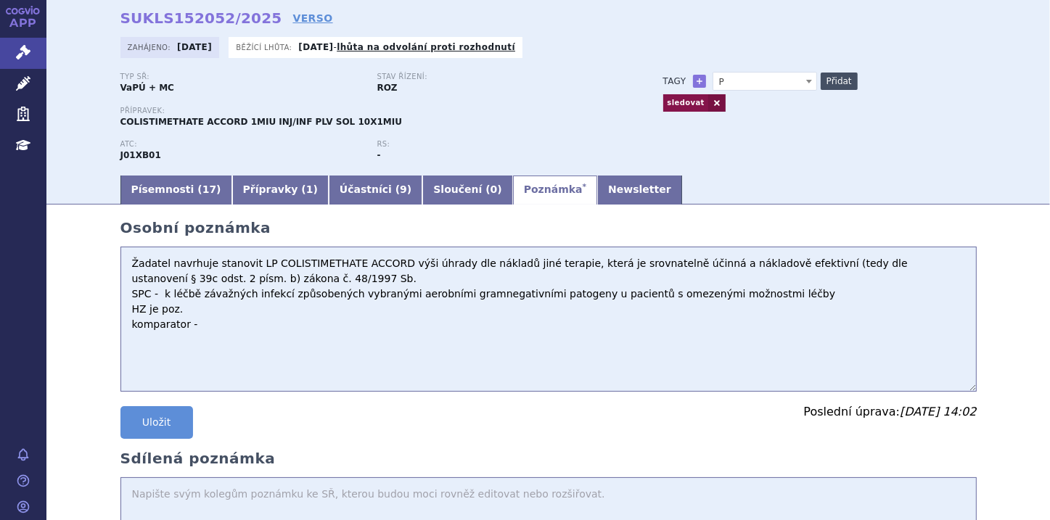
click at [826, 78] on button "Přidat" at bounding box center [838, 81] width 37 height 17
select select
click at [171, 417] on button "Uložit" at bounding box center [156, 422] width 73 height 33
click at [708, 103] on link at bounding box center [716, 102] width 17 height 17
click at [164, 424] on button "Uložit" at bounding box center [156, 422] width 73 height 33
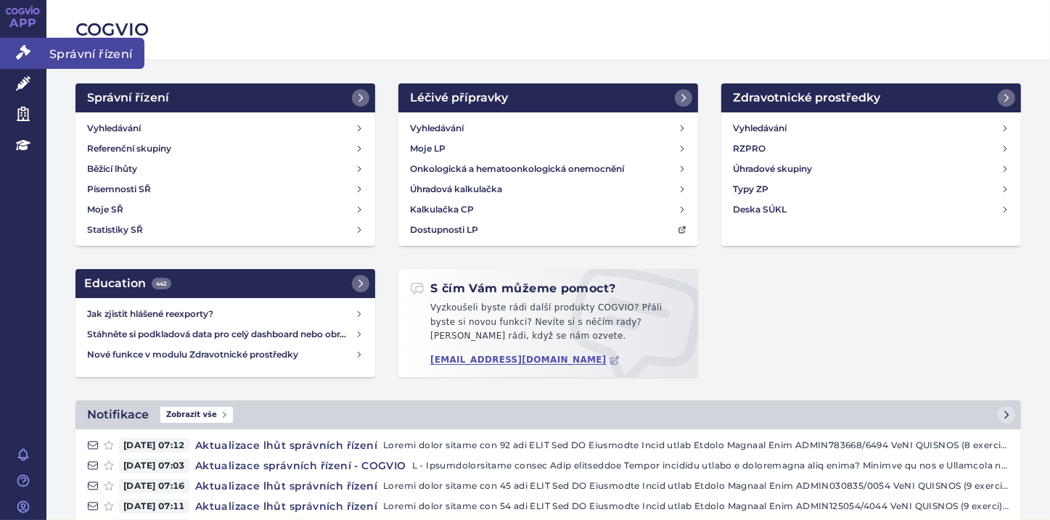
click at [29, 49] on icon at bounding box center [23, 52] width 15 height 15
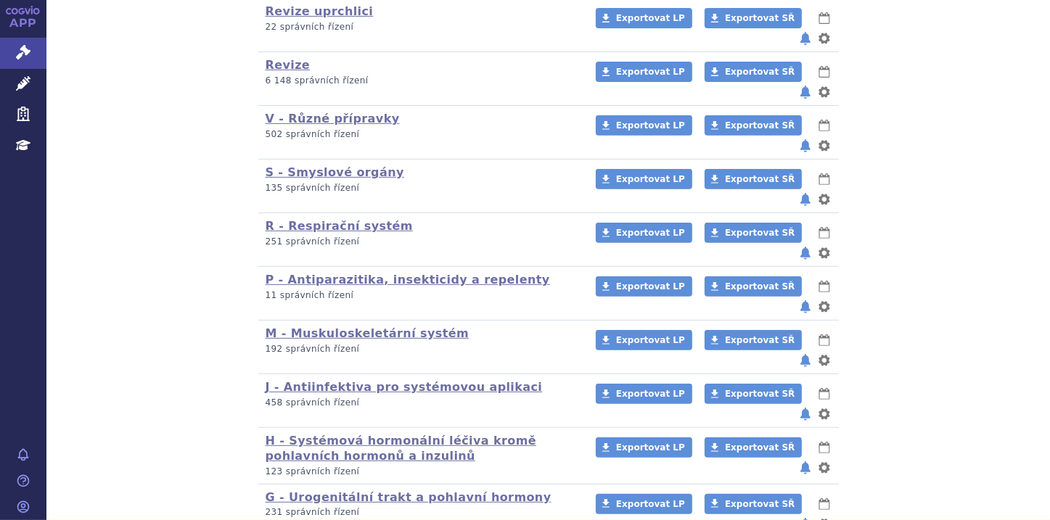
scroll to position [638, 0]
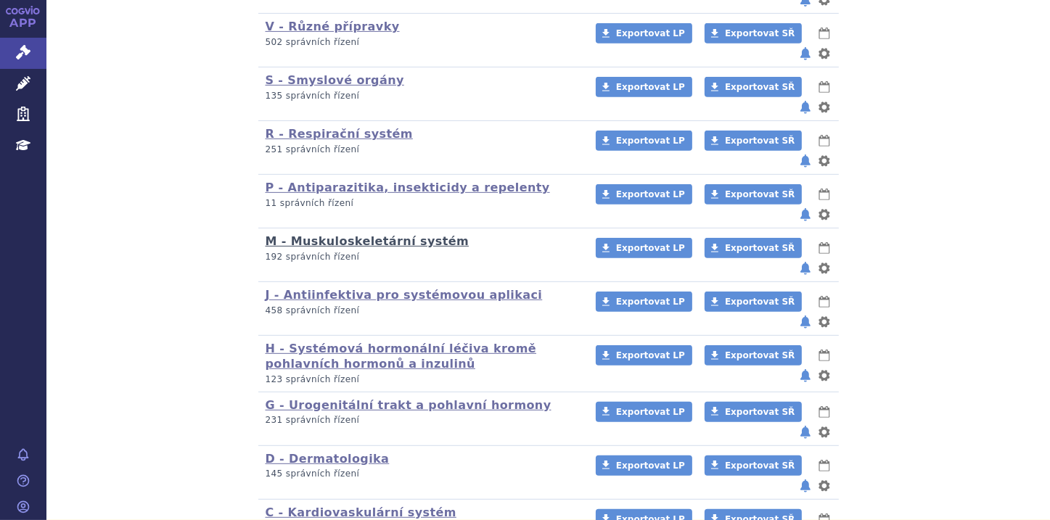
click at [360, 234] on link "M - Muskuloskeletární systém" at bounding box center [367, 241] width 204 height 14
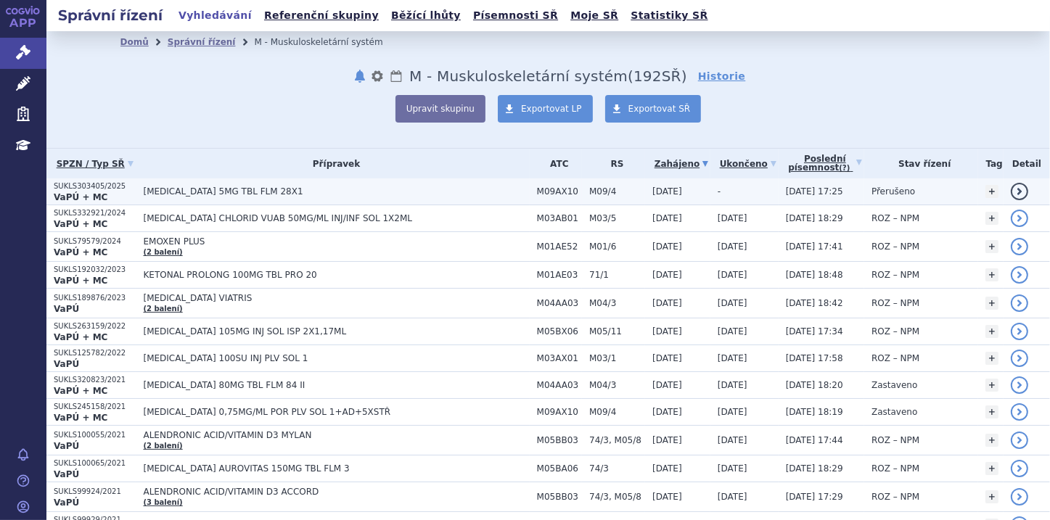
click at [214, 193] on span "[MEDICAL_DATA] 5MG TBL FLM 28X1" at bounding box center [324, 191] width 363 height 10
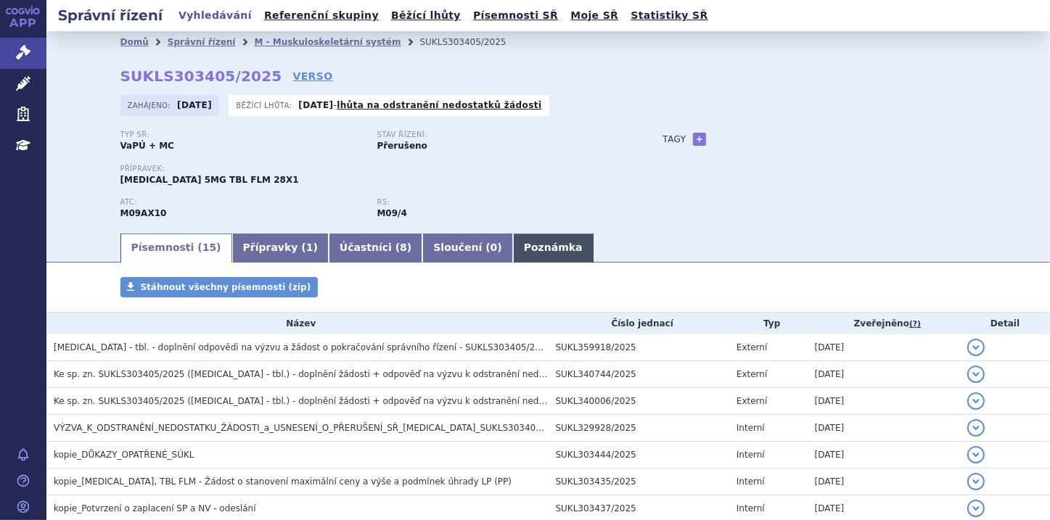
click at [513, 255] on link "Poznámka" at bounding box center [553, 248] width 81 height 29
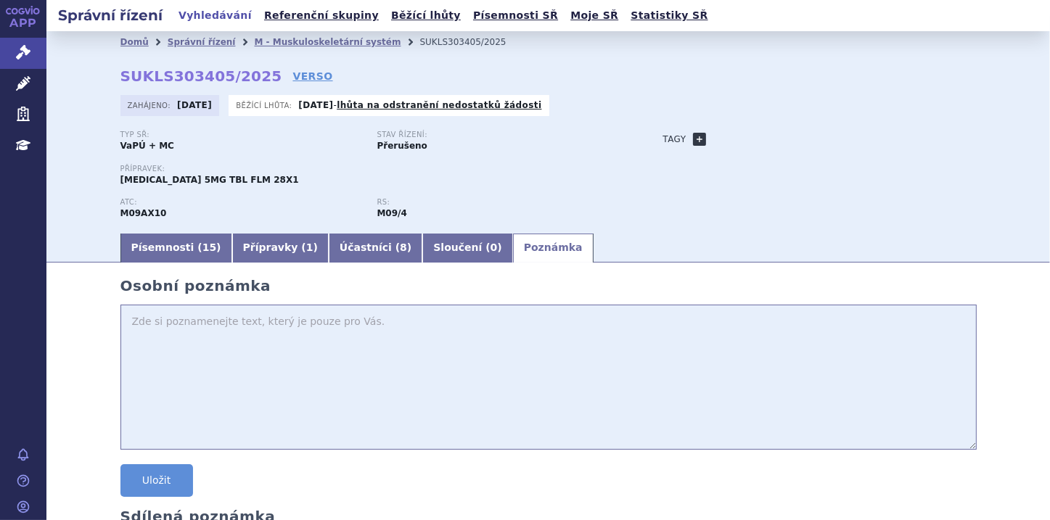
click at [695, 138] on link "+" at bounding box center [699, 139] width 13 height 13
click at [801, 136] on span at bounding box center [808, 139] width 15 height 17
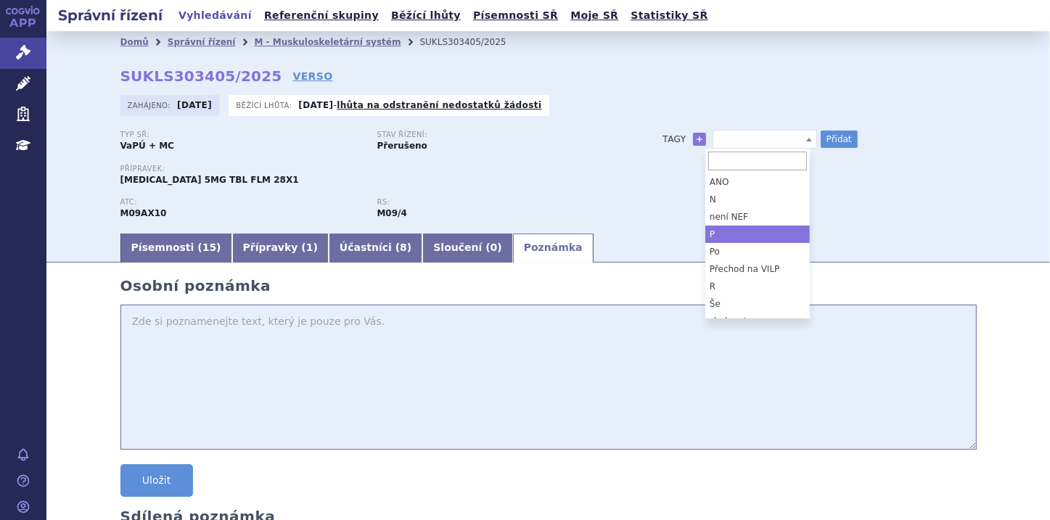
select select "P"
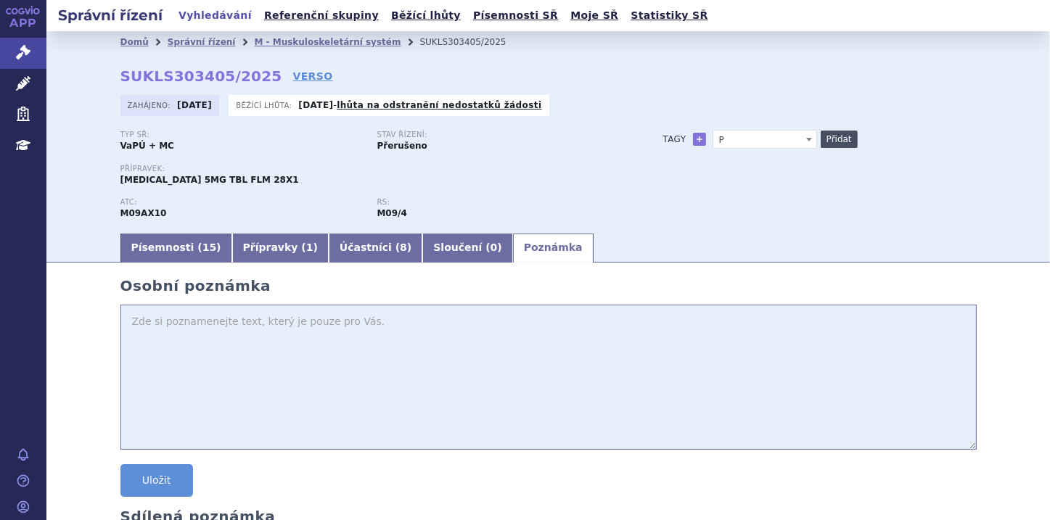
click at [828, 139] on button "Přidat" at bounding box center [838, 139] width 37 height 17
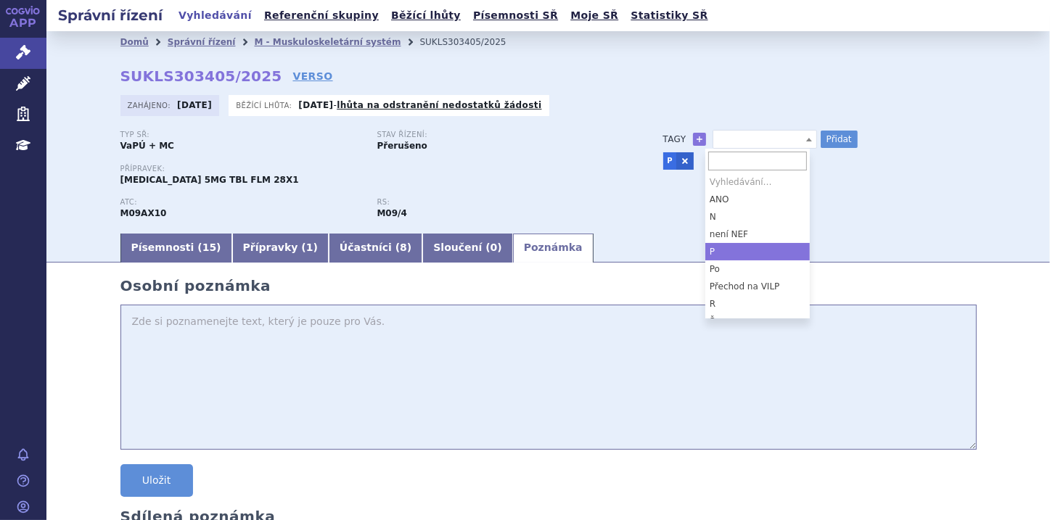
click at [806, 141] on b at bounding box center [809, 140] width 6 height 4
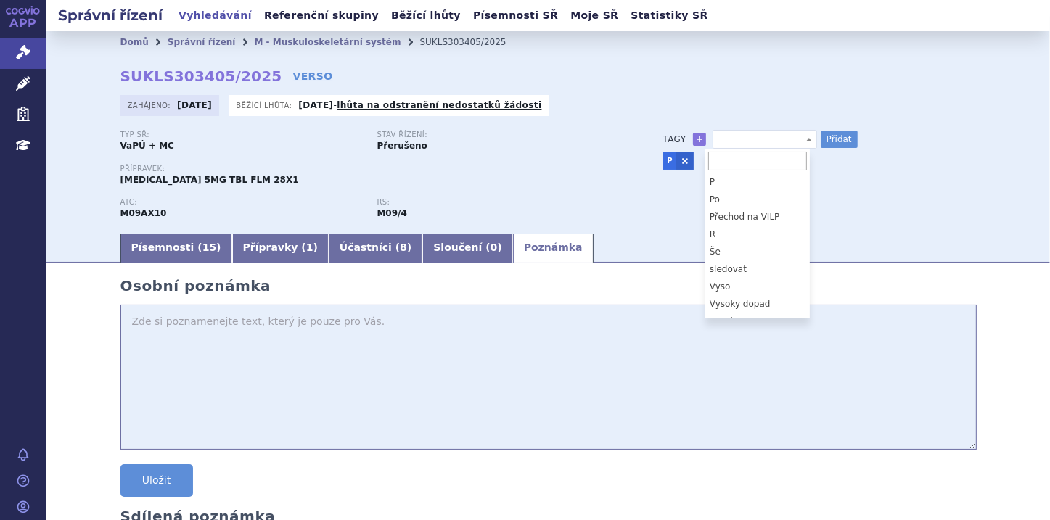
scroll to position [64, 0]
select select "sledovat"
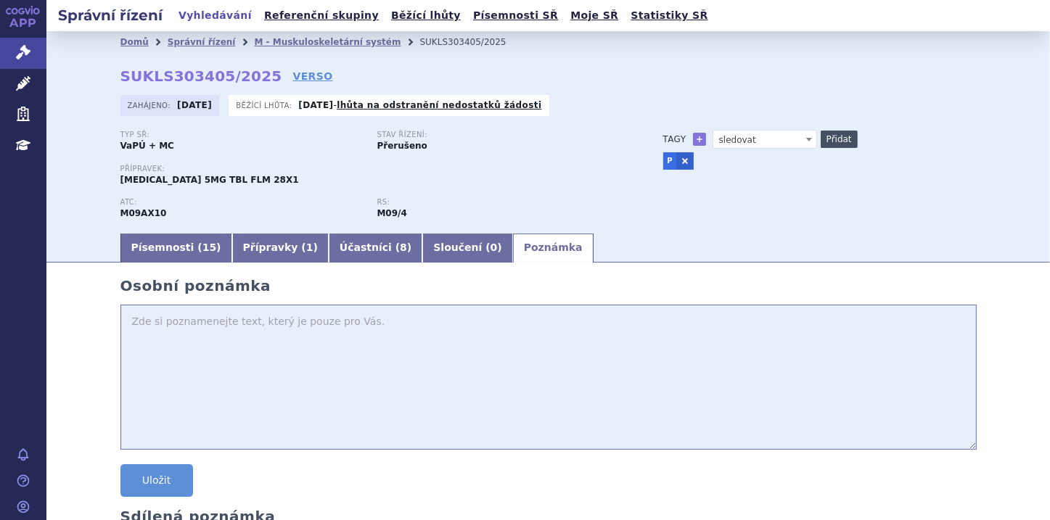
click at [837, 136] on button "Přidat" at bounding box center [838, 139] width 37 height 17
select select
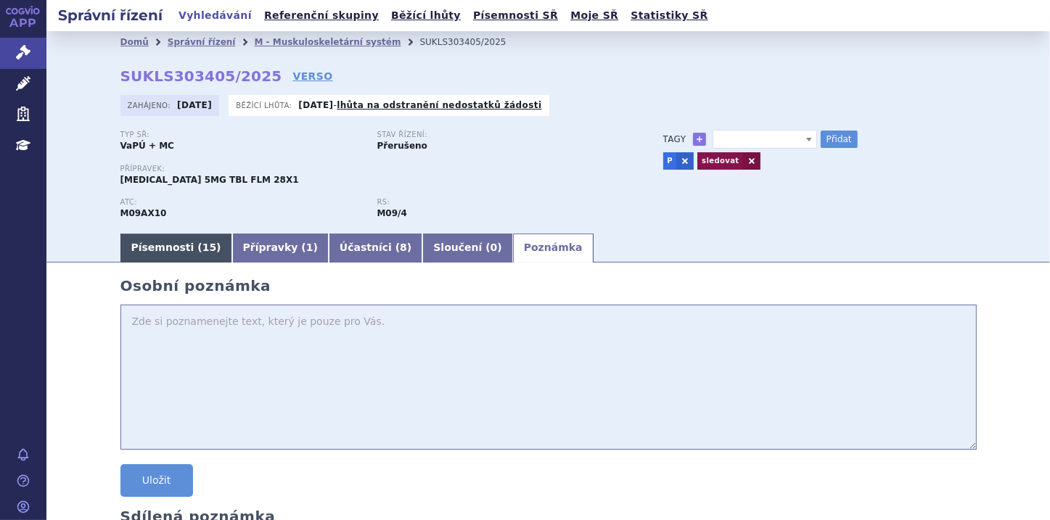
click at [183, 249] on link "Písemnosti ( 15 )" at bounding box center [176, 248] width 112 height 29
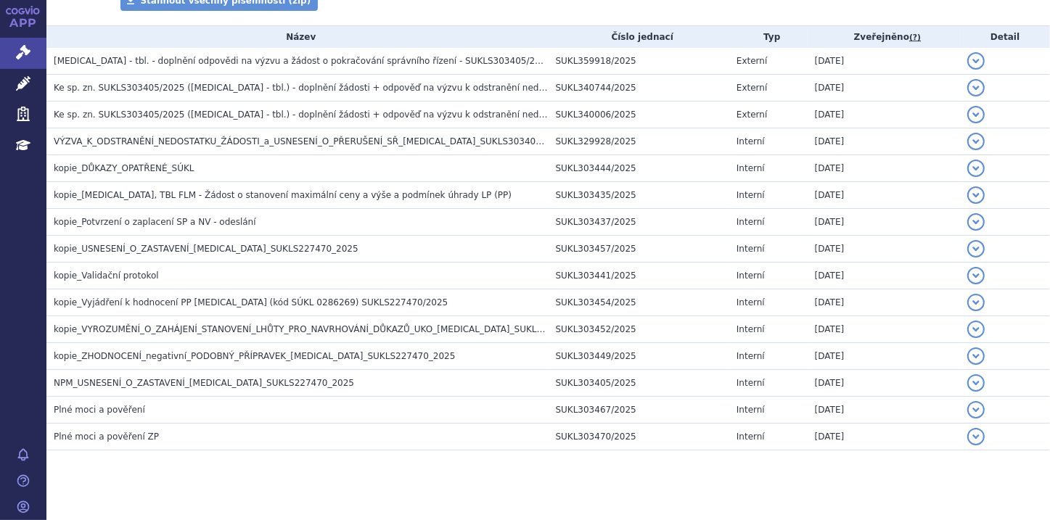
scroll to position [290, 0]
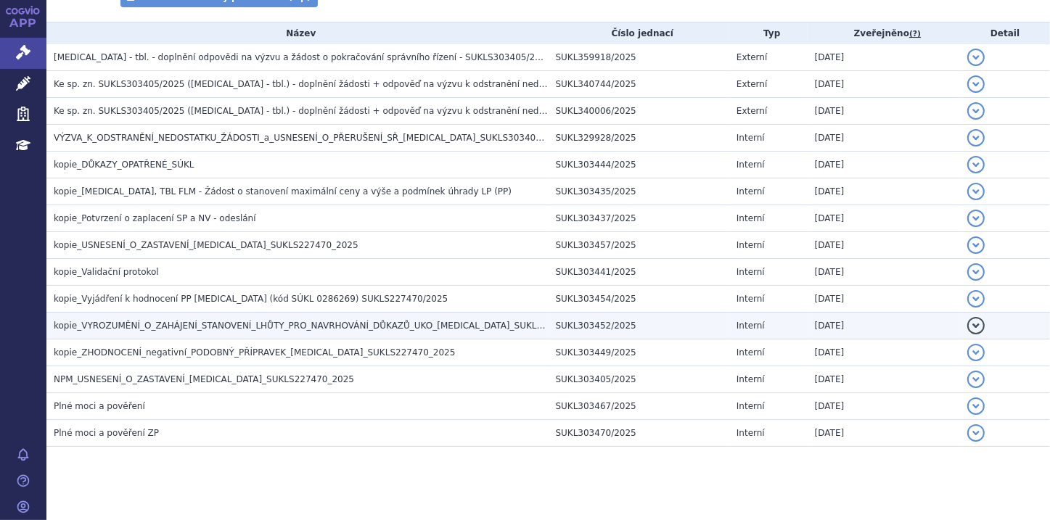
click at [967, 330] on button "detail" at bounding box center [975, 325] width 17 height 17
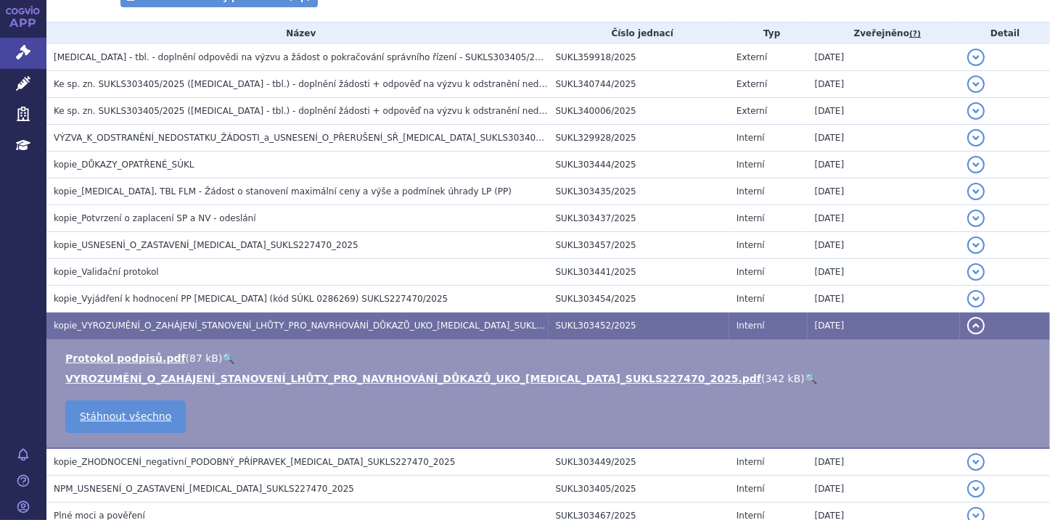
click at [967, 330] on button "detail" at bounding box center [975, 325] width 17 height 17
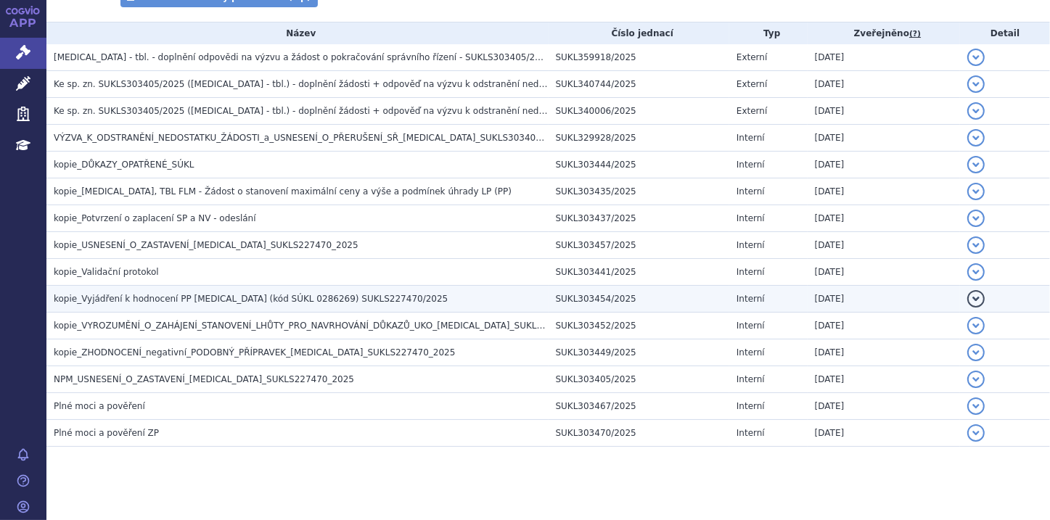
click at [967, 299] on button "detail" at bounding box center [975, 298] width 17 height 17
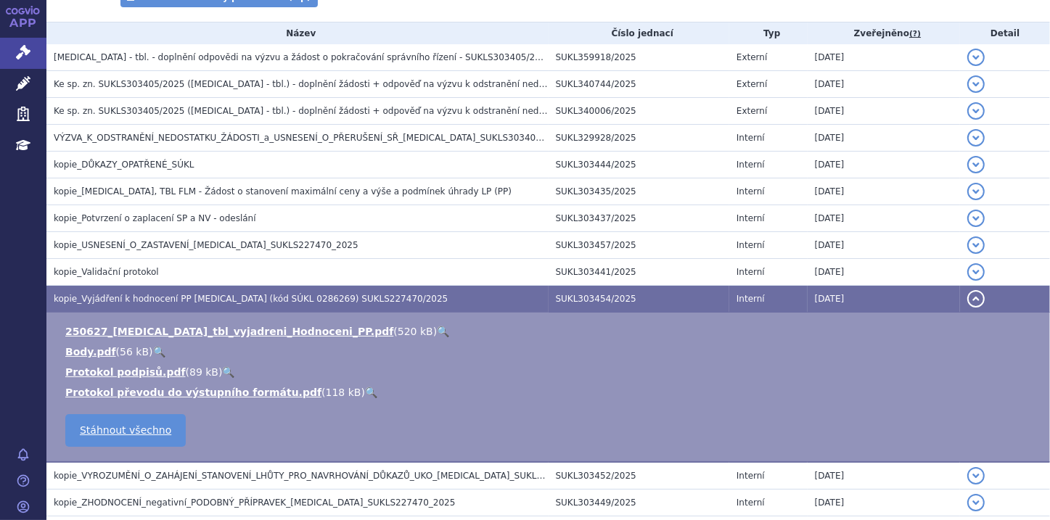
click at [967, 299] on button "detail" at bounding box center [975, 298] width 17 height 17
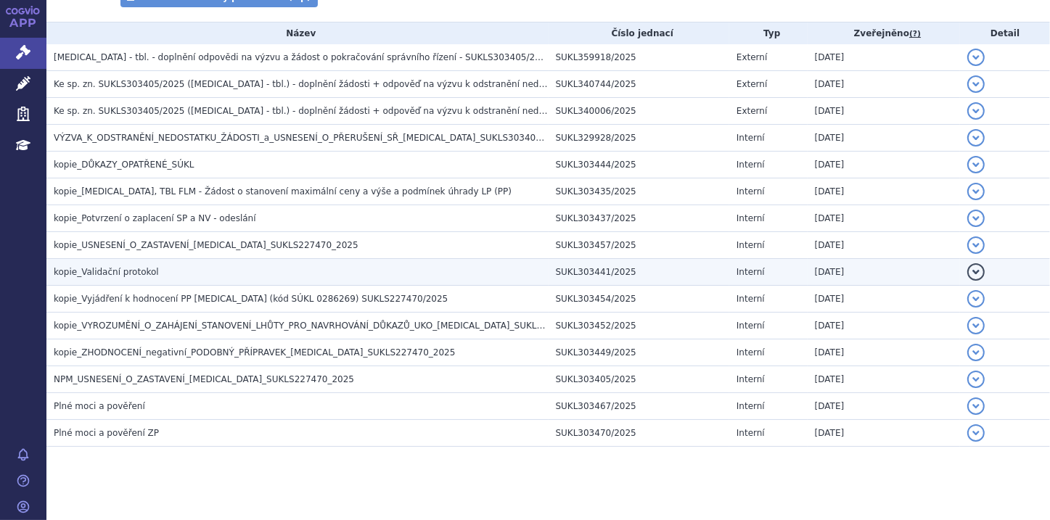
click at [967, 272] on button "detail" at bounding box center [975, 271] width 17 height 17
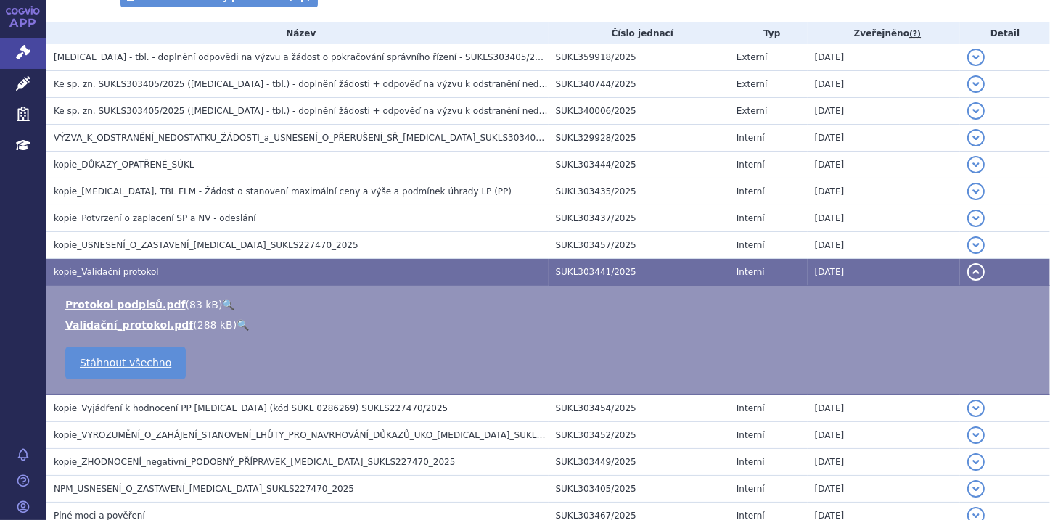
click at [967, 272] on button "detail" at bounding box center [975, 271] width 17 height 17
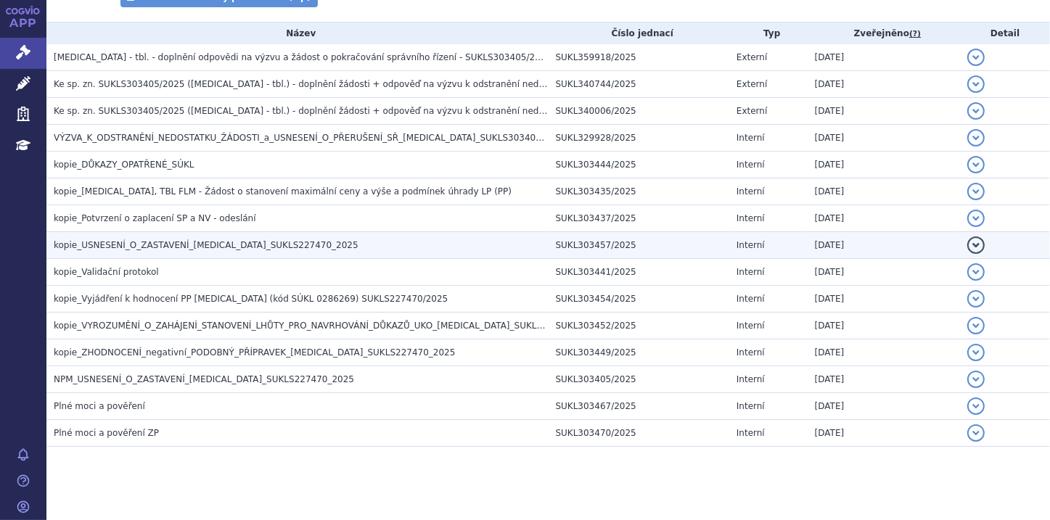
click at [967, 244] on button "detail" at bounding box center [975, 244] width 17 height 17
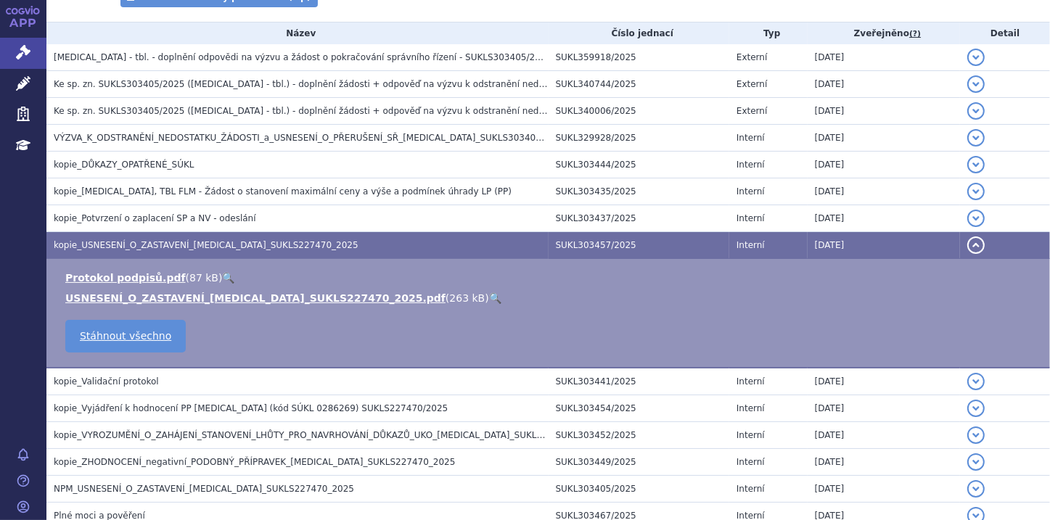
click at [968, 244] on button "detail" at bounding box center [975, 244] width 17 height 17
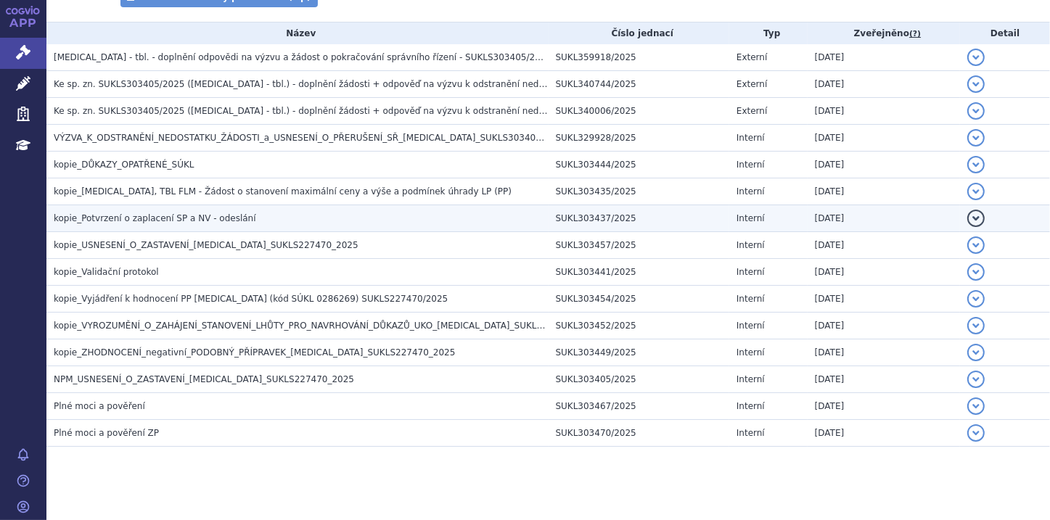
click at [967, 213] on button "detail" at bounding box center [975, 218] width 17 height 17
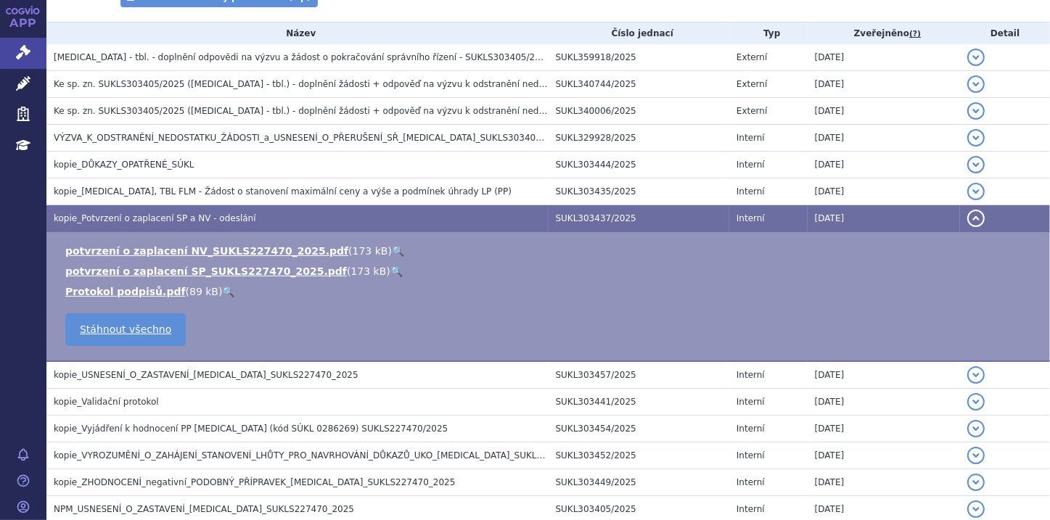
click at [967, 213] on button "detail" at bounding box center [975, 218] width 17 height 17
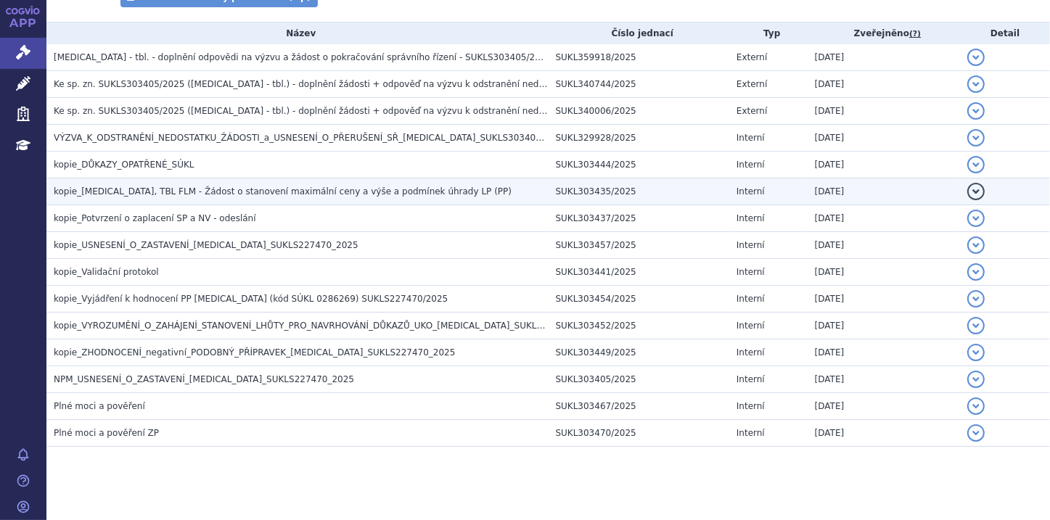
click at [967, 191] on button "detail" at bounding box center [975, 191] width 17 height 17
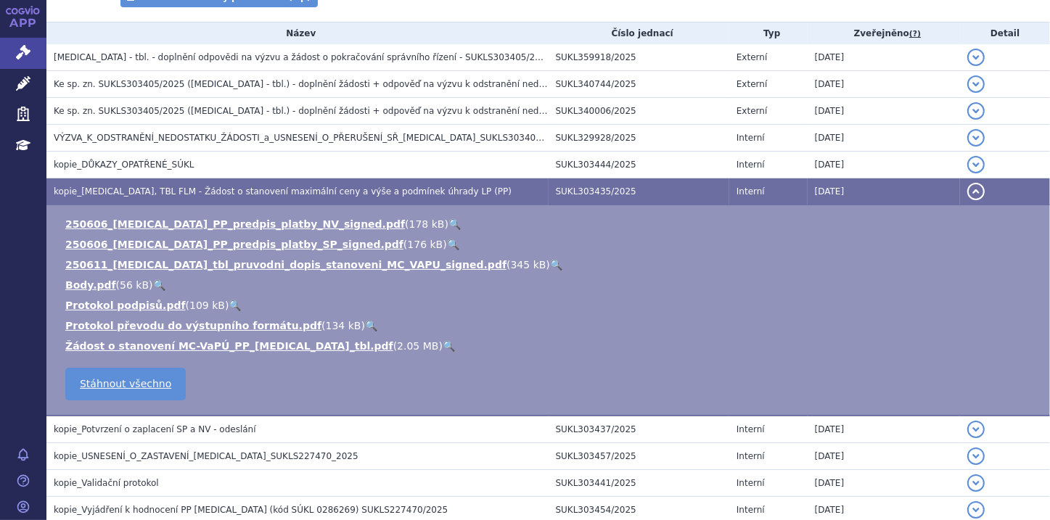
click at [967, 191] on button "detail" at bounding box center [975, 191] width 17 height 17
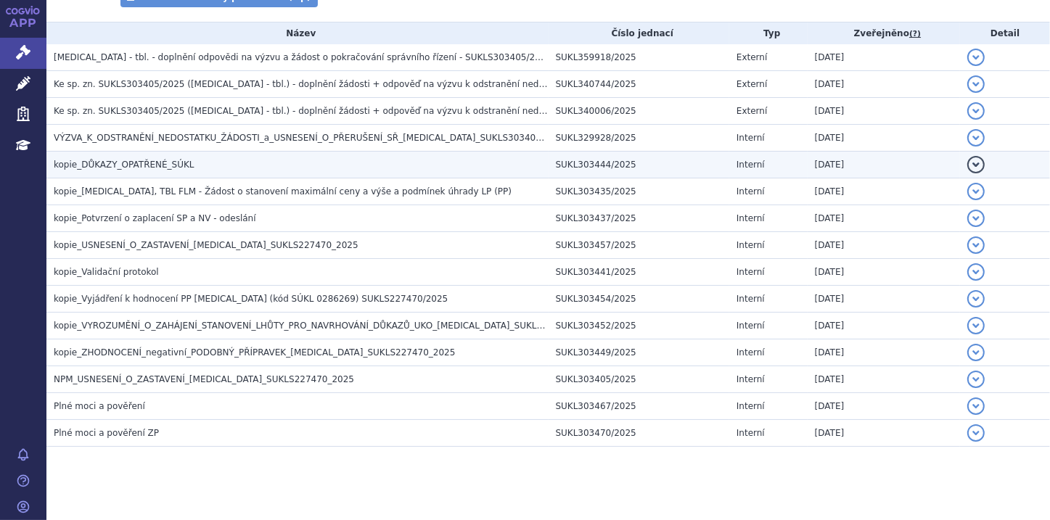
click at [968, 161] on button "detail" at bounding box center [975, 164] width 17 height 17
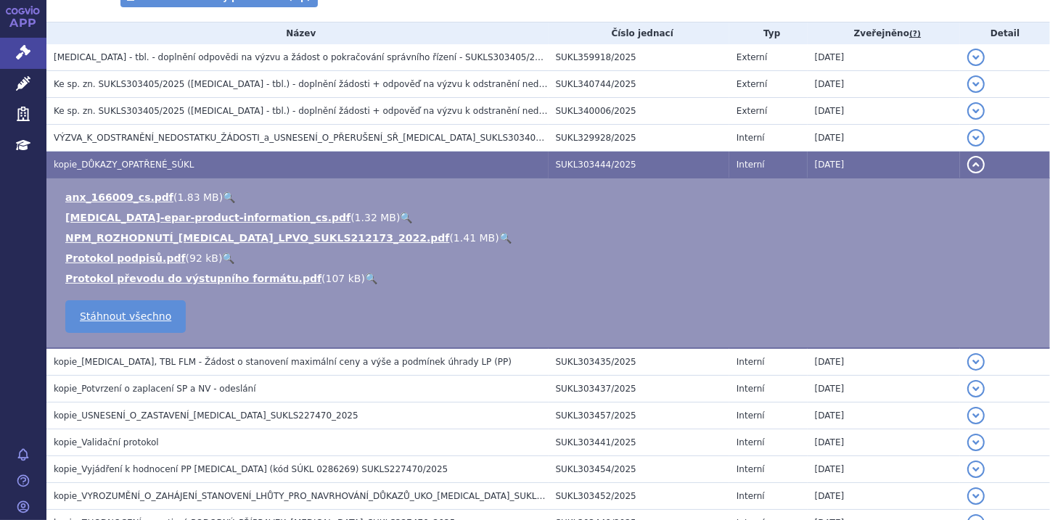
click at [968, 161] on button "detail" at bounding box center [975, 164] width 17 height 17
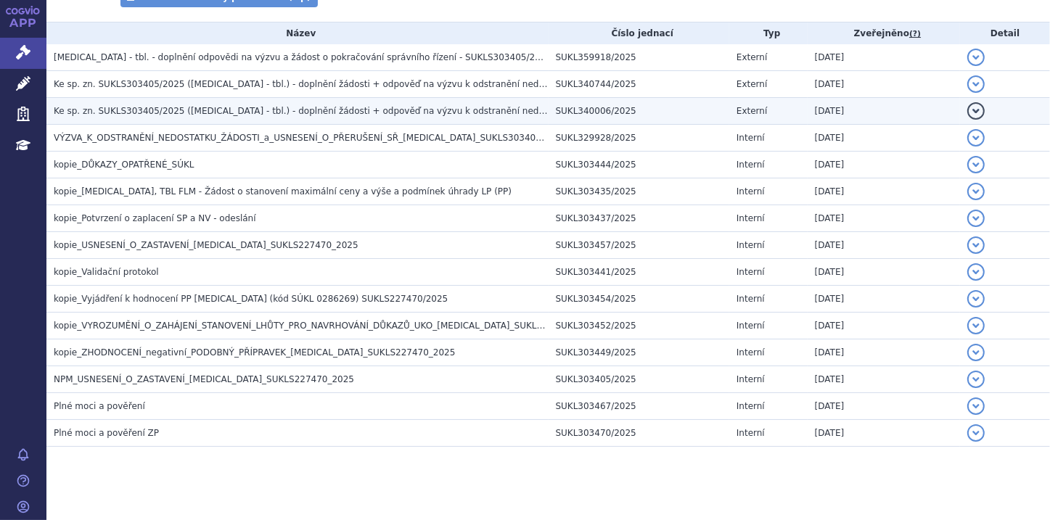
click at [967, 110] on button "detail" at bounding box center [975, 110] width 17 height 17
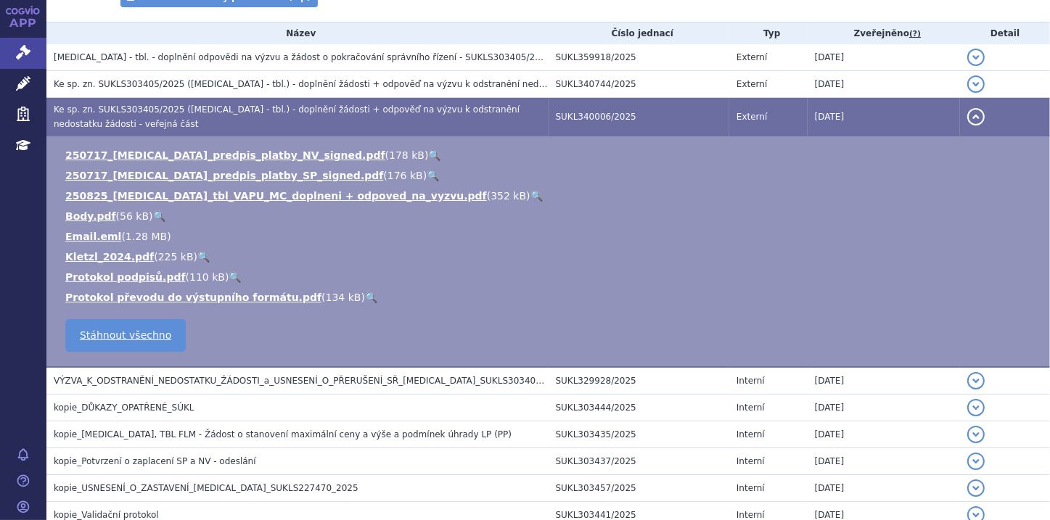
click at [967, 110] on button "detail" at bounding box center [975, 116] width 17 height 17
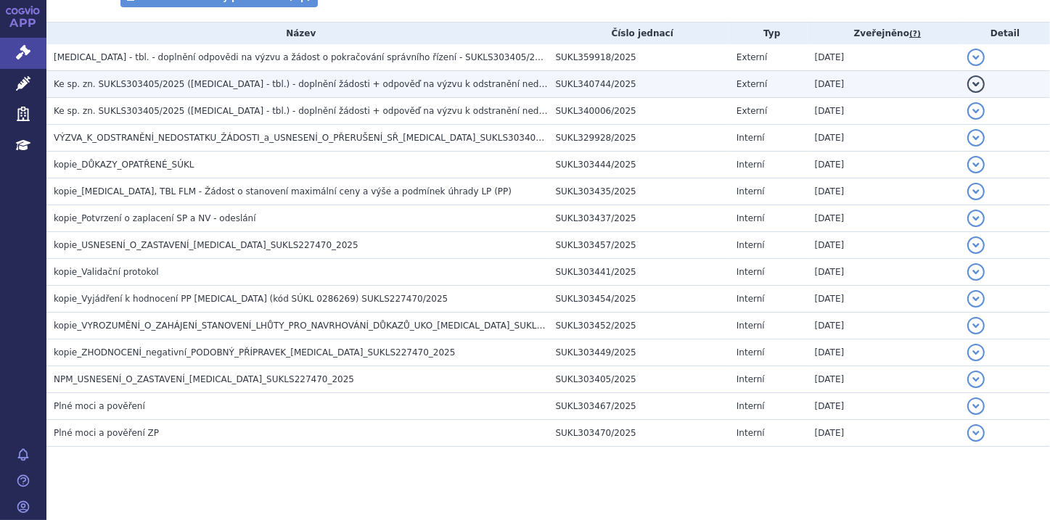
click at [967, 84] on button "detail" at bounding box center [975, 83] width 17 height 17
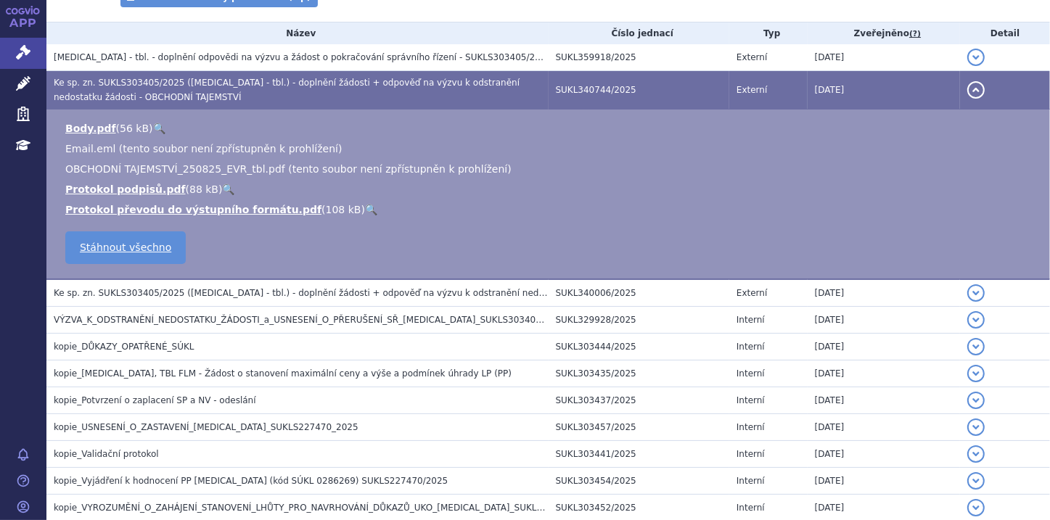
click at [967, 84] on button "detail" at bounding box center [975, 89] width 17 height 17
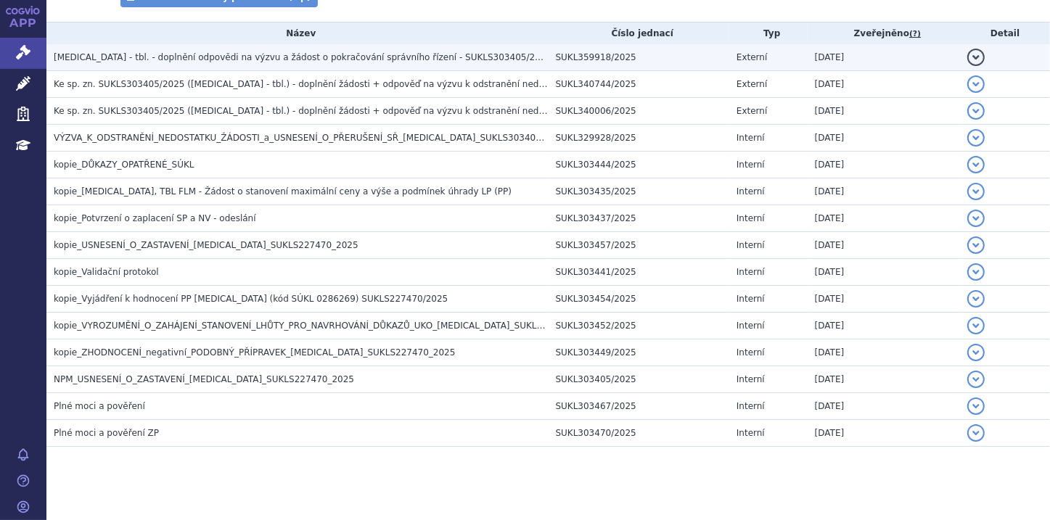
click at [967, 59] on button "detail" at bounding box center [975, 57] width 17 height 17
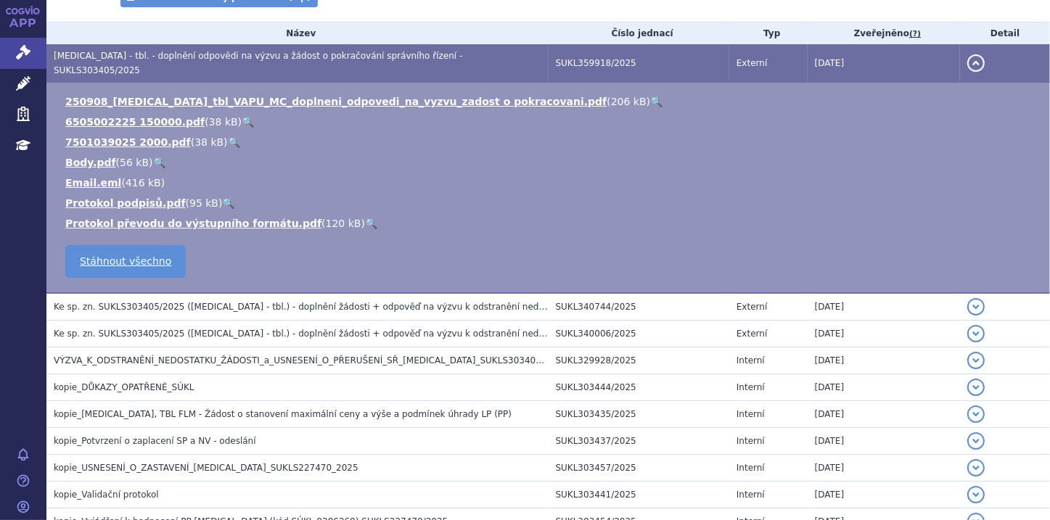
click at [968, 55] on button "detail" at bounding box center [975, 62] width 17 height 17
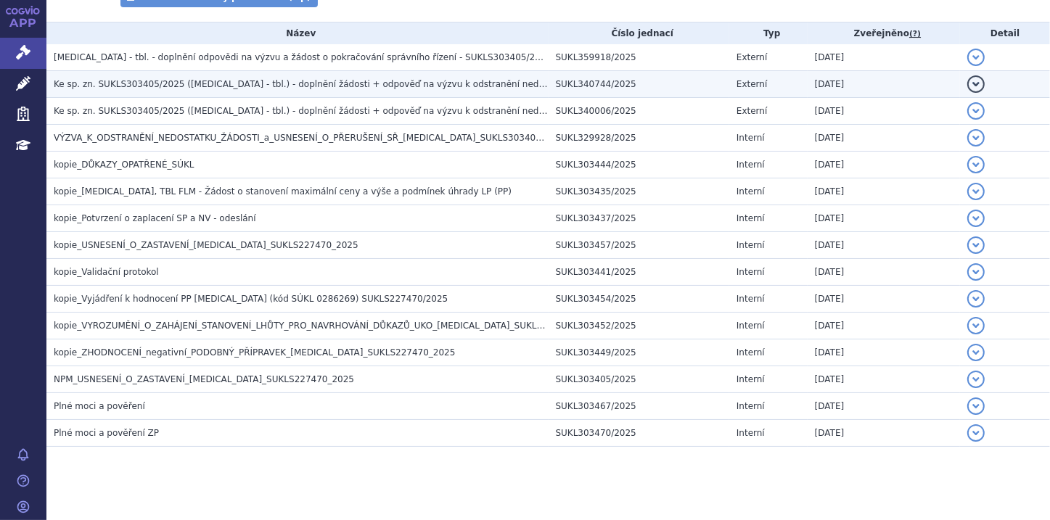
click at [385, 86] on span "Ke sp. zn. SUKLS303405/2025 (EVRYSDI - tbl.) - doplnění žádosti + odpověď na vý…" at bounding box center [382, 84] width 656 height 10
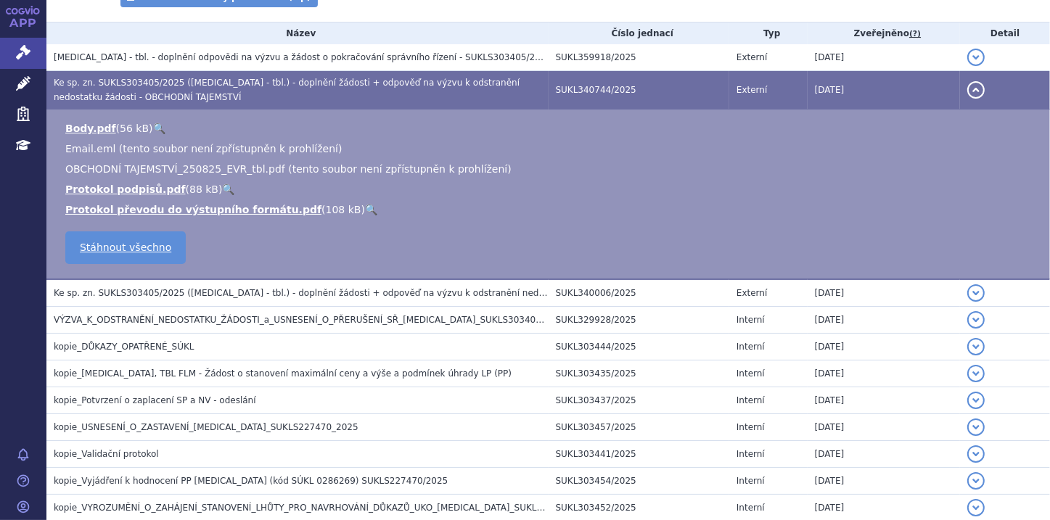
click at [967, 91] on button "detail" at bounding box center [975, 89] width 17 height 17
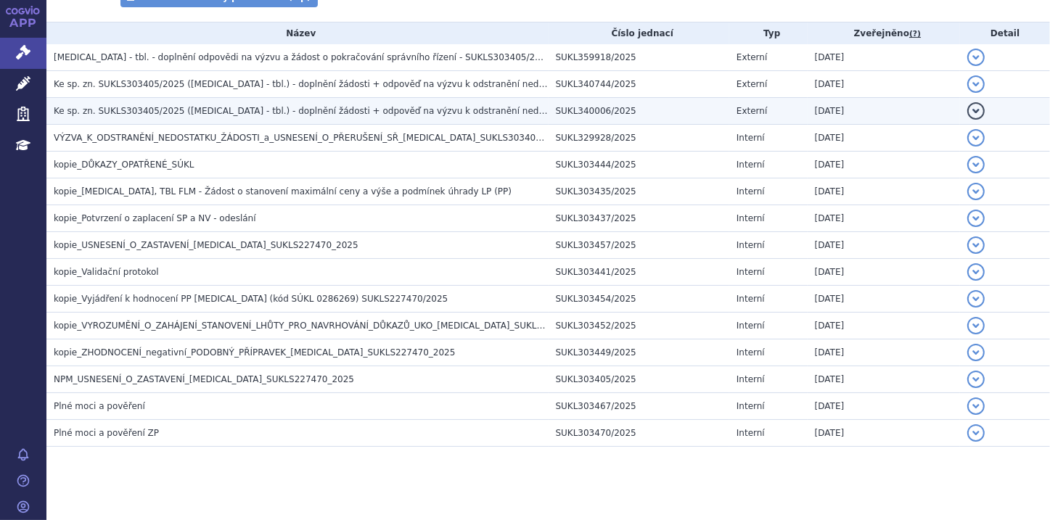
click at [970, 116] on button "detail" at bounding box center [975, 110] width 17 height 17
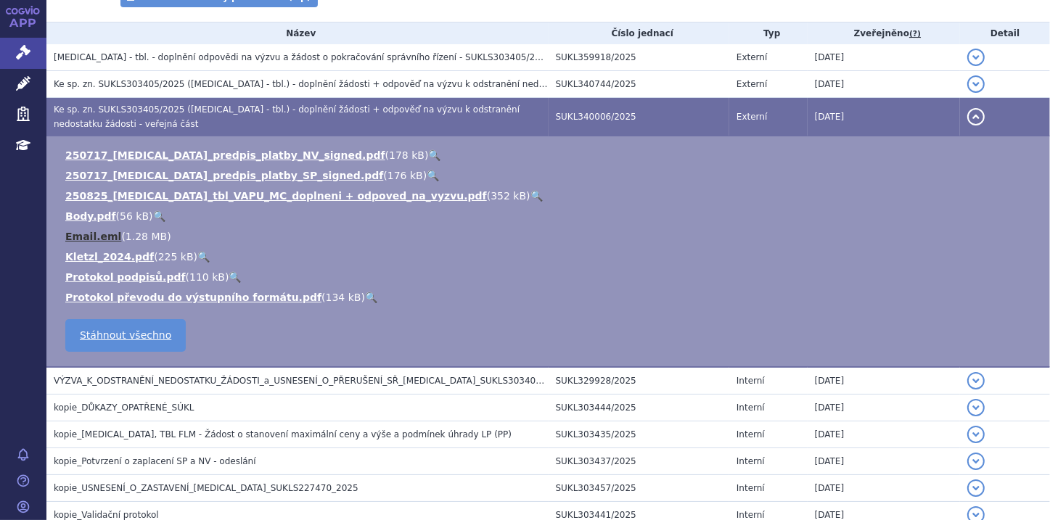
click at [85, 236] on link "Email.eml" at bounding box center [93, 237] width 56 height 12
click at [545, 229] on ul "250717_EVRYSDI_predpis_platby_NV_signed.pdf ( 178 kB ) 🔍 250717_EVRYSDI_predpis…" at bounding box center [548, 226] width 974 height 157
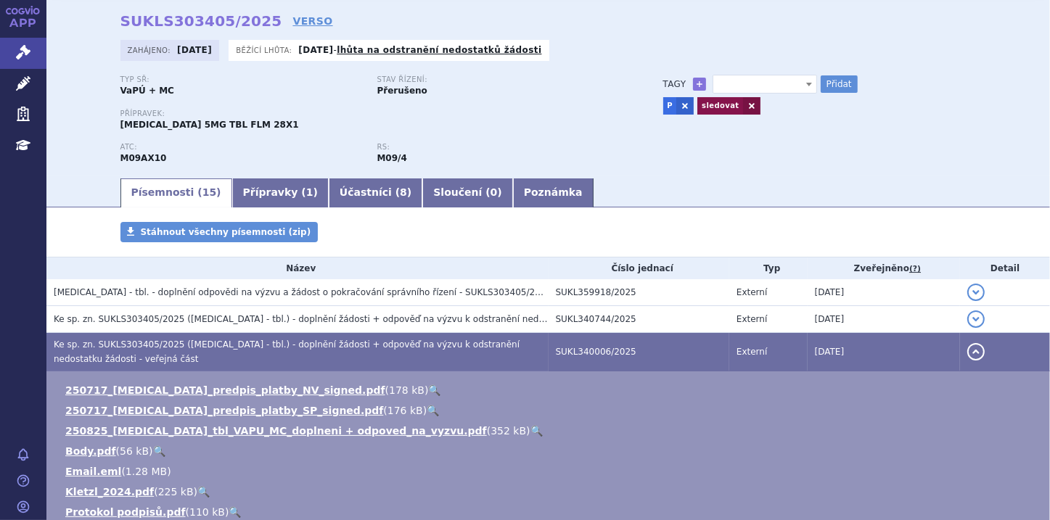
scroll to position [0, 0]
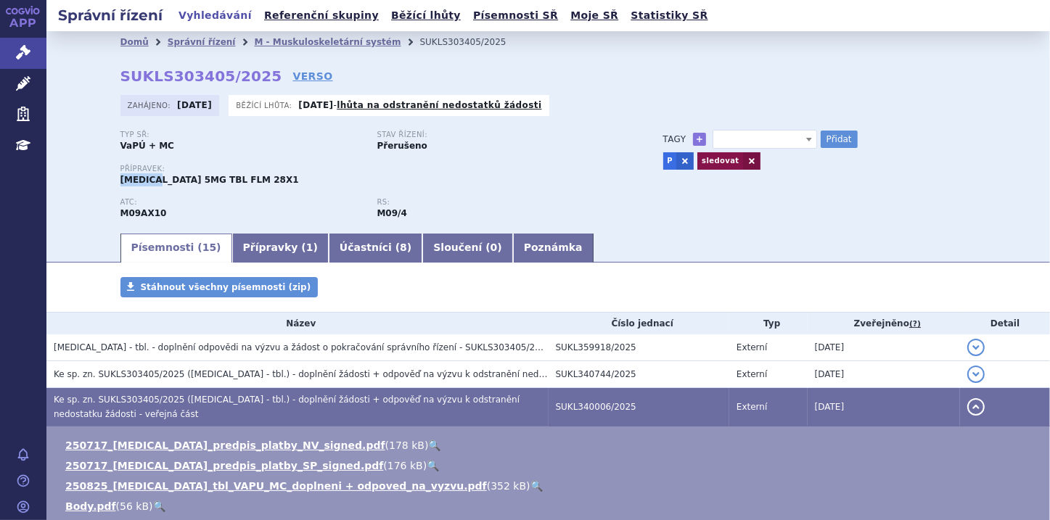
drag, startPoint x: 115, startPoint y: 180, endPoint x: 152, endPoint y: 174, distance: 37.4
click at [152, 174] on div "Domů Správní řízení M - Muskuloskeletární systém SUKLS303405/2025 SUKLS303405/2…" at bounding box center [548, 142] width 914 height 178
copy span "EVRYSDI"
click at [513, 236] on link "Poznámka" at bounding box center [553, 248] width 81 height 29
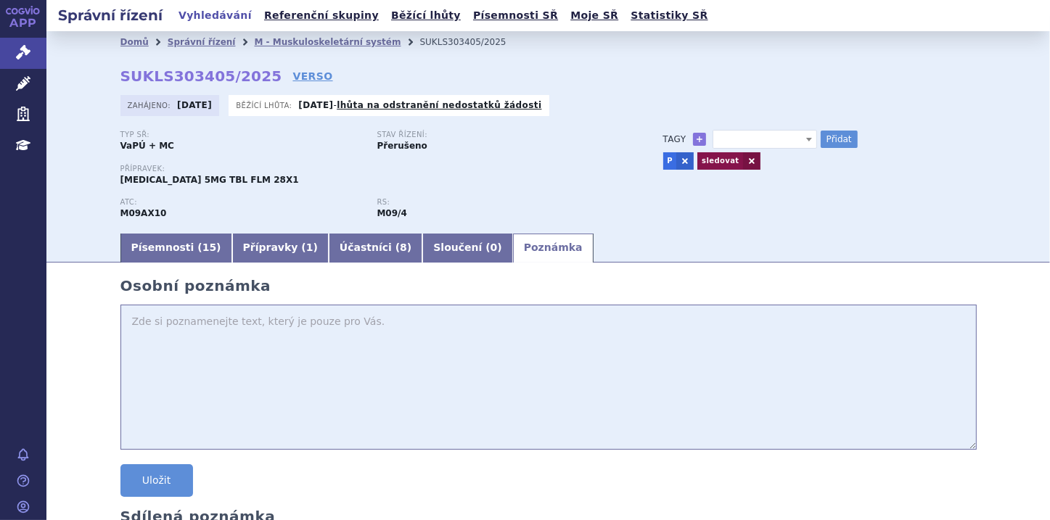
click at [168, 325] on textarea at bounding box center [548, 377] width 856 height 145
paste textarea "tanovení úhrady v indikaci spinální svalové atrofie typu I, II/III"
click at [128, 325] on textarea "tanovení úhrady v indikaci spinální svalové atrofie typu I, II/III - ze vstupi …" at bounding box center [548, 377] width 856 height 145
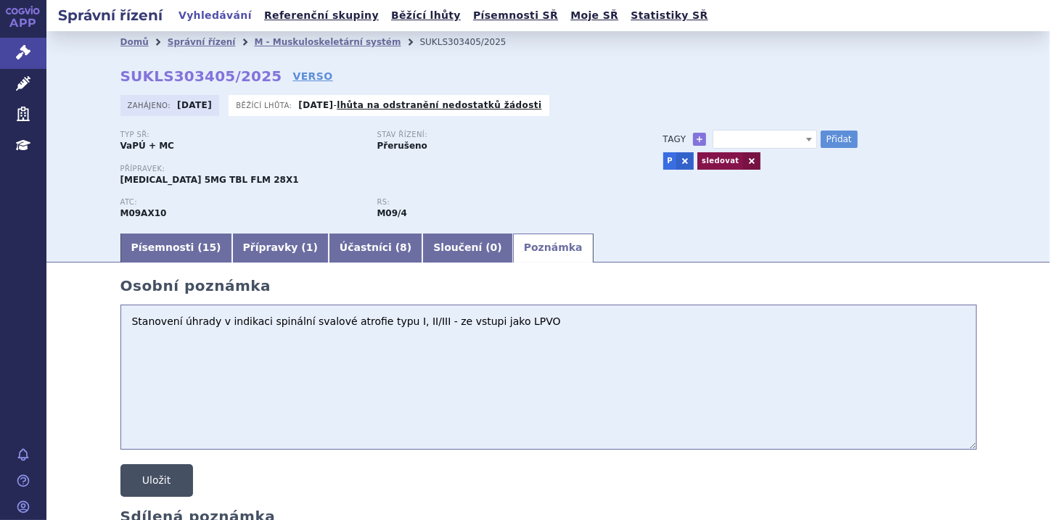
click at [166, 482] on button "Uložit" at bounding box center [156, 480] width 73 height 33
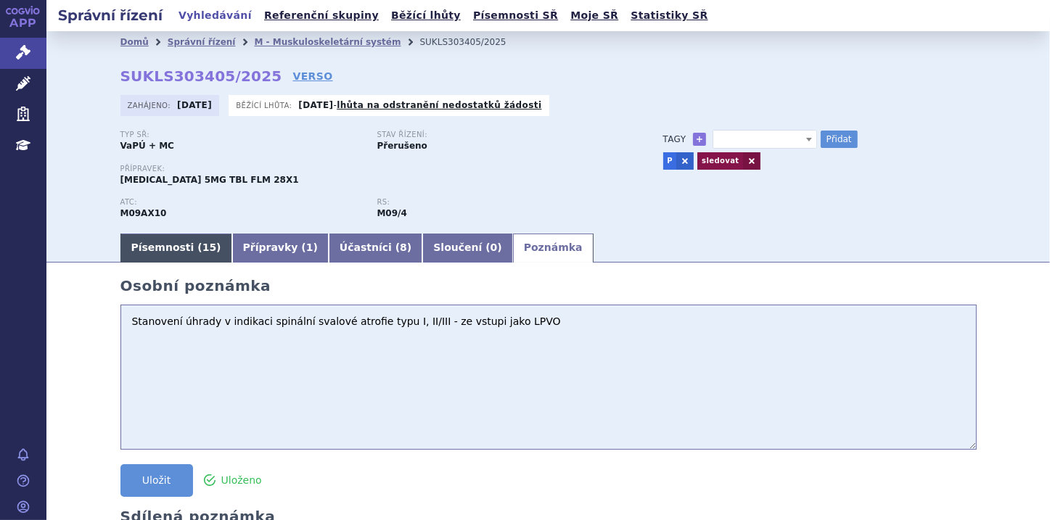
click at [141, 250] on link "Písemnosti ( 15 )" at bounding box center [176, 248] width 112 height 29
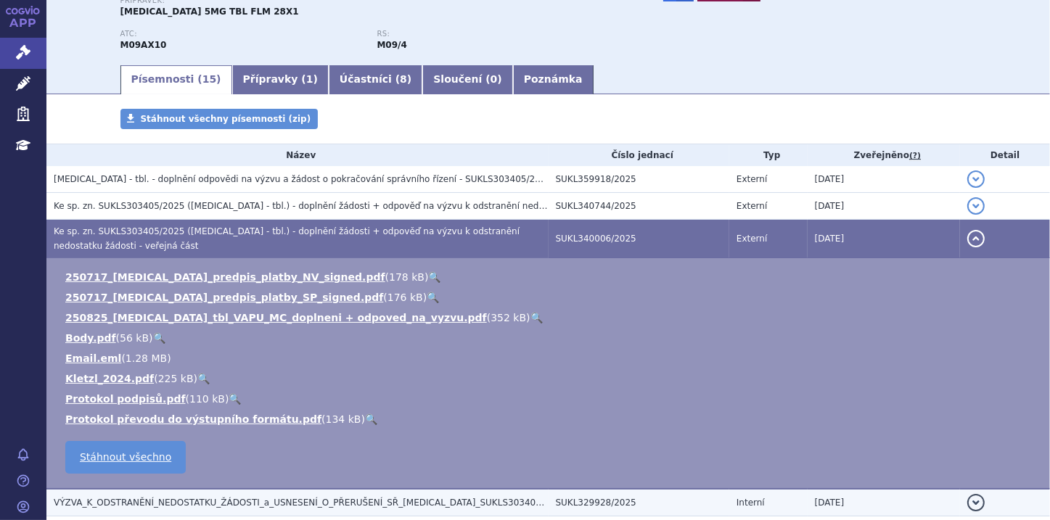
scroll to position [174, 0]
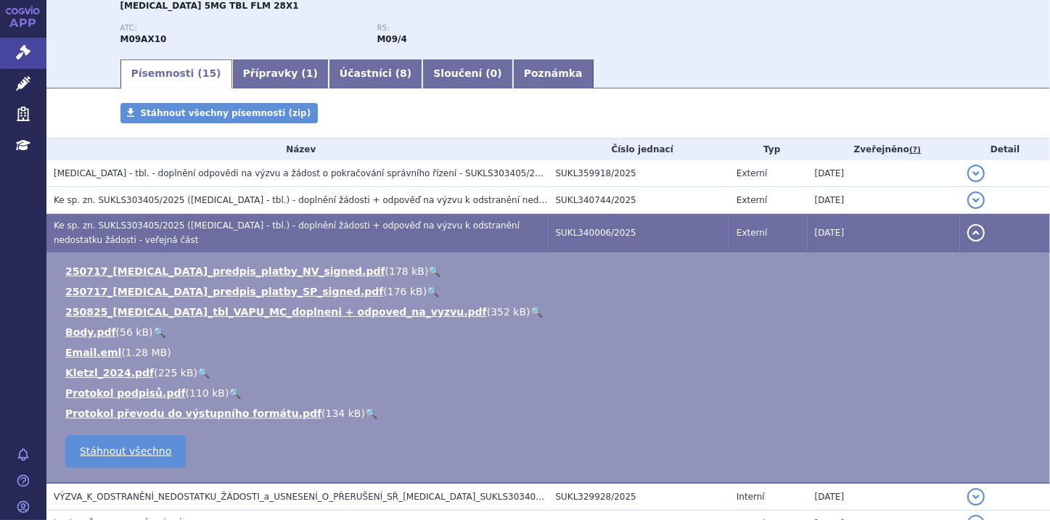
click at [530, 310] on link "🔍" at bounding box center [536, 312] width 12 height 12
click at [513, 66] on link "Poznámka" at bounding box center [553, 73] width 81 height 29
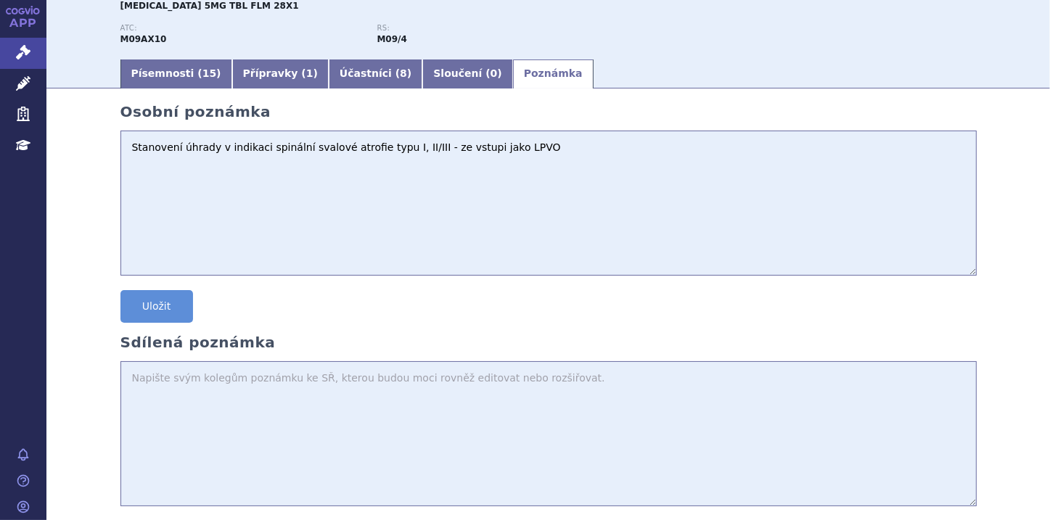
click at [528, 141] on textarea "Stanovení úhrady v indikaci spinální svalové atrofie typu I, II/III - ze vstupi…" at bounding box center [548, 203] width 856 height 145
paste textarea "Z výše uvedených důvodů lze tedy přípravky EVRYSDI 5MG a EVRYSDI 0,75MG považov…"
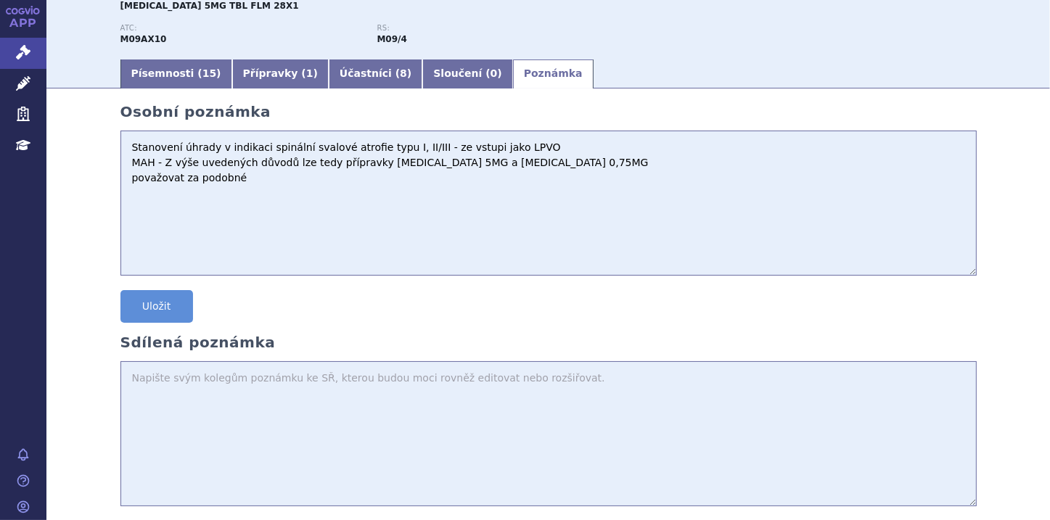
click at [124, 182] on textarea "Stanovení úhrady v indikaci spinální svalové atrofie typu I, II/III - ze vstupi…" at bounding box center [548, 203] width 856 height 145
click at [357, 164] on textarea "Stanovení úhrady v indikaci spinální svalové atrofie typu I, II/III - ze vstupi…" at bounding box center [548, 203] width 856 height 145
click at [361, 166] on textarea "Stanovení úhrady v indikaci spinální svalové atrofie typu I, II/III - ze vstupi…" at bounding box center [548, 203] width 856 height 145
click at [412, 165] on textarea "Stanovení úhrady v indikaci spinální svalové atrofie typu I, II/III - ze vstupi…" at bounding box center [548, 203] width 856 height 145
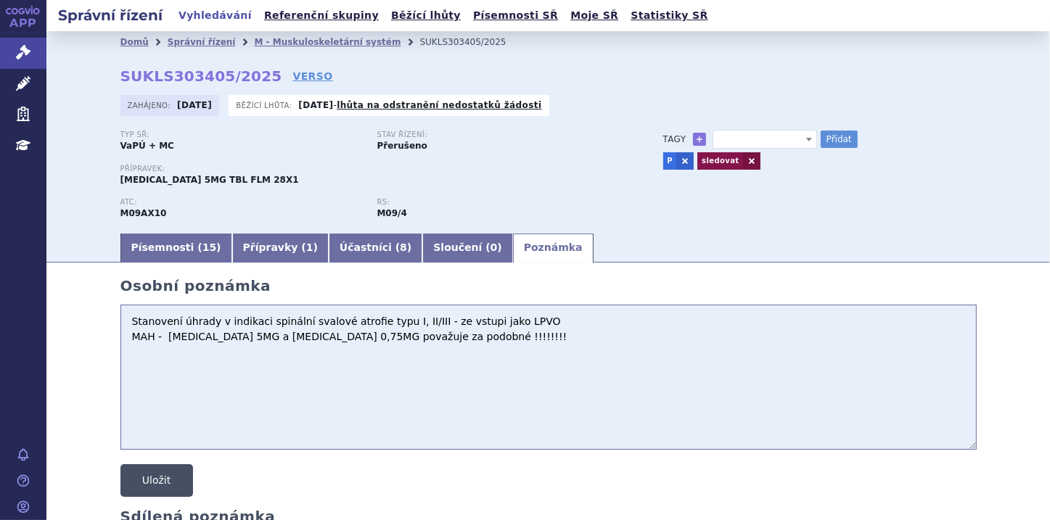
click at [151, 476] on button "Uložit" at bounding box center [156, 480] width 73 height 33
click at [475, 340] on textarea "Stanovení úhrady v indikaci spinální svalové atrofie typu I, II/III - ze vstupi…" at bounding box center [548, 377] width 856 height 145
click at [160, 482] on button "Uložit" at bounding box center [156, 480] width 73 height 33
click at [161, 482] on button "Uložit" at bounding box center [156, 480] width 73 height 33
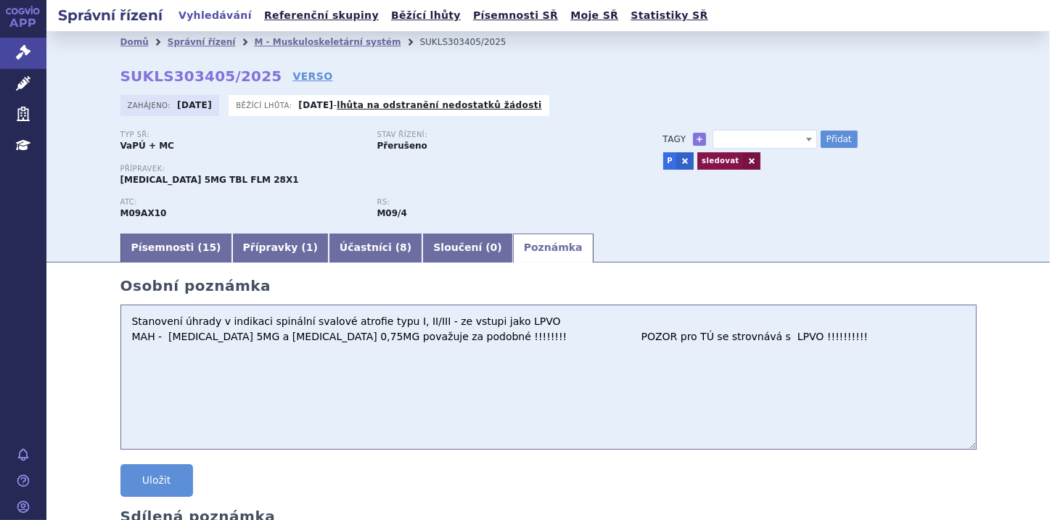
click at [720, 339] on textarea "Stanovení úhrady v indikaci spinální svalové atrofie typu I, II/III - ze vstupi…" at bounding box center [548, 377] width 856 height 145
paste textarea "Risdiplam je hrazen v indikaci spinální svalové atrofie vázané na dlouhé raménk…"
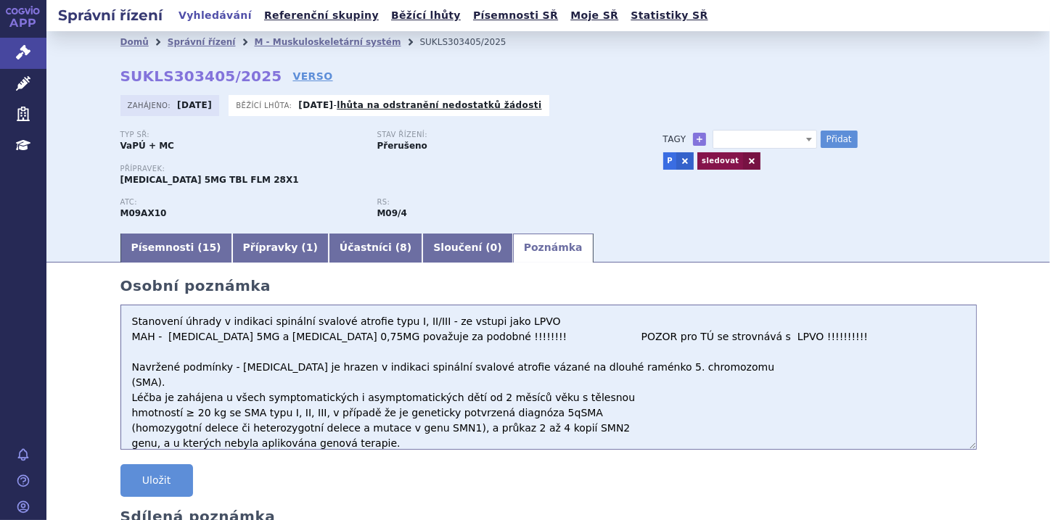
scroll to position [16, 0]
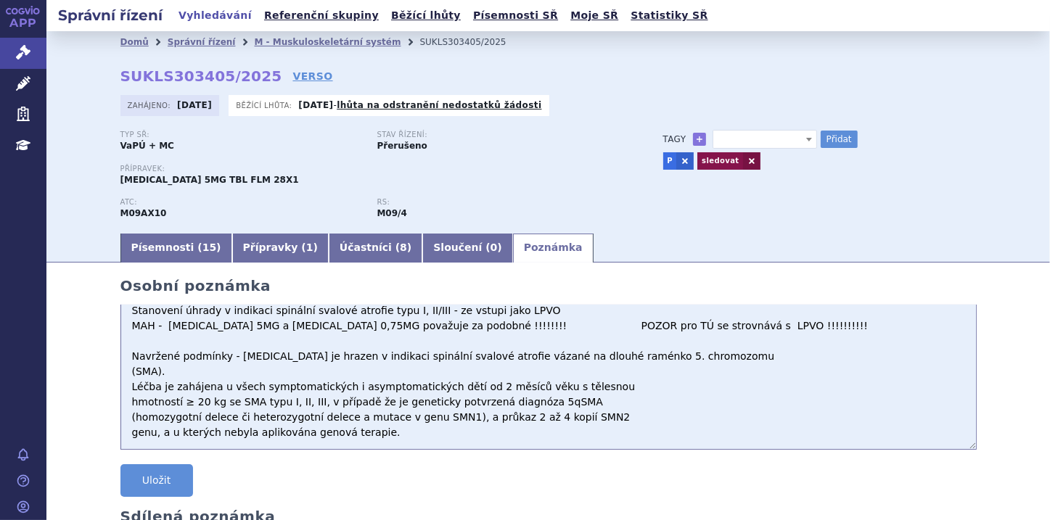
click at [125, 385] on textarea "Stanovení úhrady v indikaci spinální svalové atrofie typu I, II/III - ze vstupi…" at bounding box center [548, 377] width 856 height 145
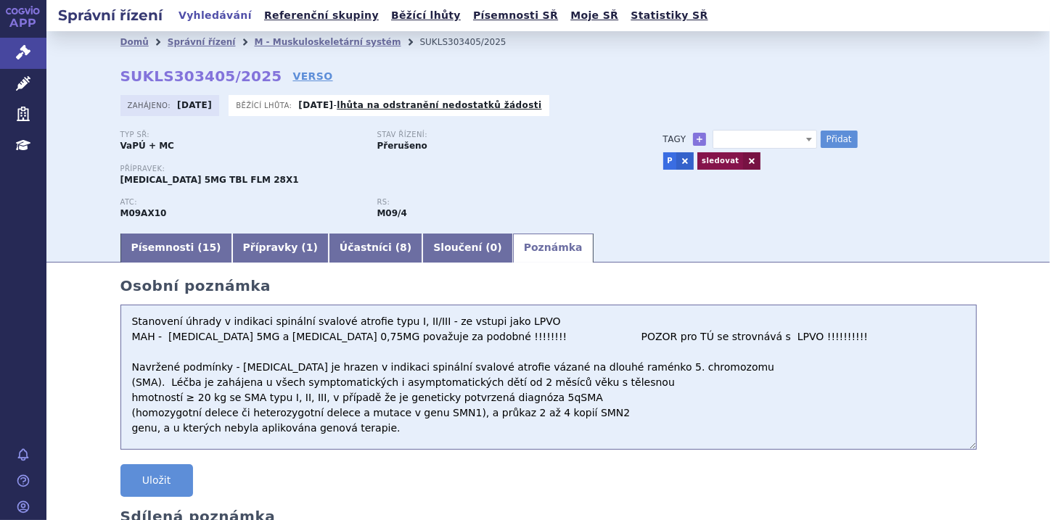
scroll to position [10, 0]
type textarea "Stanovení úhrady v indikaci spinální svalové atrofie typu I, II/III - ze vstupi…"
click at [171, 479] on button "Uložit" at bounding box center [156, 480] width 73 height 33
click at [150, 471] on button "Uložit" at bounding box center [156, 480] width 73 height 33
click at [151, 474] on button "Uložit" at bounding box center [156, 480] width 73 height 33
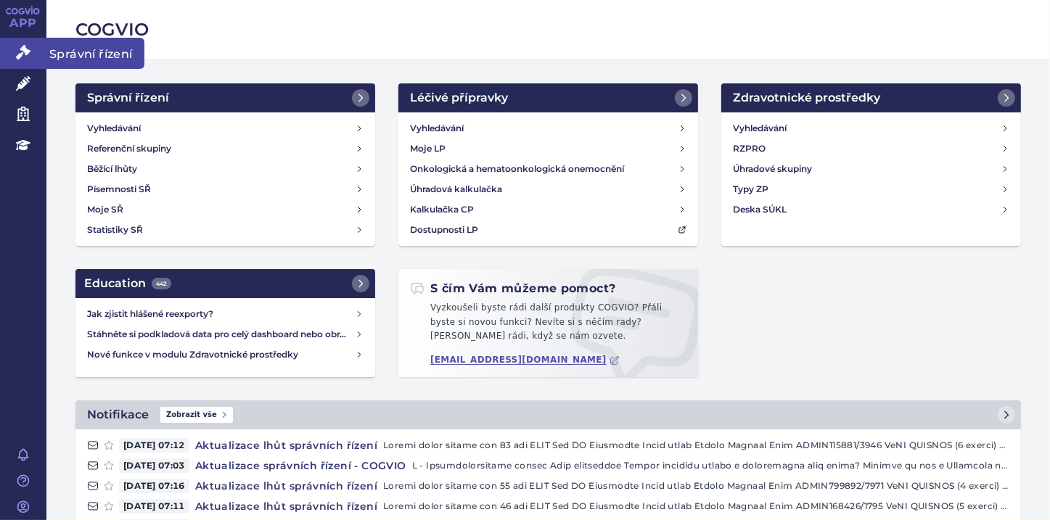
click at [34, 52] on link "Správní řízení" at bounding box center [23, 53] width 46 height 30
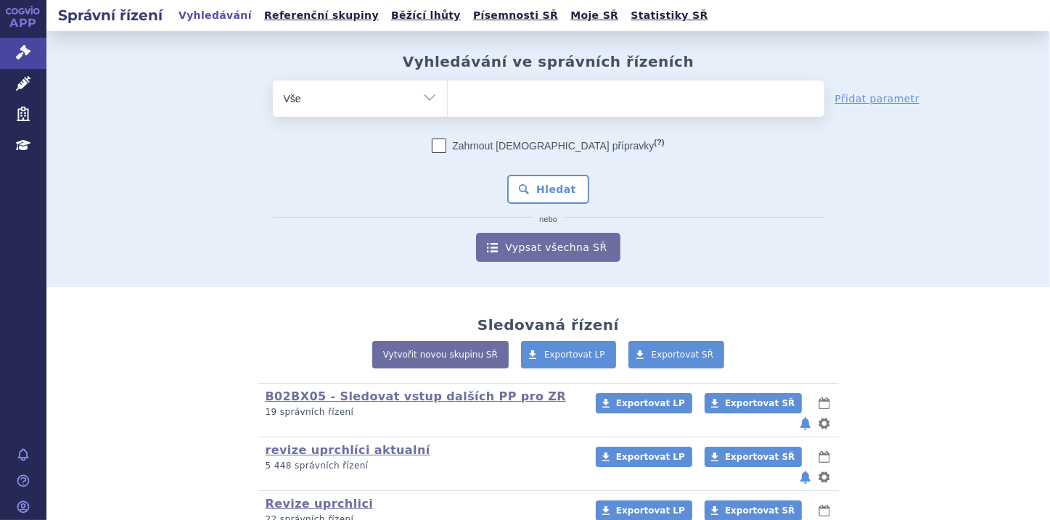
click at [461, 96] on ul at bounding box center [636, 96] width 376 height 30
click at [448, 96] on select at bounding box center [447, 98] width 1 height 36
paste input "[MEDICAL_DATA]"
type input "[MEDICAL_DATA]"
select select "[MEDICAL_DATA]"
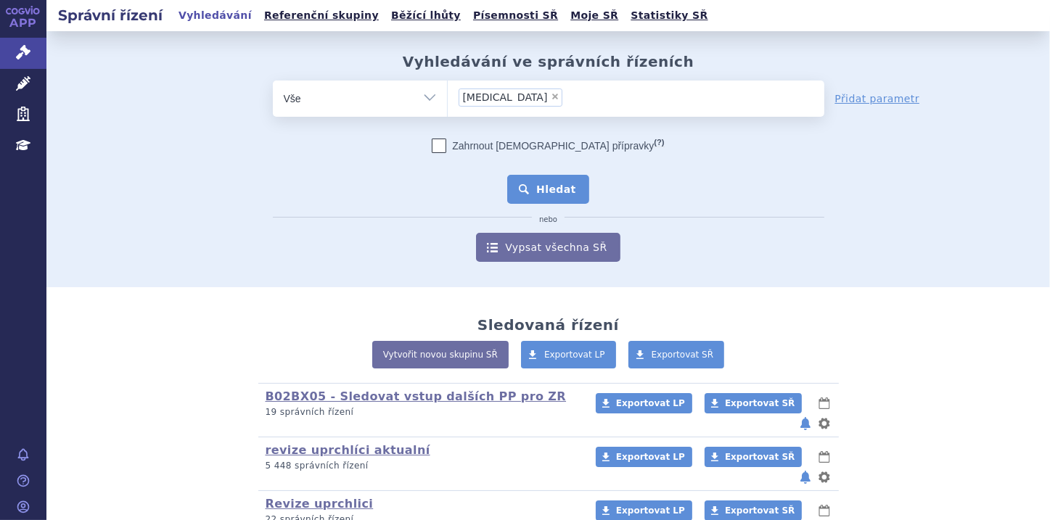
click at [535, 186] on button "Hledat" at bounding box center [548, 189] width 82 height 29
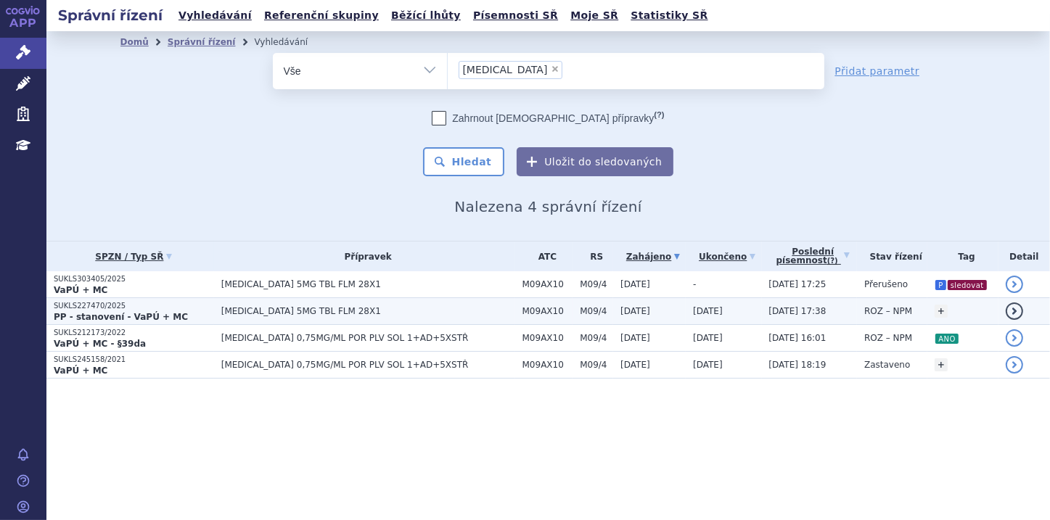
click at [103, 315] on strong "PP - stanovení - VaPÚ + MC" at bounding box center [121, 317] width 134 height 10
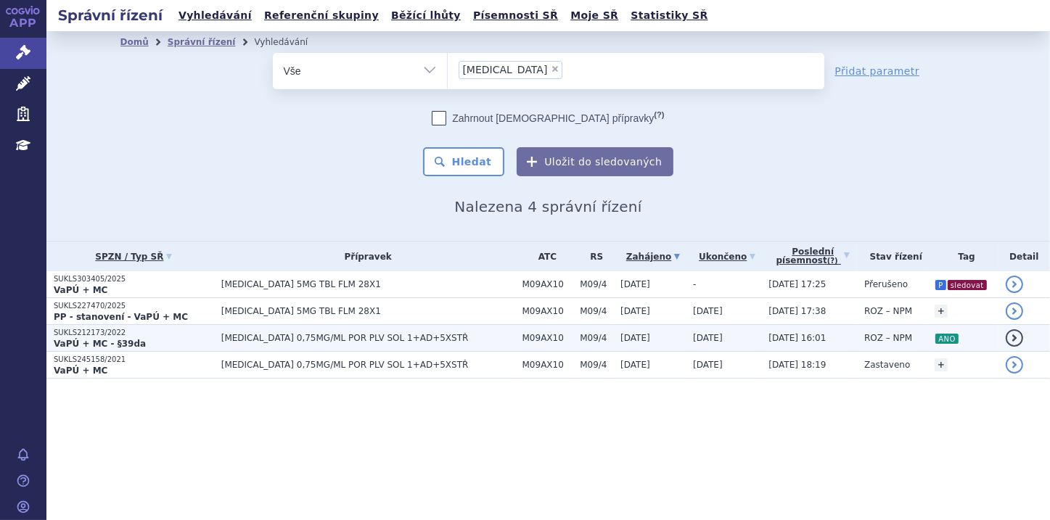
click at [297, 337] on span "[MEDICAL_DATA] 0,75MG/ML POR PLV SOL 1+AD+5XSTŘ" at bounding box center [368, 338] width 294 height 10
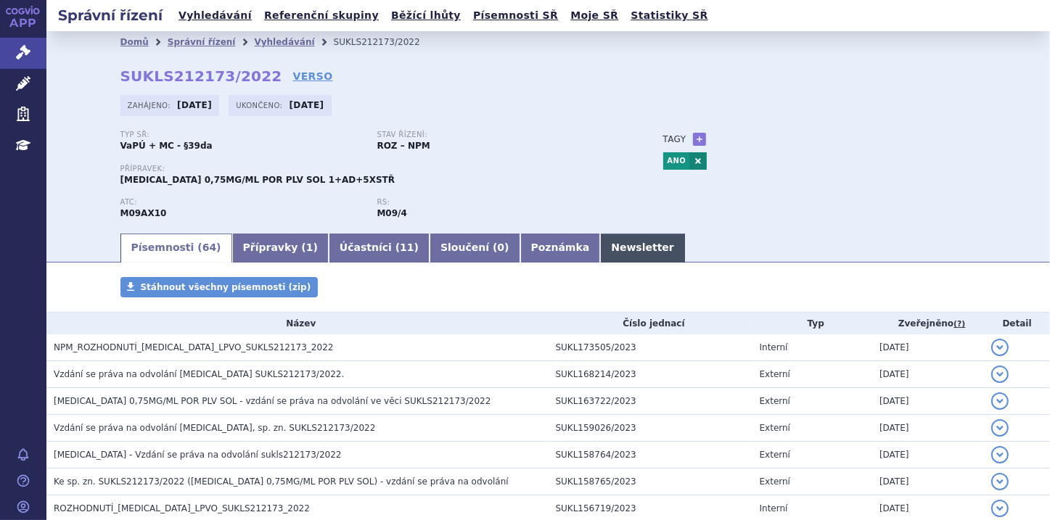
click at [600, 246] on link "Newsletter" at bounding box center [642, 248] width 85 height 29
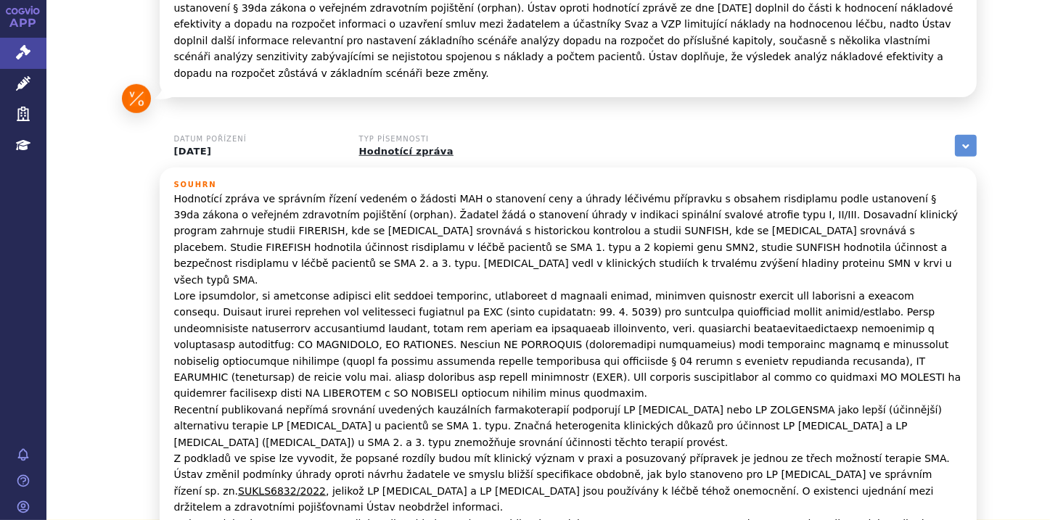
scroll to position [1090, 0]
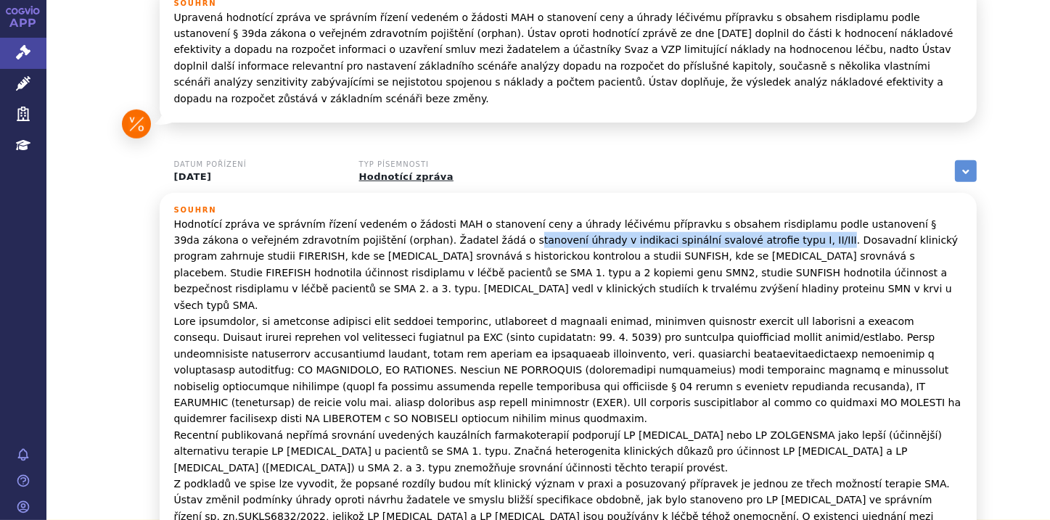
drag, startPoint x: 377, startPoint y: 128, endPoint x: 653, endPoint y: 124, distance: 275.6
copy p "tanovení úhrady v indikaci spinální svalové atrofie typu I, II/III"
click at [632, 40] on div "Datum pořízení [DATE] Typ písemnosti Rozhodnutí zobrazit vše Referenční indikac…" at bounding box center [548, 208] width 914 height 2029
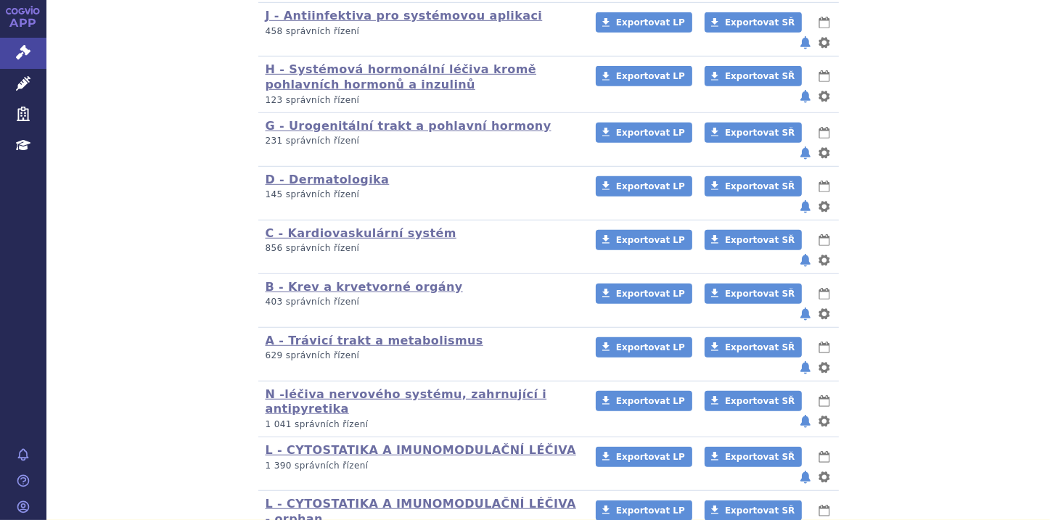
scroll to position [937, 0]
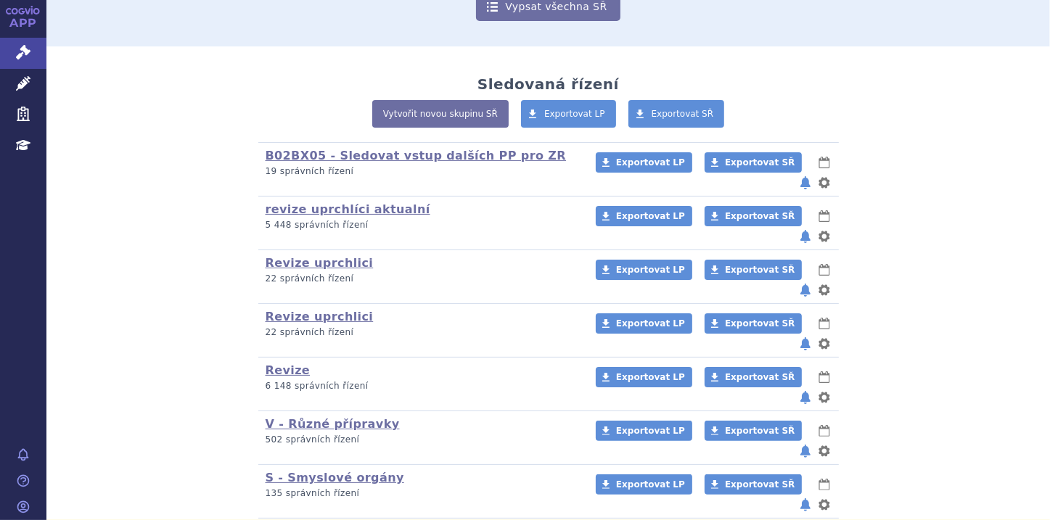
scroll to position [290, 0]
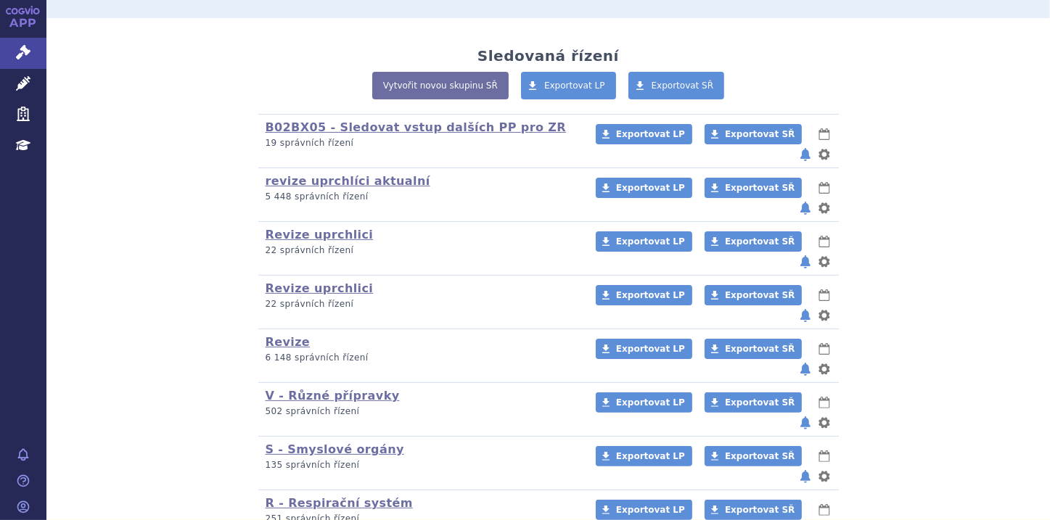
scroll to position [290, 0]
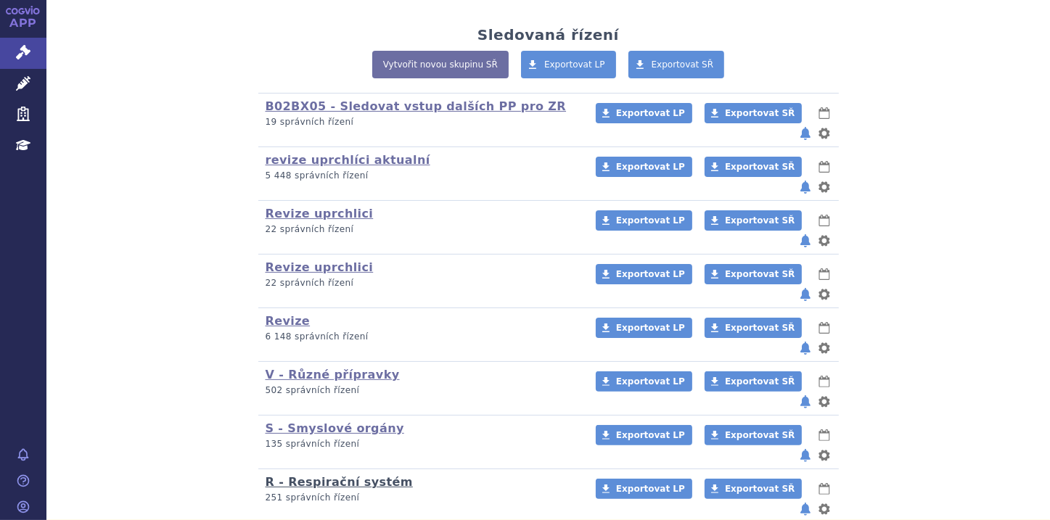
click at [294, 475] on link "R - Respirační systém" at bounding box center [338, 482] width 147 height 14
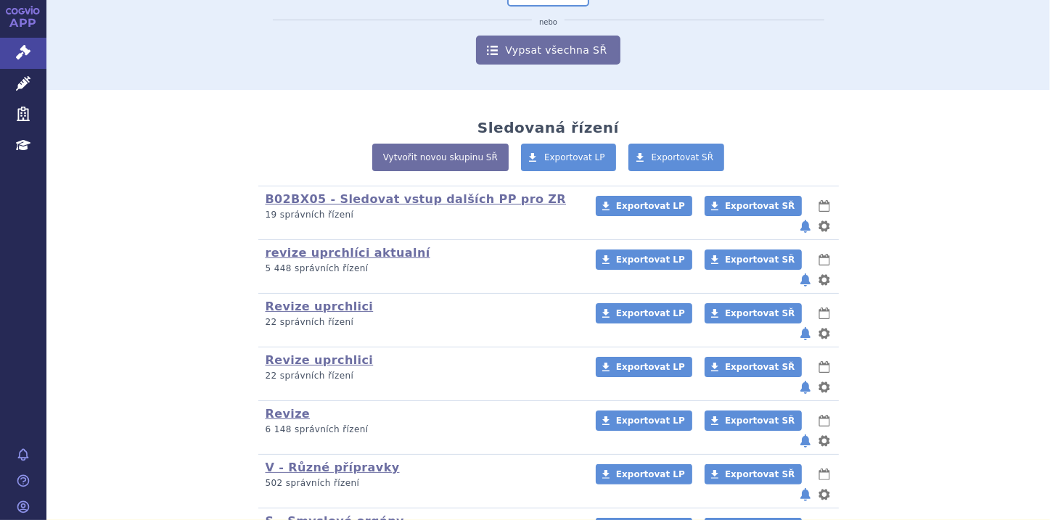
scroll to position [290, 0]
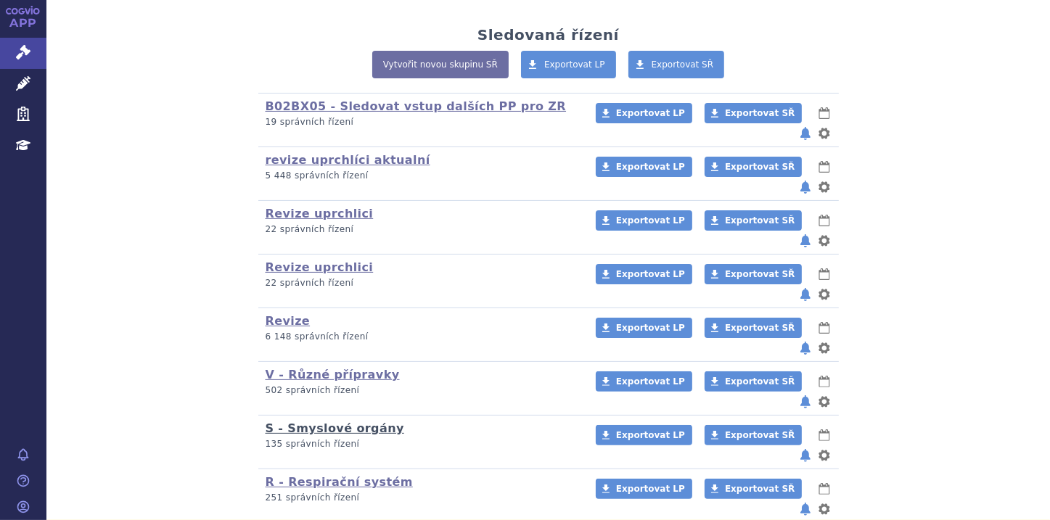
click at [345, 421] on link "S - Smyslové orgány" at bounding box center [334, 428] width 139 height 14
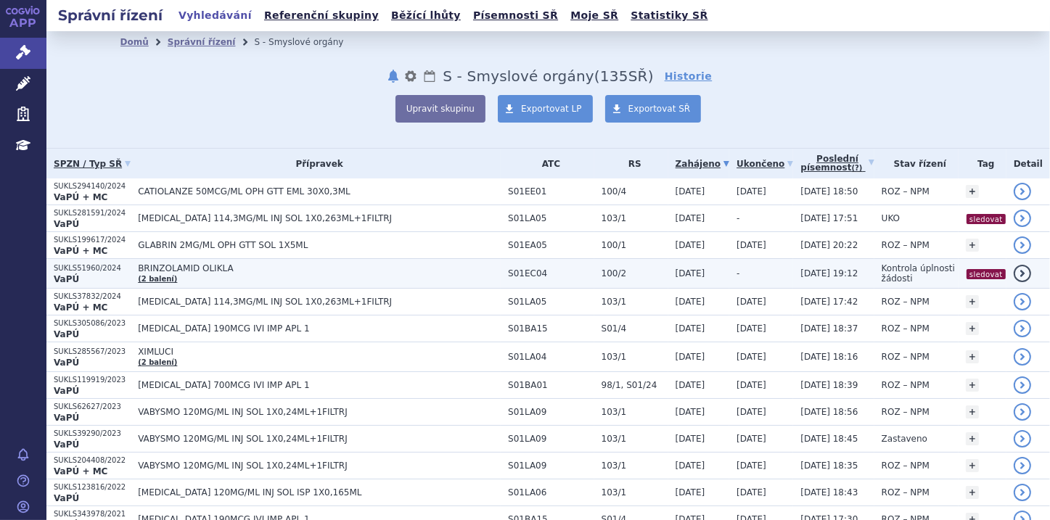
click at [196, 263] on span "BRINZOLAMID OLIKLA" at bounding box center [319, 268] width 363 height 10
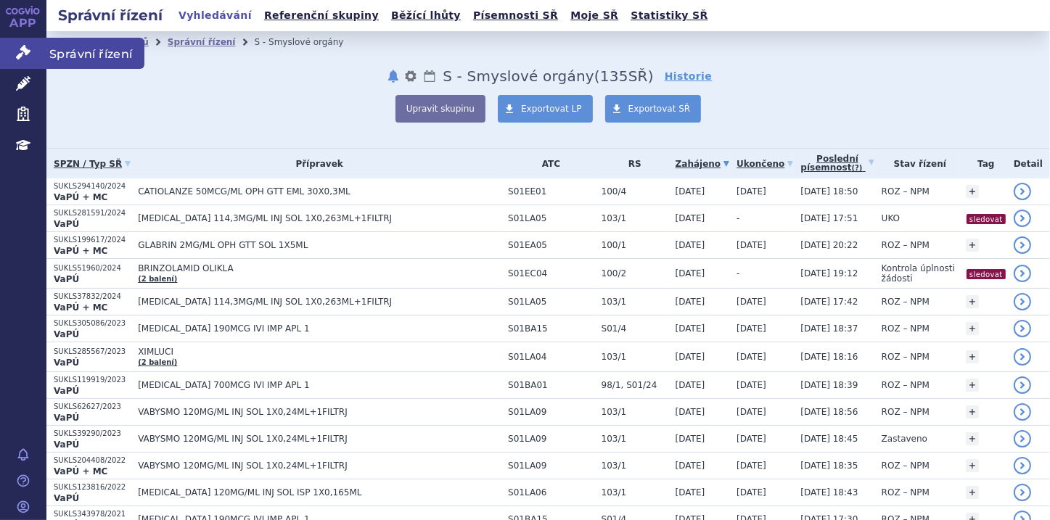
click at [18, 54] on icon at bounding box center [23, 52] width 15 height 15
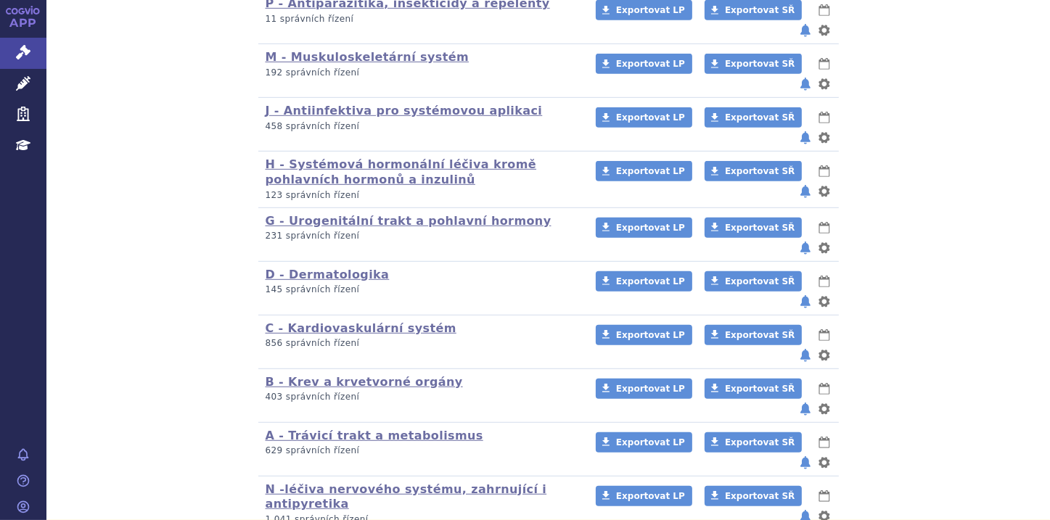
scroll to position [928, 0]
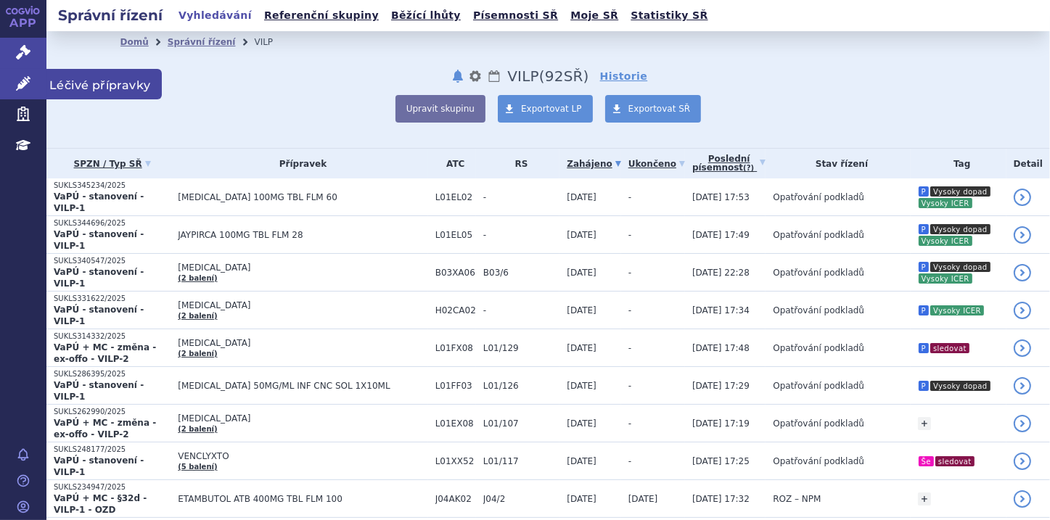
click at [35, 78] on link "Léčivé přípravky" at bounding box center [23, 84] width 46 height 30
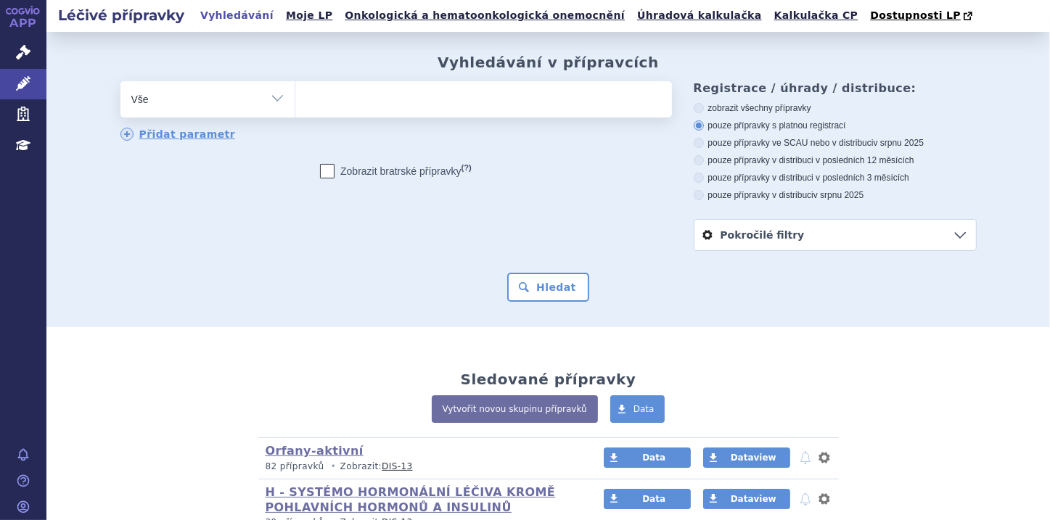
drag, startPoint x: 157, startPoint y: 218, endPoint x: 133, endPoint y: 128, distance: 93.8
click at [154, 210] on div "odstranit Vše Přípravek/SUKL kód MAH VPOIS ATC/Aktivní látka" at bounding box center [548, 166] width 856 height 170
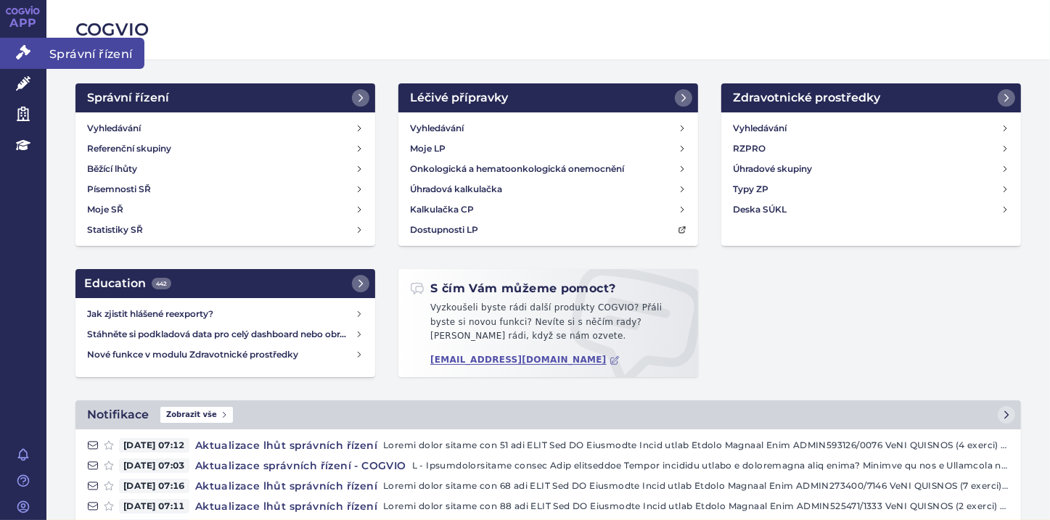
click at [35, 55] on link "Správní řízení" at bounding box center [23, 53] width 46 height 30
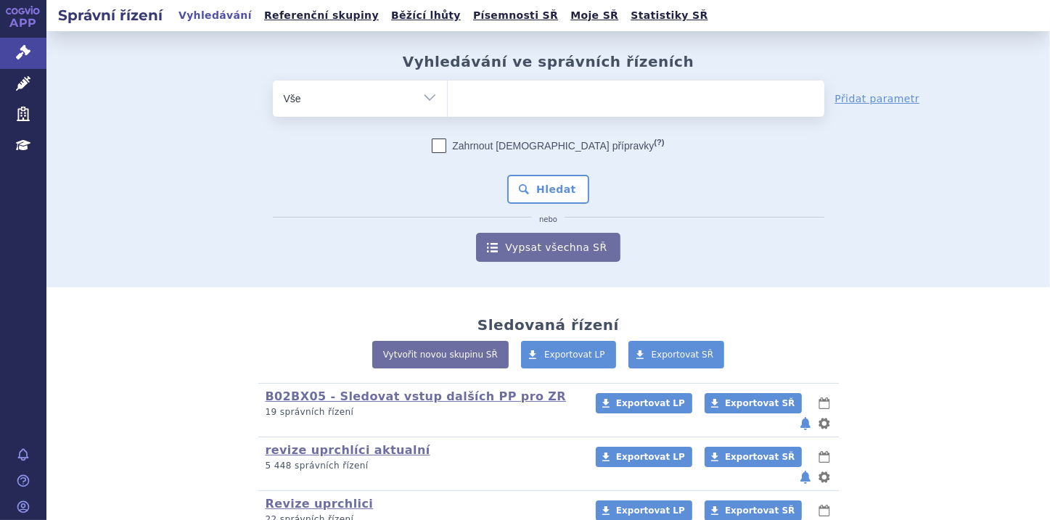
click at [514, 102] on ul at bounding box center [636, 96] width 376 height 30
click at [448, 102] on select at bounding box center [447, 98] width 1 height 36
click at [28, 87] on icon at bounding box center [23, 83] width 15 height 15
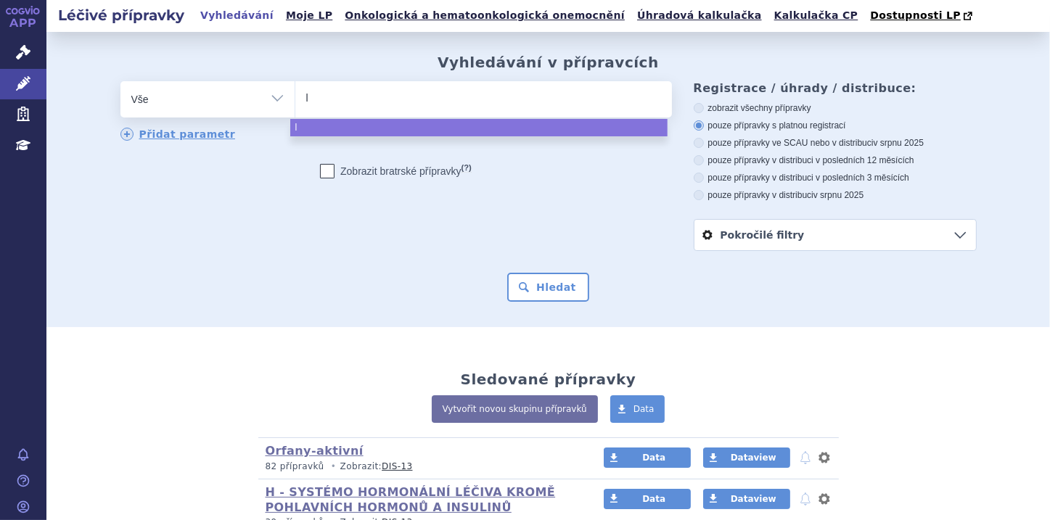
type input "le"
type input "leq"
type input "[PERSON_NAME]"
type input "leqem"
type input "leqemb"
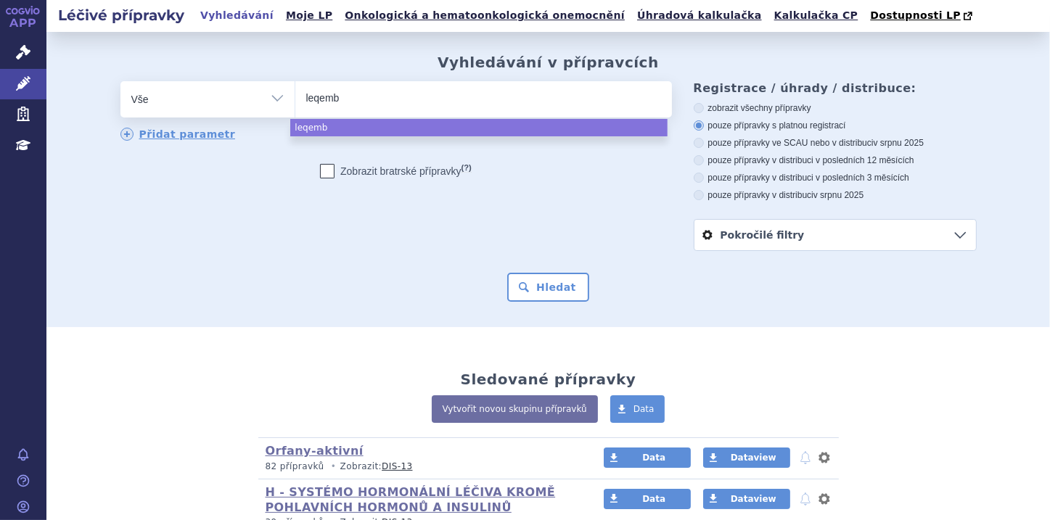
type input "leqembi"
select select "leqembi"
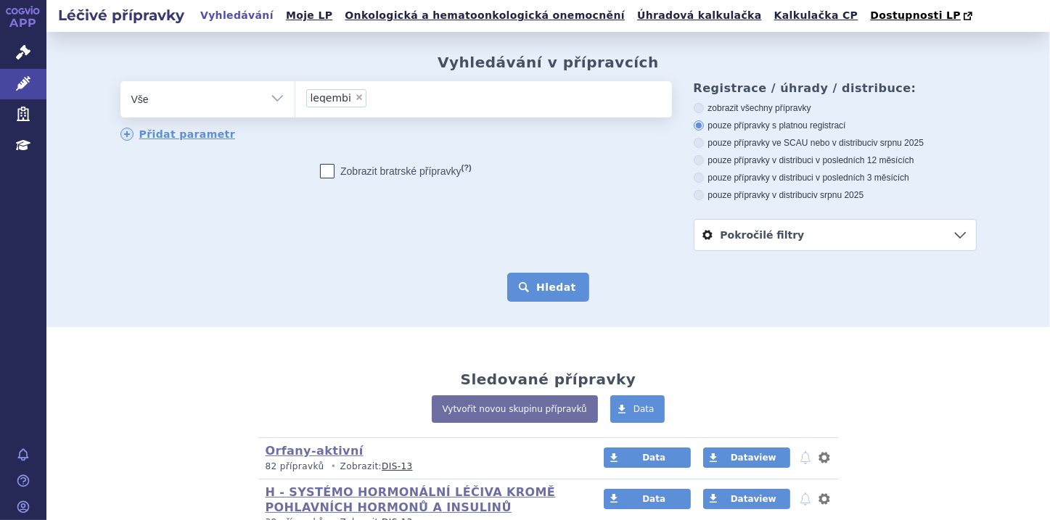
click at [569, 284] on button "Hledat" at bounding box center [548, 287] width 82 height 29
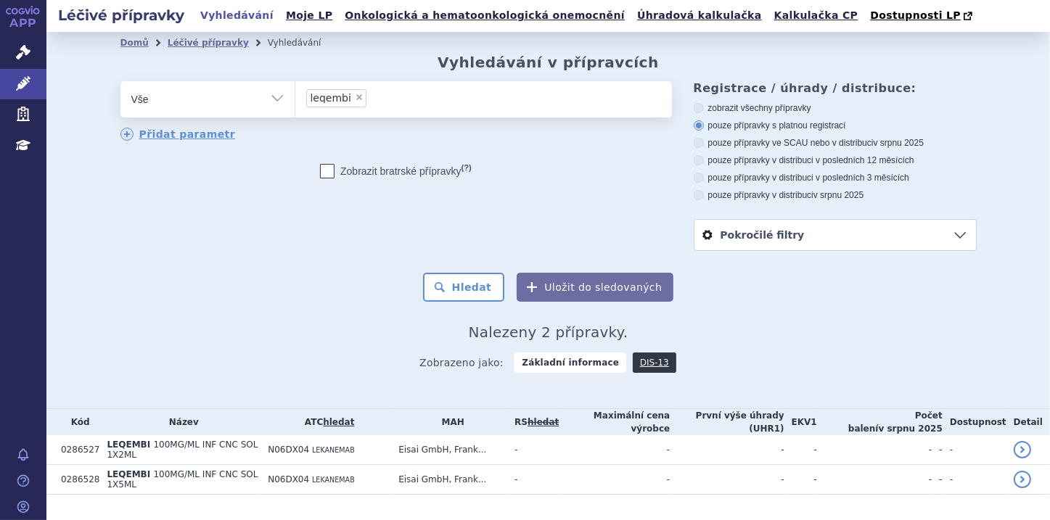
scroll to position [23, 0]
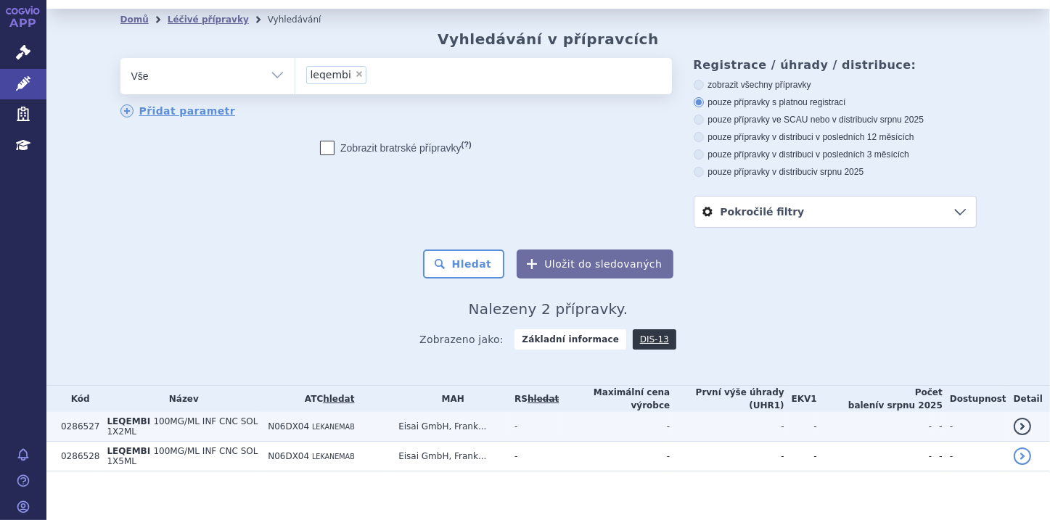
click at [139, 424] on b "LEQEMBI" at bounding box center [130, 421] width 46 height 10
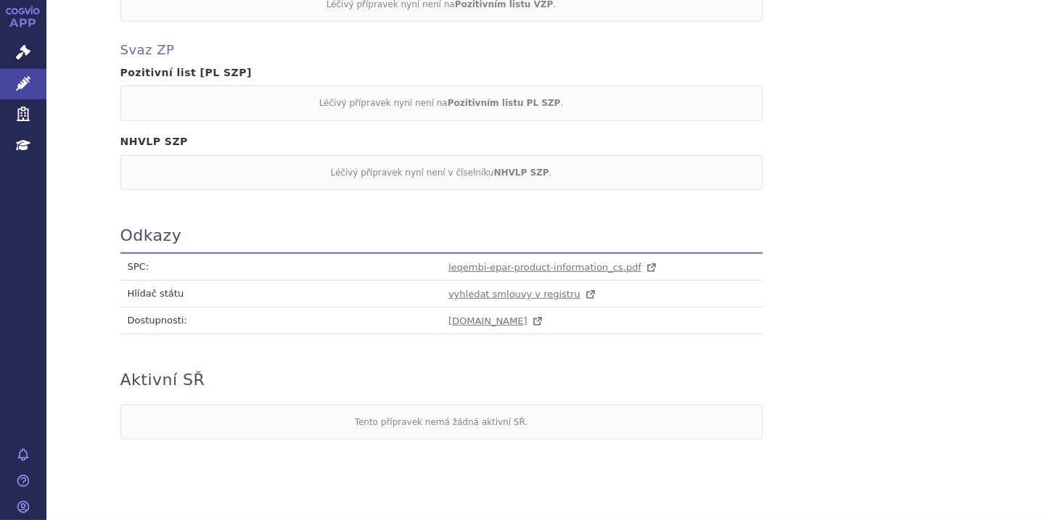
scroll to position [754, 0]
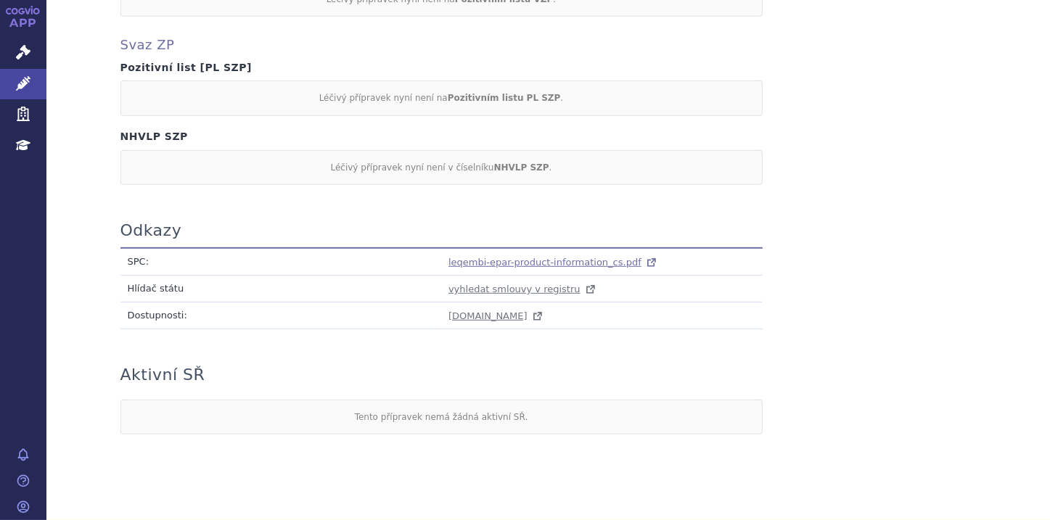
click at [540, 267] on span "leqembi-epar-product-information_cs.pdf" at bounding box center [544, 262] width 193 height 11
